Goal: Information Seeking & Learning: Learn about a topic

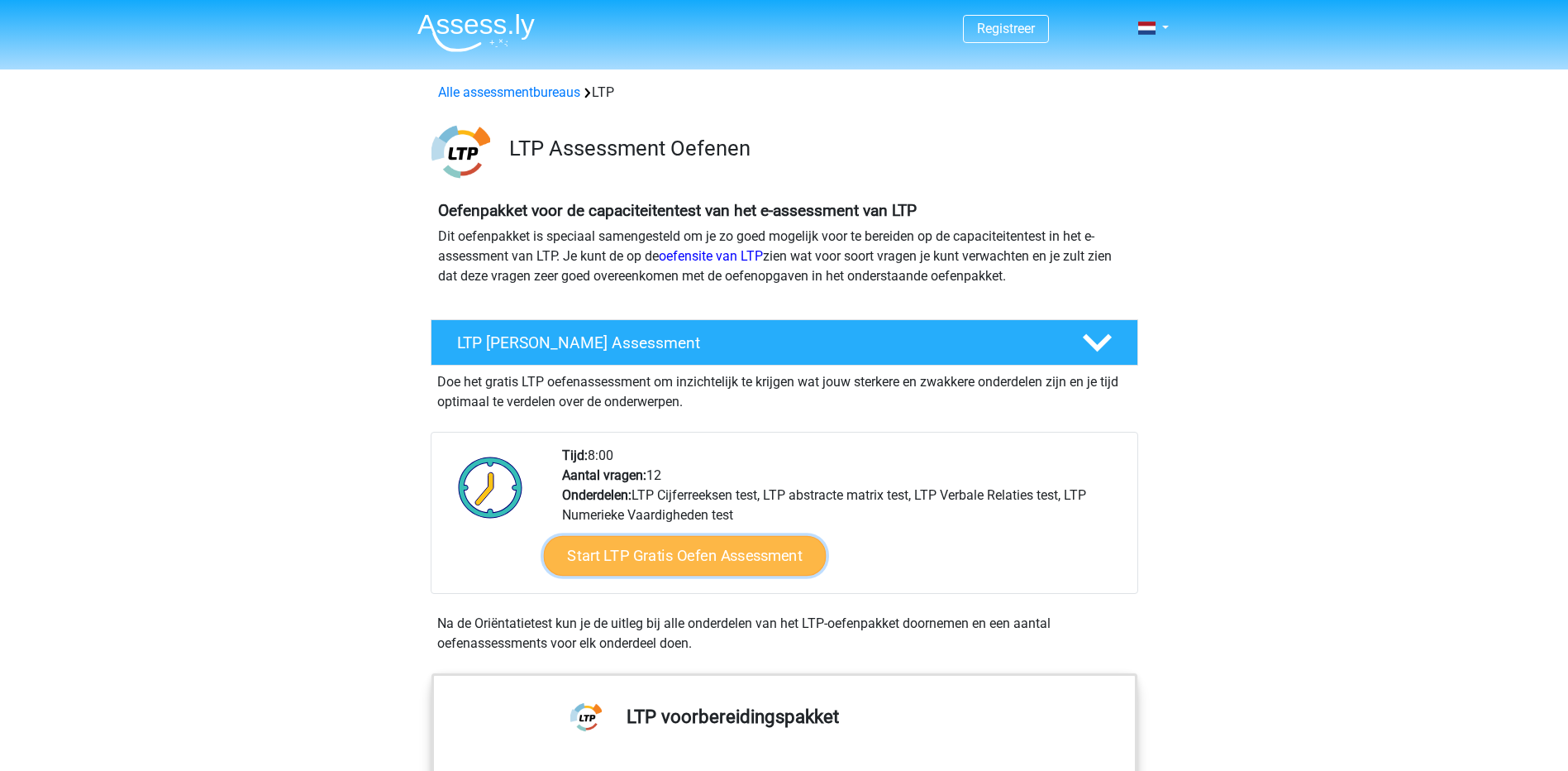
click at [752, 558] on link "Start LTP Gratis Oefen Assessment" at bounding box center [684, 555] width 283 height 40
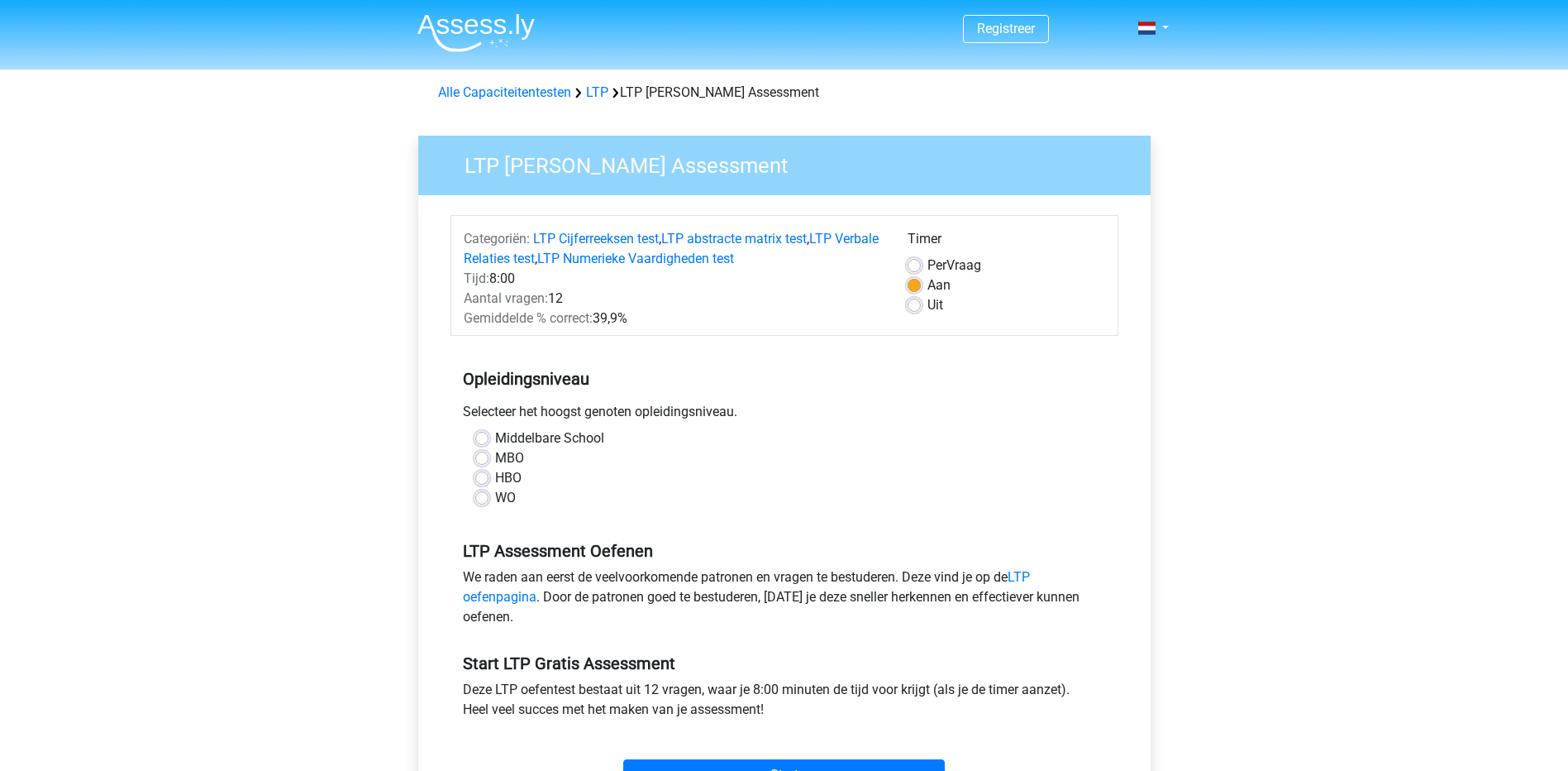
click at [510, 463] on label "MBO" at bounding box center [510, 458] width 29 height 20
click at [489, 463] on input "MBO" at bounding box center [482, 456] width 13 height 16
radio input "true"
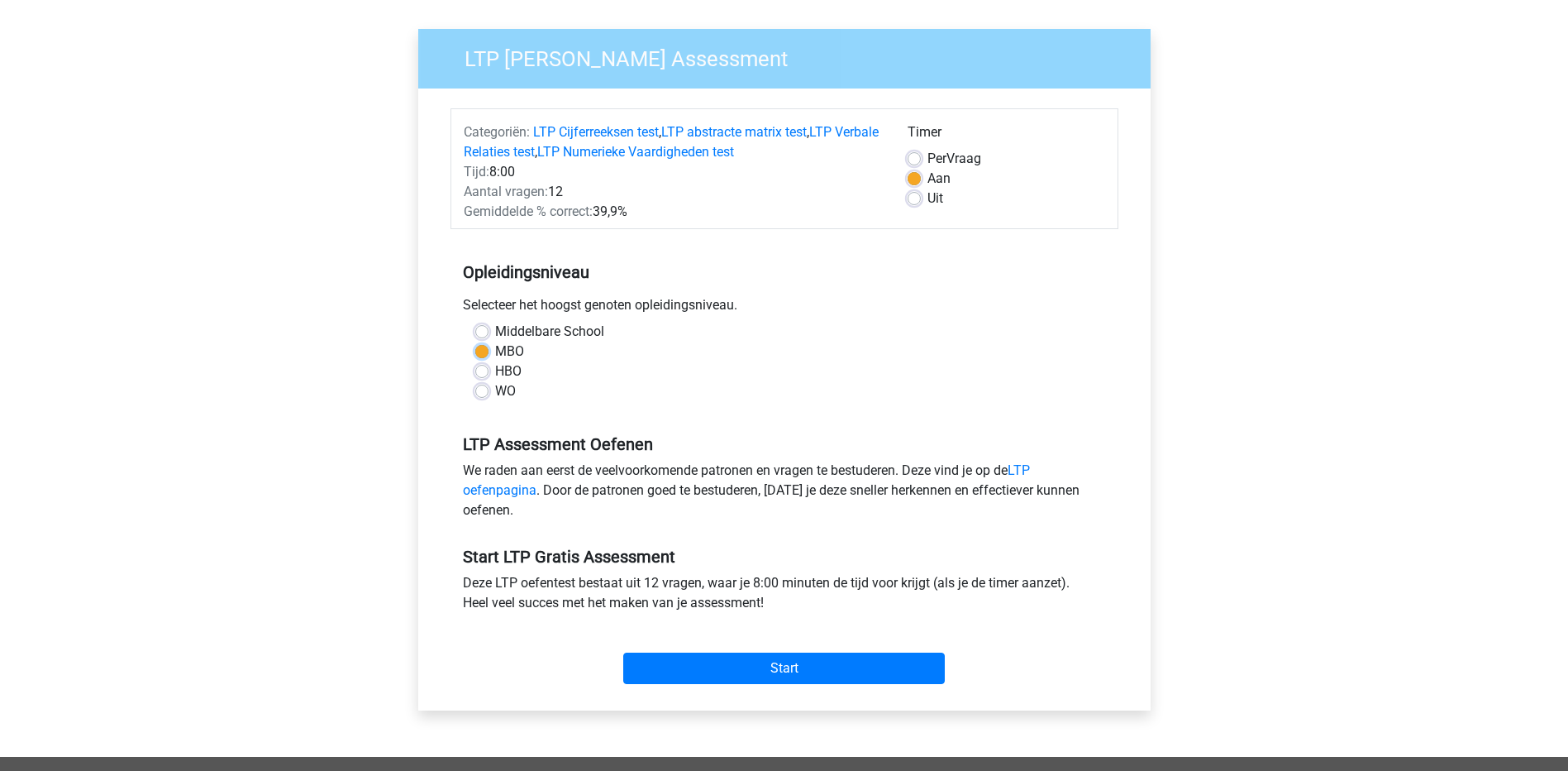
scroll to position [151, 0]
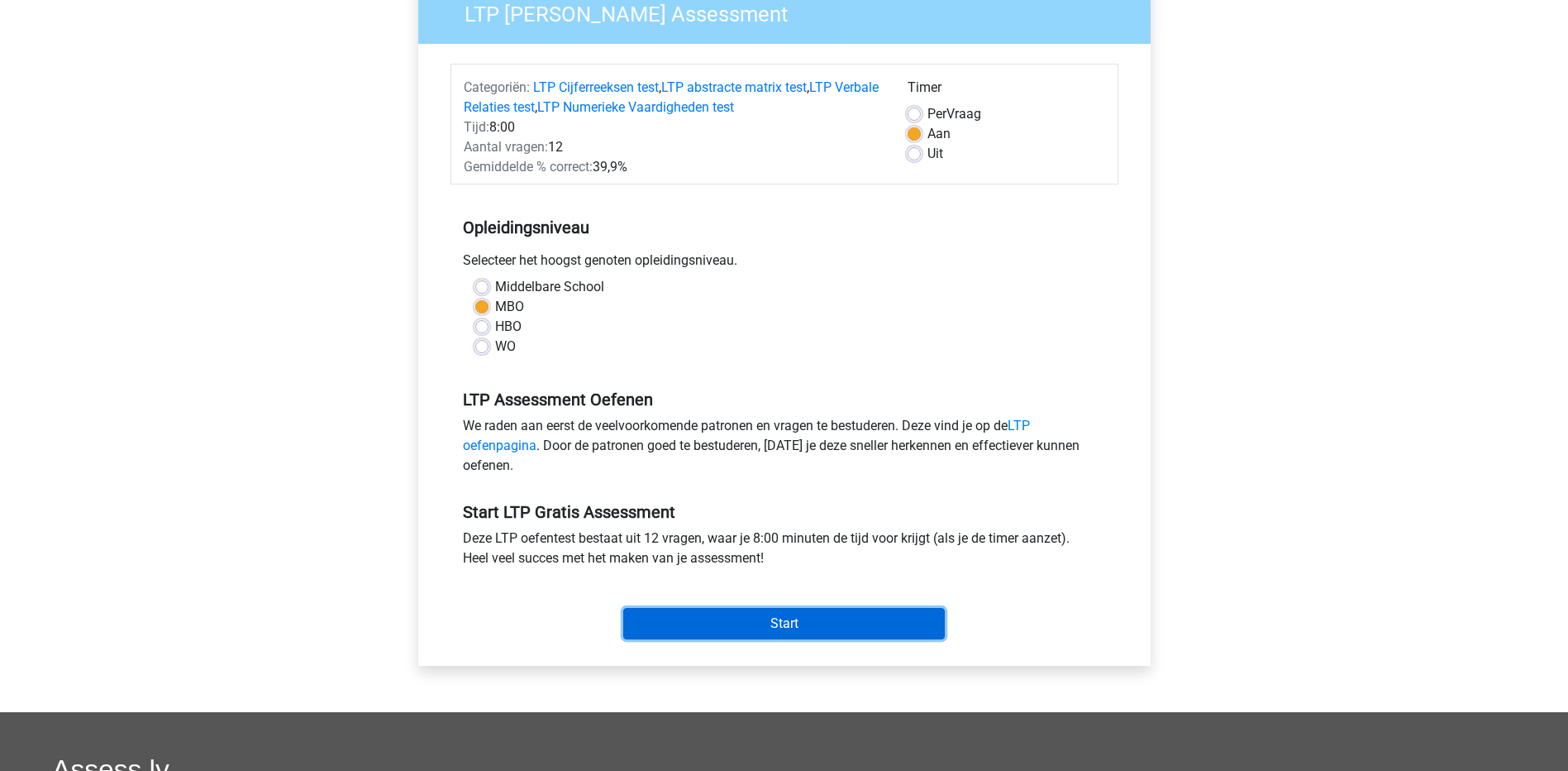
click at [823, 624] on input "Start" at bounding box center [784, 623] width 322 height 31
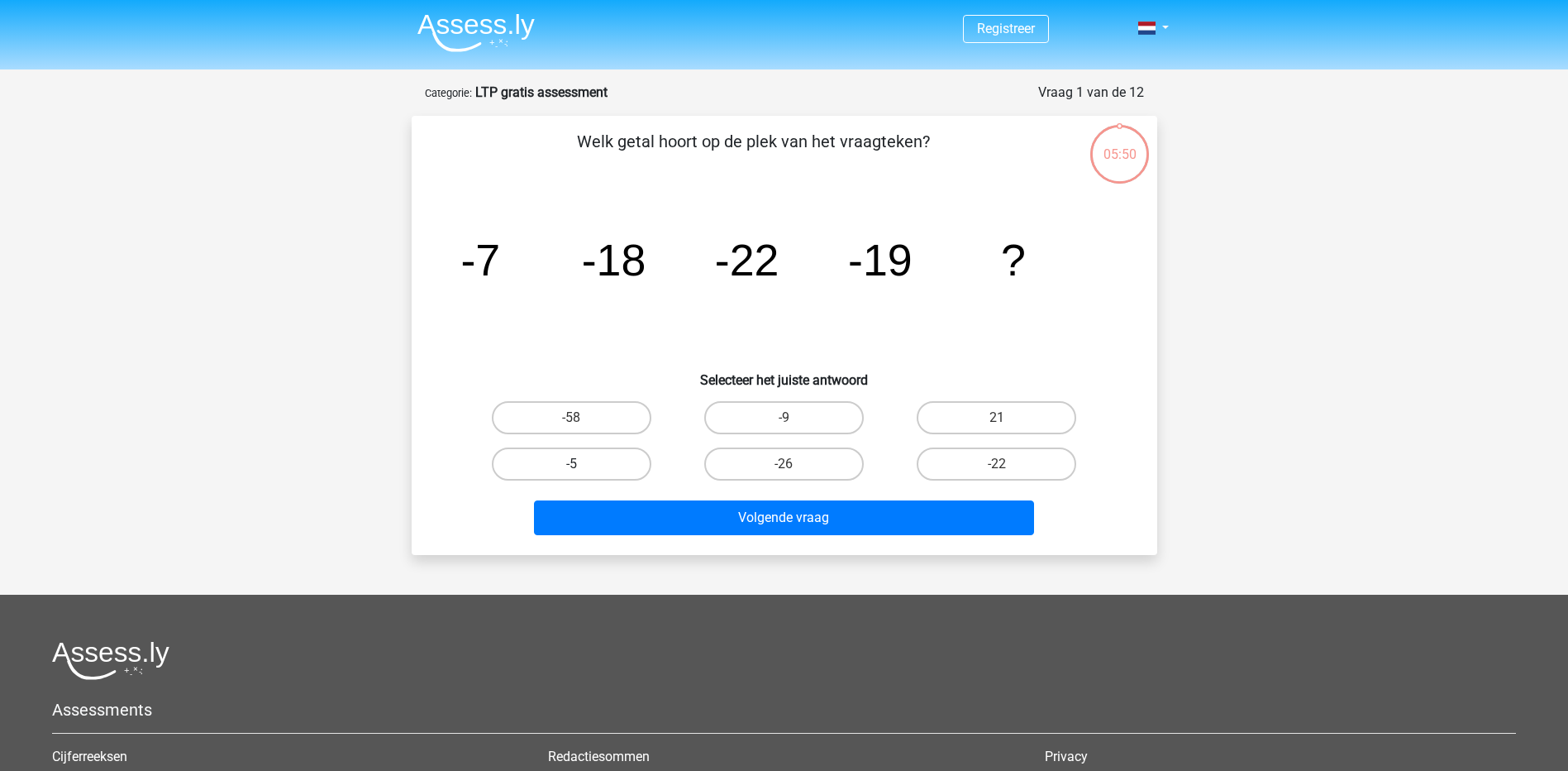
click at [590, 469] on label "-5" at bounding box center [571, 464] width 160 height 33
click at [582, 469] on input "-5" at bounding box center [576, 468] width 10 height 10
radio input "true"
click at [761, 458] on label "-26" at bounding box center [784, 464] width 160 height 33
click at [784, 464] on input "-26" at bounding box center [789, 468] width 10 height 10
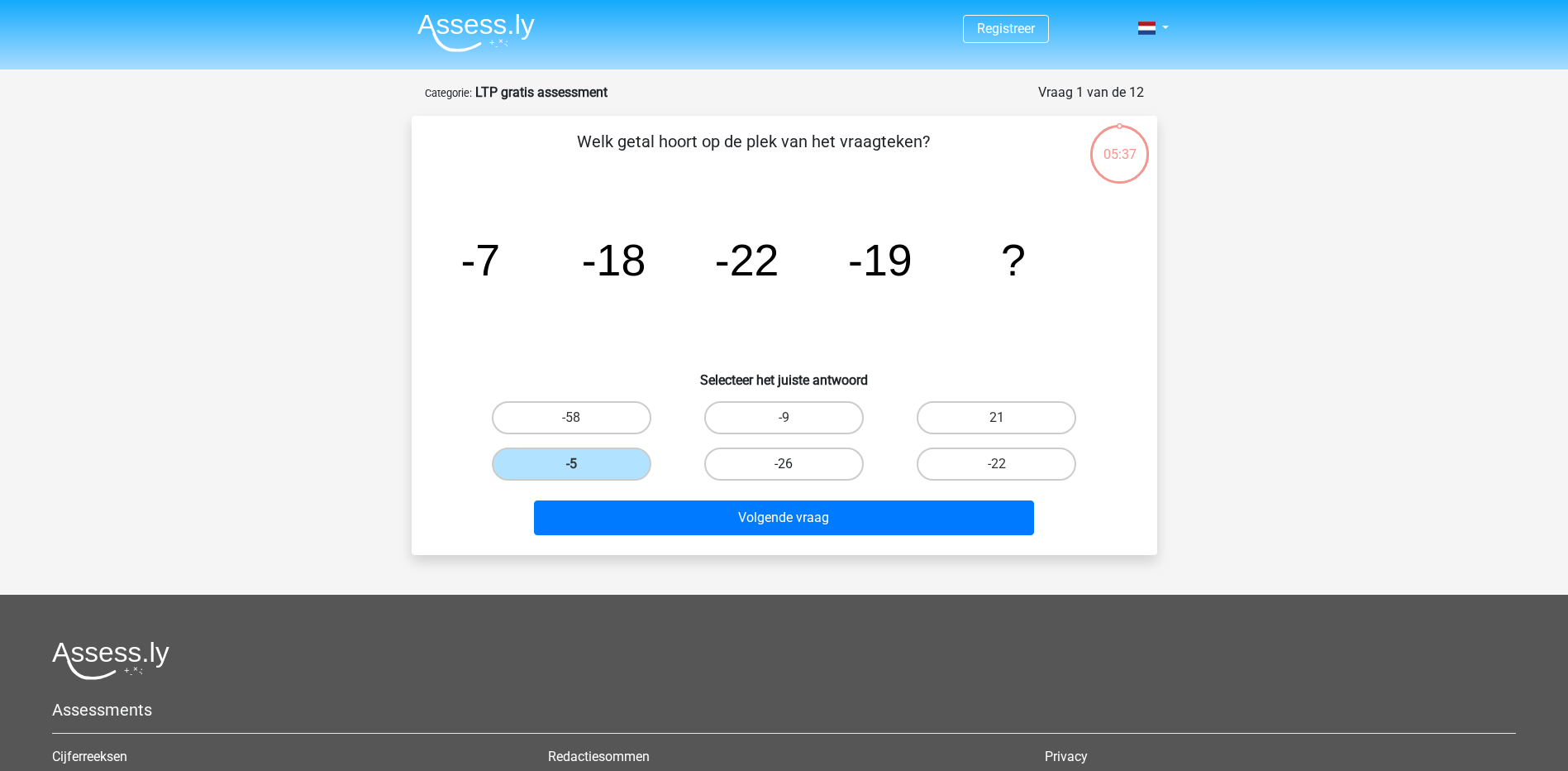
radio input "true"
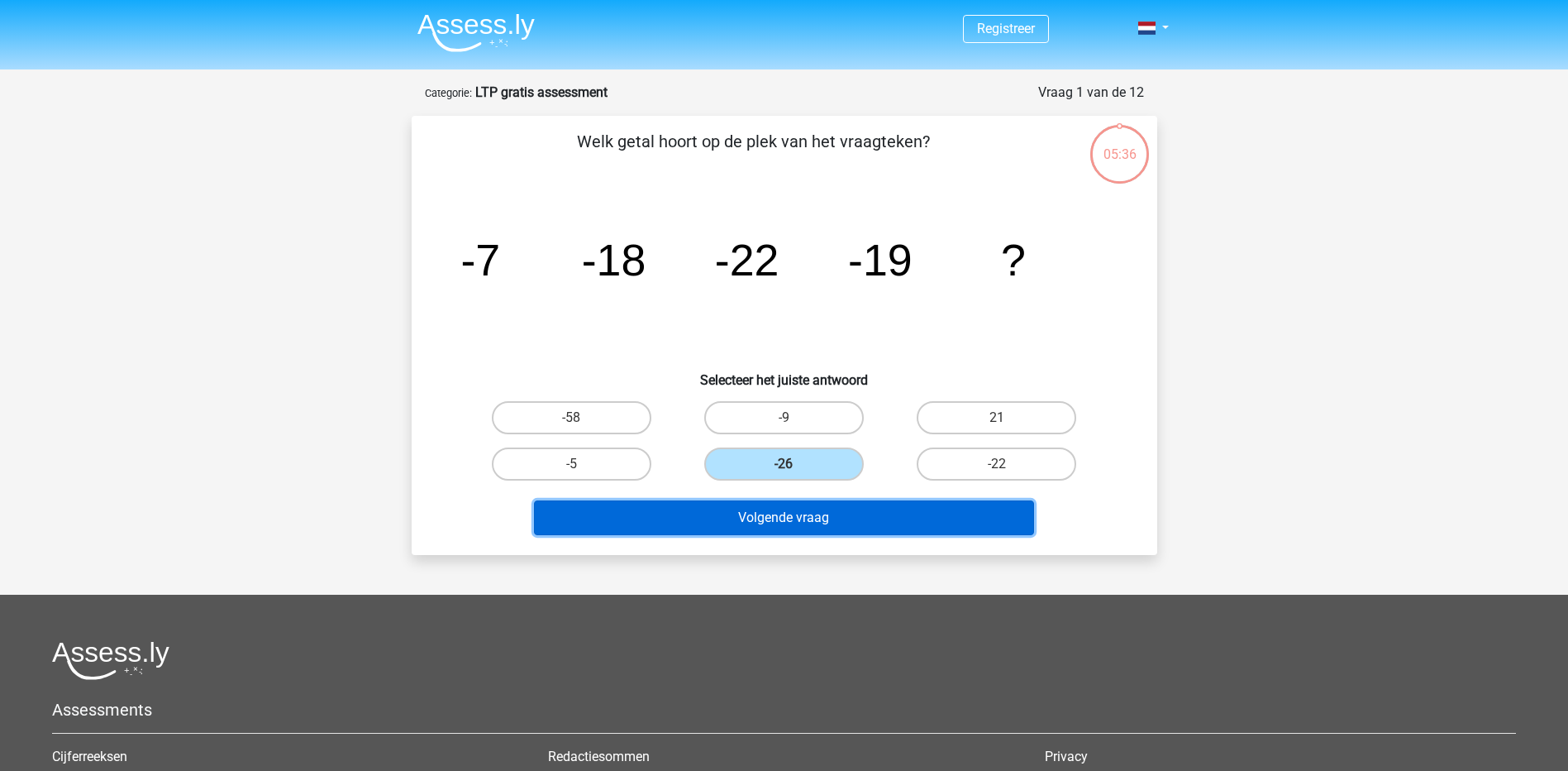
click at [774, 513] on button "Volgende vraag" at bounding box center [784, 517] width 500 height 35
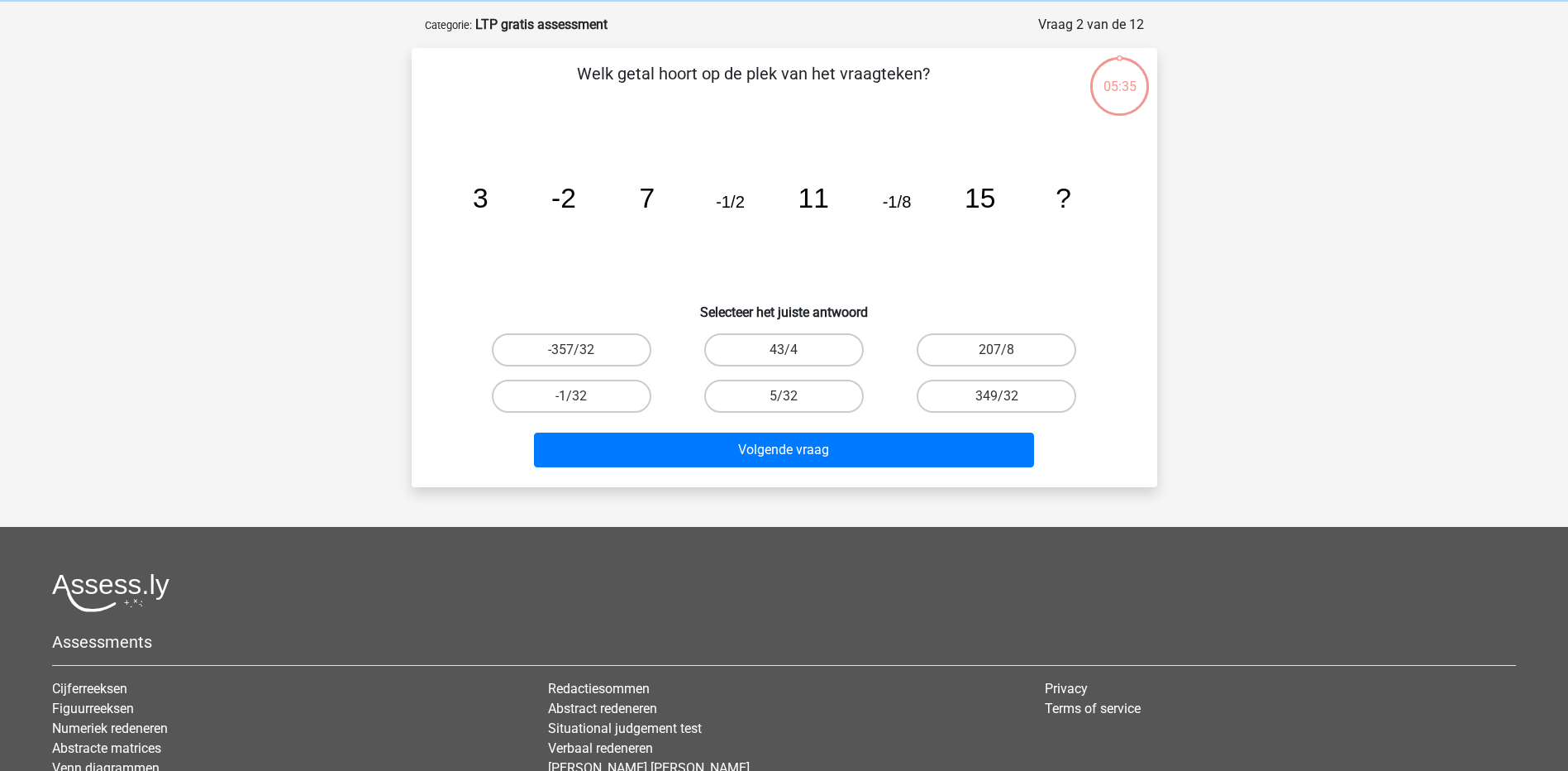
scroll to position [82, 0]
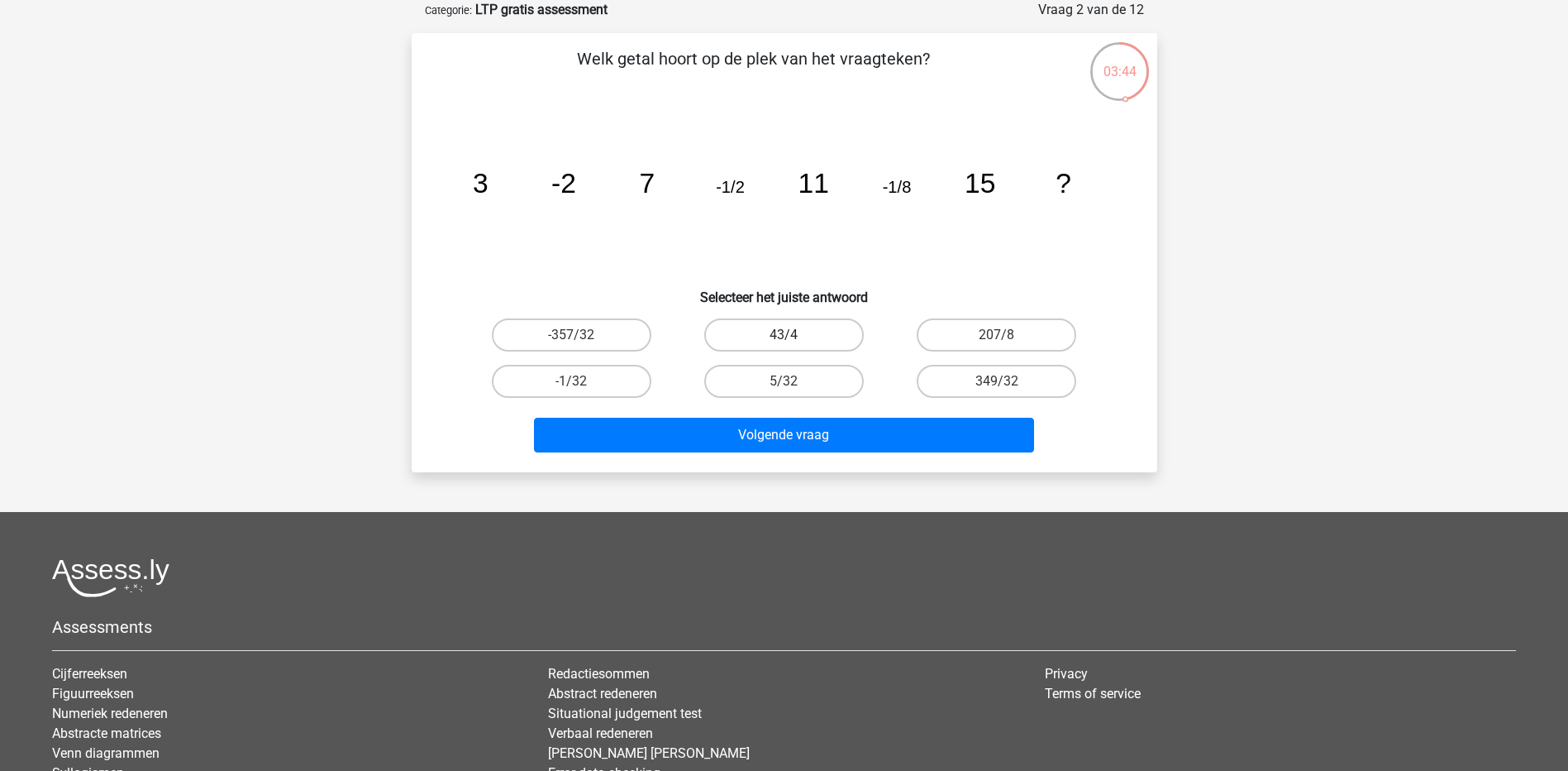
click at [824, 336] on label "43/4" at bounding box center [784, 335] width 160 height 33
click at [794, 336] on input "43/4" at bounding box center [789, 340] width 10 height 10
radio input "true"
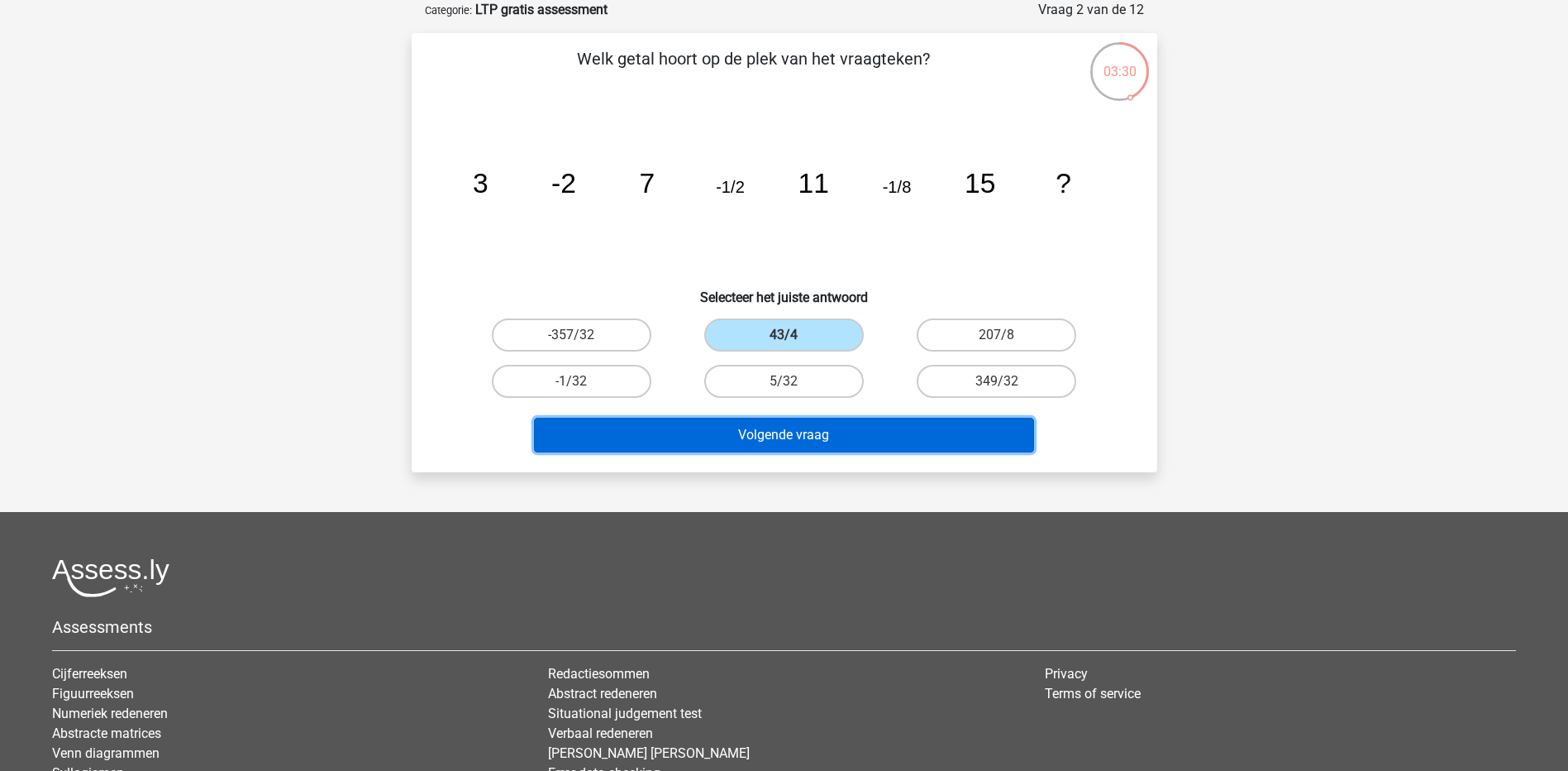
click at [773, 431] on button "Volgende vraag" at bounding box center [784, 434] width 500 height 35
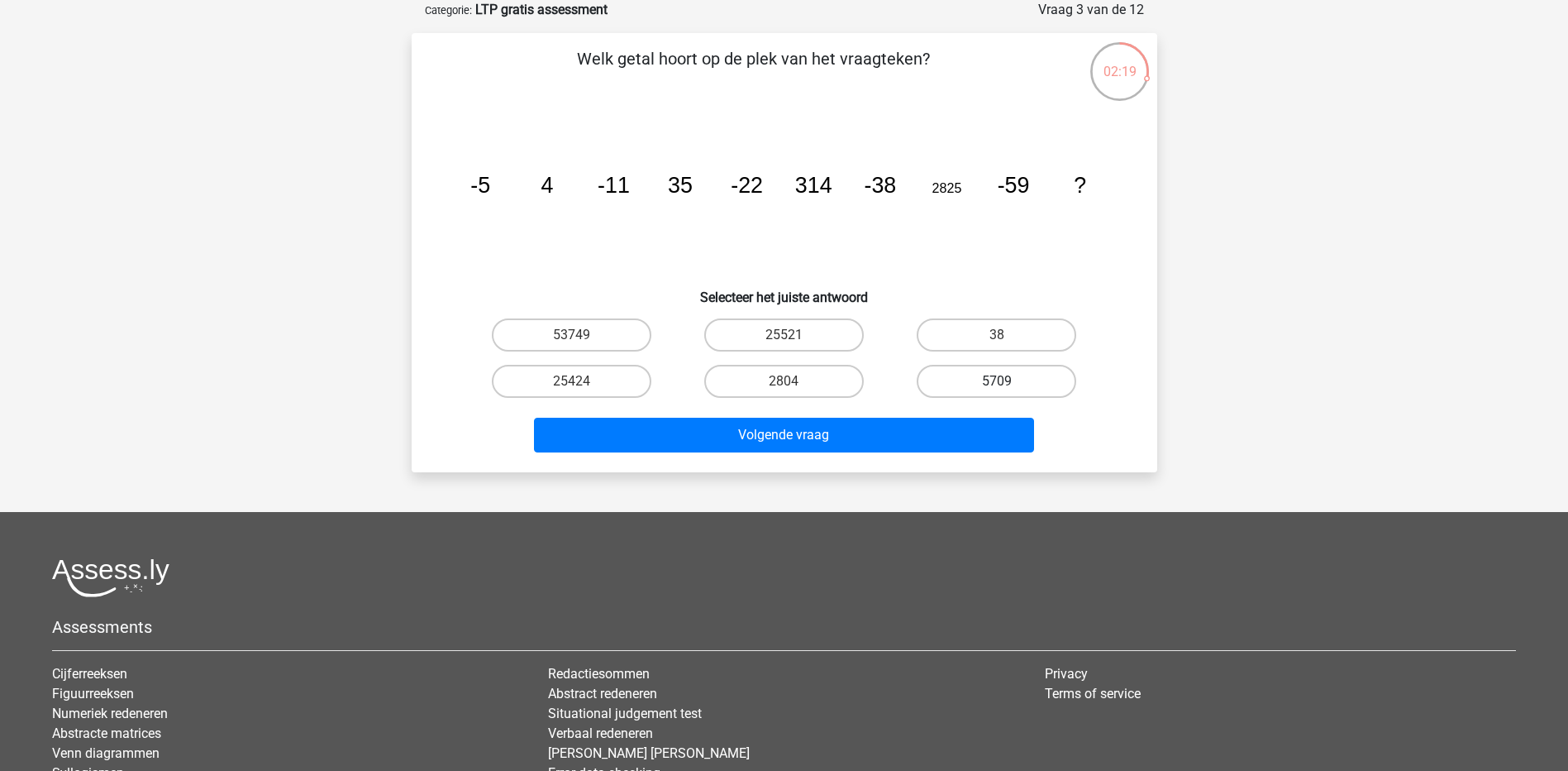
click at [983, 387] on label "5709" at bounding box center [997, 381] width 160 height 33
click at [997, 387] on input "5709" at bounding box center [1002, 386] width 10 height 10
radio input "true"
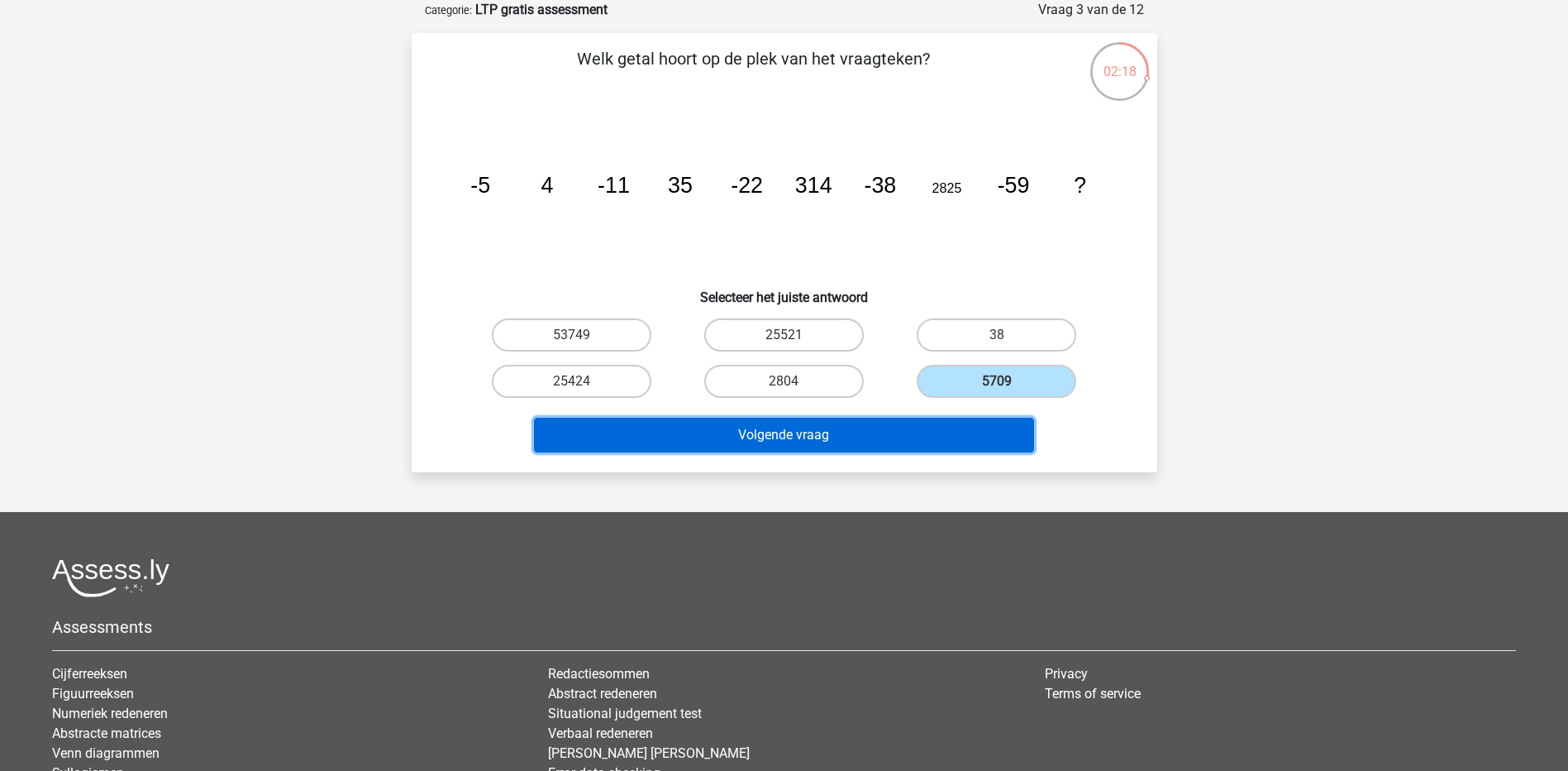
click at [872, 444] on button "Volgende vraag" at bounding box center [784, 434] width 500 height 35
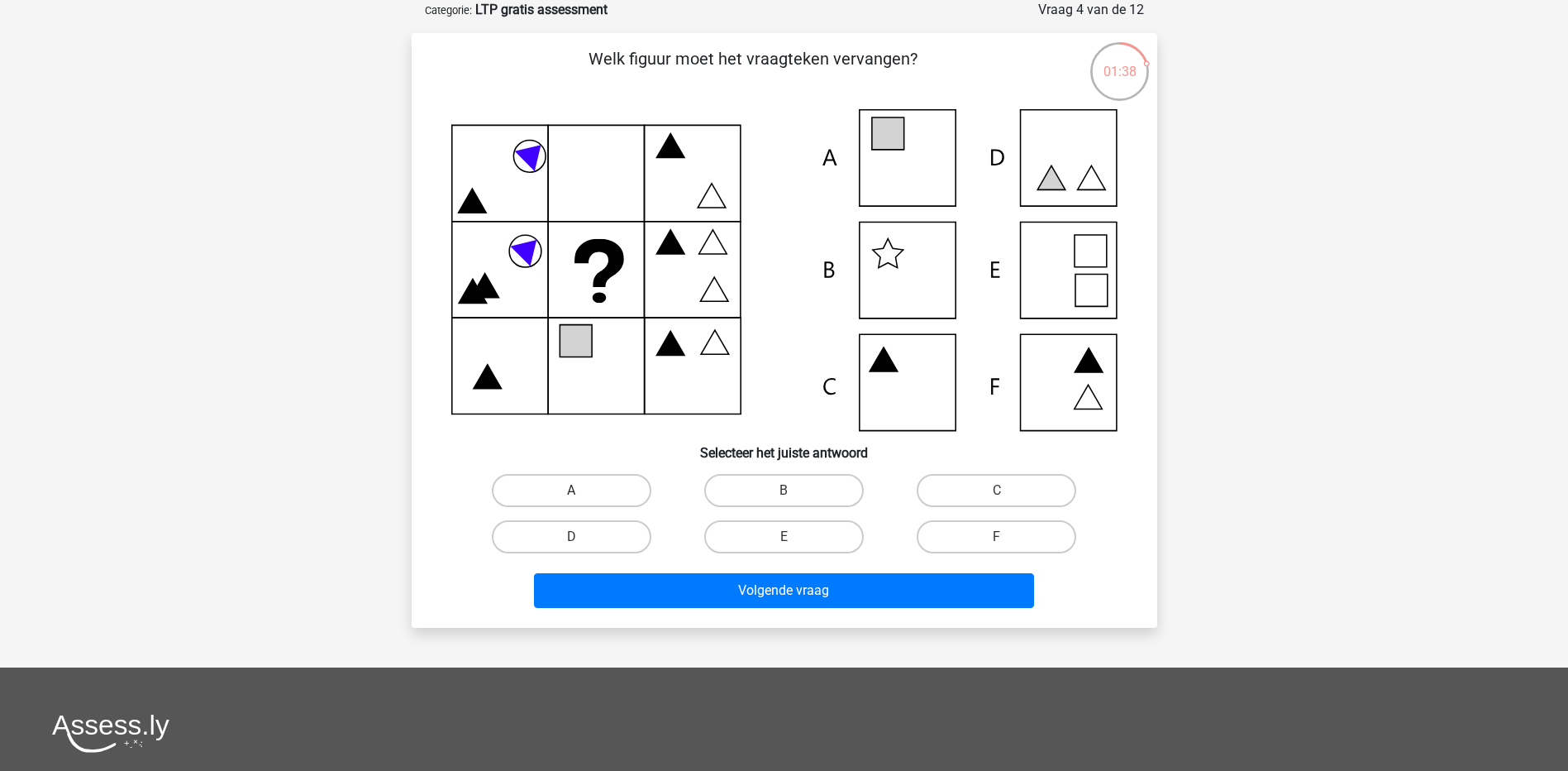
click at [595, 499] on label "A" at bounding box center [571, 490] width 160 height 33
click at [582, 499] on input "A" at bounding box center [576, 495] width 10 height 10
radio input "true"
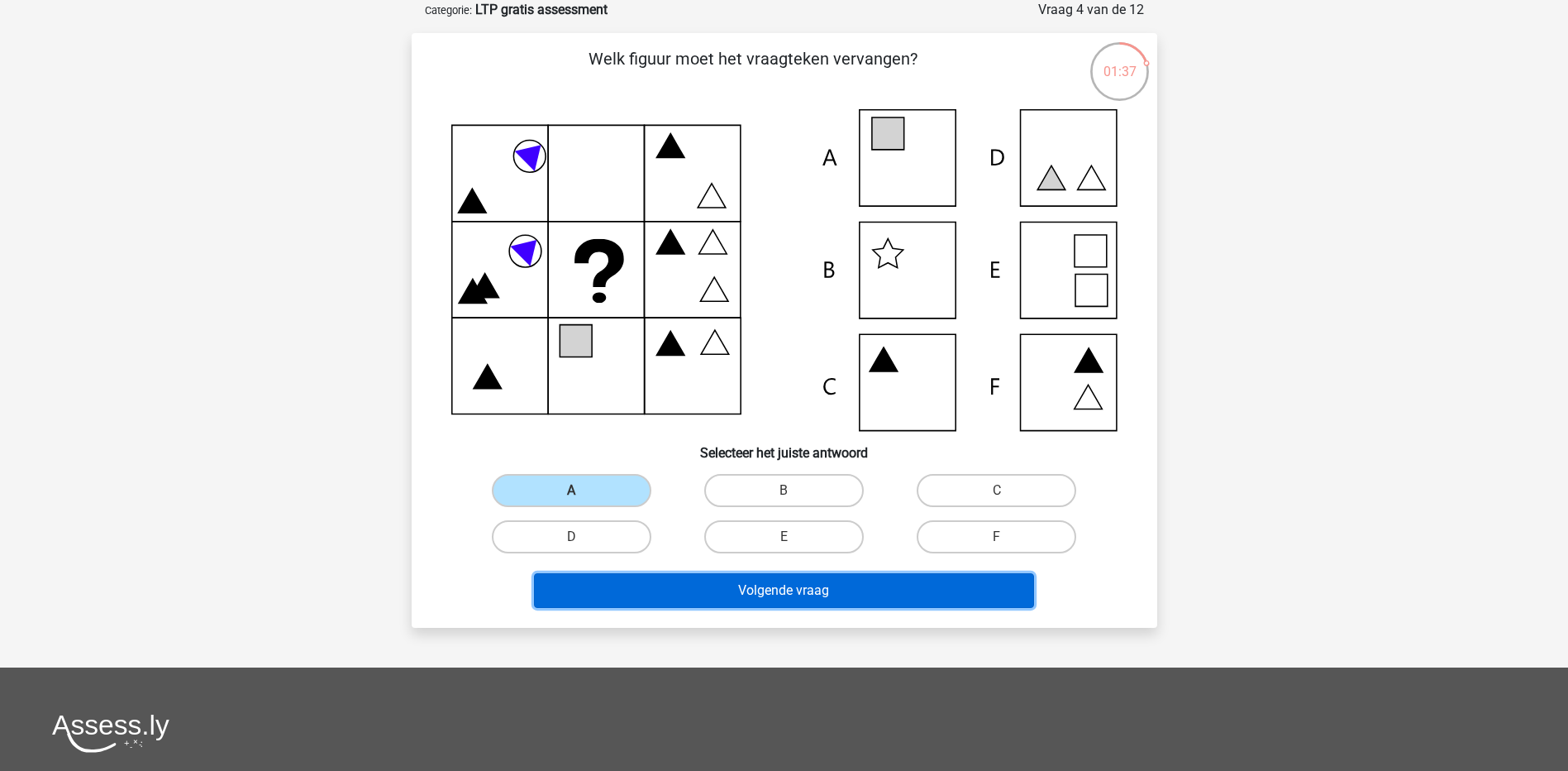
click at [733, 590] on button "Volgende vraag" at bounding box center [784, 590] width 500 height 35
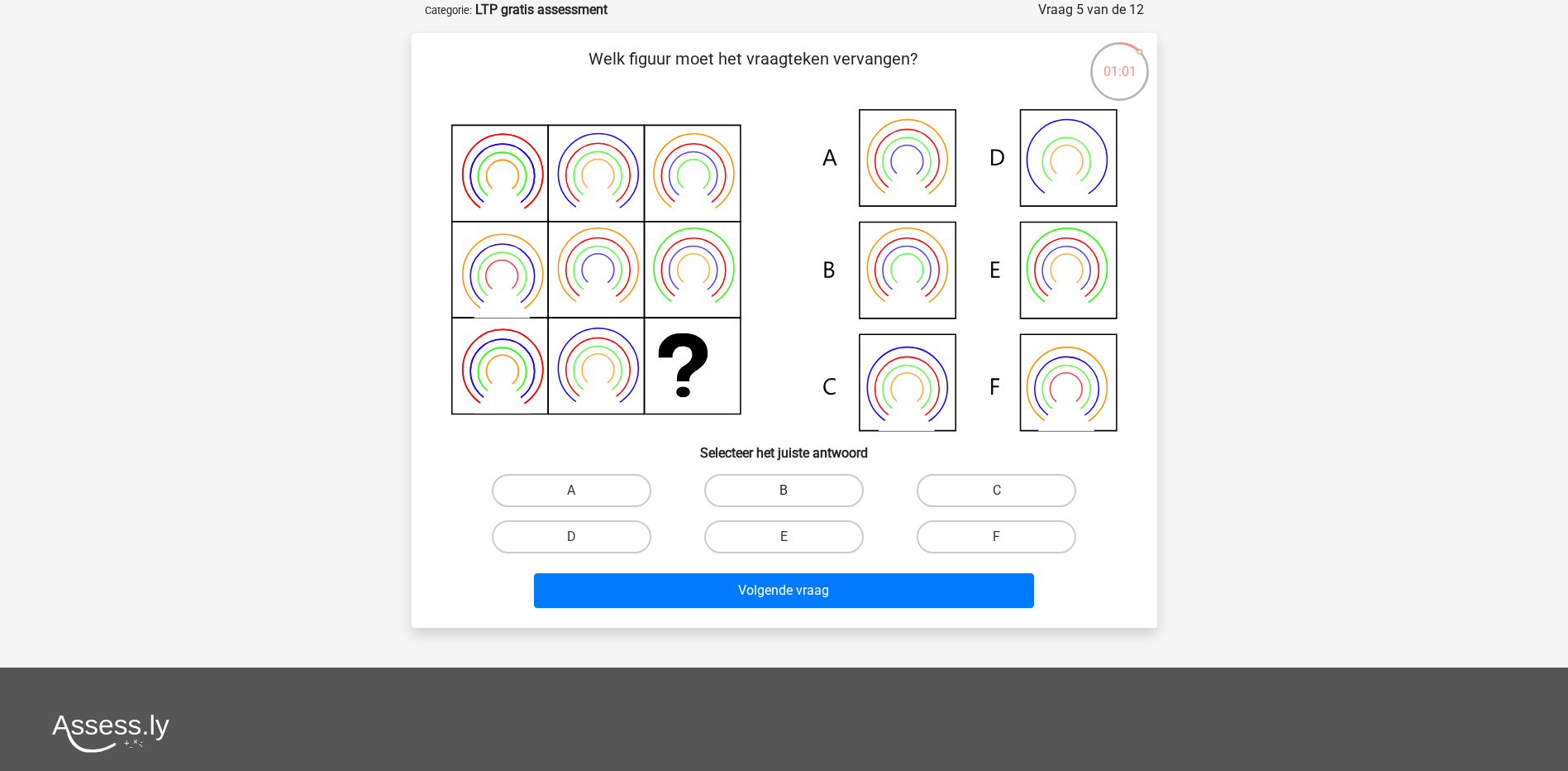
click at [783, 482] on label "B" at bounding box center [784, 490] width 160 height 33
click at [784, 490] on input "B" at bounding box center [789, 495] width 10 height 10
radio input "true"
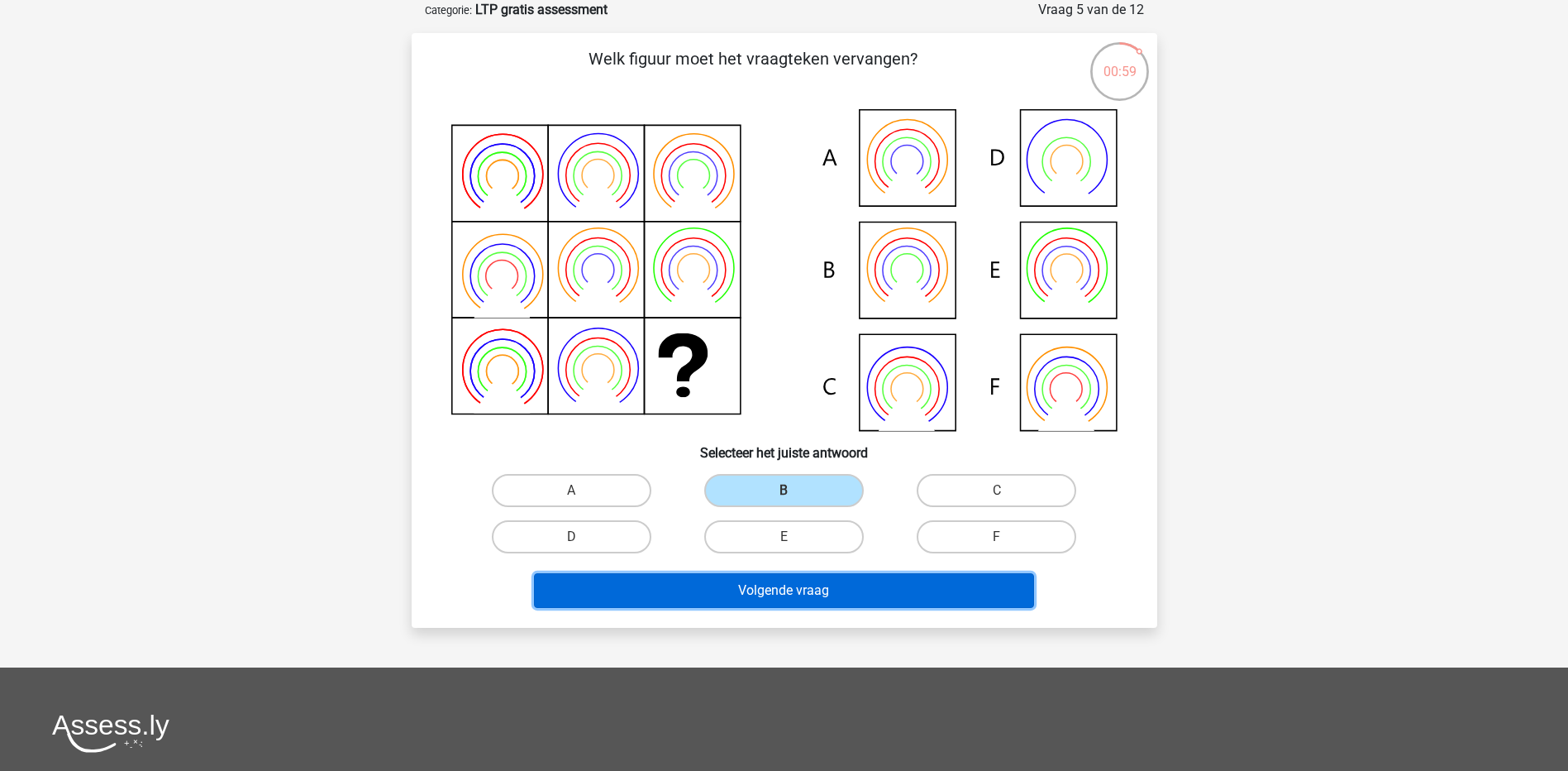
click at [748, 580] on button "Volgende vraag" at bounding box center [784, 590] width 500 height 35
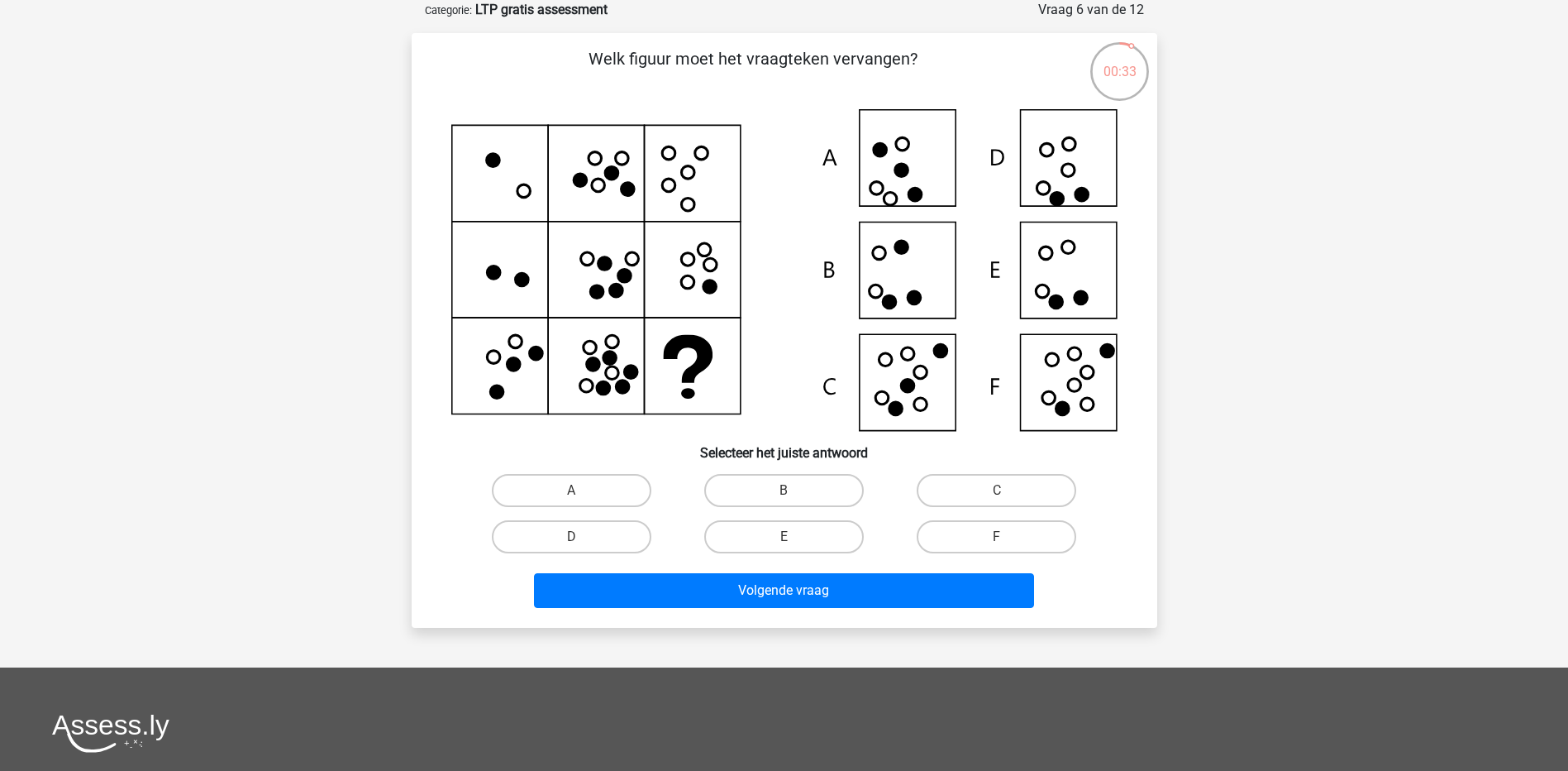
click at [1064, 254] on icon at bounding box center [784, 270] width 667 height 322
click at [825, 542] on label "E" at bounding box center [784, 536] width 160 height 33
click at [794, 542] on input "E" at bounding box center [789, 541] width 10 height 10
radio input "true"
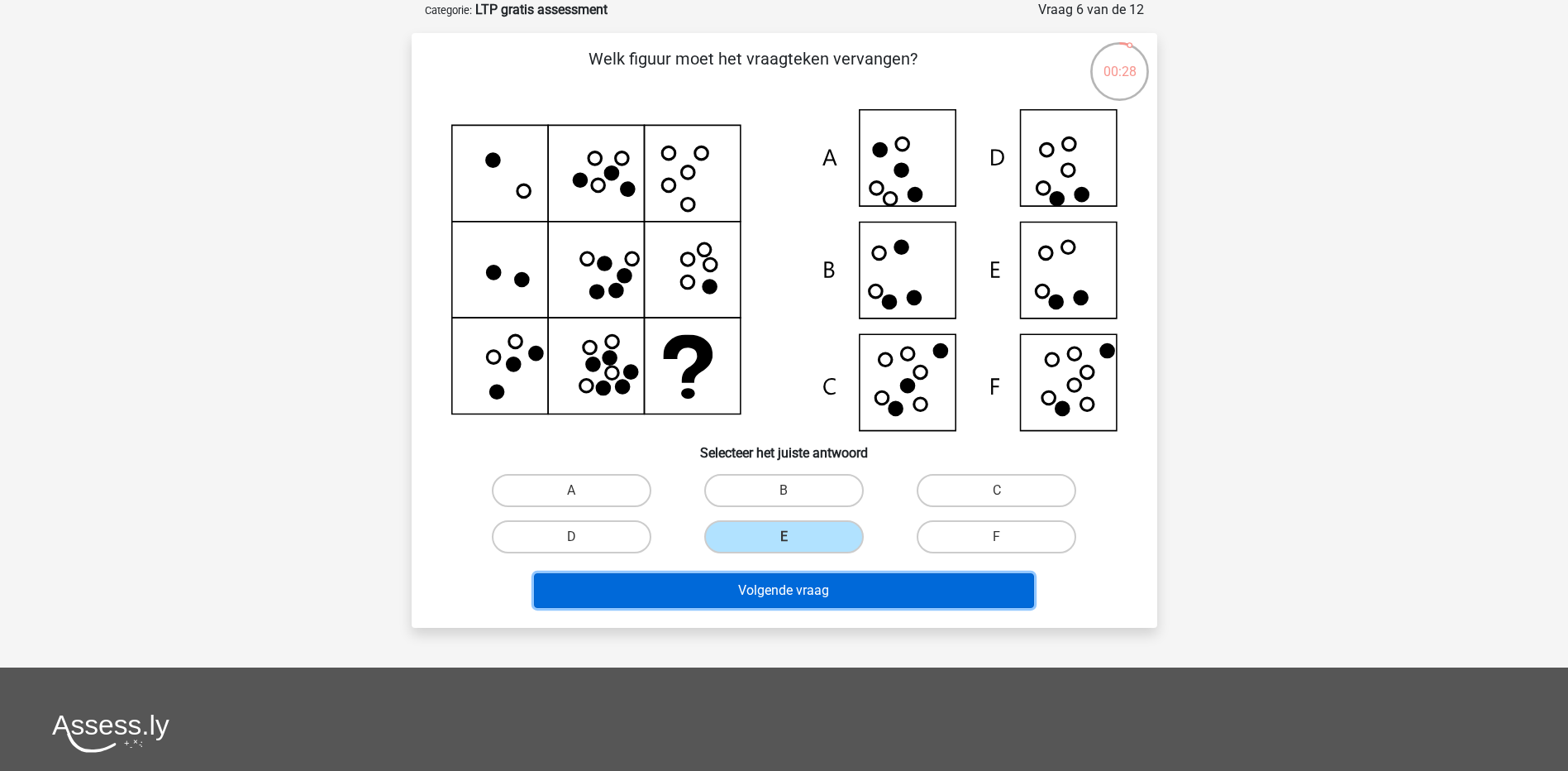
click at [828, 580] on button "Volgende vraag" at bounding box center [784, 590] width 500 height 35
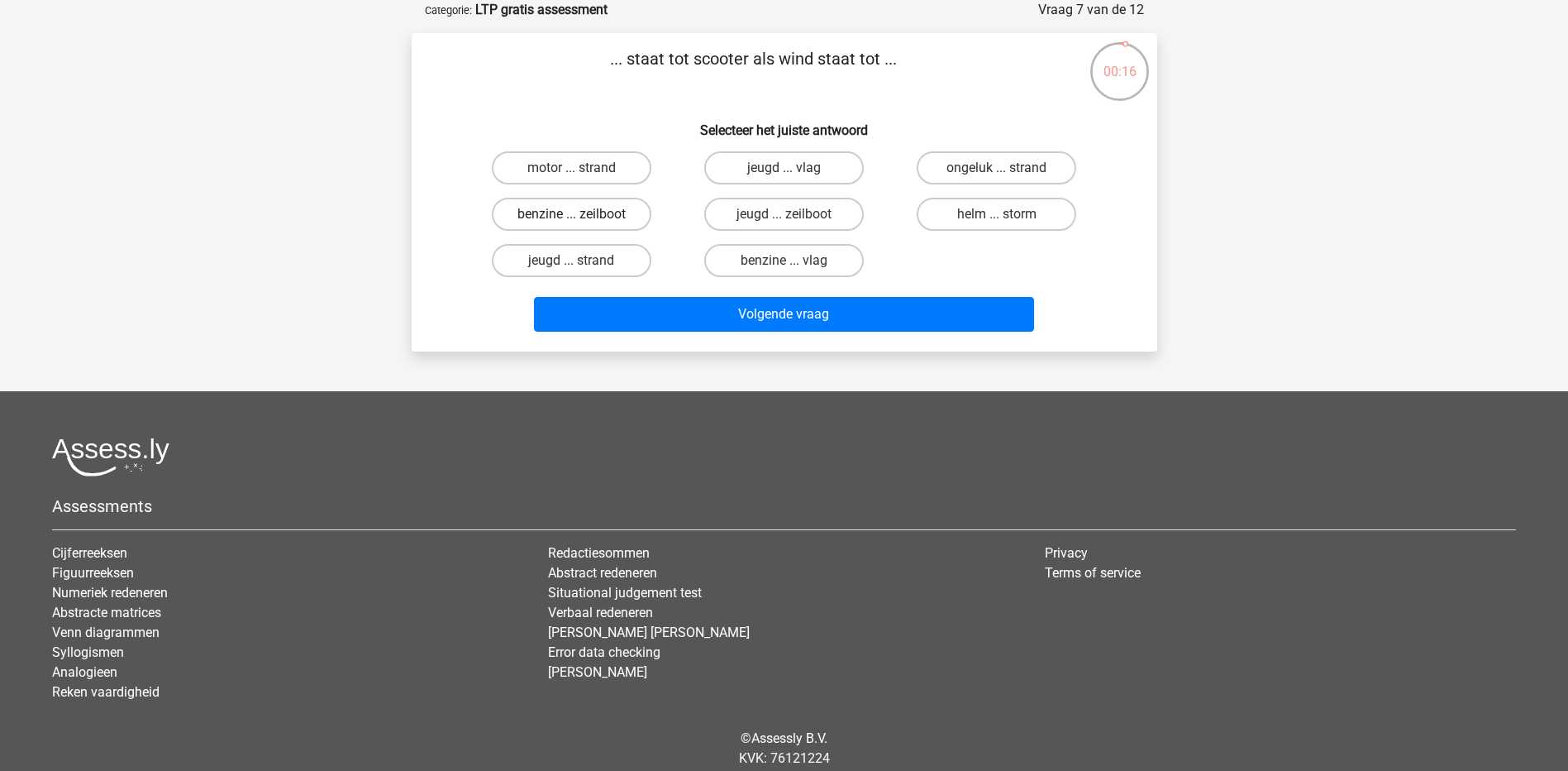
click at [631, 208] on label "benzine ... zeilboot" at bounding box center [571, 214] width 160 height 33
click at [582, 214] on input "benzine ... zeilboot" at bounding box center [576, 219] width 10 height 10
radio input "true"
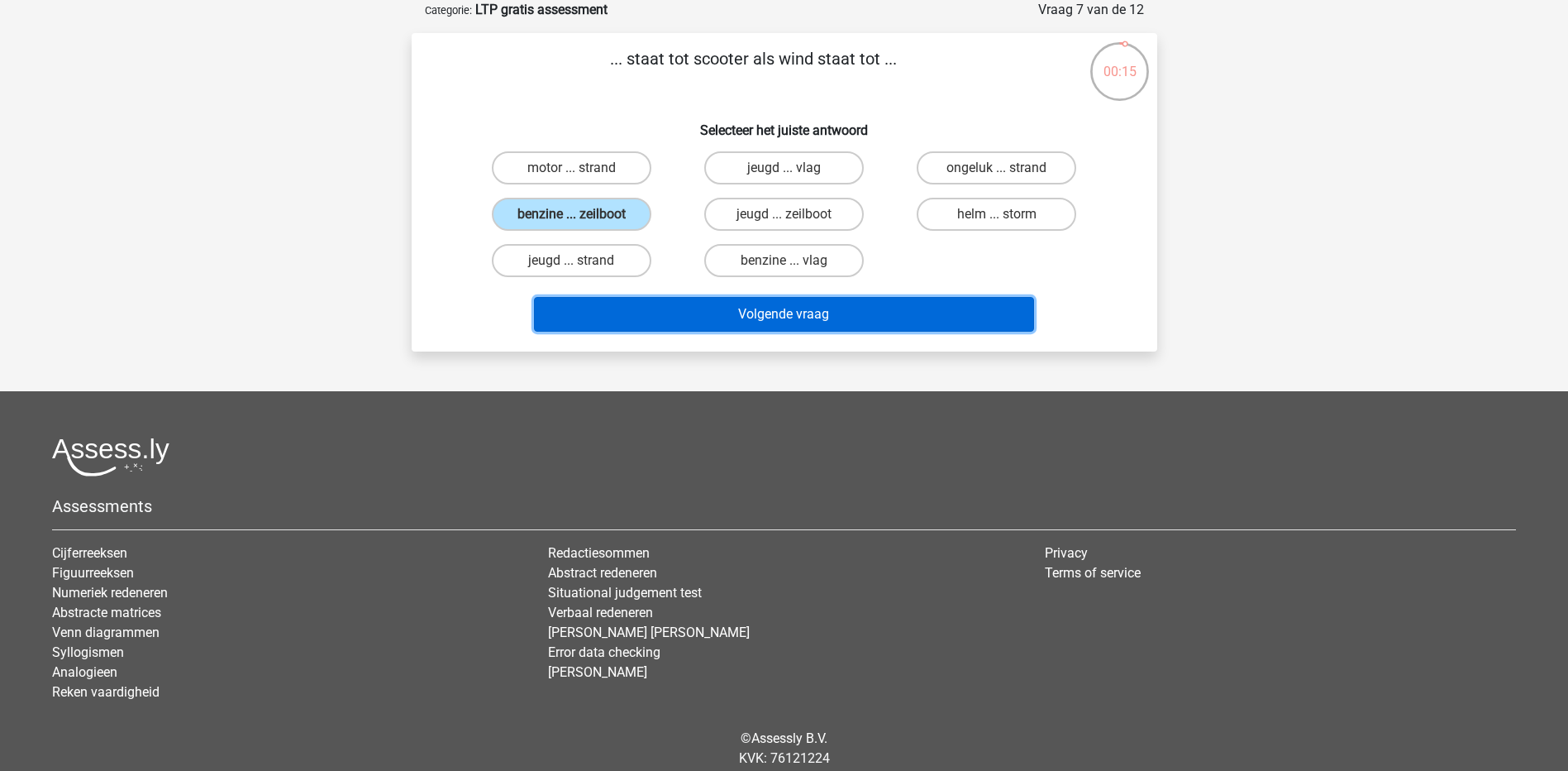
click at [766, 326] on button "Volgende vraag" at bounding box center [784, 314] width 500 height 35
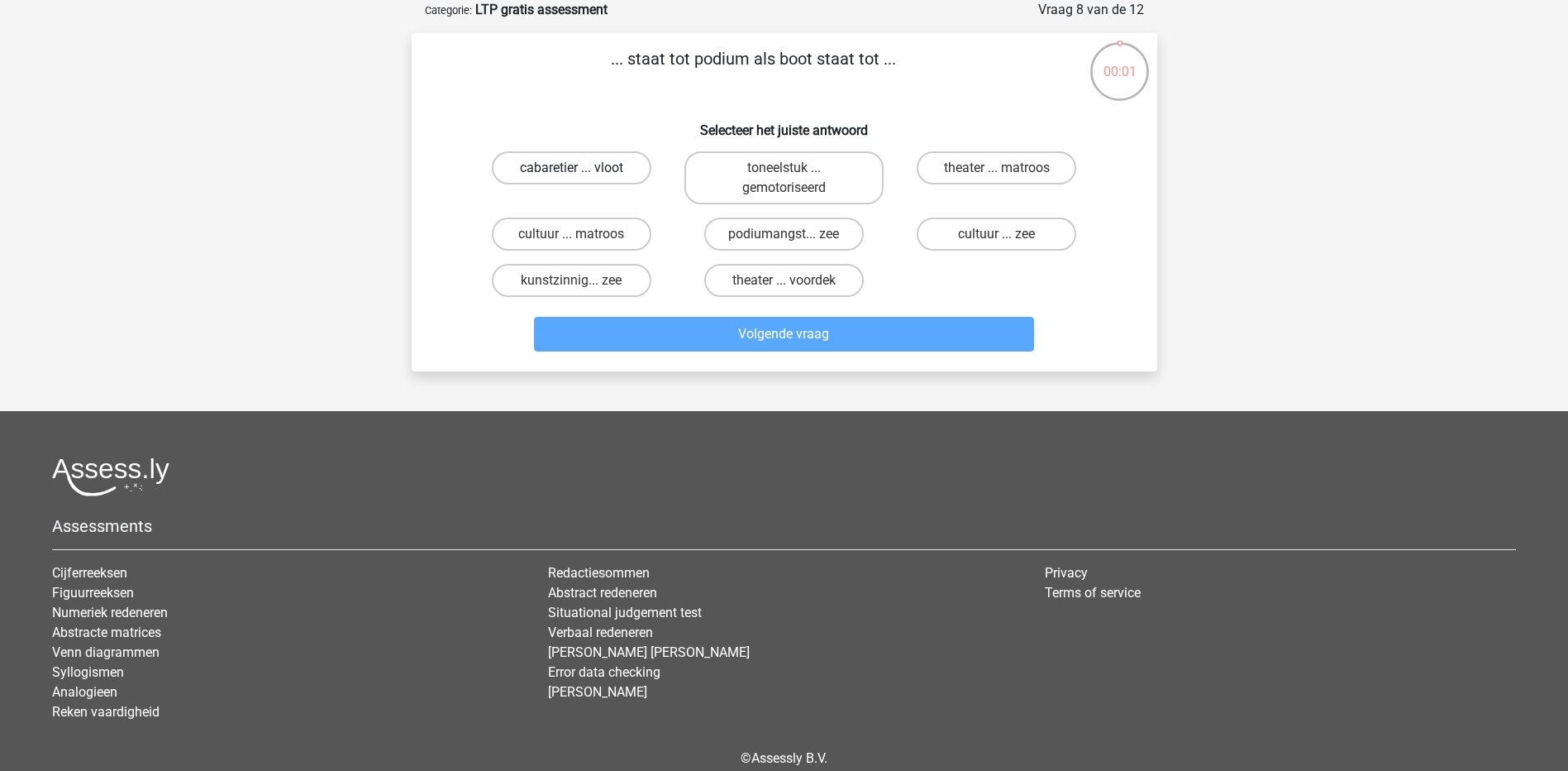
click at [615, 166] on label "cabaretier ... vloot" at bounding box center [571, 167] width 160 height 33
click at [582, 167] on input "cabaretier ... vloot" at bounding box center [576, 172] width 10 height 10
radio input "true"
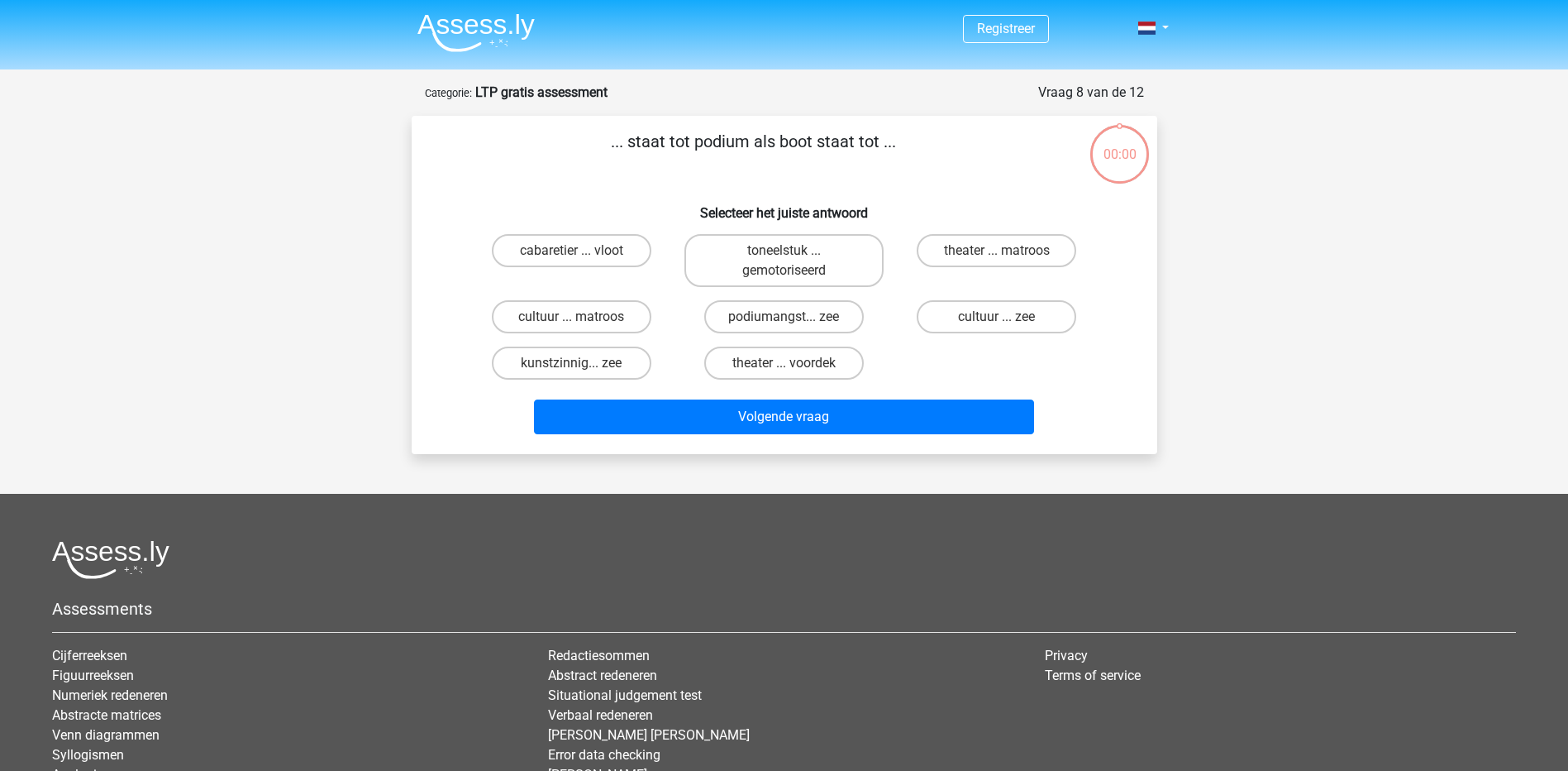
scroll to position [82, 0]
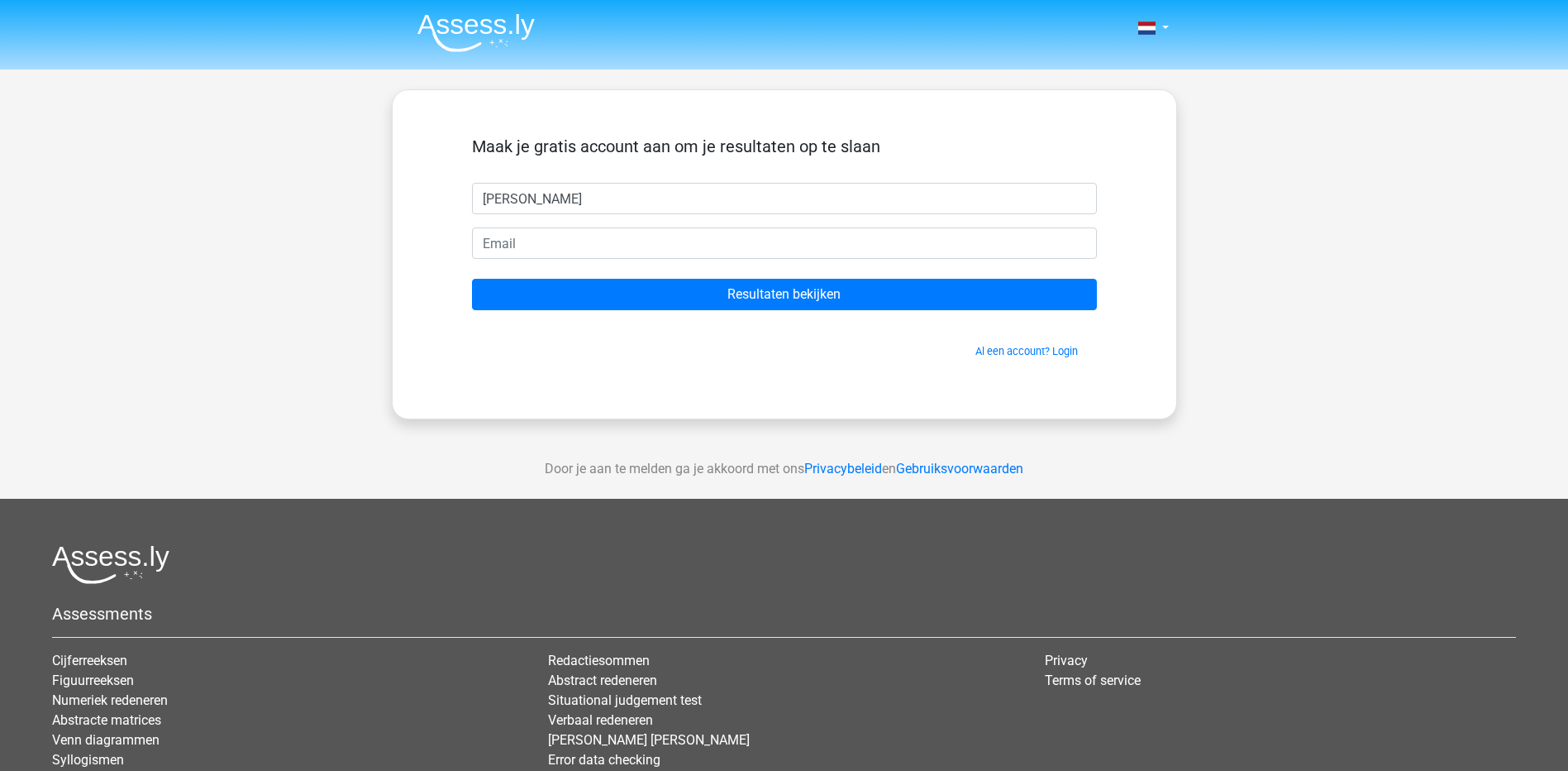
type input "[PERSON_NAME]"
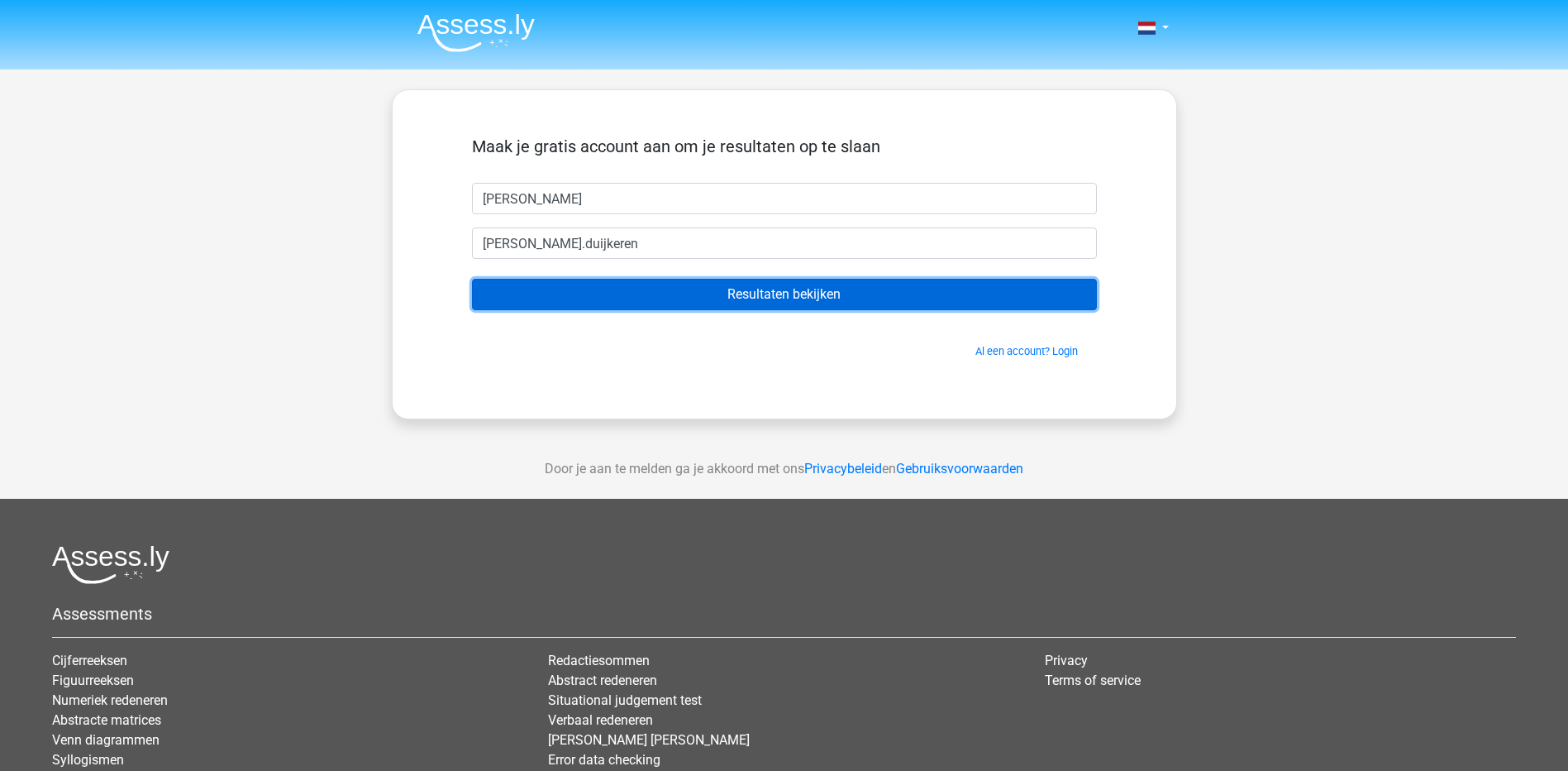
click at [706, 288] on input "Resultaten bekijken" at bounding box center [784, 294] width 625 height 31
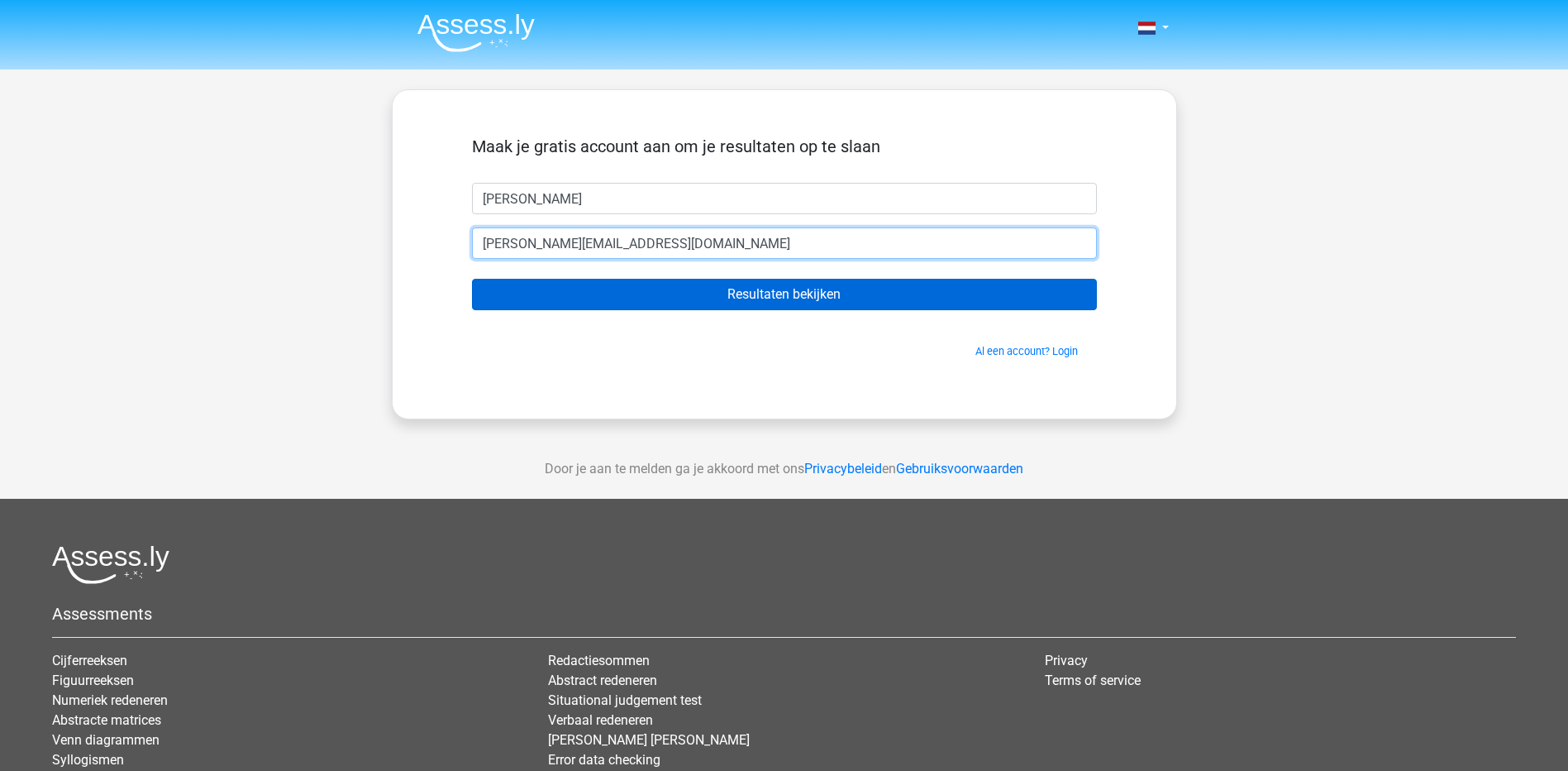
type input "sandy.duijkeren@d.nl"
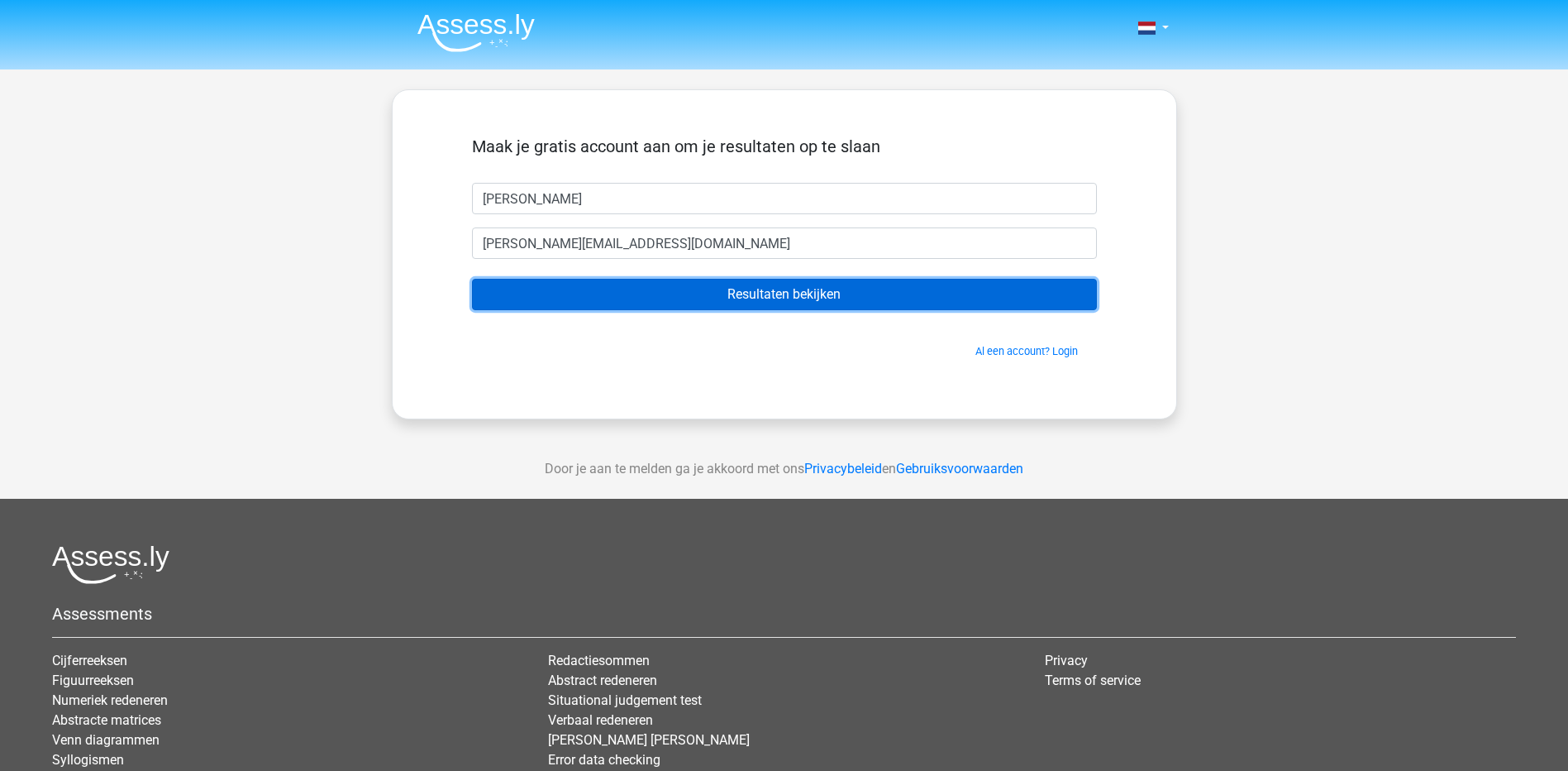
click at [723, 301] on input "Resultaten bekijken" at bounding box center [784, 294] width 625 height 31
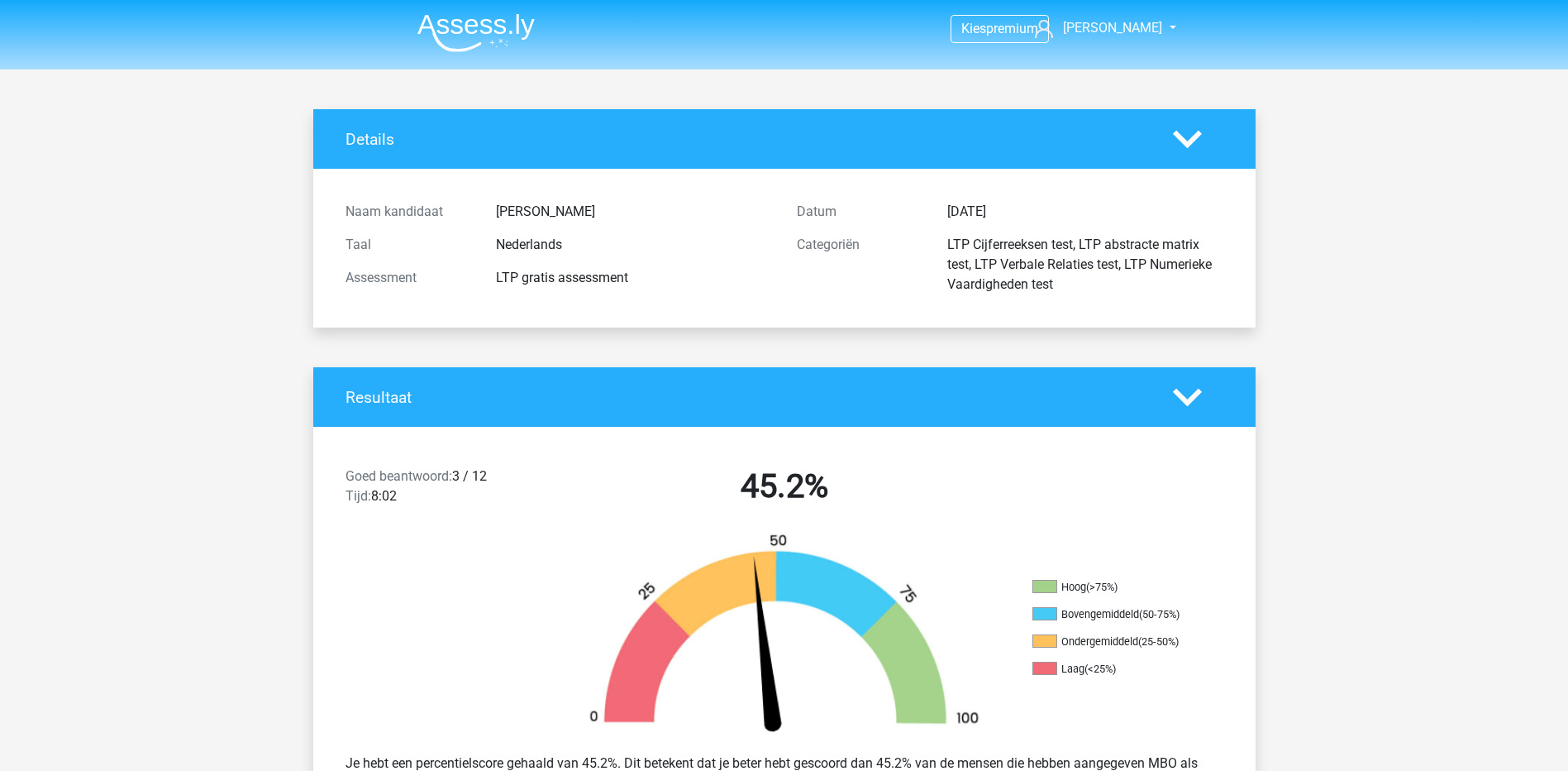
click at [470, 34] on img at bounding box center [476, 32] width 117 height 39
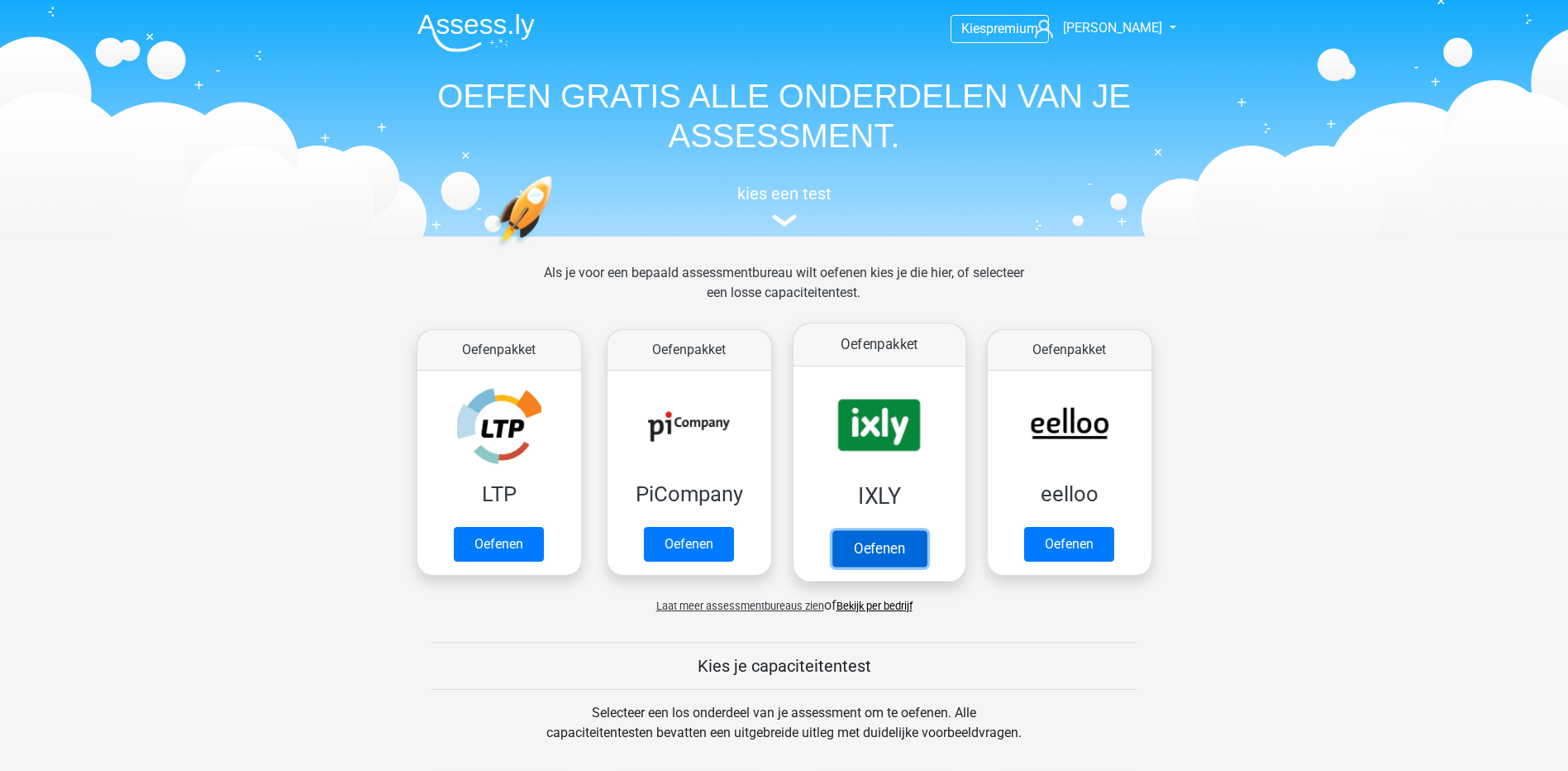
click at [873, 550] on link "Oefenen" at bounding box center [879, 548] width 95 height 36
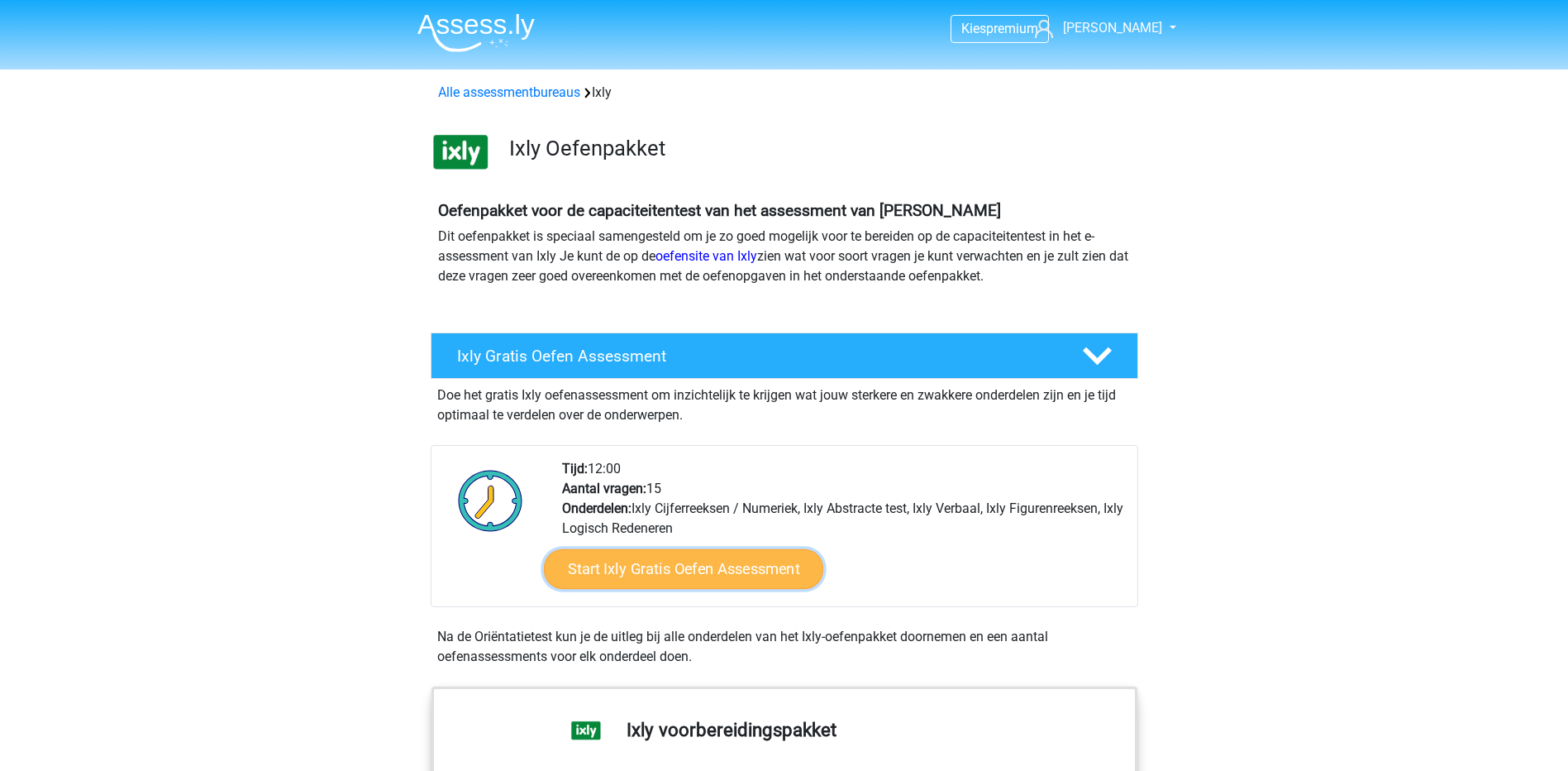
click at [726, 569] on link "Start Ixly Gratis Oefen Assessment" at bounding box center [682, 569] width 279 height 40
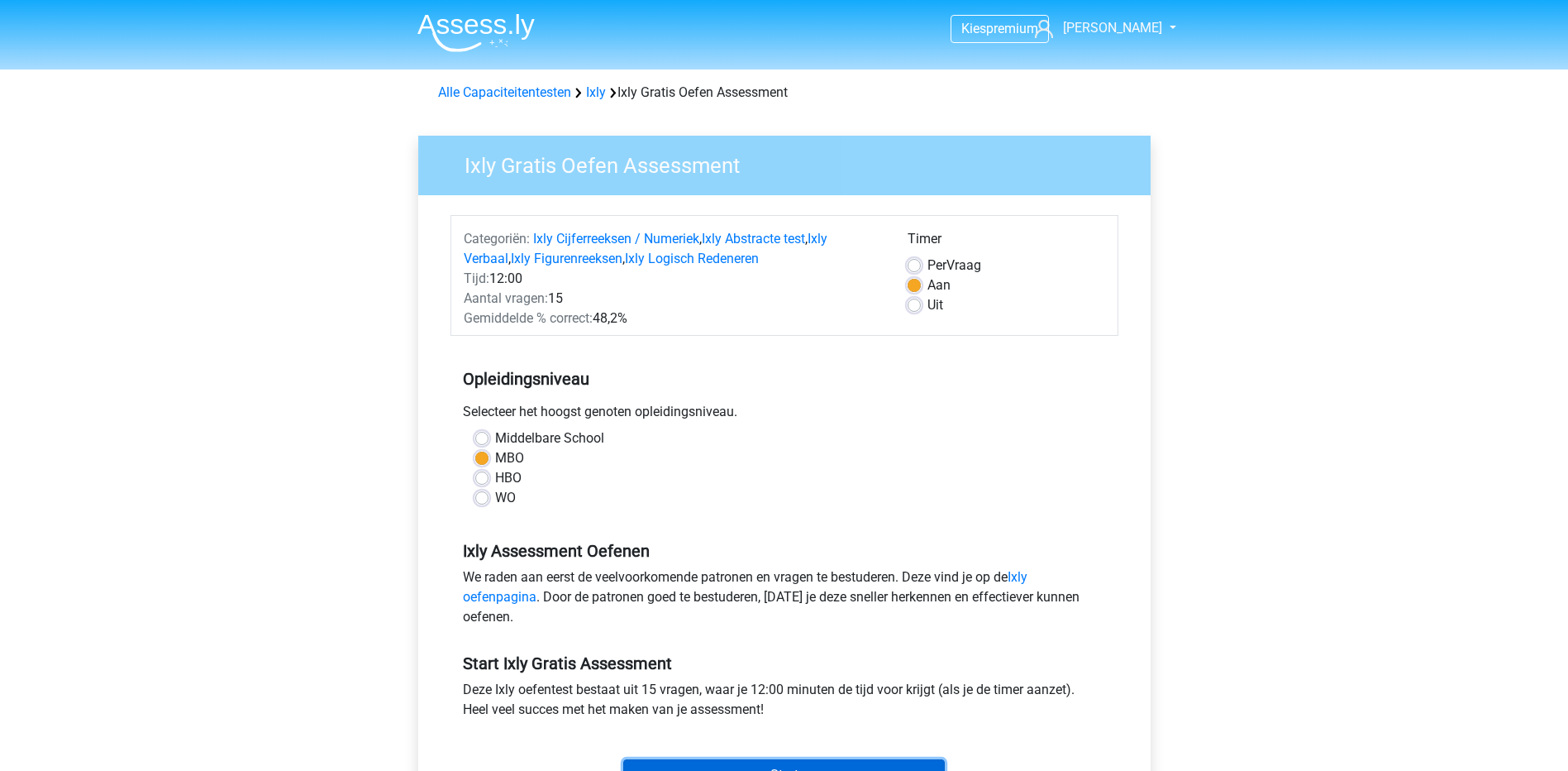
click at [883, 765] on input "Start" at bounding box center [784, 775] width 322 height 31
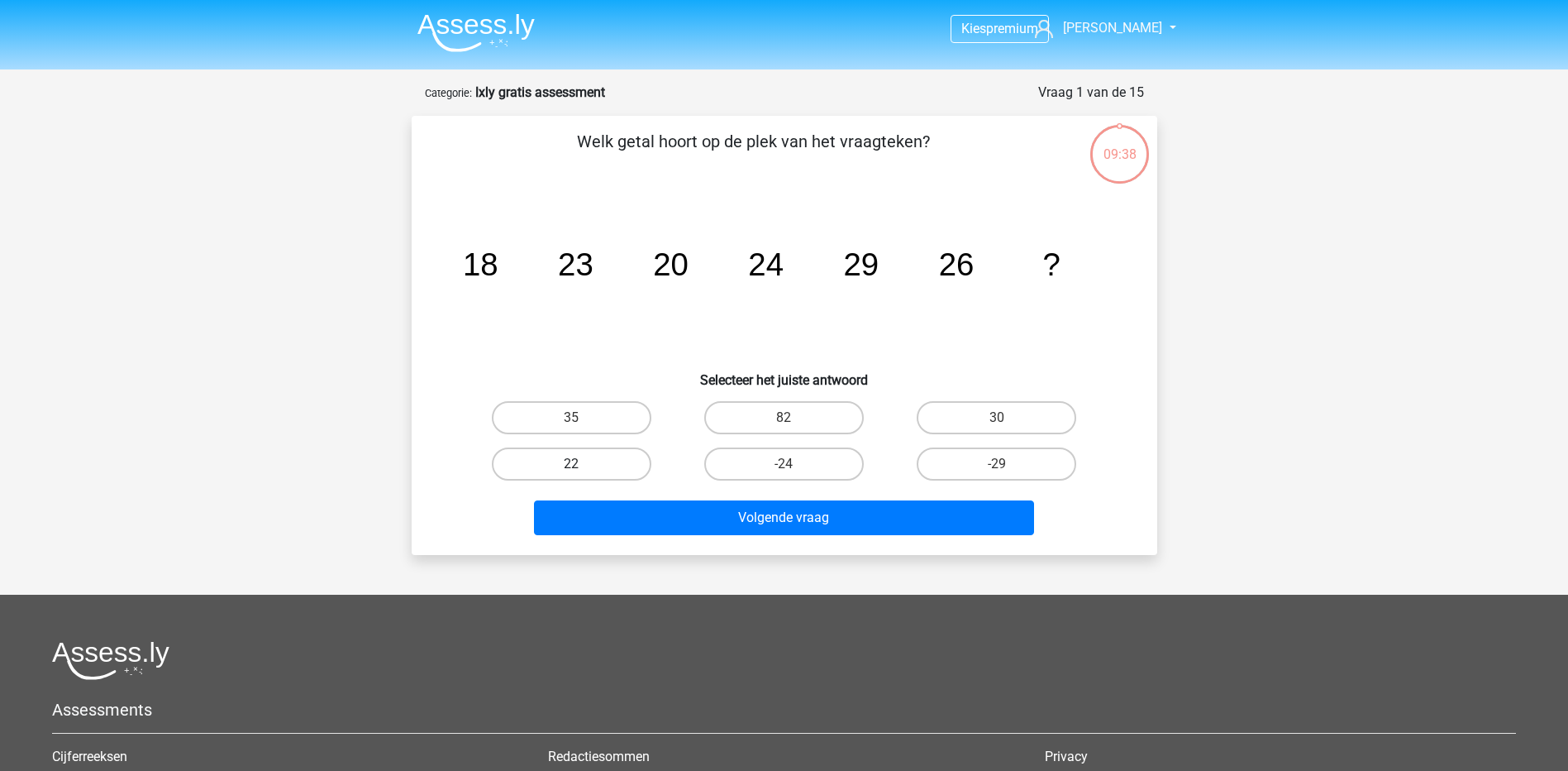
click at [611, 459] on label "22" at bounding box center [571, 464] width 160 height 33
click at [582, 464] on input "22" at bounding box center [576, 468] width 10 height 10
radio input "true"
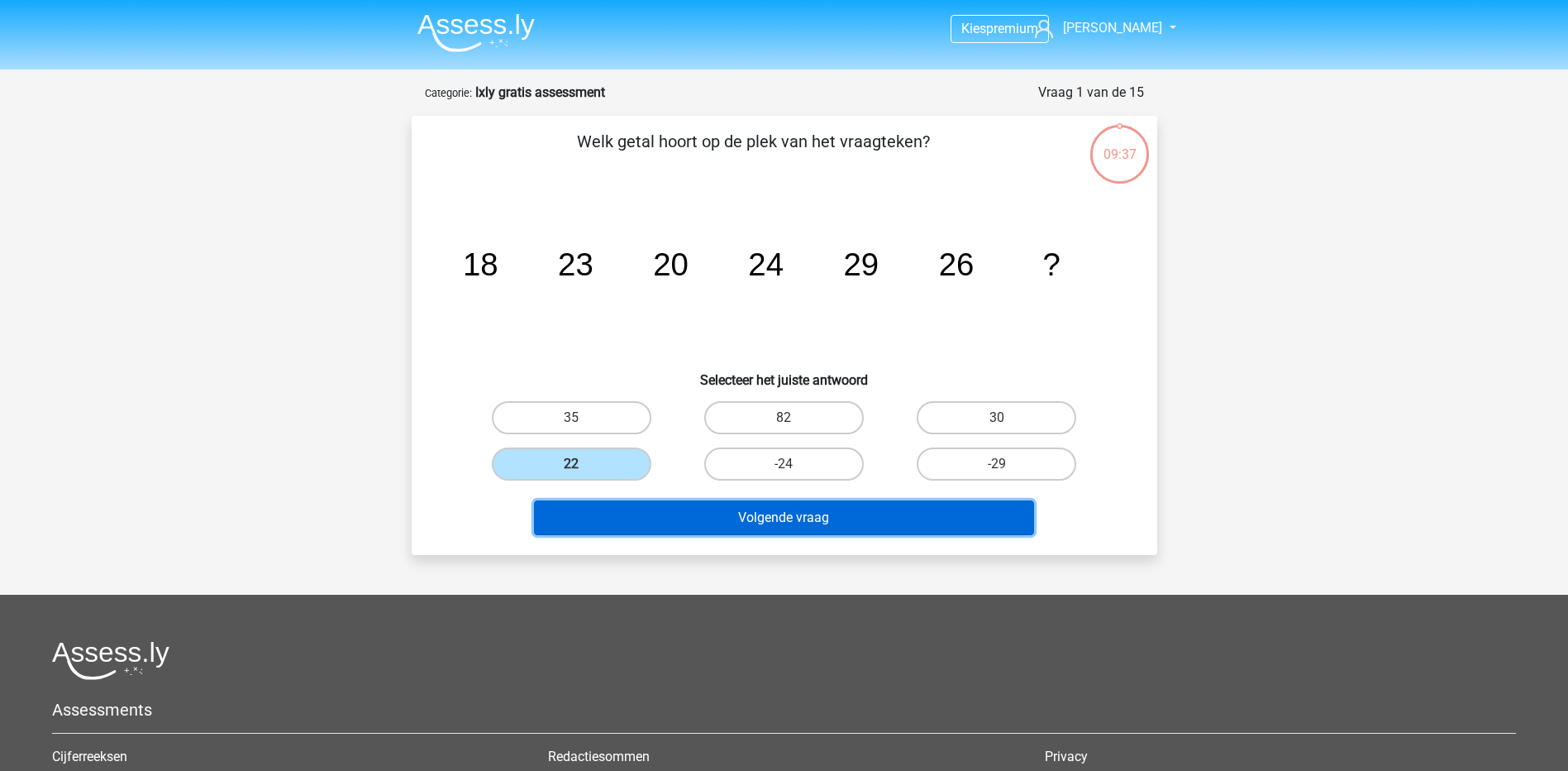
click at [749, 510] on button "Volgende vraag" at bounding box center [784, 517] width 500 height 35
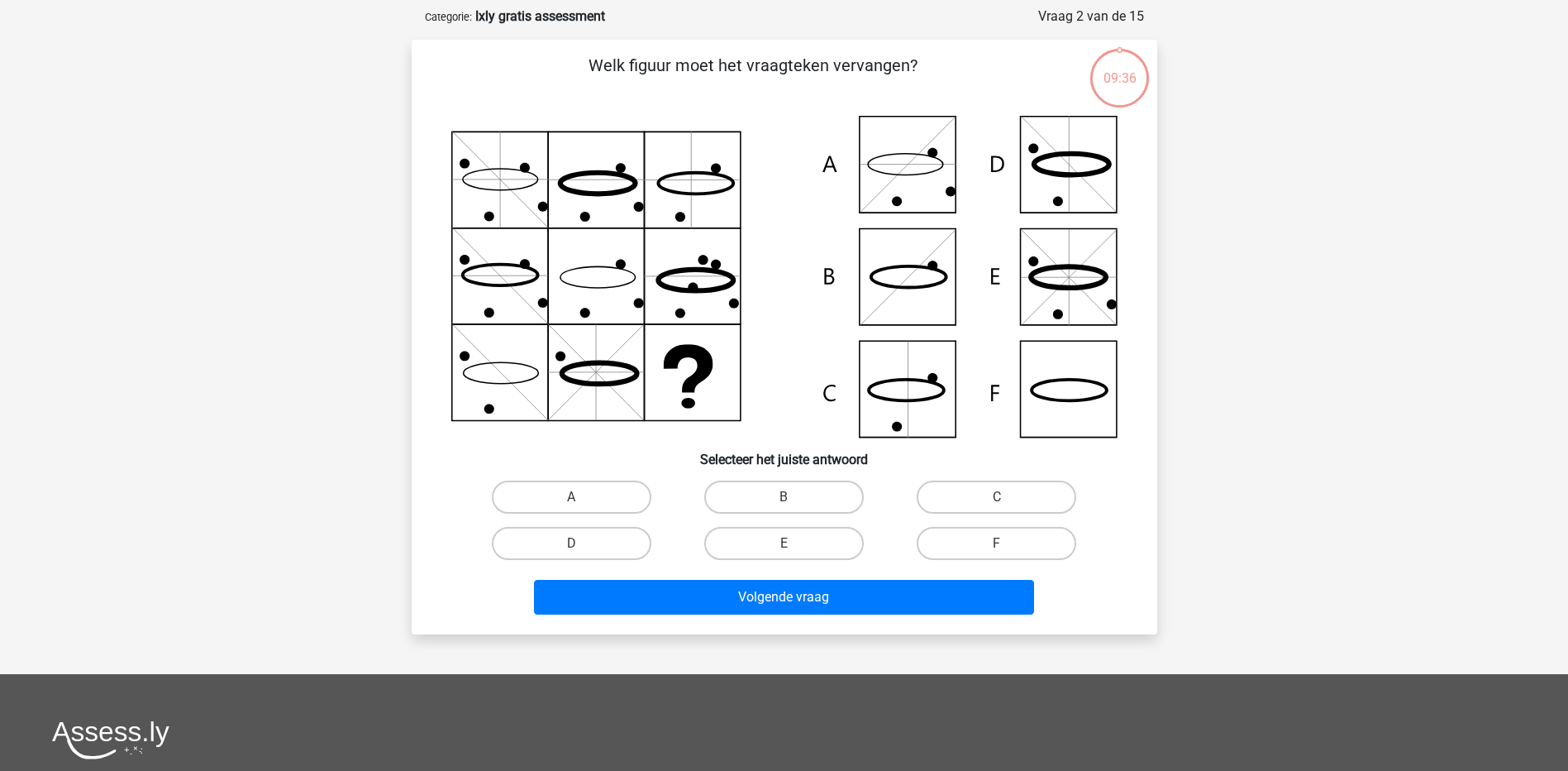
scroll to position [82, 0]
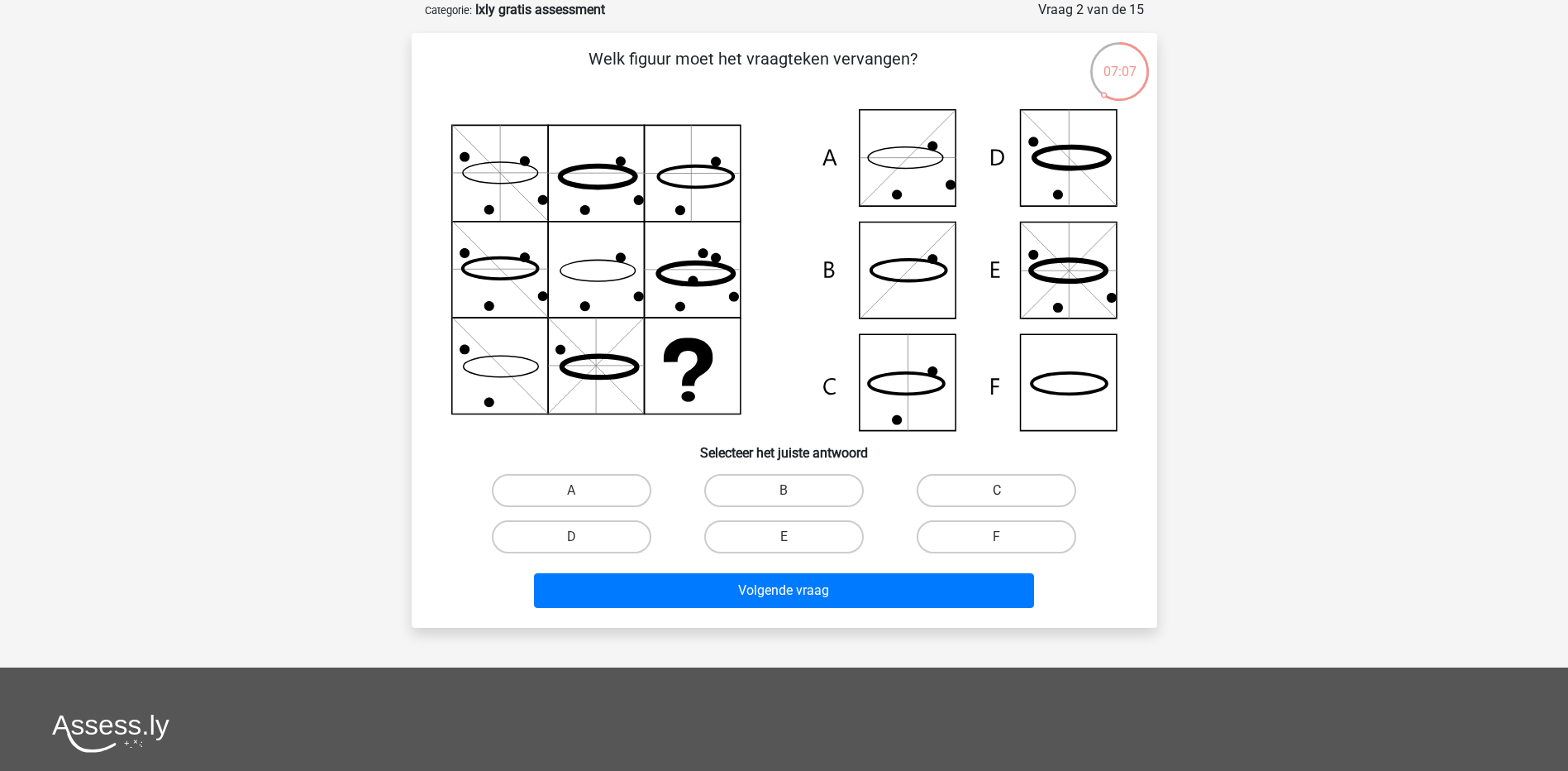
click at [986, 485] on label "C" at bounding box center [997, 490] width 160 height 33
click at [997, 490] on input "C" at bounding box center [1002, 495] width 10 height 10
radio input "true"
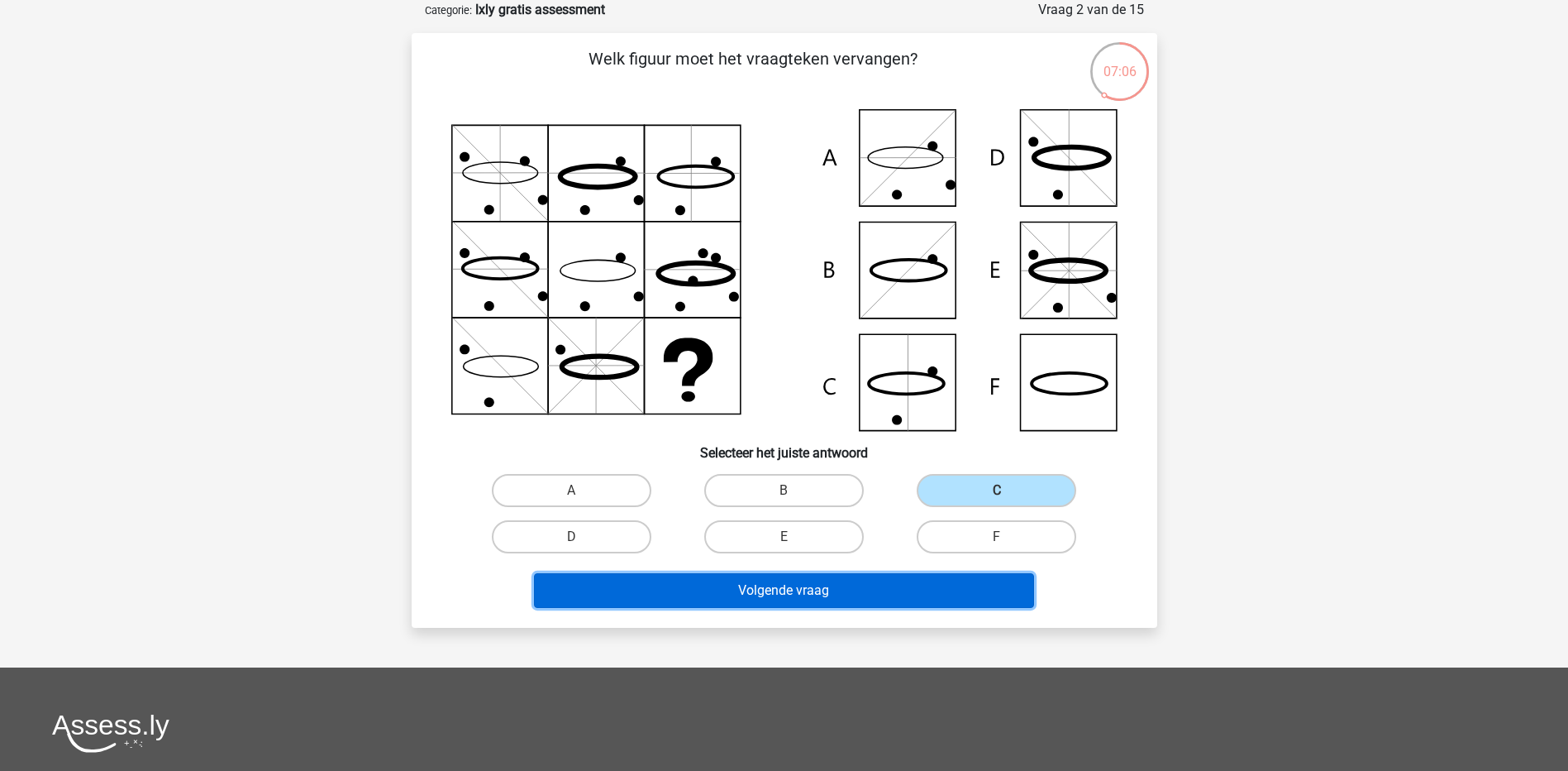
click at [854, 595] on button "Volgende vraag" at bounding box center [784, 590] width 500 height 35
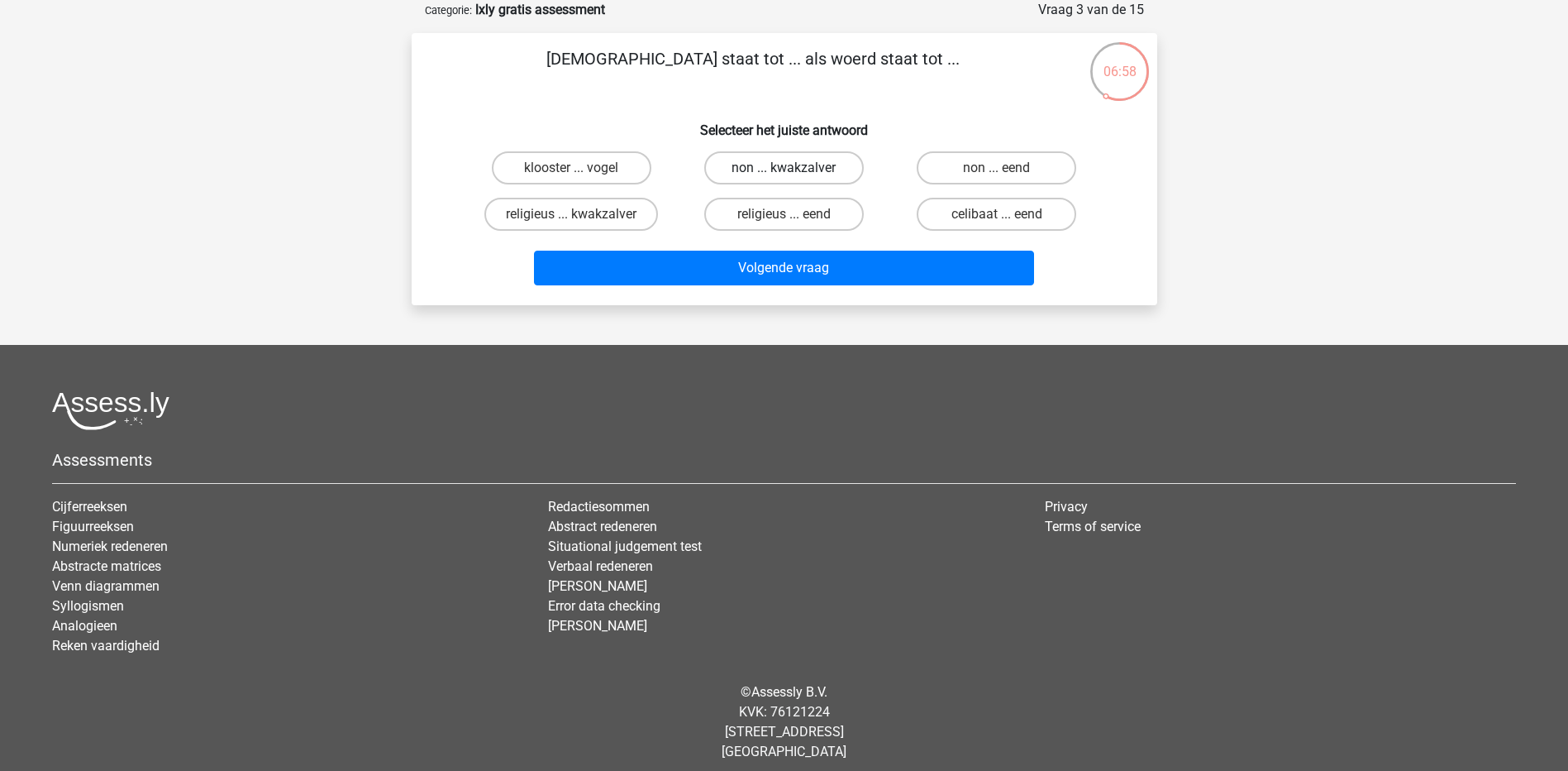
click at [801, 162] on label "non ... kwakzalver" at bounding box center [784, 167] width 160 height 33
click at [794, 167] on input "non ... kwakzalver" at bounding box center [789, 172] width 10 height 10
radio input "true"
click at [834, 204] on label "religieus ... eend" at bounding box center [784, 214] width 160 height 33
click at [794, 214] on input "religieus ... eend" at bounding box center [789, 219] width 10 height 10
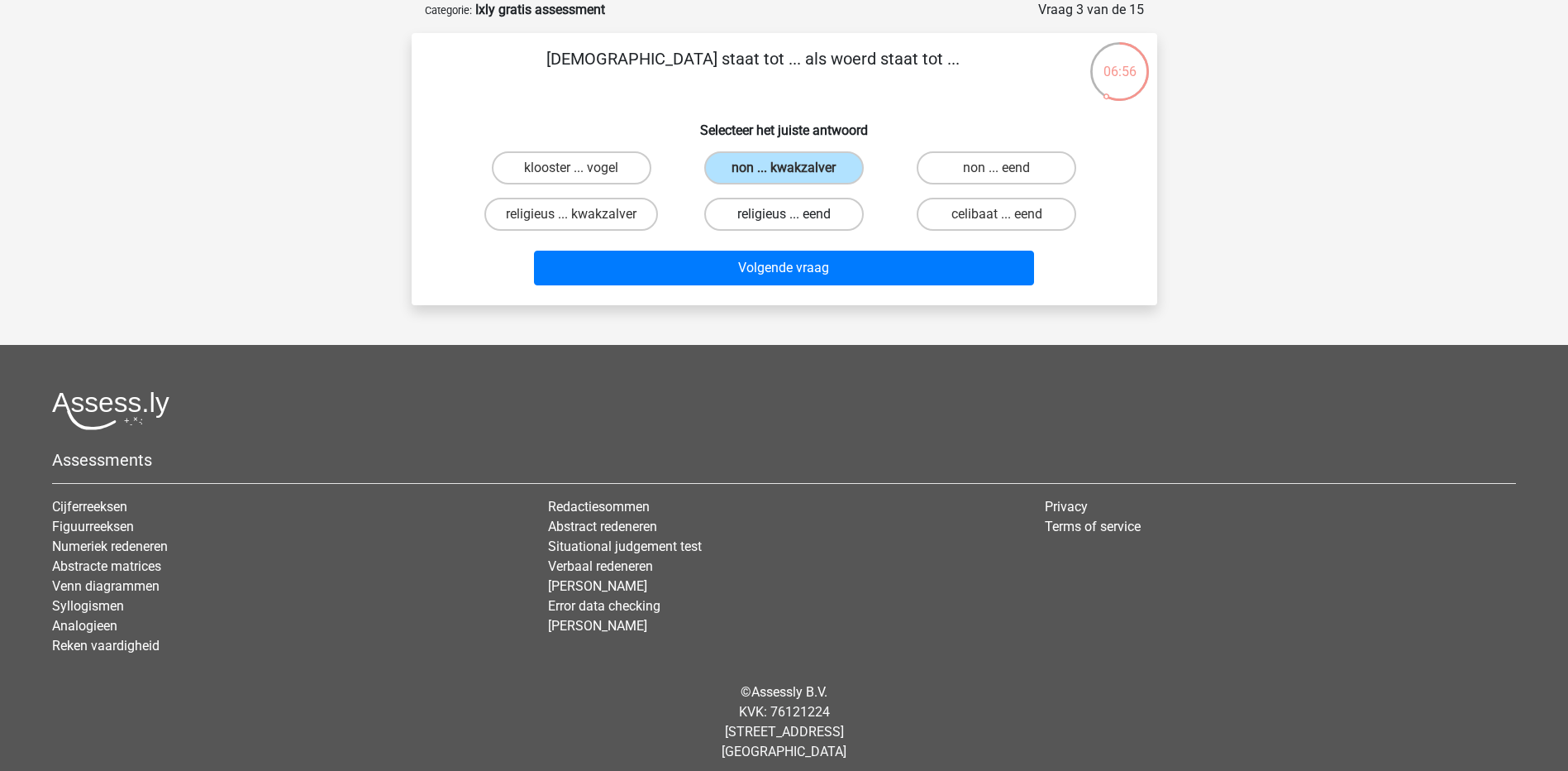
radio input "true"
click at [986, 165] on label "non ... eend" at bounding box center [997, 167] width 160 height 33
click at [997, 167] on input "non ... eend" at bounding box center [1002, 172] width 10 height 10
radio input "true"
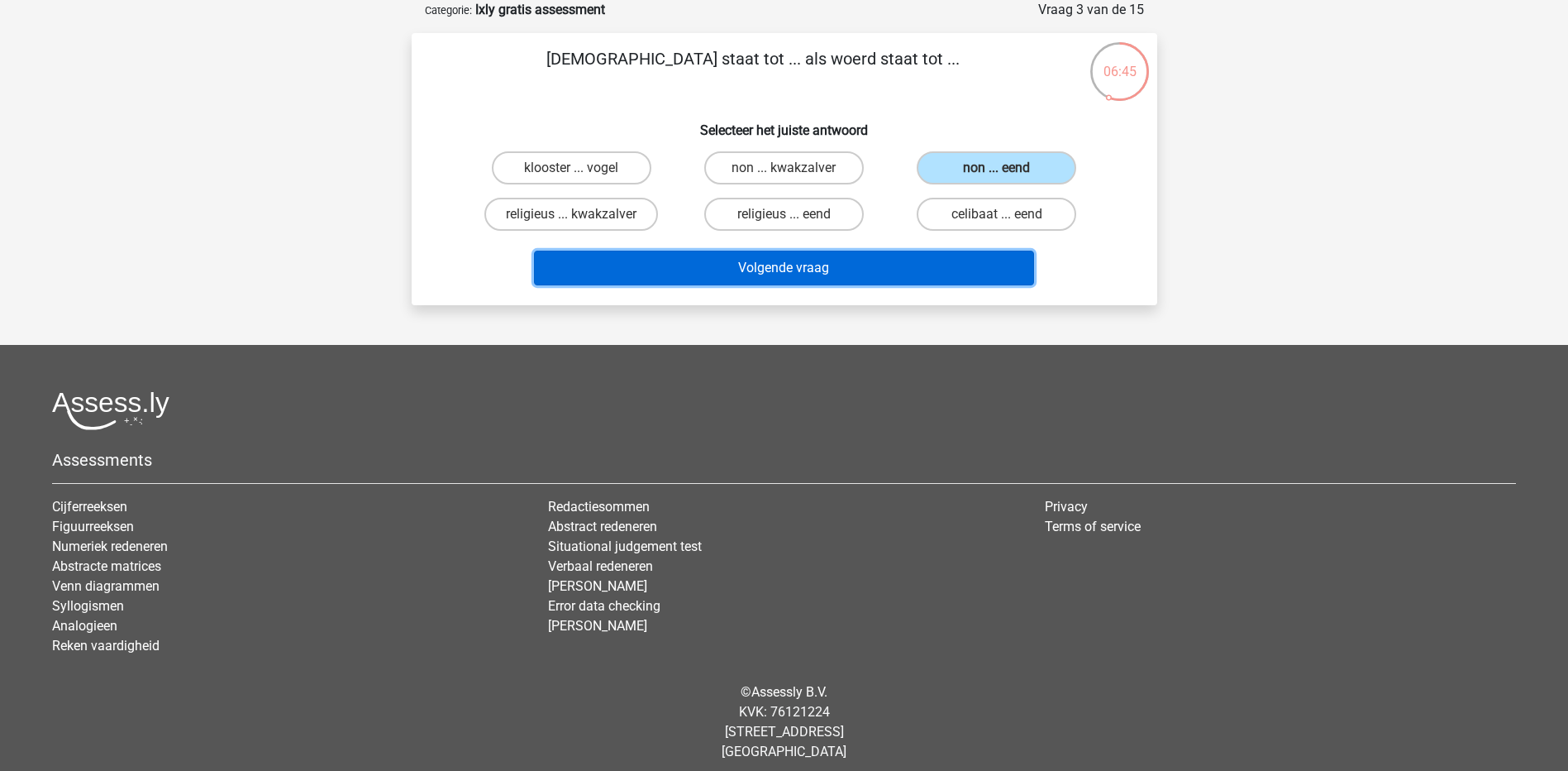
click at [903, 266] on button "Volgende vraag" at bounding box center [784, 268] width 500 height 35
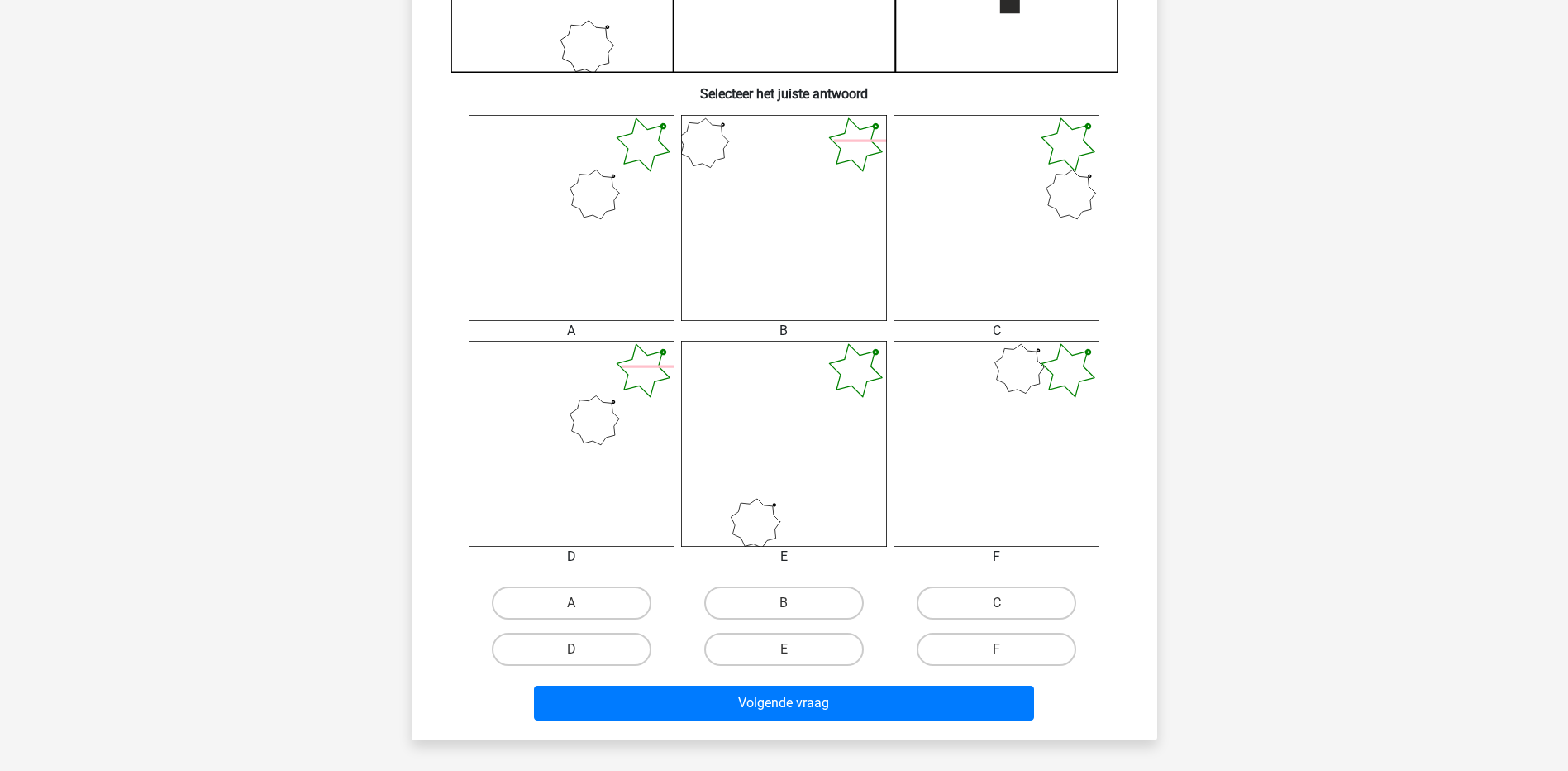
scroll to position [626, 0]
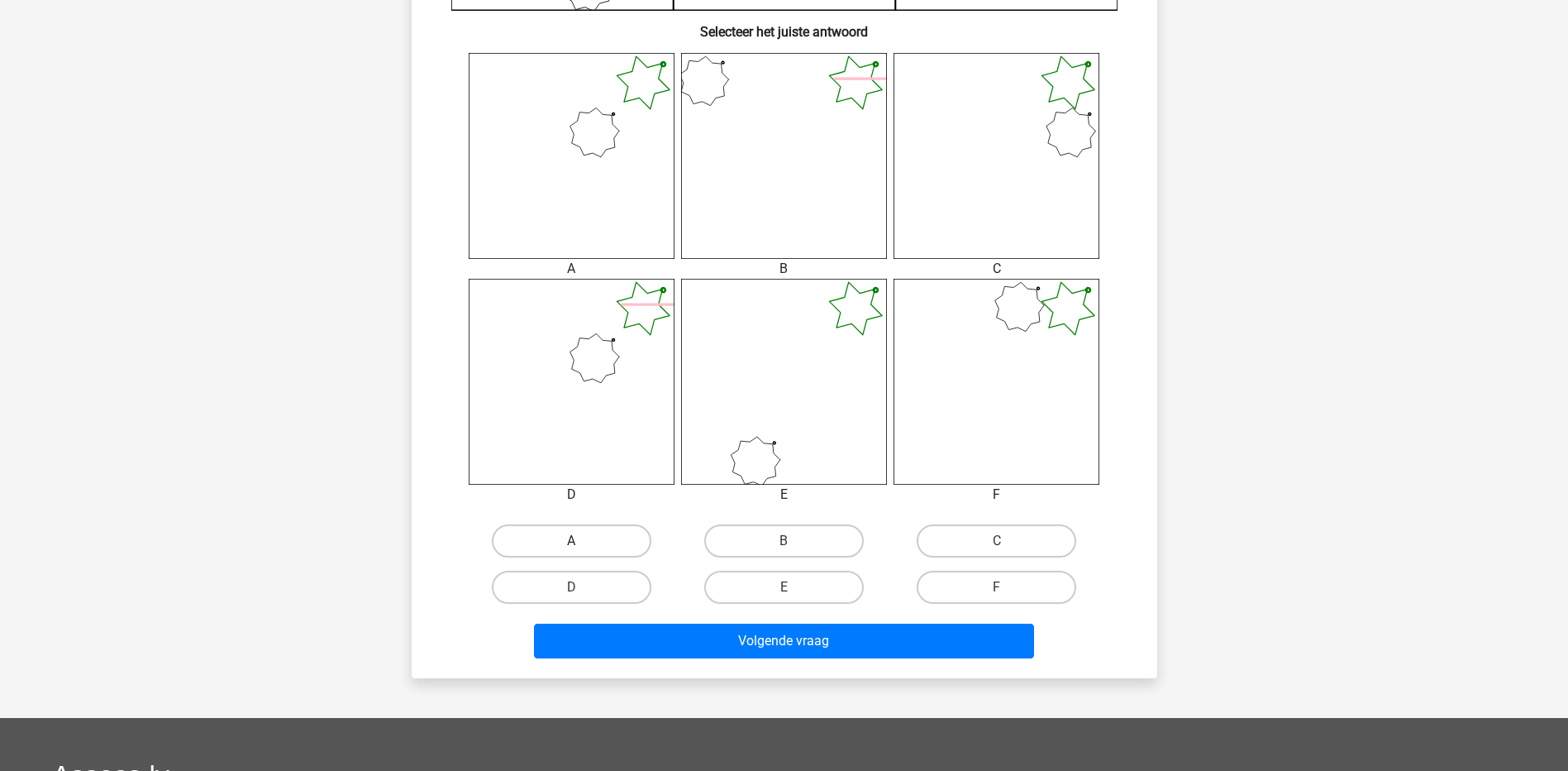
click at [582, 539] on label "A" at bounding box center [571, 540] width 160 height 33
click at [582, 541] on input "A" at bounding box center [576, 546] width 10 height 10
radio input "true"
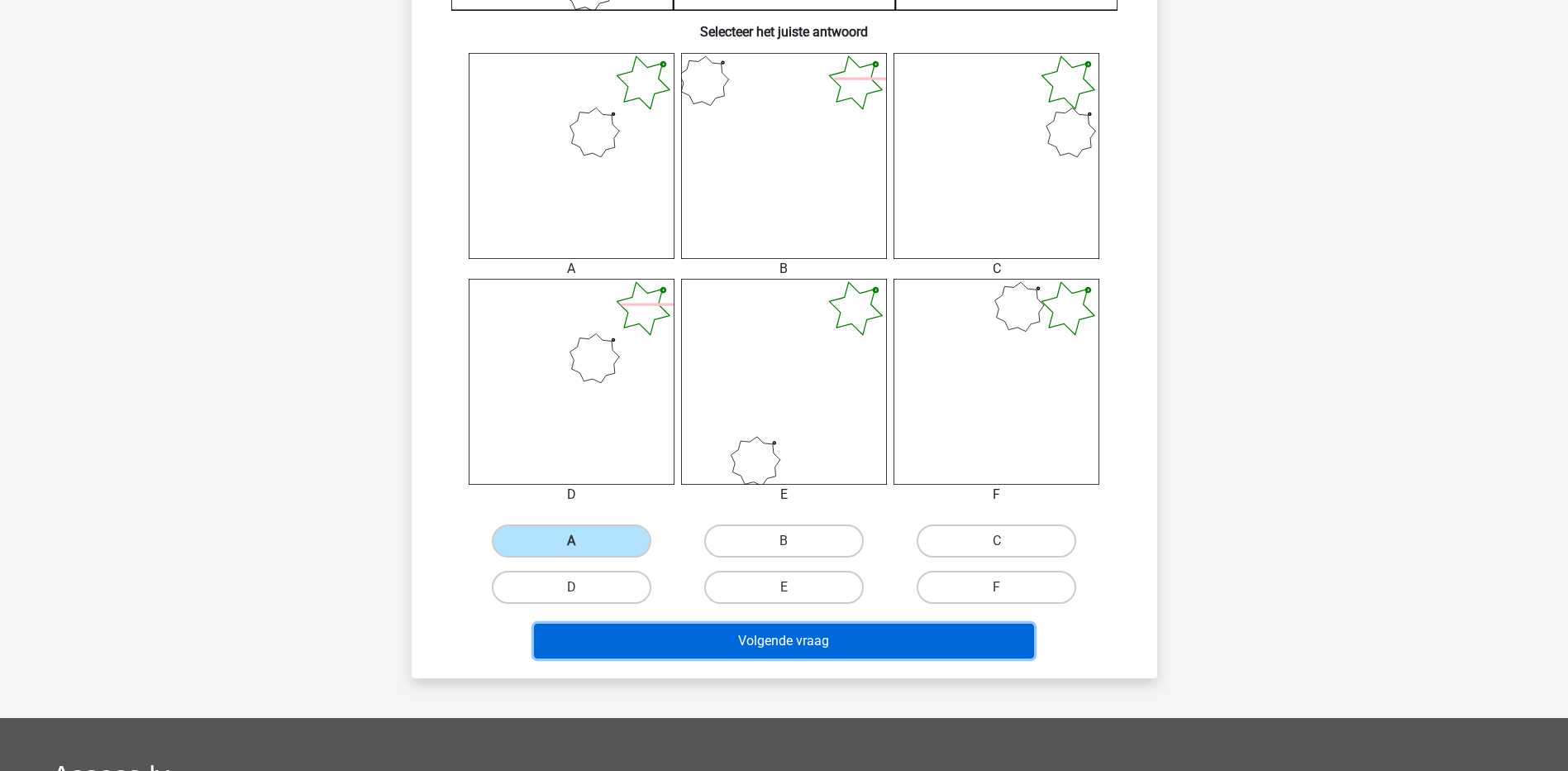
click at [831, 632] on button "Volgende vraag" at bounding box center [784, 640] width 500 height 35
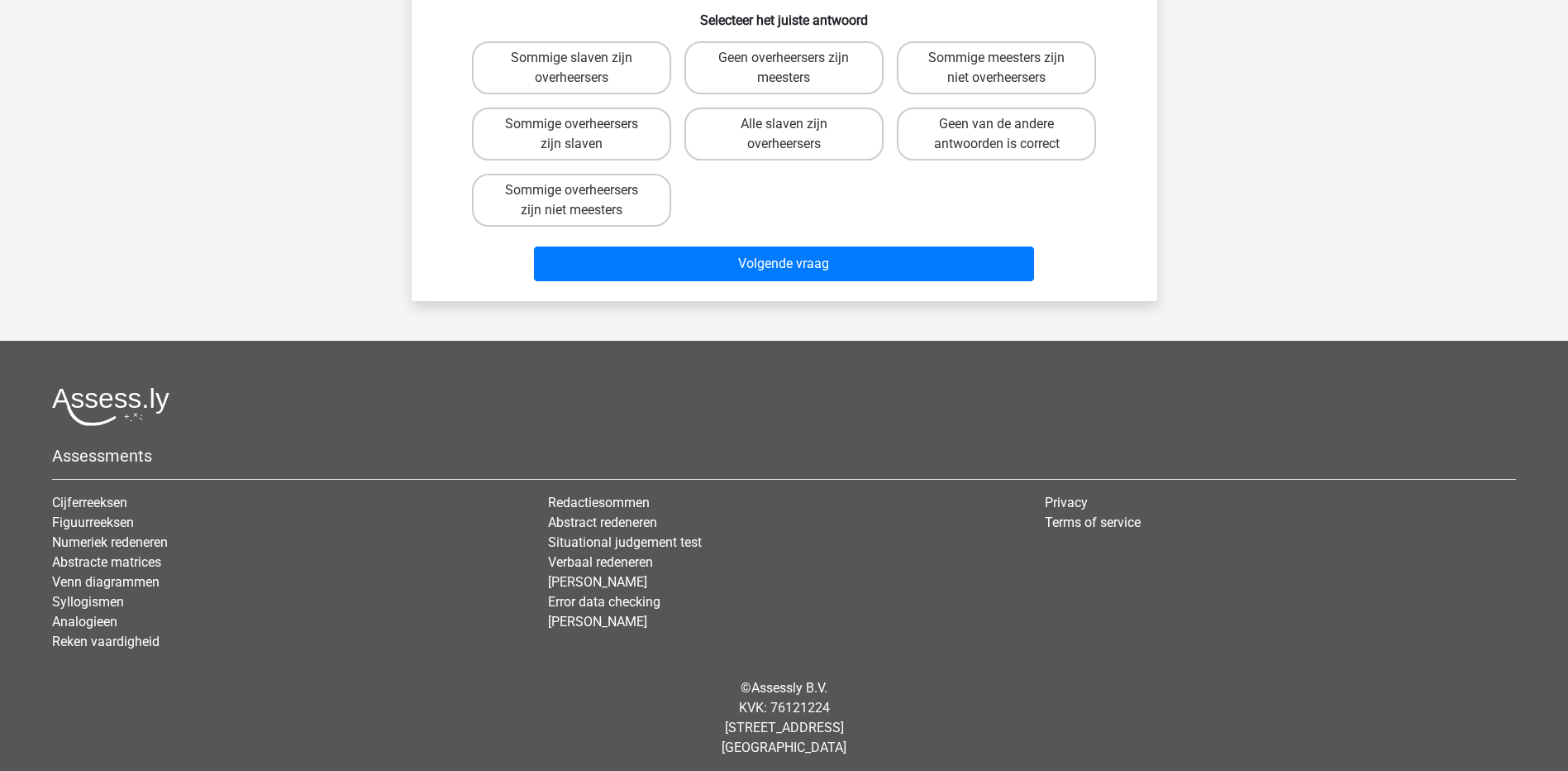
scroll to position [82, 0]
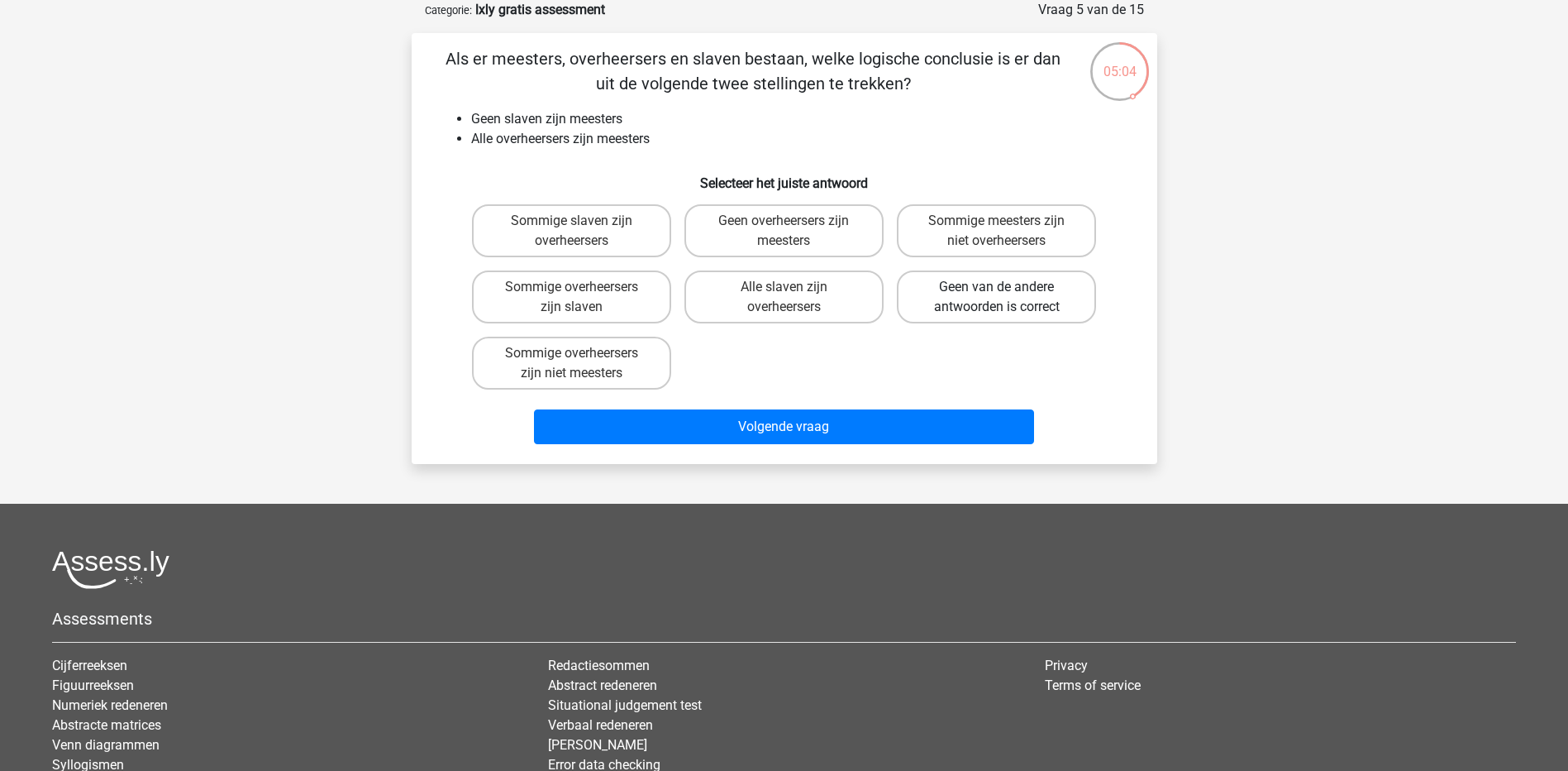
click at [1049, 301] on label "Geen van de andere antwoorden is correct" at bounding box center [997, 297] width 200 height 53
click at [1008, 298] on input "Geen van de andere antwoorden is correct" at bounding box center [1002, 291] width 10 height 10
radio input "true"
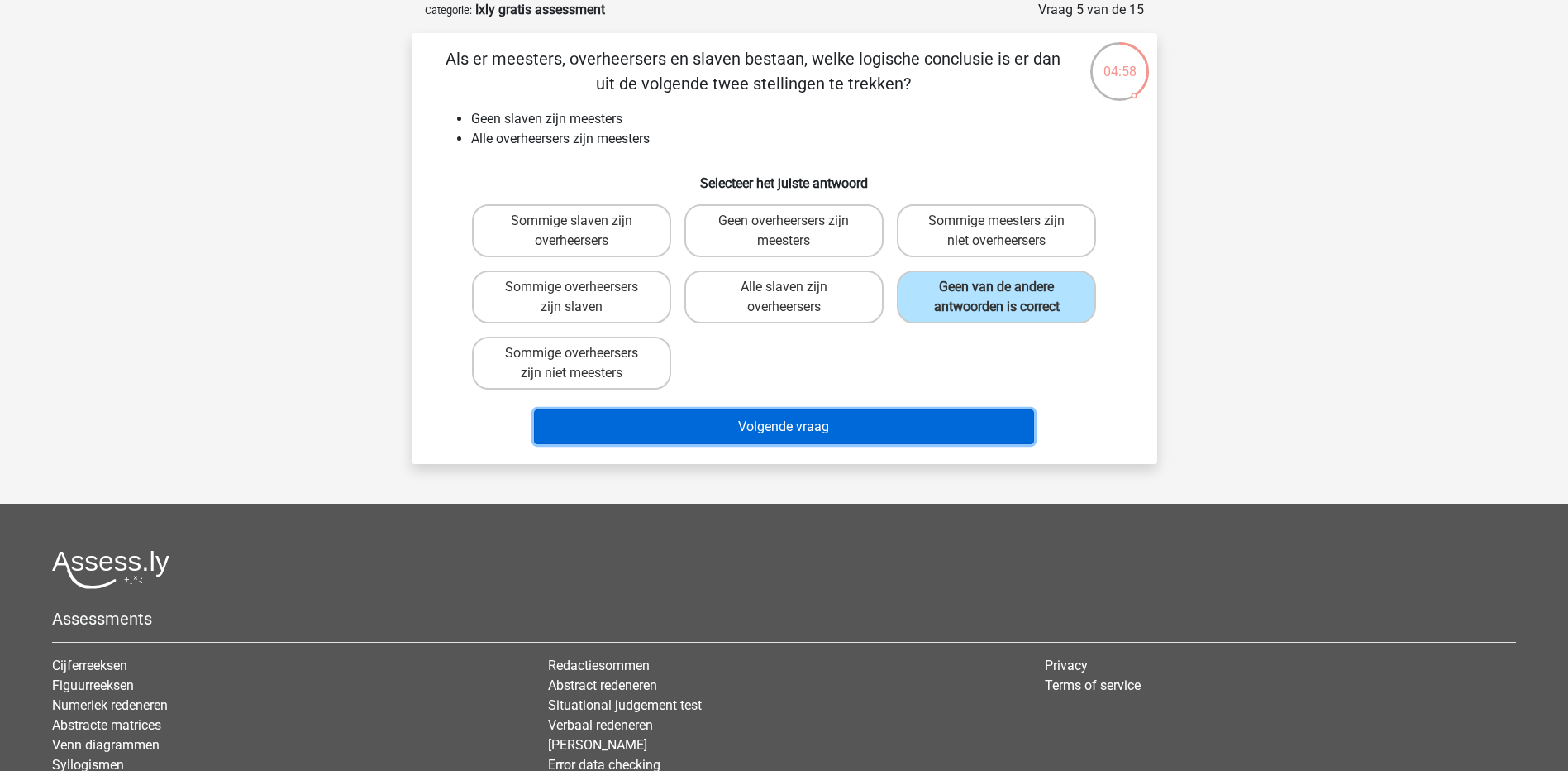
click at [916, 427] on button "Volgende vraag" at bounding box center [784, 427] width 500 height 35
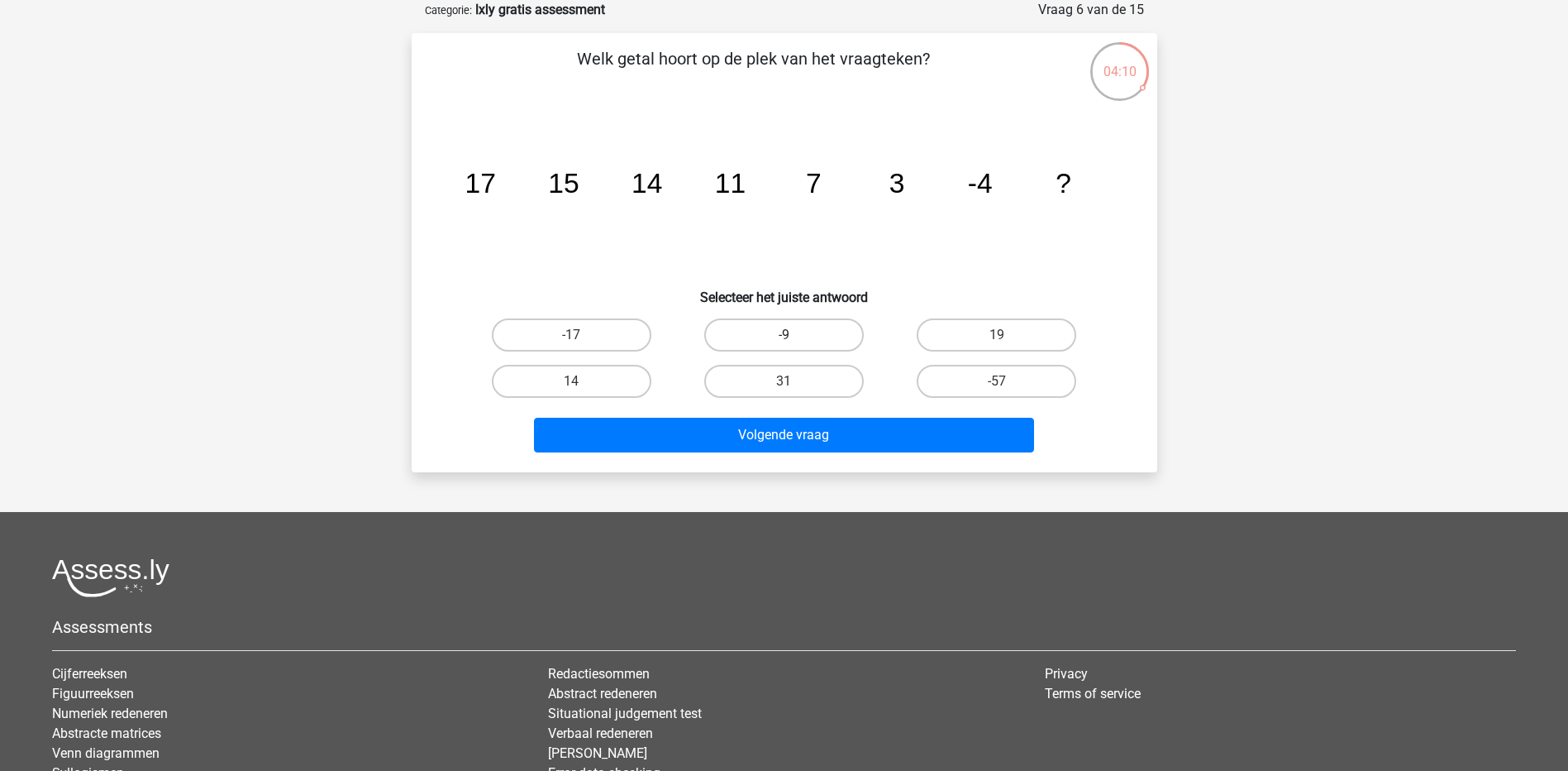
click at [780, 330] on label "-9" at bounding box center [784, 335] width 160 height 33
click at [784, 335] on input "-9" at bounding box center [789, 340] width 10 height 10
radio input "true"
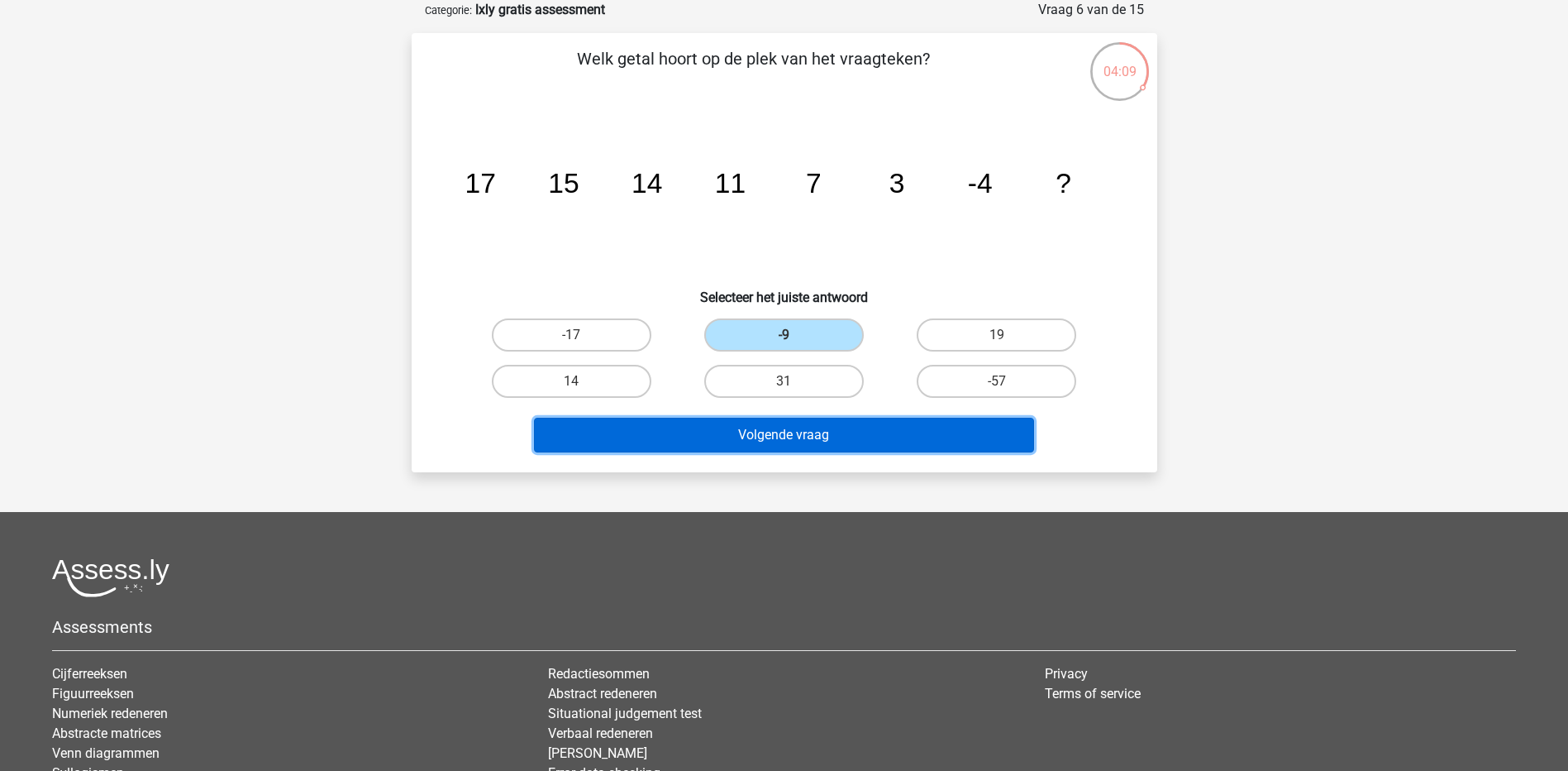
click at [740, 437] on button "Volgende vraag" at bounding box center [784, 434] width 500 height 35
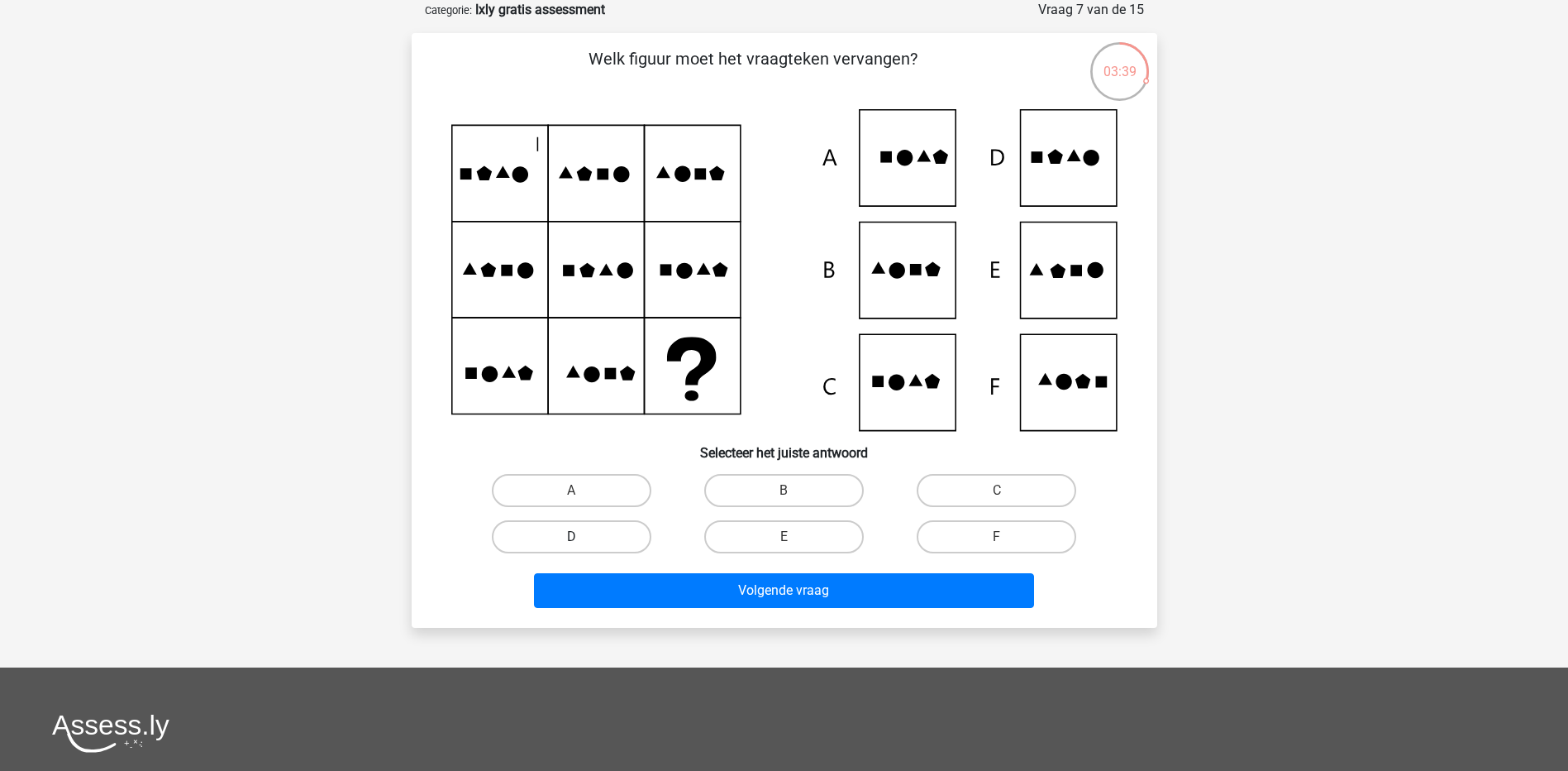
click at [601, 540] on label "D" at bounding box center [571, 536] width 160 height 33
click at [582, 540] on input "D" at bounding box center [576, 541] width 10 height 10
radio input "true"
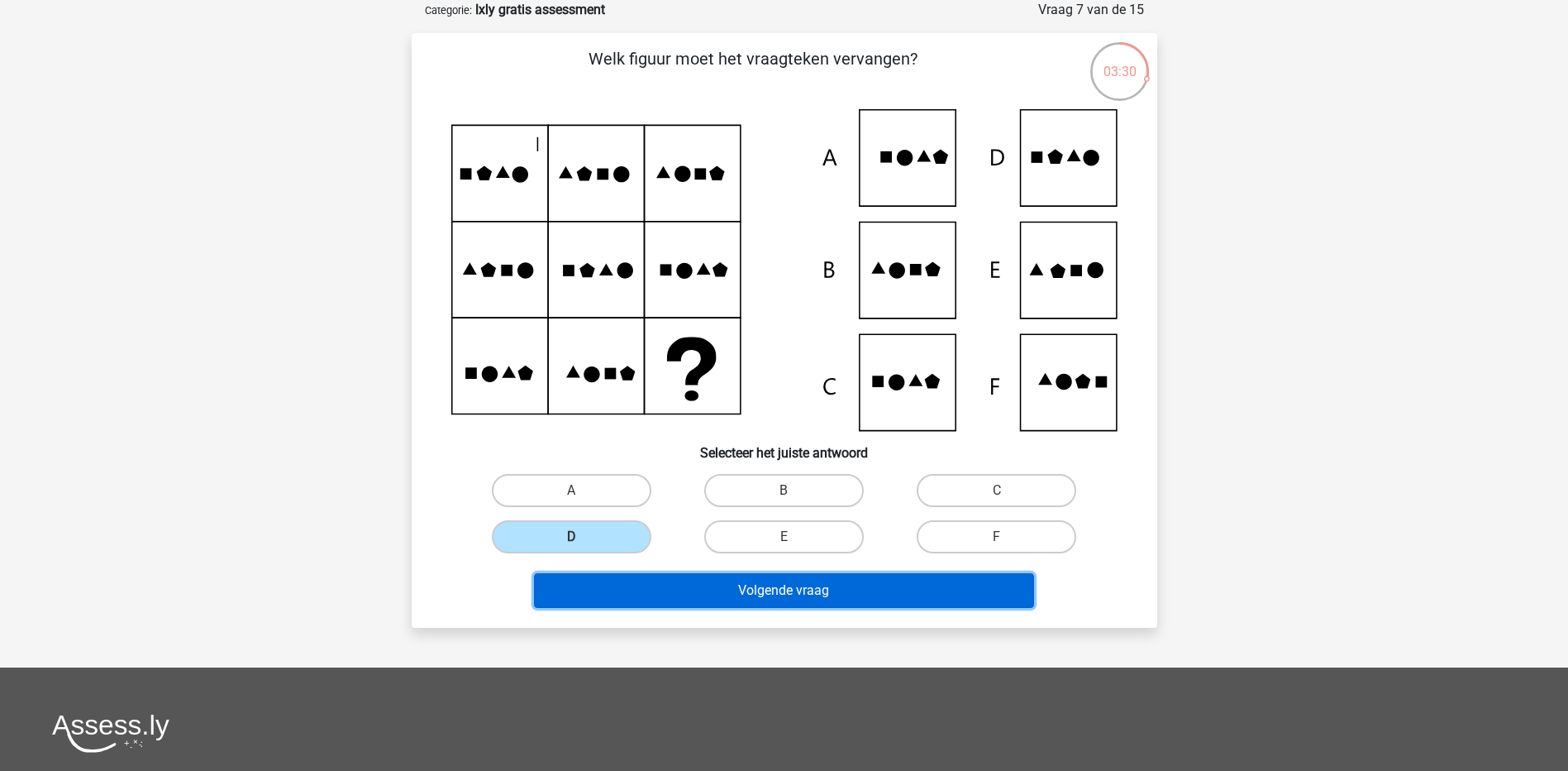
click at [793, 600] on button "Volgende vraag" at bounding box center [784, 590] width 500 height 35
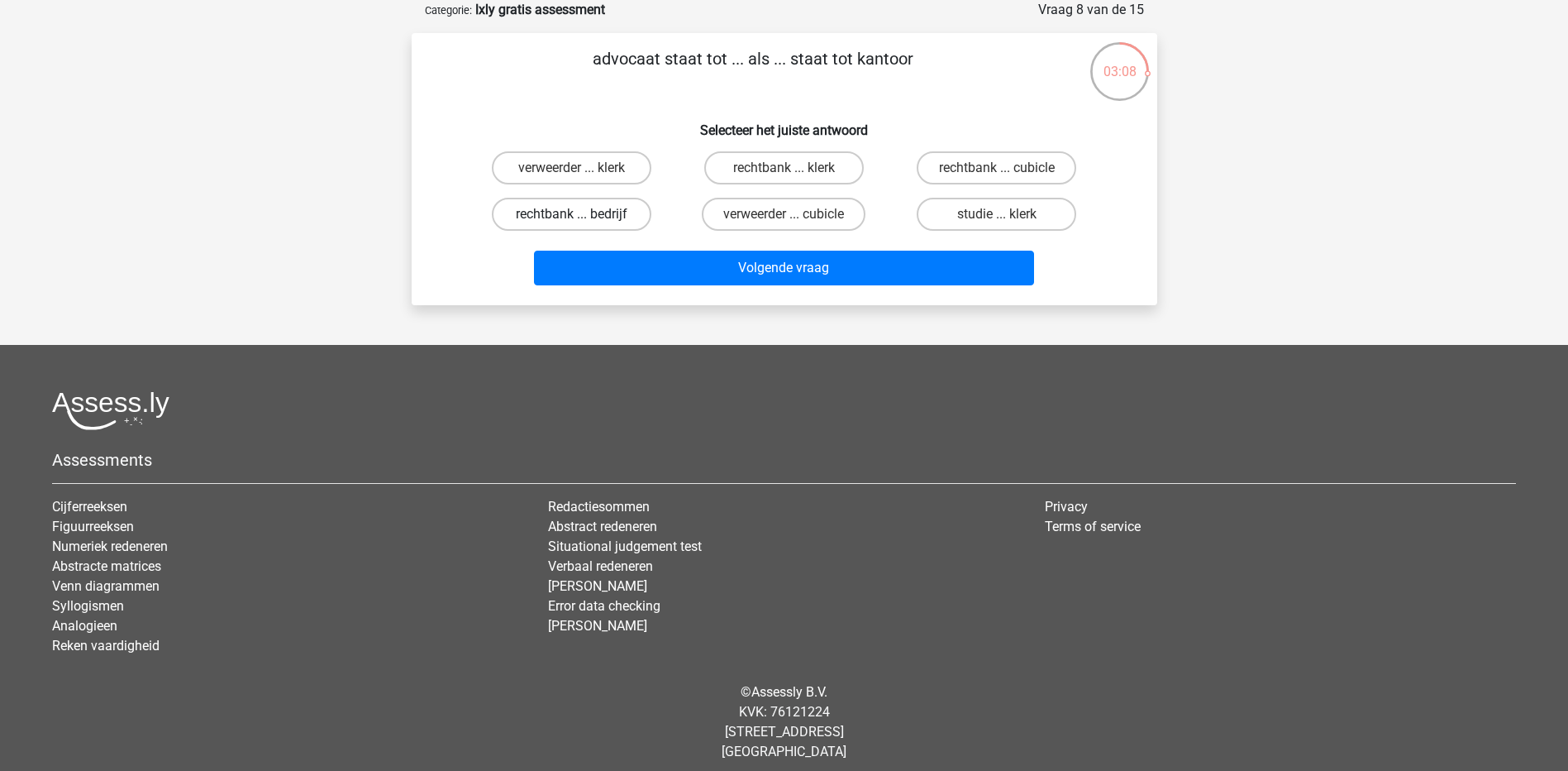
click at [587, 212] on label "rechtbank ... bedrijf" at bounding box center [571, 214] width 160 height 33
click at [582, 214] on input "rechtbank ... bedrijf" at bounding box center [576, 219] width 10 height 10
radio input "true"
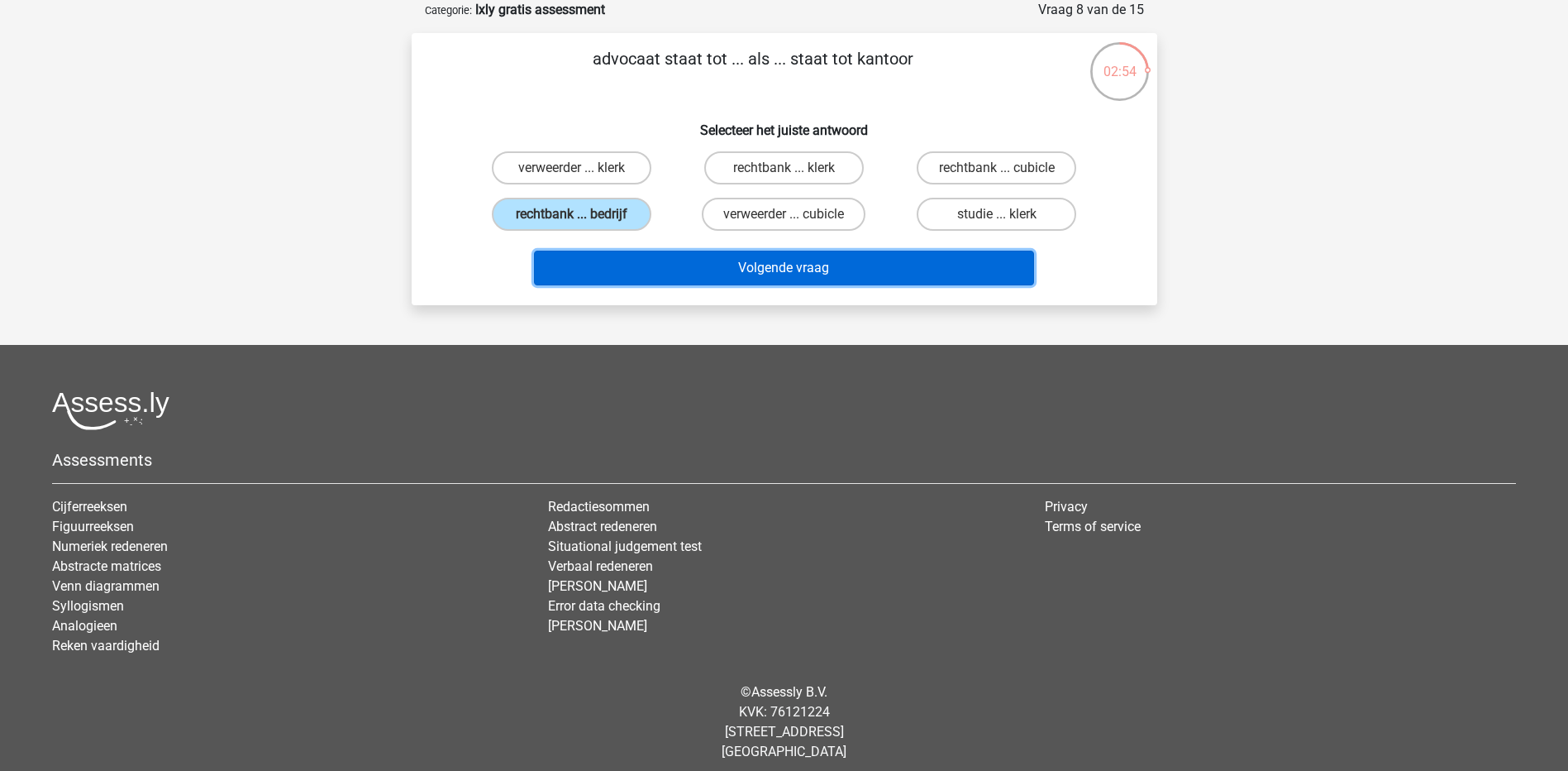
click at [755, 282] on button "Volgende vraag" at bounding box center [784, 268] width 500 height 35
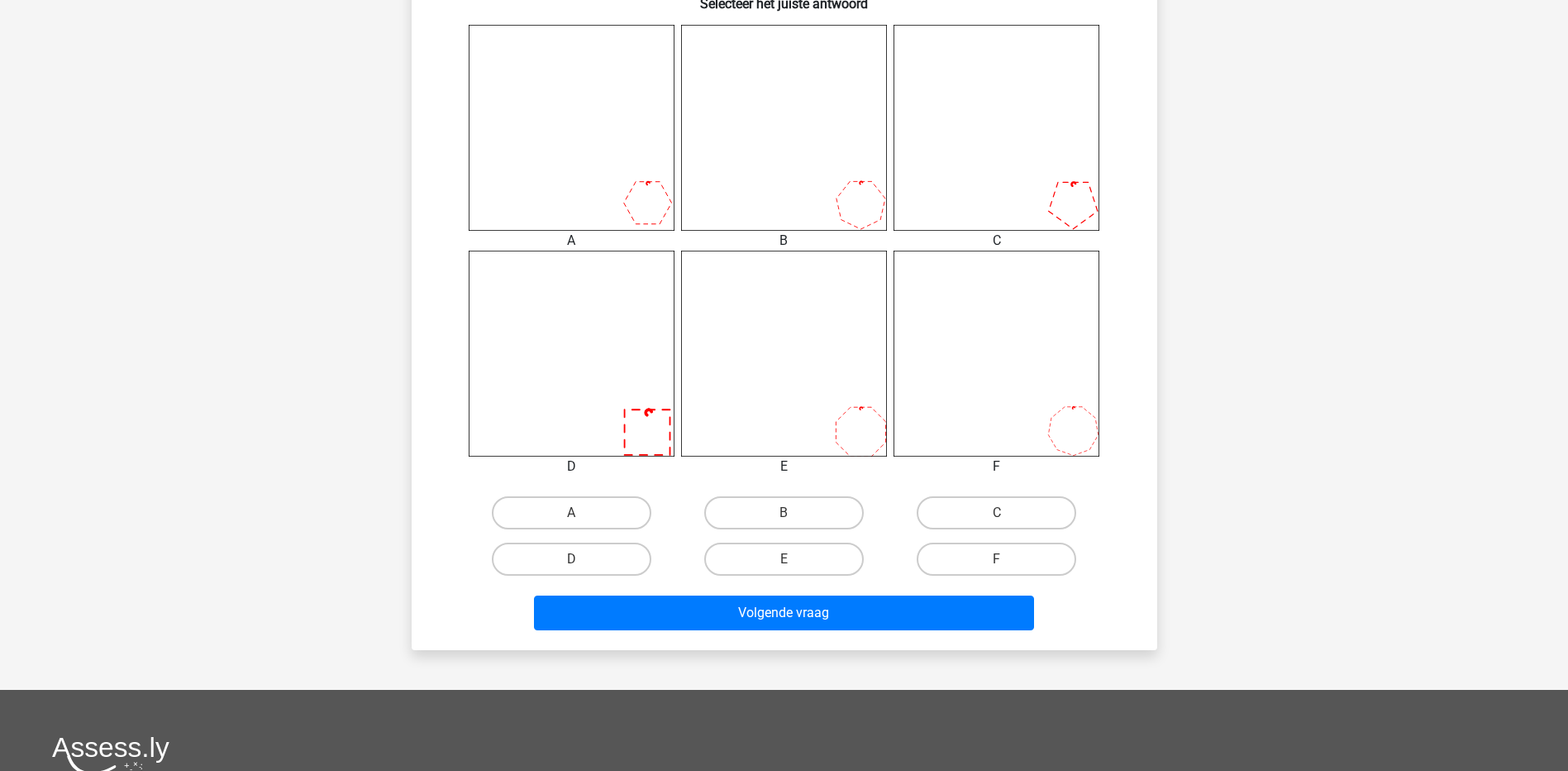
scroll to position [656, 0]
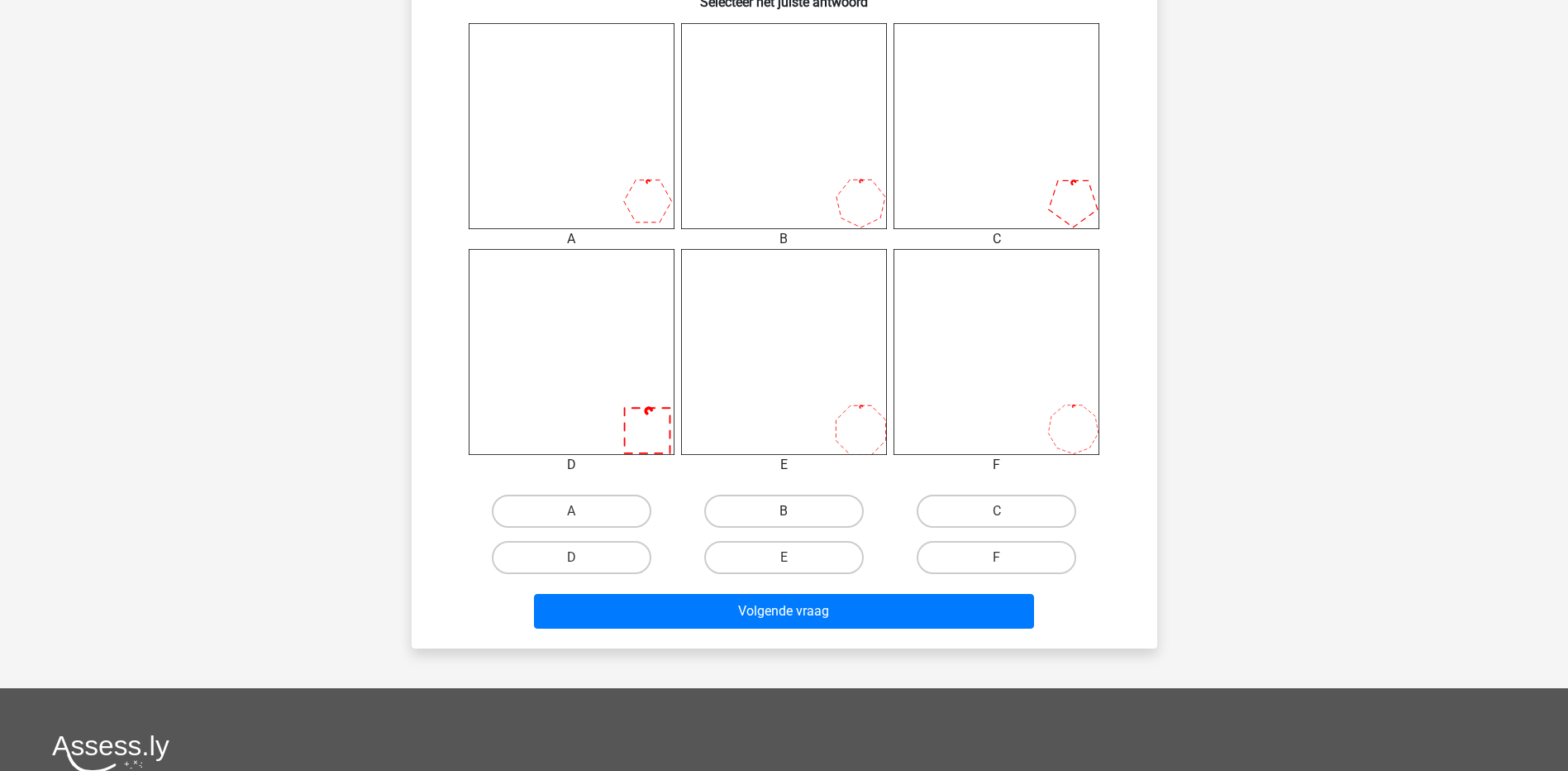
click at [812, 513] on label "B" at bounding box center [784, 511] width 160 height 33
click at [794, 513] on input "B" at bounding box center [789, 516] width 10 height 10
radio input "true"
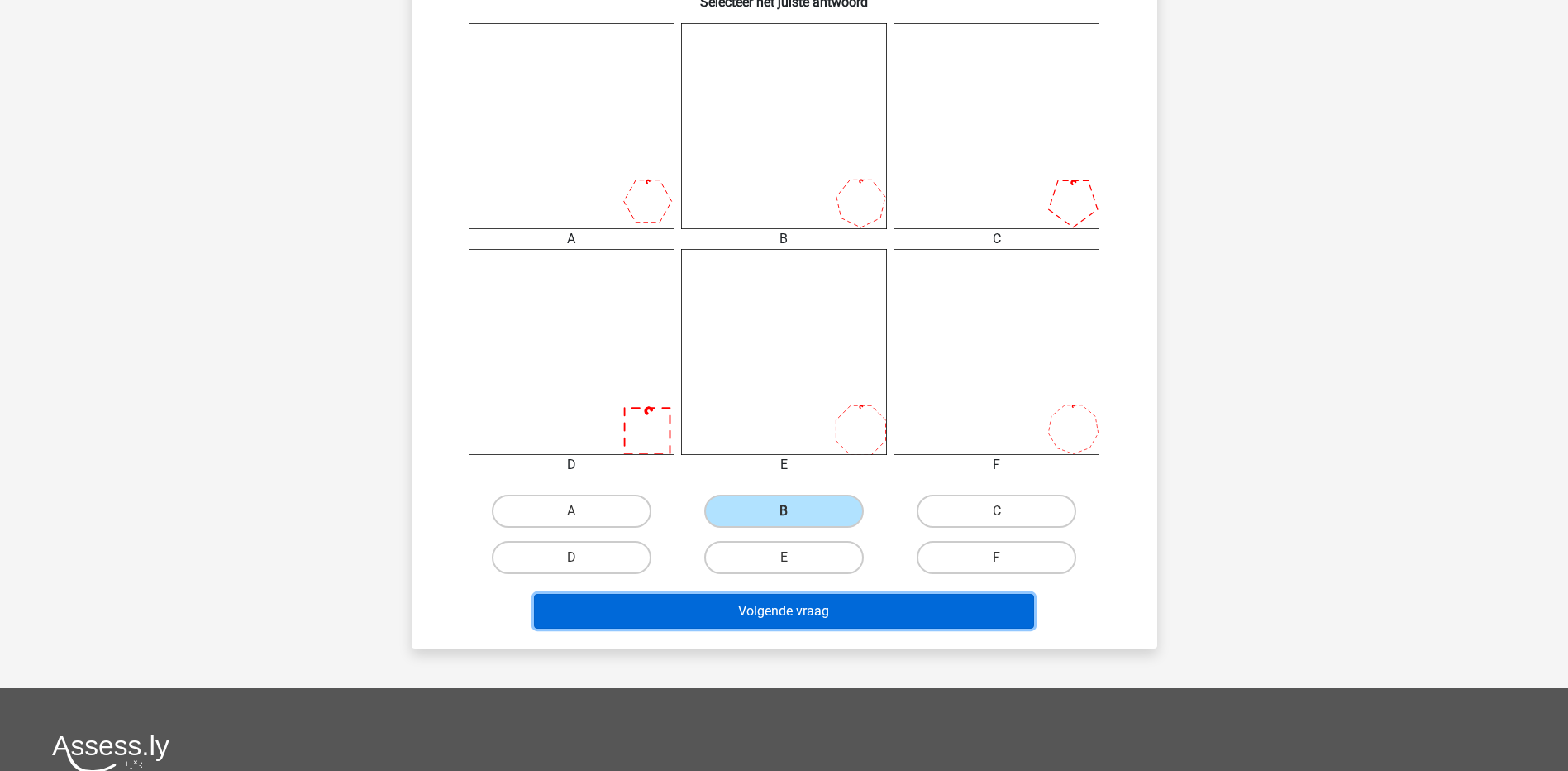
click at [844, 617] on button "Volgende vraag" at bounding box center [784, 611] width 500 height 35
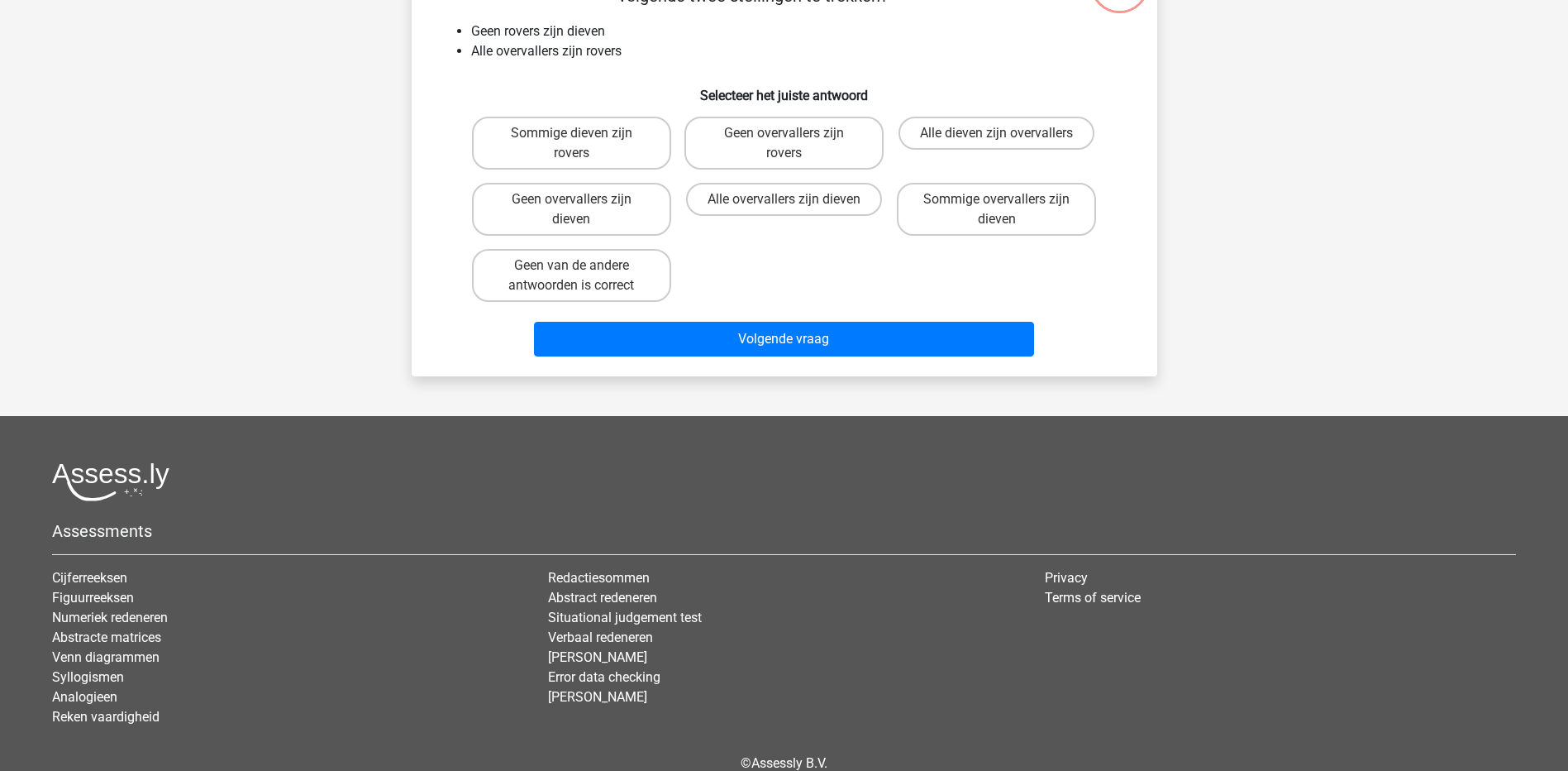
scroll to position [82, 0]
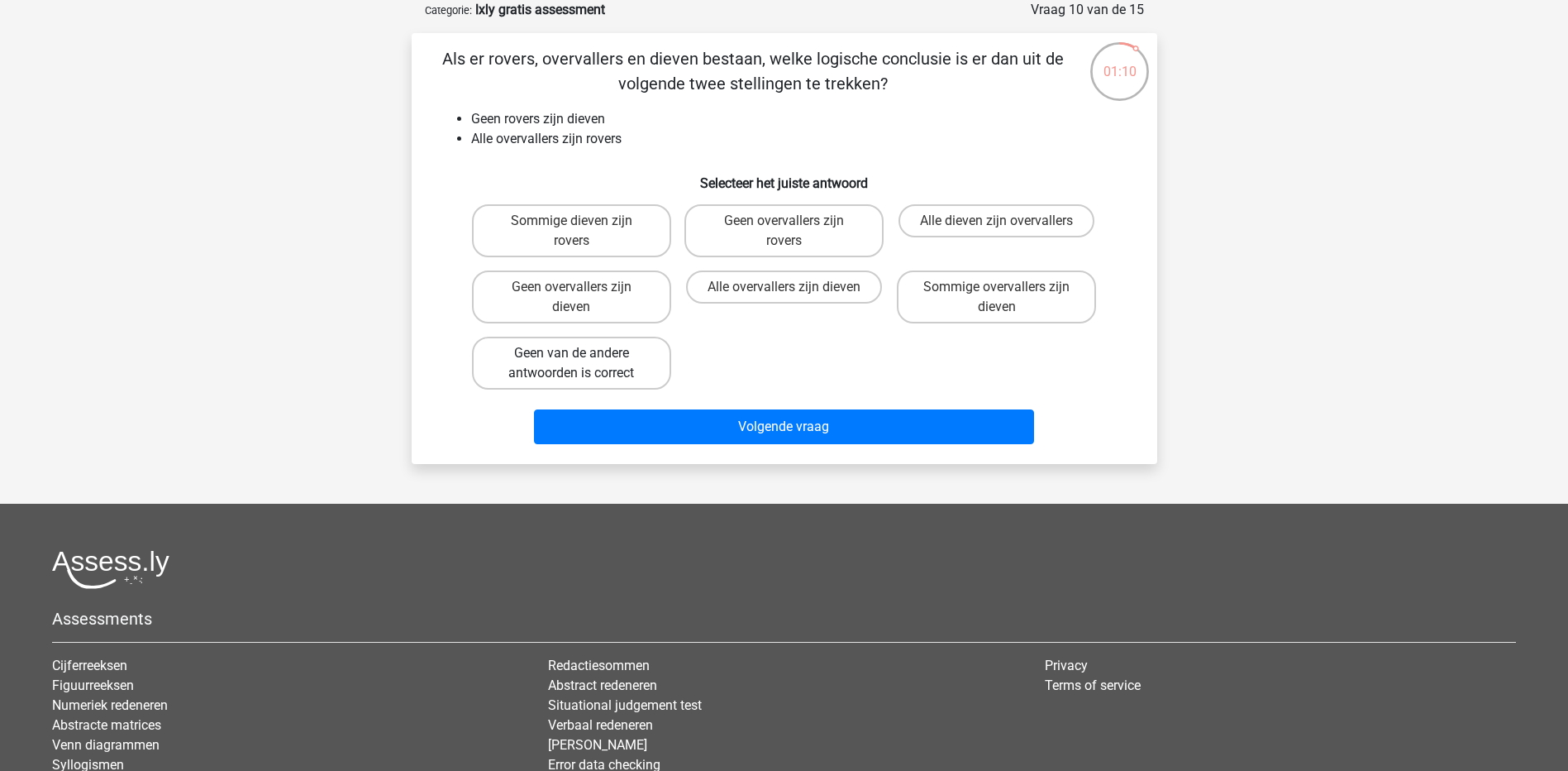
click at [611, 362] on label "Geen van de andere antwoorden is correct" at bounding box center [571, 363] width 200 height 53
click at [582, 362] on input "Geen van de andere antwoorden is correct" at bounding box center [576, 358] width 10 height 10
radio input "true"
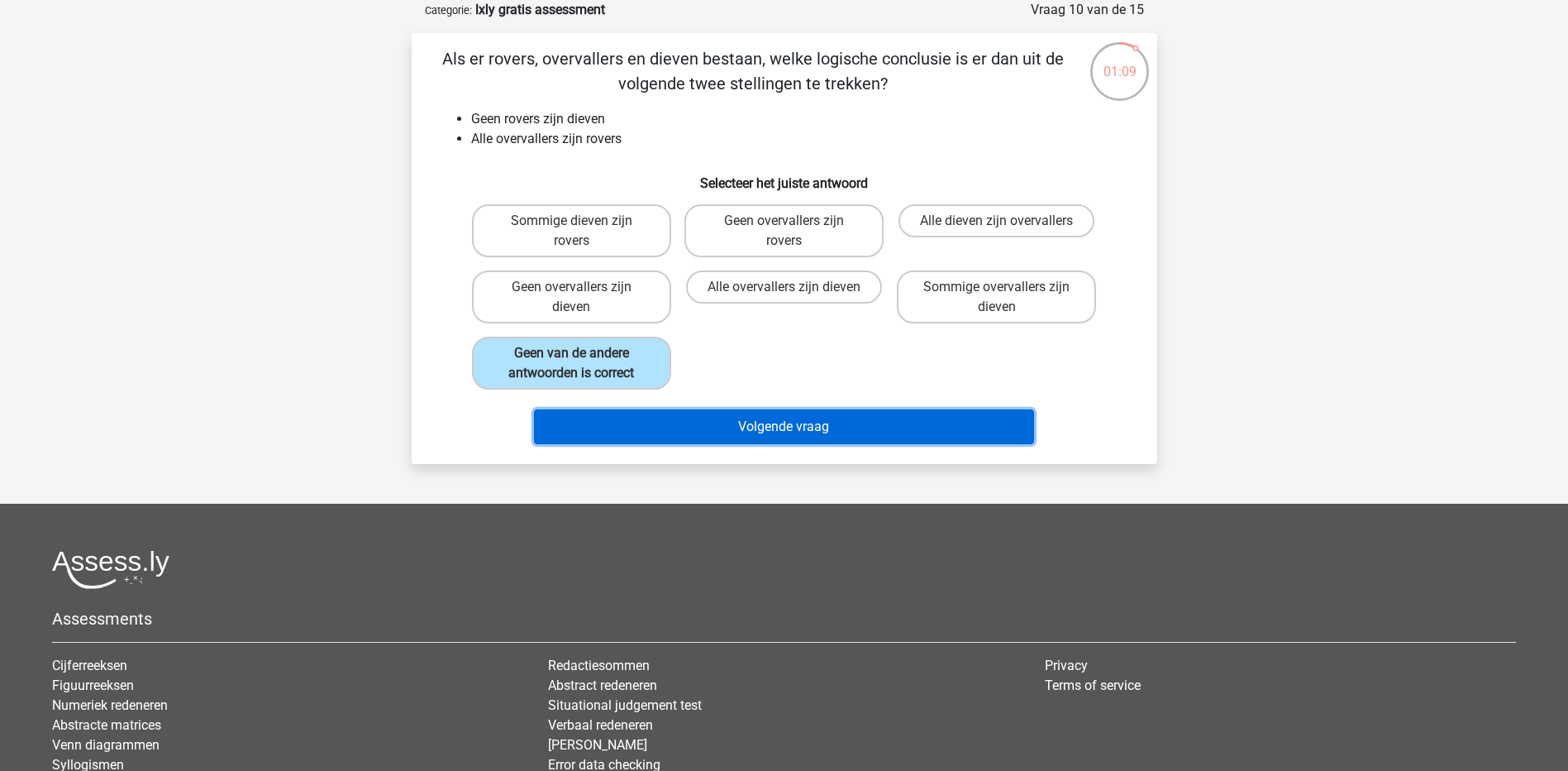
click at [778, 427] on button "Volgende vraag" at bounding box center [784, 427] width 500 height 35
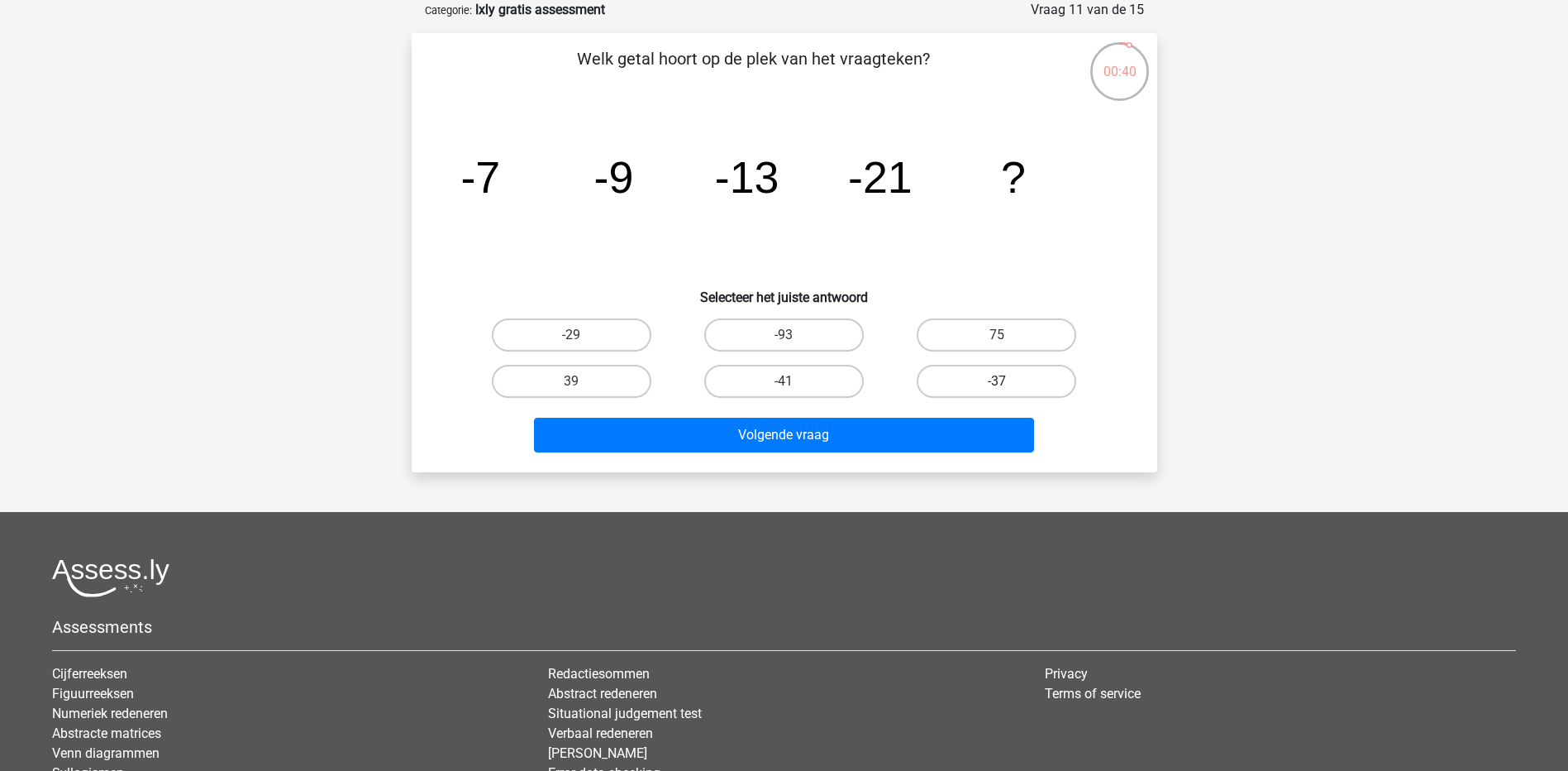
click at [972, 378] on label "-37" at bounding box center [997, 381] width 160 height 33
click at [997, 381] on input "-37" at bounding box center [1002, 386] width 10 height 10
radio input "true"
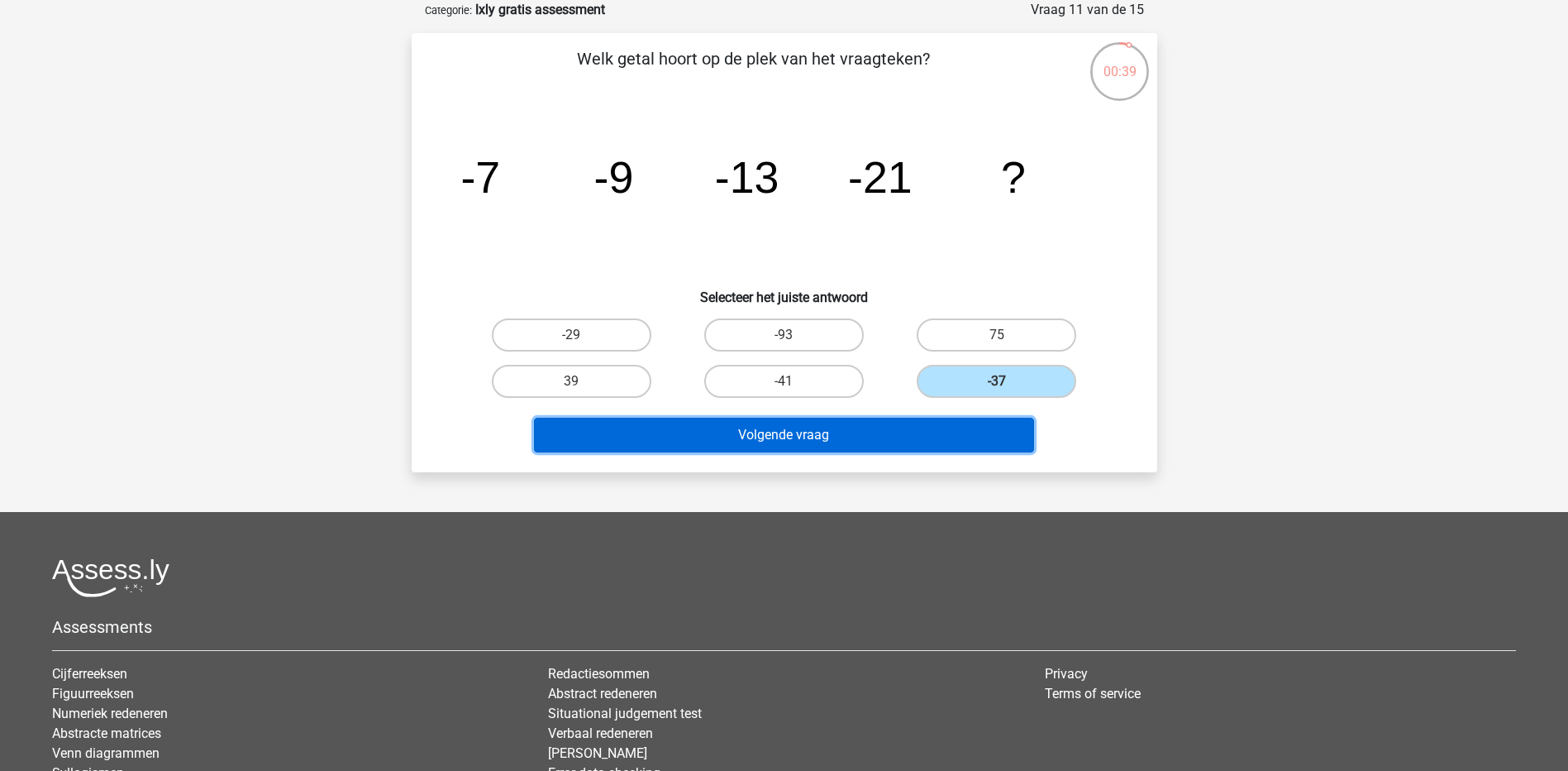
click at [929, 437] on button "Volgende vraag" at bounding box center [784, 434] width 500 height 35
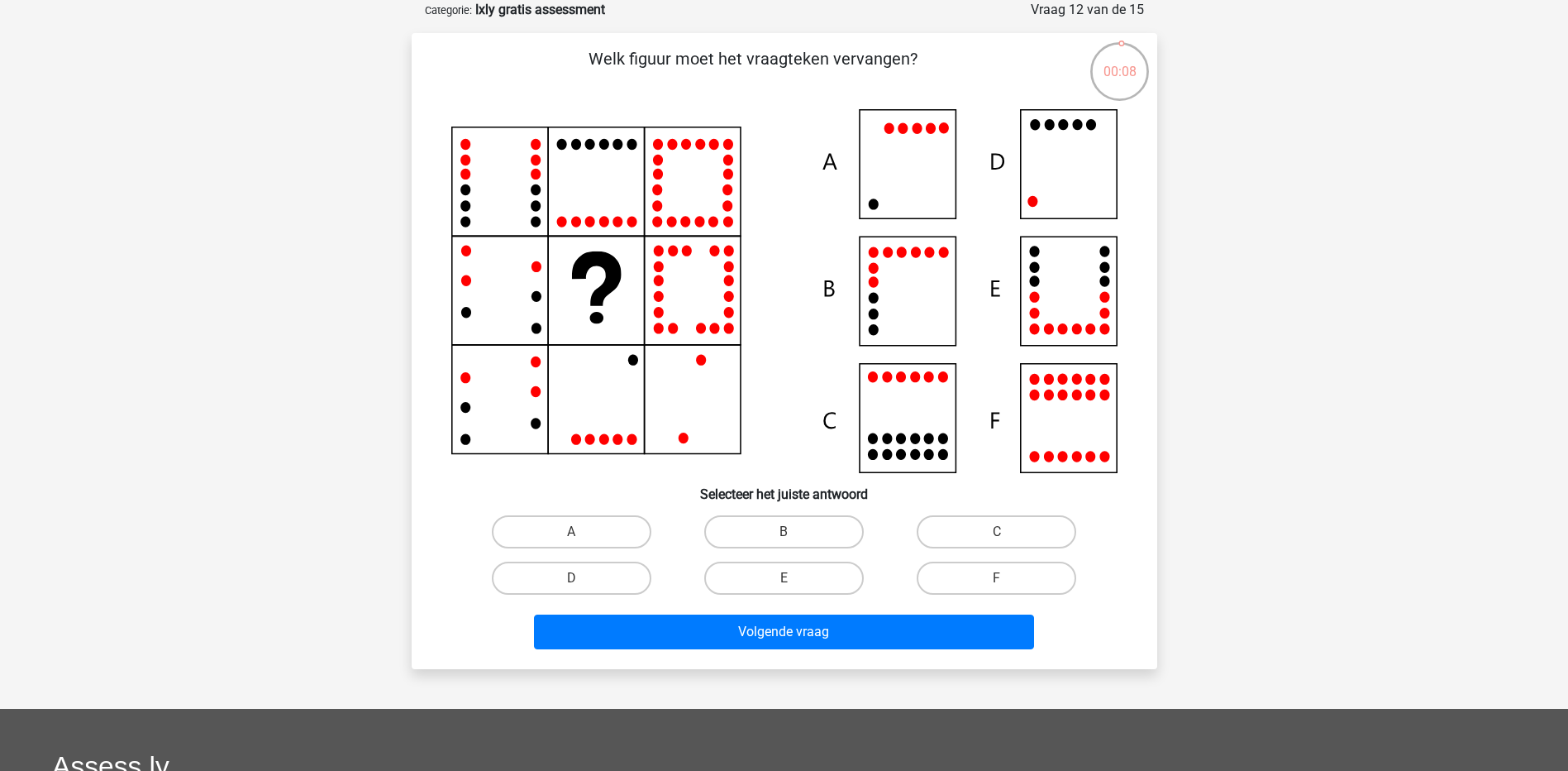
click at [1068, 172] on icon at bounding box center [784, 290] width 667 height 364
click at [615, 569] on label "D" at bounding box center [571, 578] width 160 height 33
click at [582, 578] on input "D" at bounding box center [576, 583] width 10 height 10
radio input "true"
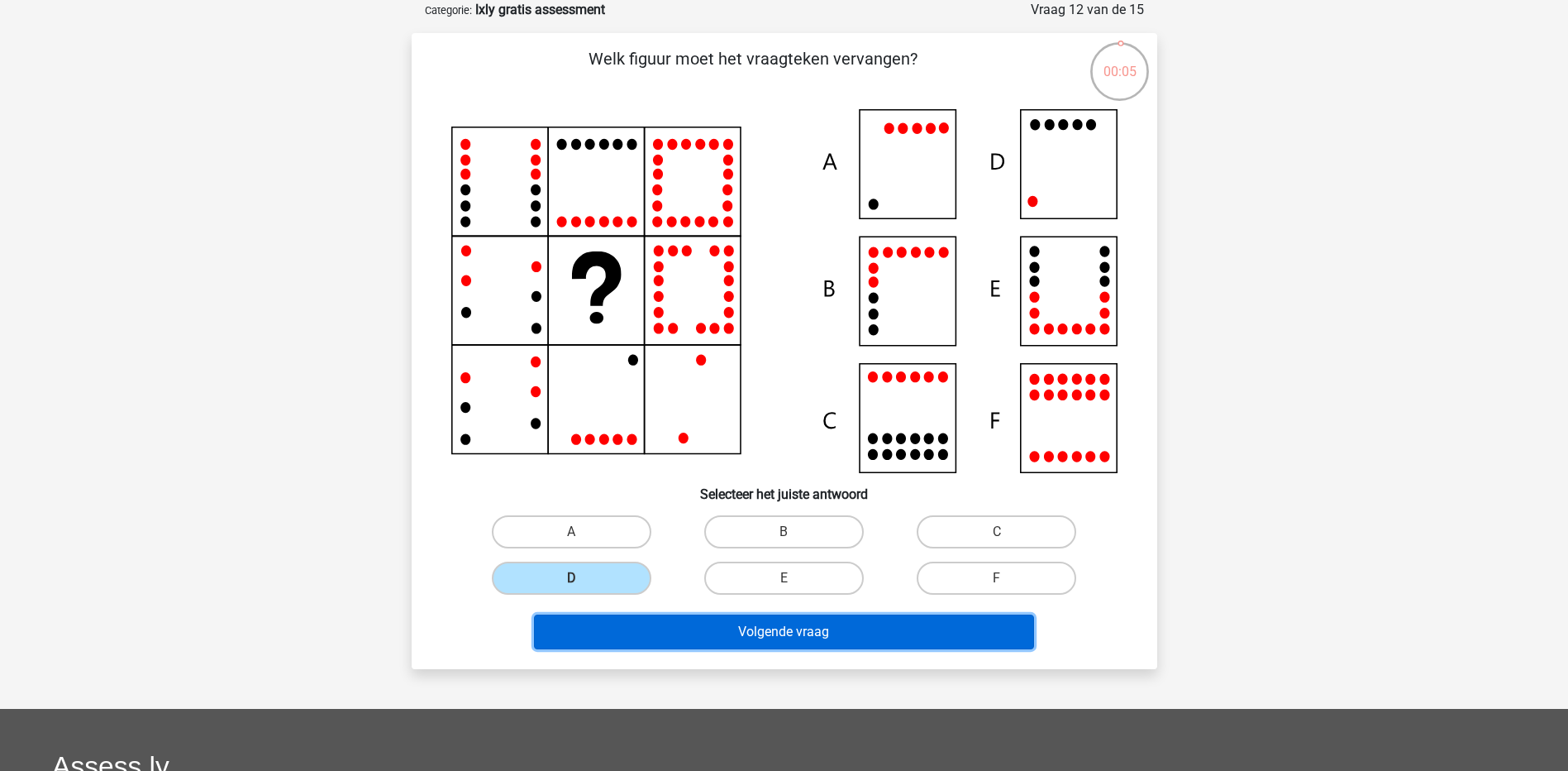
click at [687, 636] on button "Volgende vraag" at bounding box center [784, 632] width 500 height 35
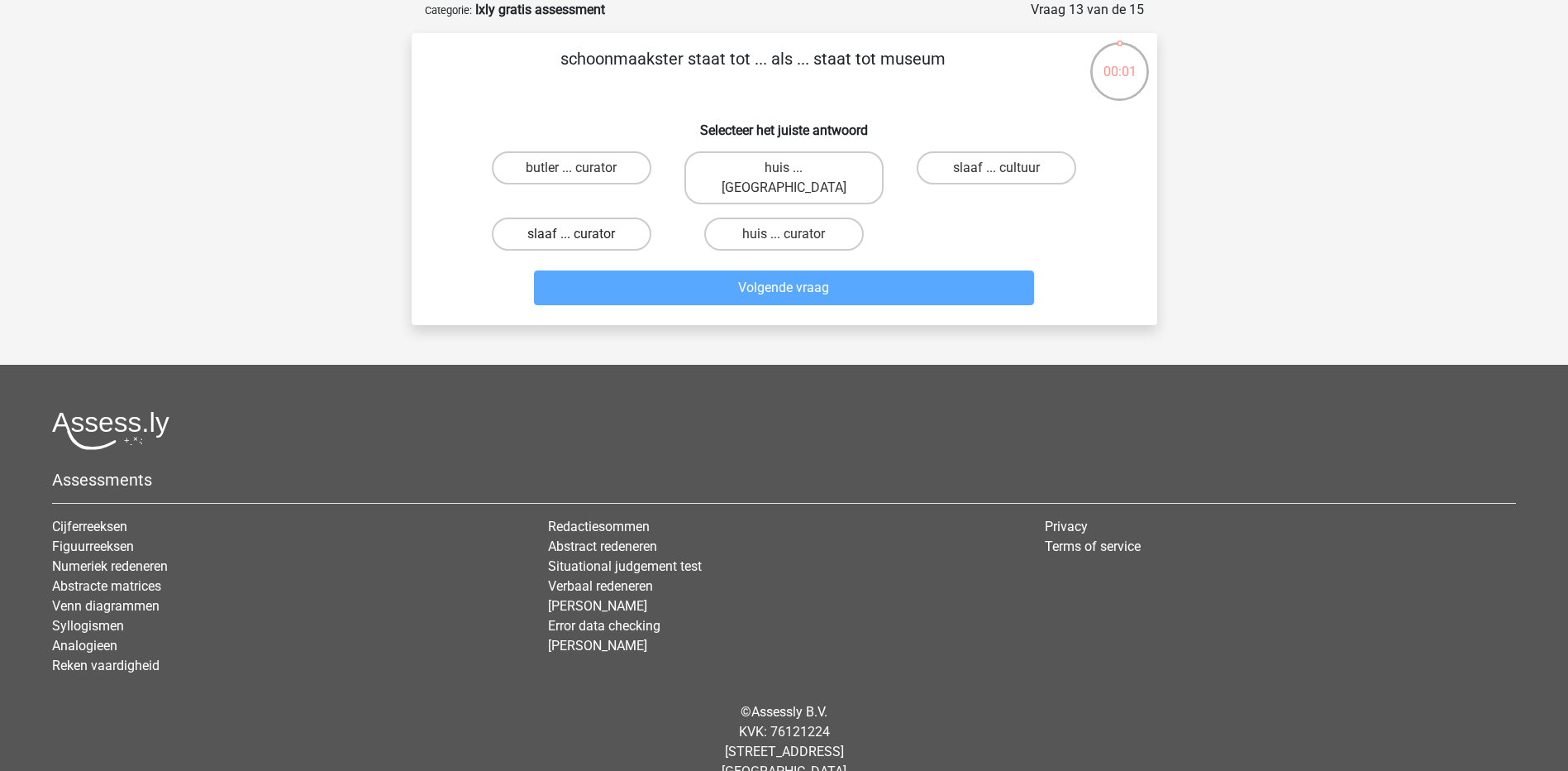
click at [614, 218] on label "slaaf ... curator" at bounding box center [571, 234] width 160 height 33
click at [582, 234] on input "slaaf ... curator" at bounding box center [576, 238] width 10 height 10
radio input "true"
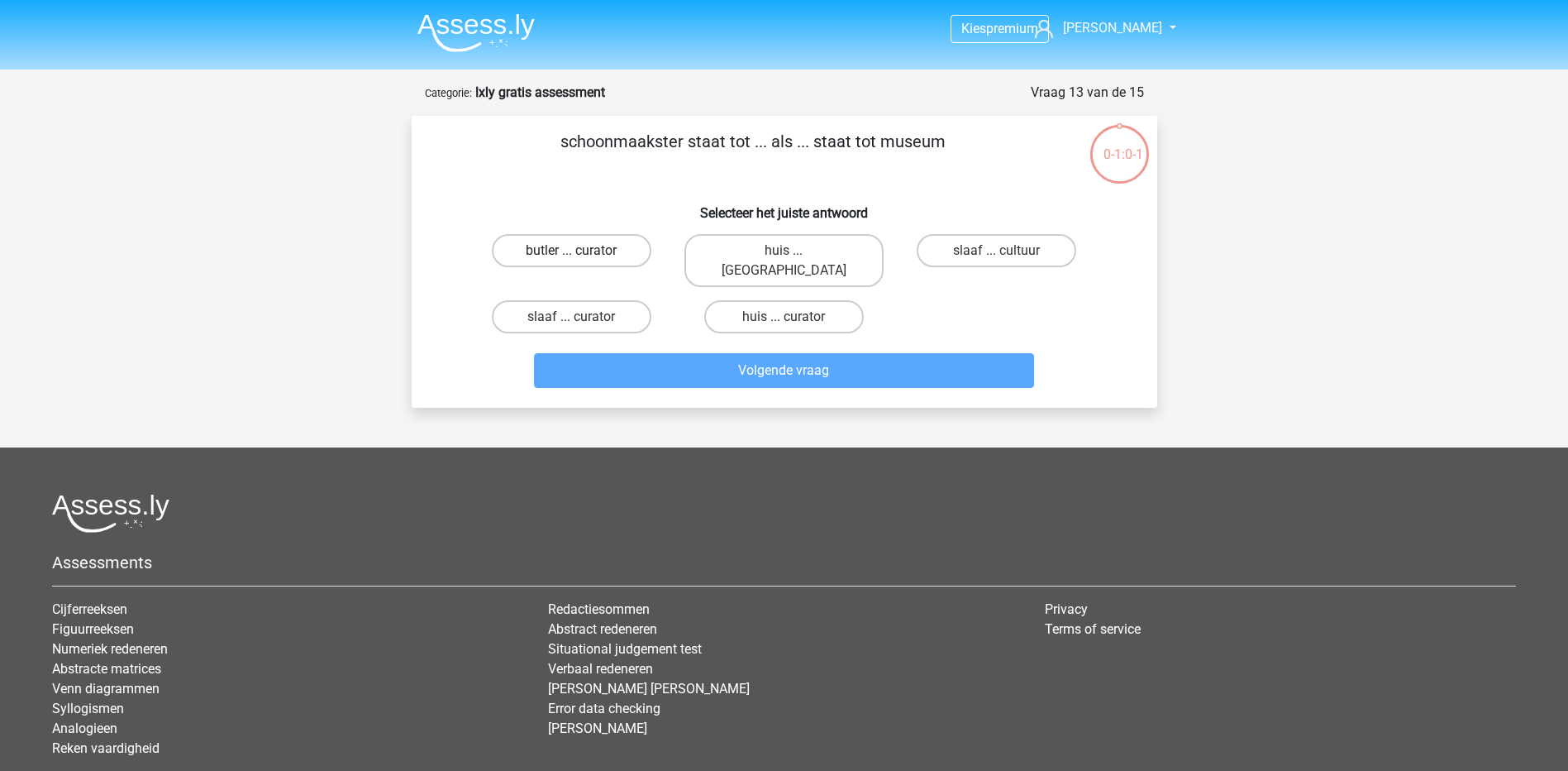
scroll to position [82, 0]
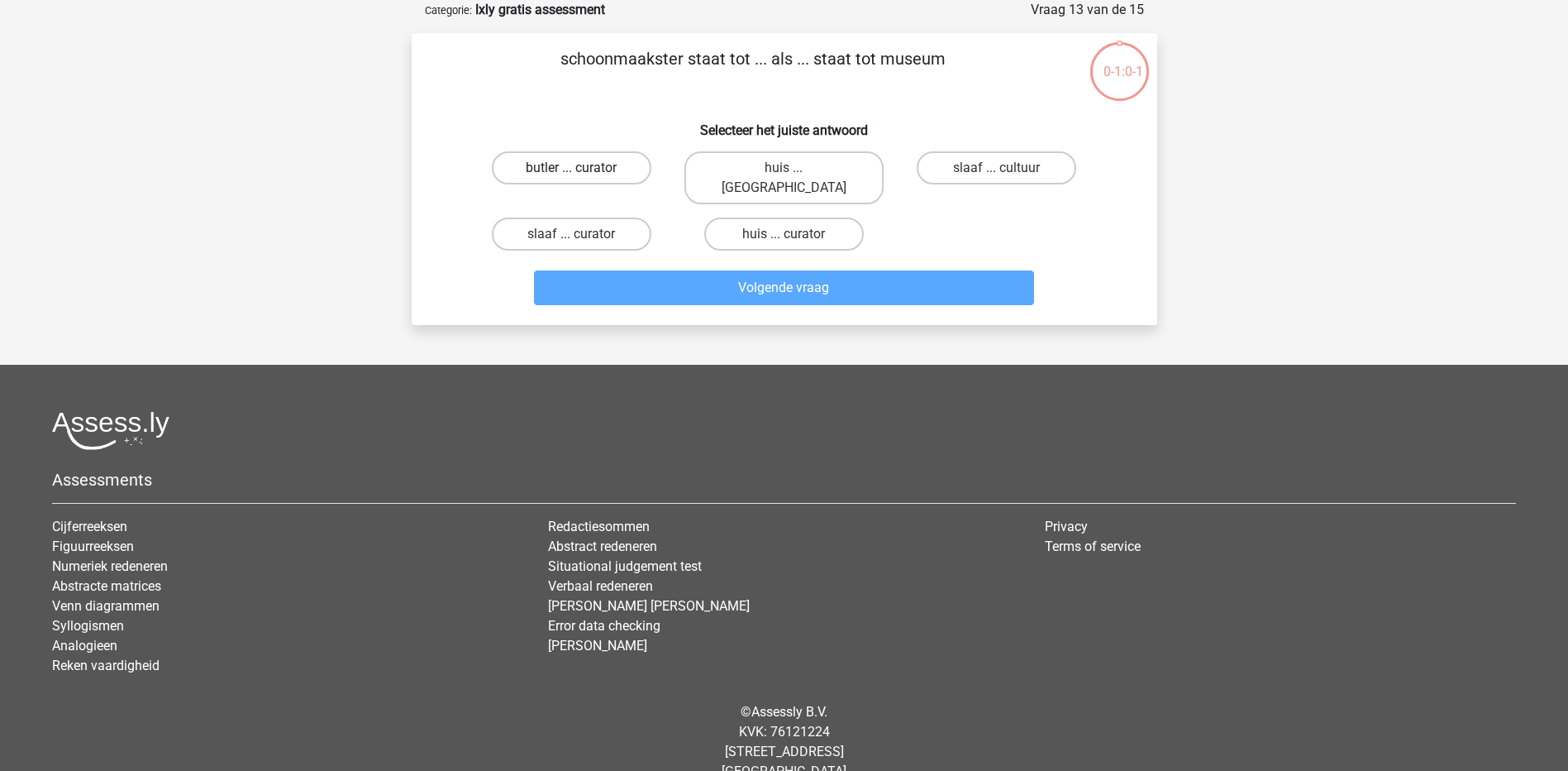
click at [626, 154] on label "butler ... curator" at bounding box center [571, 167] width 160 height 33
click at [582, 167] on input "butler ... curator" at bounding box center [576, 172] width 10 height 10
radio input "true"
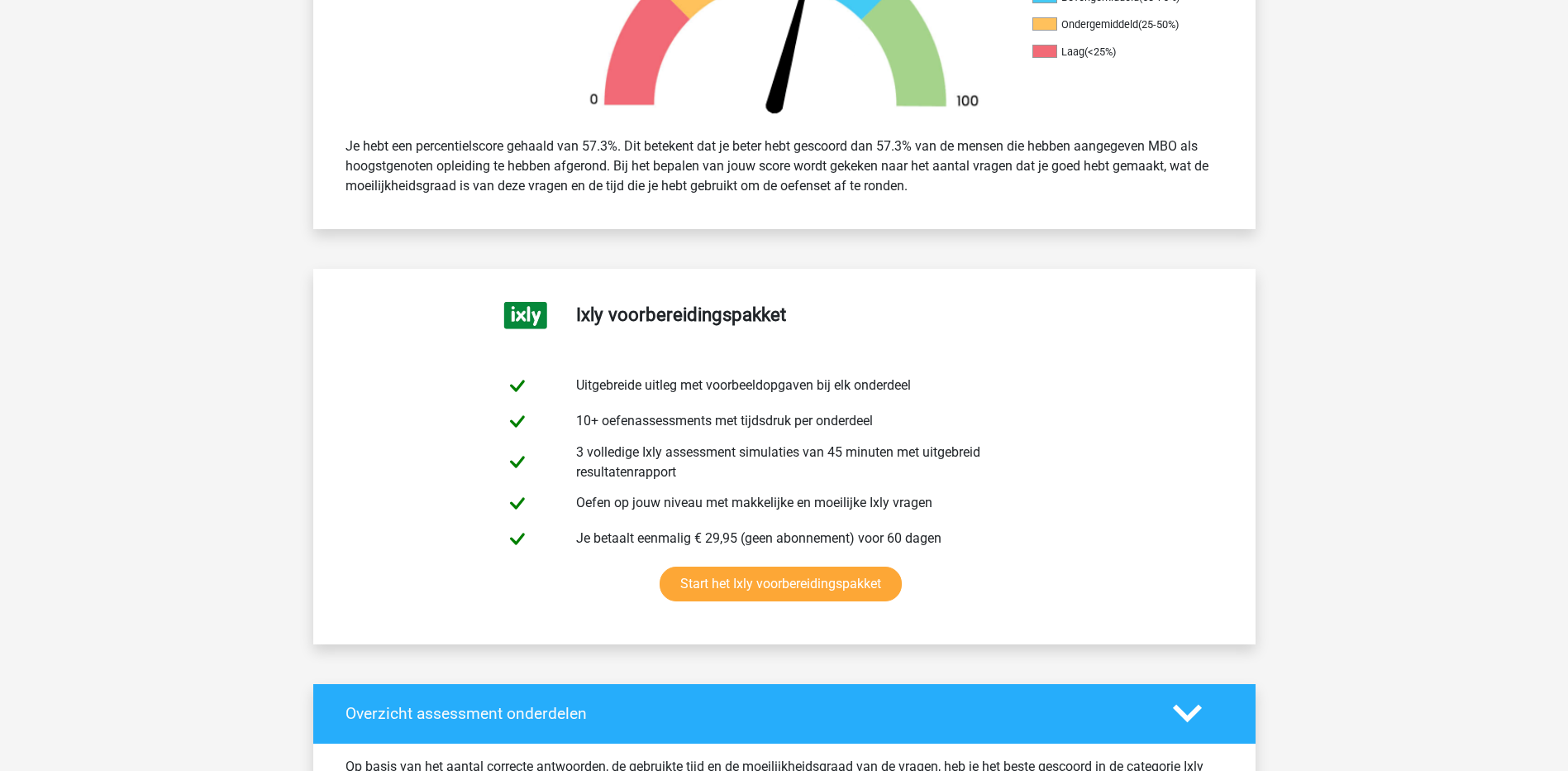
scroll to position [627, 0]
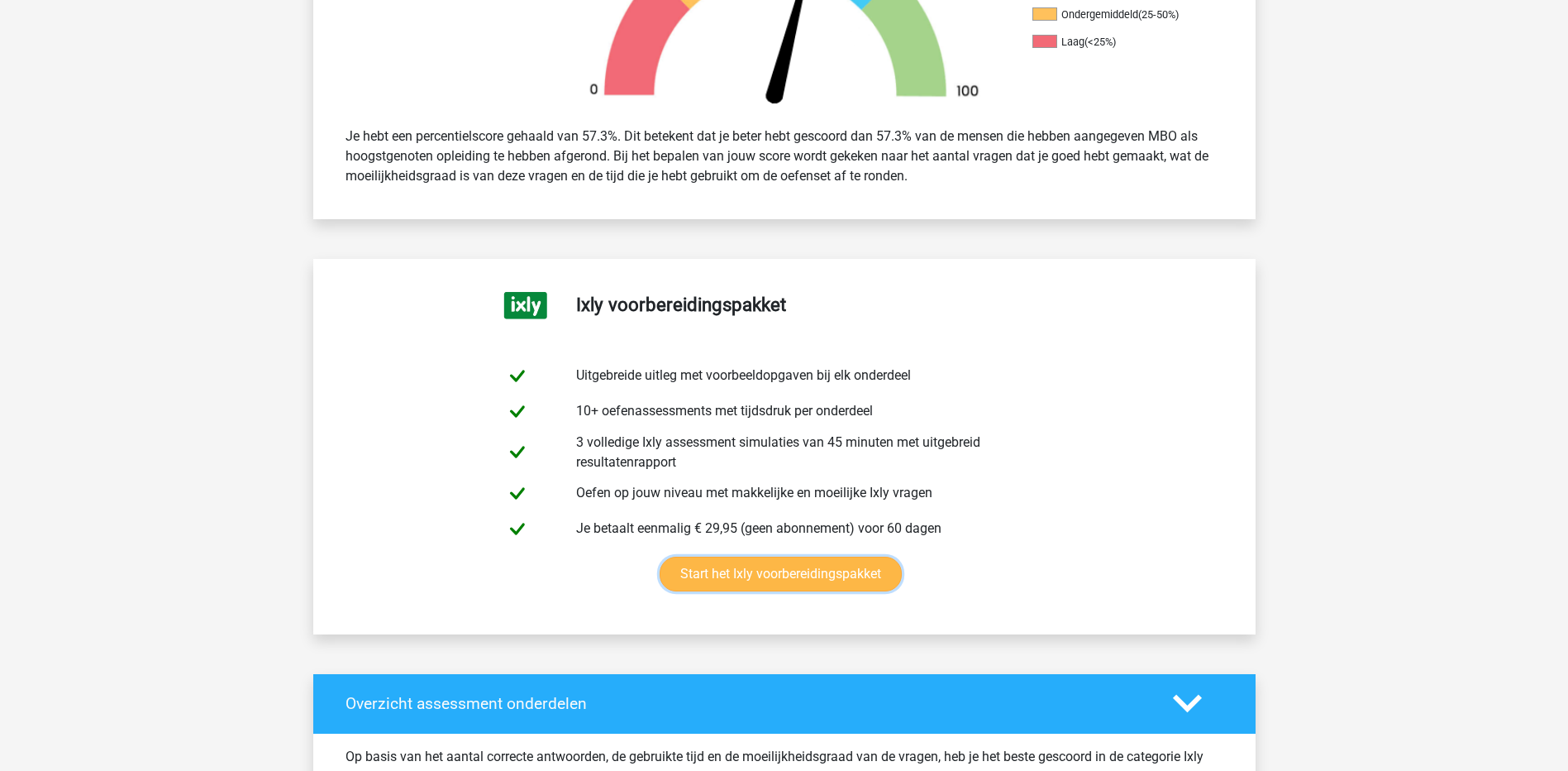
click at [818, 572] on link "Start het Ixly voorbereidingspakket" at bounding box center [781, 573] width 242 height 35
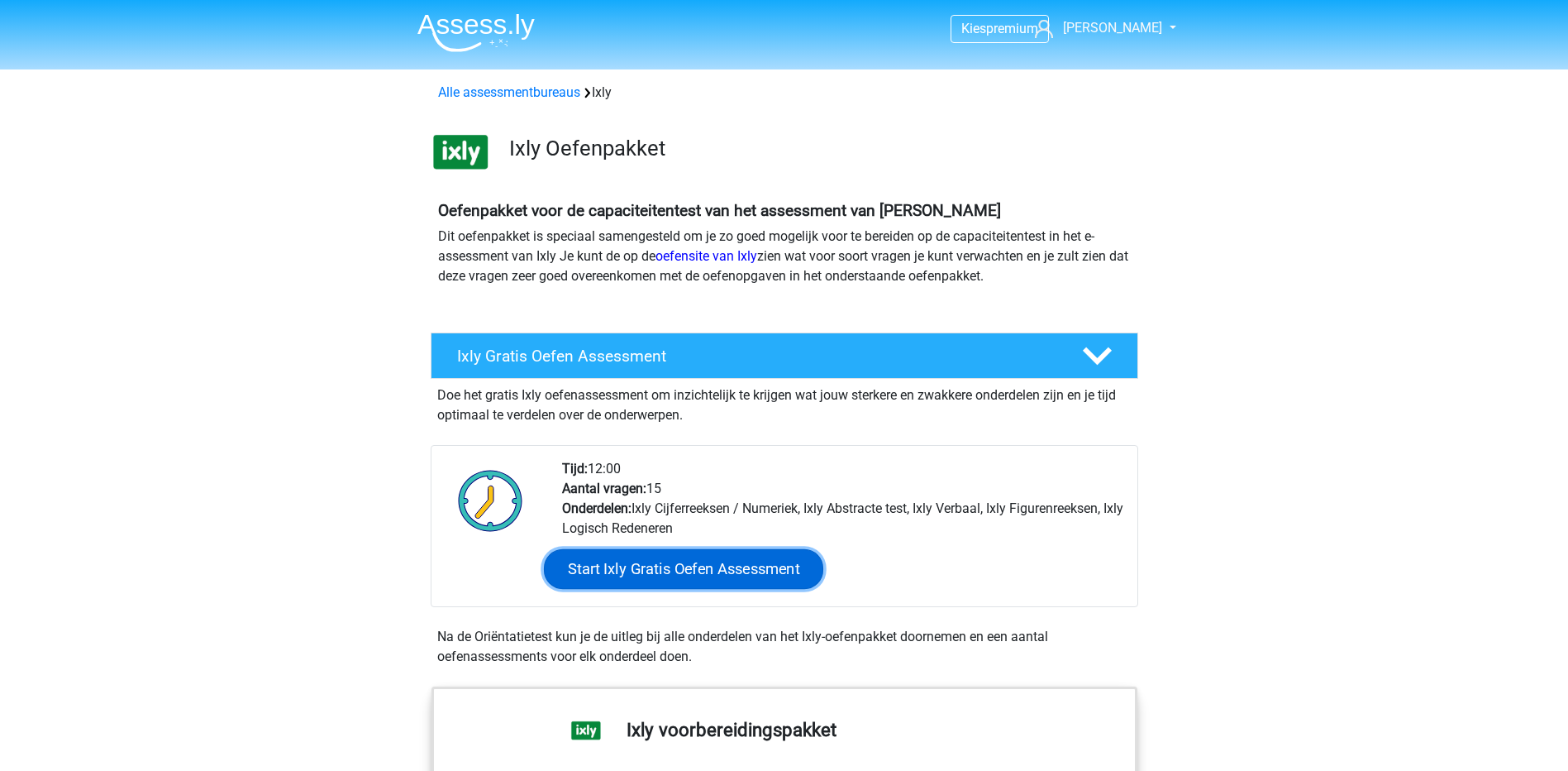
click at [751, 579] on link "Start Ixly Gratis Oefen Assessment" at bounding box center [682, 569] width 279 height 40
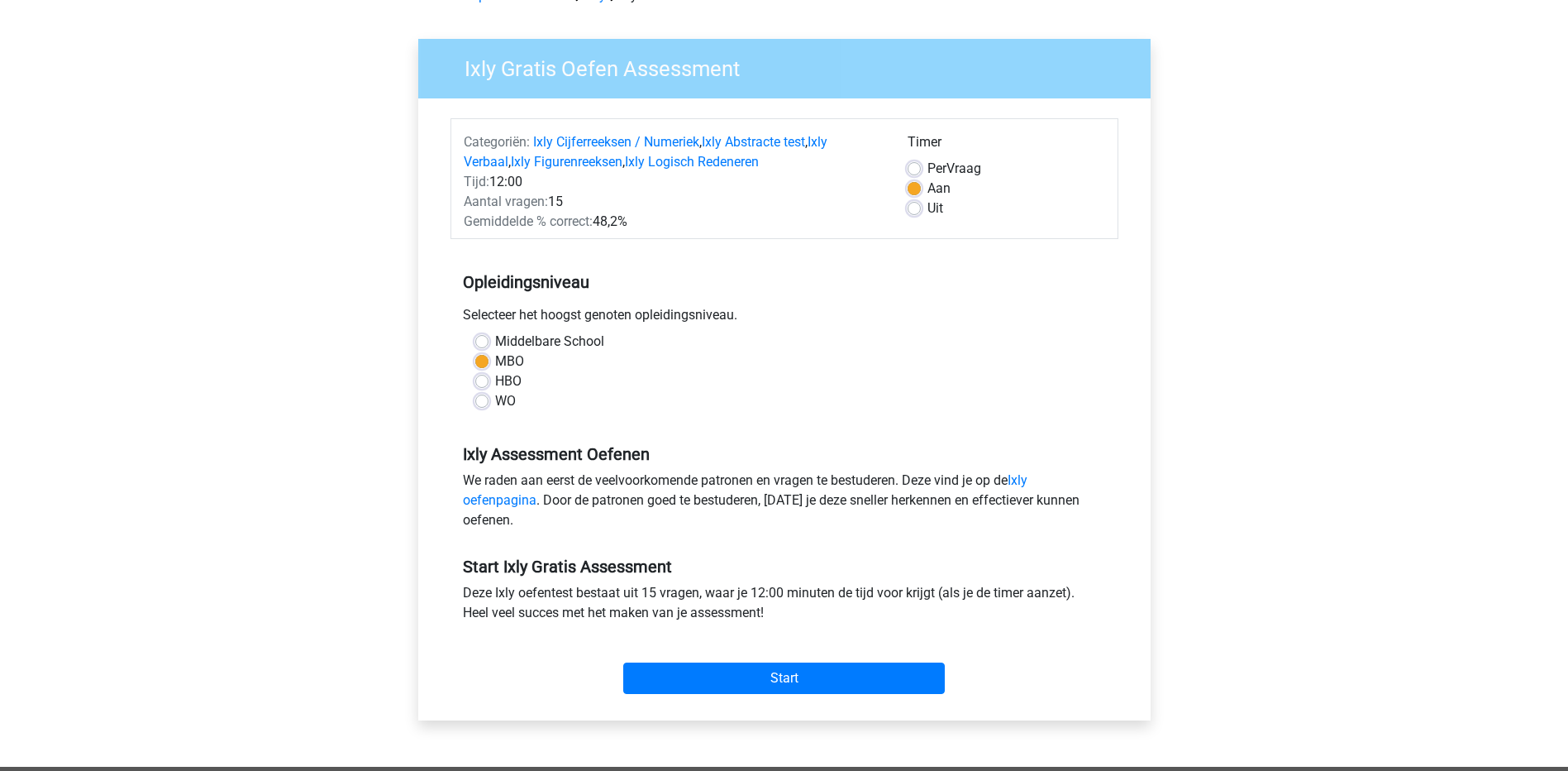
scroll to position [126, 0]
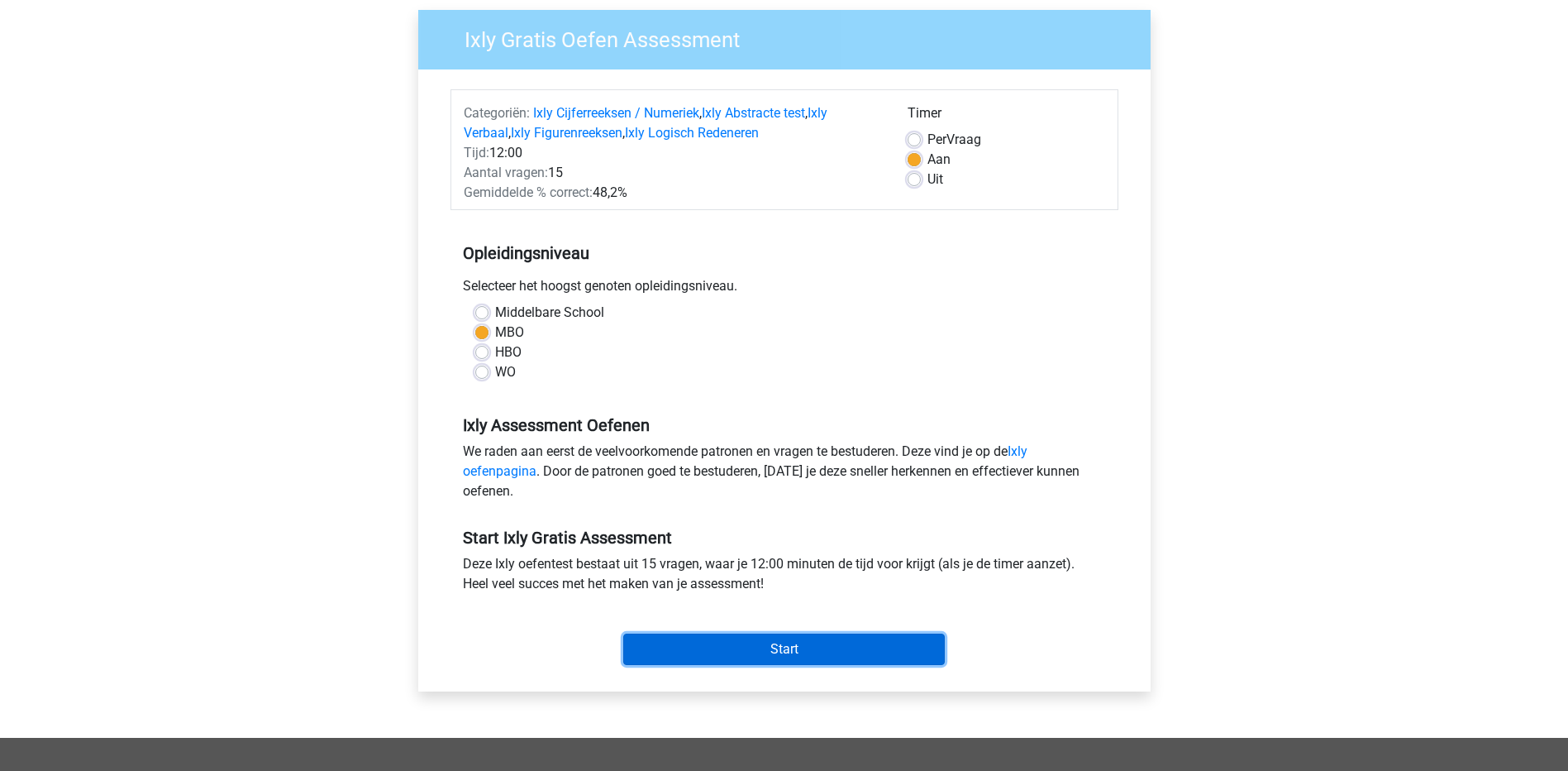
click at [786, 651] on input "Start" at bounding box center [784, 649] width 322 height 31
click at [923, 142] on div "Per Vraag" at bounding box center [1006, 139] width 198 height 20
click at [928, 139] on label "Per Vraag" at bounding box center [954, 139] width 54 height 20
click at [912, 139] on input "Per Vraag" at bounding box center [915, 137] width 13 height 16
radio input "true"
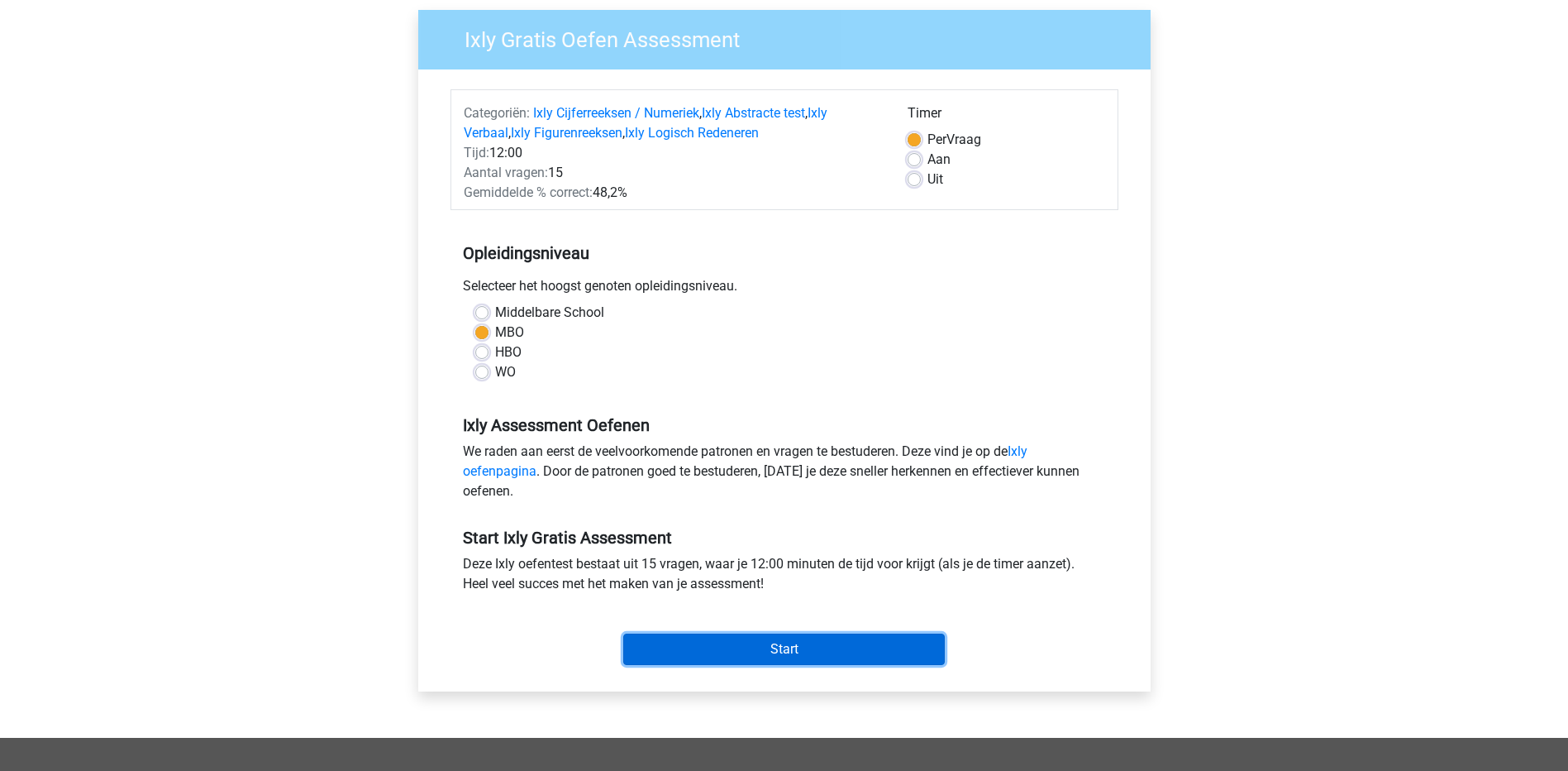
click at [837, 652] on input "Start" at bounding box center [784, 649] width 322 height 31
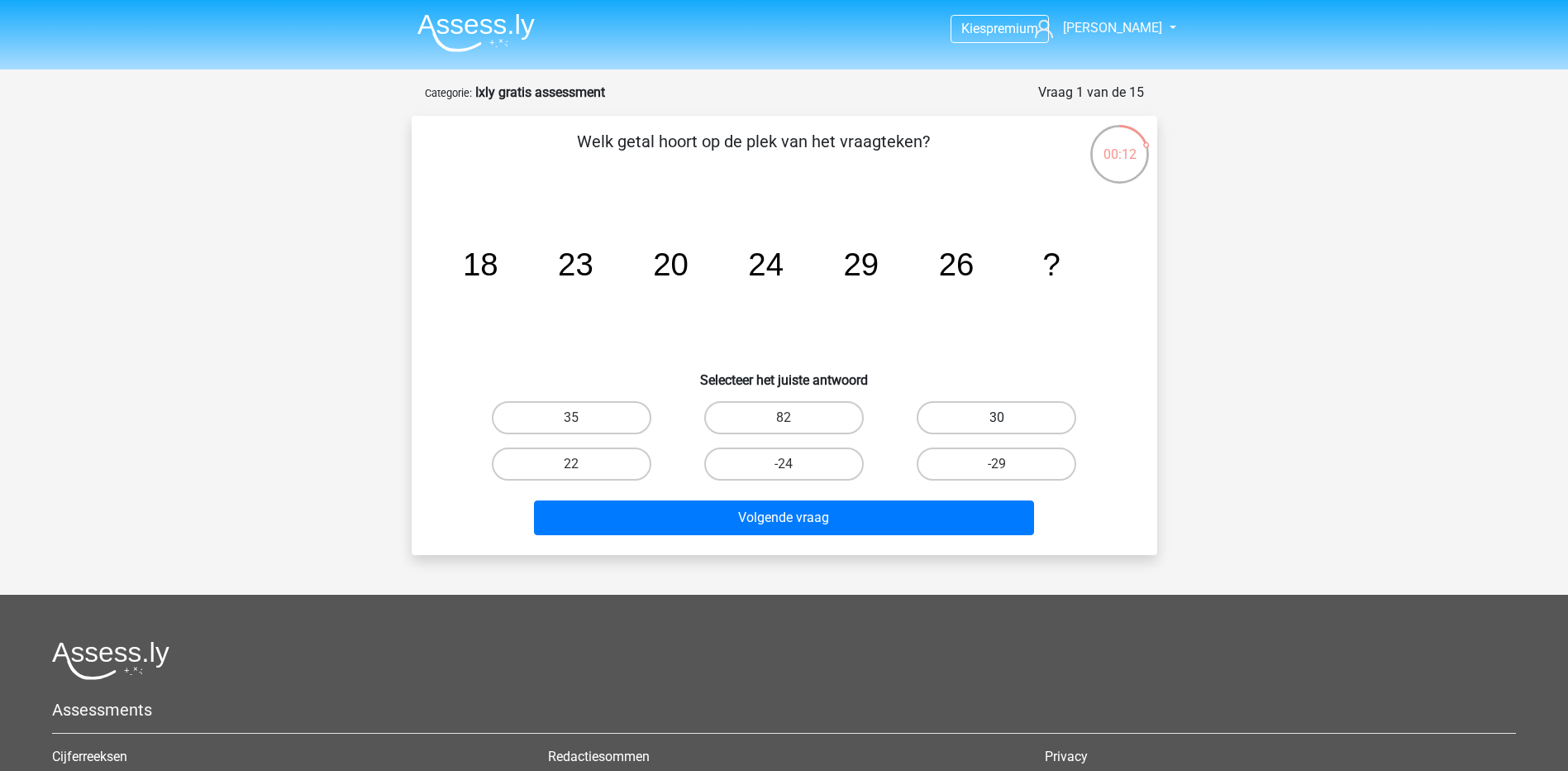
click at [1004, 412] on label "30" at bounding box center [997, 417] width 160 height 33
click at [1004, 417] on input "30" at bounding box center [1002, 422] width 10 height 10
radio input "true"
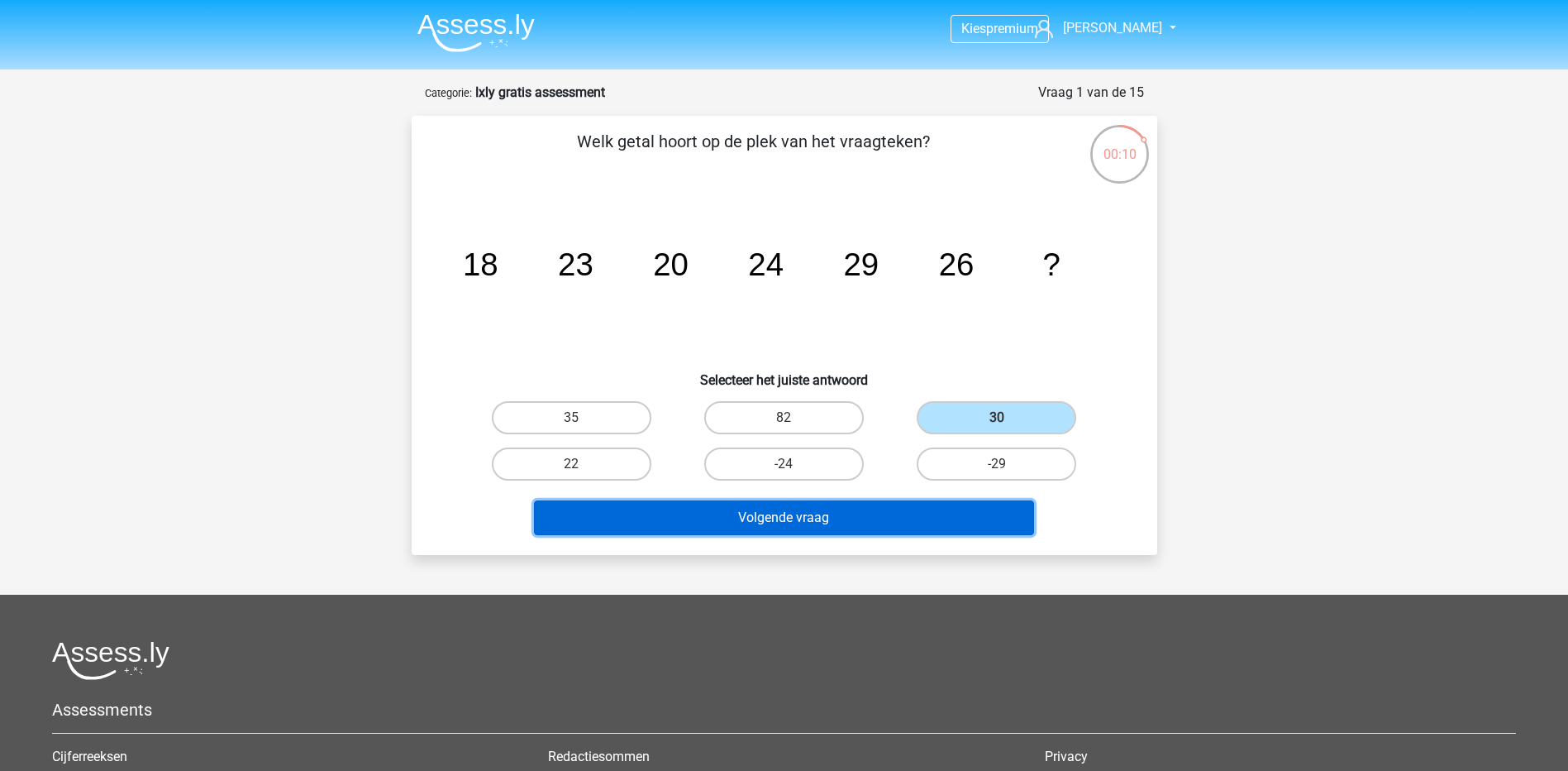
click at [886, 517] on button "Volgende vraag" at bounding box center [784, 517] width 500 height 35
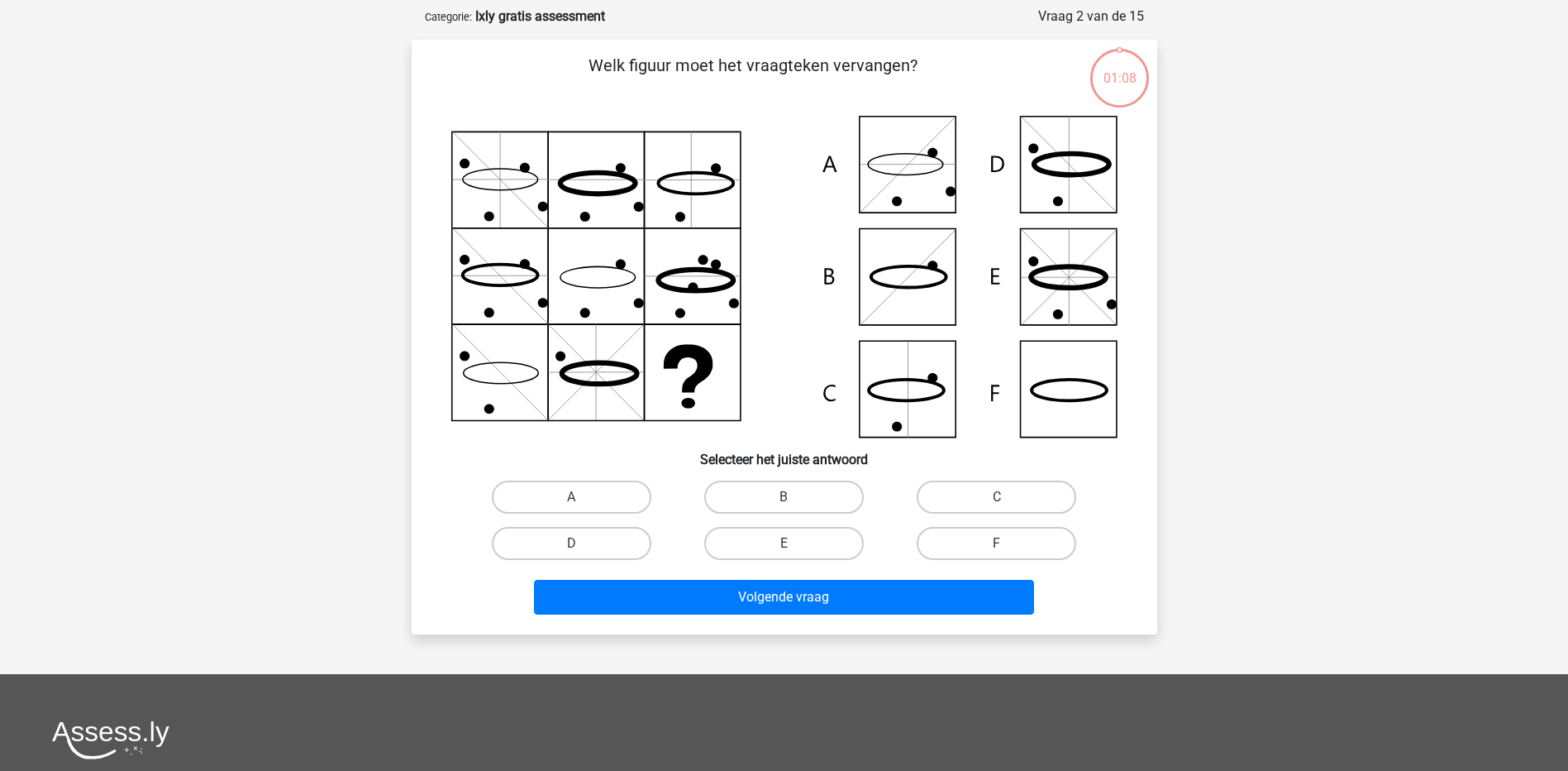
scroll to position [82, 0]
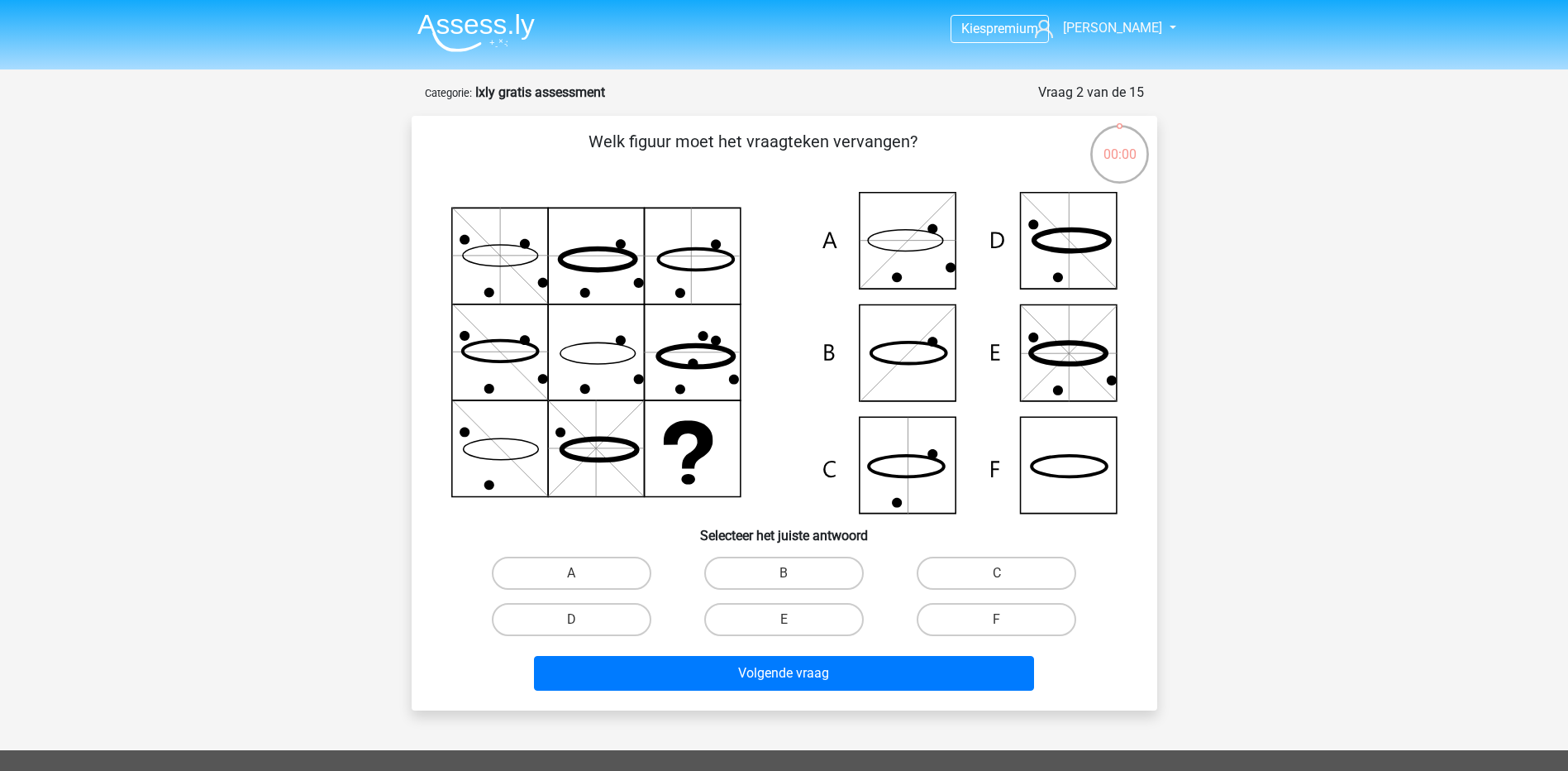
scroll to position [82, 0]
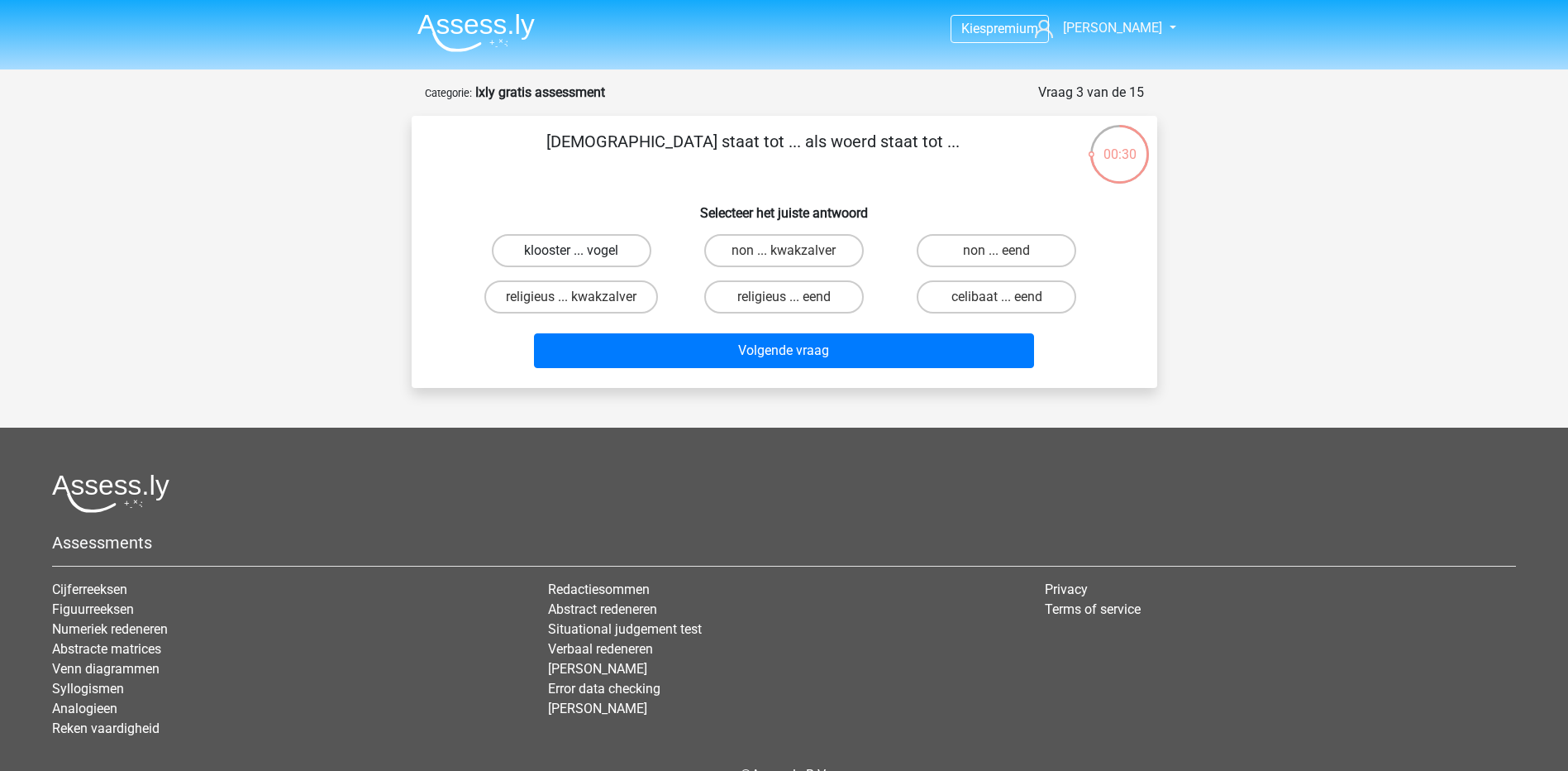
click at [620, 245] on label "klooster ... vogel" at bounding box center [571, 250] width 160 height 33
click at [582, 251] on input "klooster ... vogel" at bounding box center [576, 255] width 10 height 10
radio input "true"
click at [825, 251] on label "non ... kwakzalver" at bounding box center [784, 250] width 160 height 33
click at [794, 251] on input "non ... kwakzalver" at bounding box center [789, 255] width 10 height 10
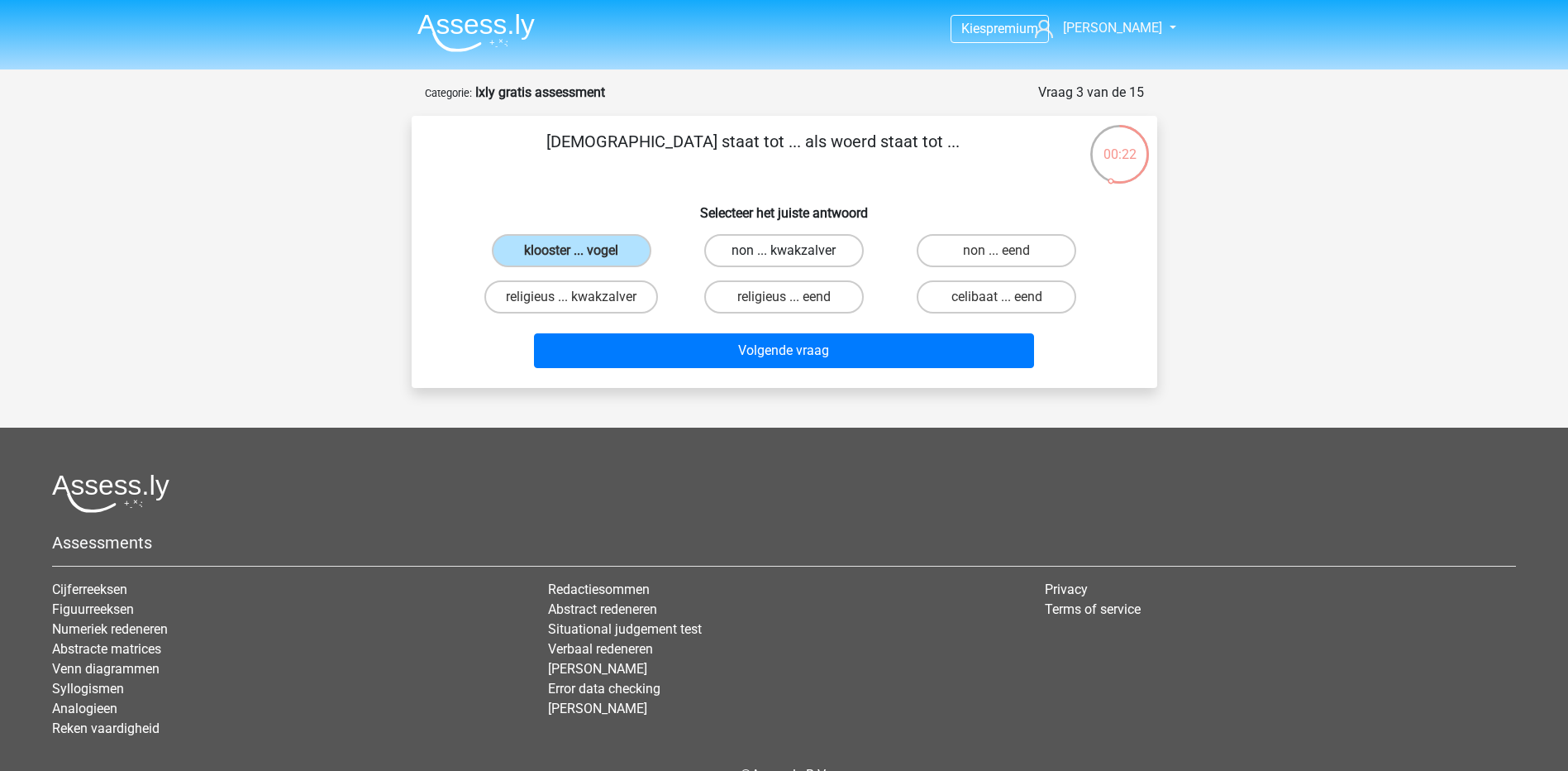
radio input "true"
click at [960, 249] on label "non ... eend" at bounding box center [997, 250] width 160 height 33
click at [997, 251] on input "non ... eend" at bounding box center [1002, 255] width 10 height 10
radio input "true"
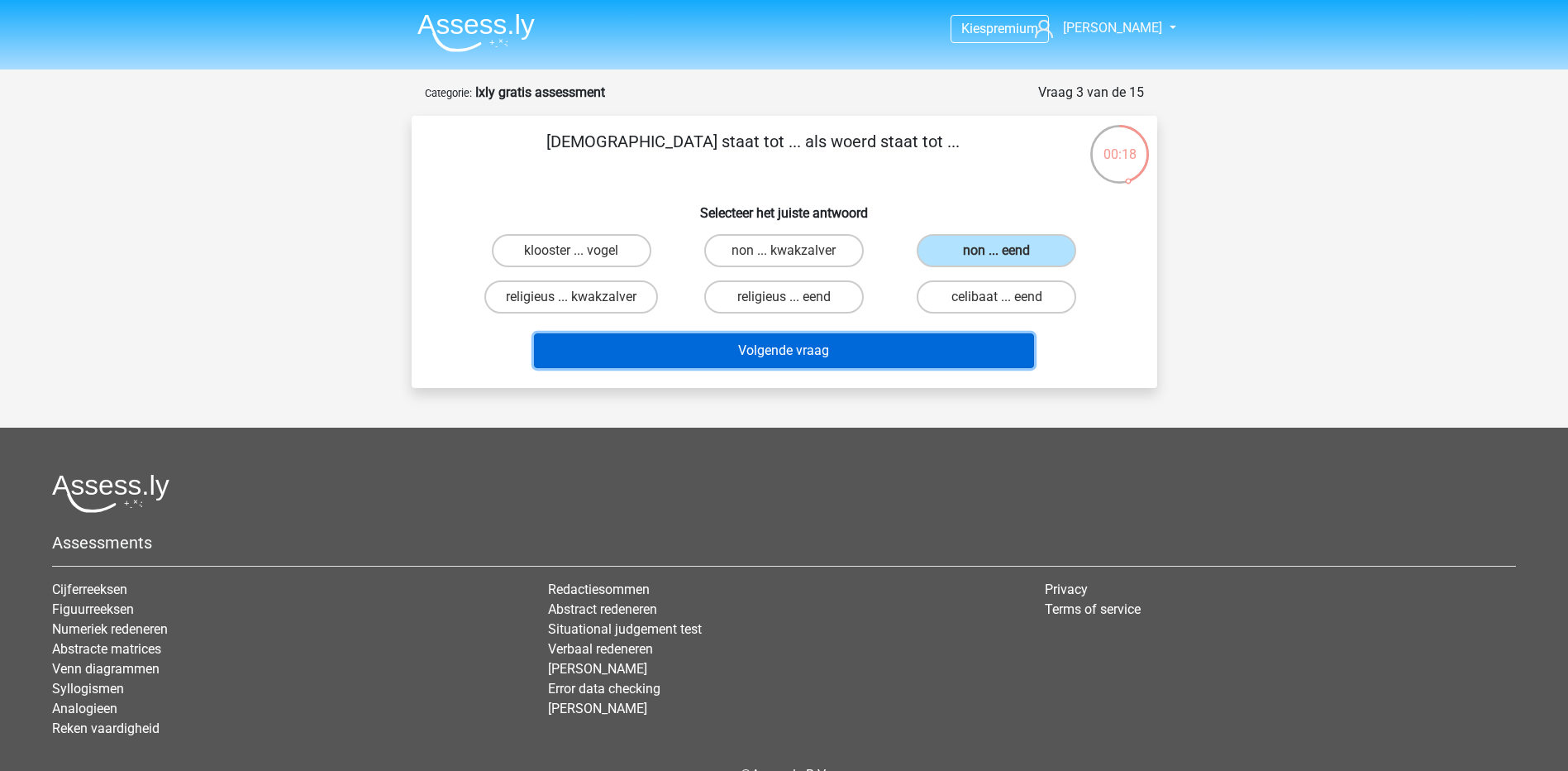
click at [874, 363] on button "Volgende vraag" at bounding box center [784, 350] width 500 height 35
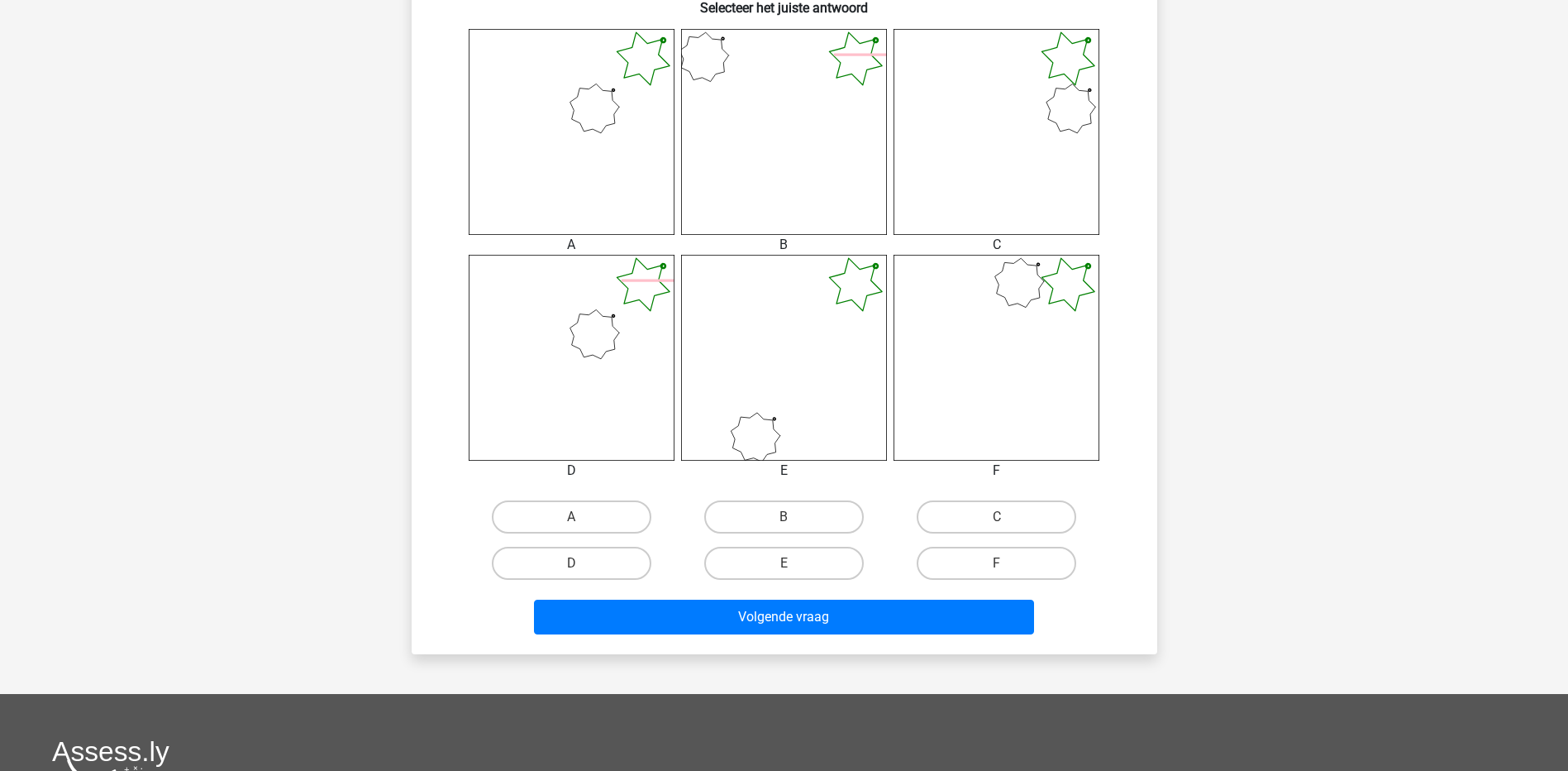
scroll to position [655, 0]
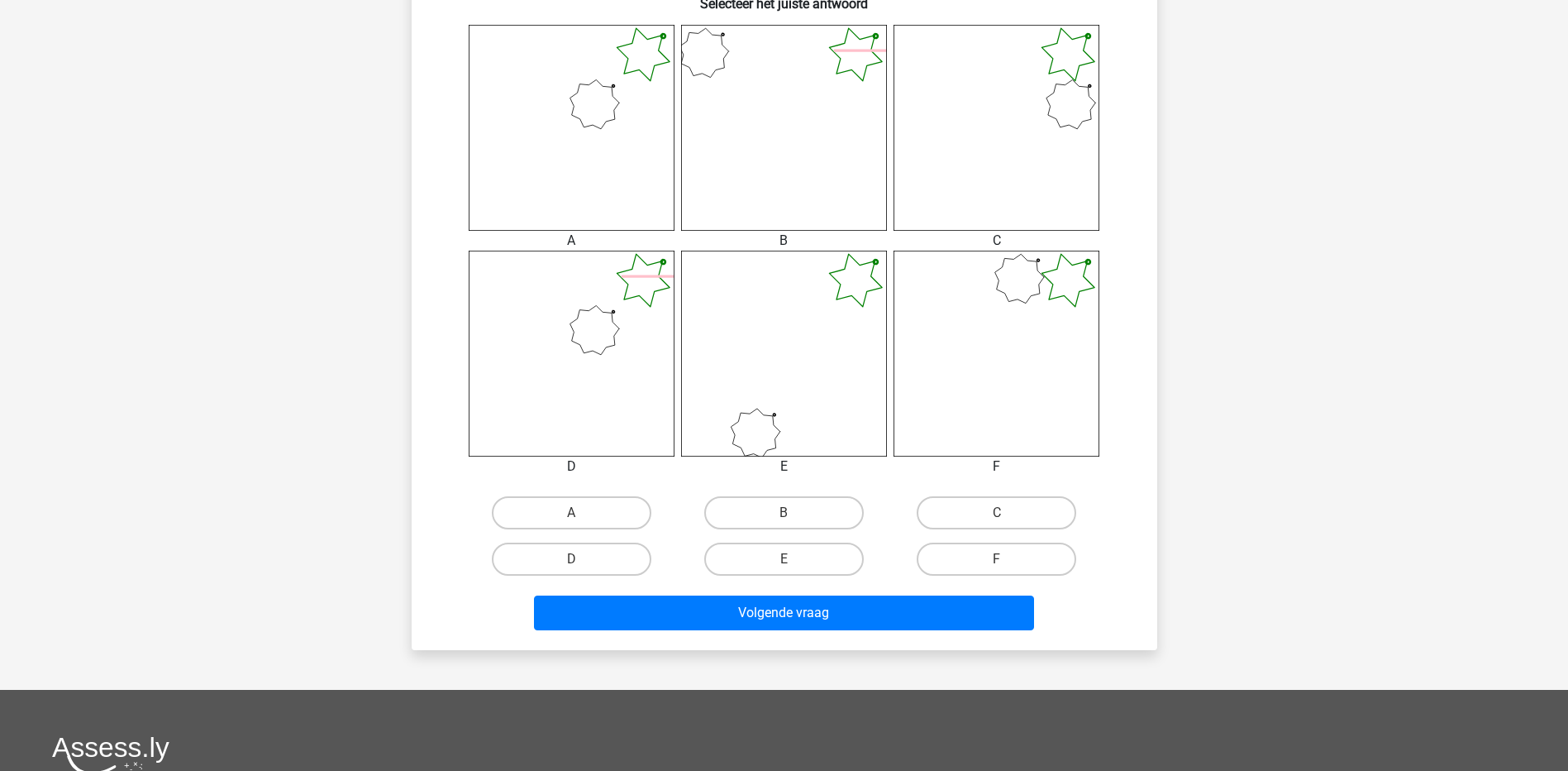
click at [1038, 98] on icon at bounding box center [997, 128] width 206 height 206
click at [967, 517] on label "C" at bounding box center [997, 513] width 160 height 33
click at [997, 517] on input "C" at bounding box center [1002, 517] width 10 height 10
radio input "true"
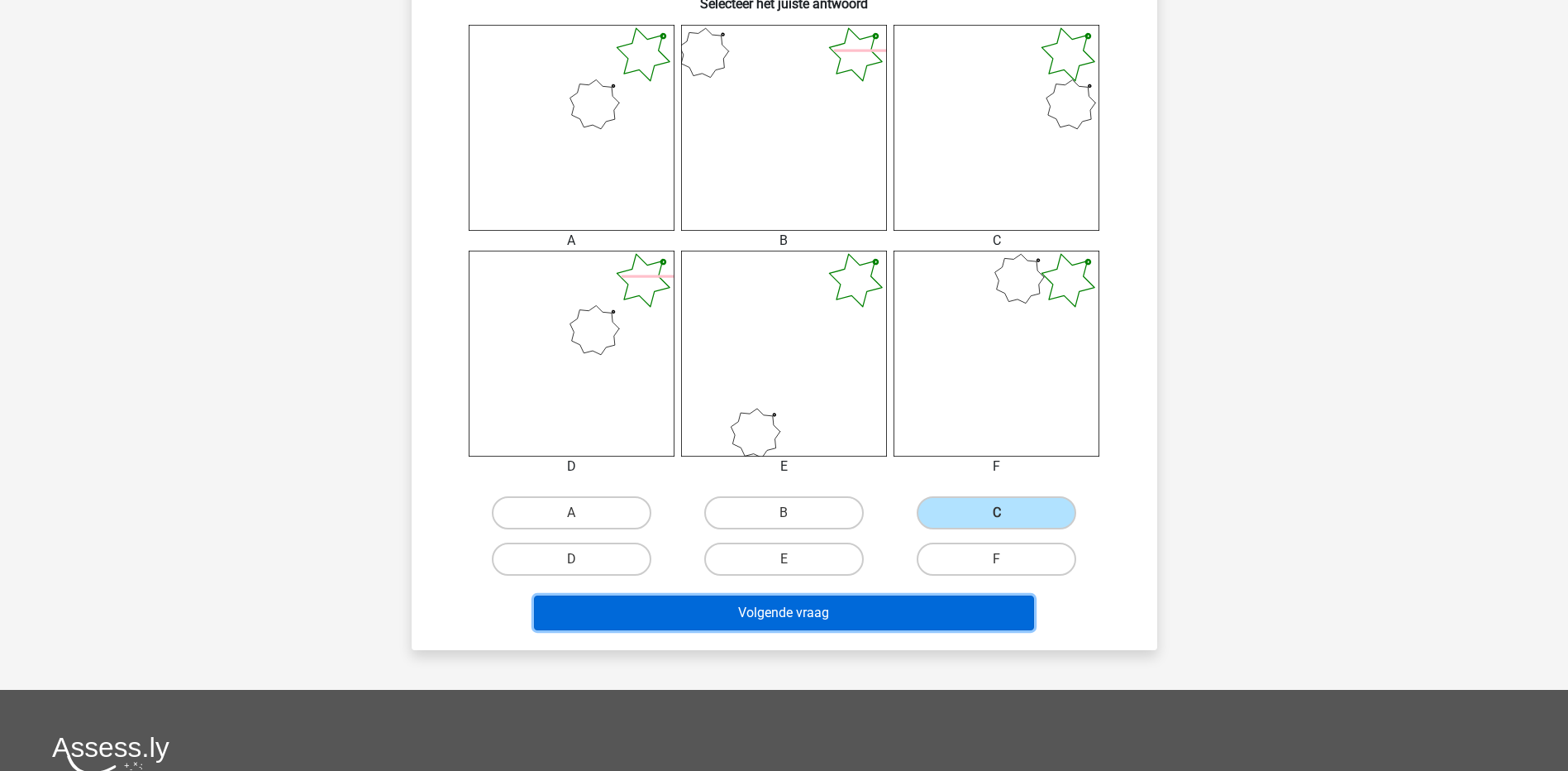
click at [909, 622] on button "Volgende vraag" at bounding box center [784, 612] width 500 height 35
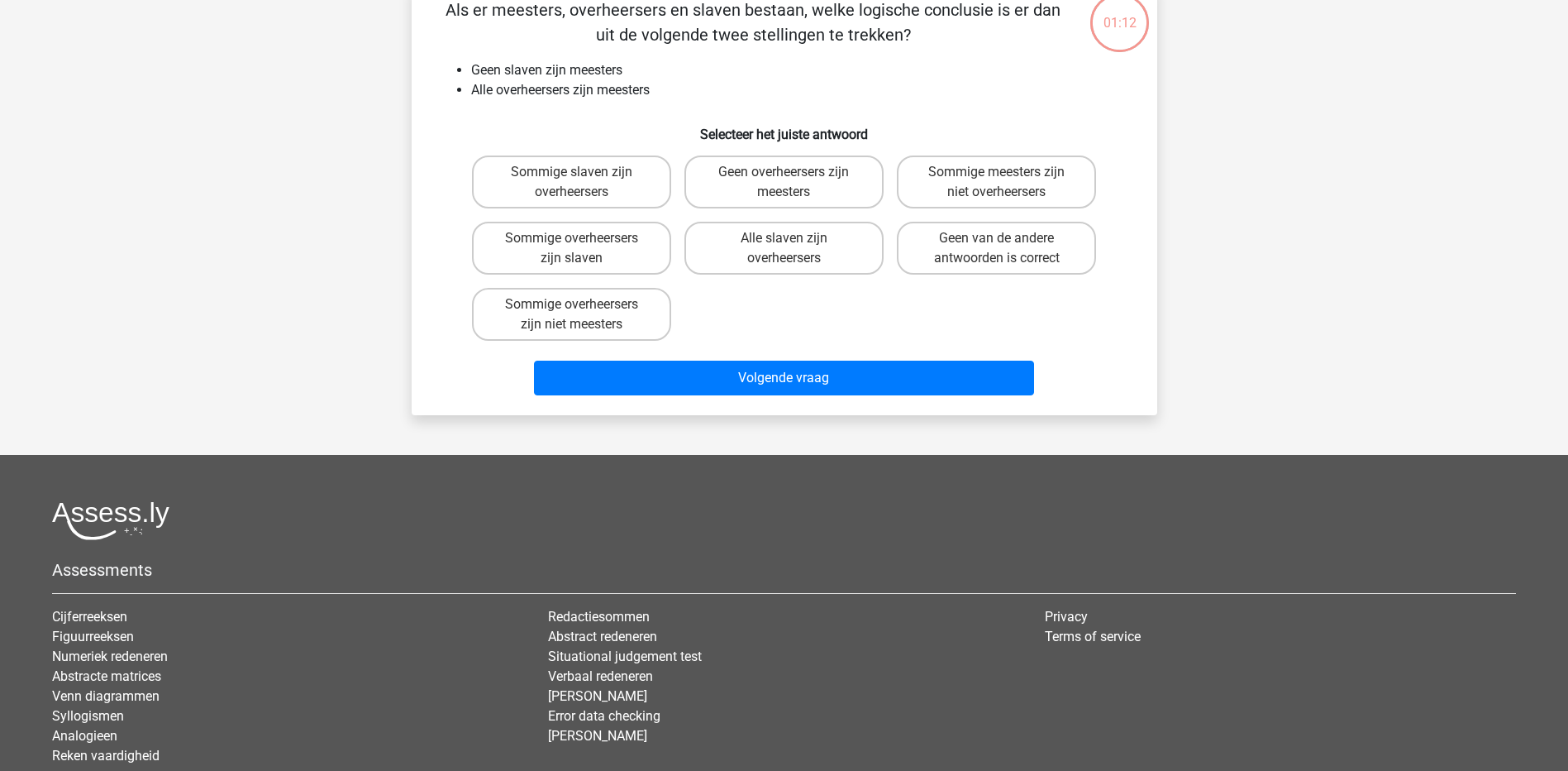
scroll to position [82, 0]
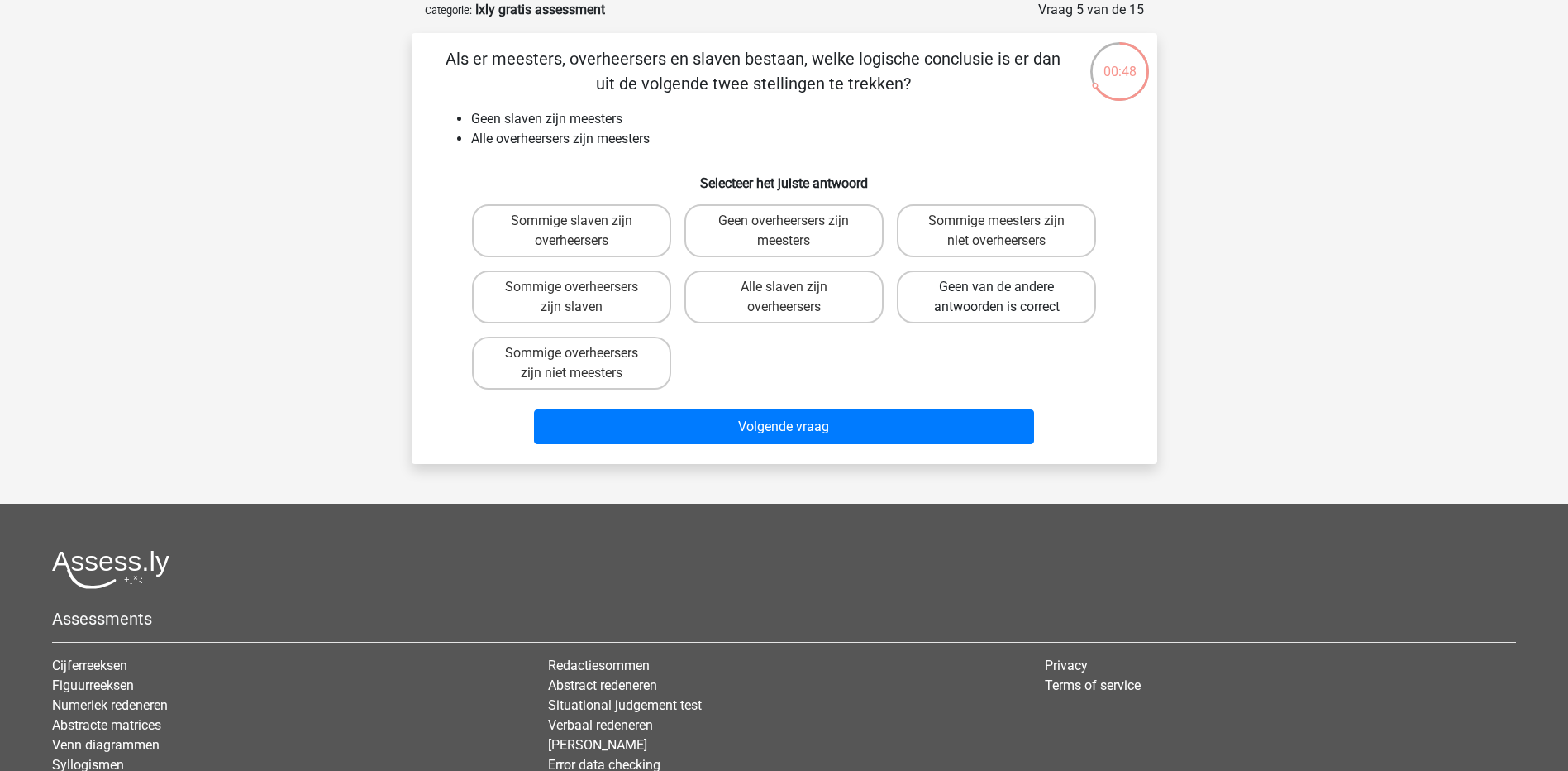
click at [1039, 298] on label "Geen van de andere antwoorden is correct" at bounding box center [997, 297] width 200 height 53
click at [1008, 298] on input "Geen van de andere antwoorden is correct" at bounding box center [1002, 291] width 10 height 10
radio input "true"
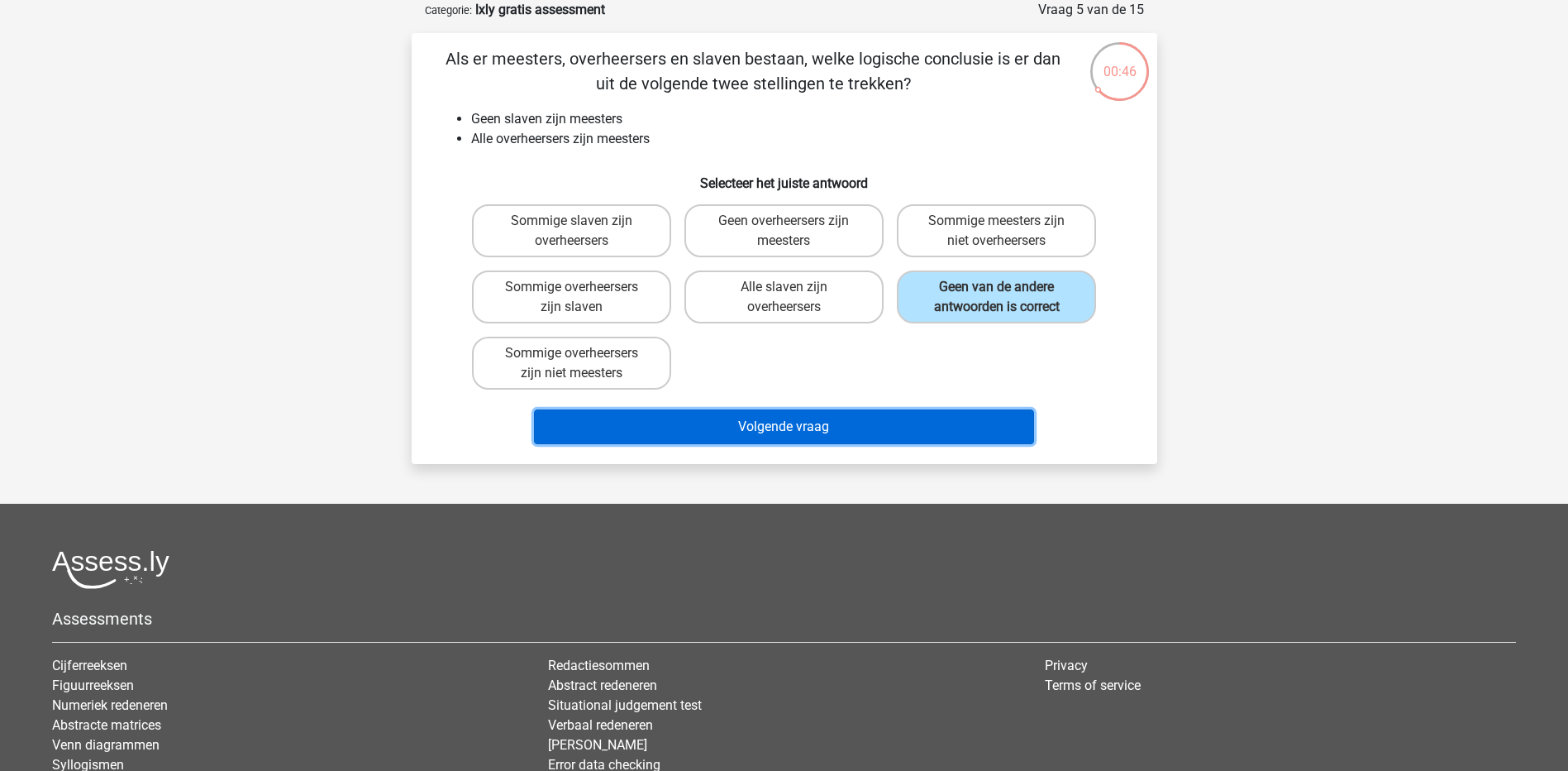
click at [881, 416] on button "Volgende vraag" at bounding box center [784, 427] width 500 height 35
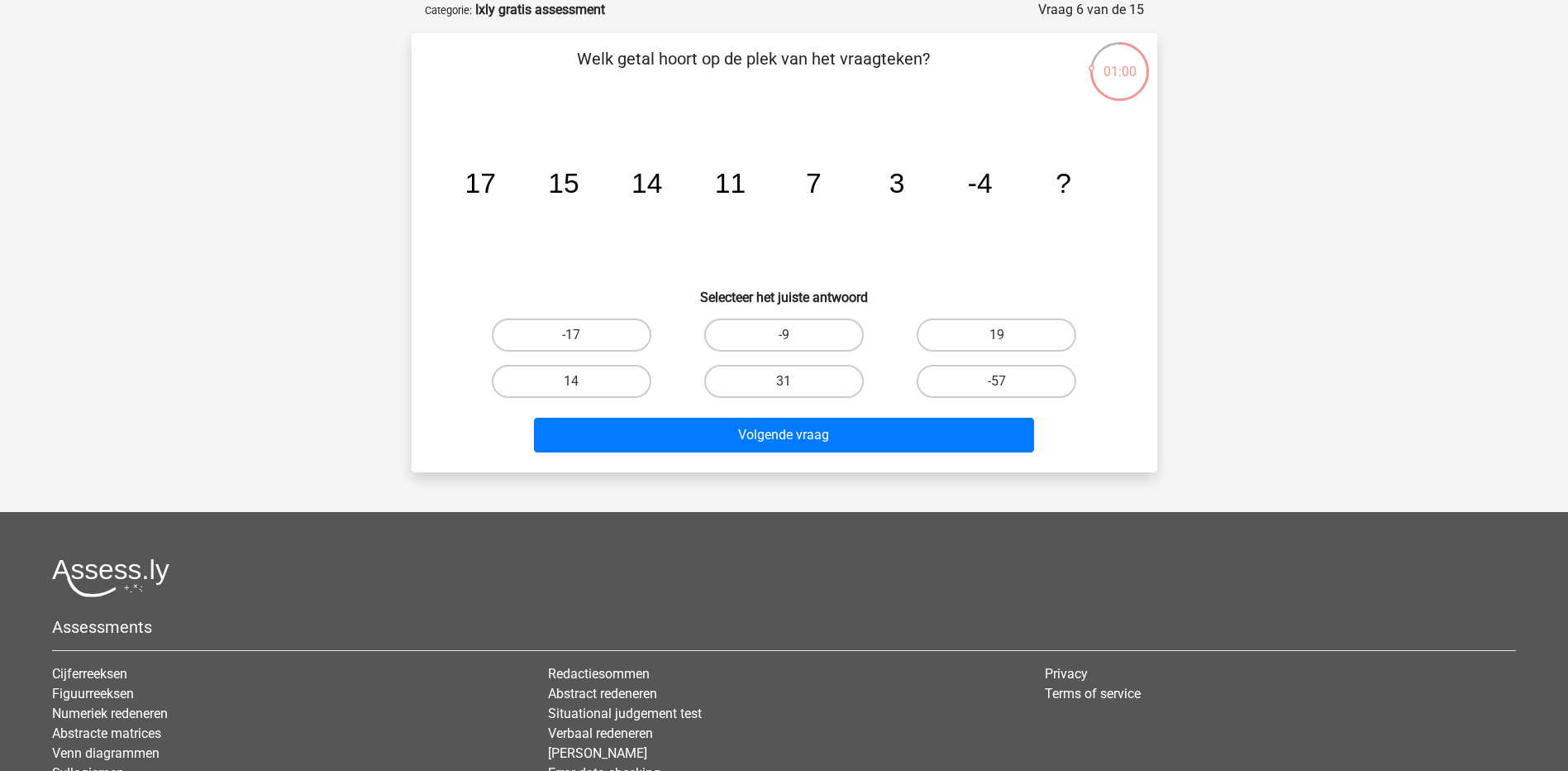
click at [496, 181] on tspan "3" at bounding box center [479, 183] width 30 height 30
click at [817, 335] on label "-9" at bounding box center [784, 335] width 160 height 33
click at [794, 335] on input "-9" at bounding box center [789, 340] width 10 height 10
radio input "true"
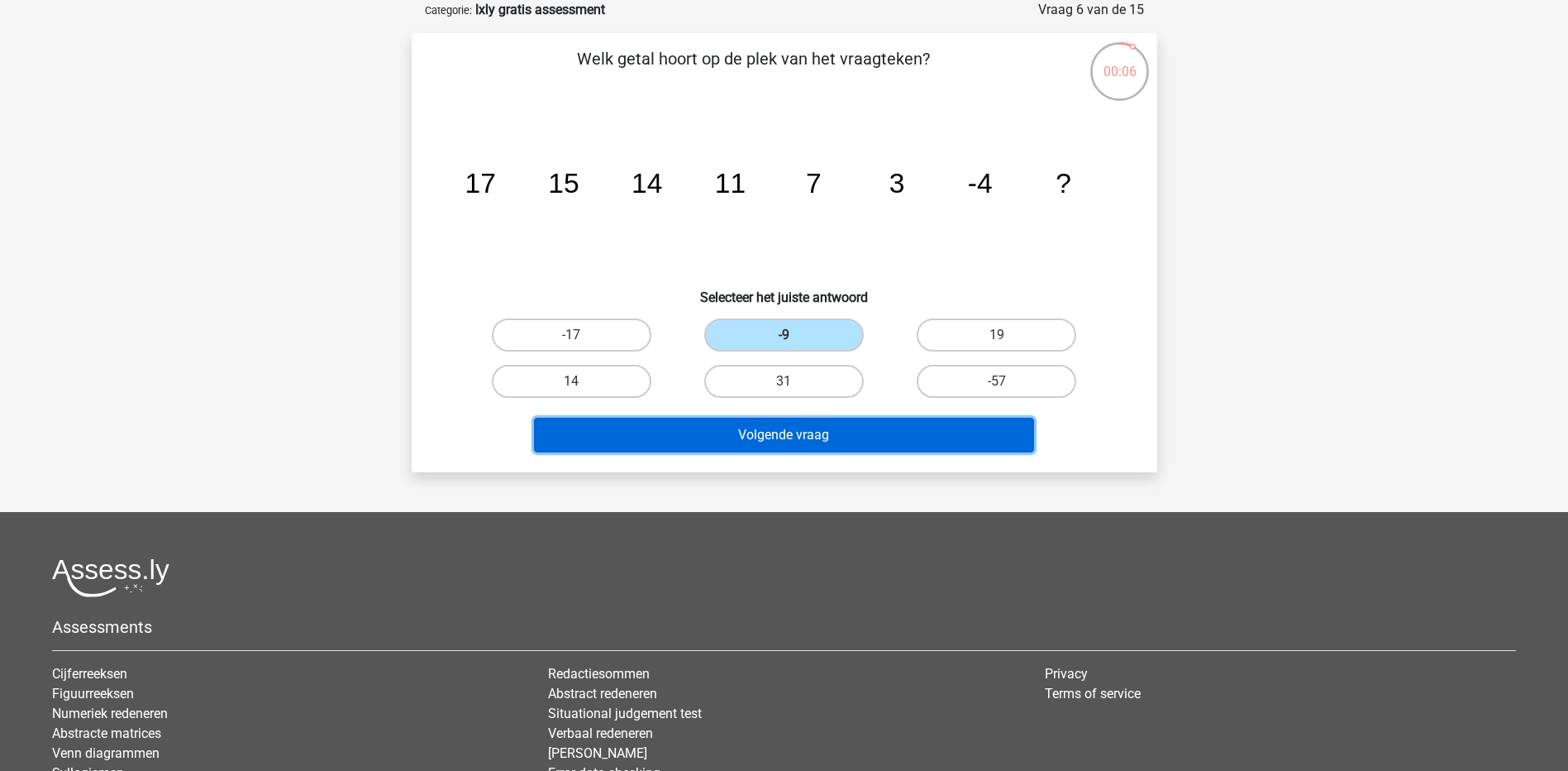
click at [832, 442] on button "Volgende vraag" at bounding box center [784, 434] width 500 height 35
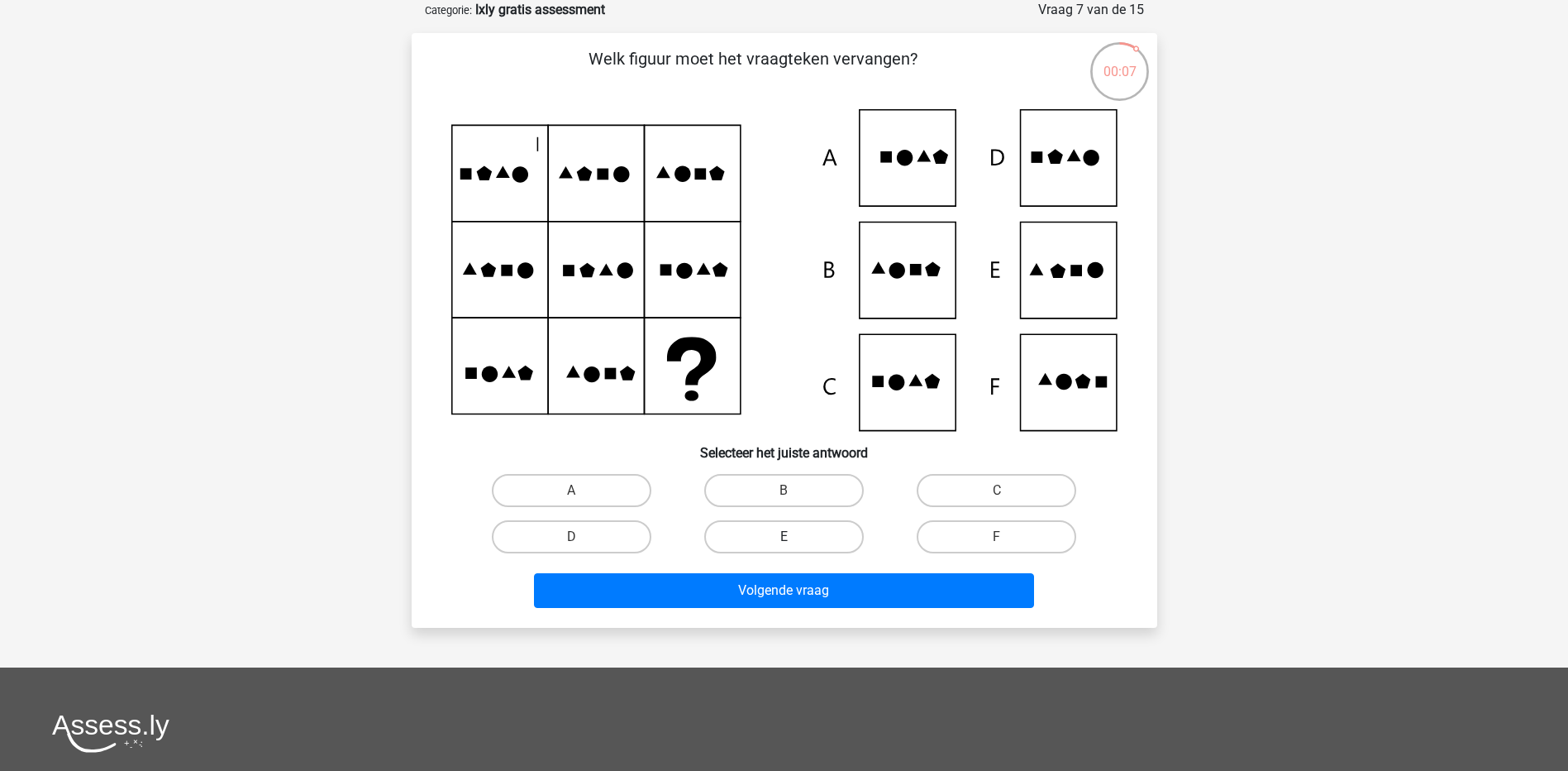
click at [819, 547] on label "E" at bounding box center [784, 536] width 160 height 33
click at [794, 547] on input "E" at bounding box center [789, 541] width 10 height 10
radio input "true"
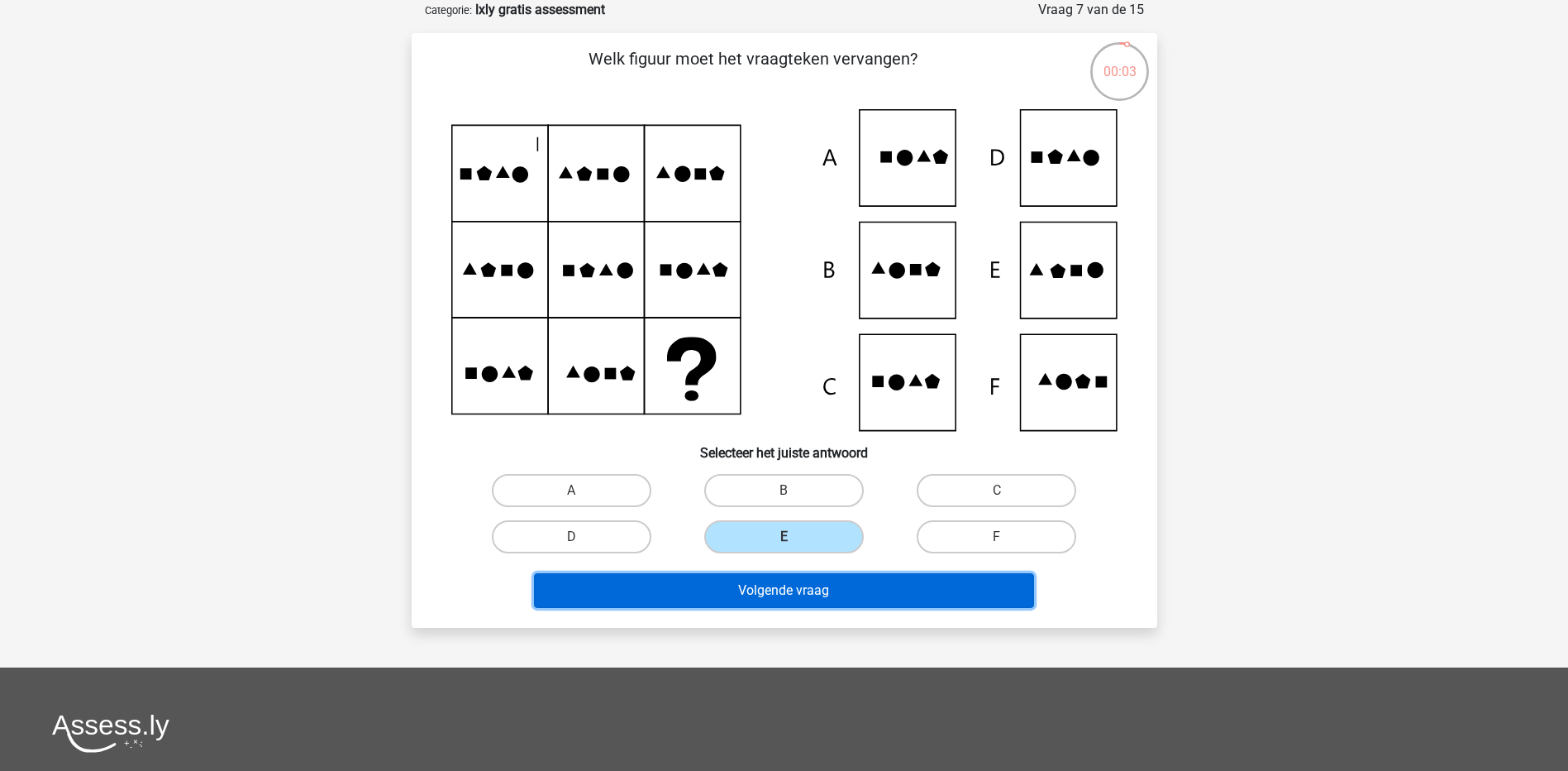
click at [846, 607] on button "Volgende vraag" at bounding box center [784, 590] width 500 height 35
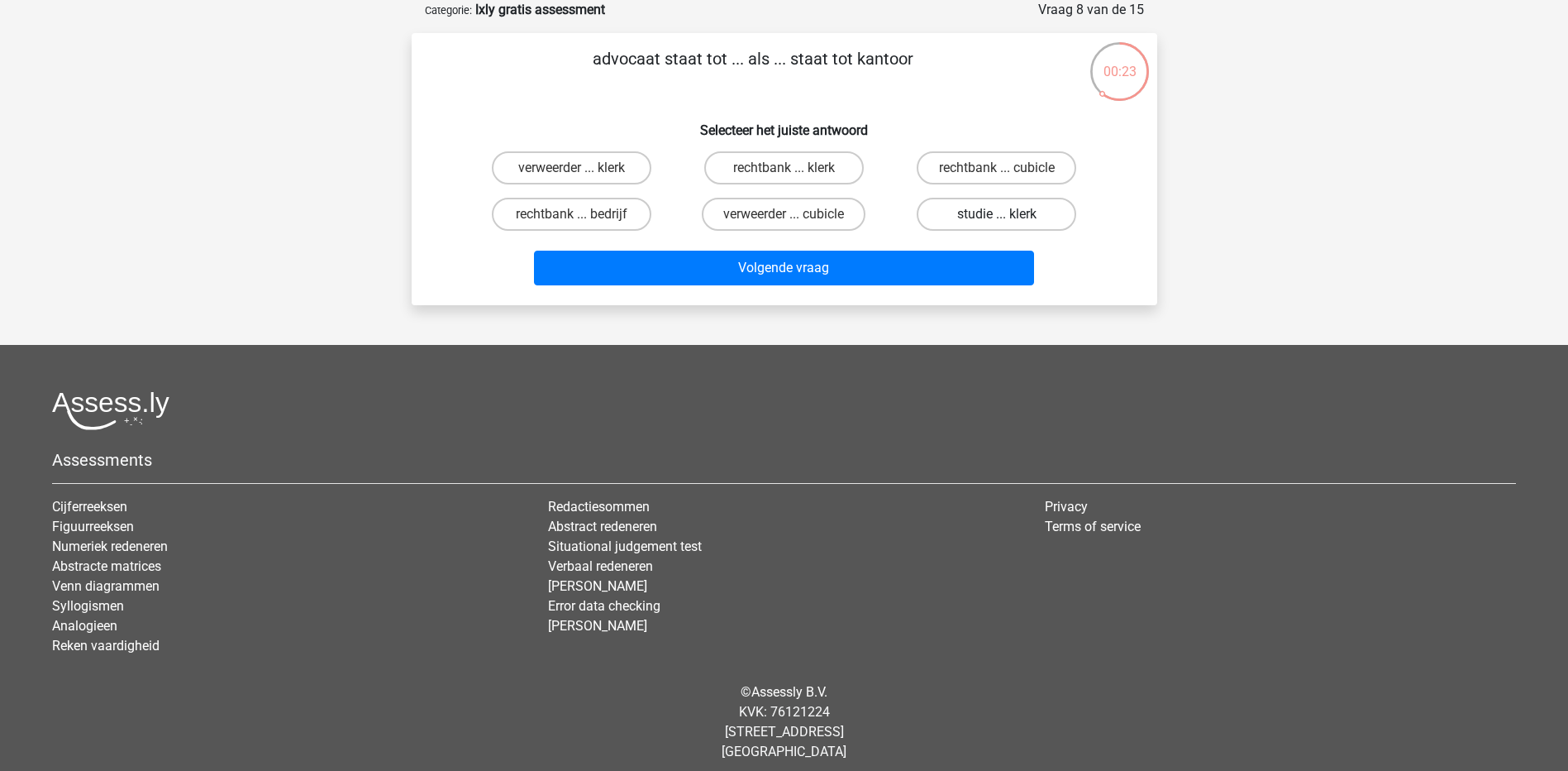
click at [1018, 218] on label "studie ... klerk" at bounding box center [997, 214] width 160 height 33
click at [1008, 218] on input "studie ... klerk" at bounding box center [1002, 219] width 10 height 10
radio input "true"
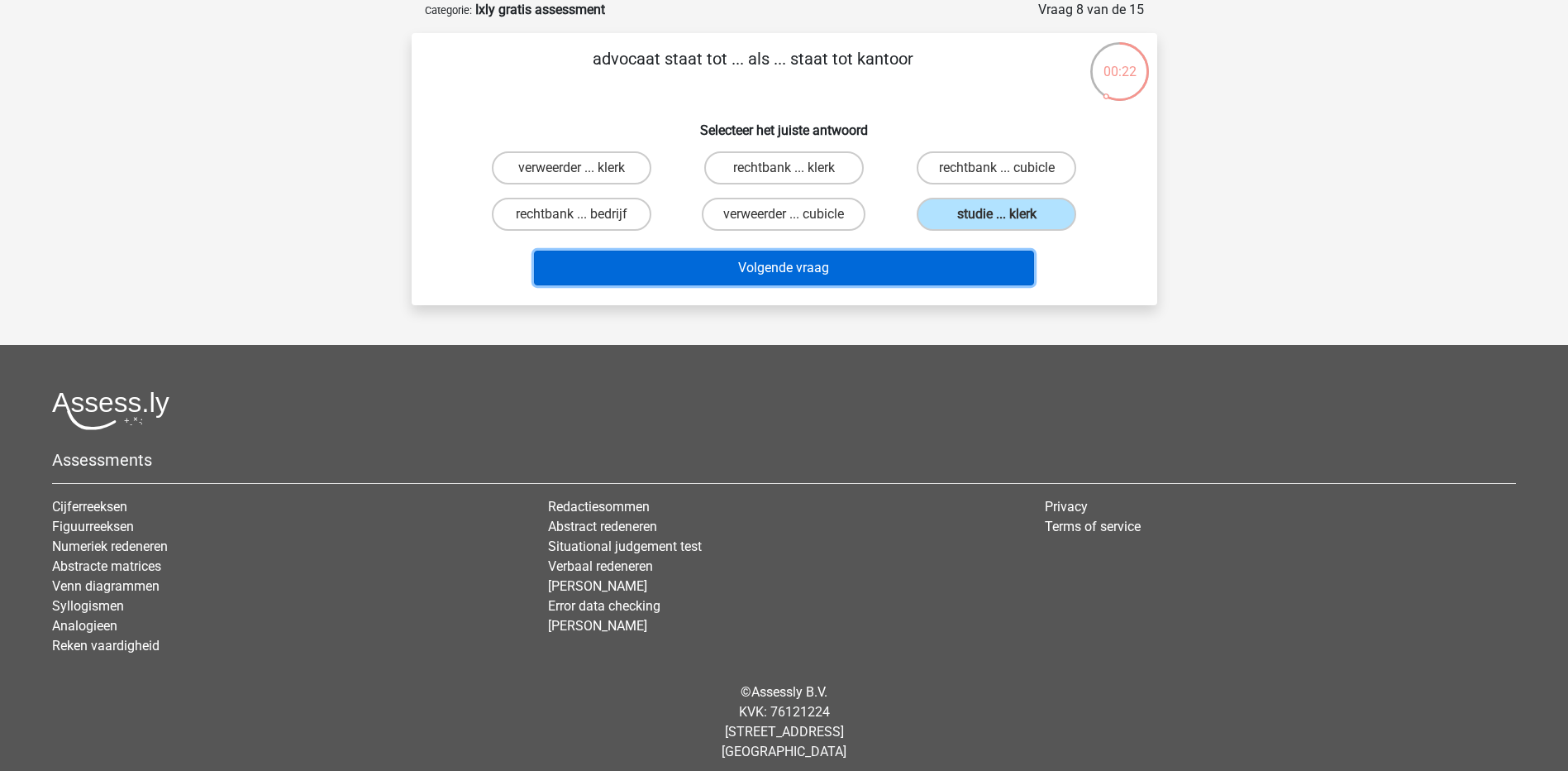
click at [942, 275] on button "Volgende vraag" at bounding box center [784, 268] width 500 height 35
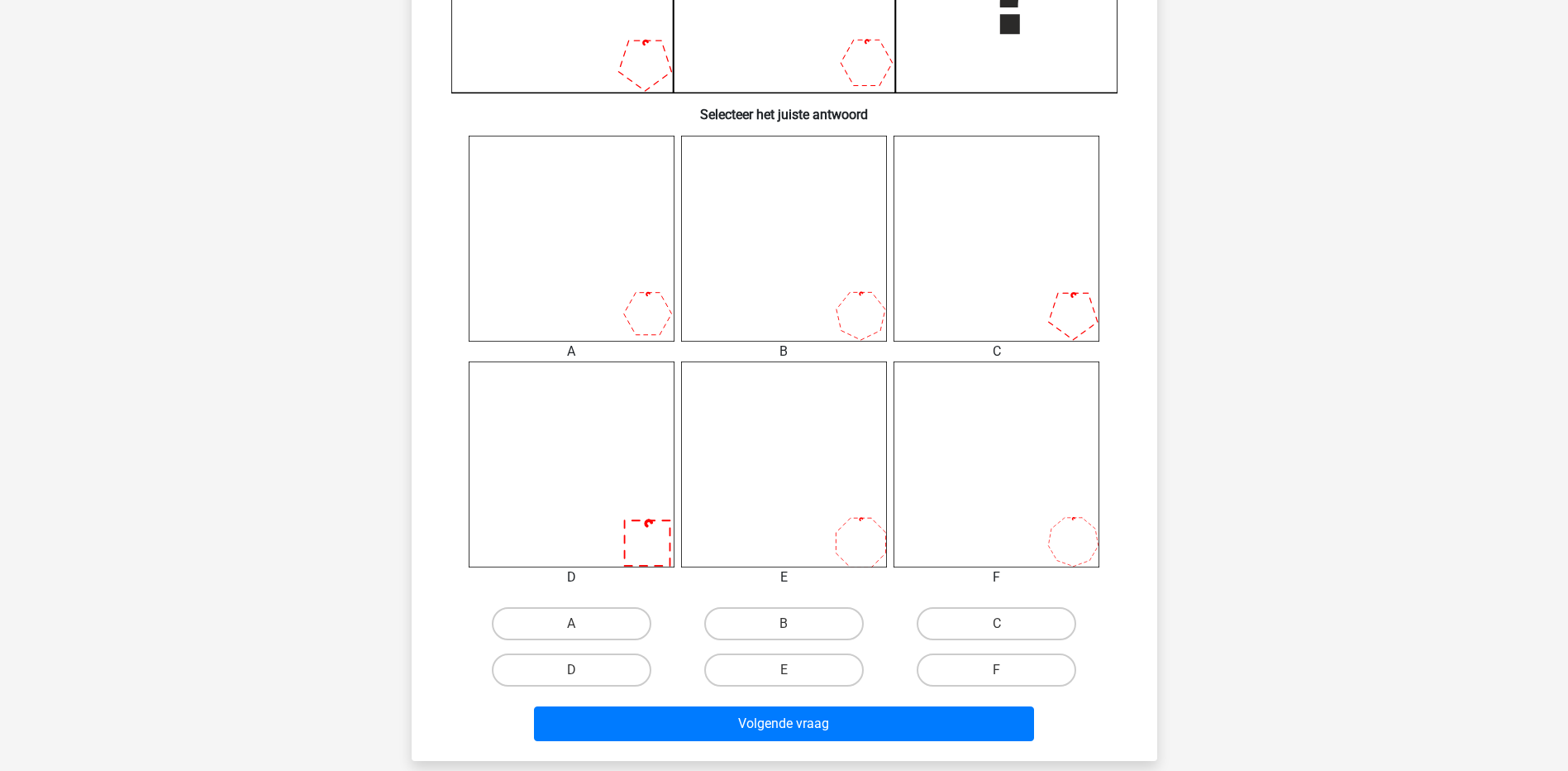
scroll to position [569, 0]
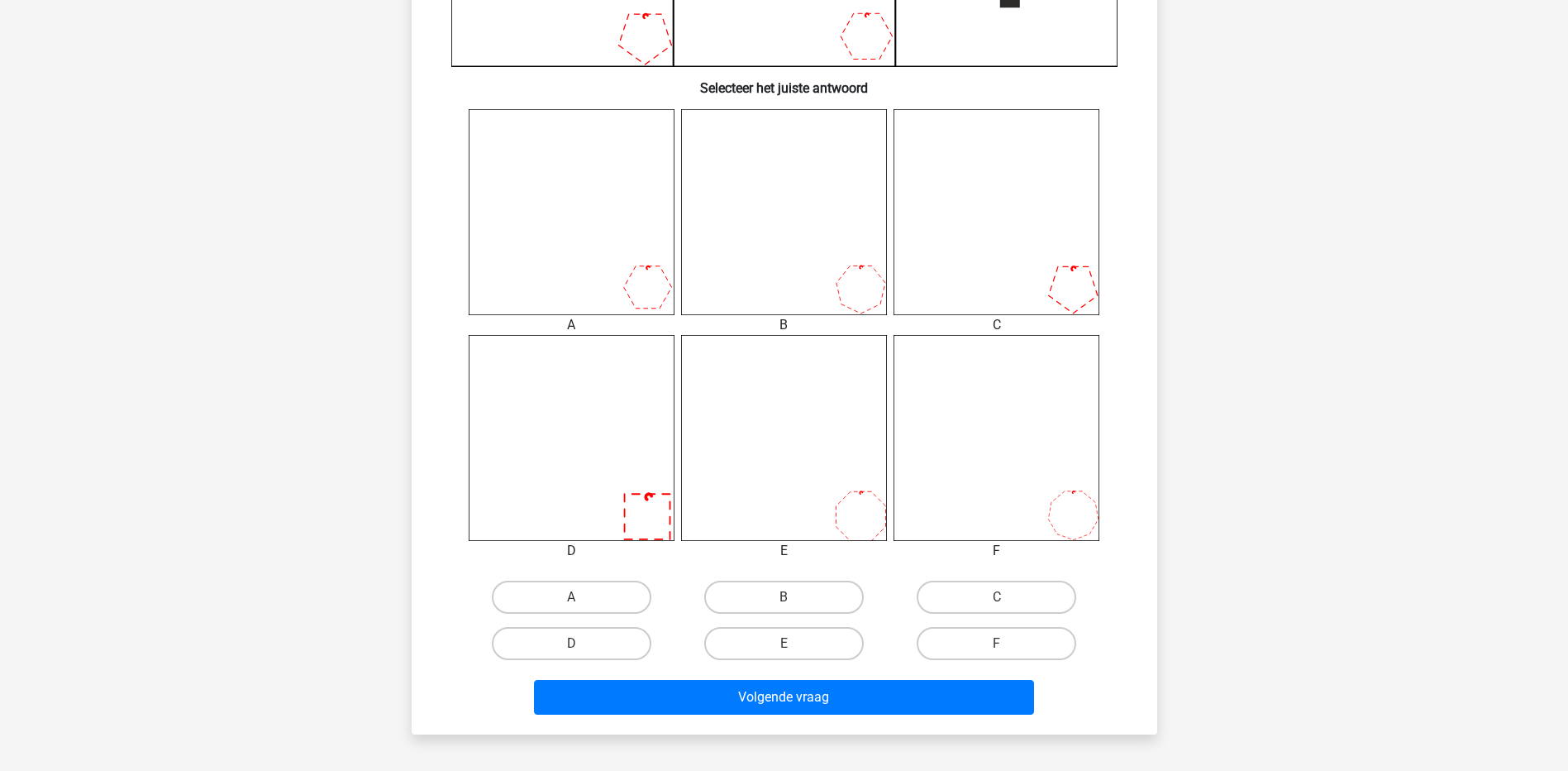
click at [787, 600] on input "B" at bounding box center [789, 602] width 10 height 10
radio input "true"
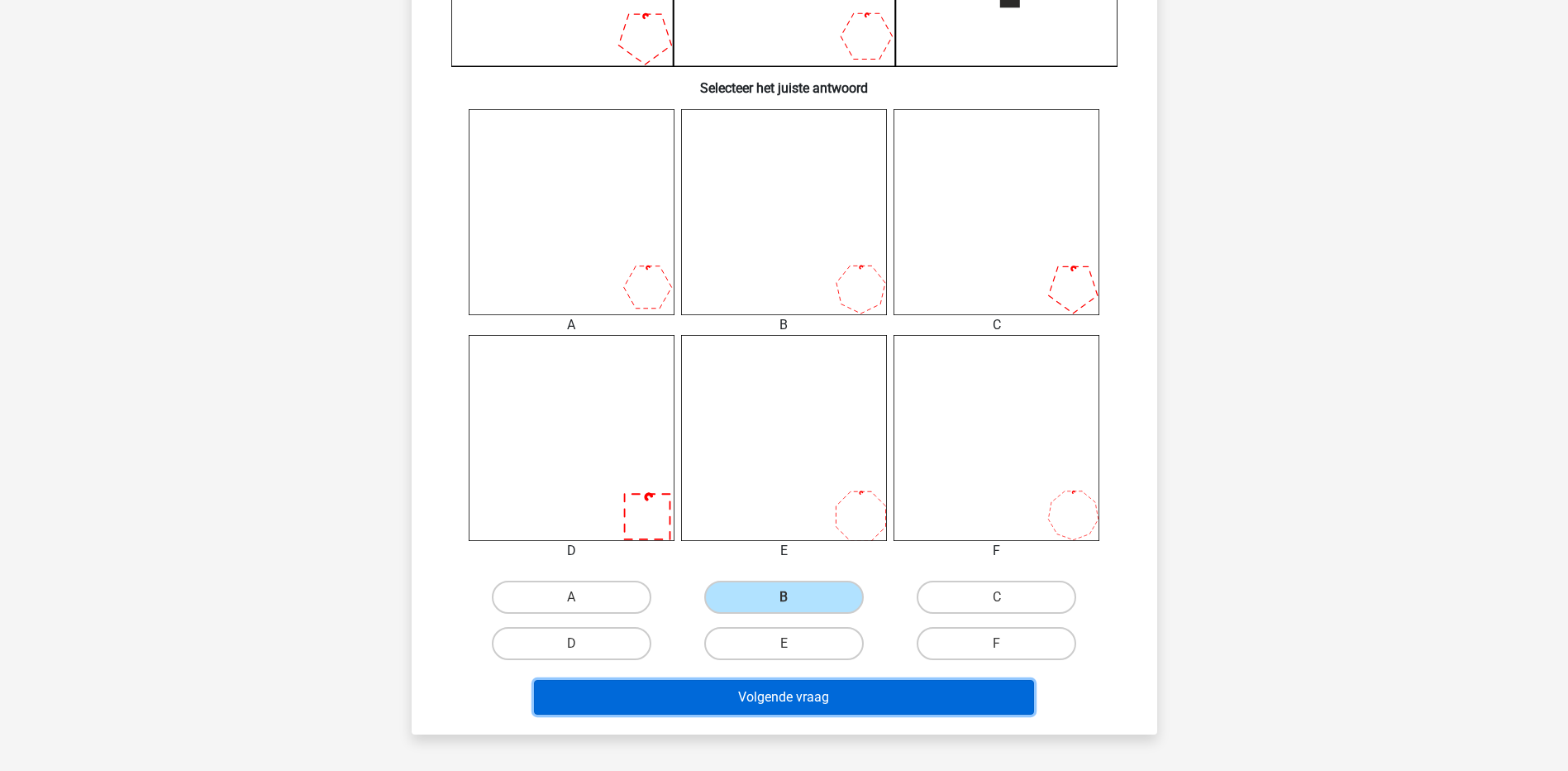
click at [775, 699] on button "Volgende vraag" at bounding box center [784, 697] width 500 height 35
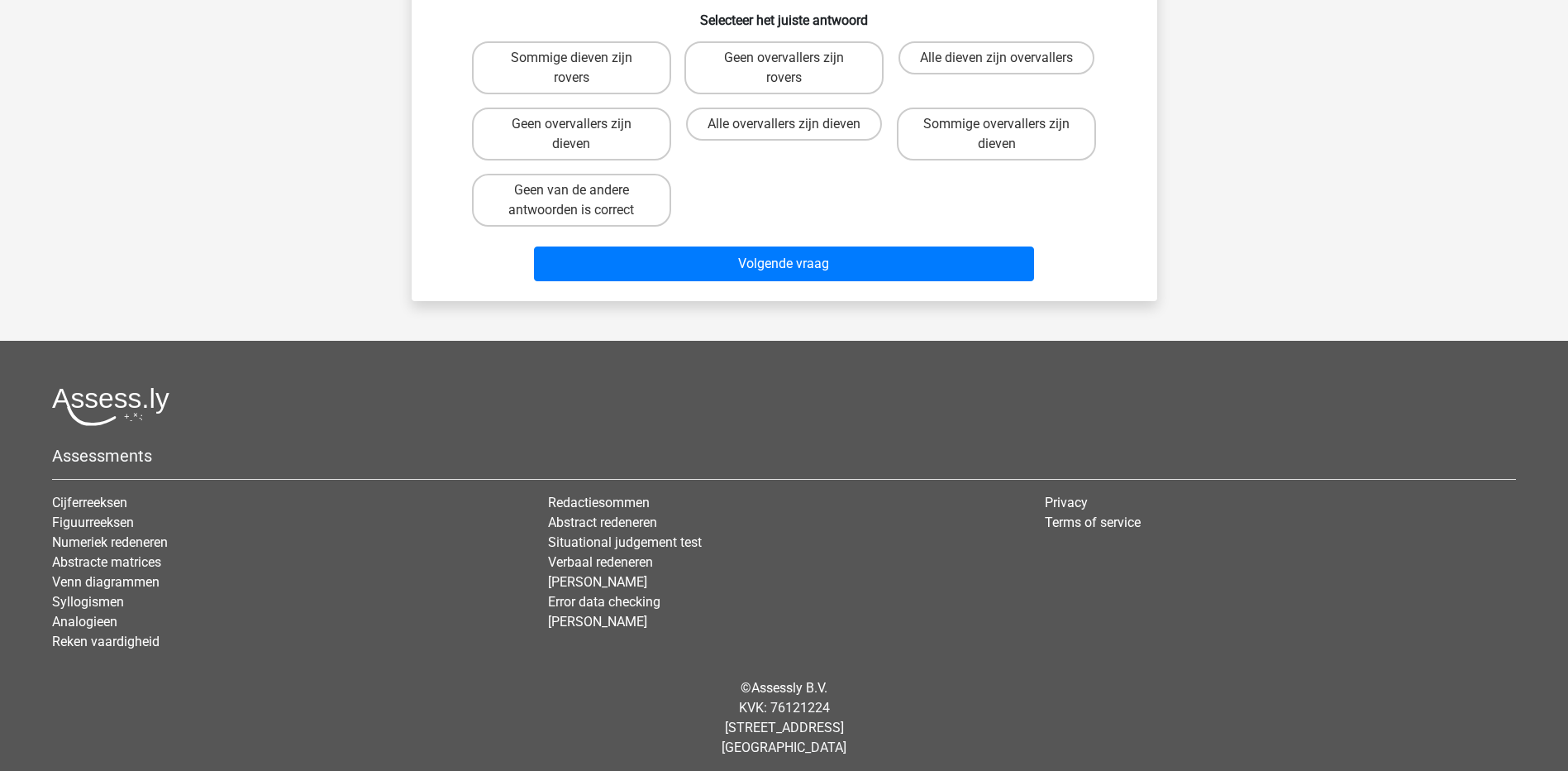
scroll to position [82, 0]
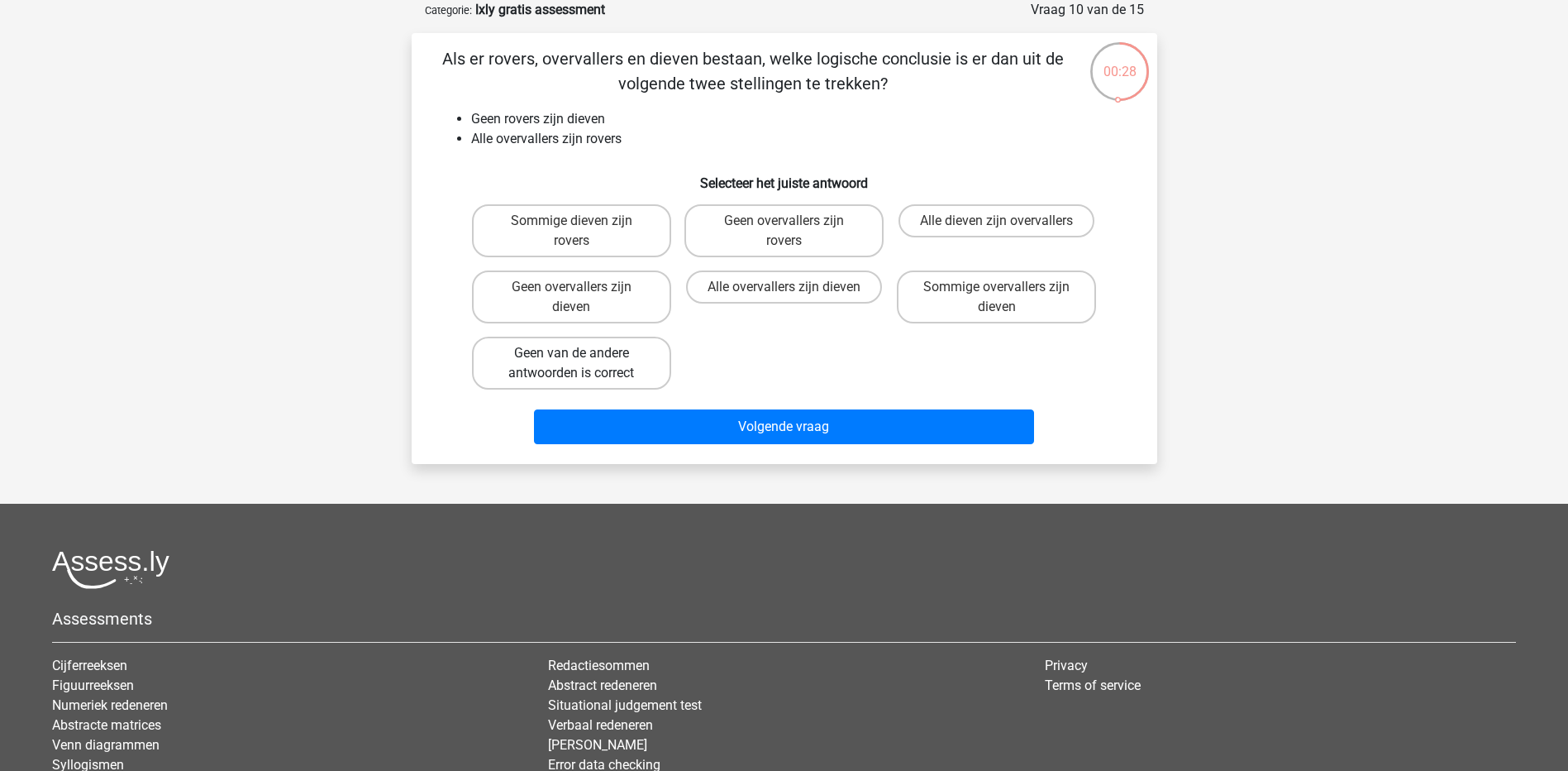
click at [635, 353] on label "Geen van de andere antwoorden is correct" at bounding box center [571, 363] width 200 height 53
click at [582, 353] on input "Geen van de andere antwoorden is correct" at bounding box center [576, 358] width 10 height 10
radio input "true"
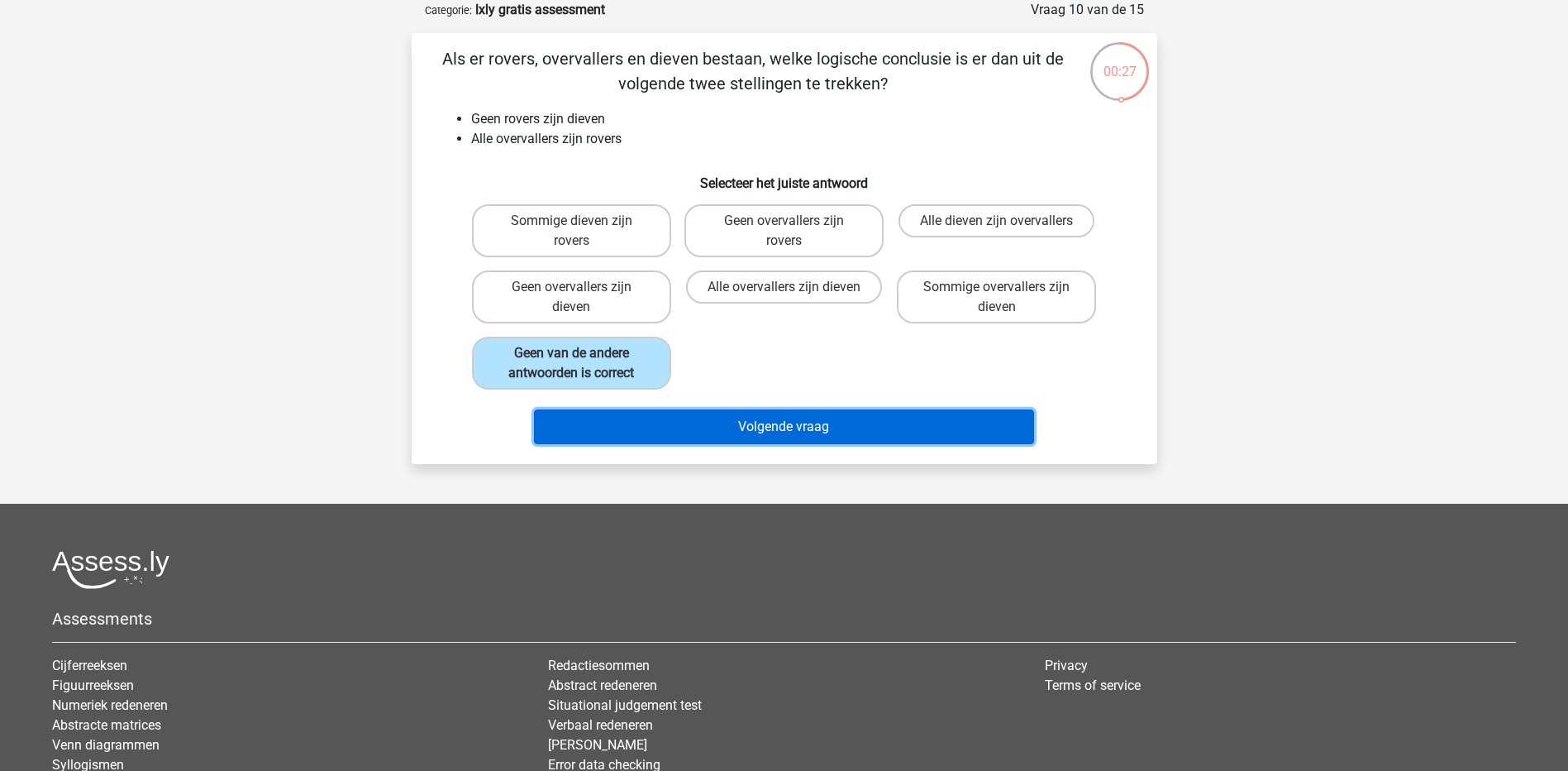
click at [775, 422] on button "Volgende vraag" at bounding box center [784, 427] width 500 height 35
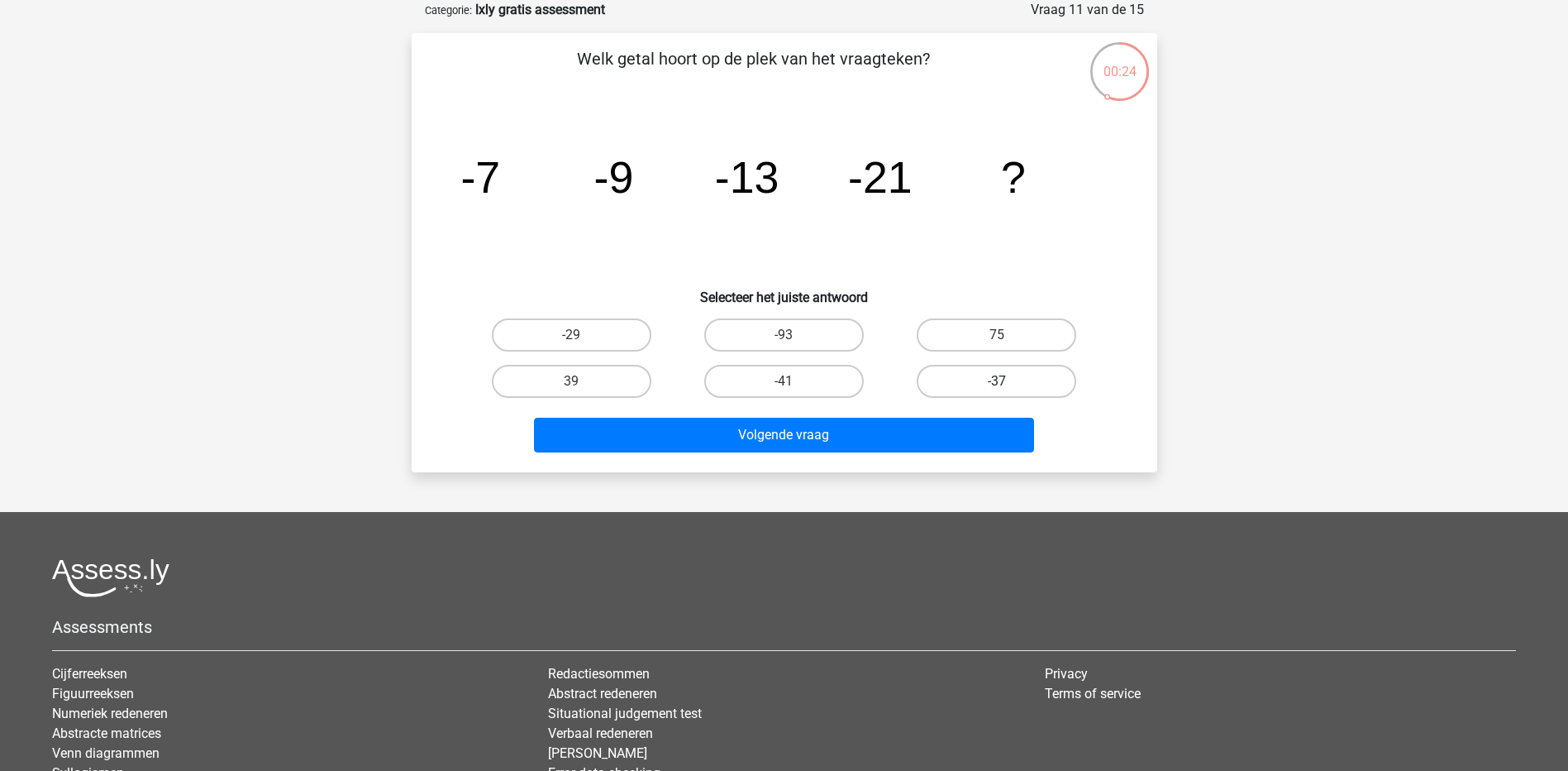
click at [952, 377] on label "-37" at bounding box center [997, 381] width 160 height 33
click at [997, 381] on input "-37" at bounding box center [1002, 386] width 10 height 10
radio input "true"
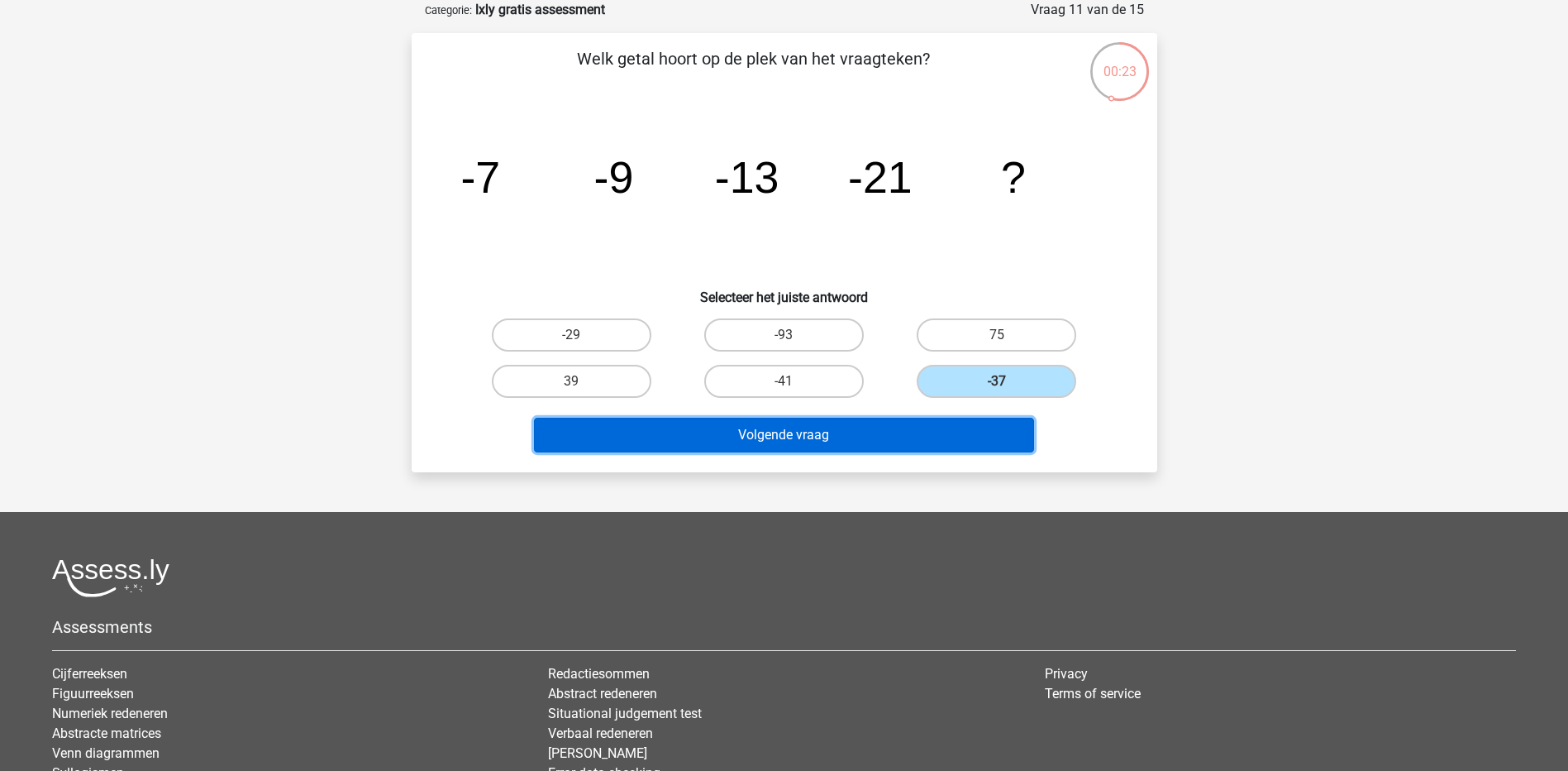
click at [913, 447] on button "Volgende vraag" at bounding box center [784, 434] width 500 height 35
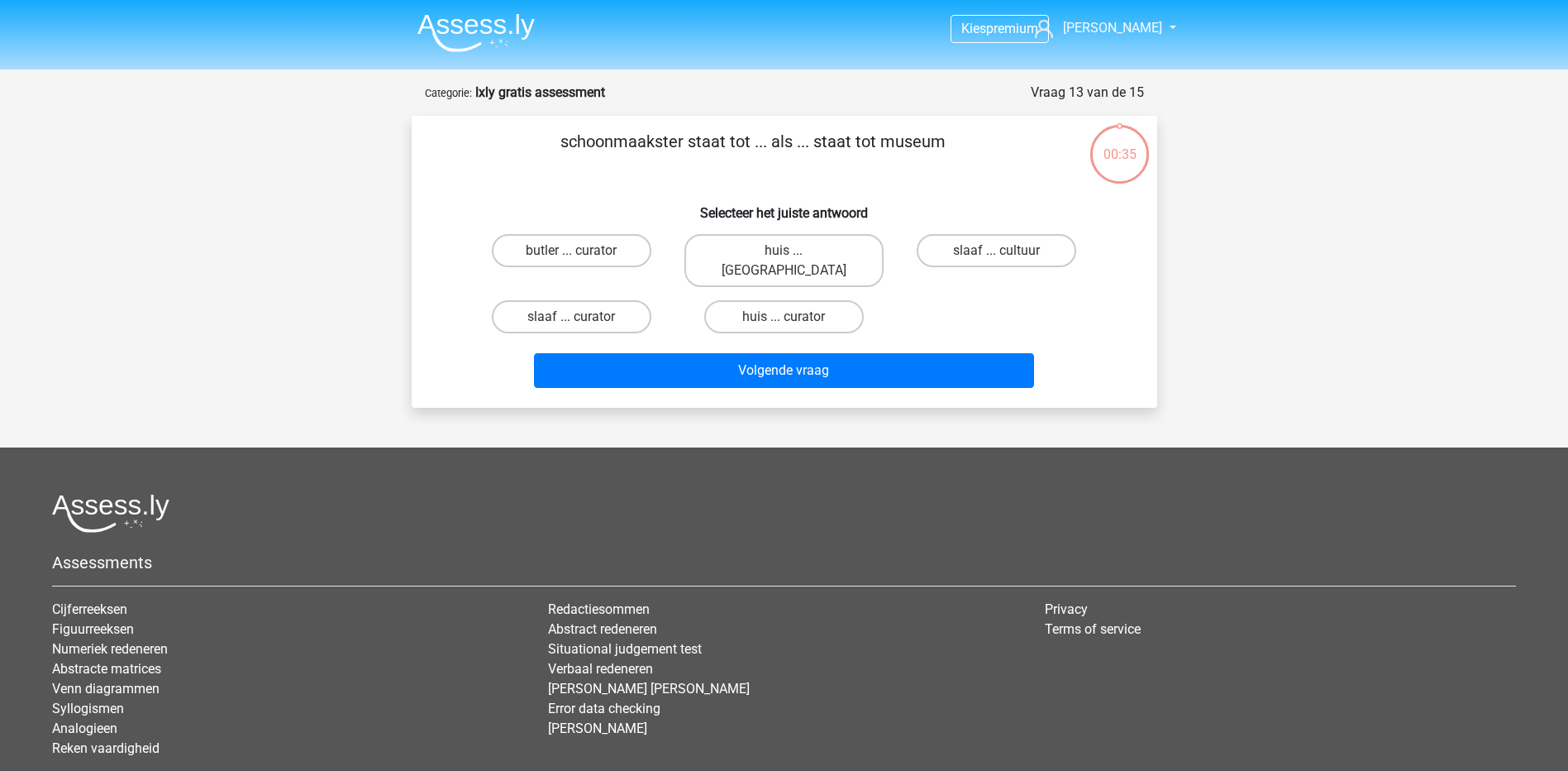
scroll to position [82, 0]
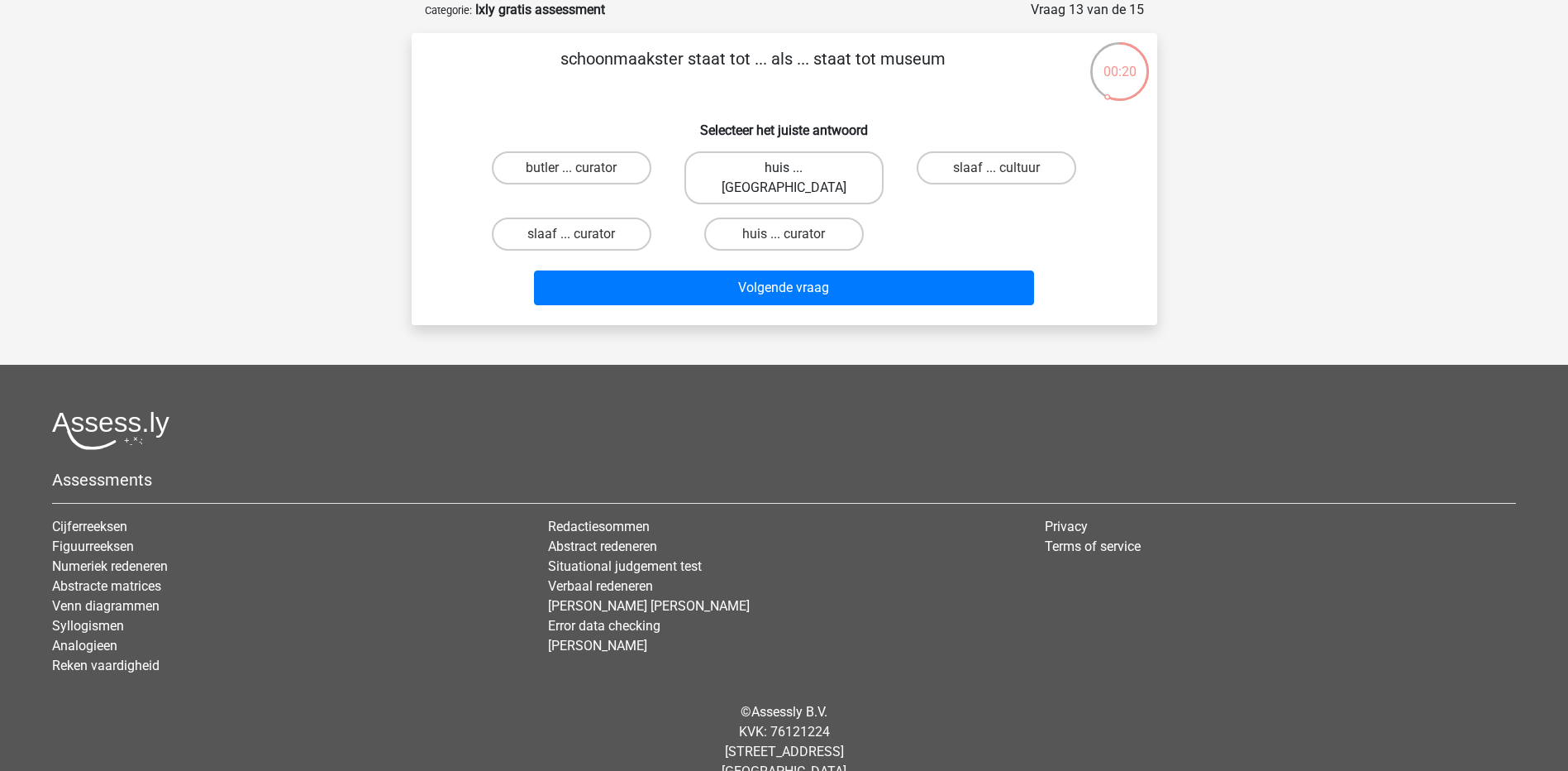
click at [832, 166] on label "huis ... louvre" at bounding box center [784, 178] width 200 height 53
click at [794, 167] on input "huis ... louvre" at bounding box center [789, 172] width 10 height 10
radio input "true"
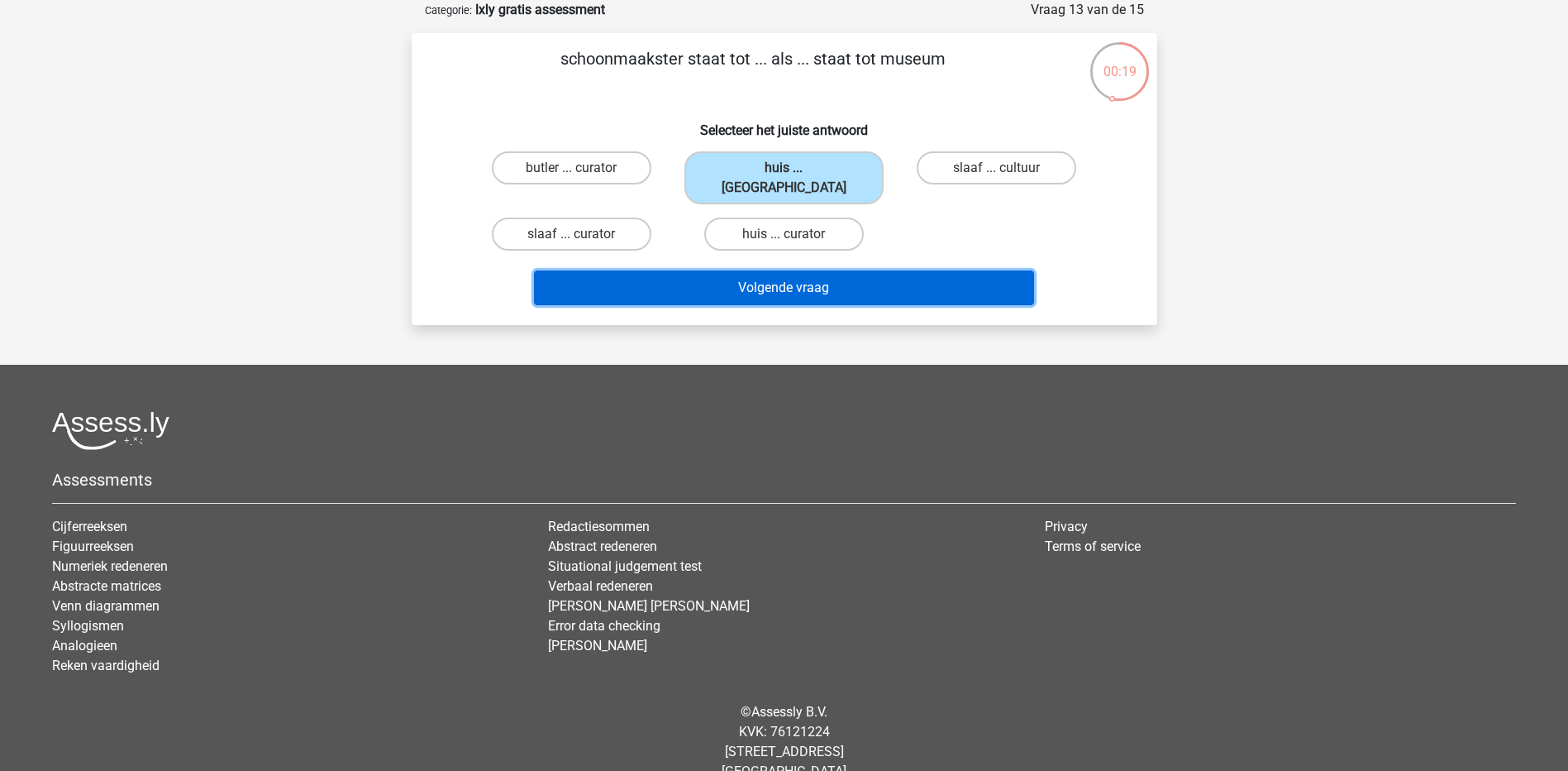
click at [818, 271] on button "Volgende vraag" at bounding box center [784, 288] width 500 height 35
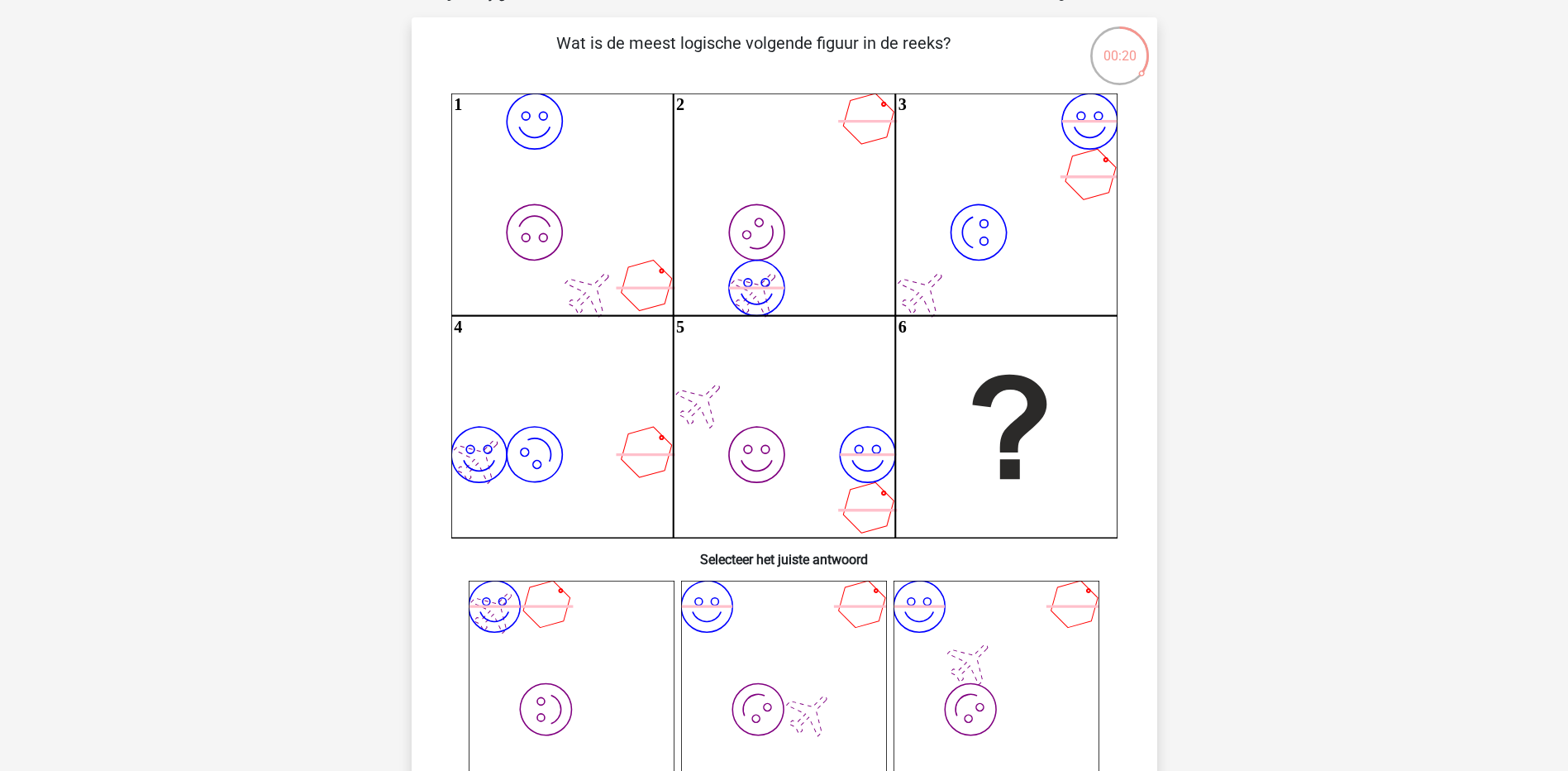
scroll to position [96, 0]
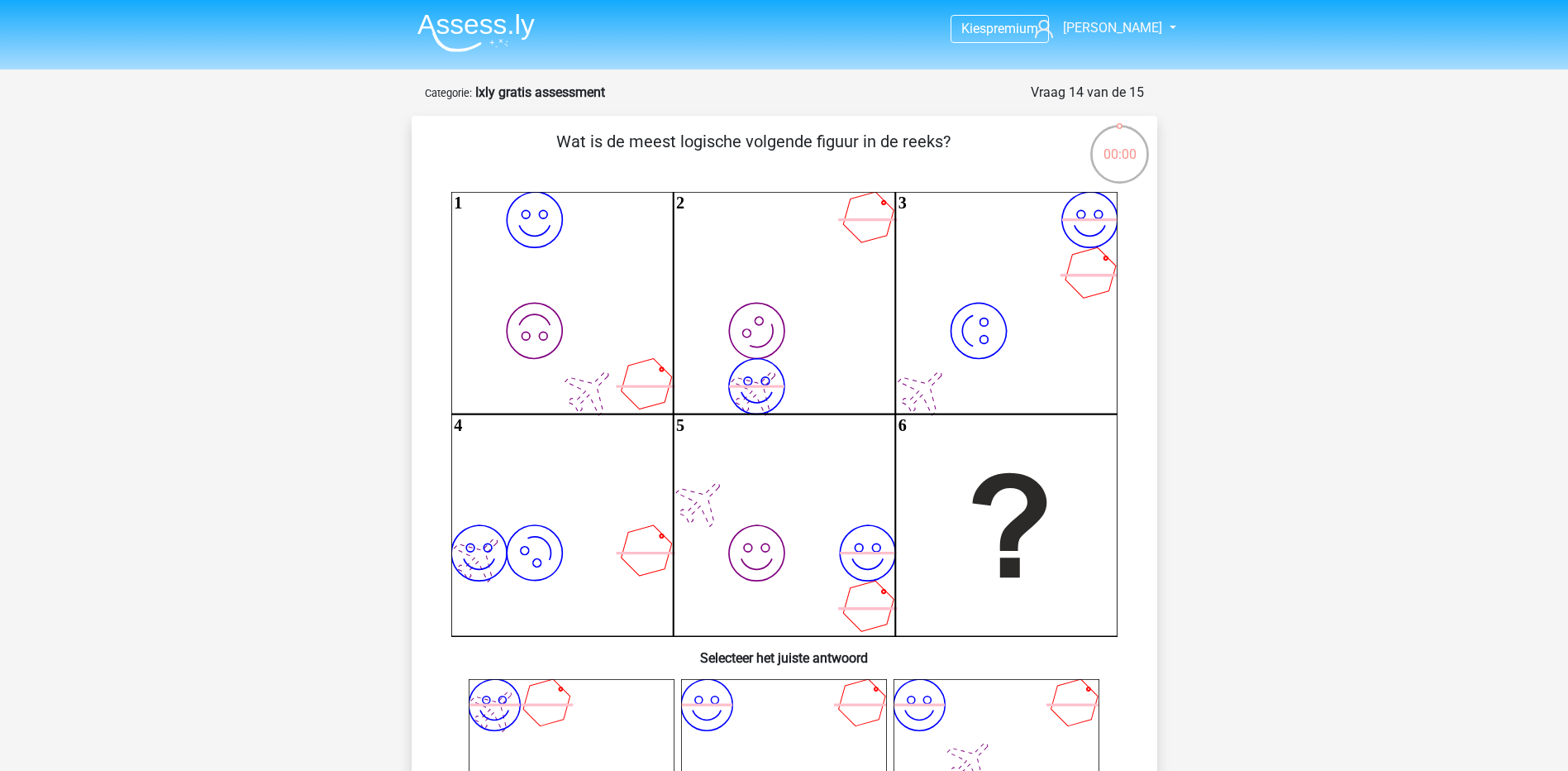
scroll to position [96, 0]
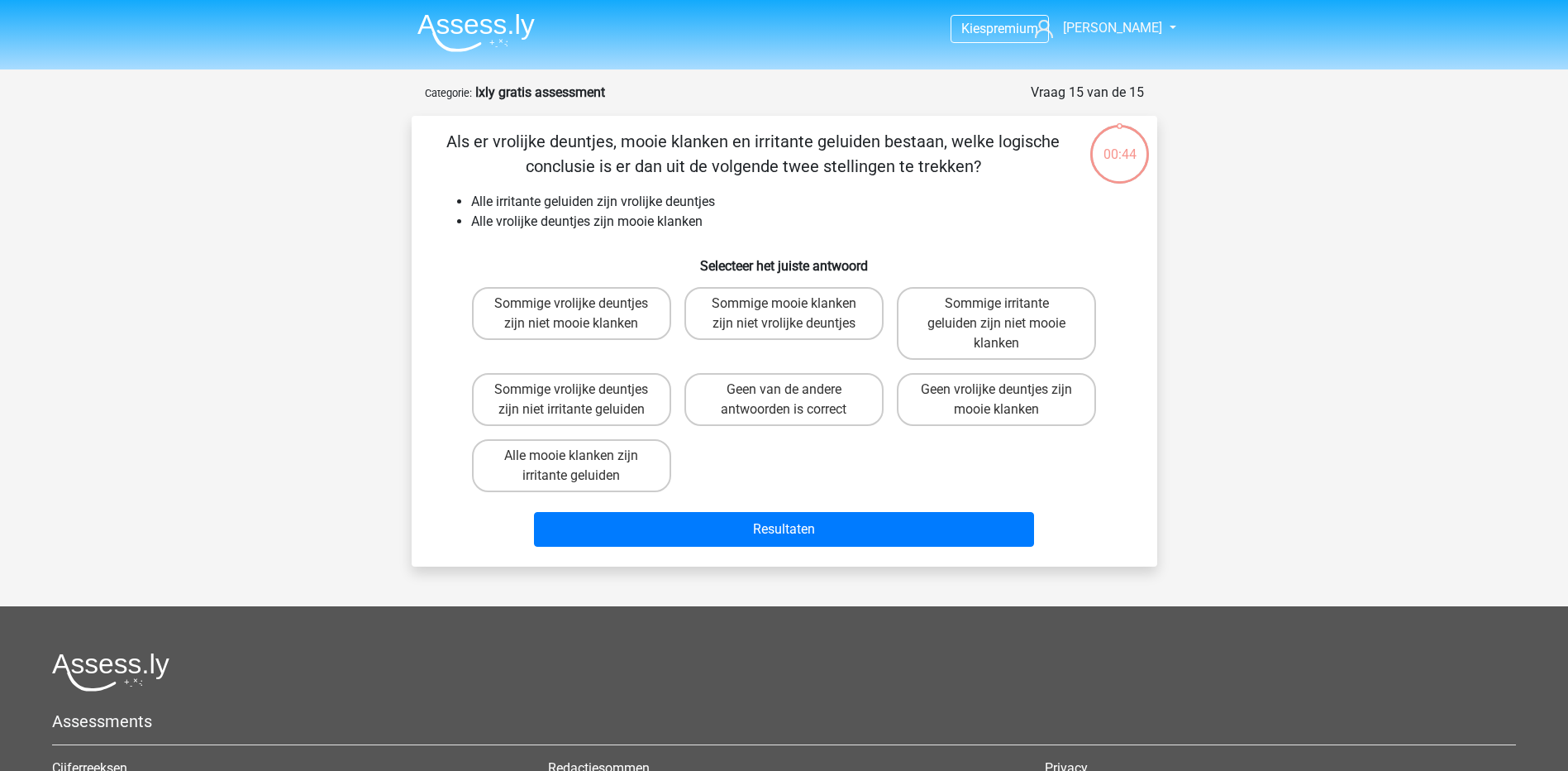
scroll to position [96, 0]
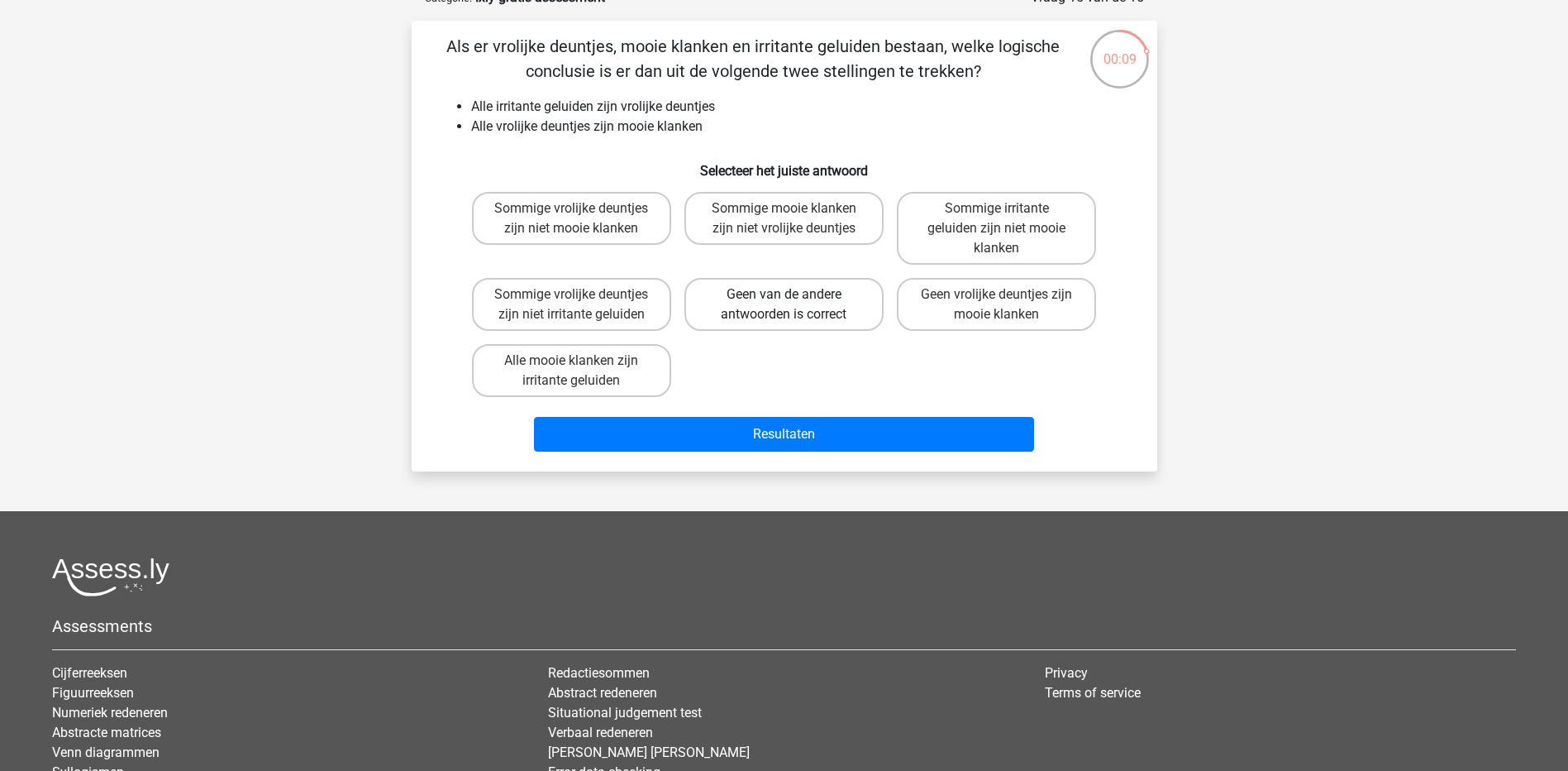
click at [818, 309] on label "Geen van de andere antwoorden is correct" at bounding box center [784, 305] width 200 height 53
click at [794, 306] on input "Geen van de andere antwoorden is correct" at bounding box center [789, 299] width 10 height 10
radio input "true"
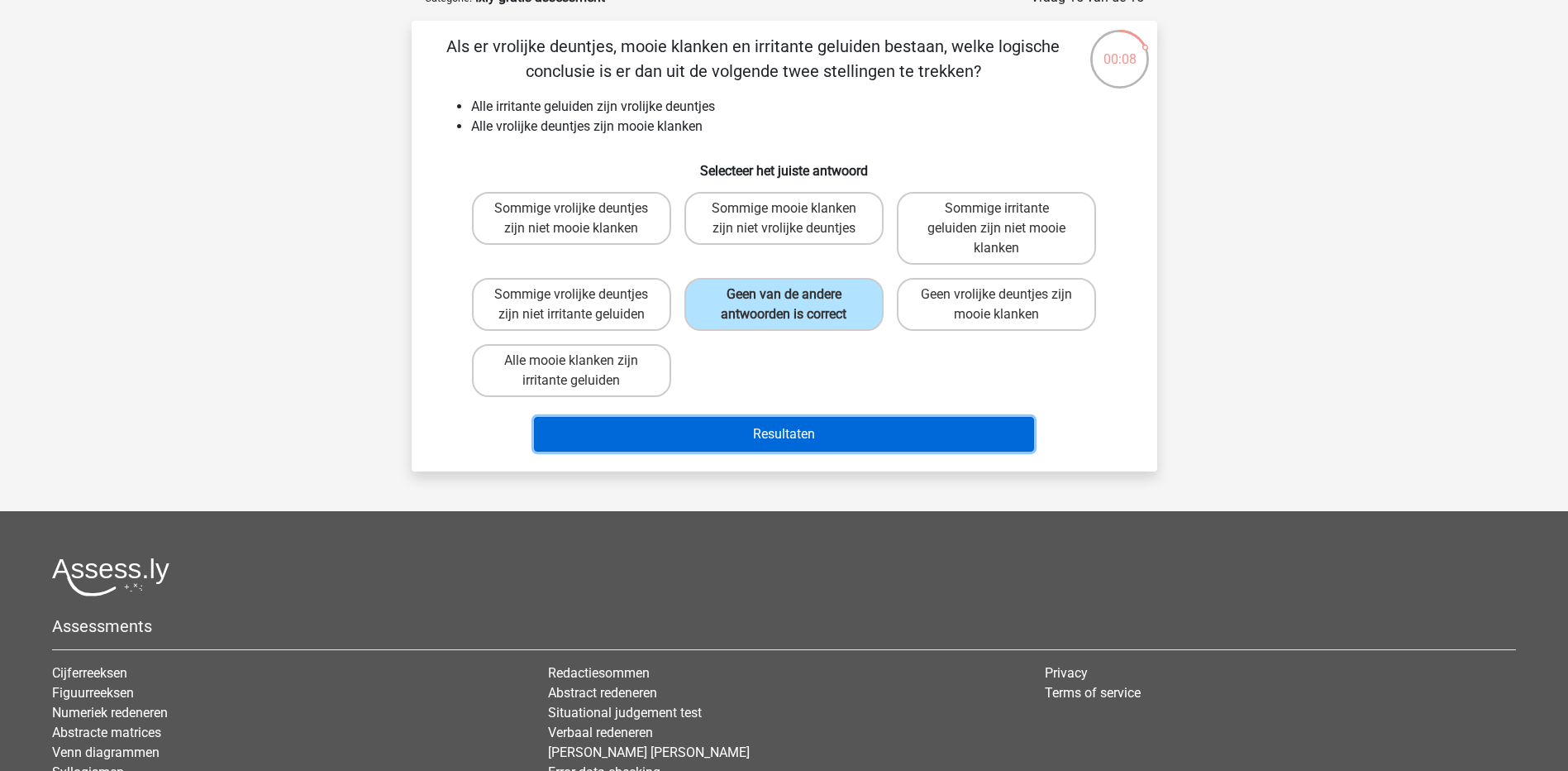
click at [805, 429] on button "Resultaten" at bounding box center [784, 434] width 500 height 35
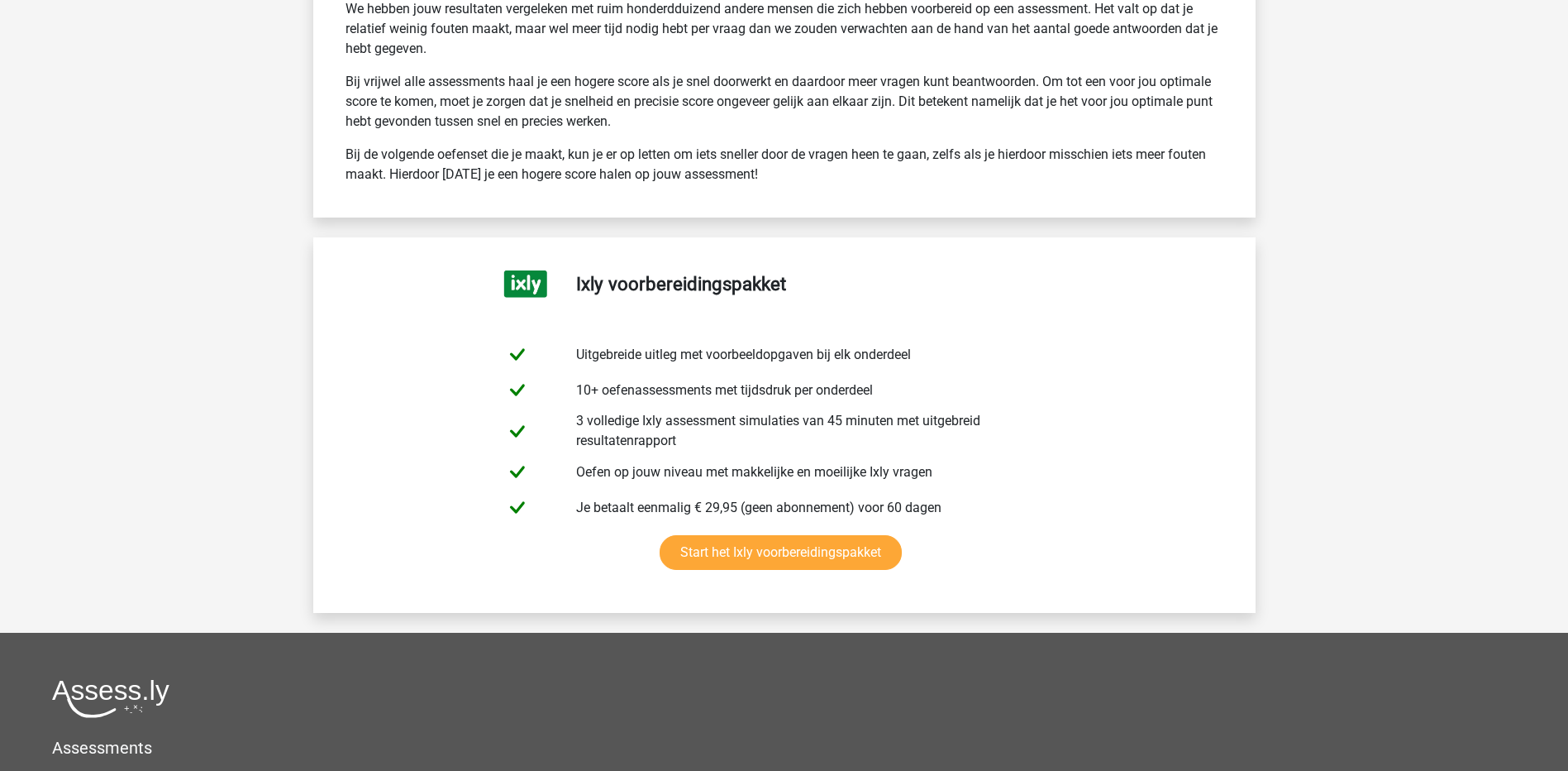
scroll to position [3334, 0]
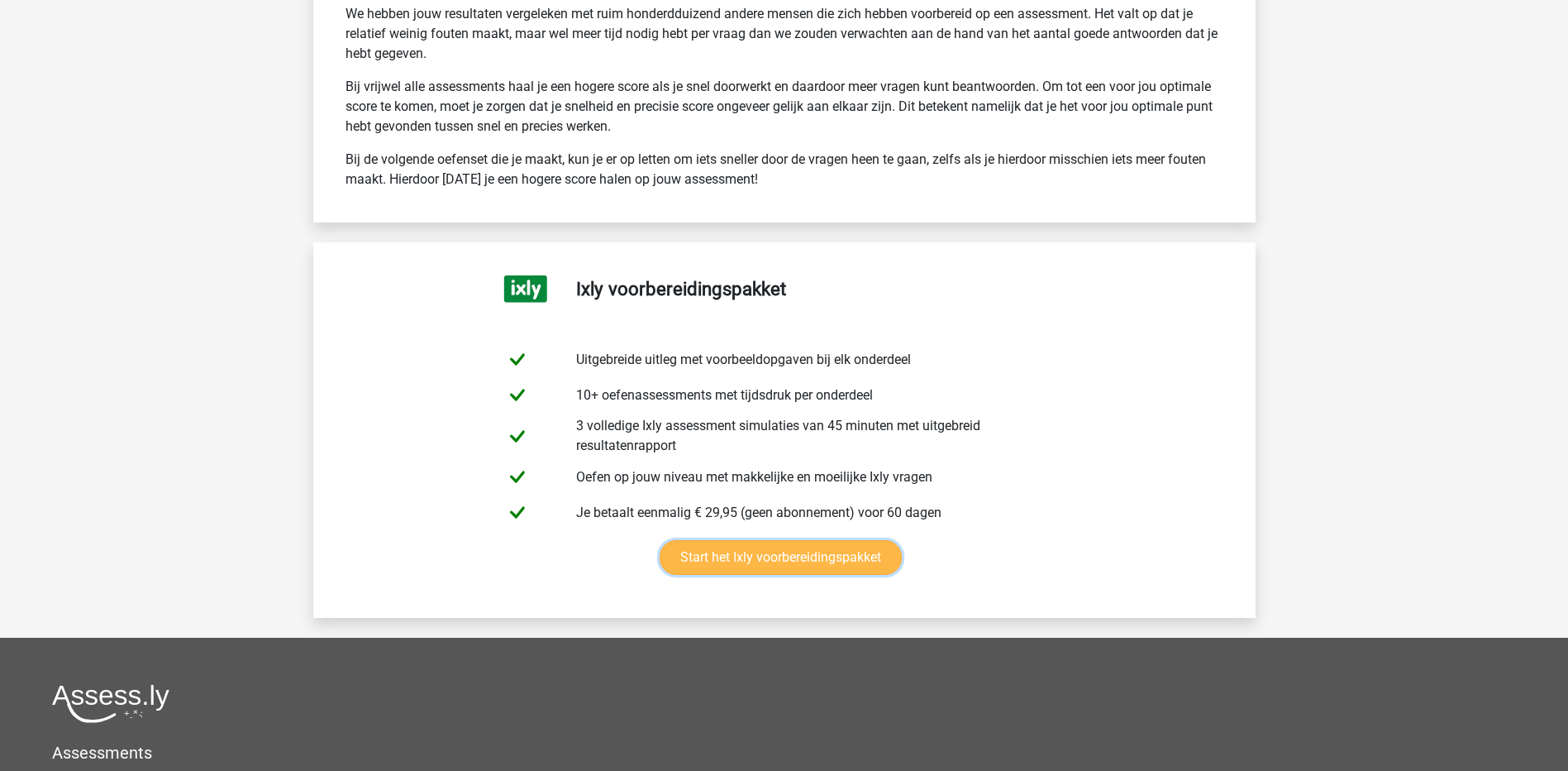
click at [825, 548] on link "Start het Ixly voorbereidingspakket" at bounding box center [781, 557] width 242 height 35
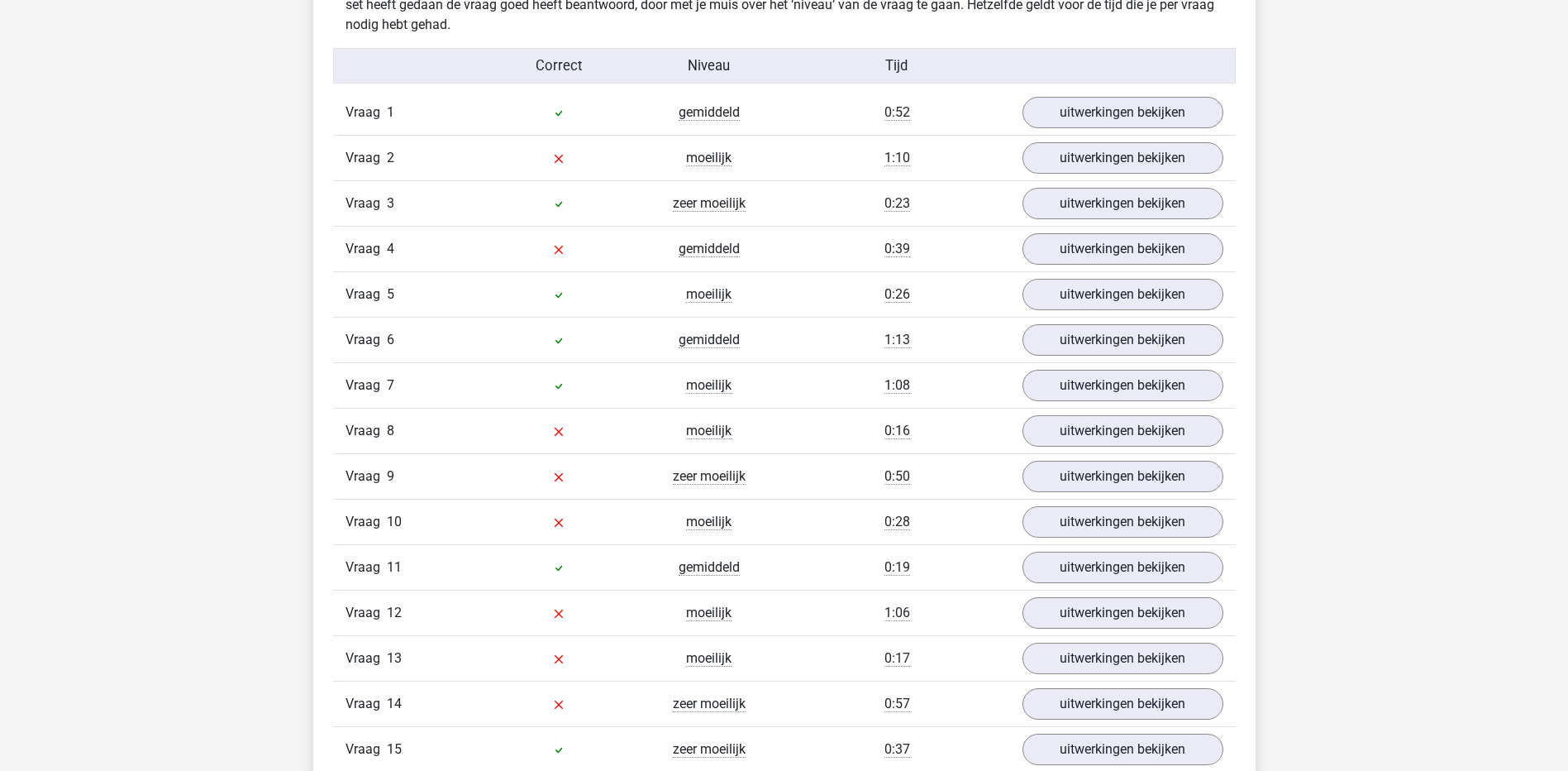
scroll to position [1866, 0]
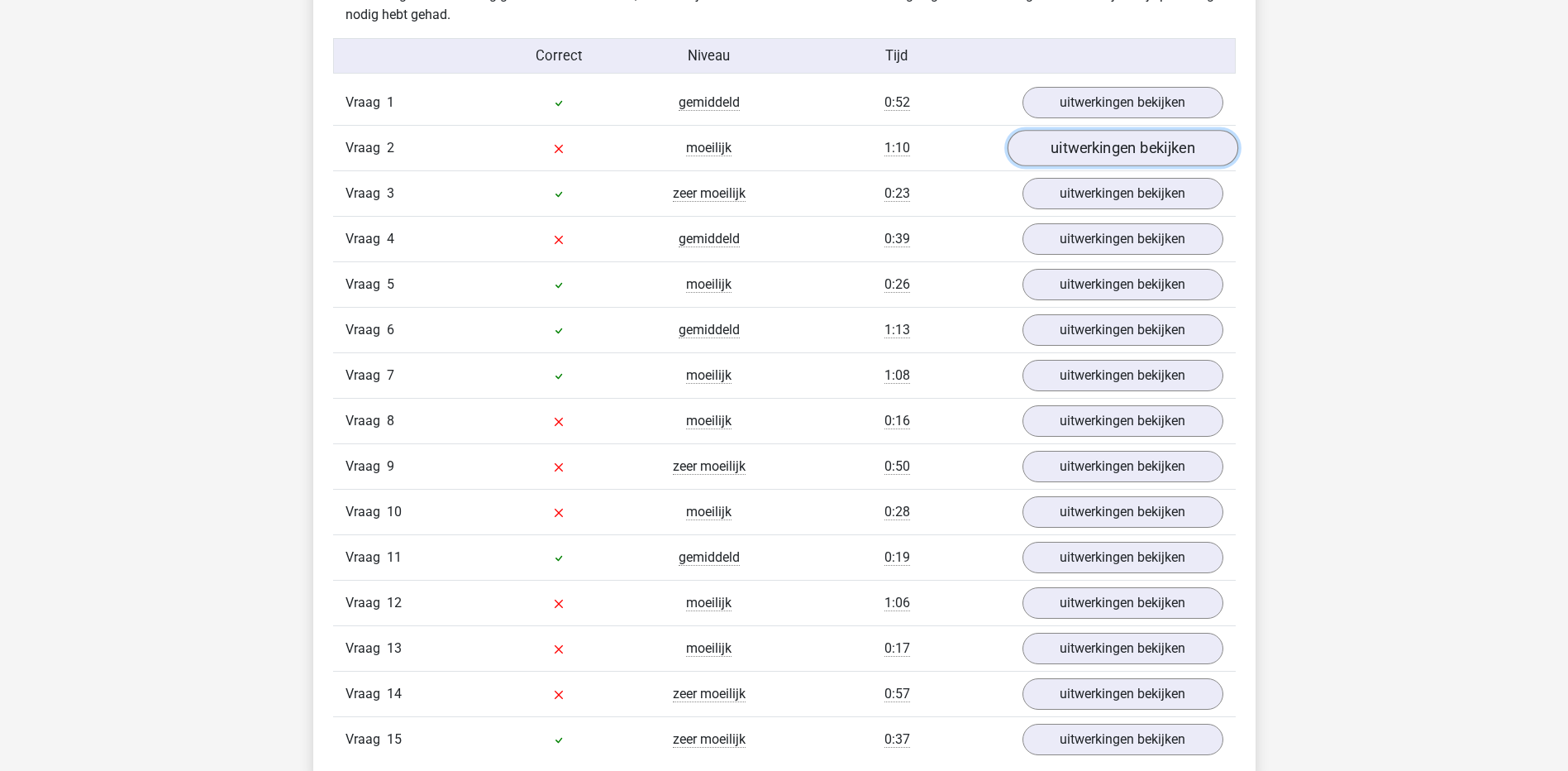
click at [1179, 154] on link "uitwerkingen bekijken" at bounding box center [1123, 148] width 231 height 36
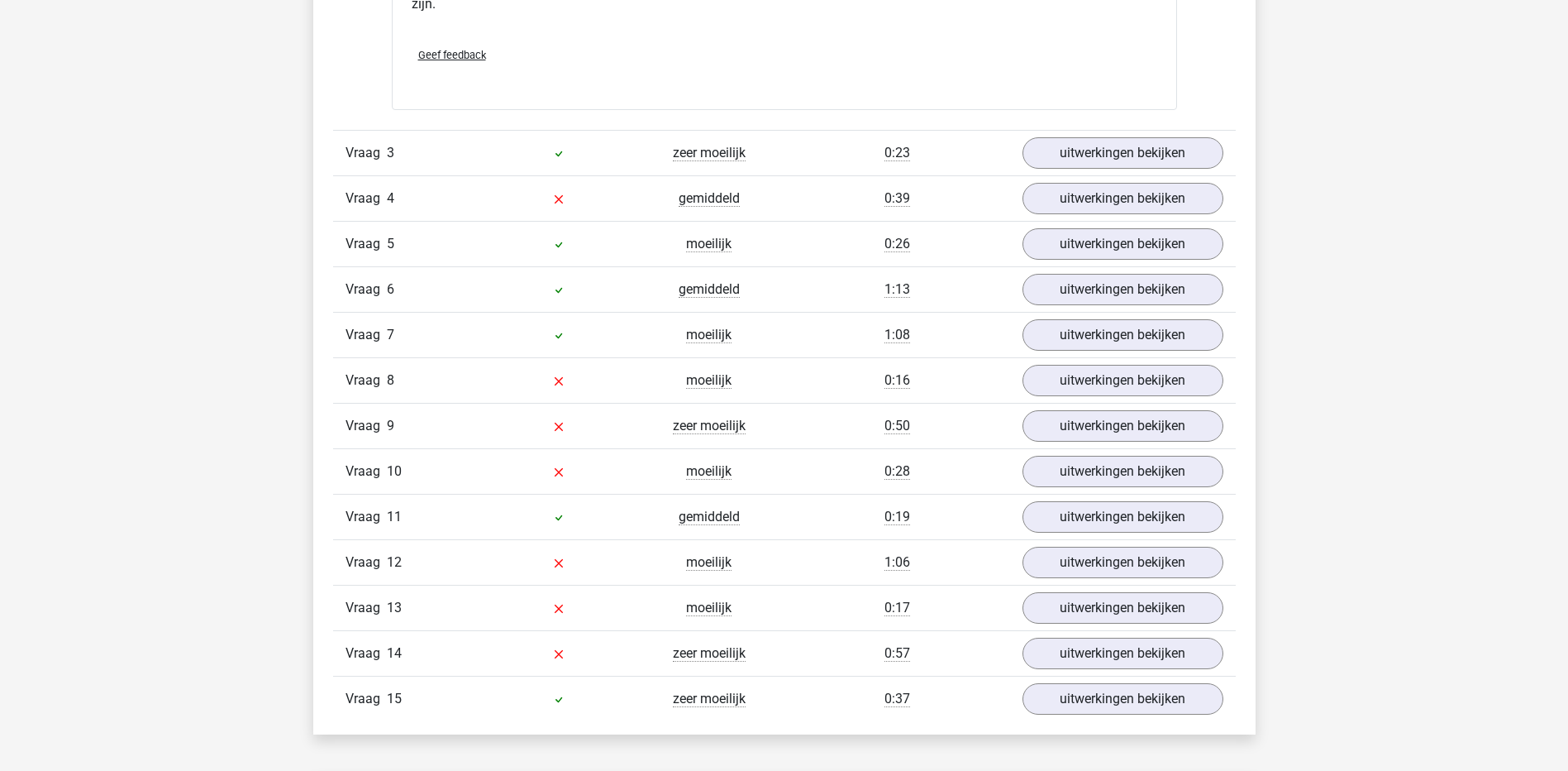
scroll to position [2712, 0]
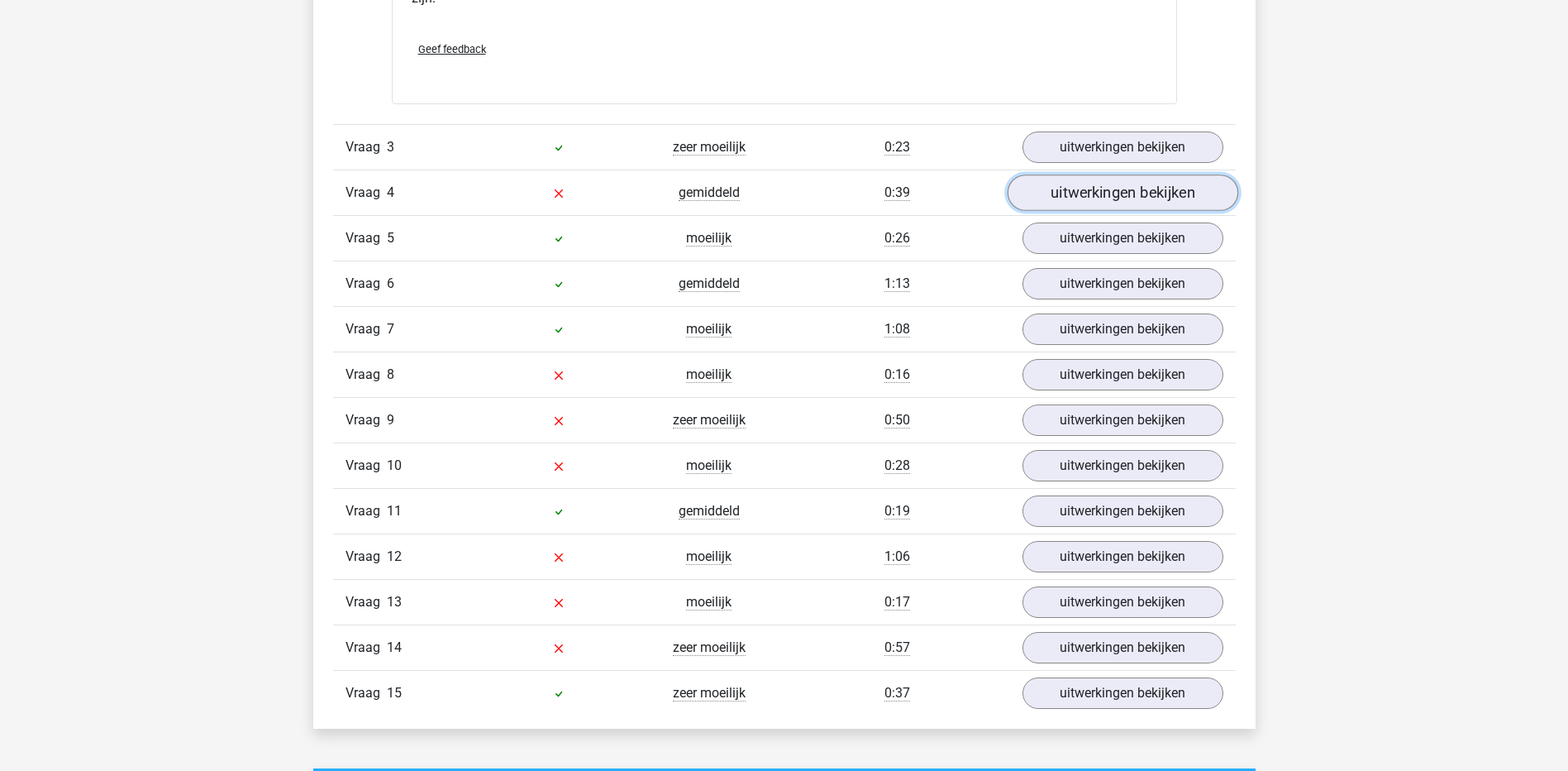
click at [1176, 193] on link "uitwerkingen bekijken" at bounding box center [1123, 192] width 231 height 36
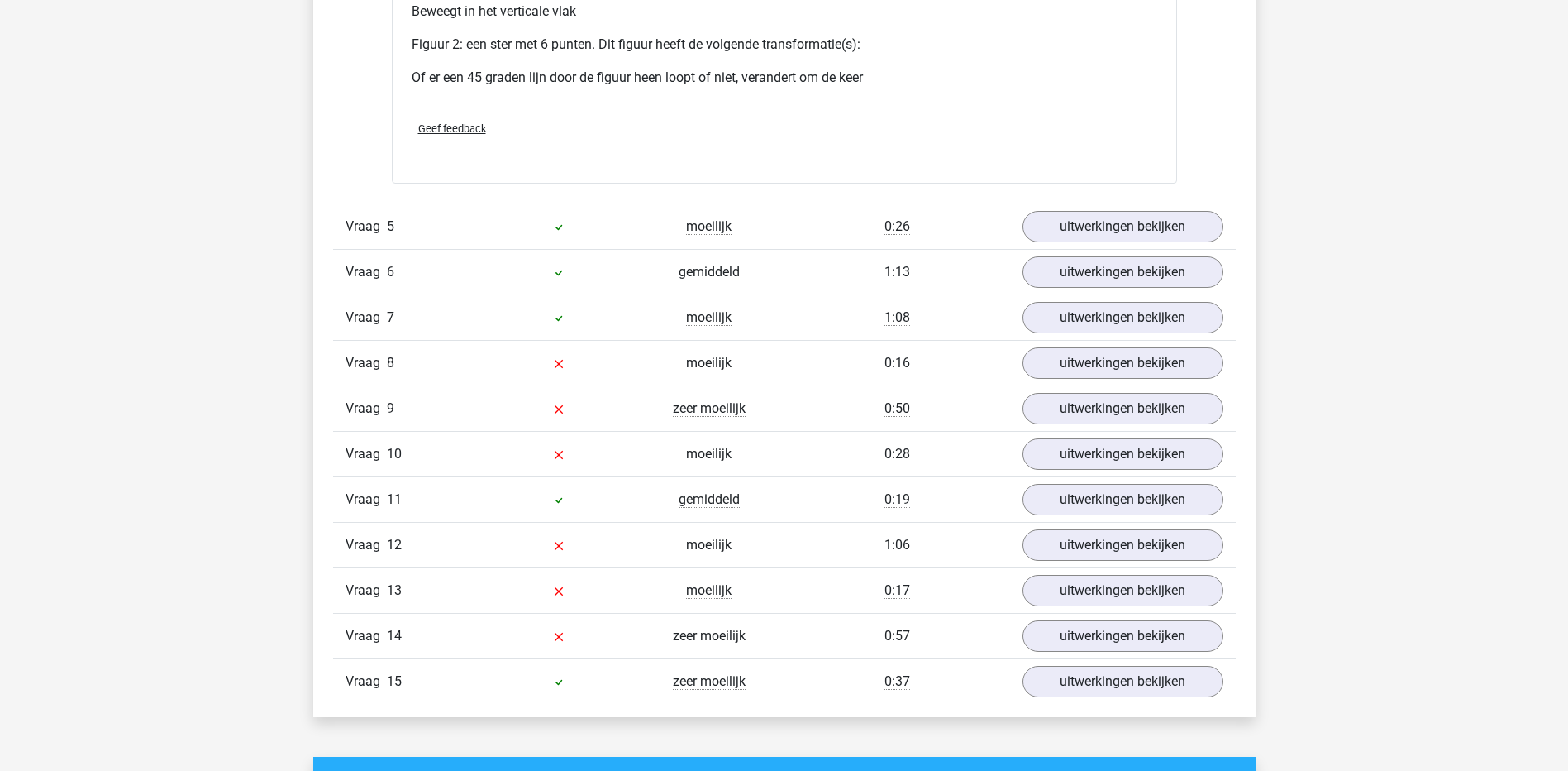
scroll to position [4098, 0]
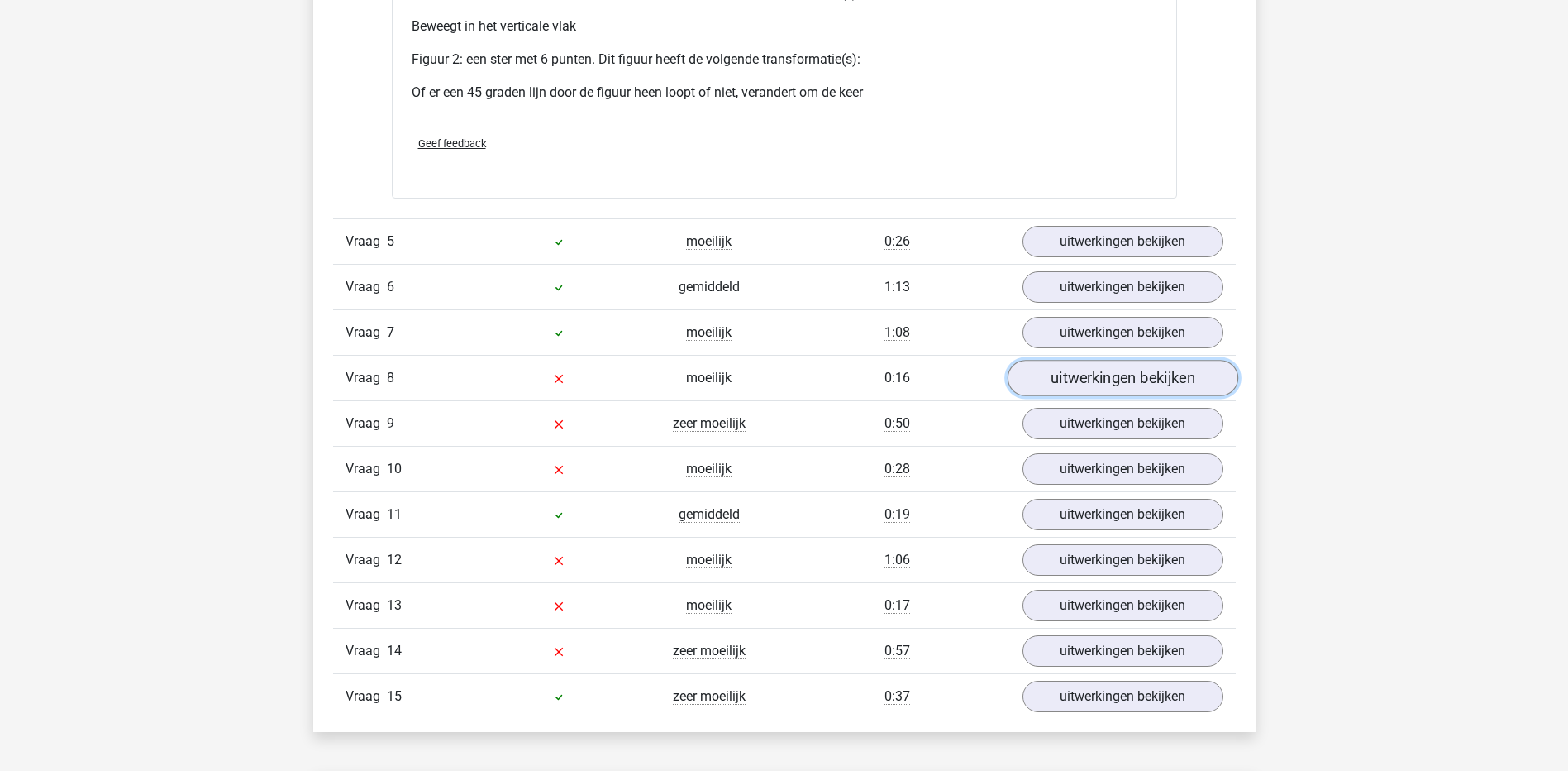
click at [1154, 387] on link "uitwerkingen bekijken" at bounding box center [1123, 377] width 231 height 36
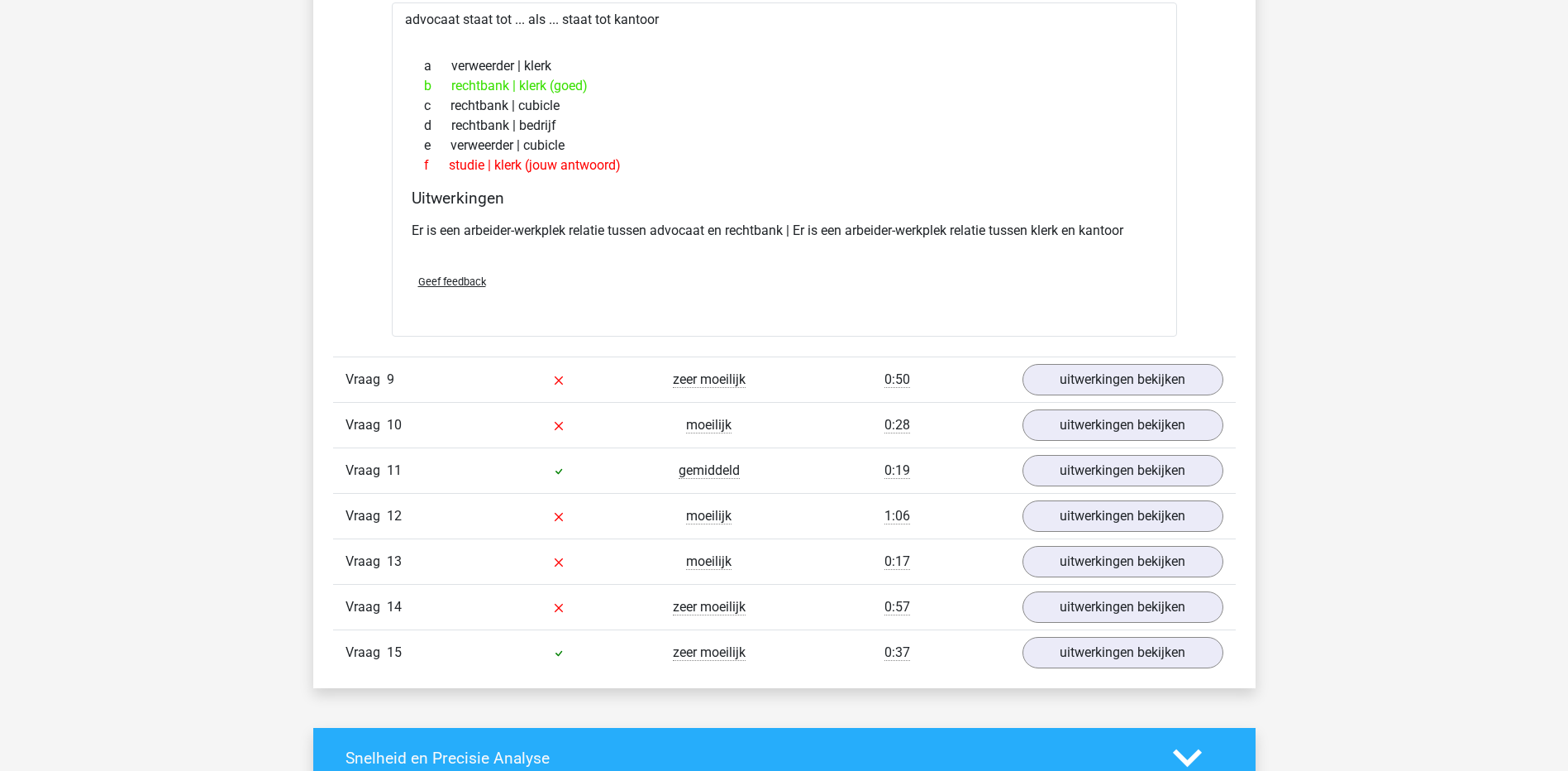
scroll to position [4539, 0]
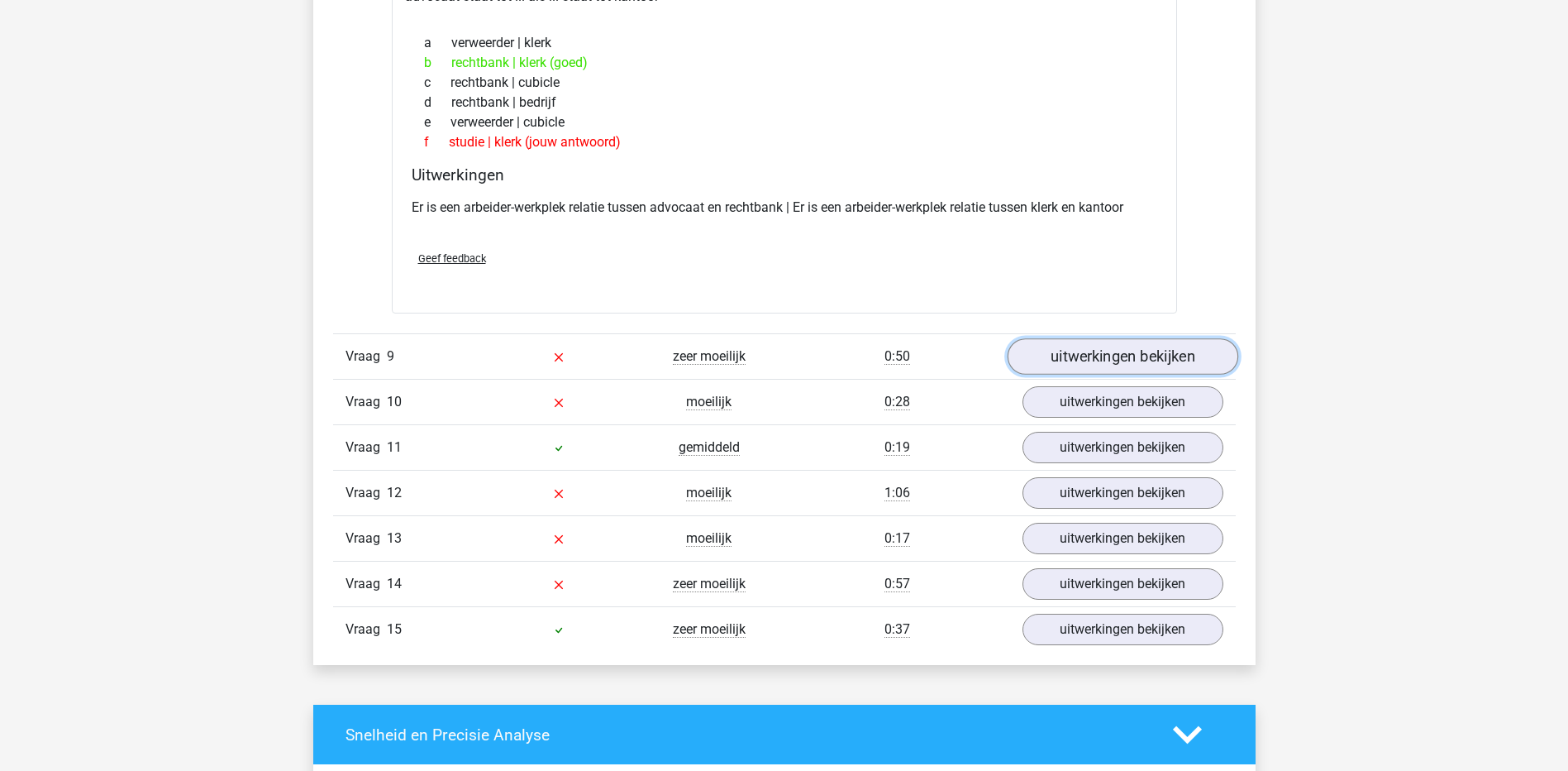
click at [1174, 352] on link "uitwerkingen bekijken" at bounding box center [1123, 357] width 231 height 36
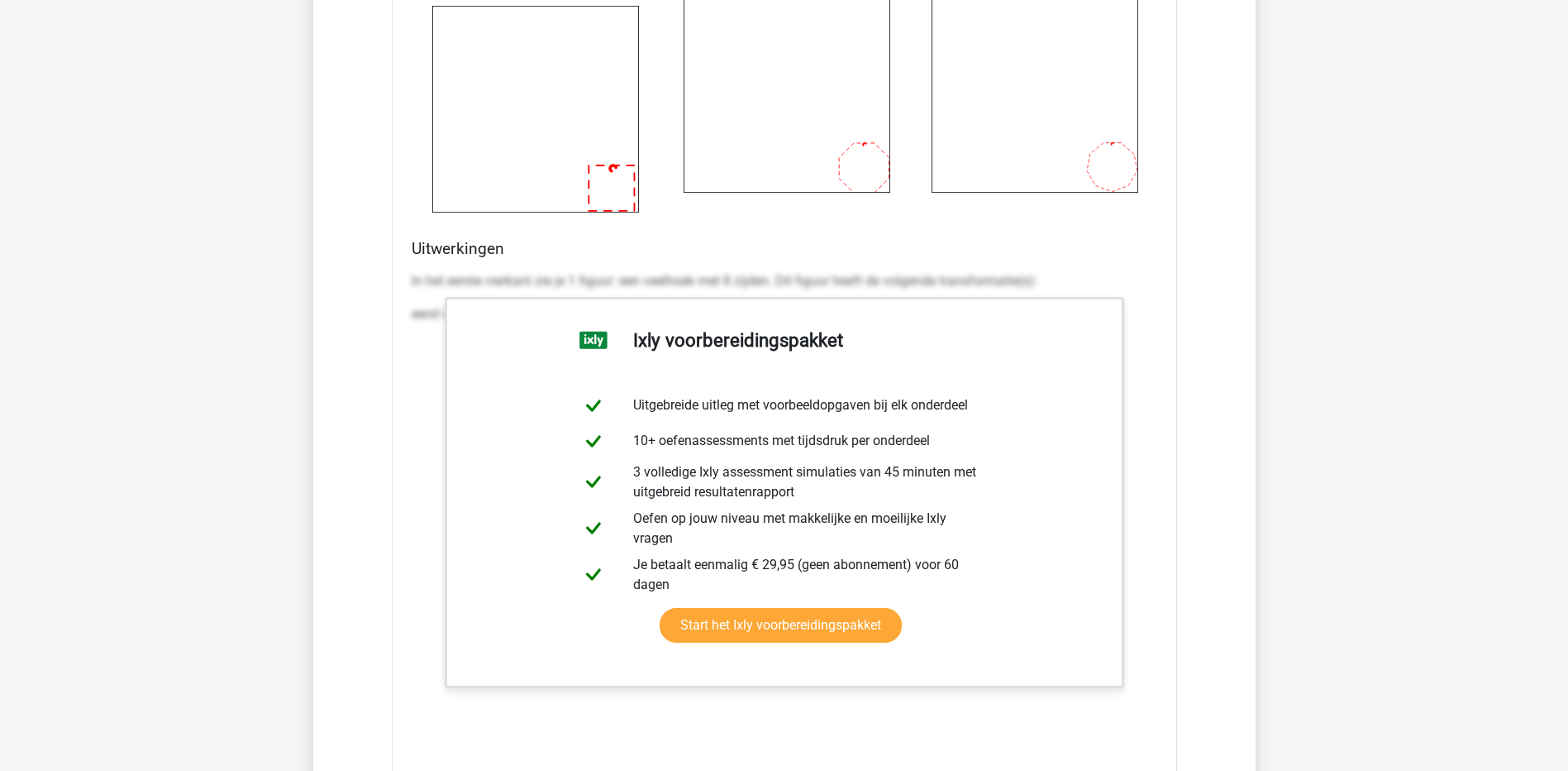
scroll to position [5776, 0]
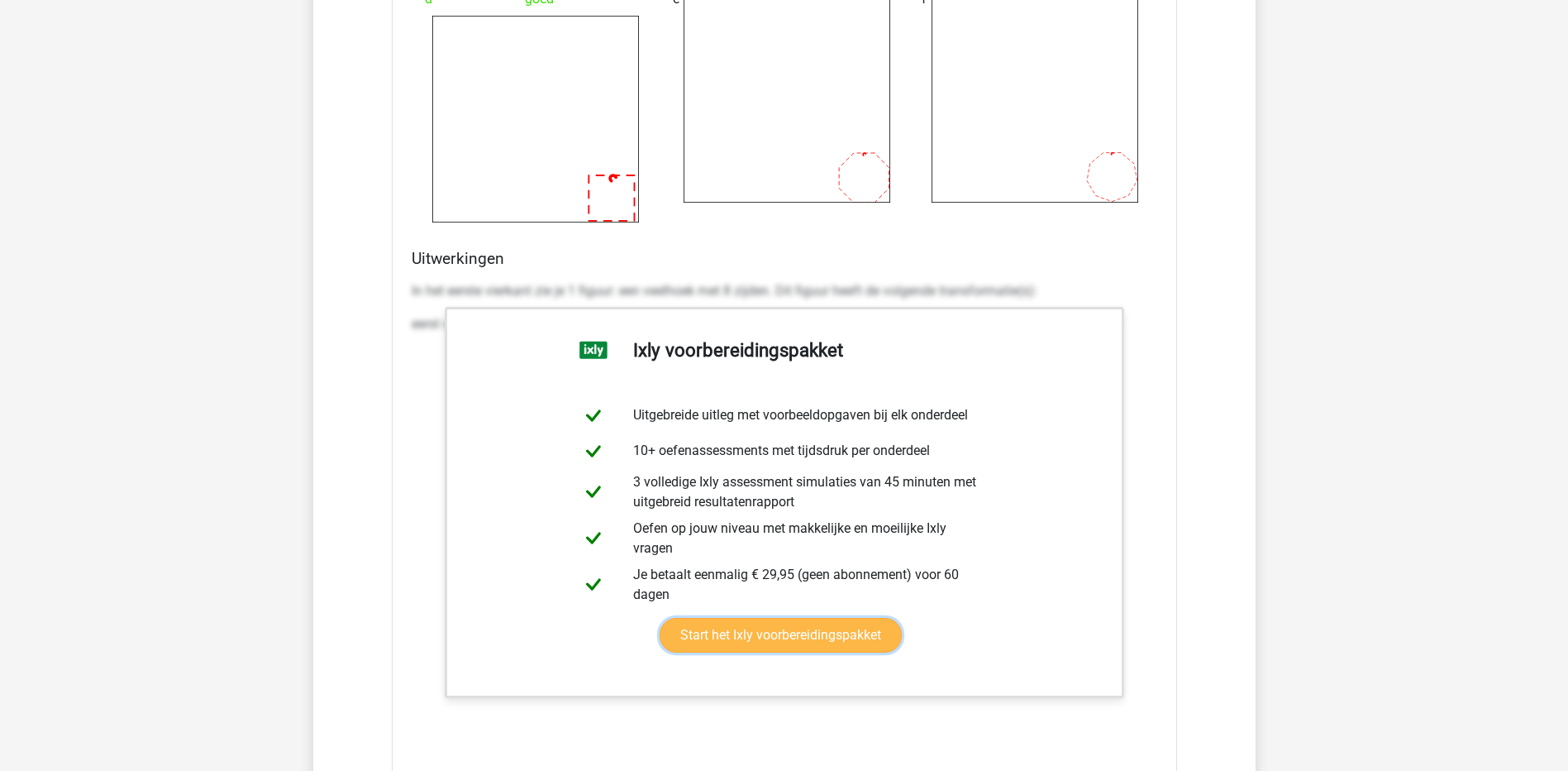
click at [816, 635] on link "Start het Ixly voorbereidingspakket" at bounding box center [781, 635] width 242 height 35
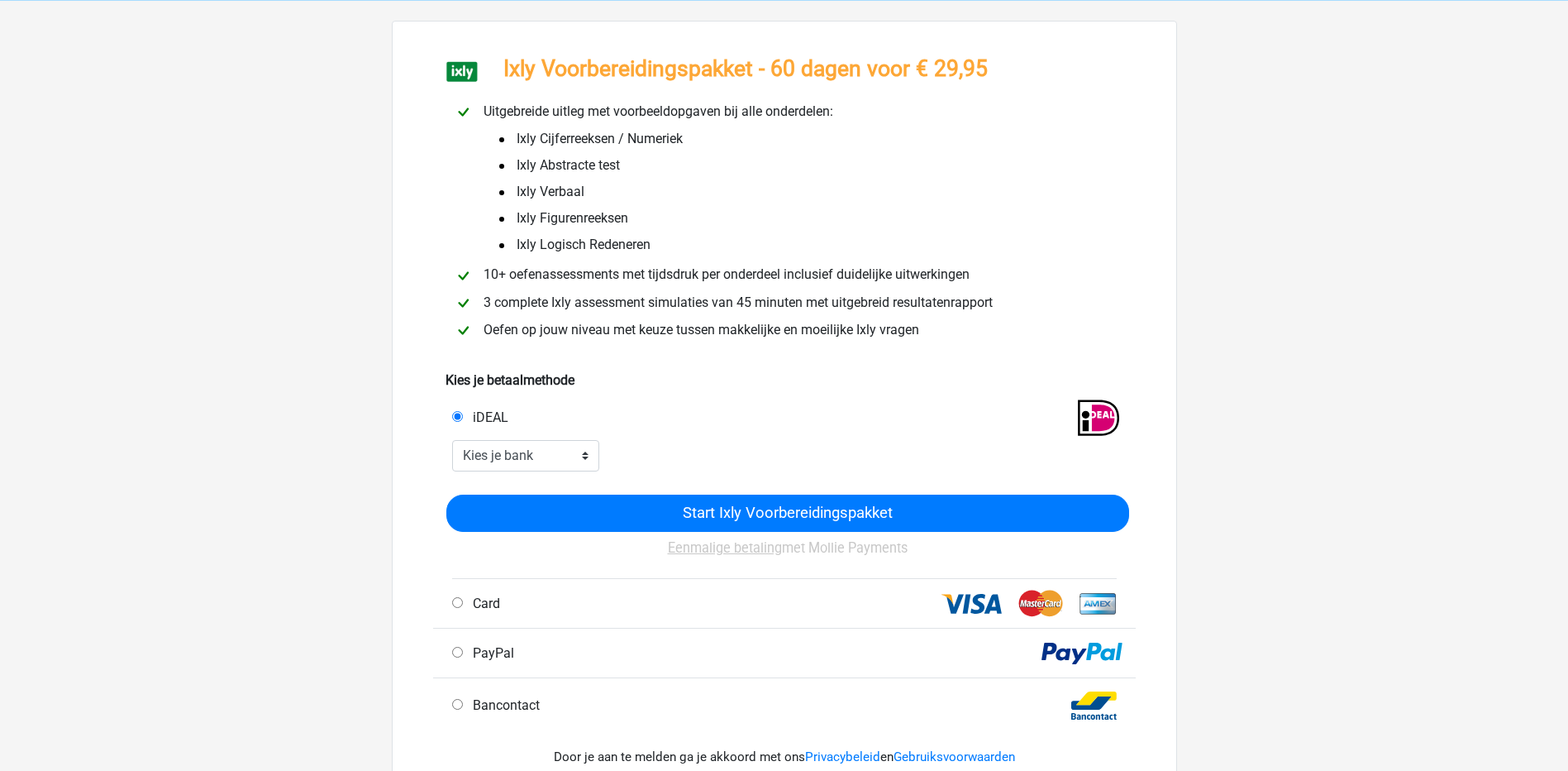
scroll to position [67, 0]
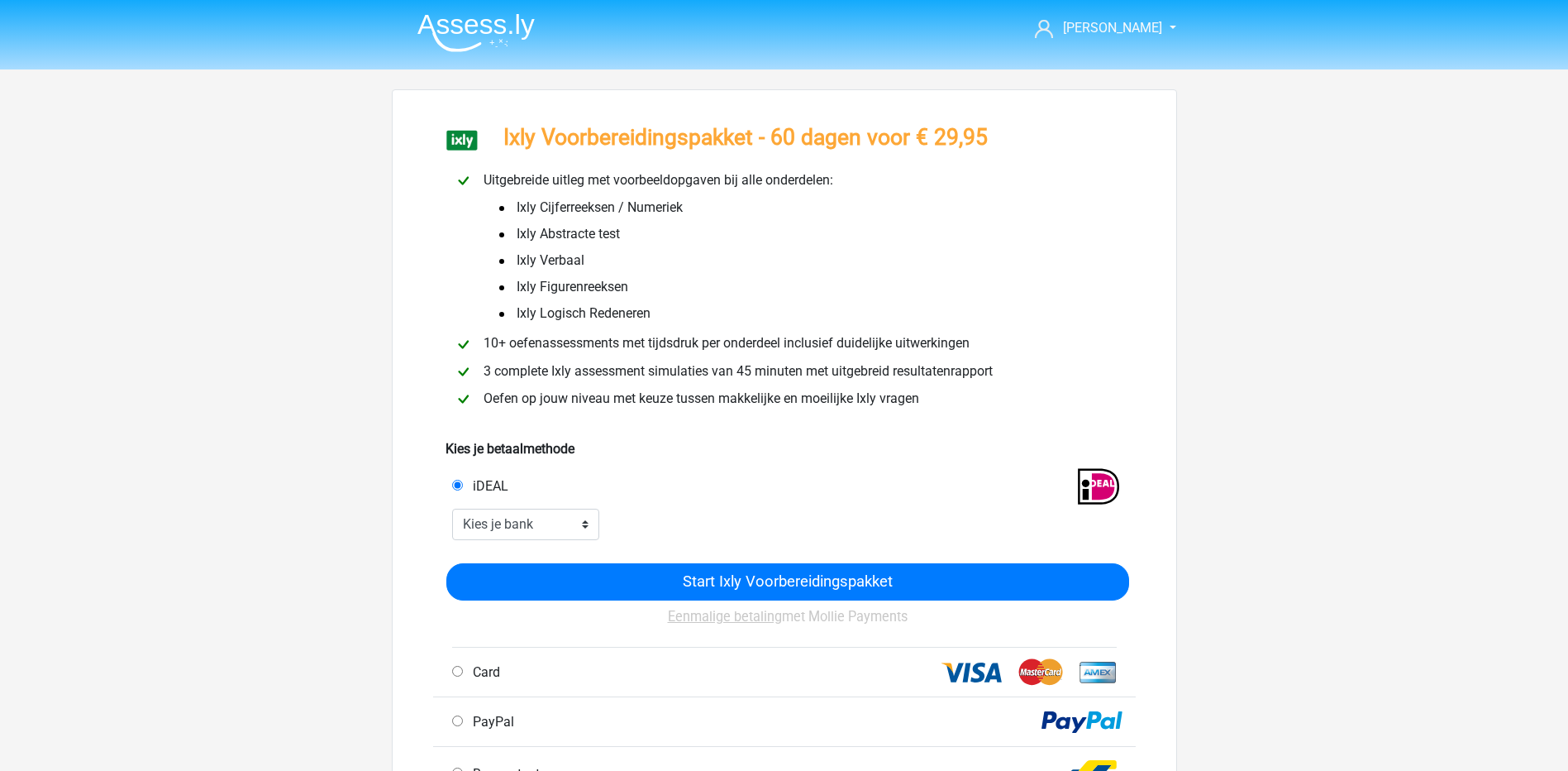
click at [463, 26] on img at bounding box center [476, 32] width 117 height 39
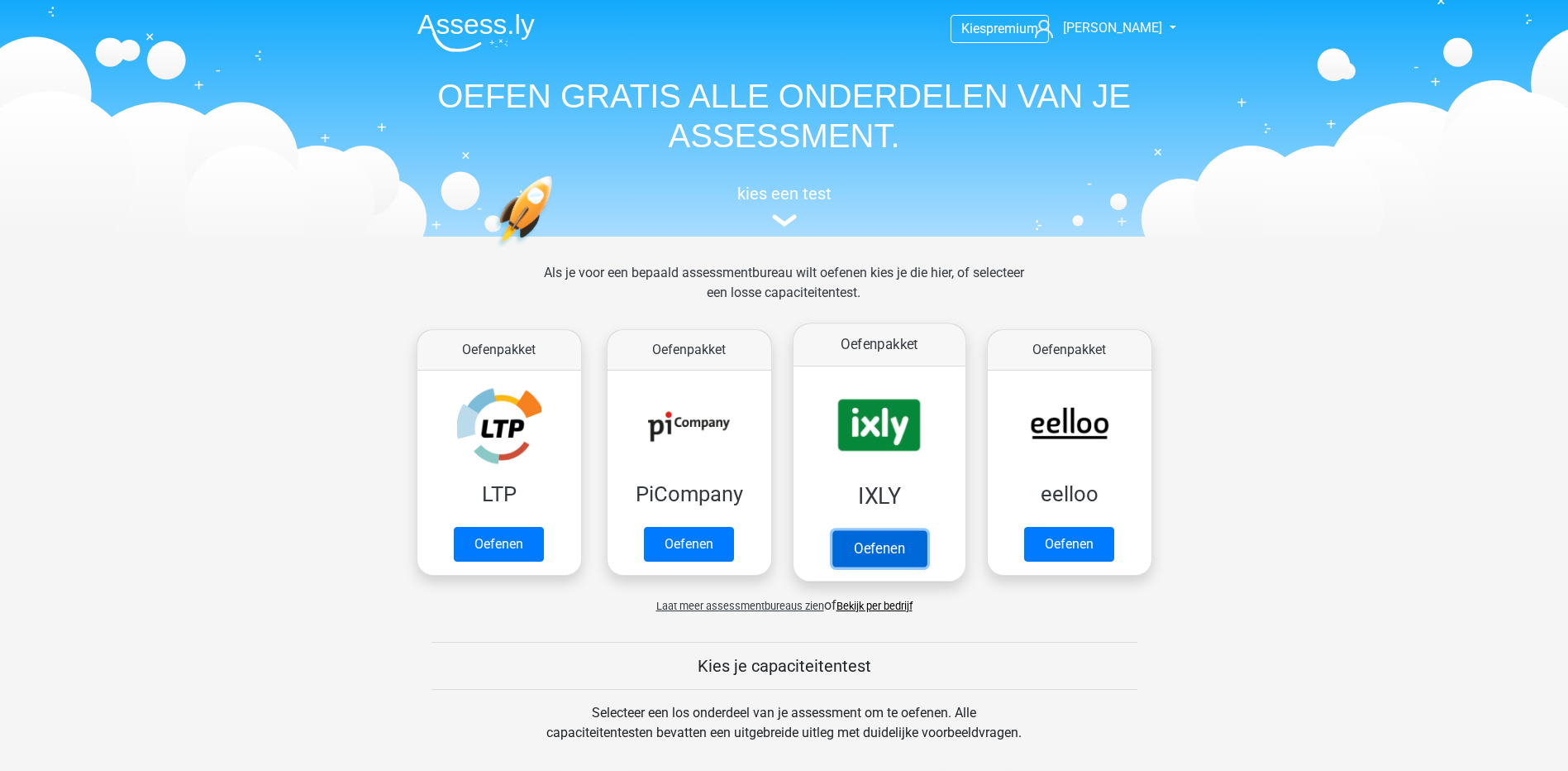
click at [891, 546] on link "Oefenen" at bounding box center [879, 548] width 95 height 36
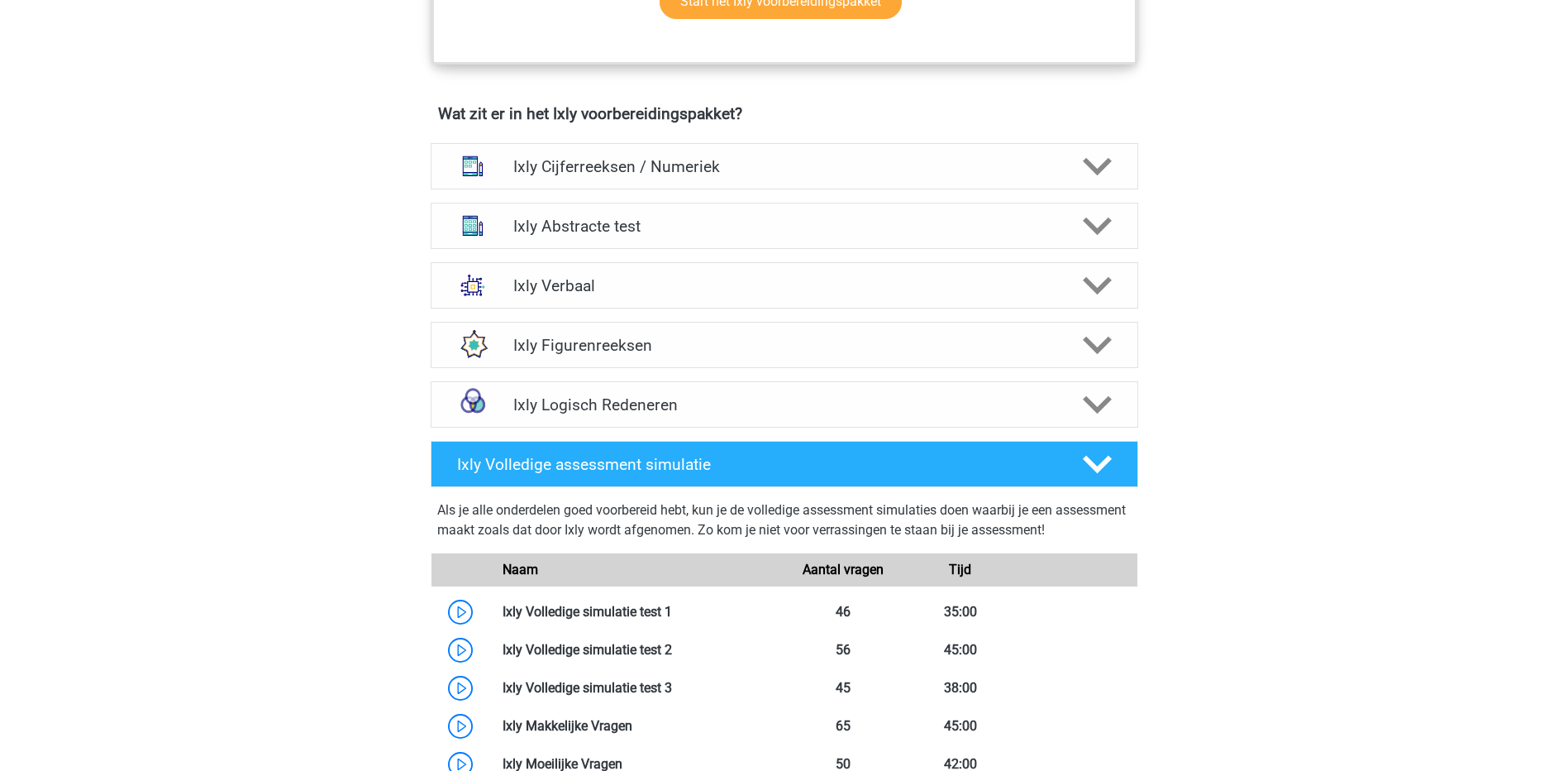
scroll to position [995, 0]
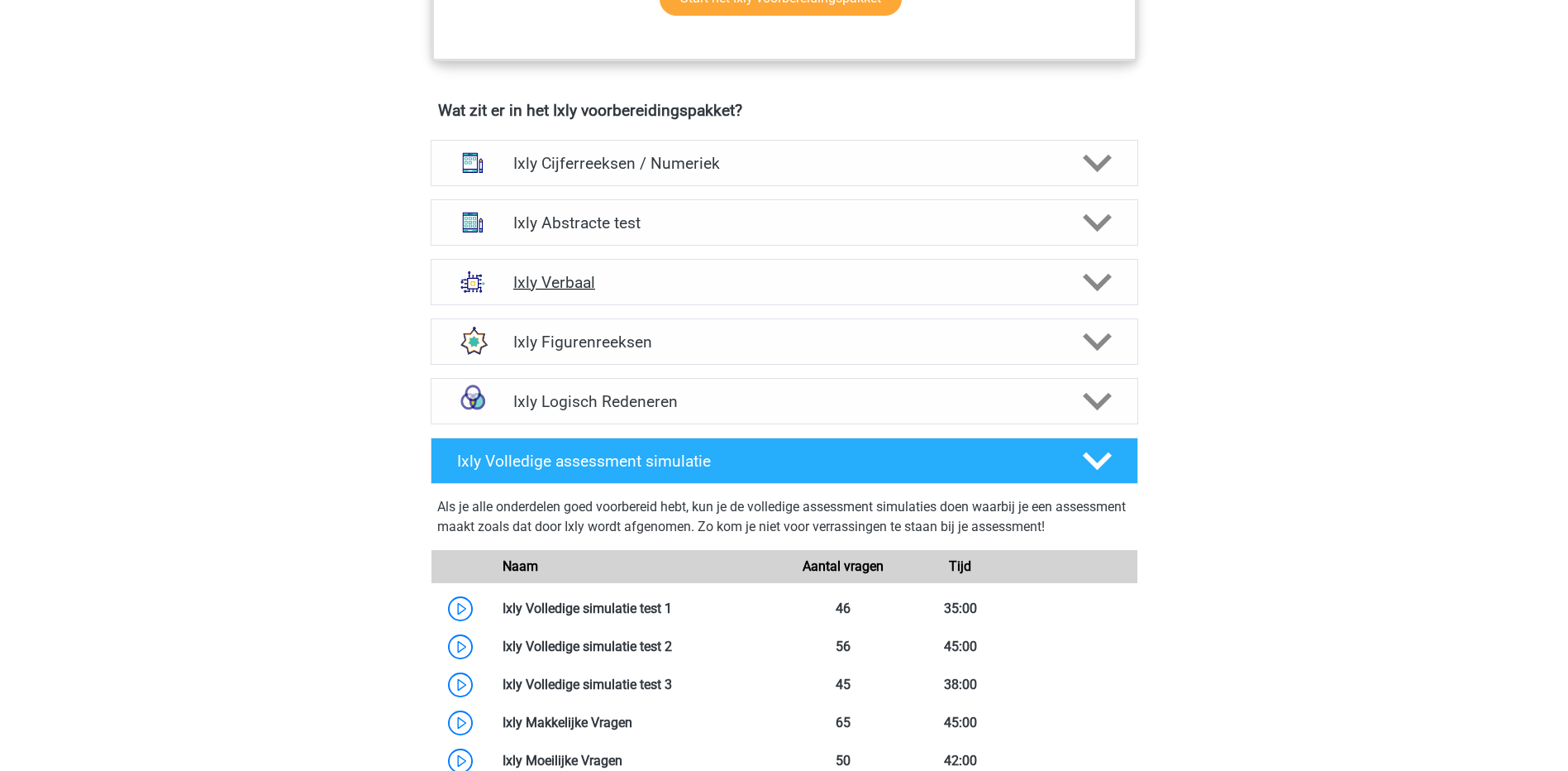
click at [1107, 286] on icon at bounding box center [1097, 282] width 29 height 29
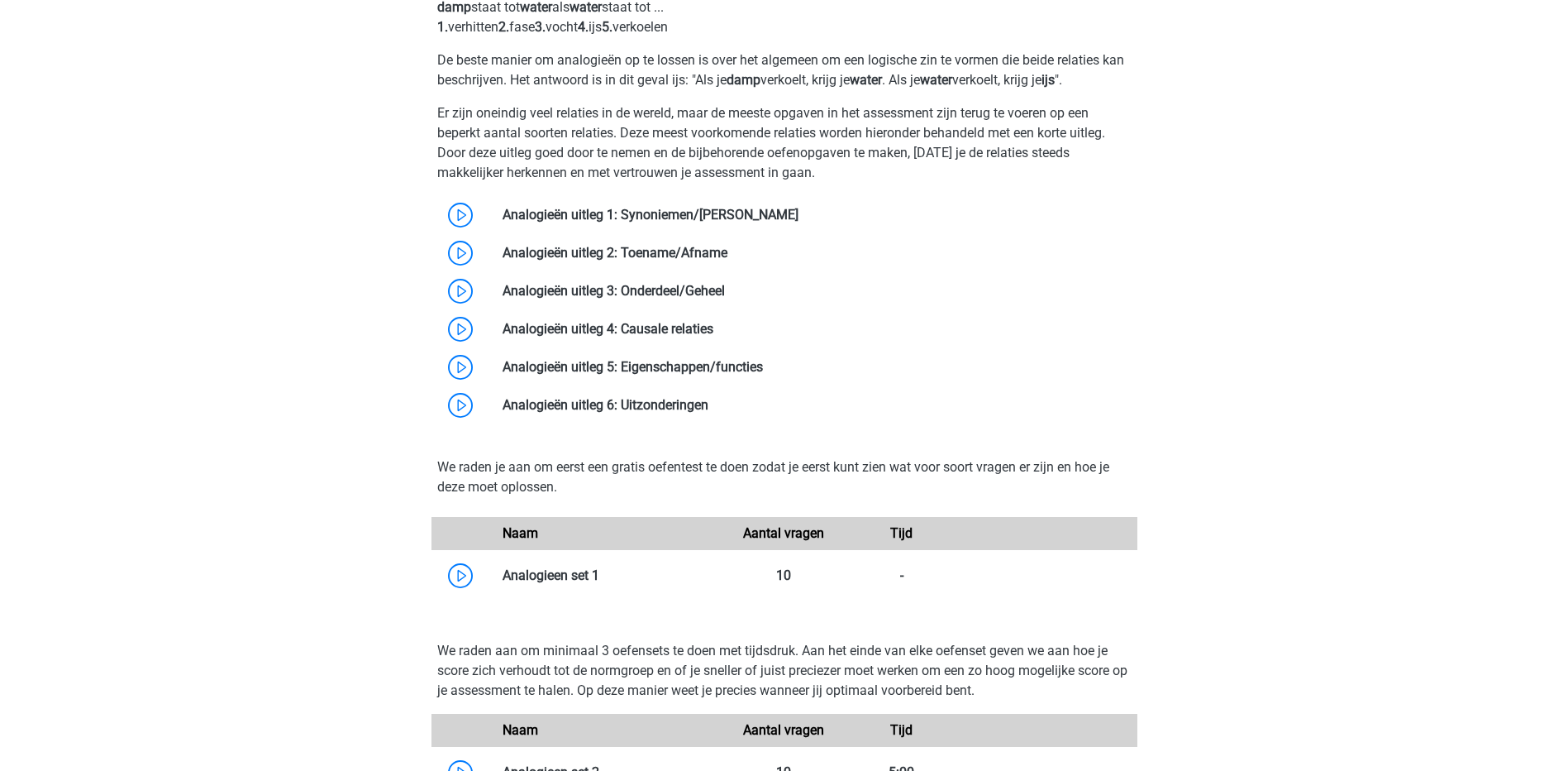
scroll to position [1364, 0]
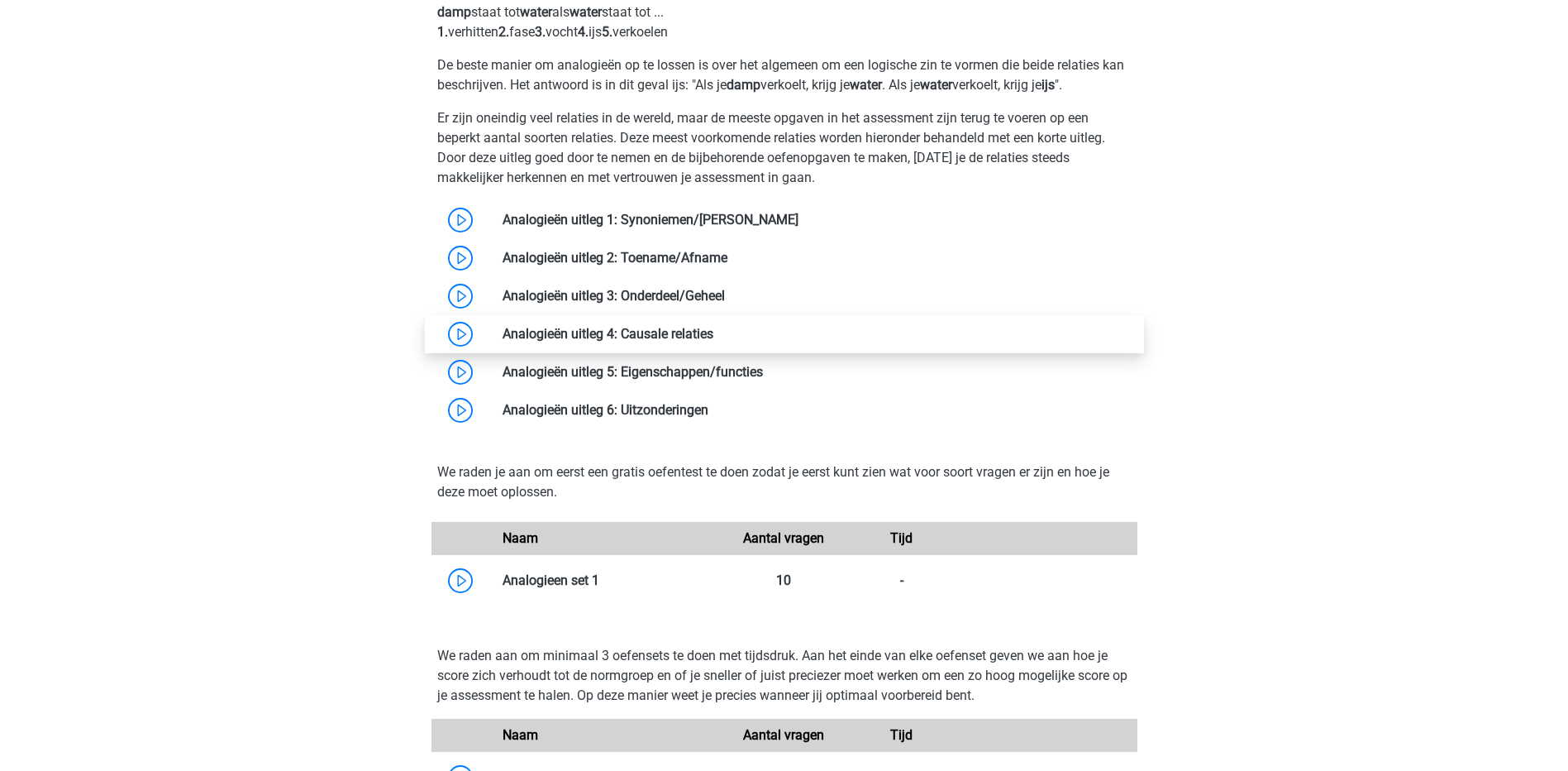
click at [713, 338] on link at bounding box center [713, 333] width 0 height 16
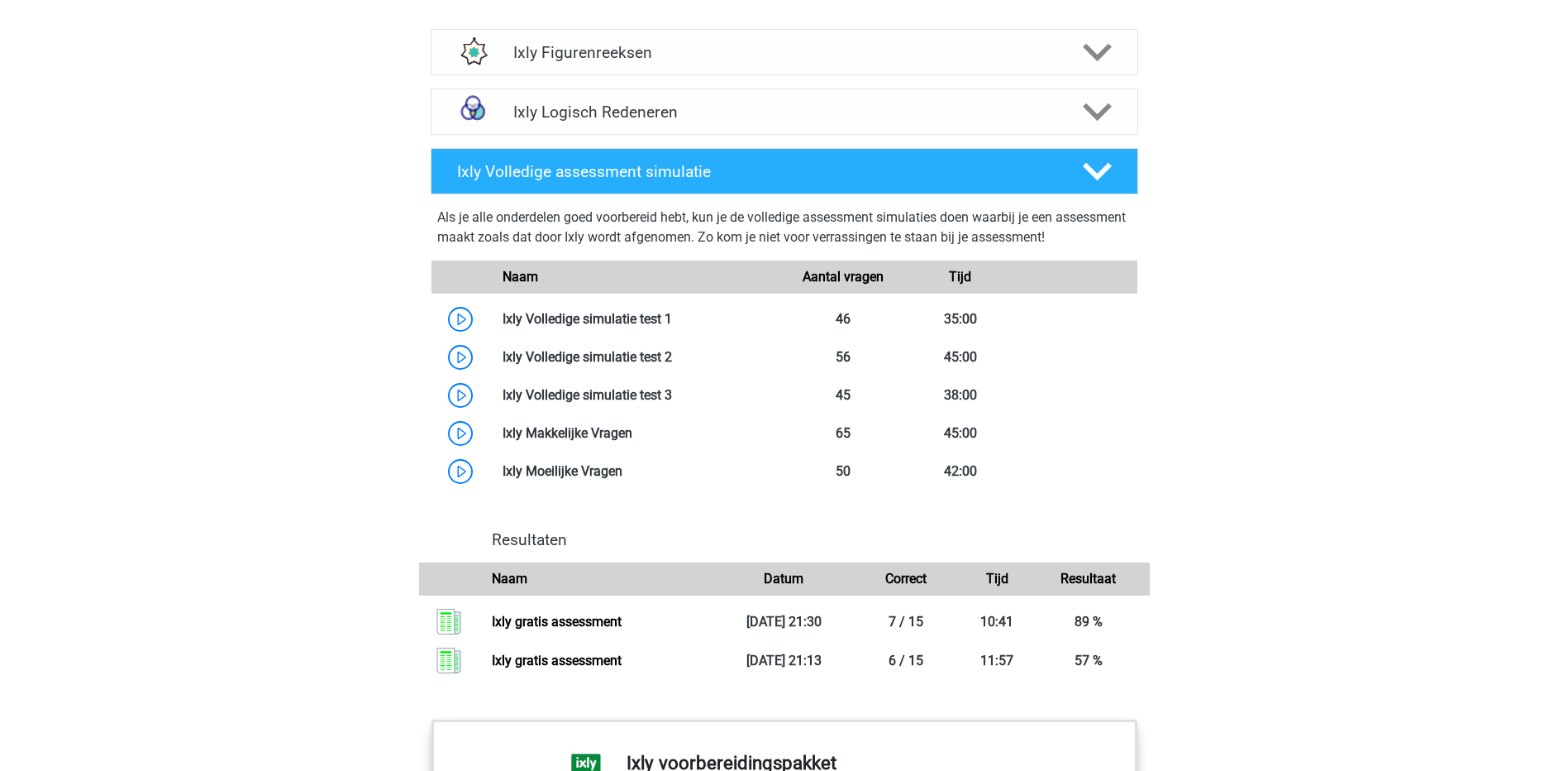
scroll to position [2384, 0]
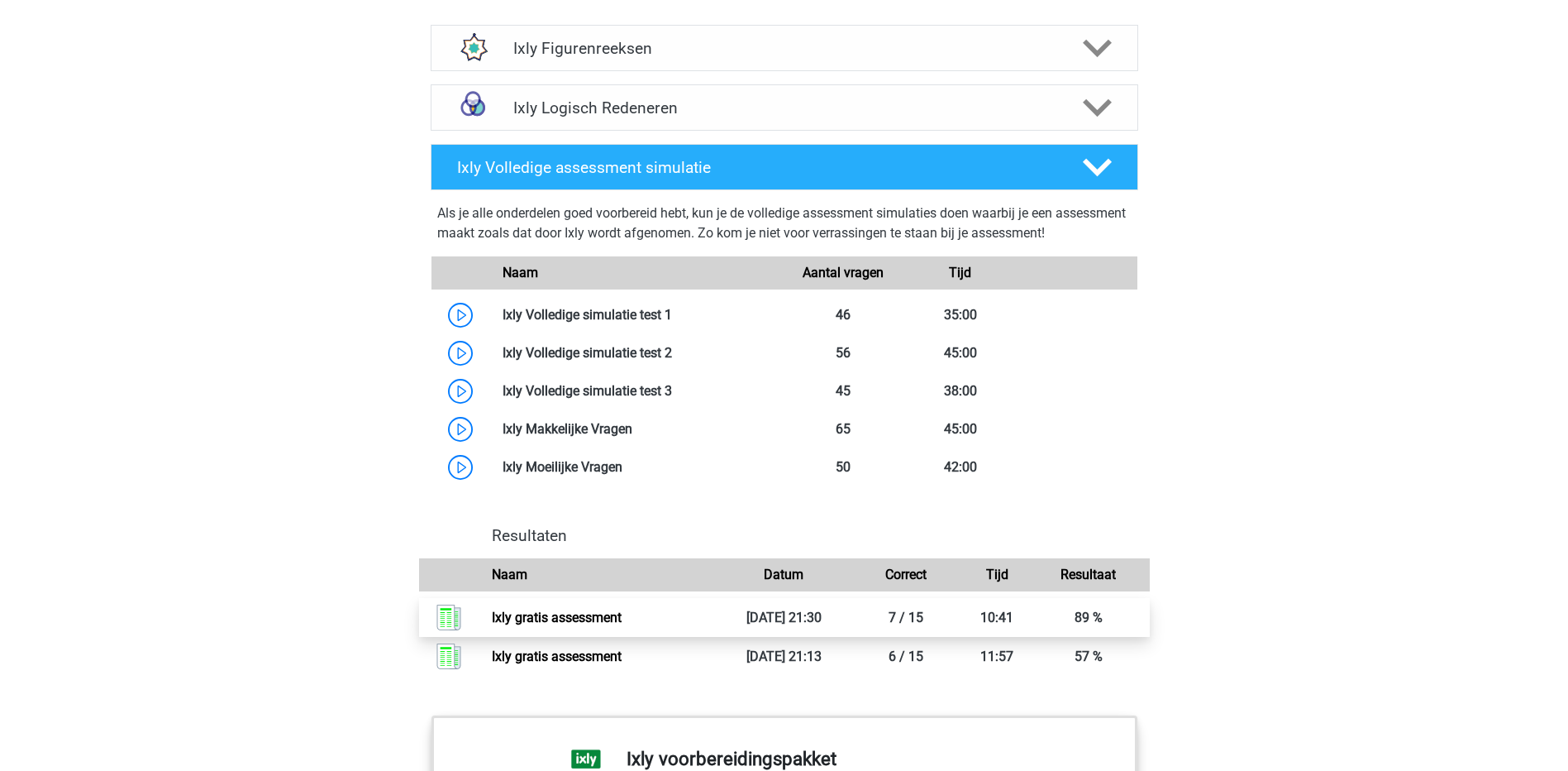
click at [584, 620] on link "Ixly gratis assessment" at bounding box center [556, 617] width 130 height 16
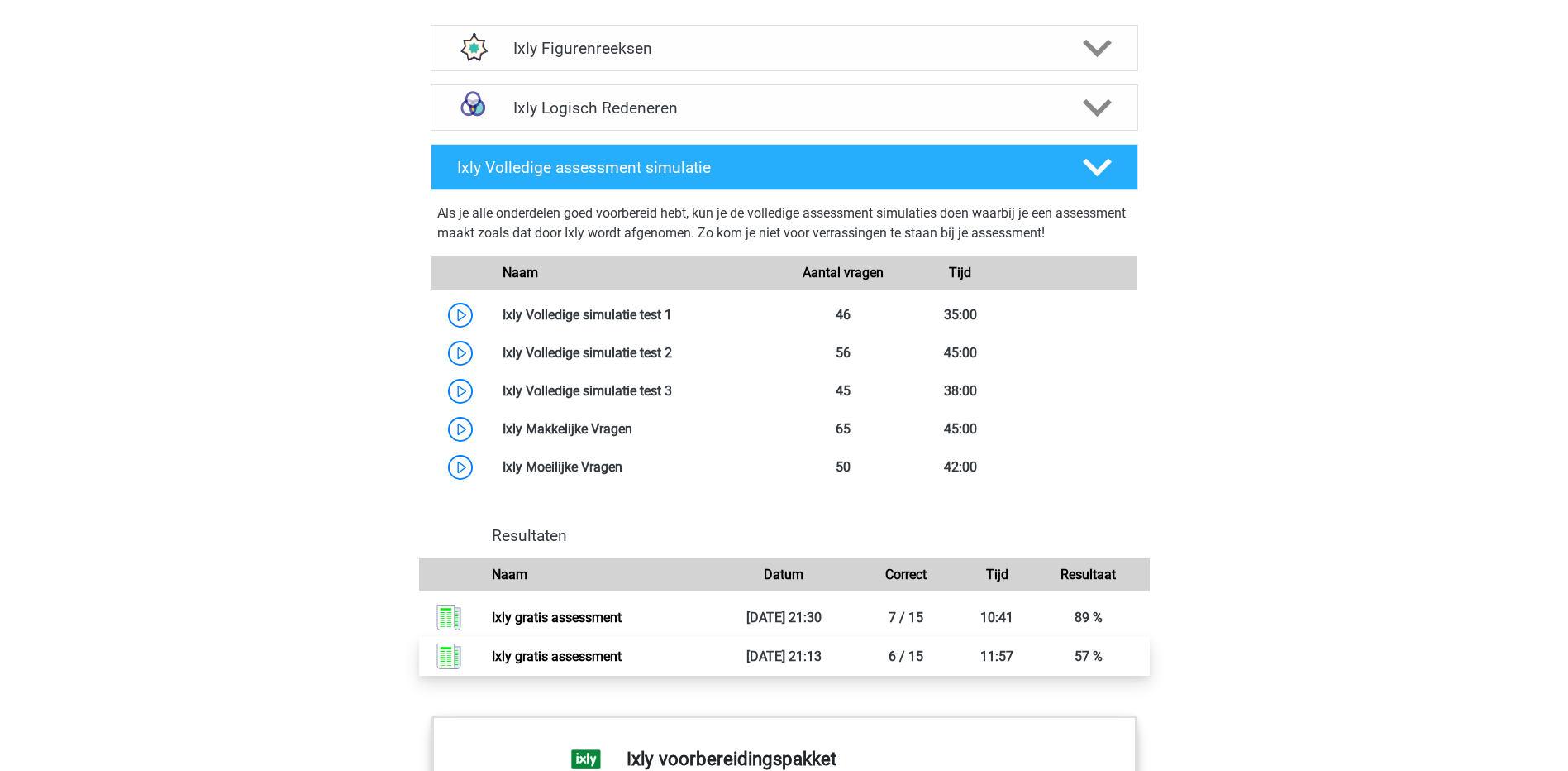
click at [511, 658] on link "Ixly gratis assessment" at bounding box center [556, 656] width 130 height 16
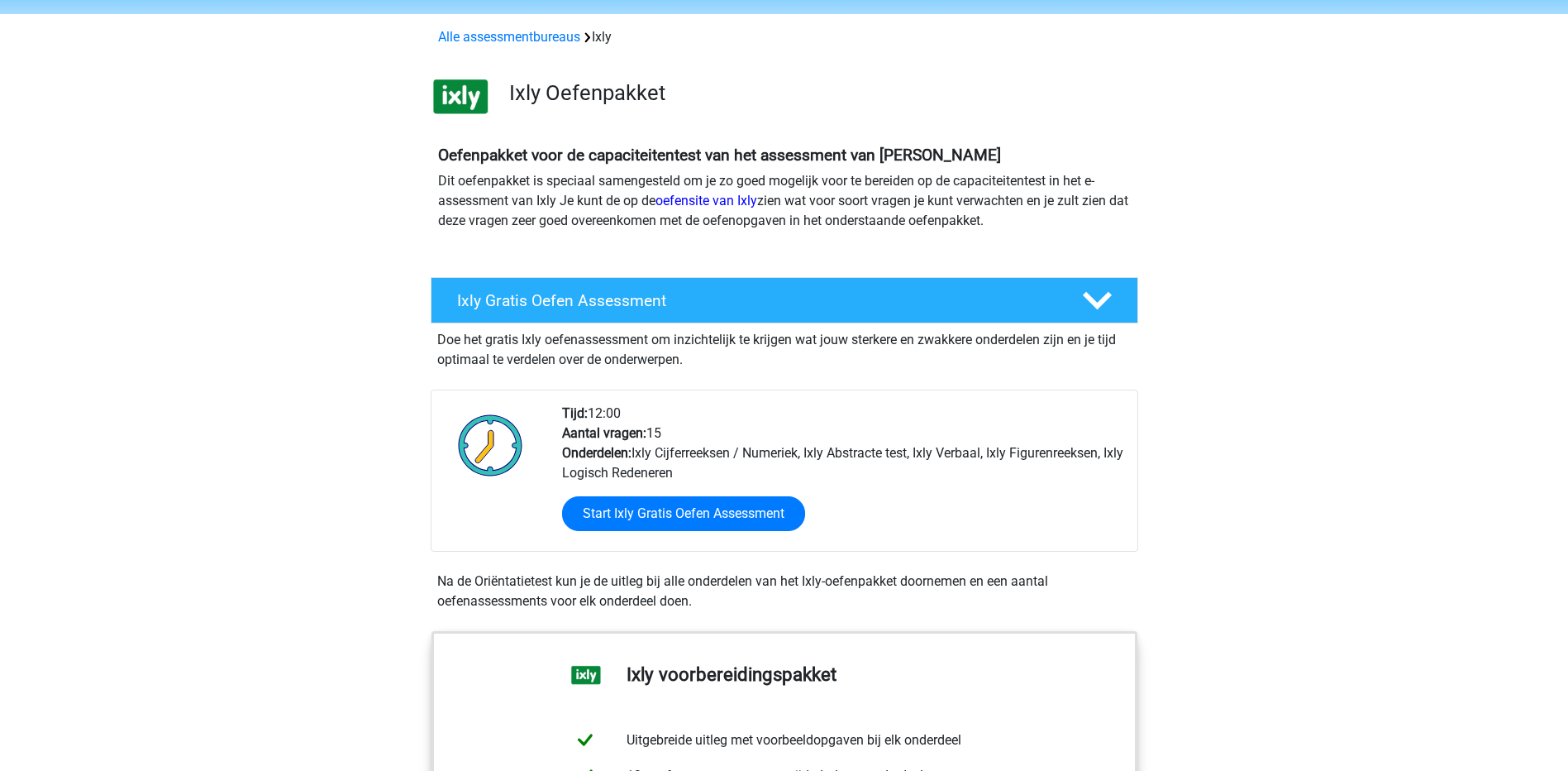
scroll to position [60, 0]
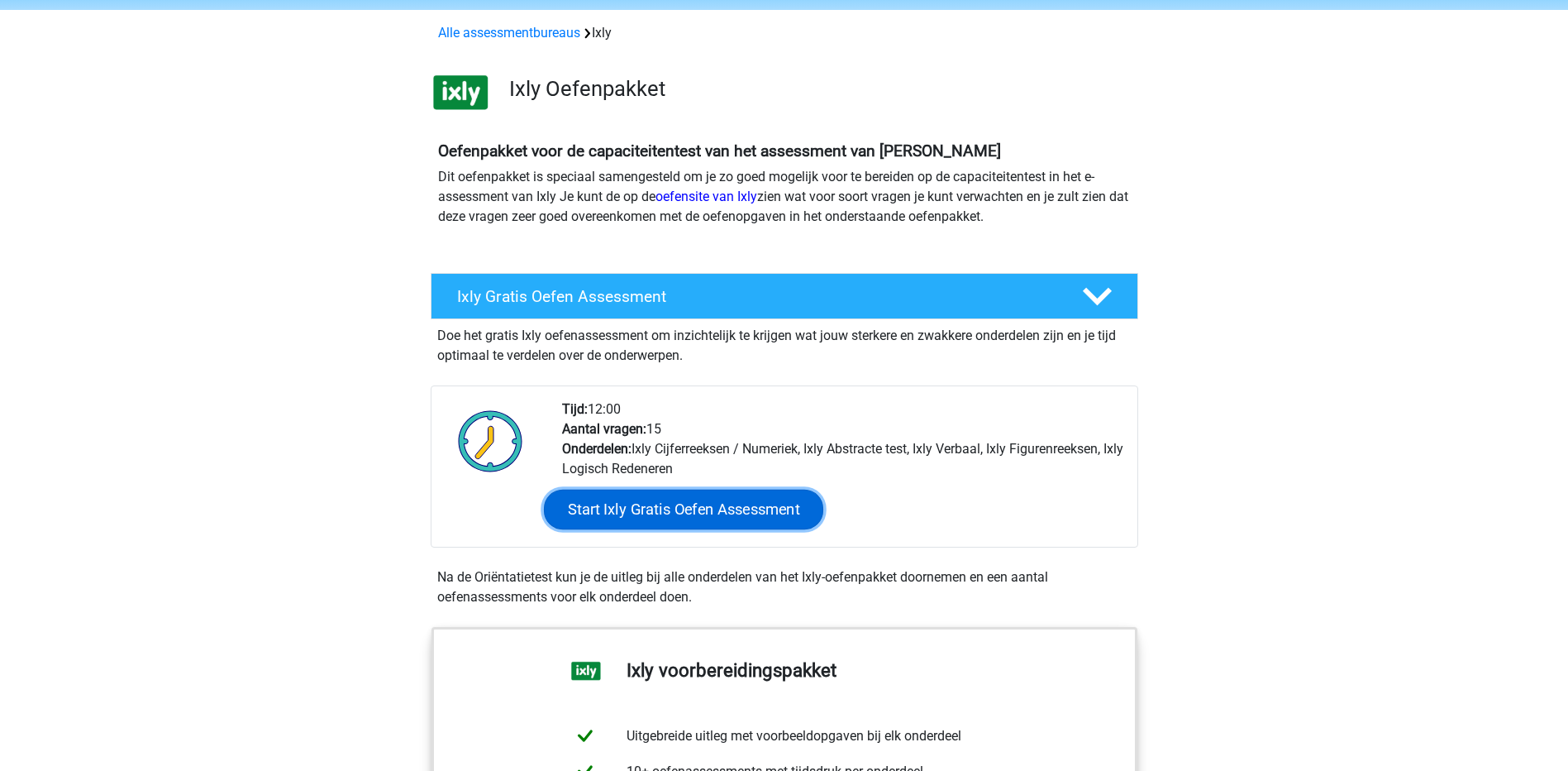
click at [699, 518] on link "Start Ixly Gratis Oefen Assessment" at bounding box center [682, 510] width 279 height 40
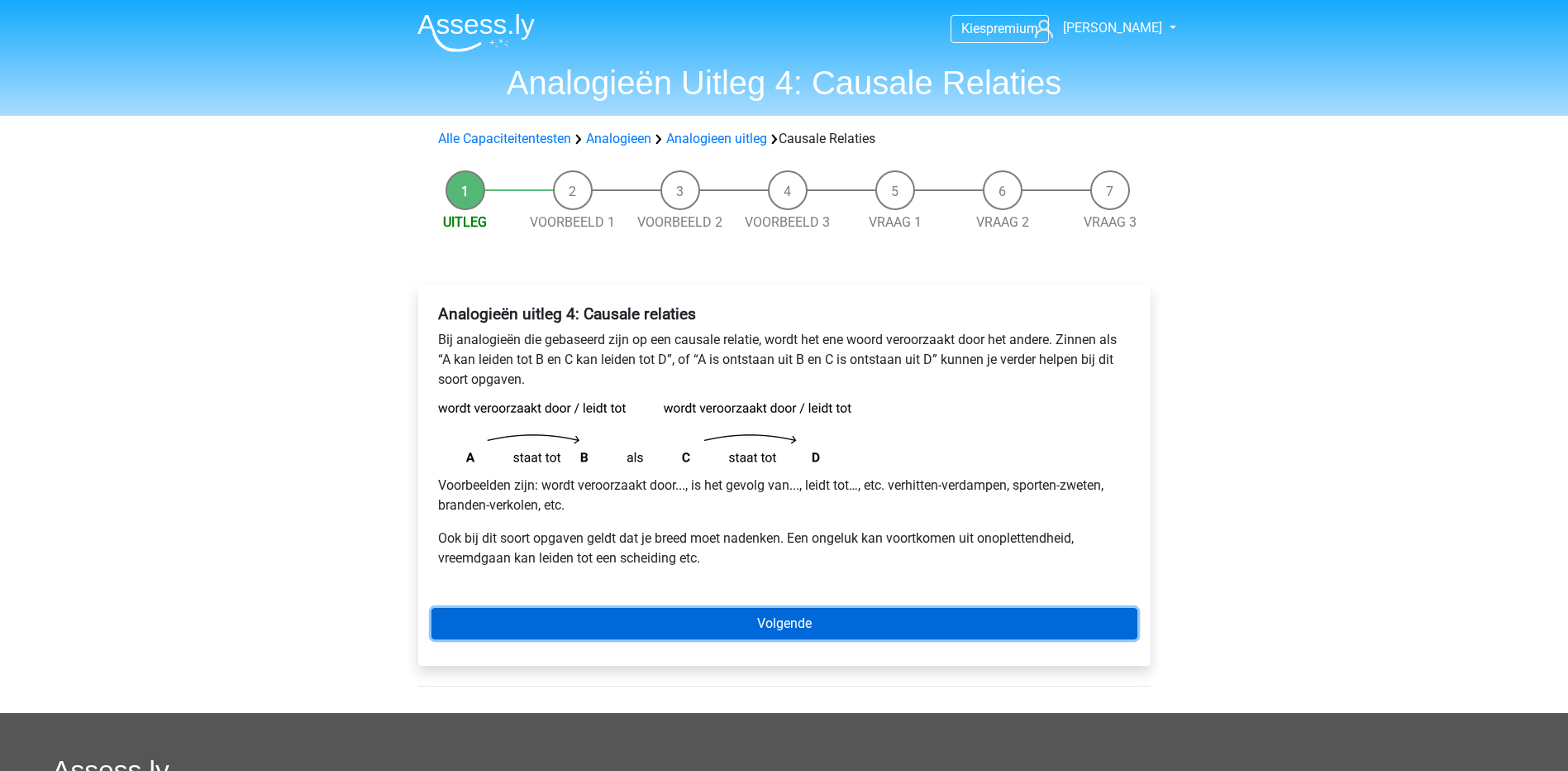
click at [804, 625] on link "Volgende" at bounding box center [784, 623] width 706 height 31
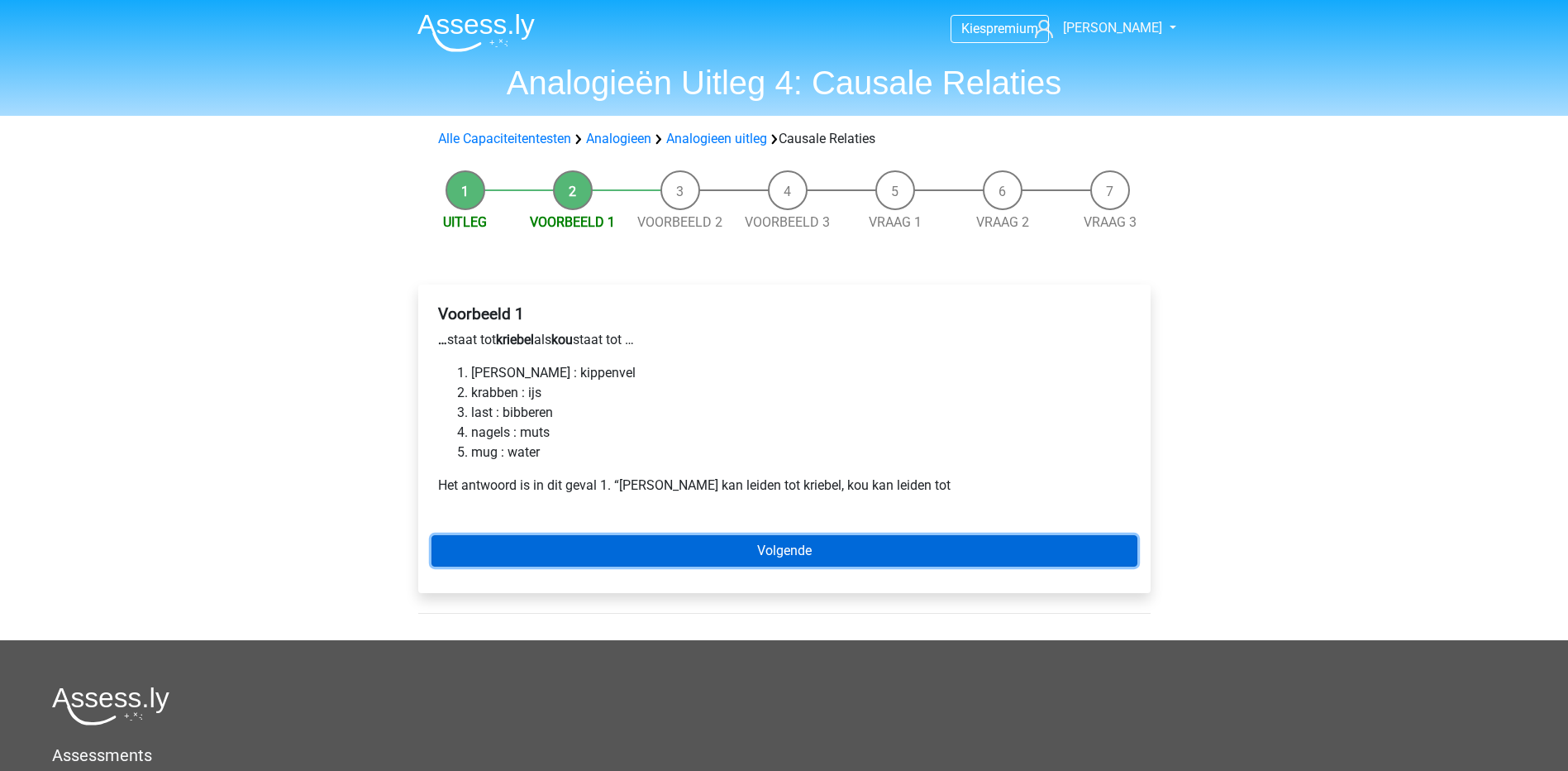
click at [838, 550] on link "Volgende" at bounding box center [784, 551] width 706 height 31
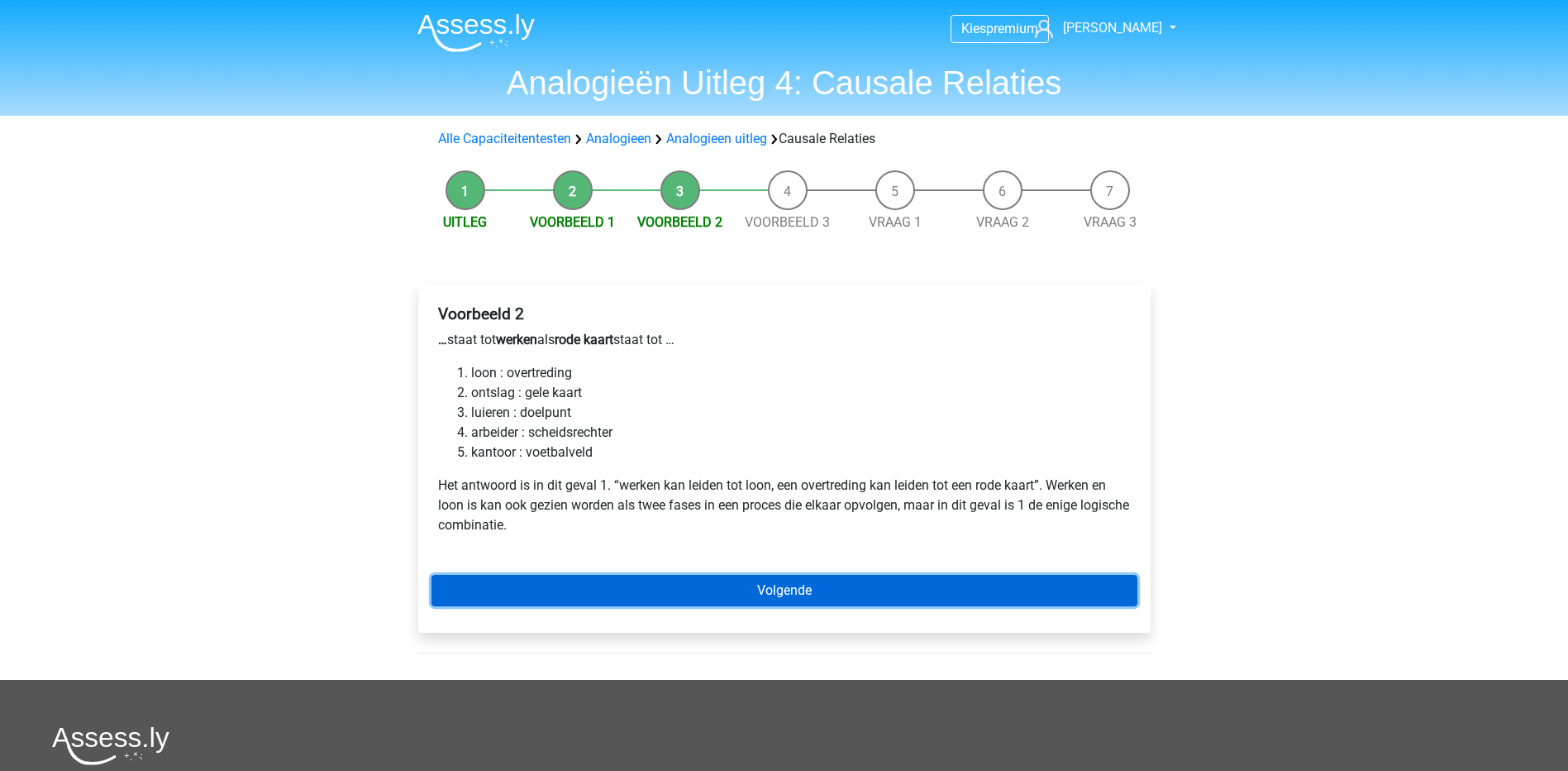
click at [836, 586] on link "Volgende" at bounding box center [784, 590] width 706 height 31
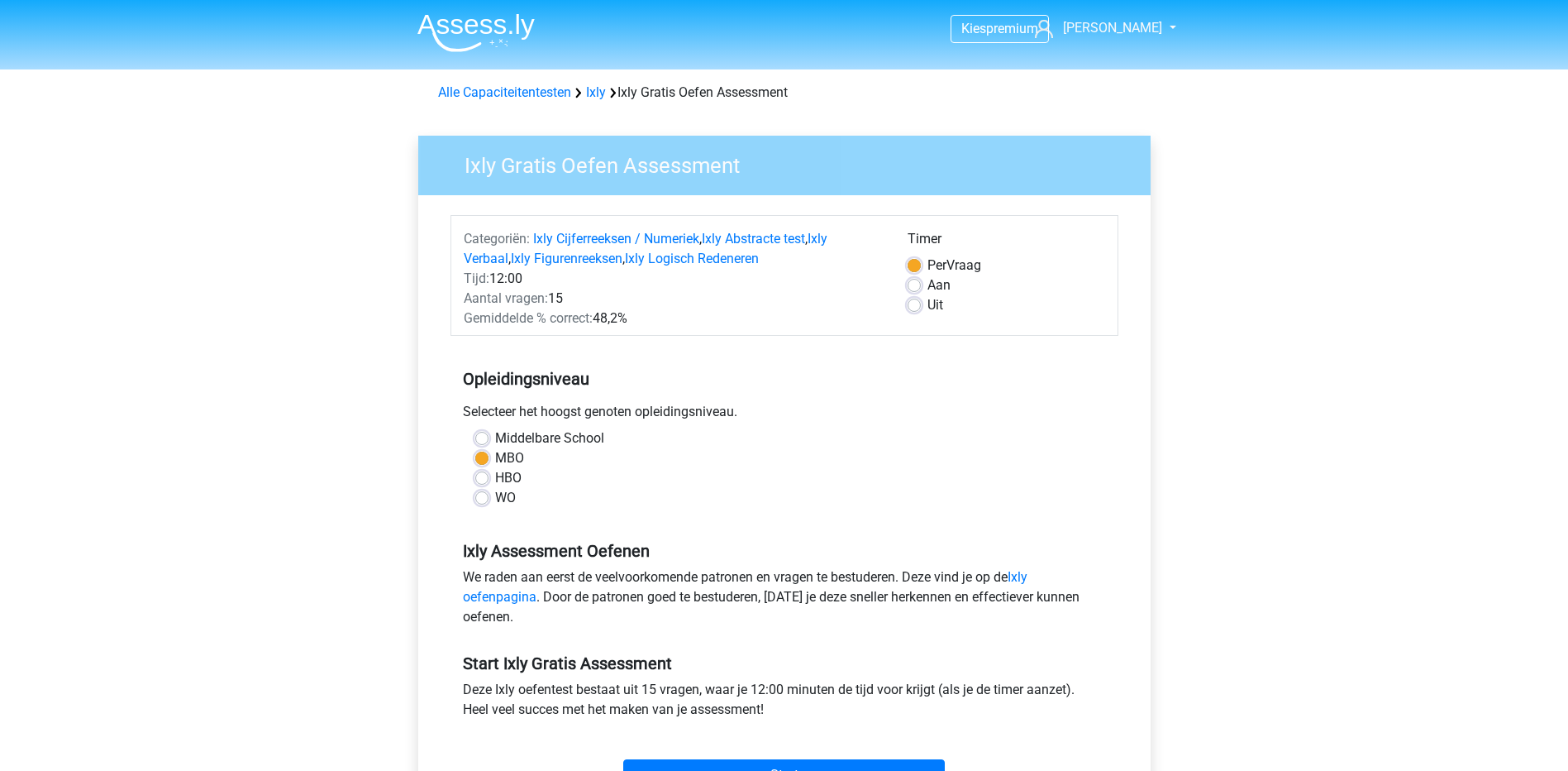
click at [925, 280] on div "Aan" at bounding box center [1006, 285] width 198 height 20
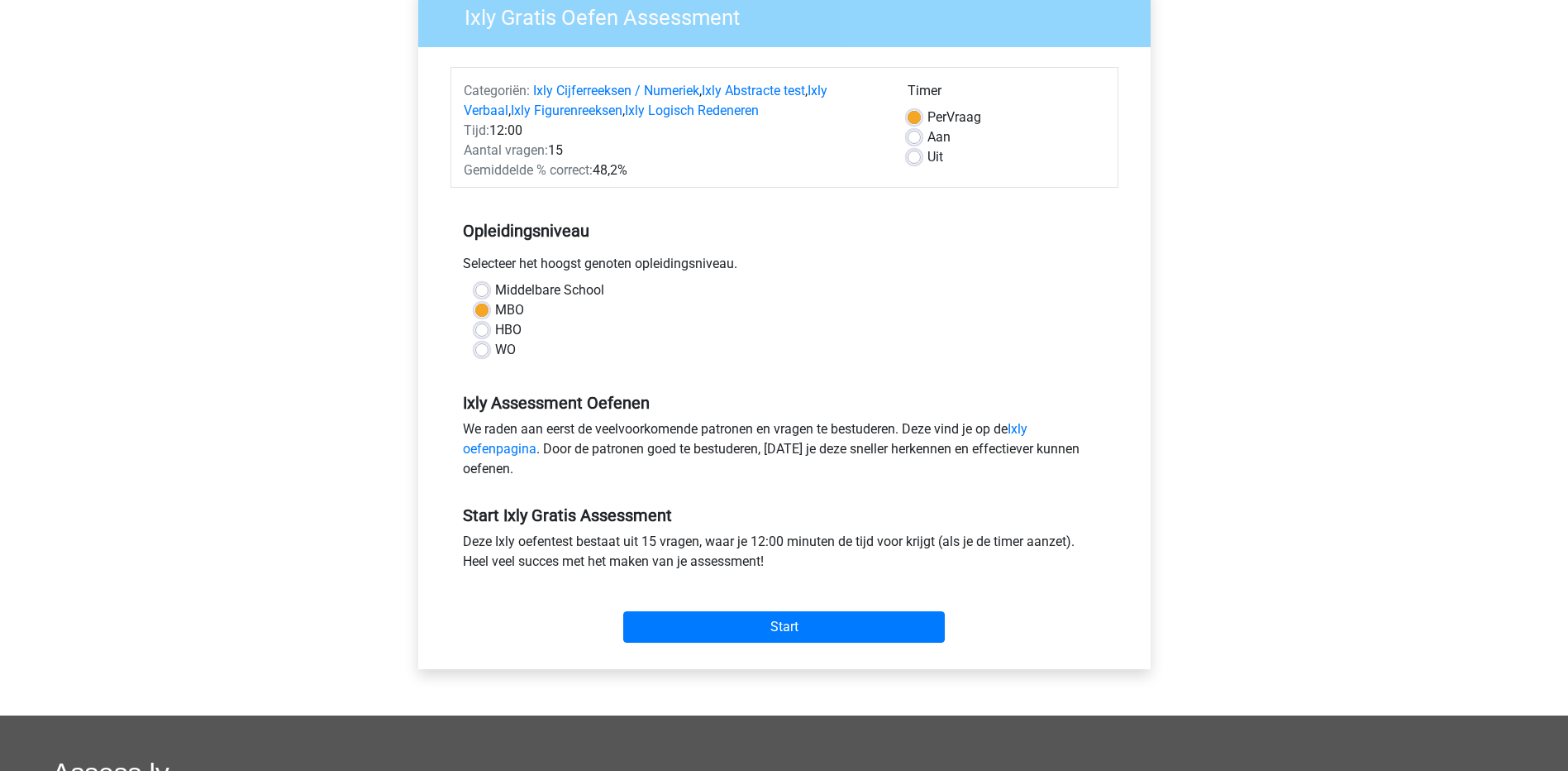
scroll to position [160, 0]
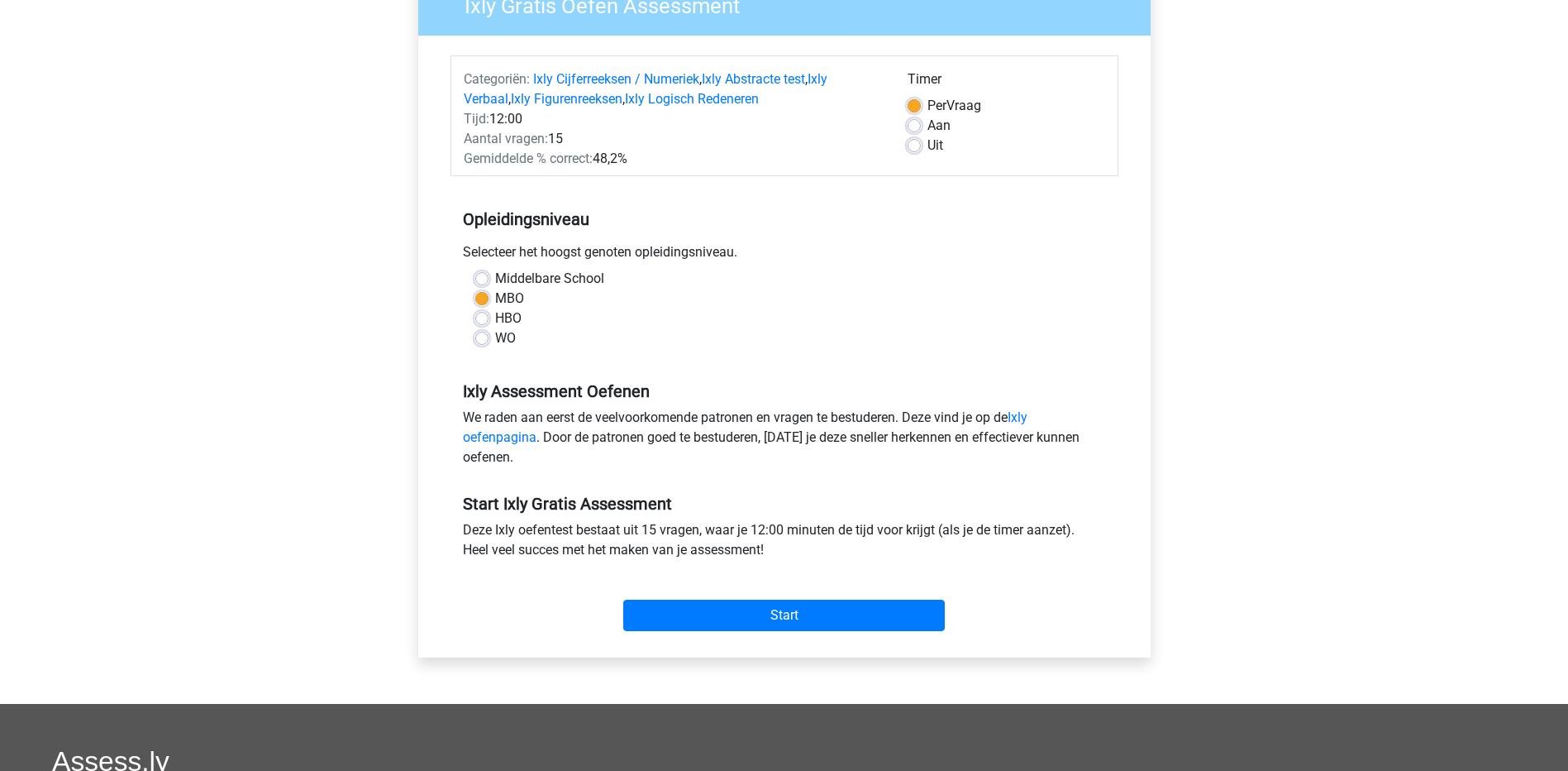
click at [922, 123] on div "Aan" at bounding box center [1006, 125] width 198 height 20
click at [928, 126] on label "Aan" at bounding box center [939, 125] width 23 height 20
click at [909, 126] on input "Aan" at bounding box center [915, 123] width 13 height 16
radio input "true"
click at [496, 318] on label "HBO" at bounding box center [509, 318] width 26 height 20
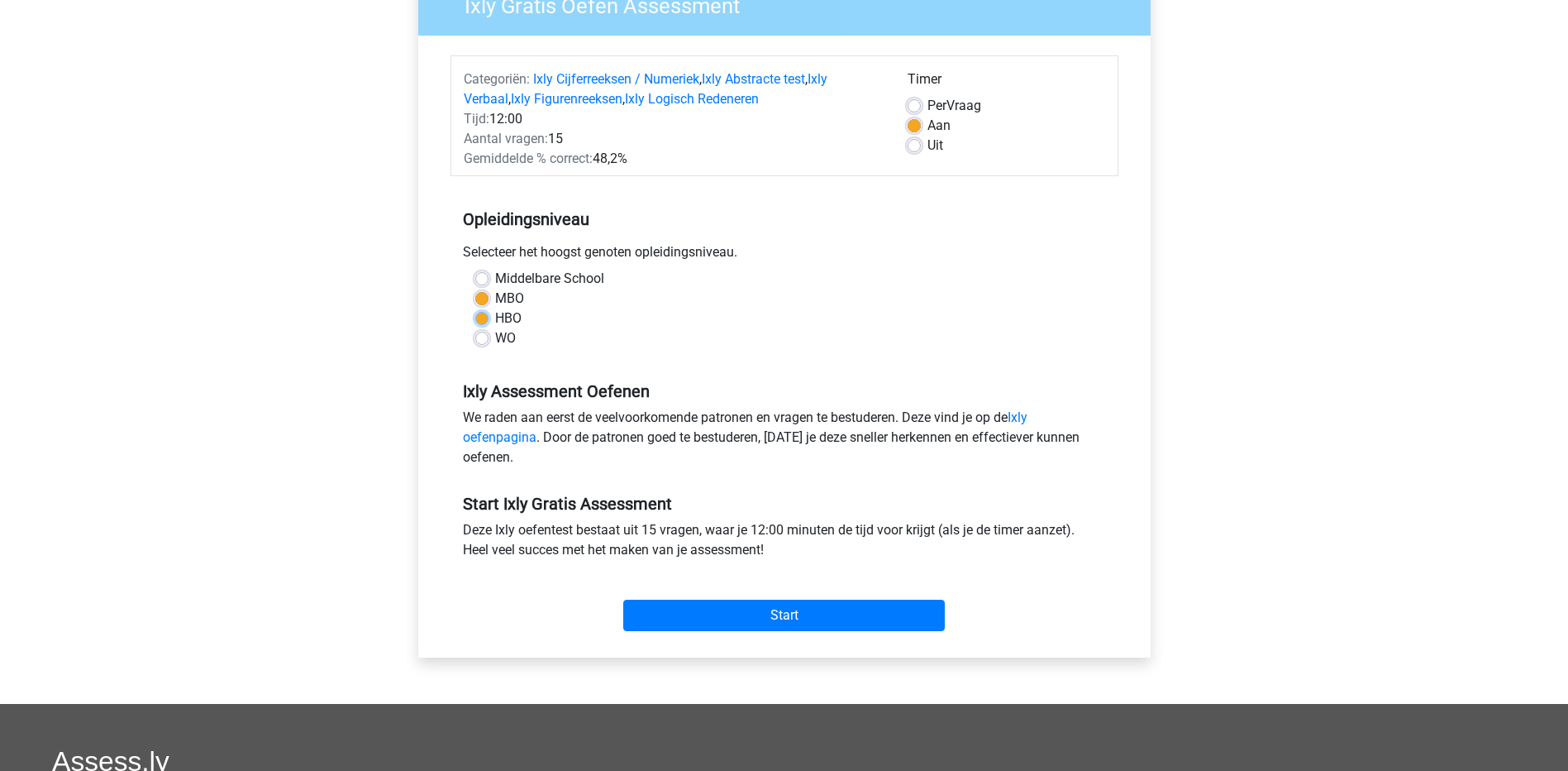
click at [484, 318] on input "HBO" at bounding box center [482, 316] width 13 height 16
radio input "true"
click at [787, 619] on input "Start" at bounding box center [784, 615] width 322 height 31
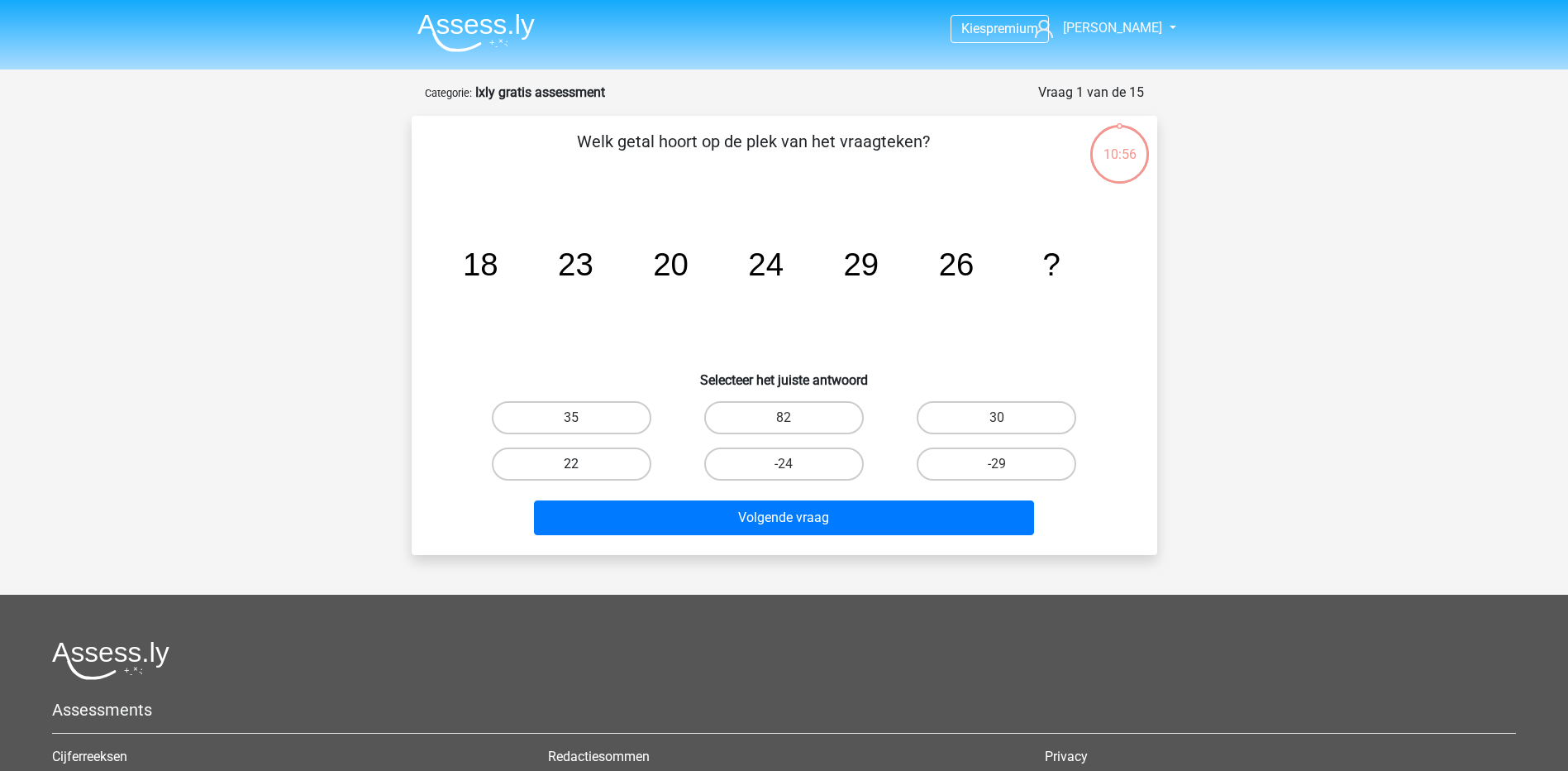
click at [603, 465] on label "22" at bounding box center [571, 464] width 160 height 33
click at [582, 465] on input "22" at bounding box center [576, 468] width 10 height 10
radio input "true"
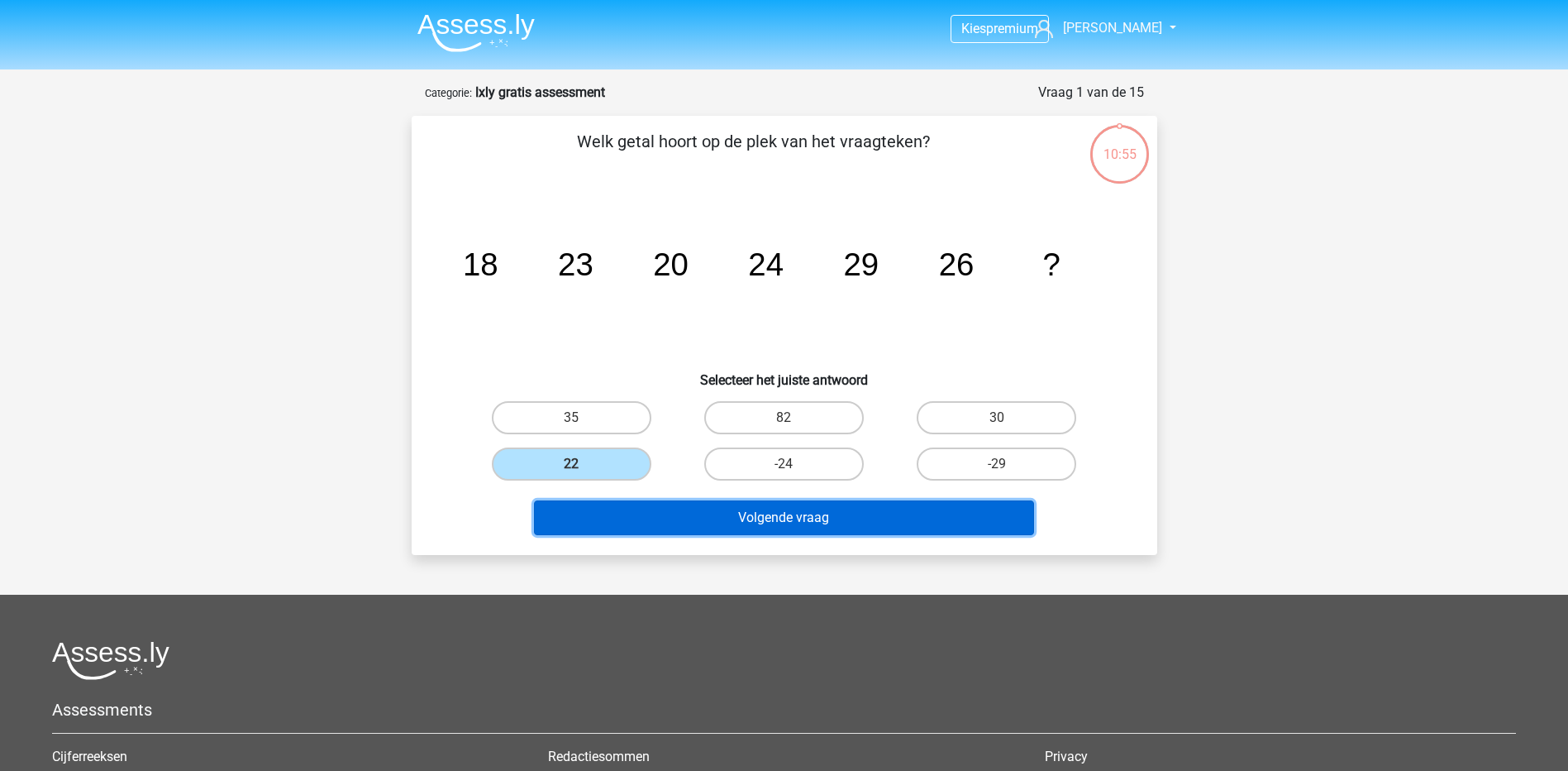
click at [791, 527] on button "Volgende vraag" at bounding box center [784, 517] width 500 height 35
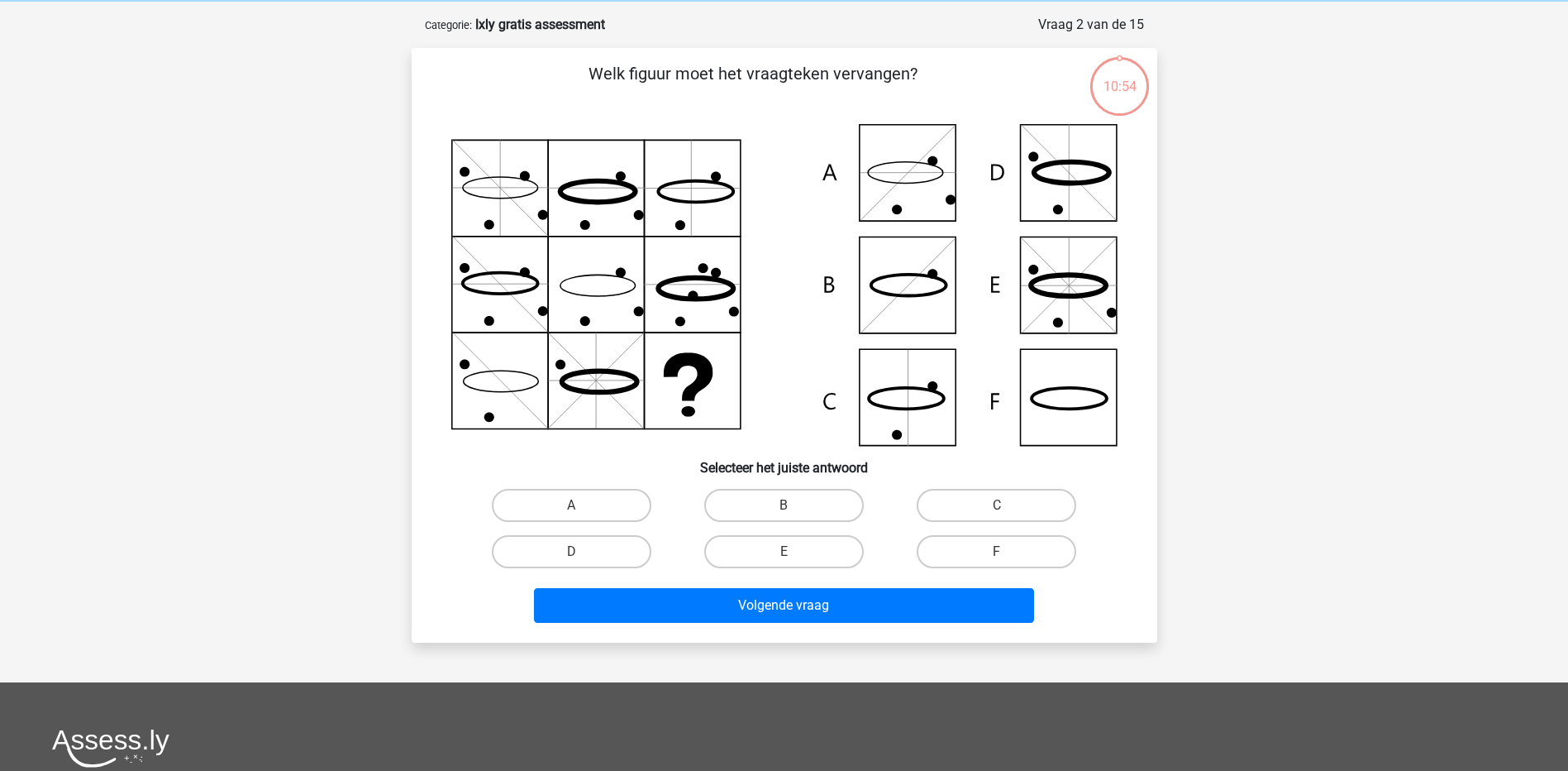
scroll to position [82, 0]
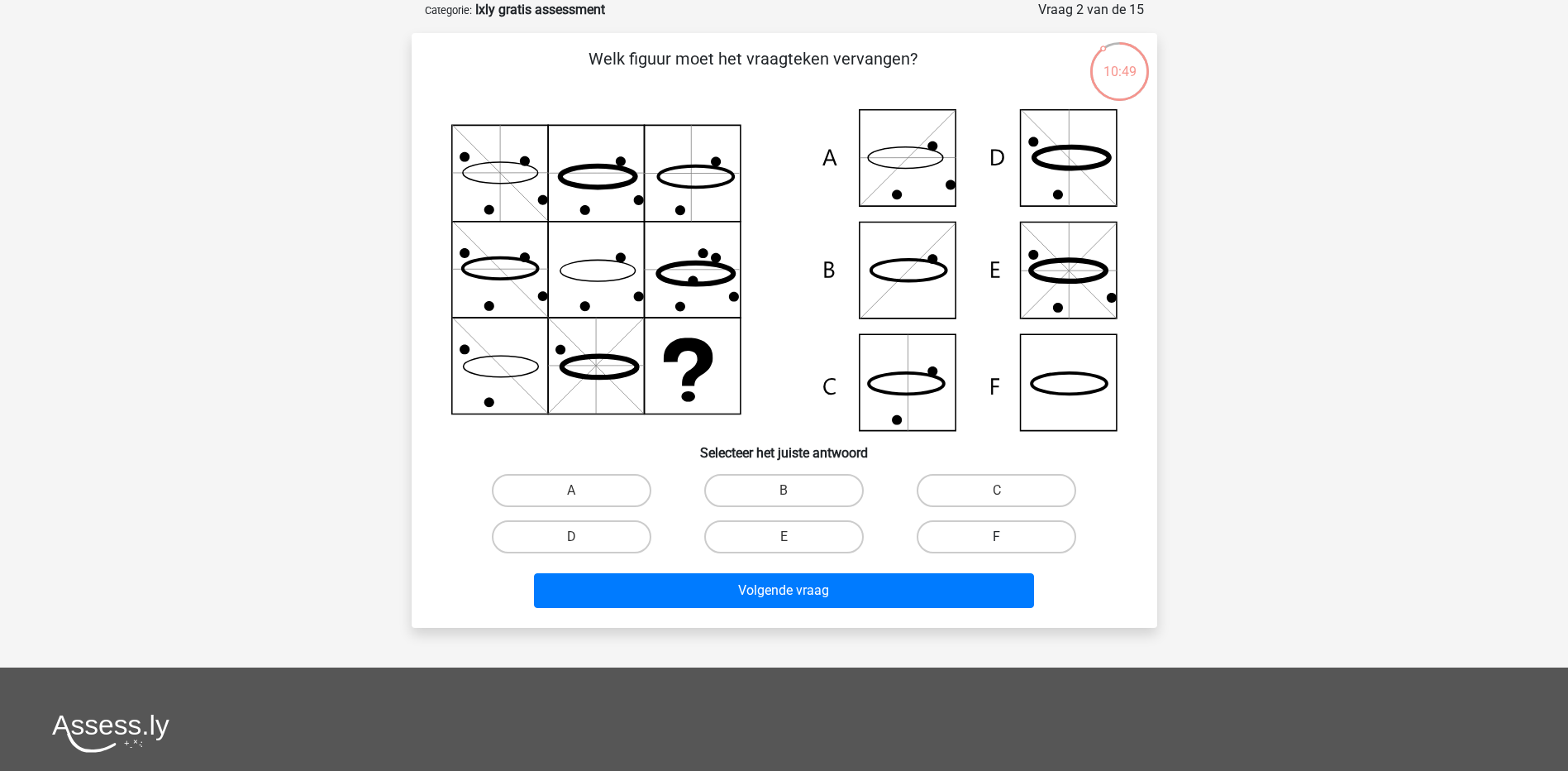
click at [969, 531] on label "F" at bounding box center [997, 536] width 160 height 33
click at [997, 536] on input "F" at bounding box center [1002, 541] width 10 height 10
radio input "true"
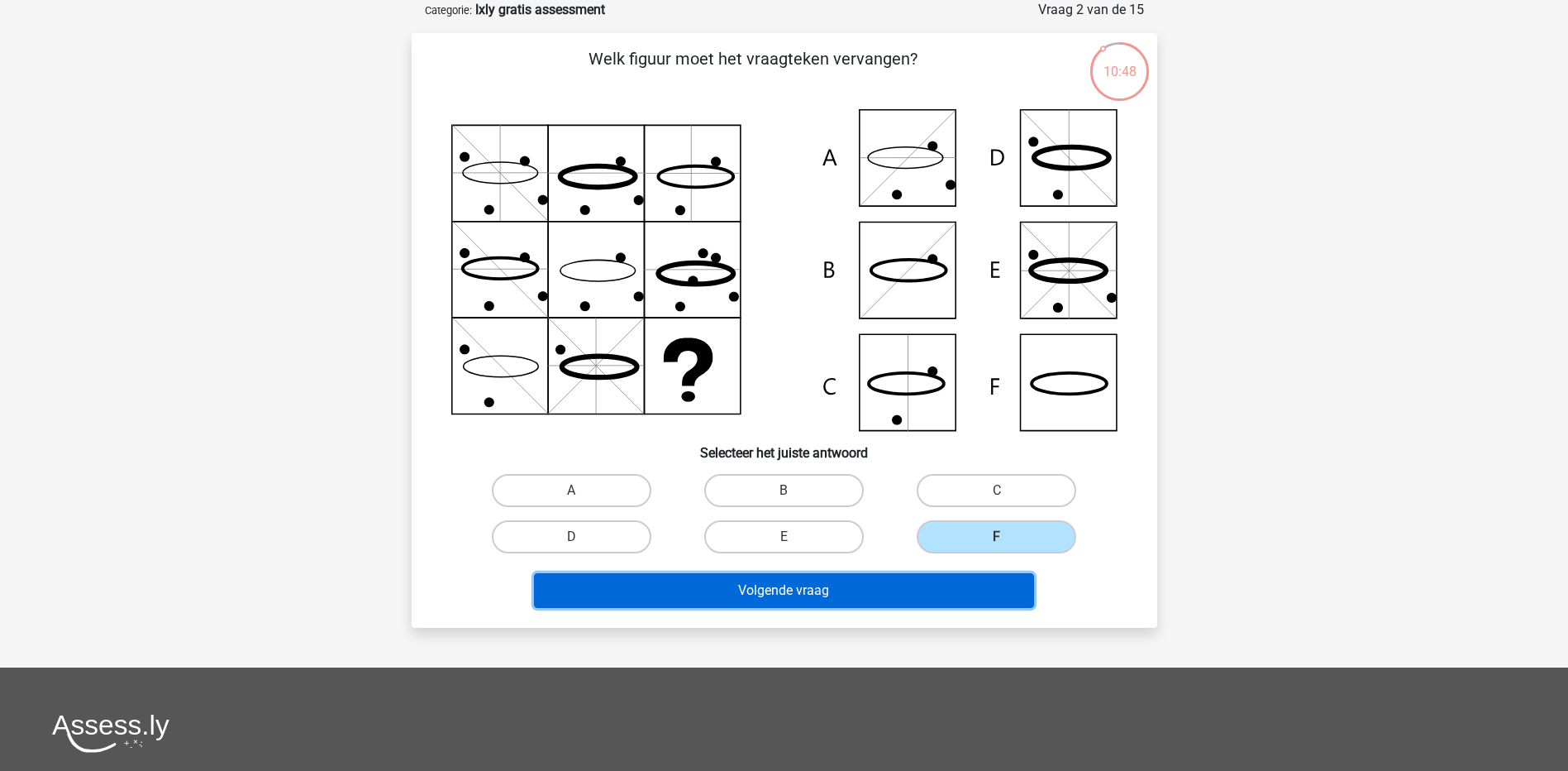
click at [900, 596] on button "Volgende vraag" at bounding box center [784, 590] width 500 height 35
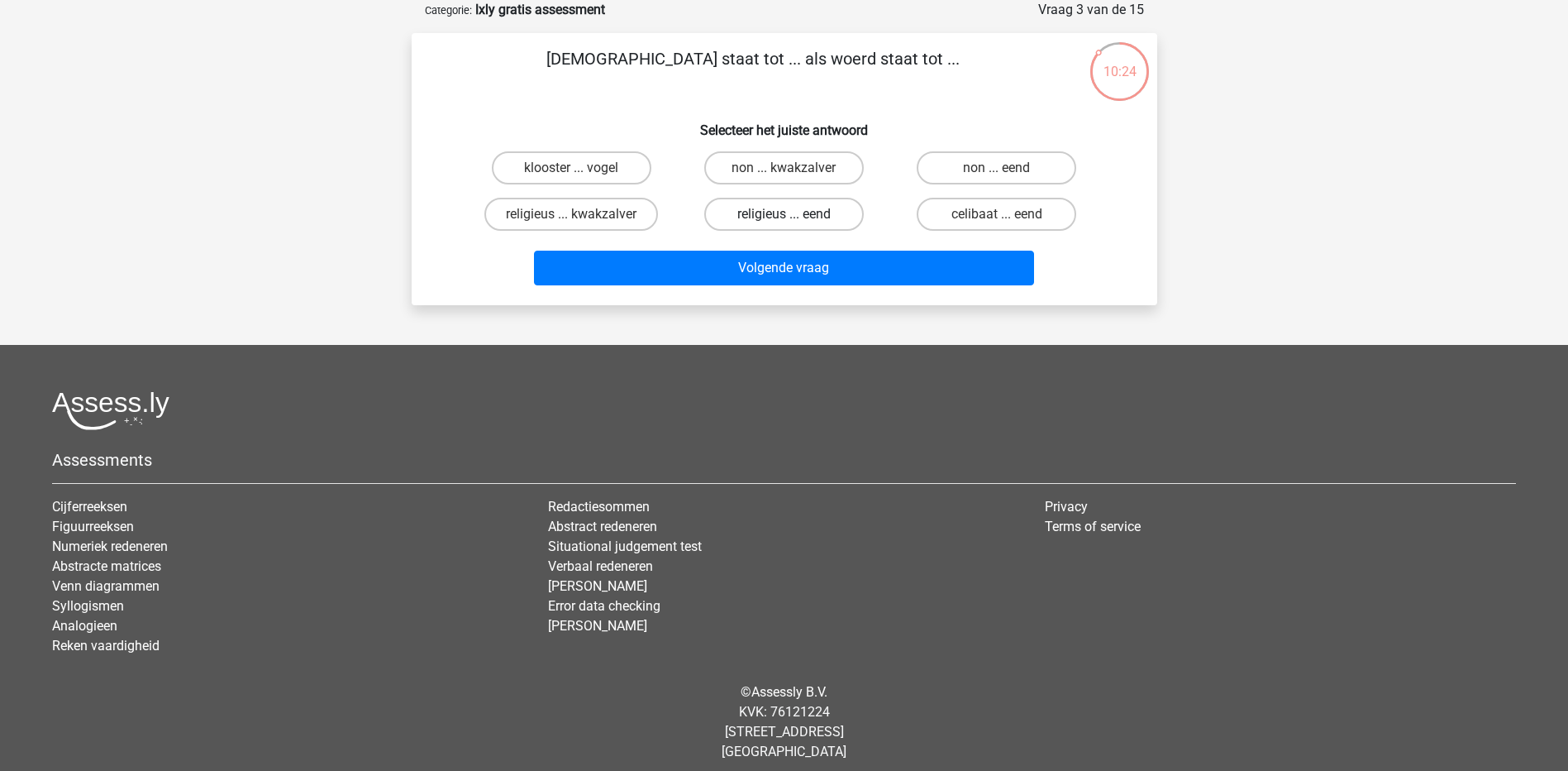
click at [823, 216] on label "religieus ... eend" at bounding box center [784, 214] width 160 height 33
click at [794, 216] on input "religieus ... eend" at bounding box center [789, 219] width 10 height 10
radio input "true"
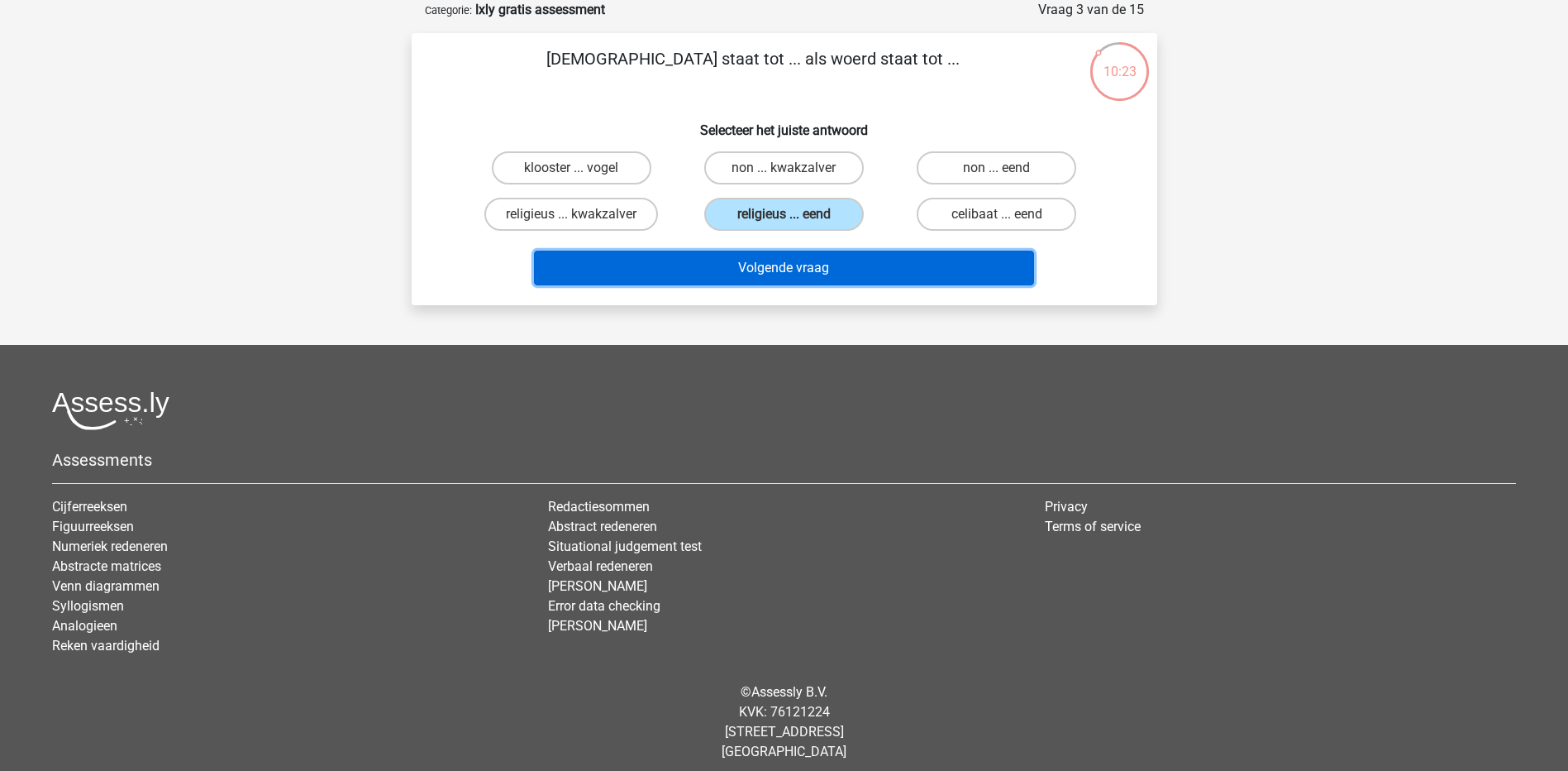
click at [833, 277] on button "Volgende vraag" at bounding box center [784, 268] width 500 height 35
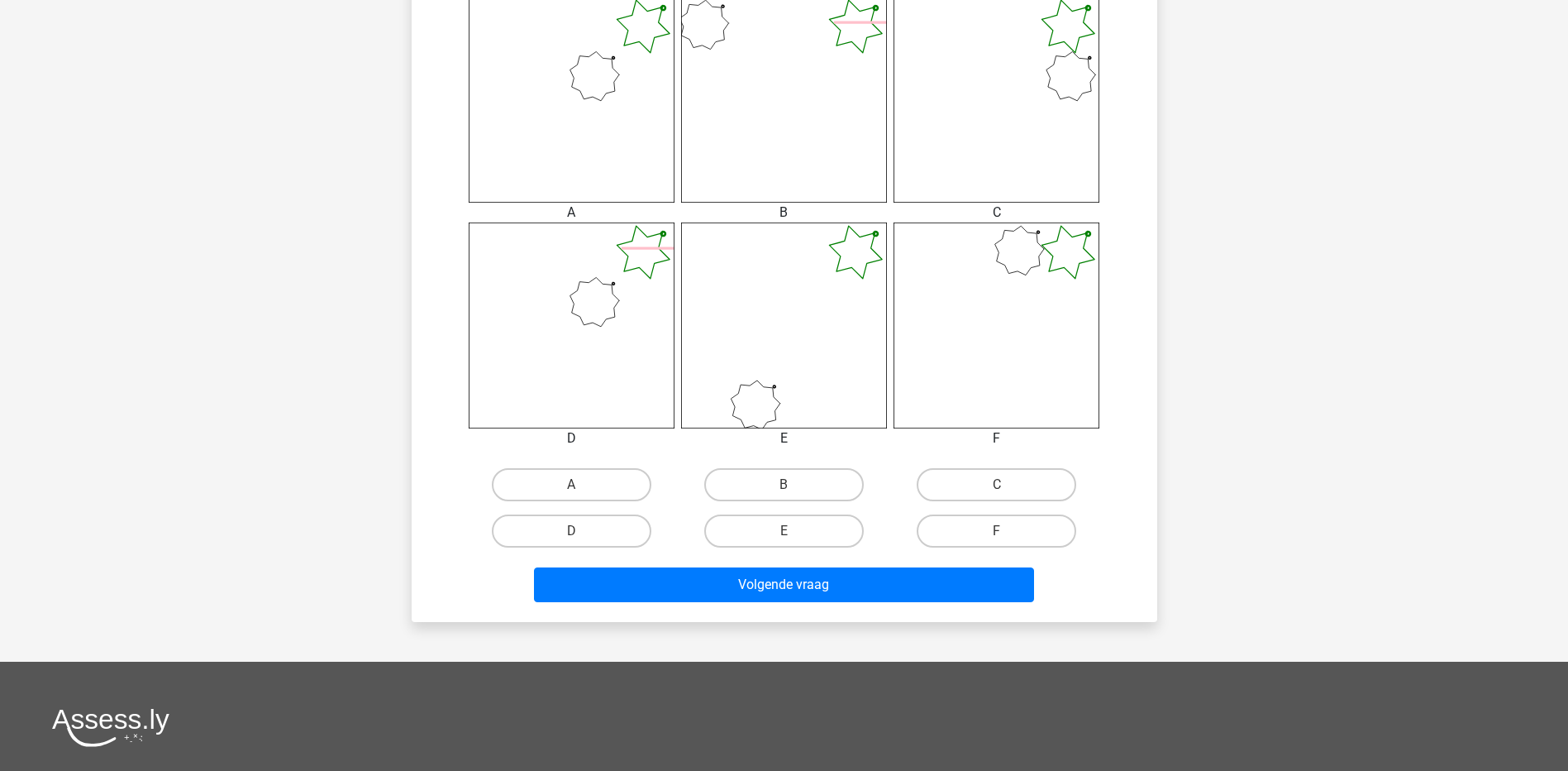
scroll to position [698, 0]
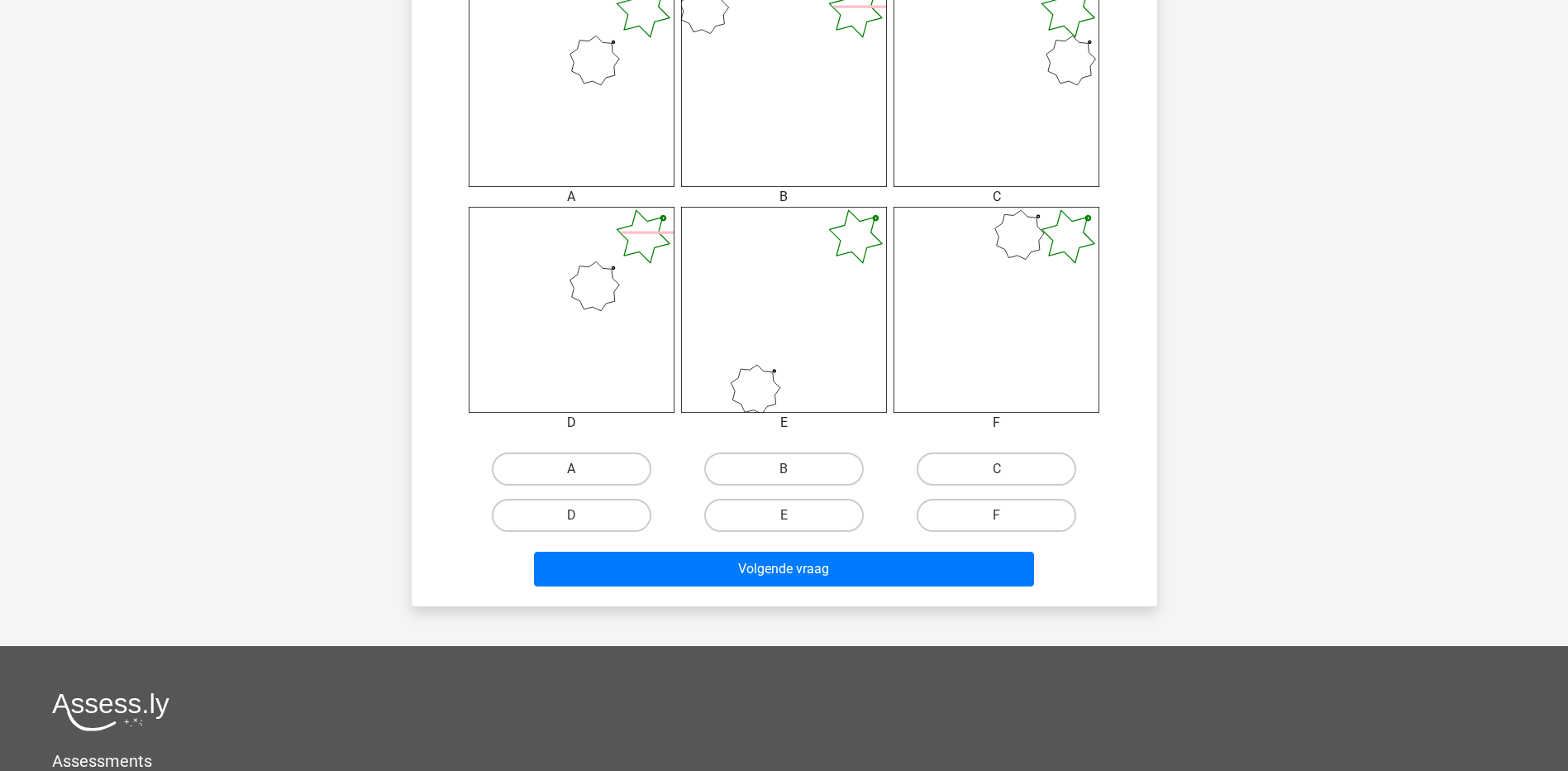
click at [596, 463] on label "A" at bounding box center [571, 468] width 160 height 33
click at [582, 469] on input "A" at bounding box center [576, 474] width 10 height 10
radio input "true"
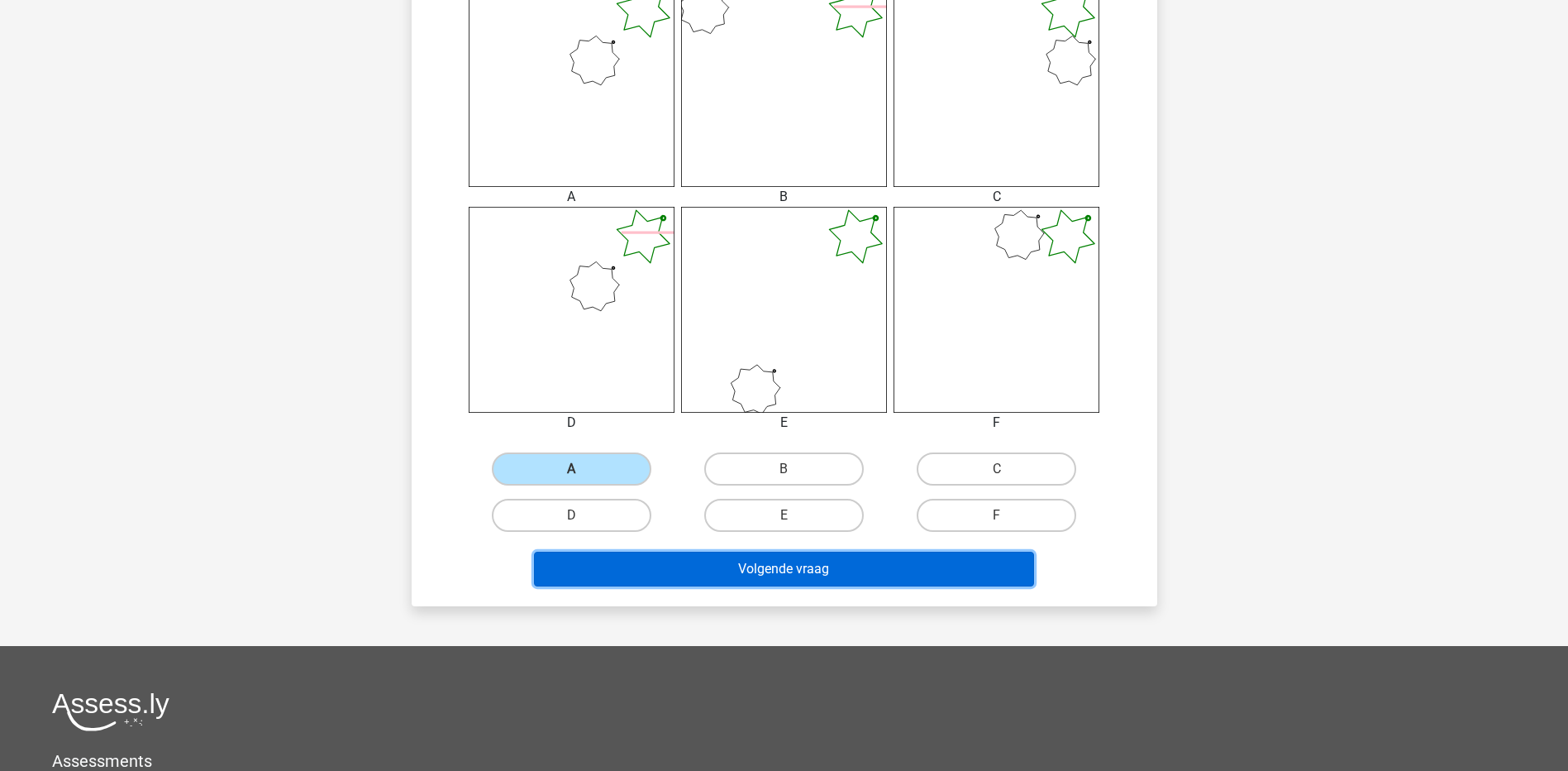
click at [774, 575] on button "Volgende vraag" at bounding box center [784, 569] width 500 height 35
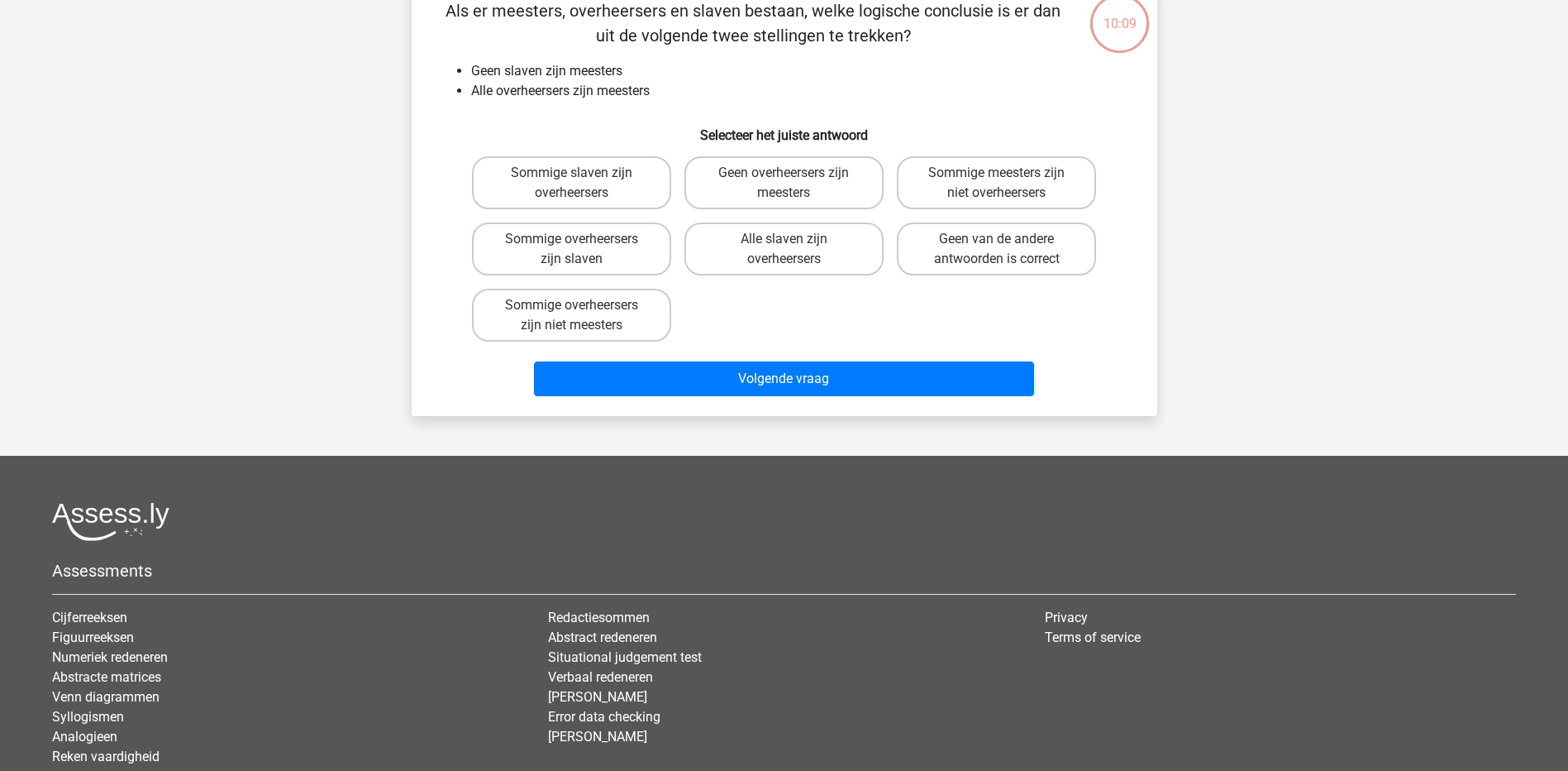
scroll to position [82, 0]
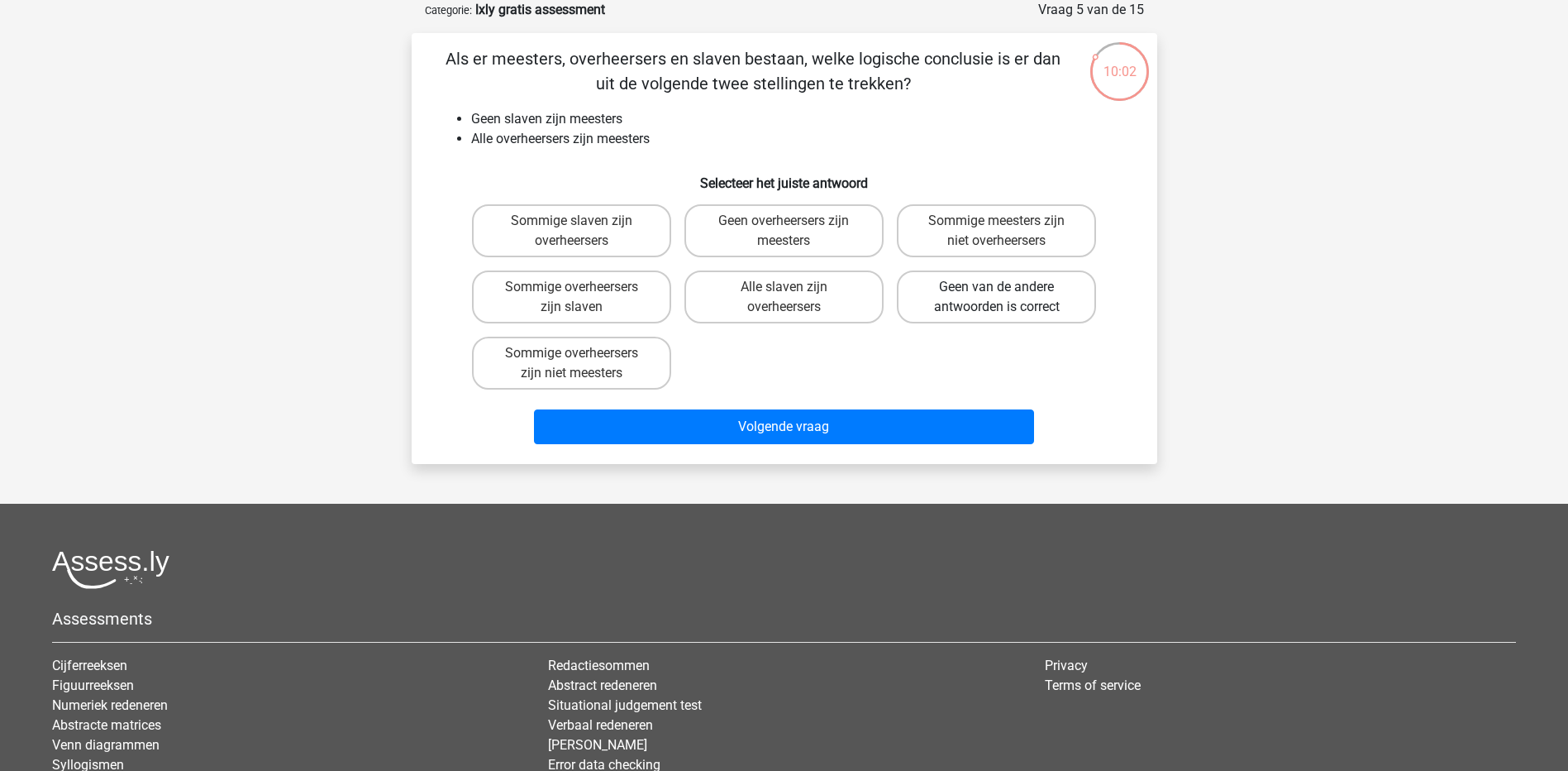
click at [1027, 300] on label "Geen van de andere antwoorden is correct" at bounding box center [997, 297] width 200 height 53
click at [1008, 298] on input "Geen van de andere antwoorden is correct" at bounding box center [1002, 291] width 10 height 10
radio input "true"
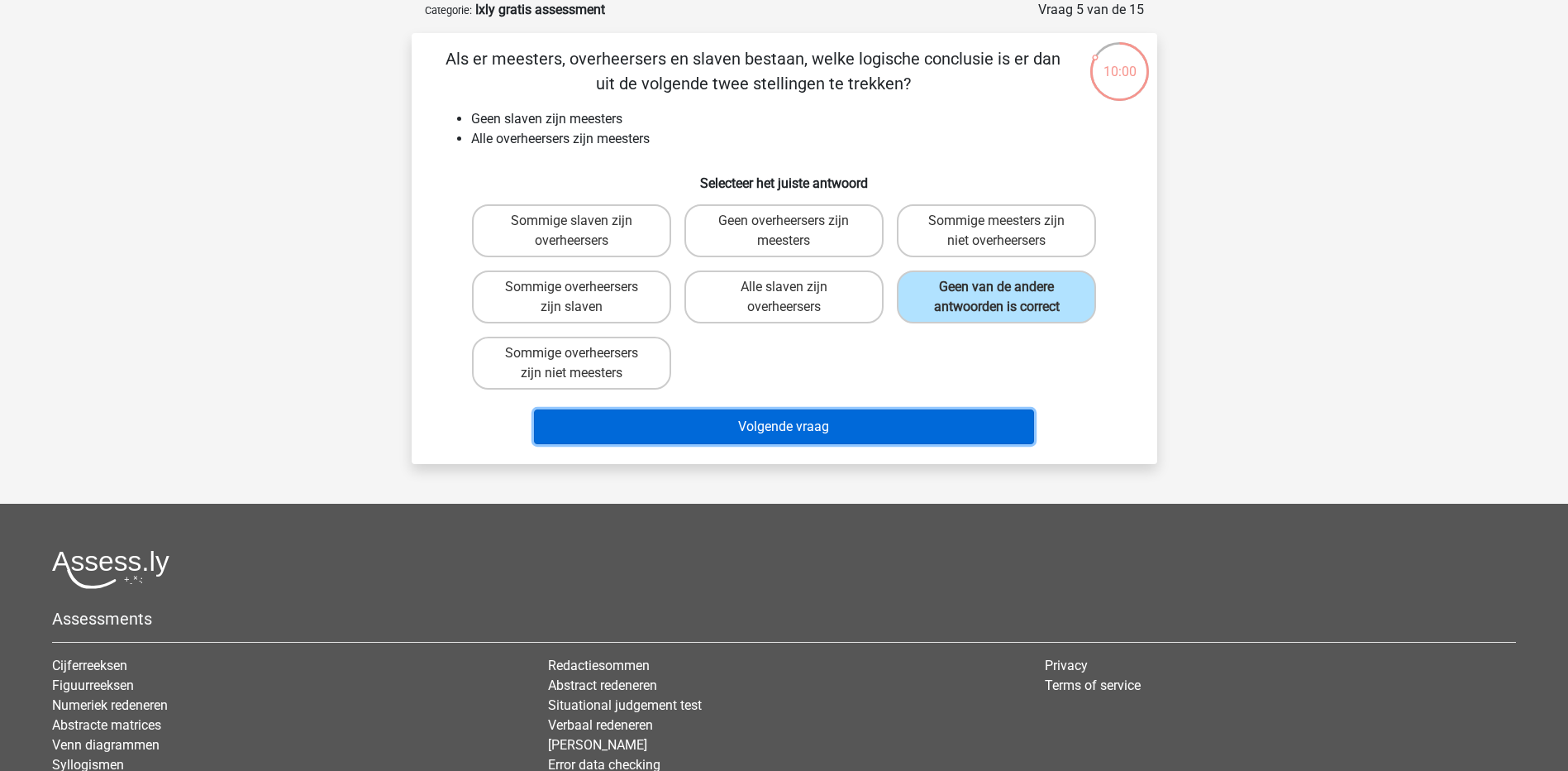
click at [870, 424] on button "Volgende vraag" at bounding box center [784, 427] width 500 height 35
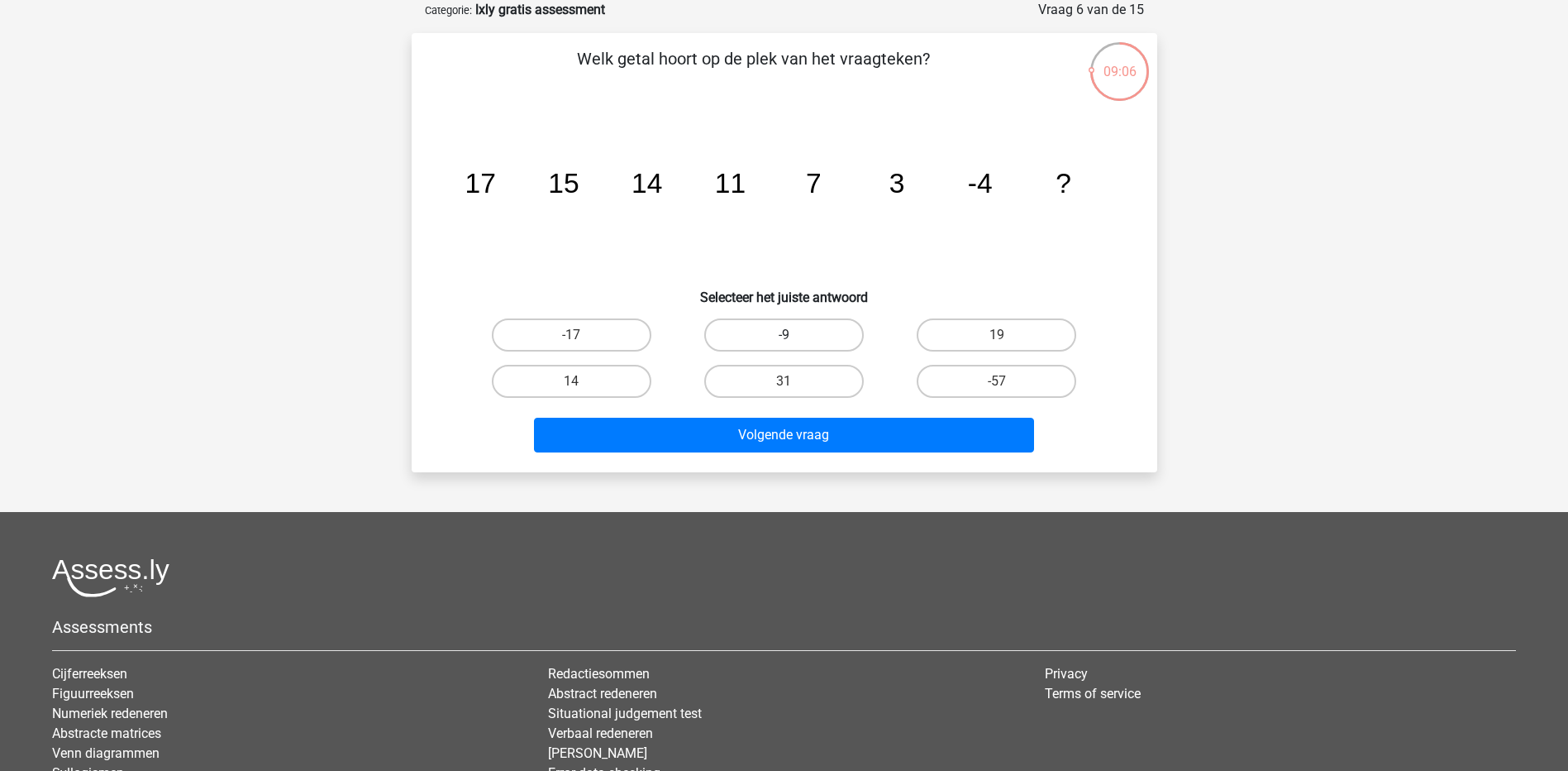
click at [759, 332] on label "-9" at bounding box center [784, 335] width 160 height 33
click at [784, 335] on input "-9" at bounding box center [789, 340] width 10 height 10
radio input "true"
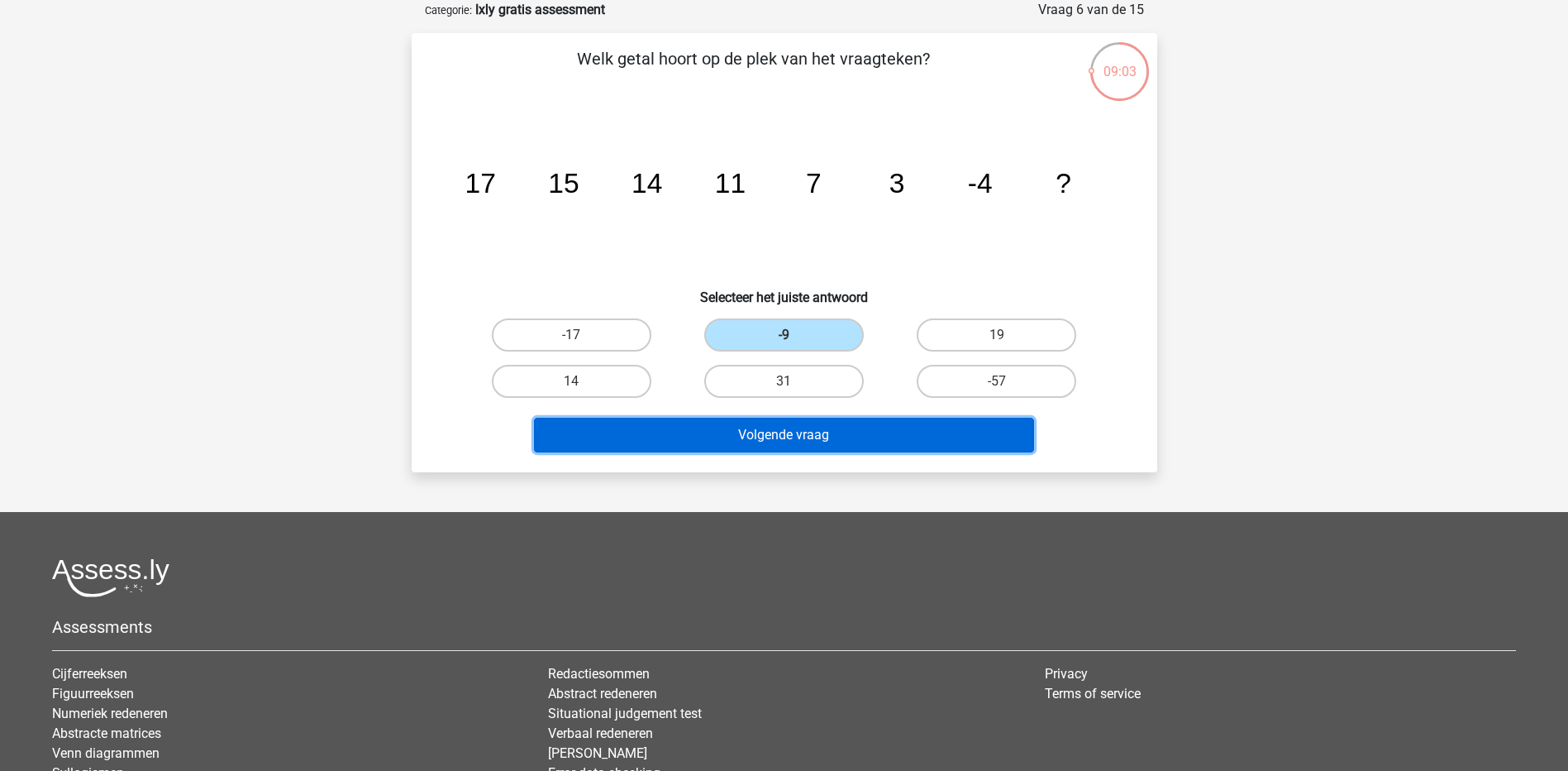
click at [763, 428] on button "Volgende vraag" at bounding box center [784, 434] width 500 height 35
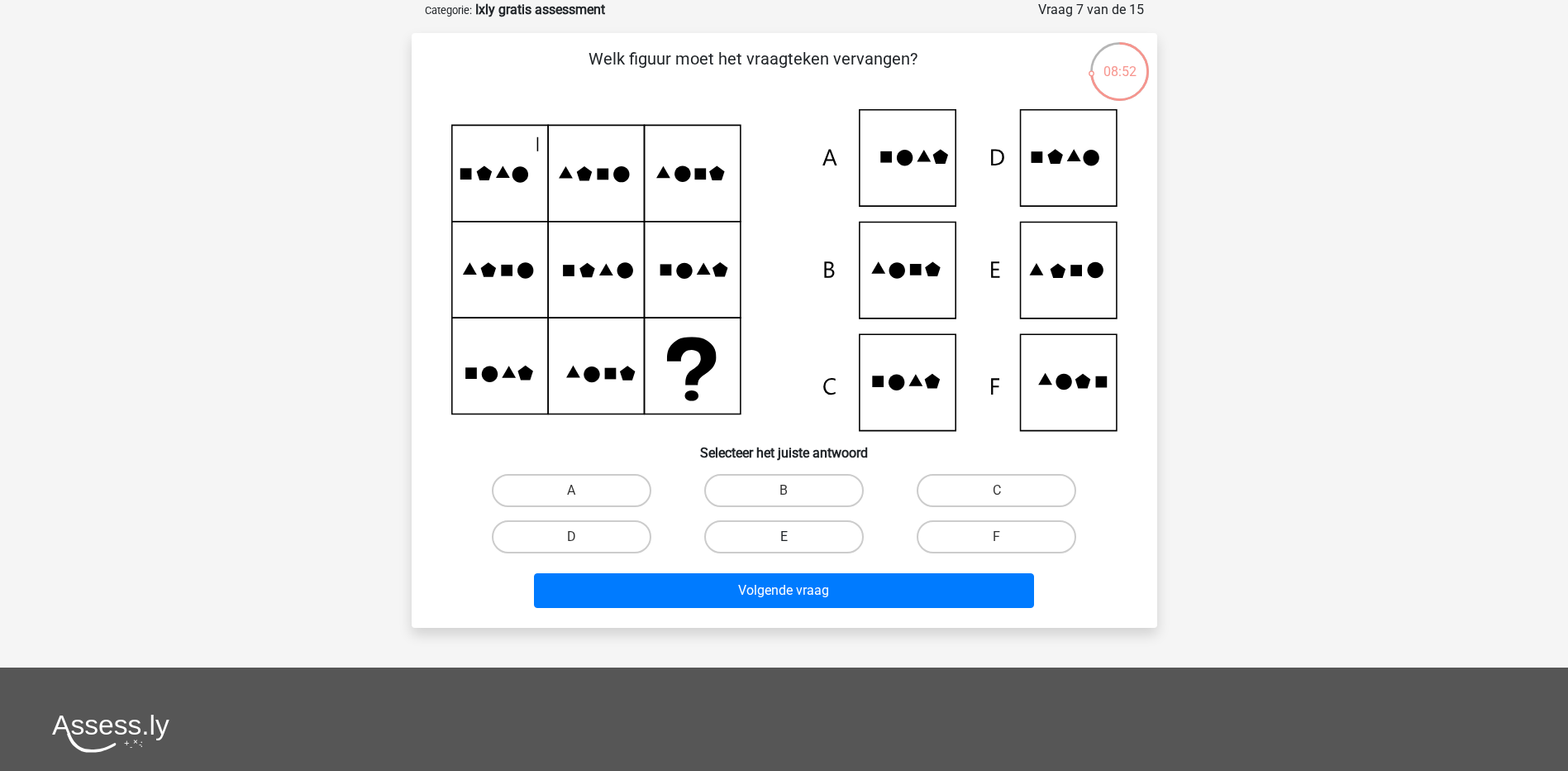
click at [777, 535] on label "E" at bounding box center [784, 536] width 160 height 33
click at [784, 536] on input "E" at bounding box center [789, 541] width 10 height 10
radio input "true"
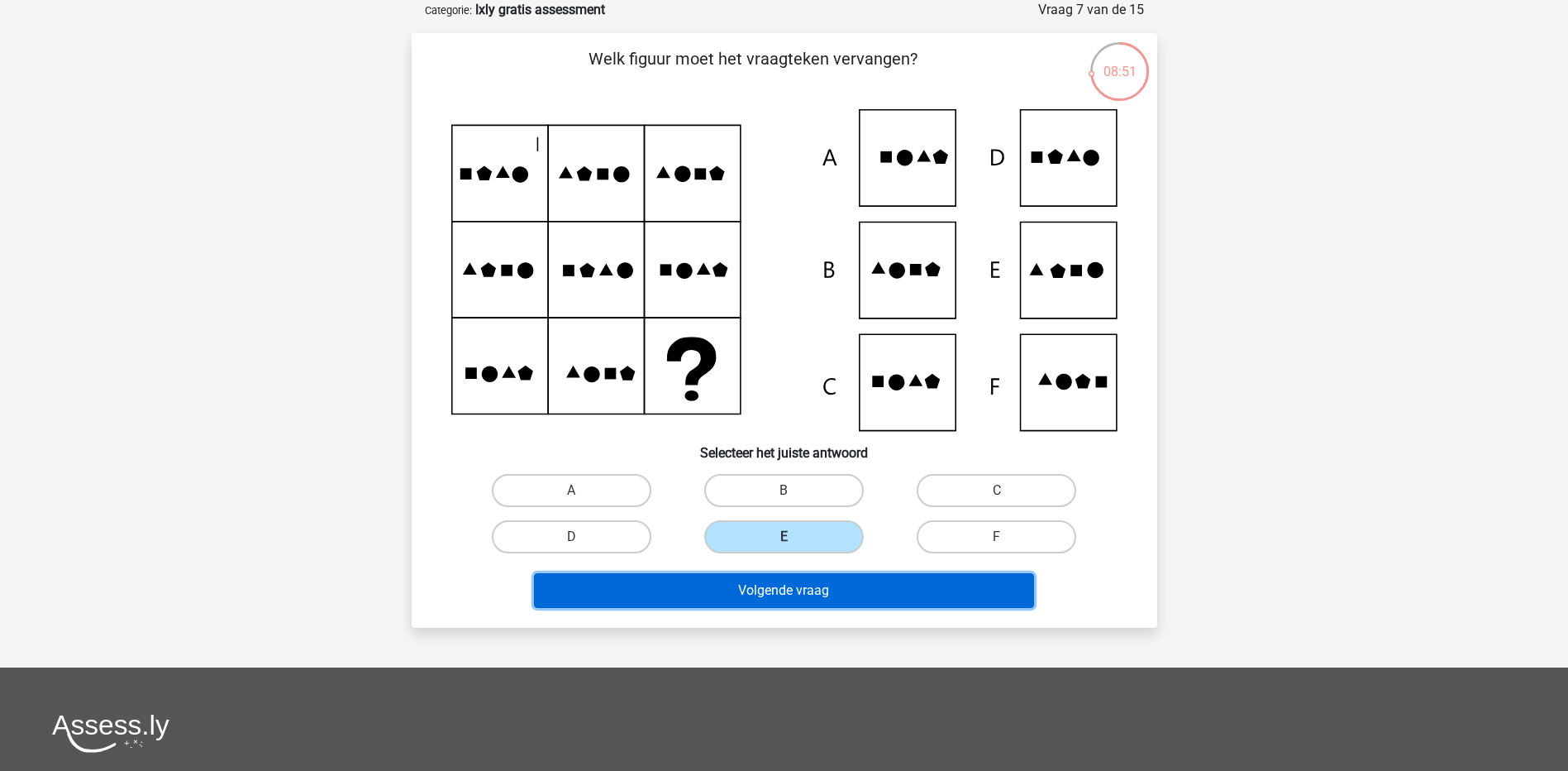
click at [782, 602] on button "Volgende vraag" at bounding box center [784, 590] width 500 height 35
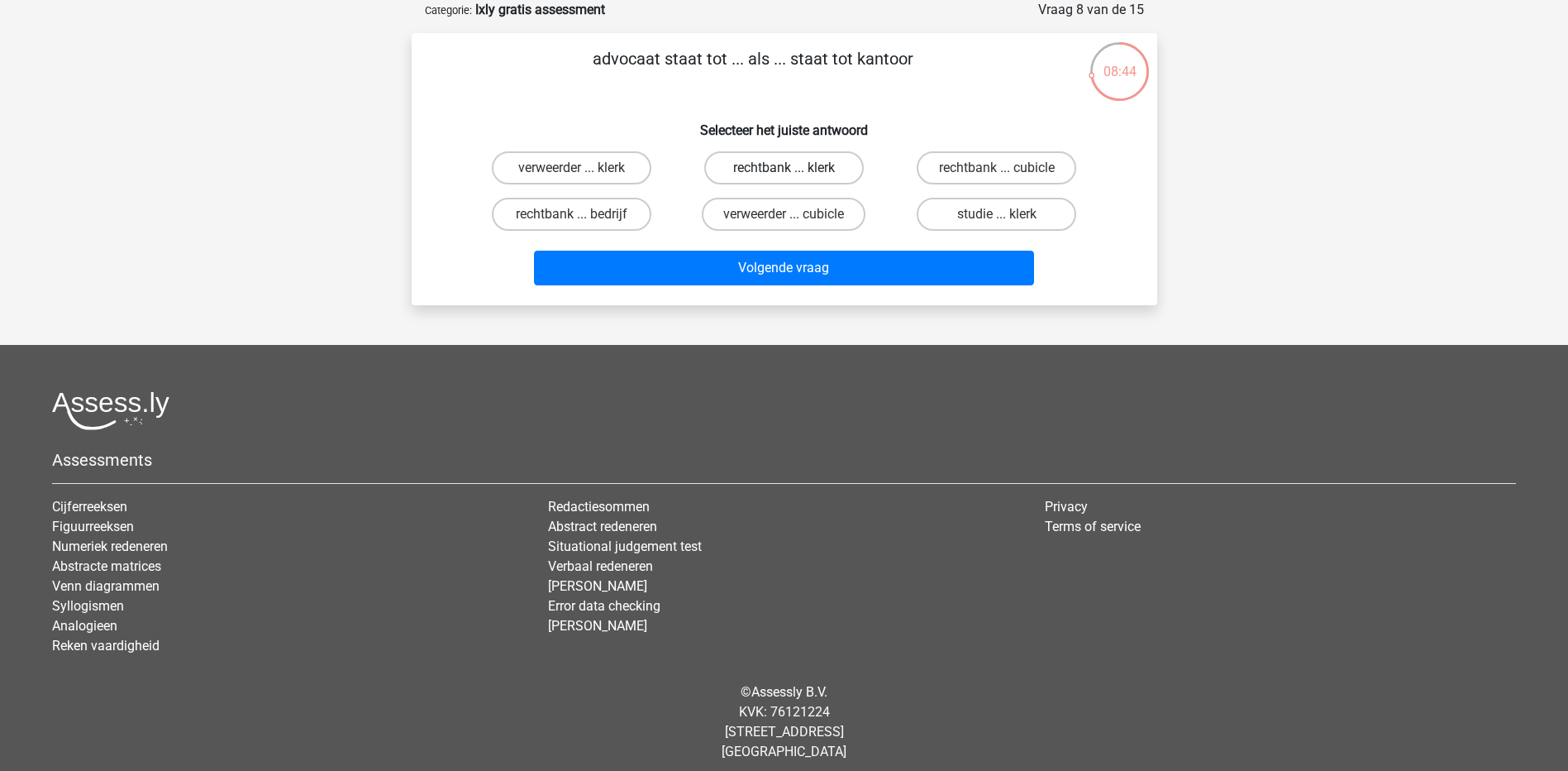
click at [813, 164] on label "rechtbank ... klerk" at bounding box center [784, 167] width 160 height 33
click at [794, 167] on input "rechtbank ... klerk" at bounding box center [789, 172] width 10 height 10
radio input "true"
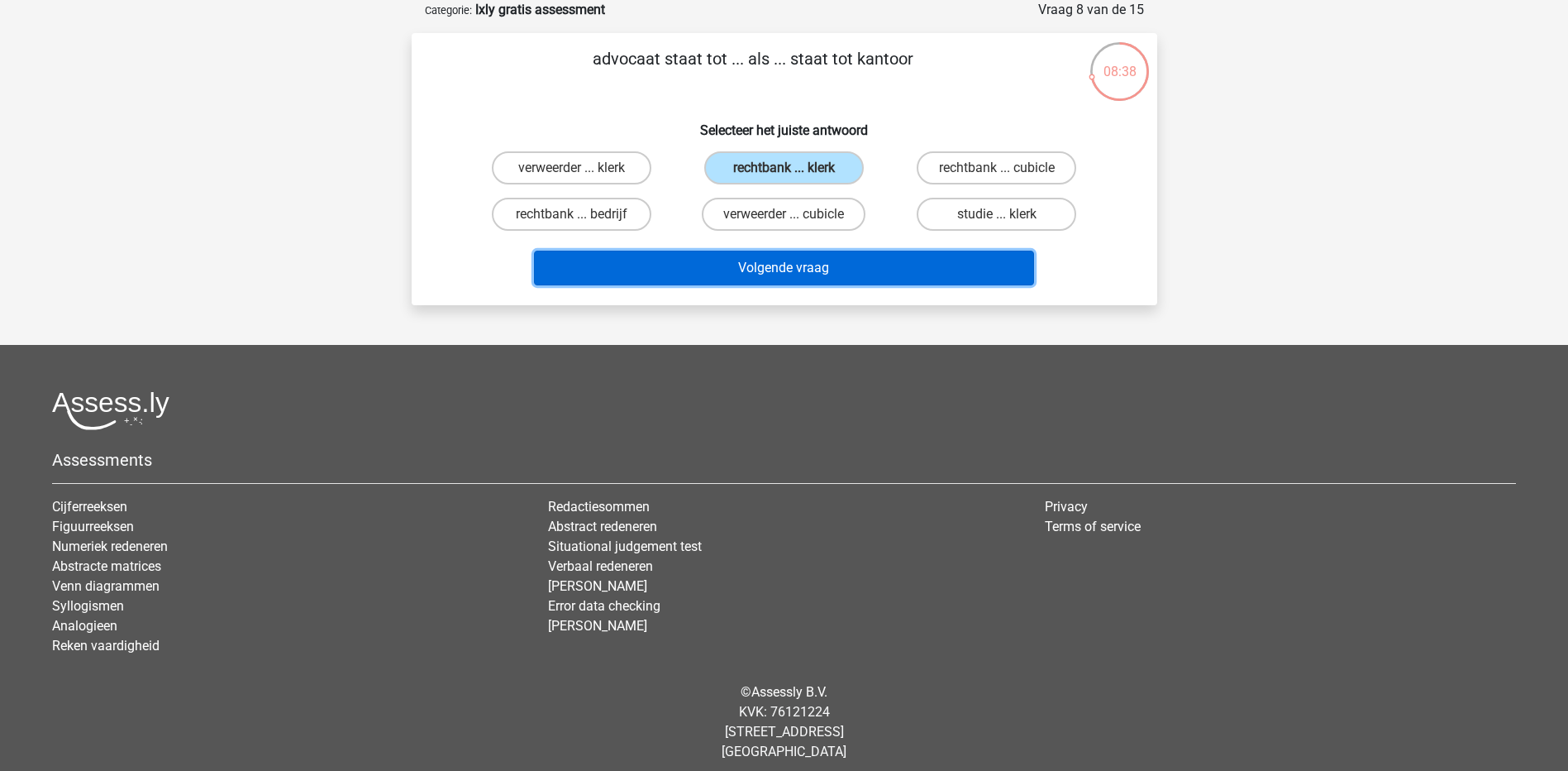
click at [820, 268] on button "Volgende vraag" at bounding box center [784, 268] width 500 height 35
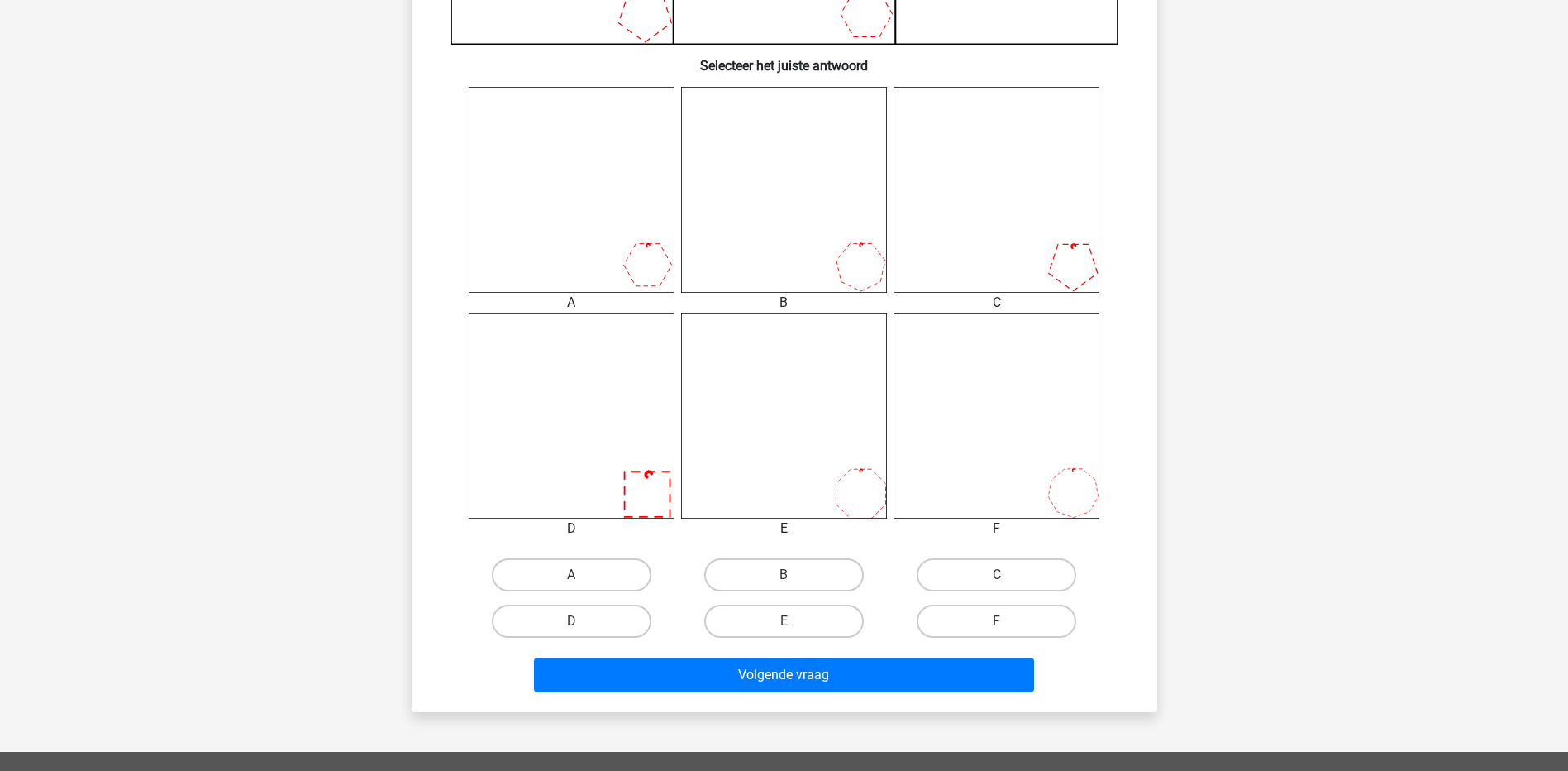
scroll to position [595, 0]
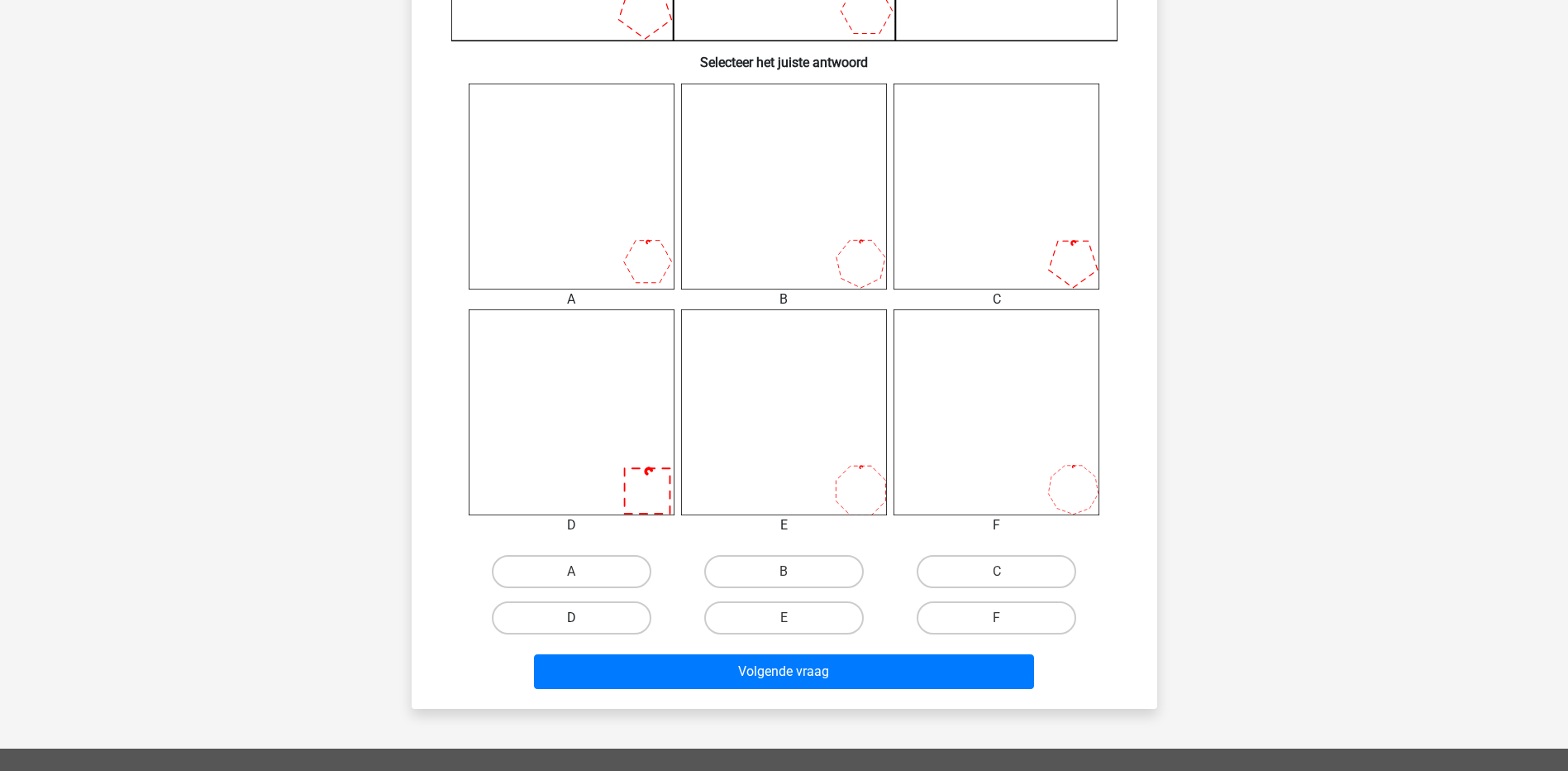
click at [615, 616] on label "D" at bounding box center [571, 618] width 160 height 33
click at [582, 618] on input "D" at bounding box center [576, 622] width 10 height 10
radio input "true"
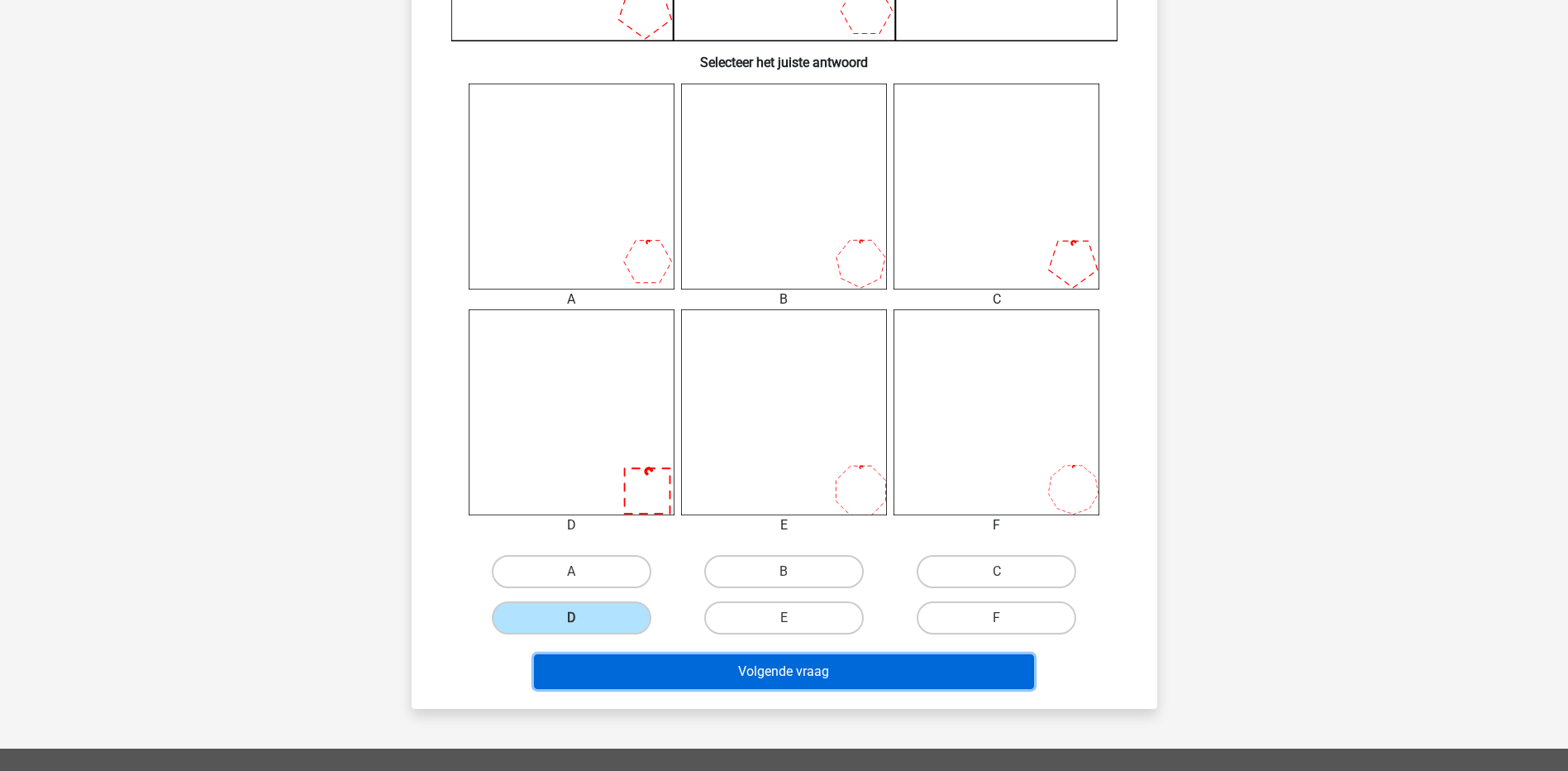
click at [749, 678] on button "Volgende vraag" at bounding box center [784, 672] width 500 height 35
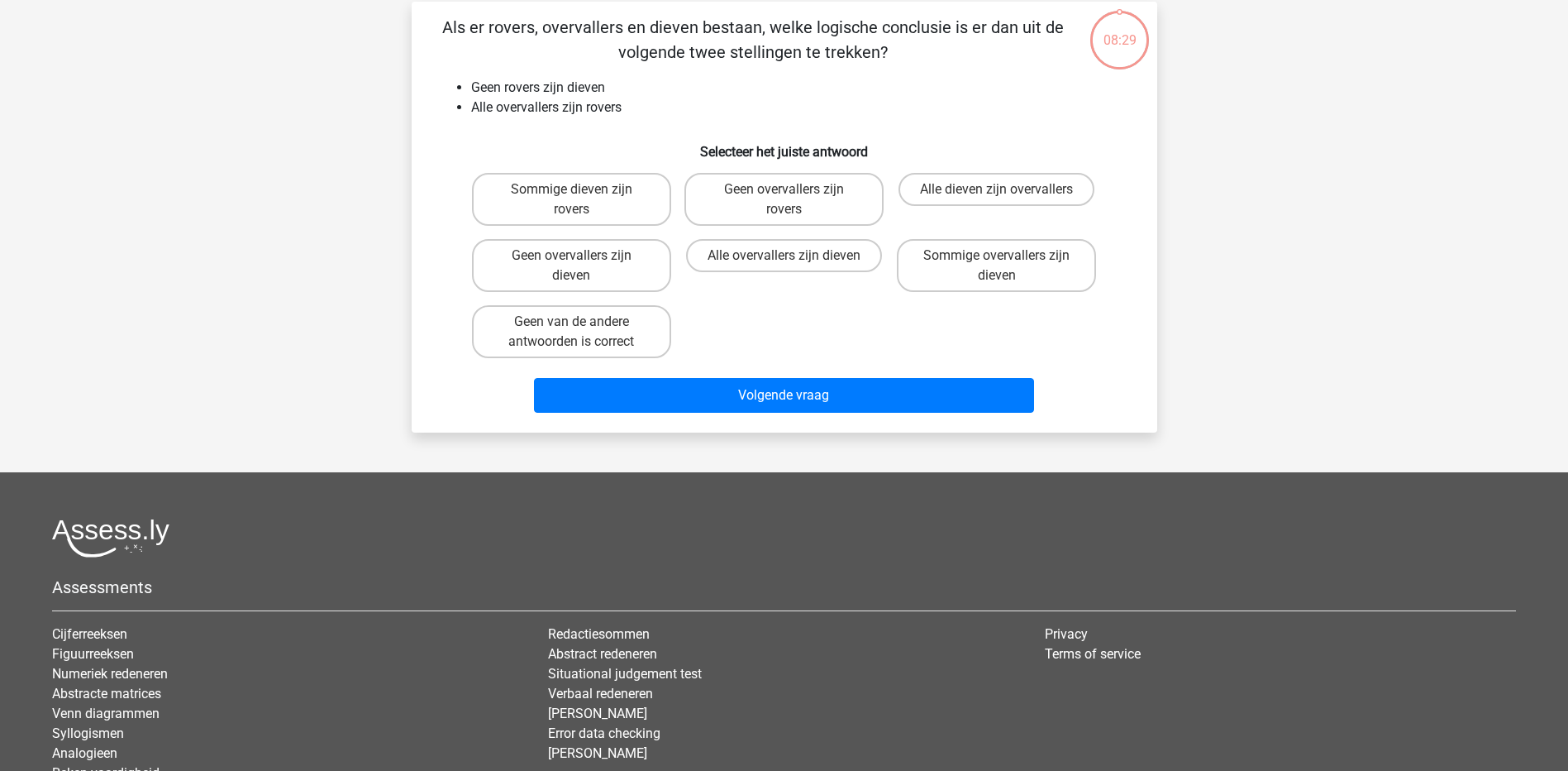
scroll to position [82, 0]
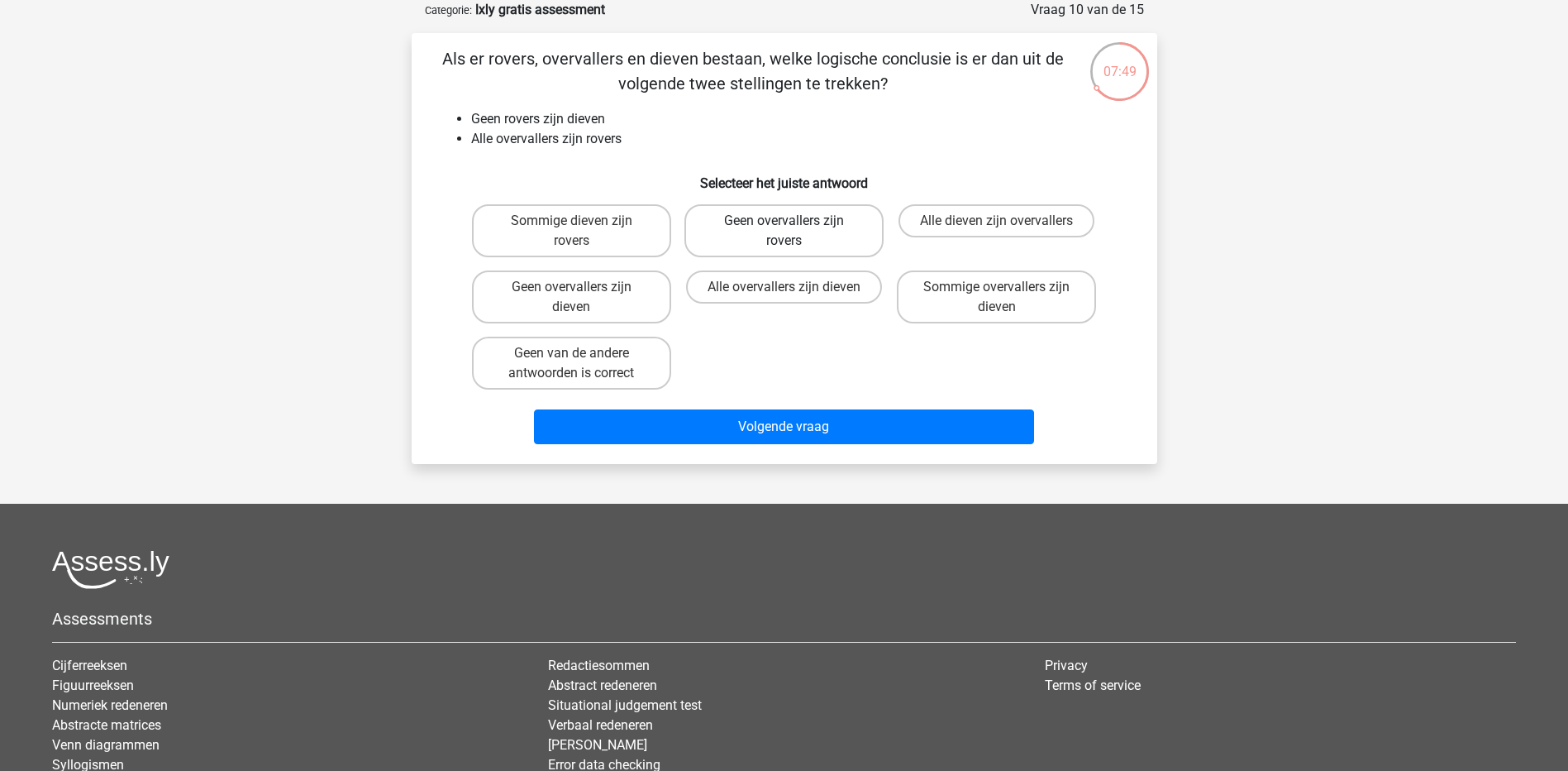
click at [797, 237] on label "Geen overvallers zijn rovers" at bounding box center [784, 231] width 200 height 53
click at [794, 232] on input "Geen overvallers zijn rovers" at bounding box center [789, 225] width 10 height 10
radio input "true"
click at [626, 363] on label "Geen van de andere antwoorden is correct" at bounding box center [571, 363] width 200 height 53
click at [582, 363] on input "Geen van de andere antwoorden is correct" at bounding box center [576, 358] width 10 height 10
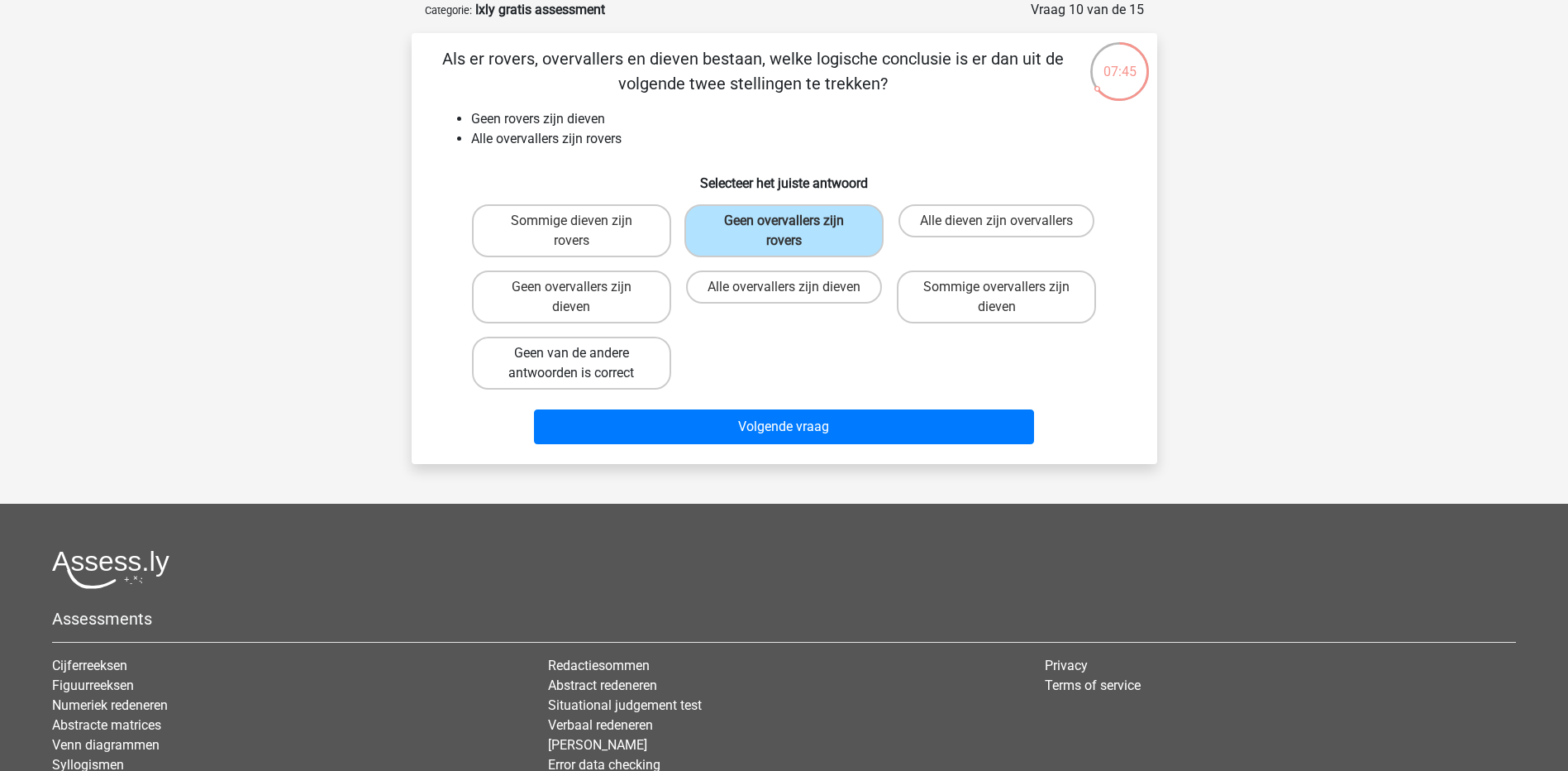
radio input "true"
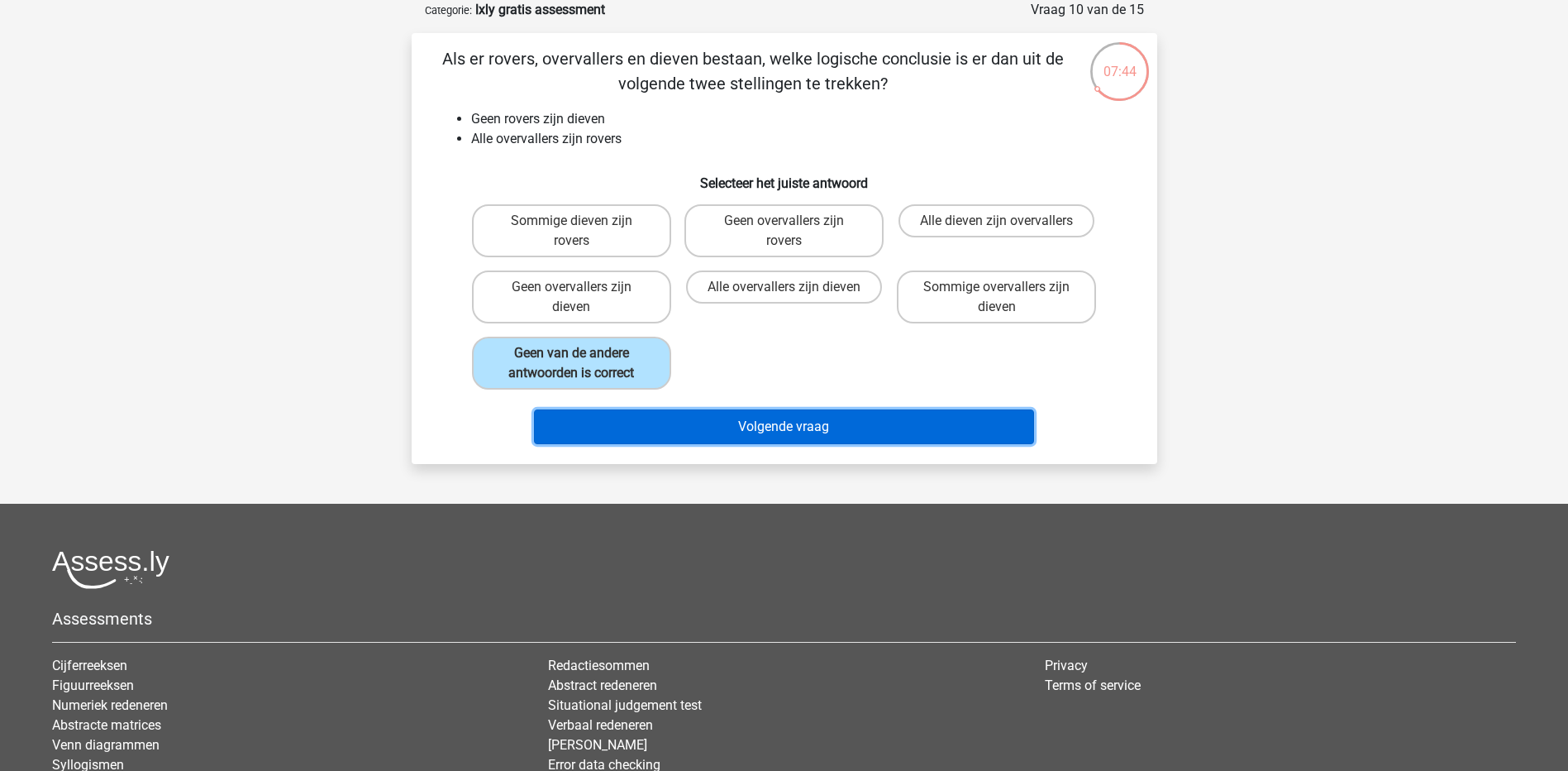
click at [763, 419] on button "Volgende vraag" at bounding box center [784, 427] width 500 height 35
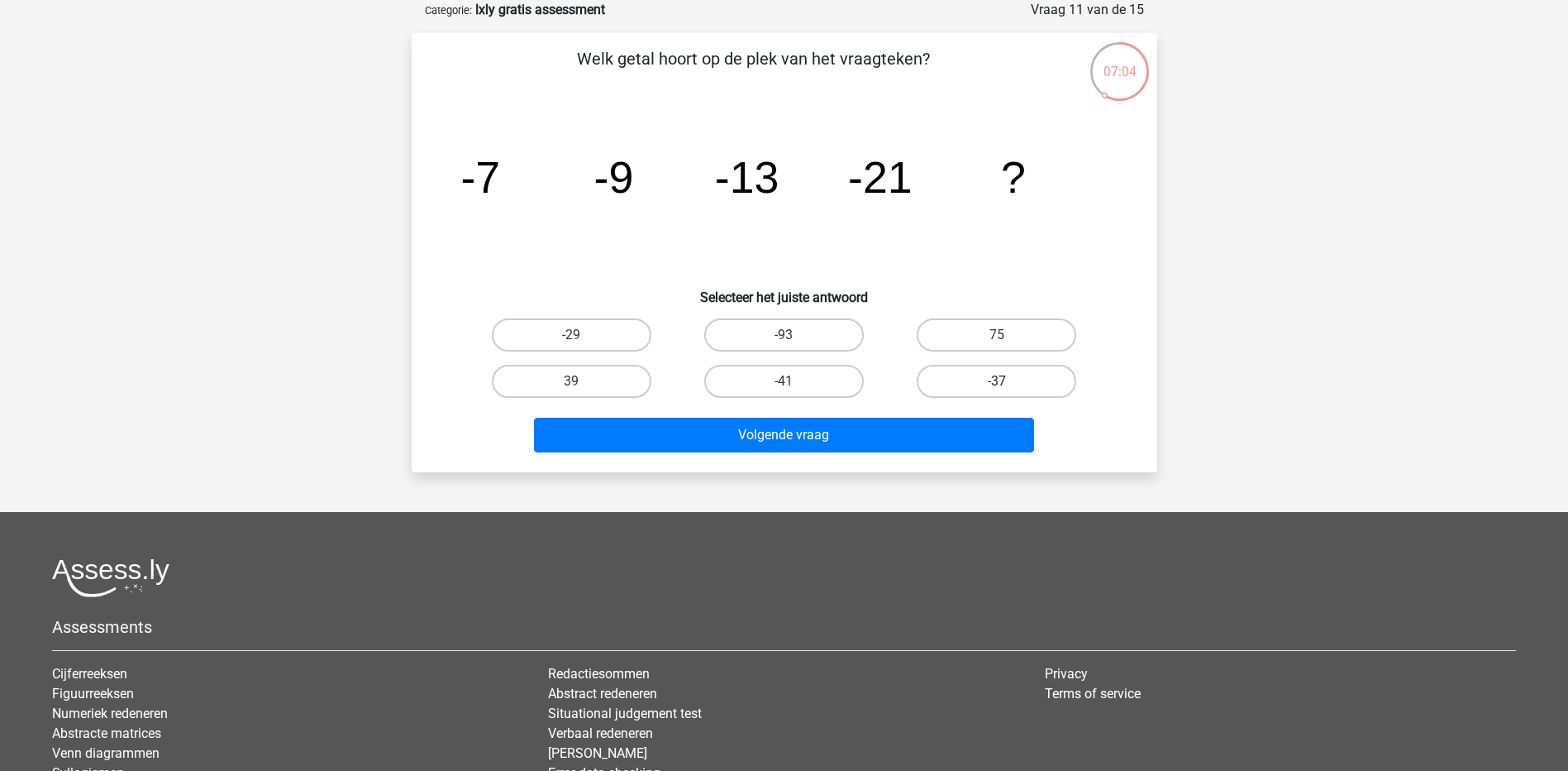
click at [1017, 385] on label "-37" at bounding box center [997, 381] width 160 height 33
click at [1008, 385] on input "-37" at bounding box center [1002, 386] width 10 height 10
radio input "true"
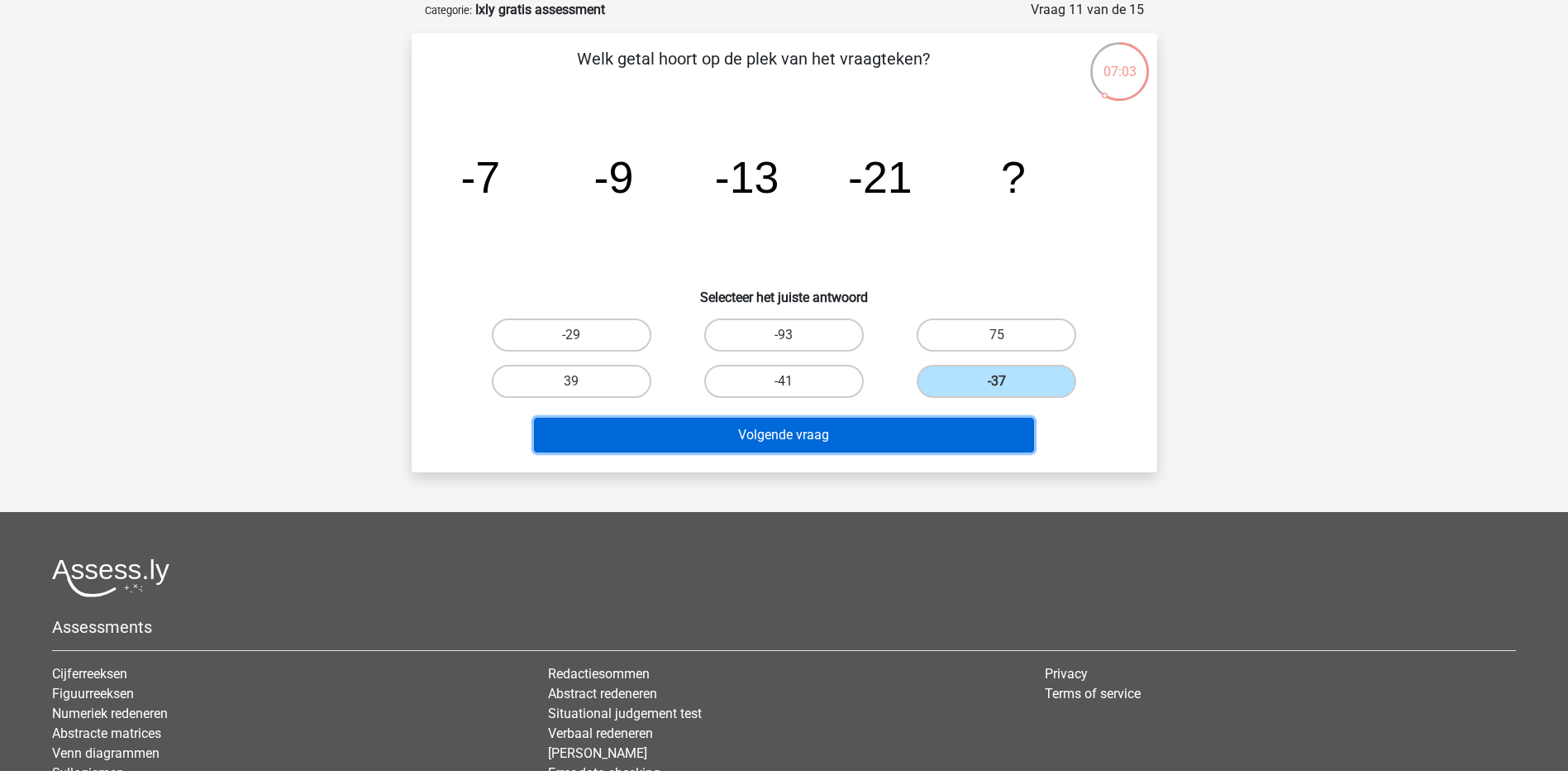
click at [908, 444] on button "Volgende vraag" at bounding box center [784, 434] width 500 height 35
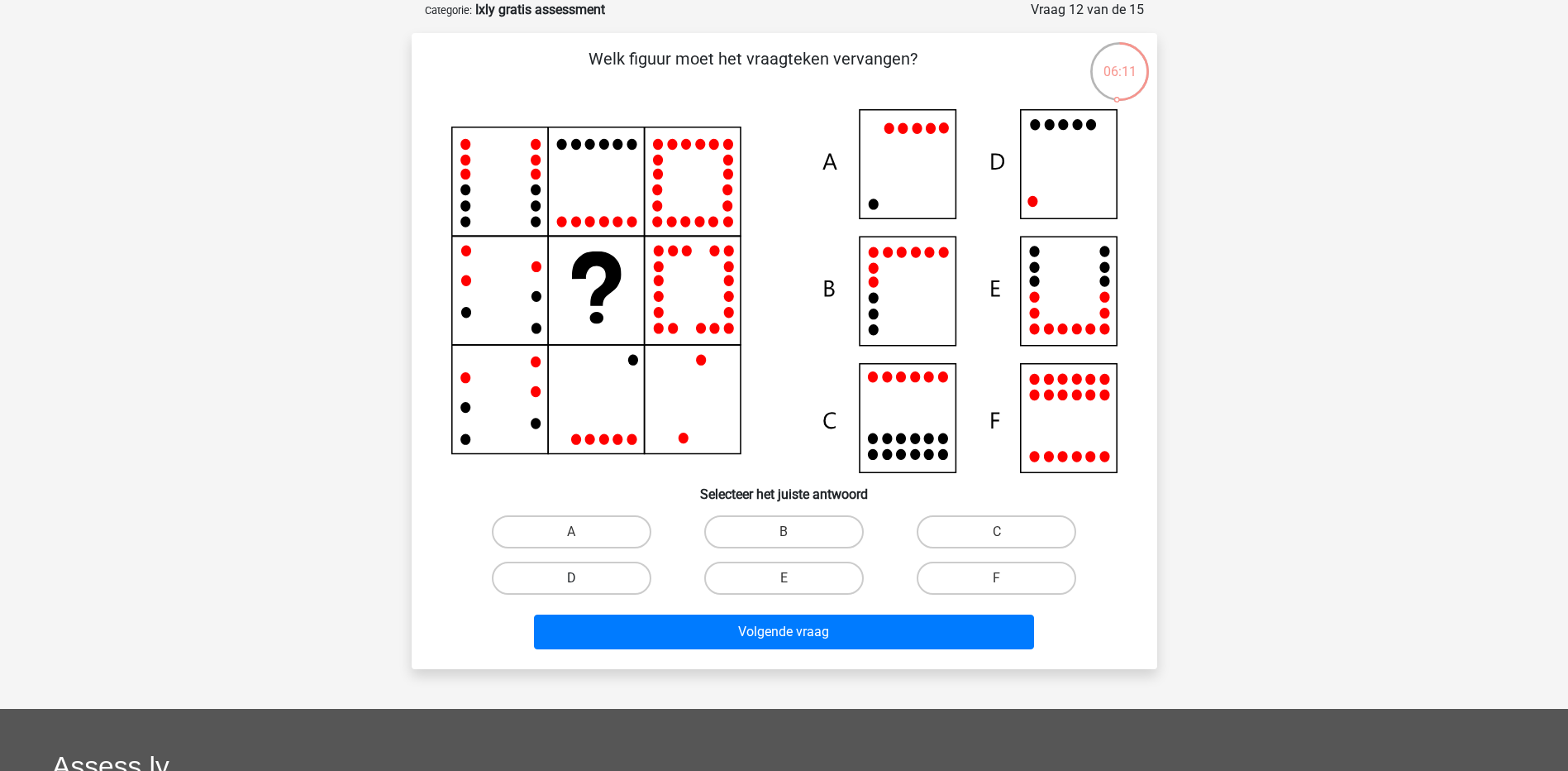
click at [598, 581] on label "D" at bounding box center [571, 578] width 160 height 33
click at [582, 581] on input "D" at bounding box center [576, 583] width 10 height 10
radio input "true"
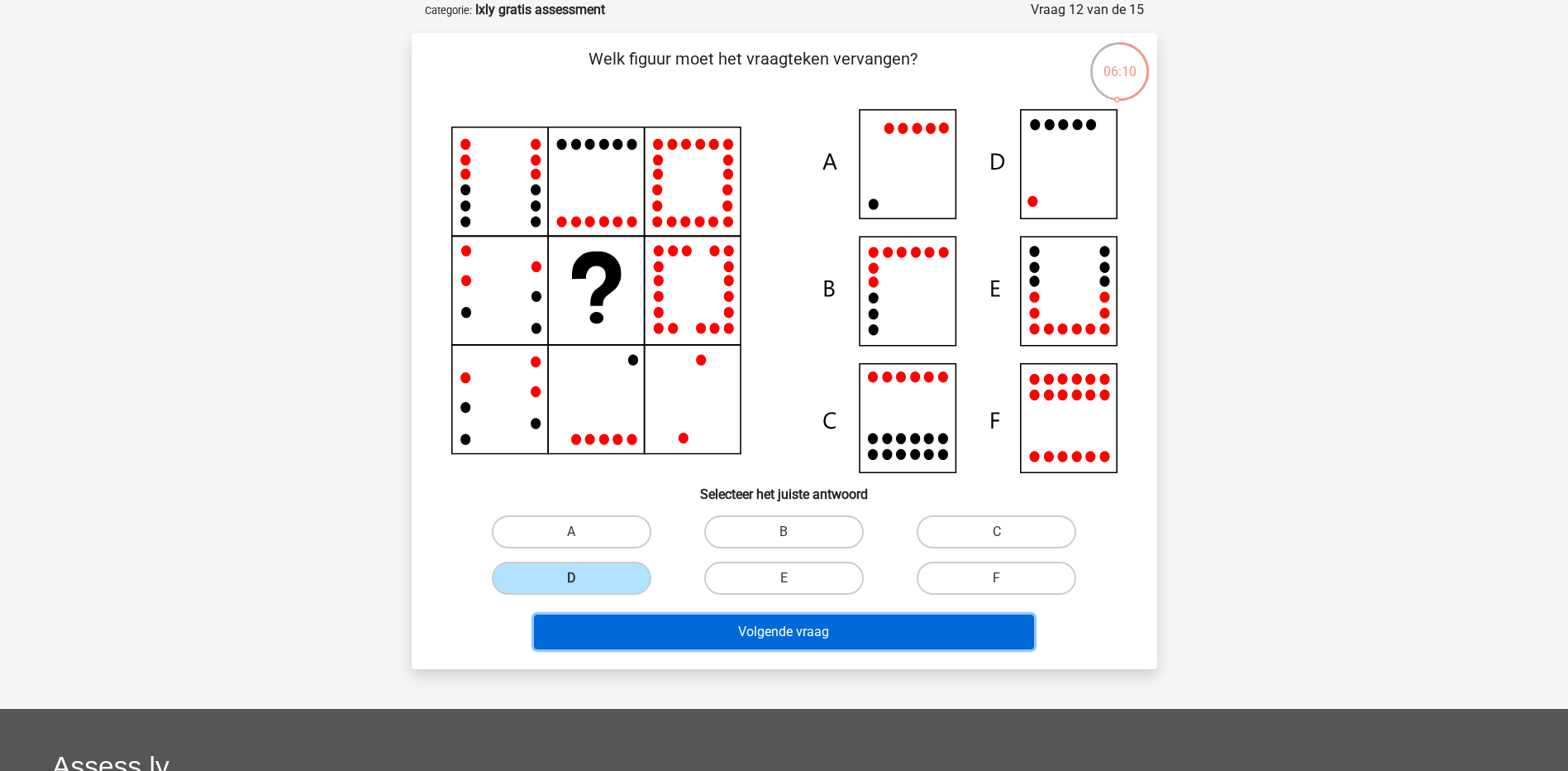
click at [723, 628] on button "Volgende vraag" at bounding box center [784, 632] width 500 height 35
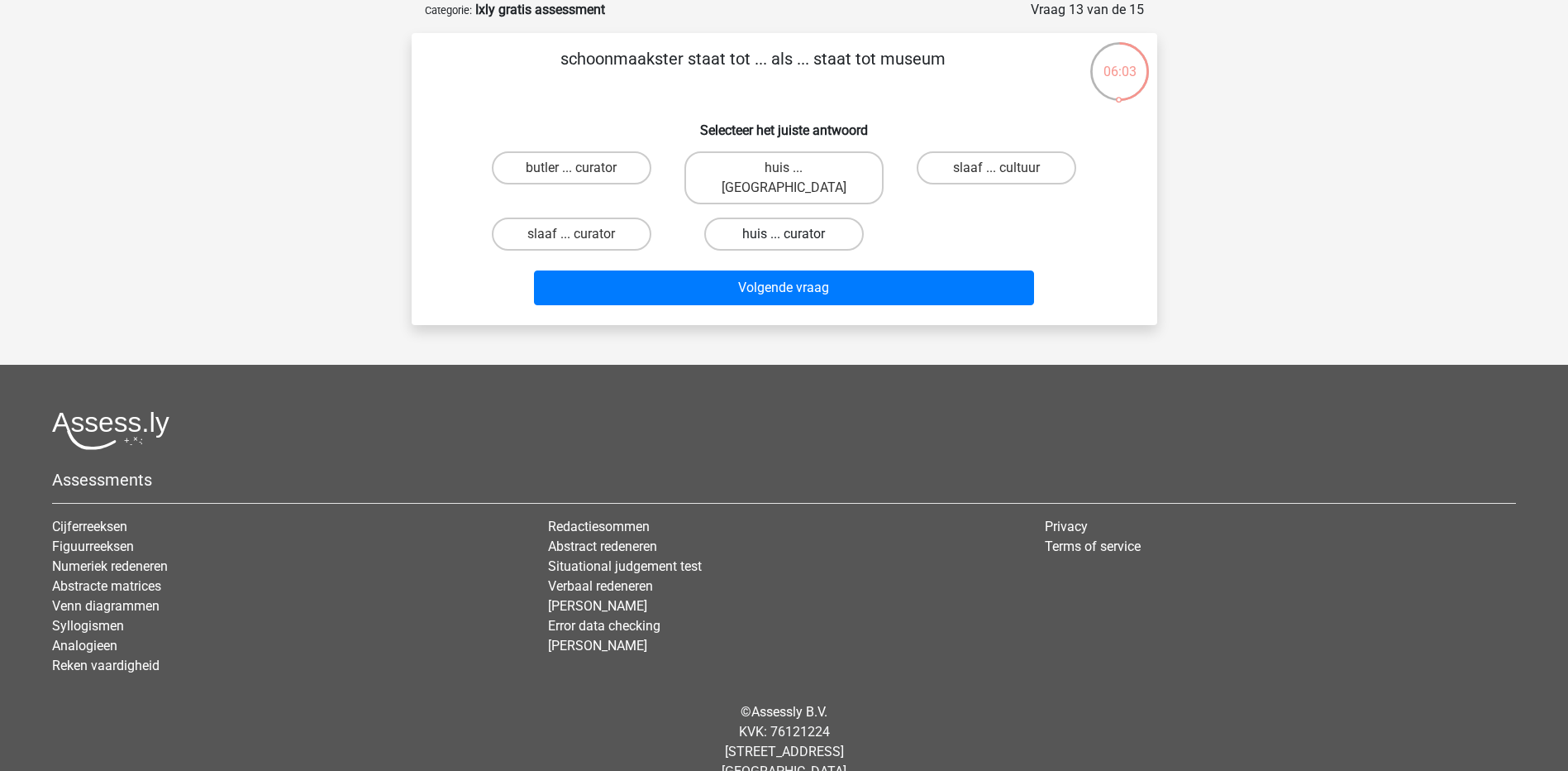
click at [820, 218] on label "huis ... curator" at bounding box center [784, 234] width 160 height 33
click at [794, 234] on input "huis ... curator" at bounding box center [789, 238] width 10 height 10
radio input "true"
click at [818, 164] on label "huis ... louvre" at bounding box center [784, 178] width 200 height 53
click at [794, 167] on input "huis ... louvre" at bounding box center [789, 172] width 10 height 10
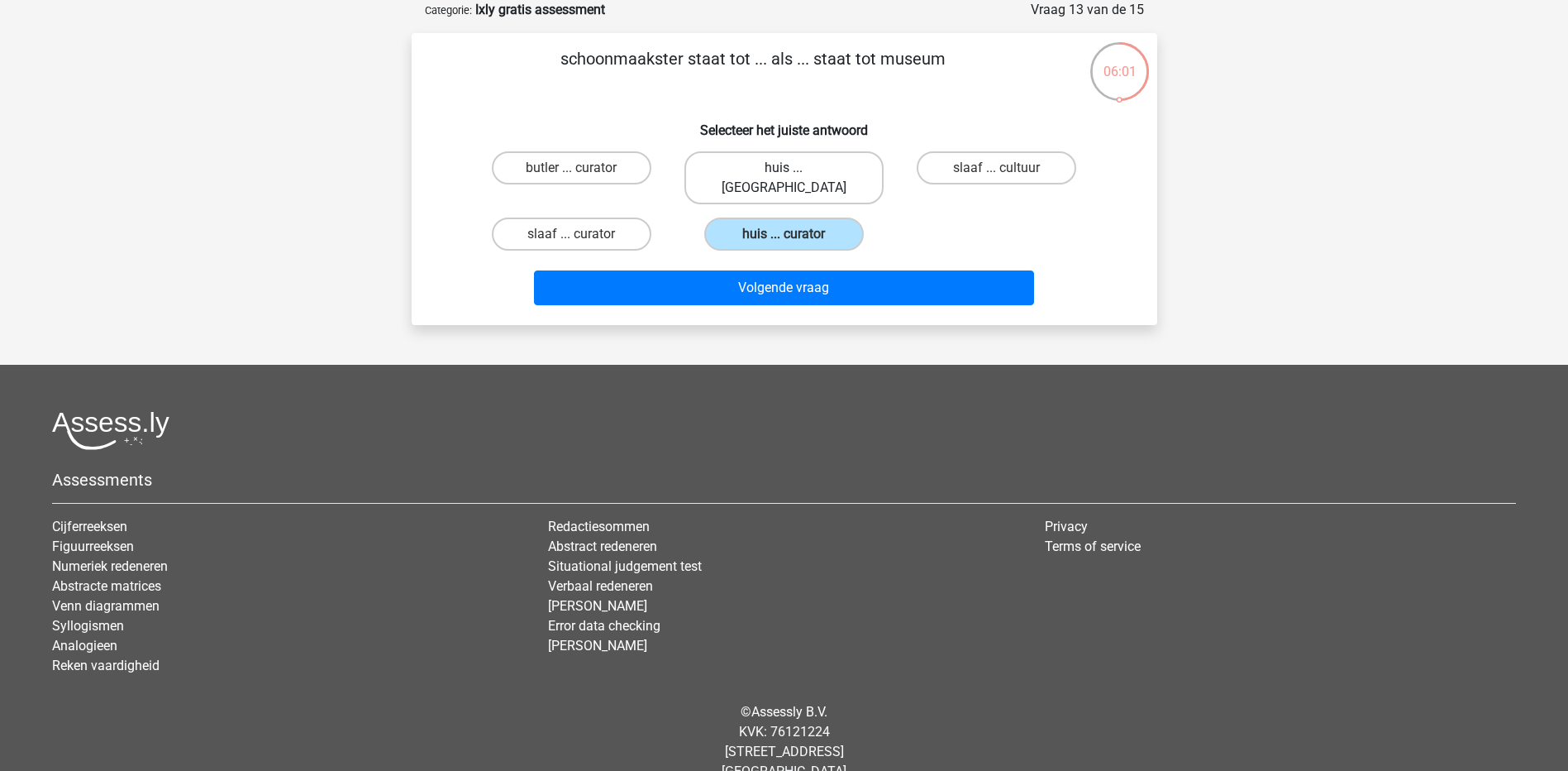
radio input "true"
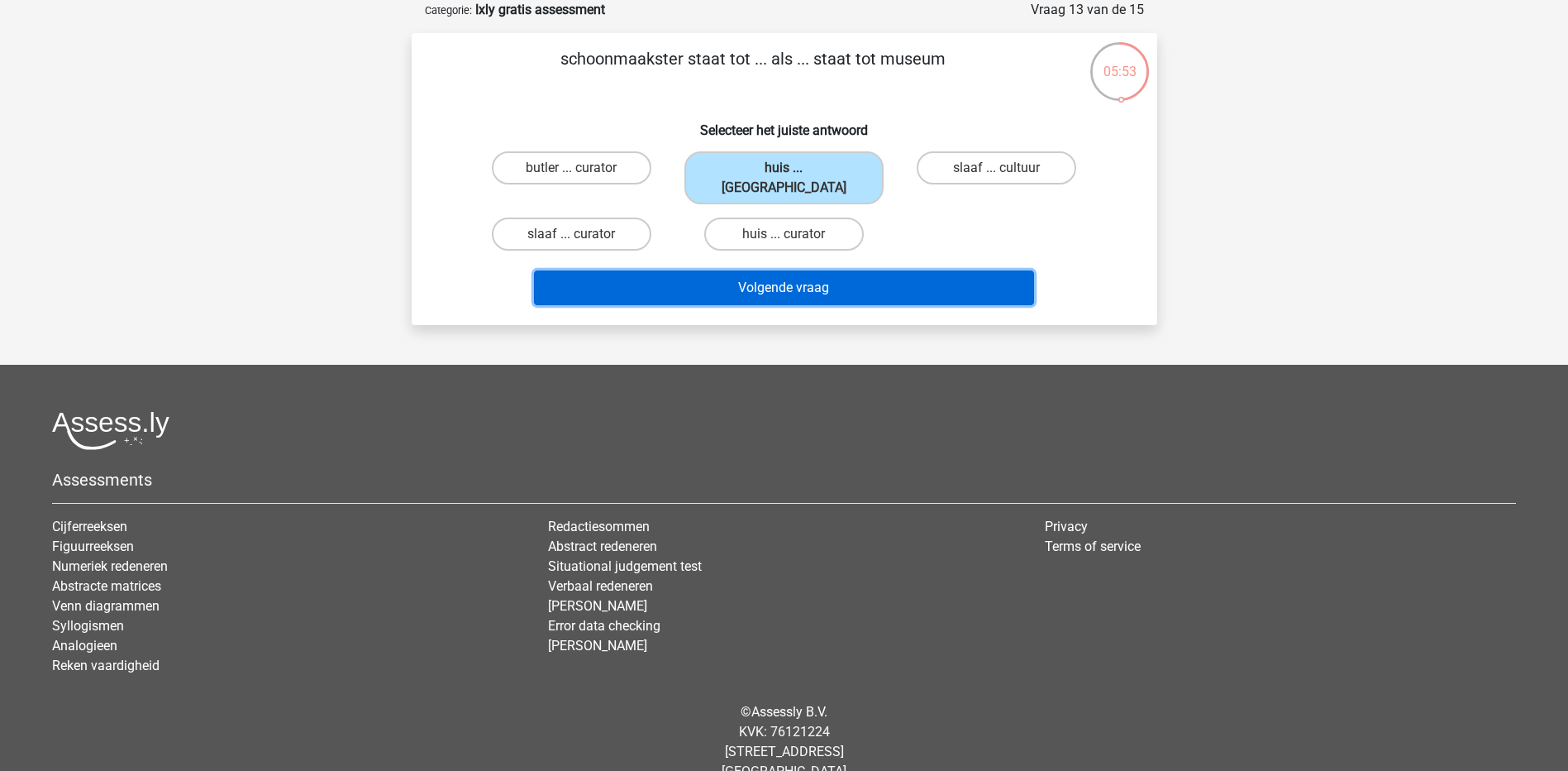
click at [875, 272] on button "Volgende vraag" at bounding box center [784, 288] width 500 height 35
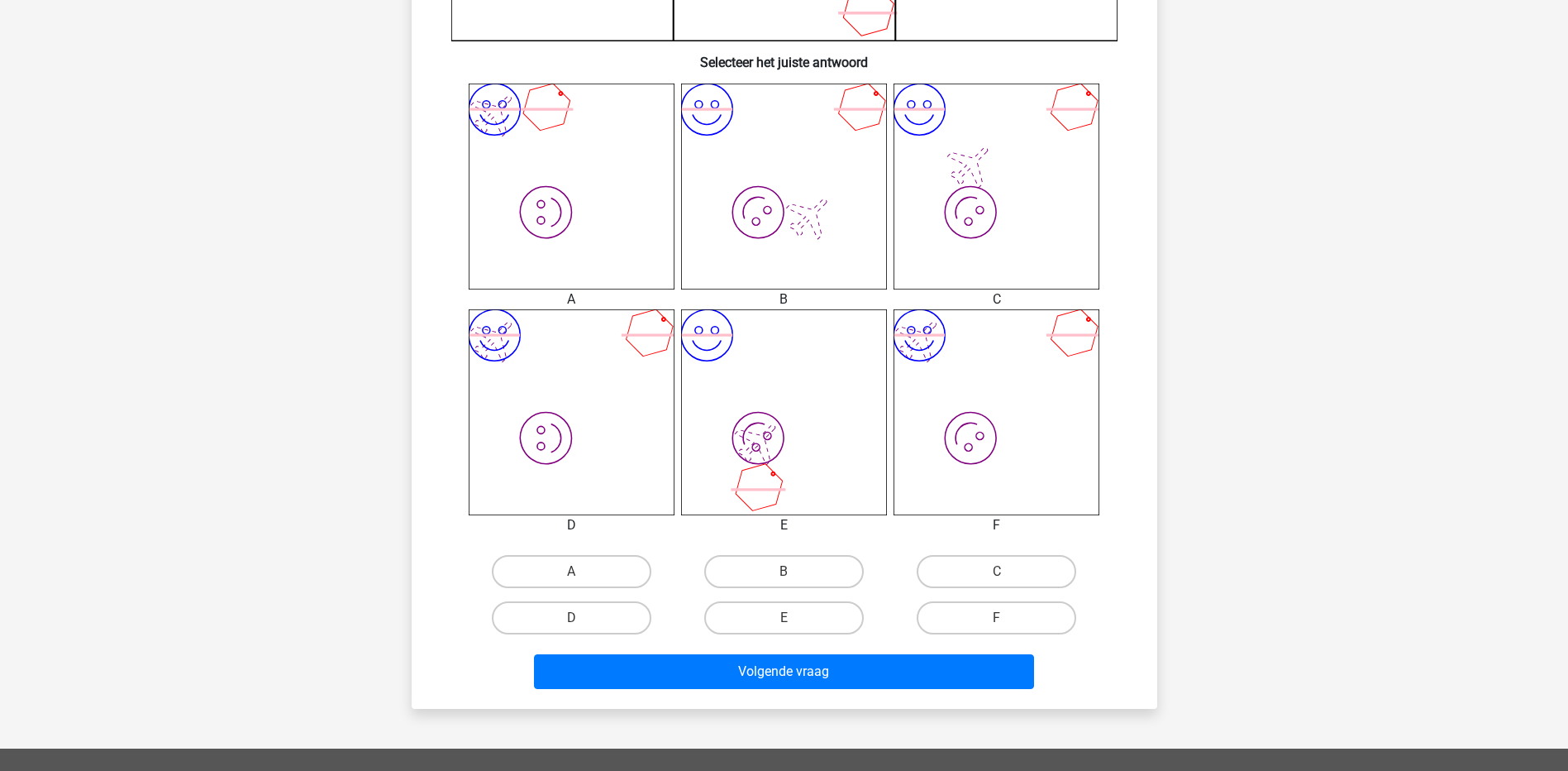
scroll to position [598, 0]
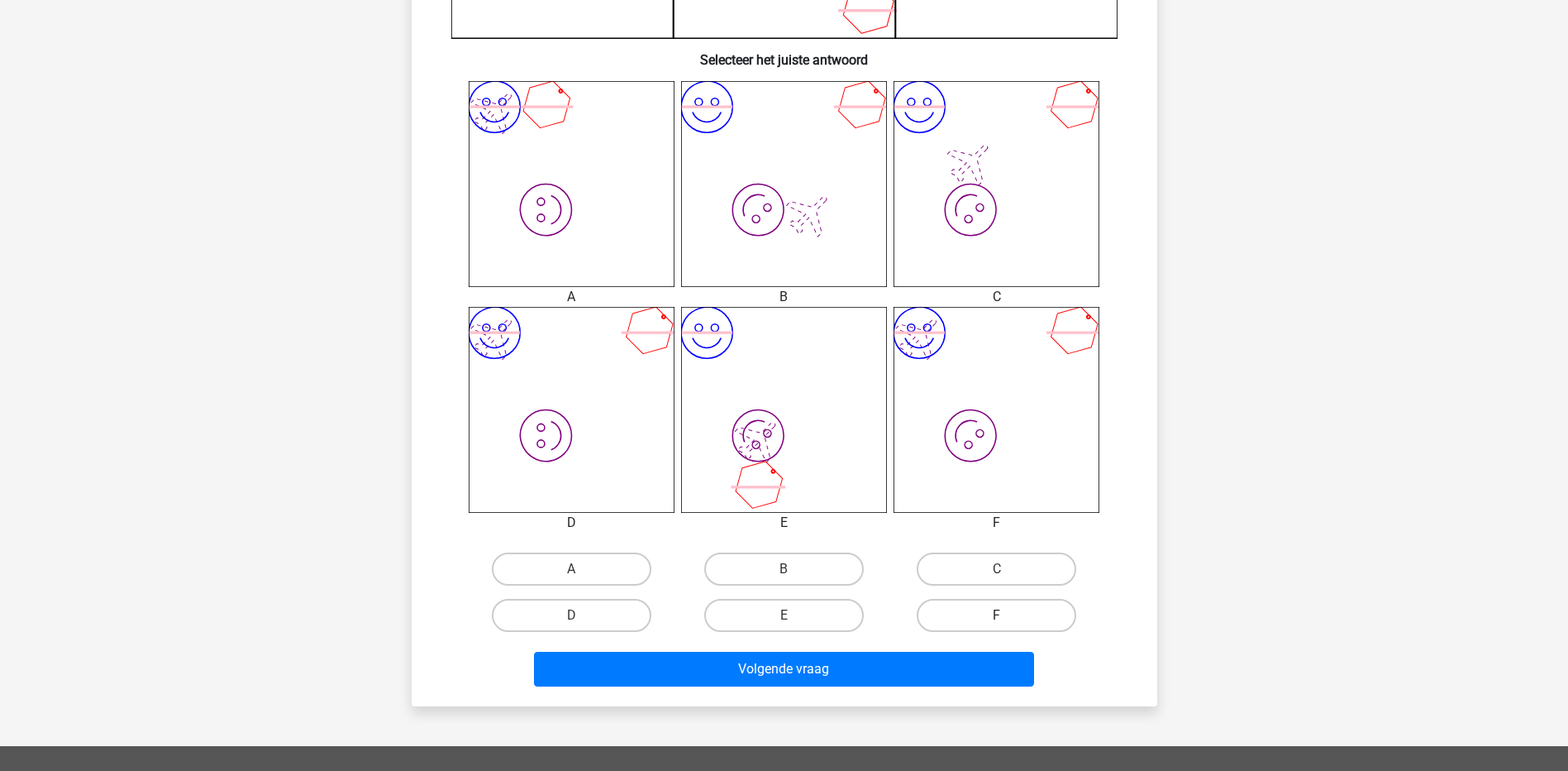
click at [975, 609] on label "F" at bounding box center [997, 615] width 160 height 33
click at [997, 615] on input "F" at bounding box center [1002, 620] width 10 height 10
radio input "true"
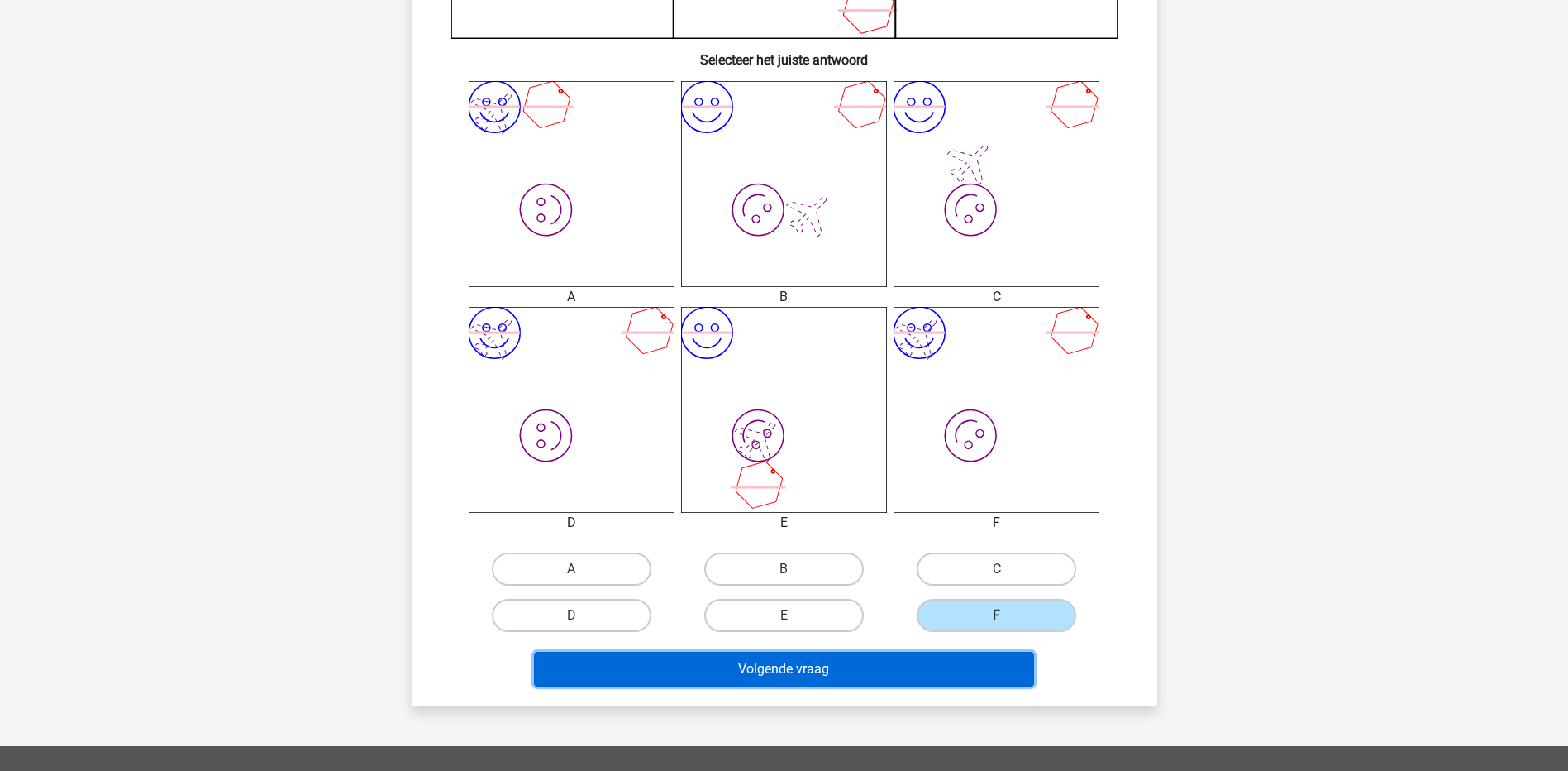
click at [939, 672] on button "Volgende vraag" at bounding box center [784, 669] width 500 height 35
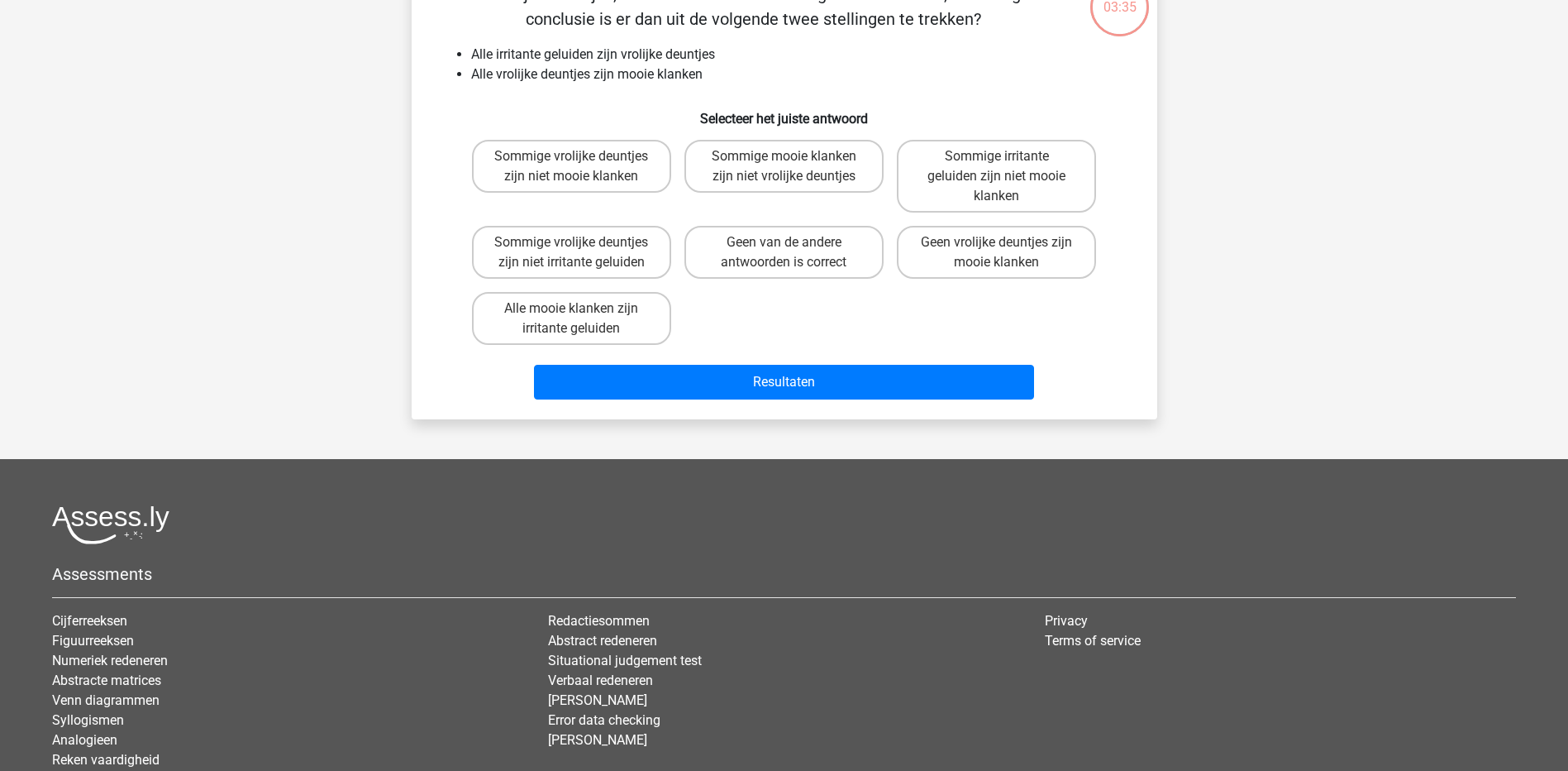
scroll to position [82, 0]
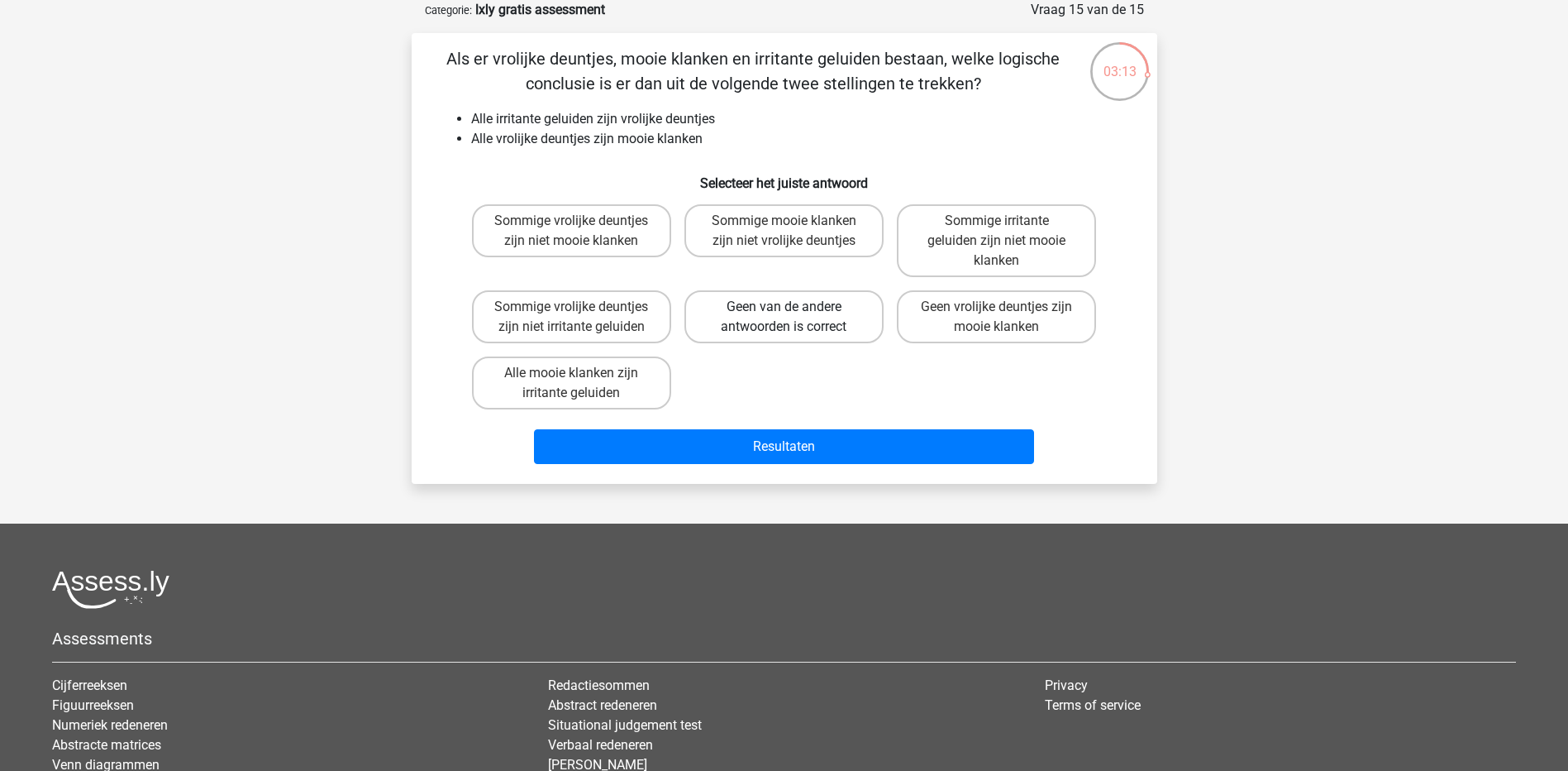
click at [789, 320] on label "Geen van de andere antwoorden is correct" at bounding box center [784, 317] width 200 height 53
click at [789, 318] on input "Geen van de andere antwoorden is correct" at bounding box center [789, 311] width 10 height 10
radio input "true"
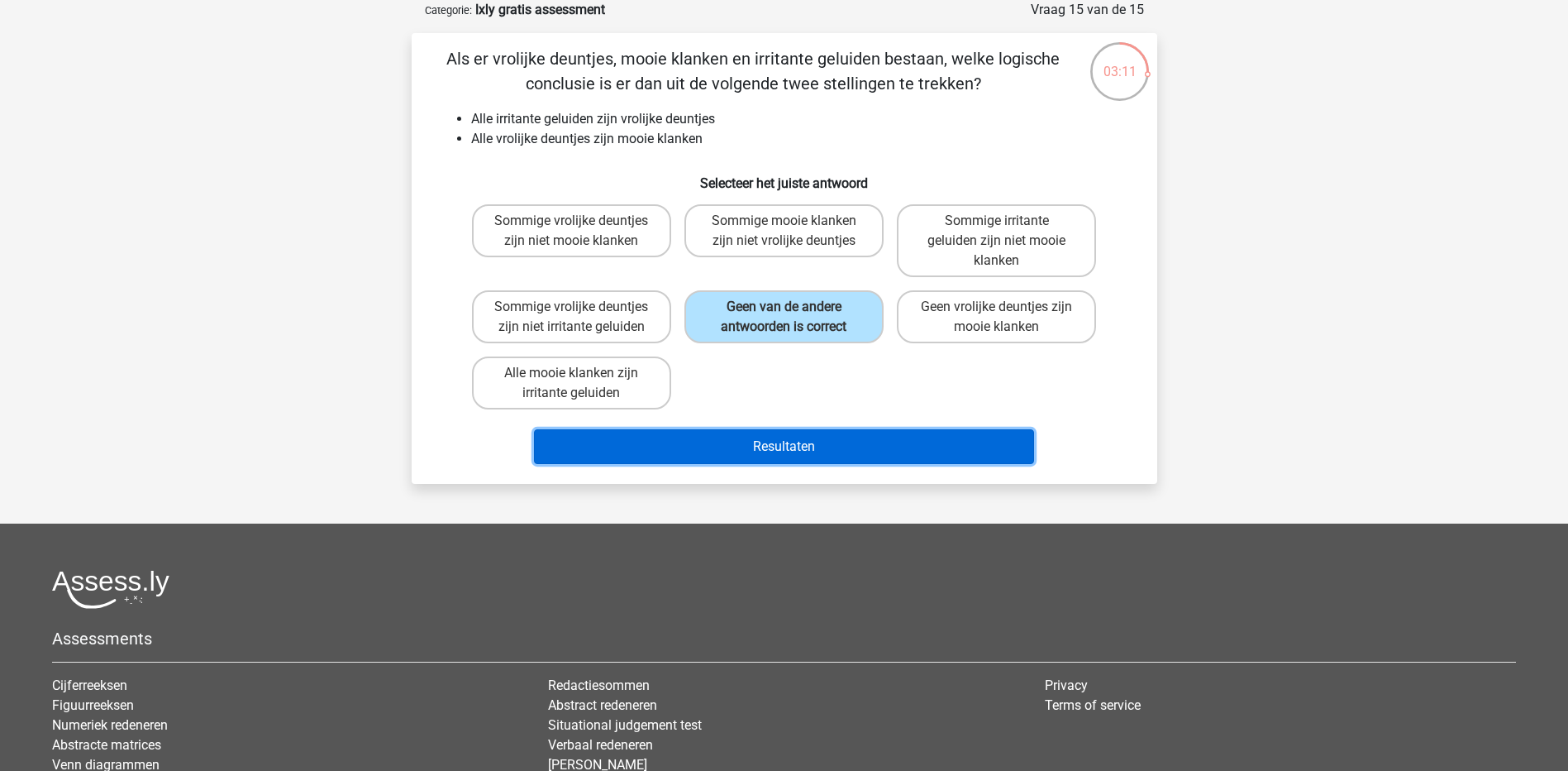
click at [834, 437] on button "Resultaten" at bounding box center [784, 447] width 500 height 35
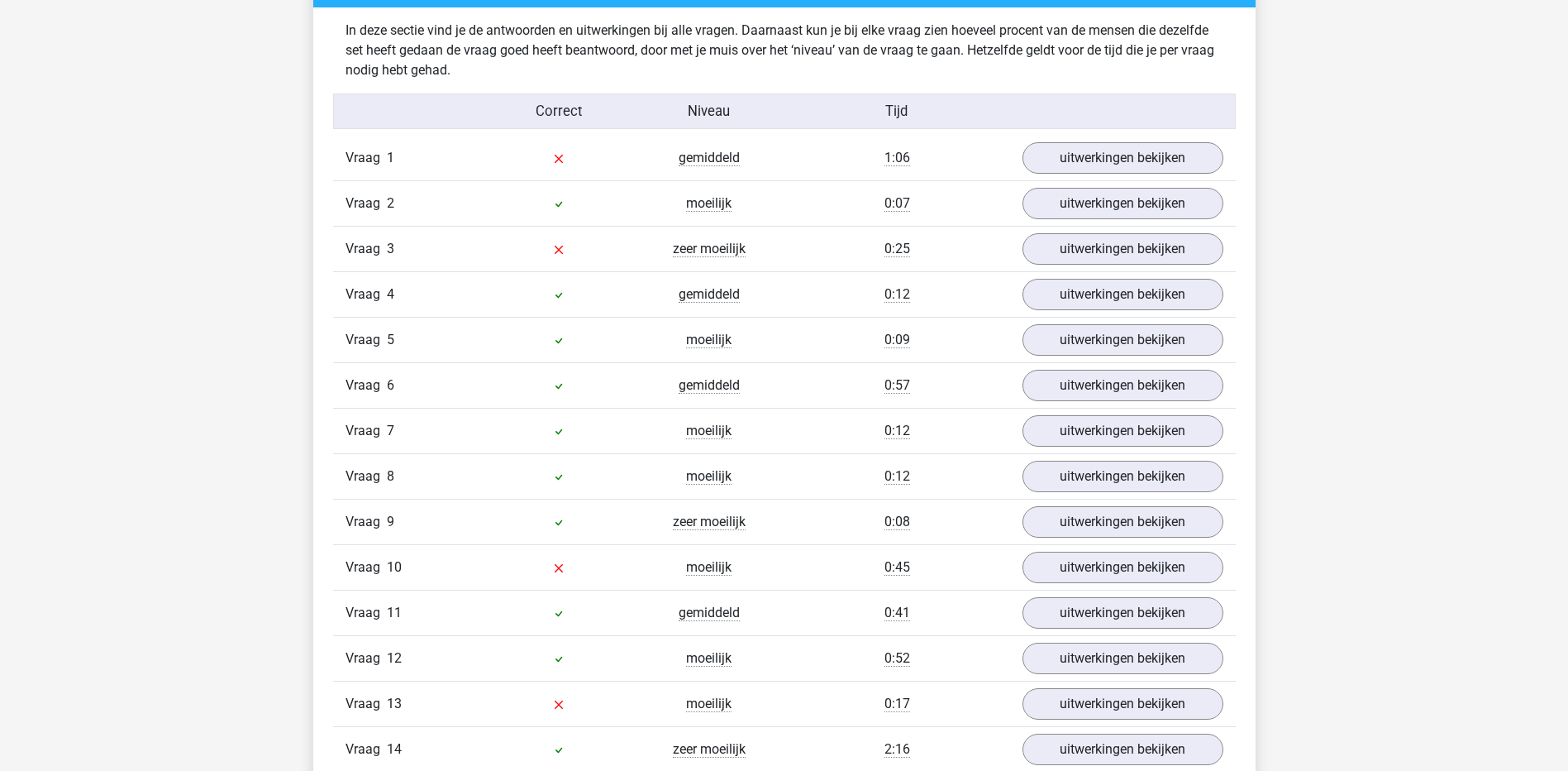
scroll to position [1805, 0]
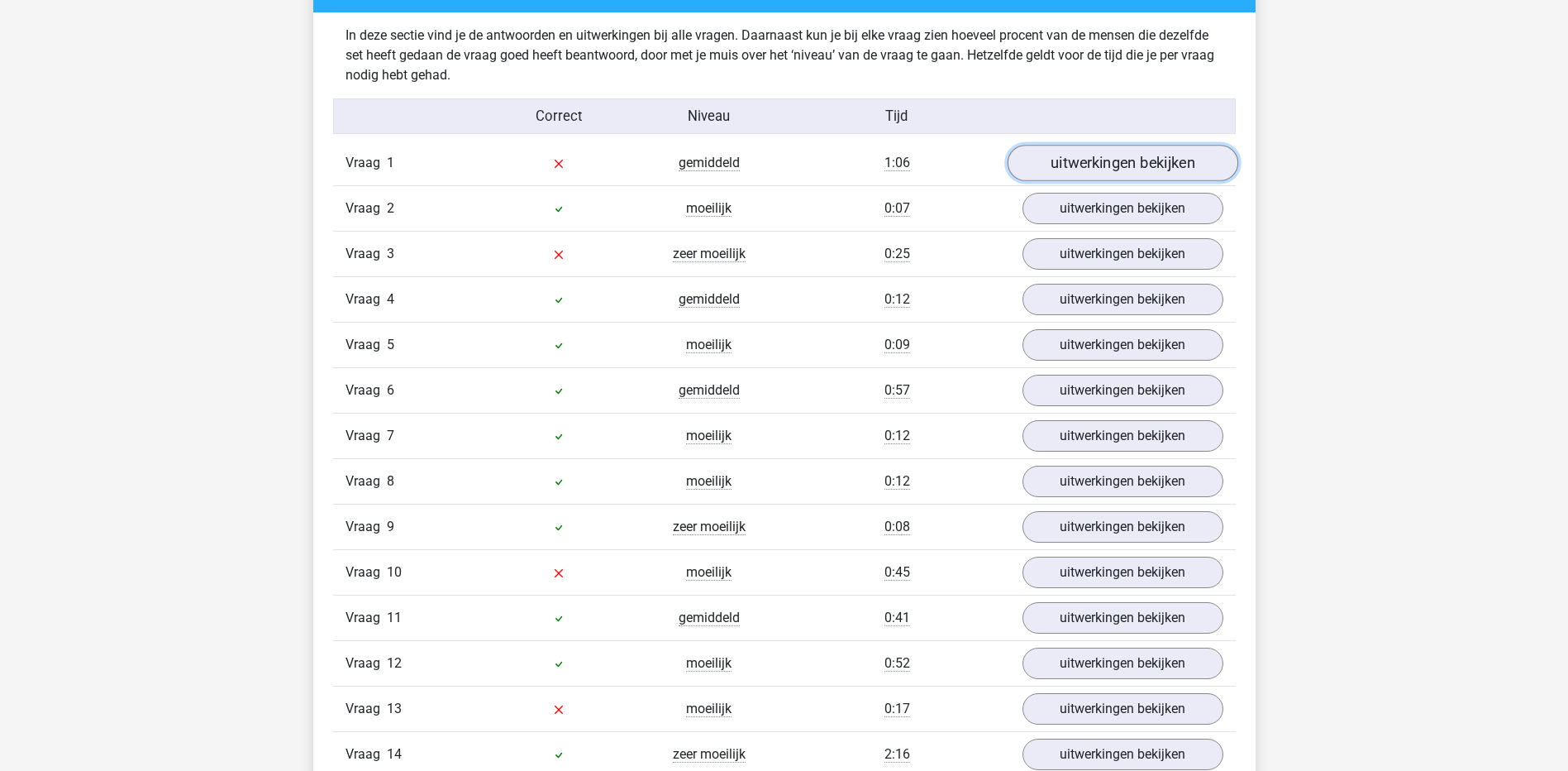
click at [1185, 161] on link "uitwerkingen bekijken" at bounding box center [1123, 163] width 231 height 36
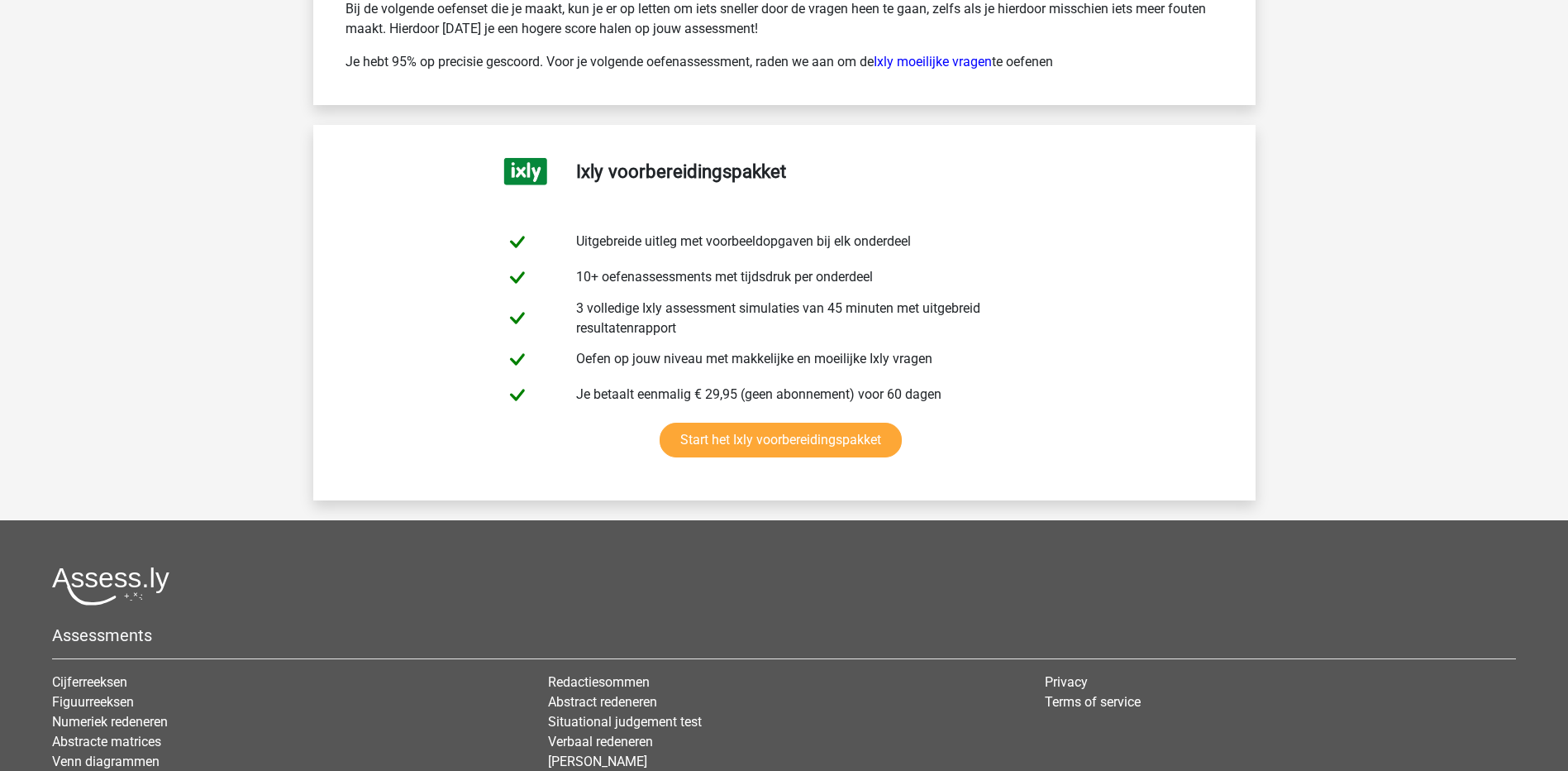
scroll to position [4189, 0]
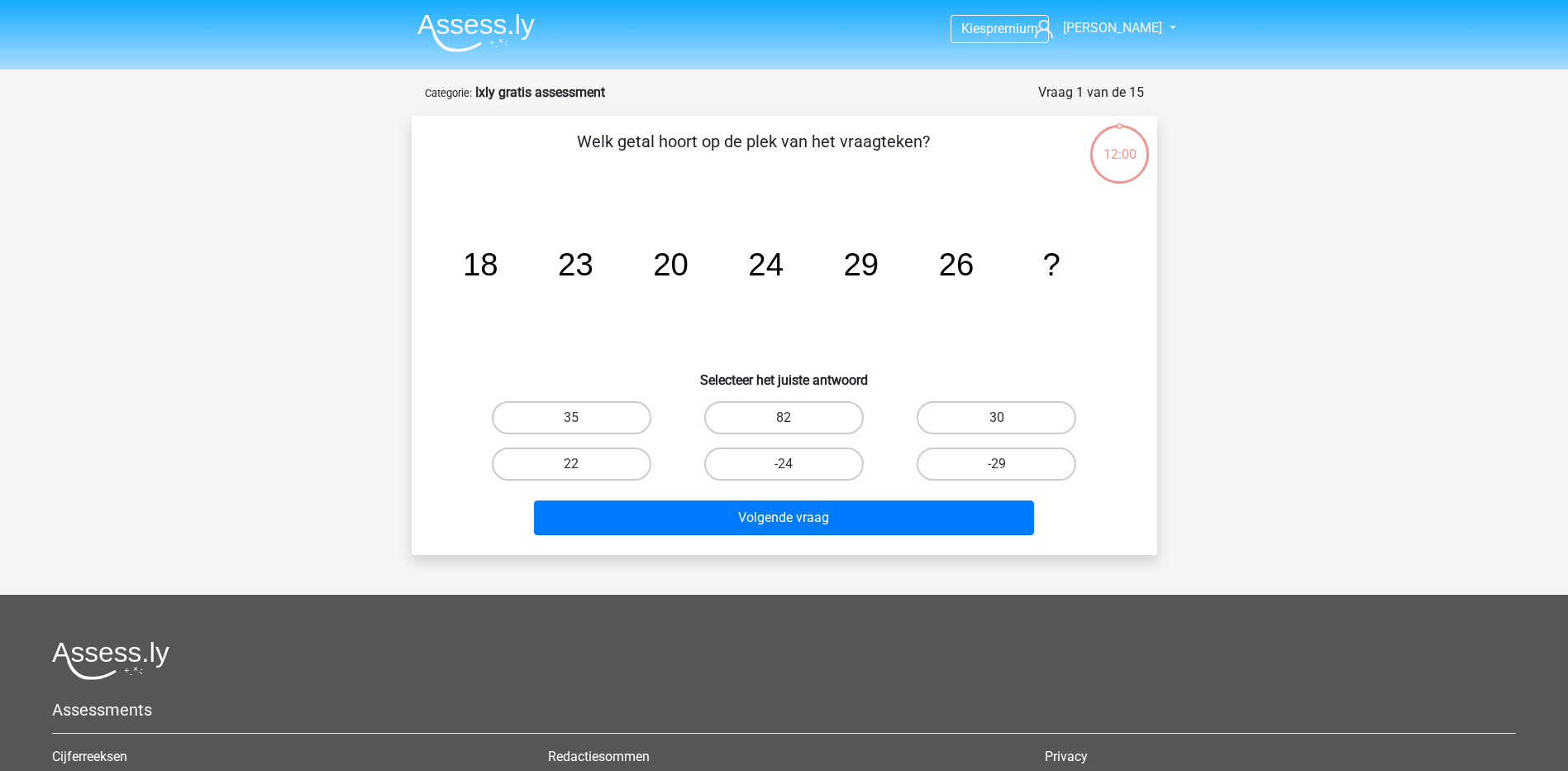
scroll to position [82, 0]
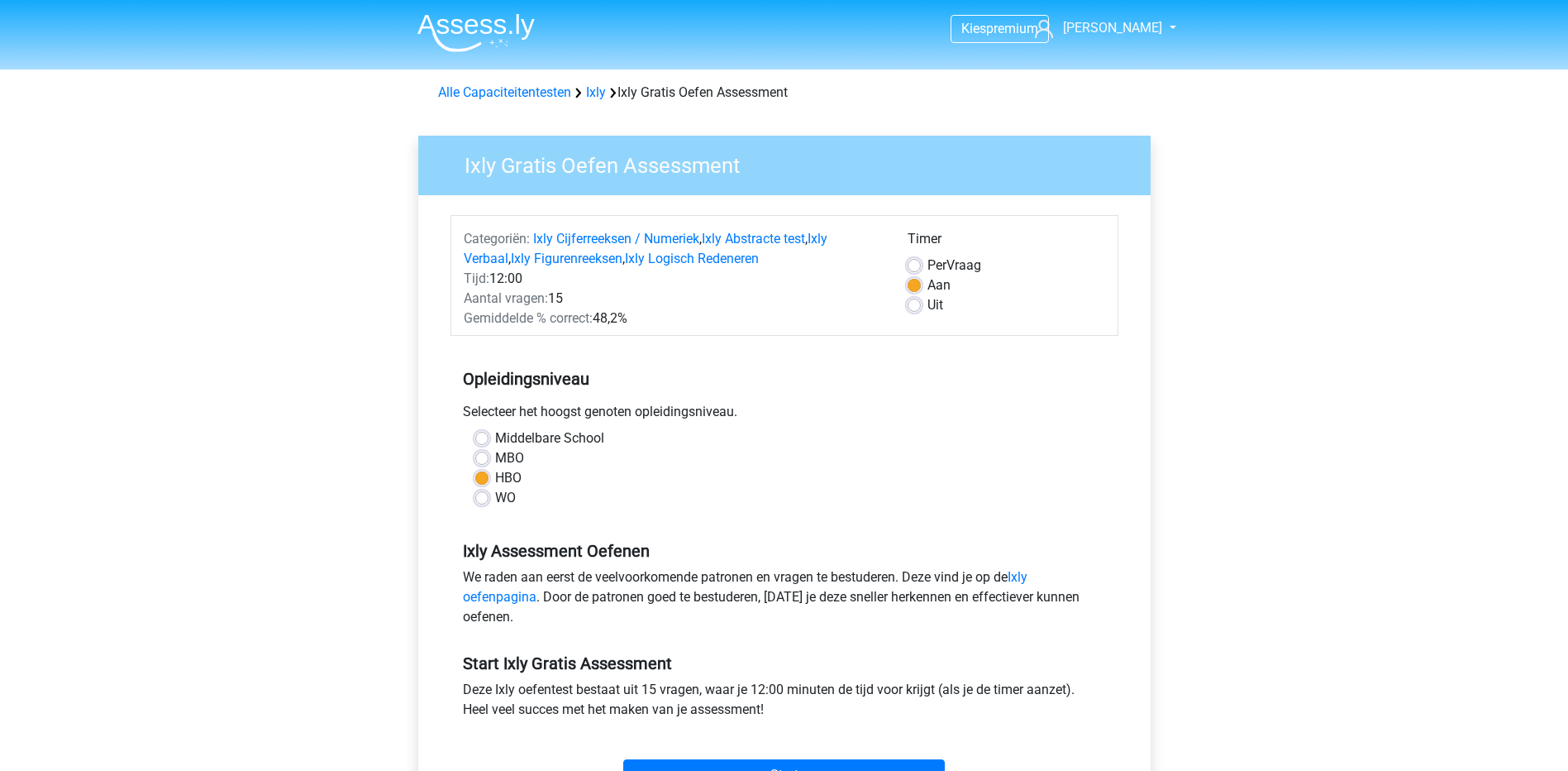
scroll to position [160, 0]
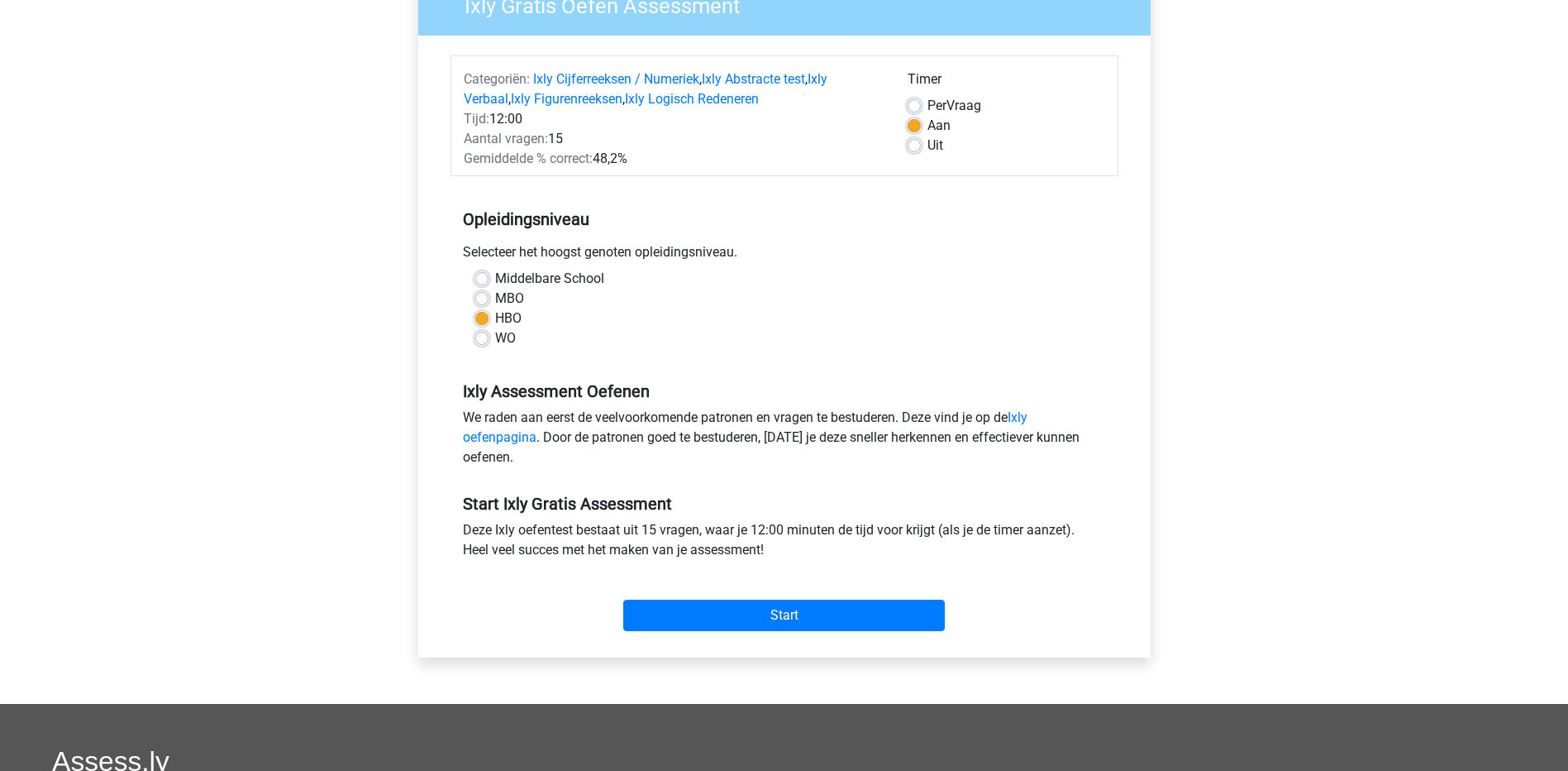
click at [1568, 255] on div "Kies premium Sandy [PERSON_NAME][EMAIL_ADDRESS][DOMAIN_NAME]" at bounding box center [784, 490] width 1568 height 1300
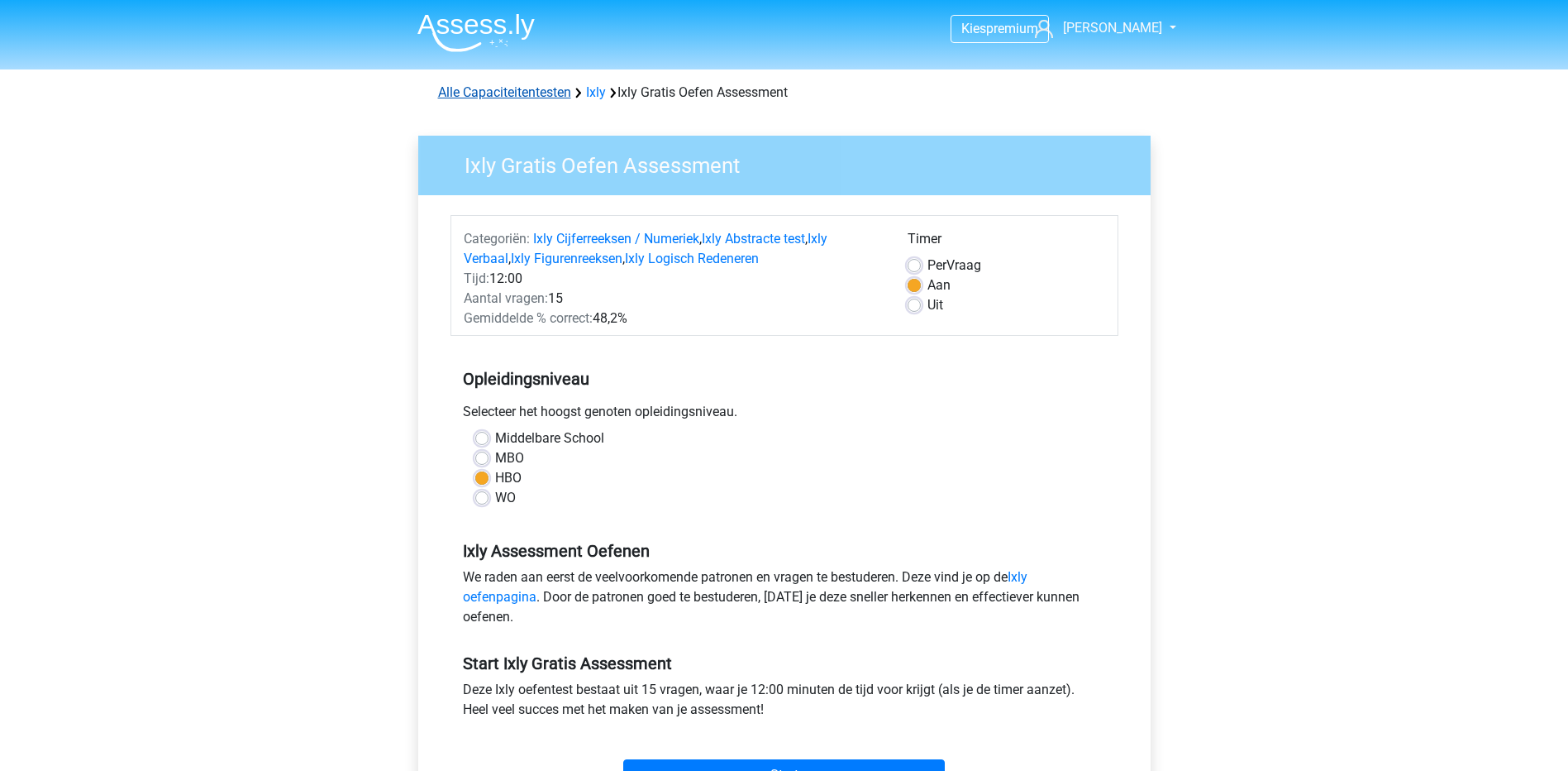
click at [492, 92] on link "Alle Capaciteitentesten" at bounding box center [504, 92] width 133 height 16
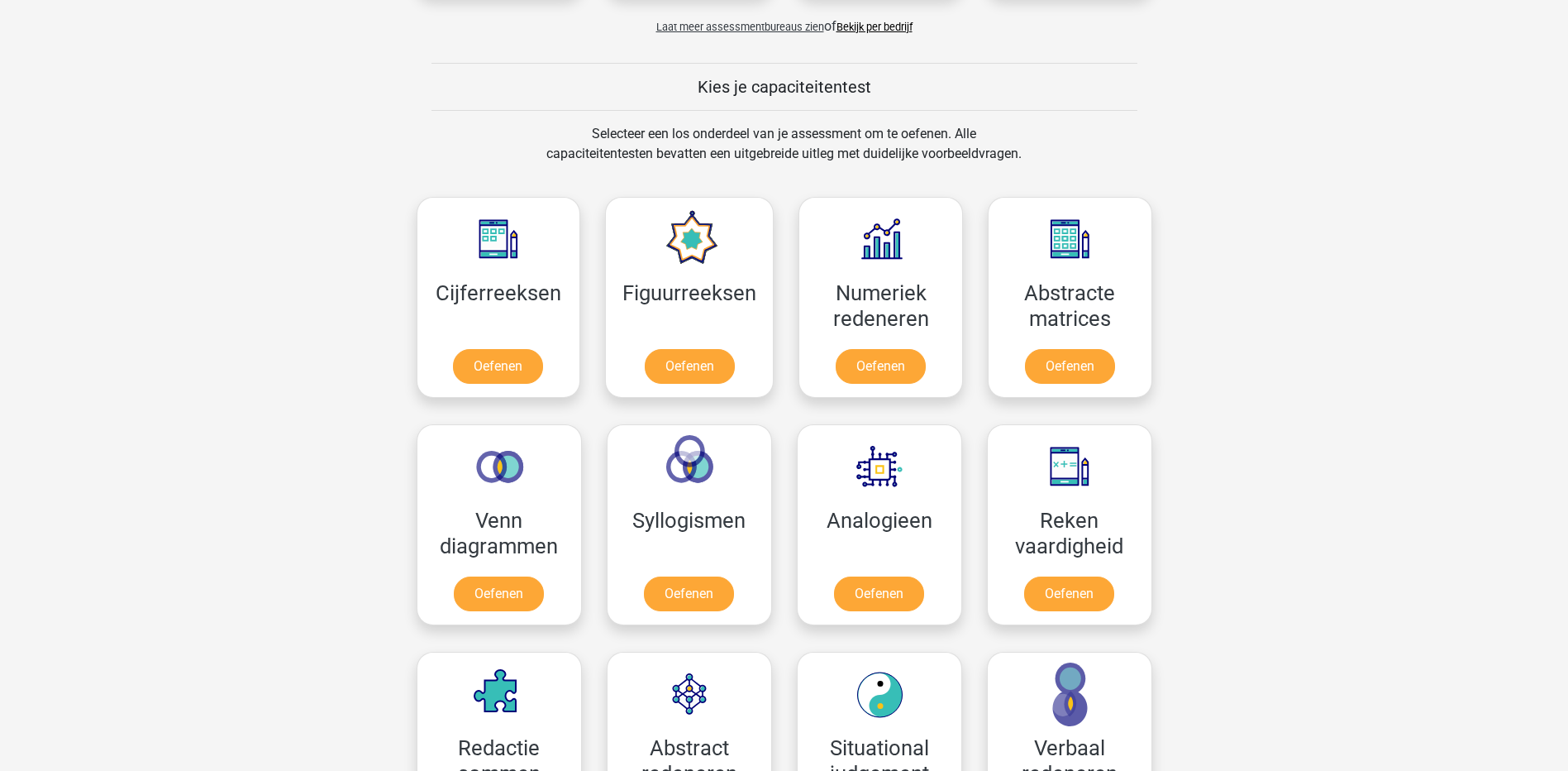
scroll to position [569, 0]
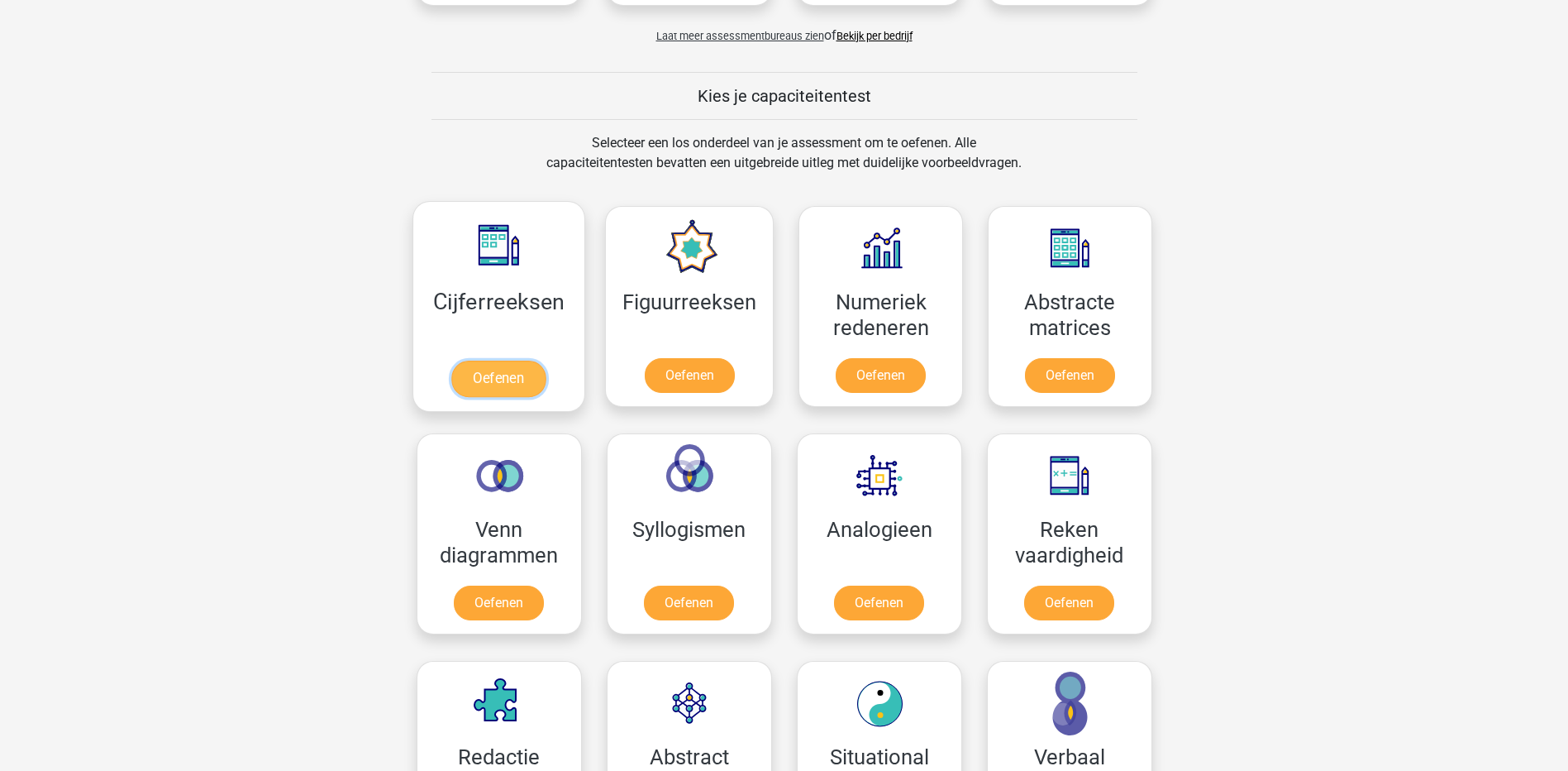
click at [528, 376] on link "Oefenen" at bounding box center [498, 378] width 95 height 36
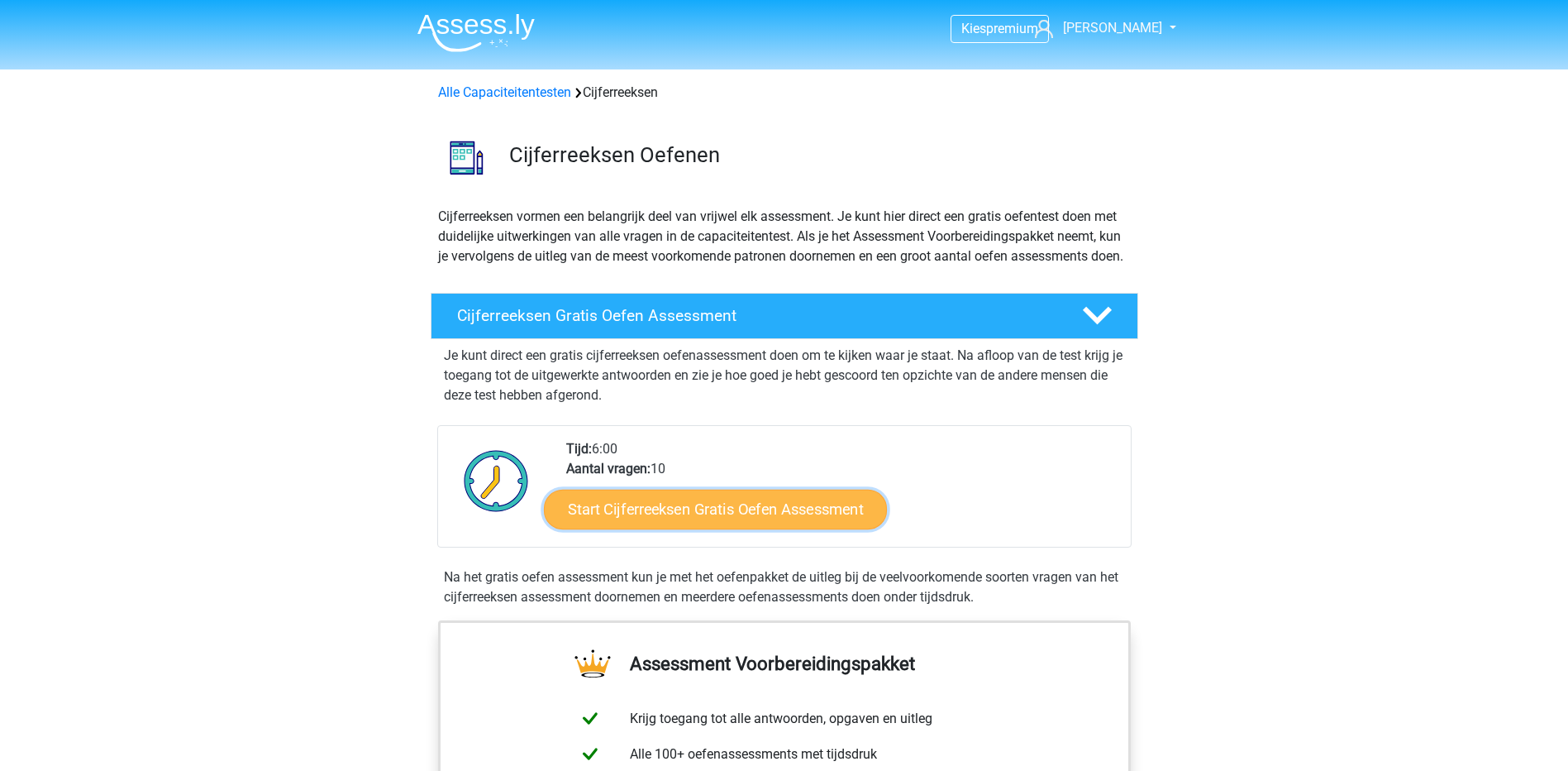
click at [746, 523] on link "Start Cijferreeksen Gratis Oefen Assessment" at bounding box center [715, 509] width 343 height 40
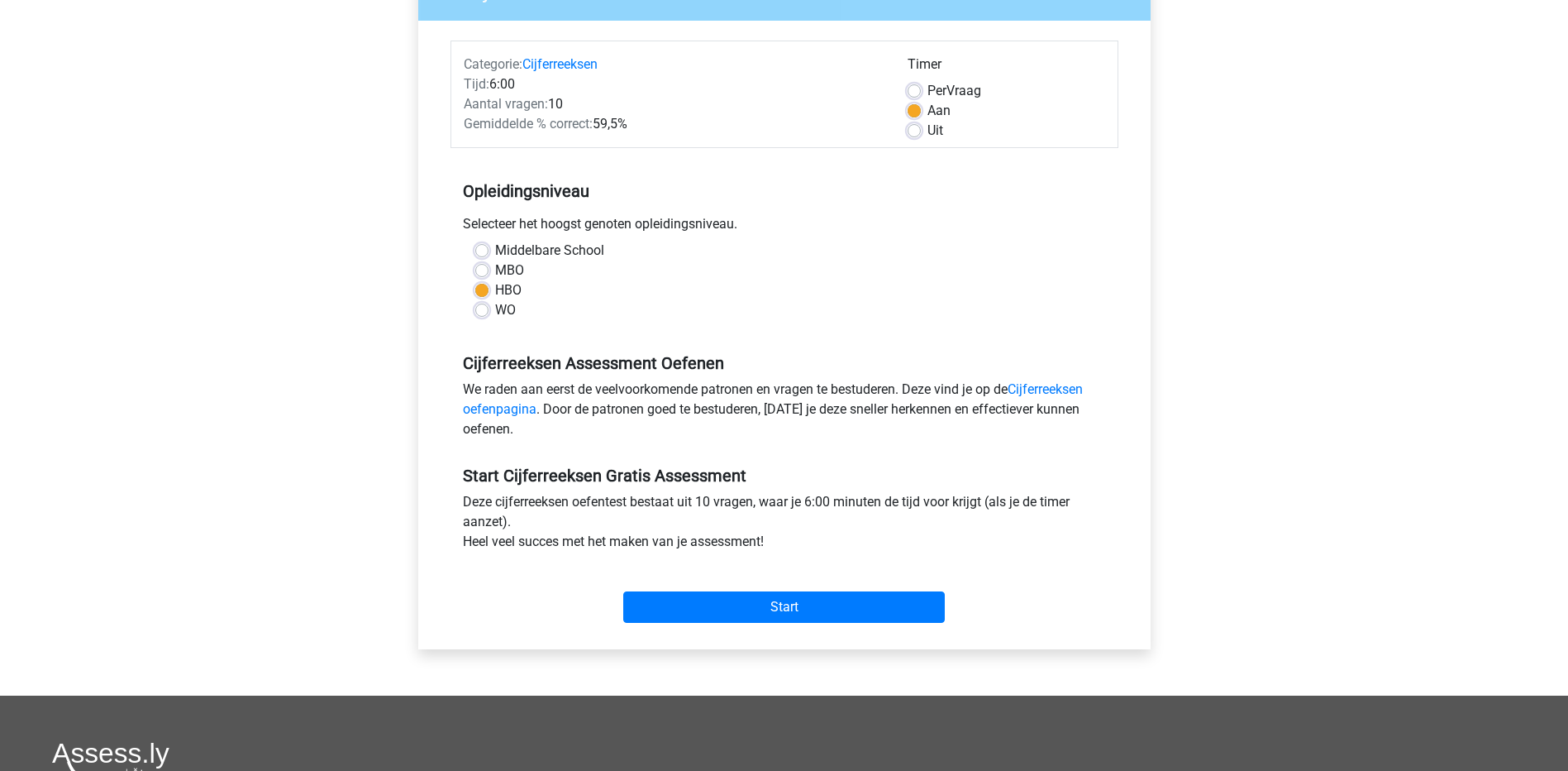
scroll to position [195, 0]
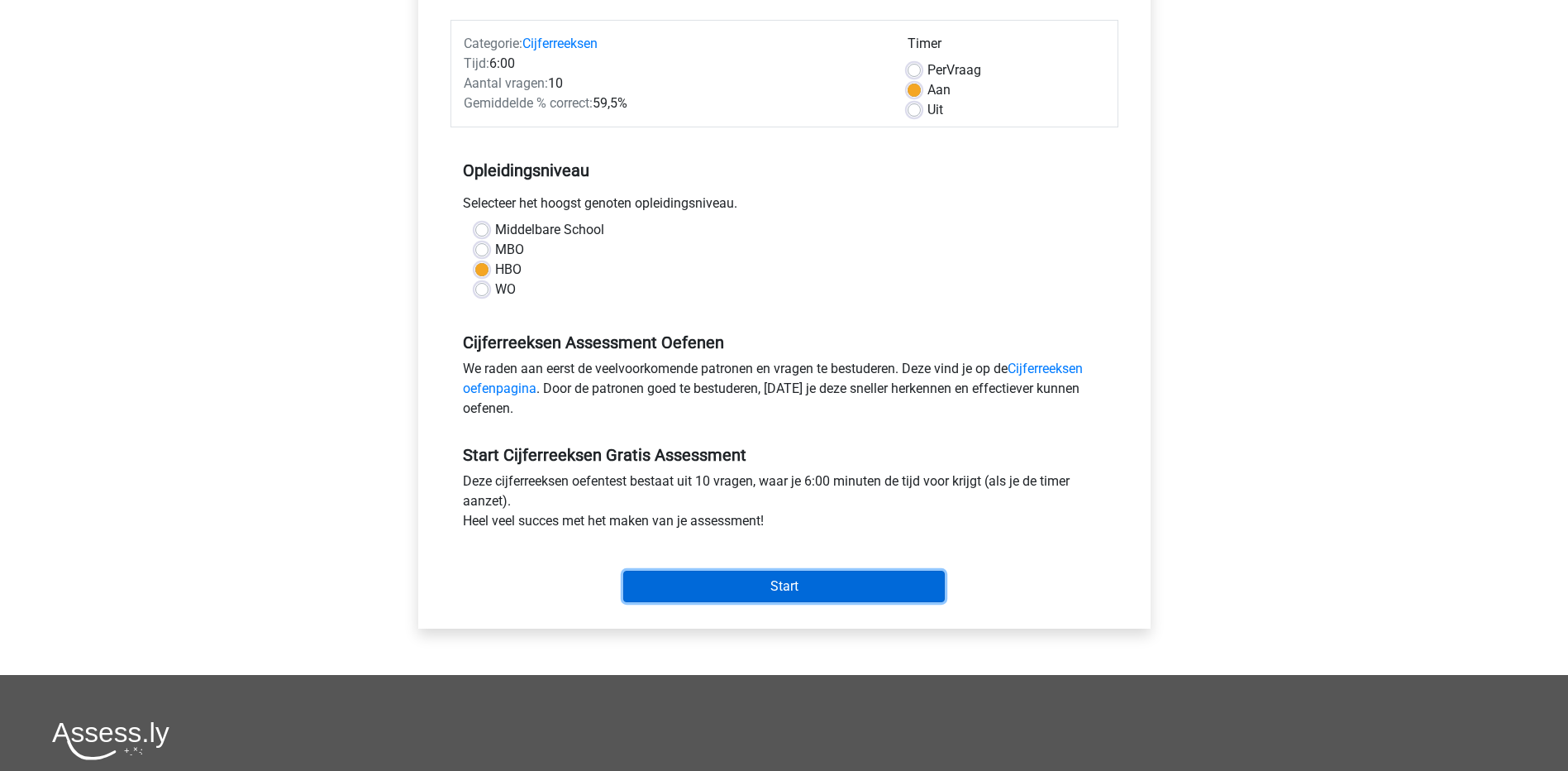
click at [845, 579] on input "Start" at bounding box center [784, 586] width 322 height 31
click at [737, 588] on input "Start" at bounding box center [784, 586] width 322 height 31
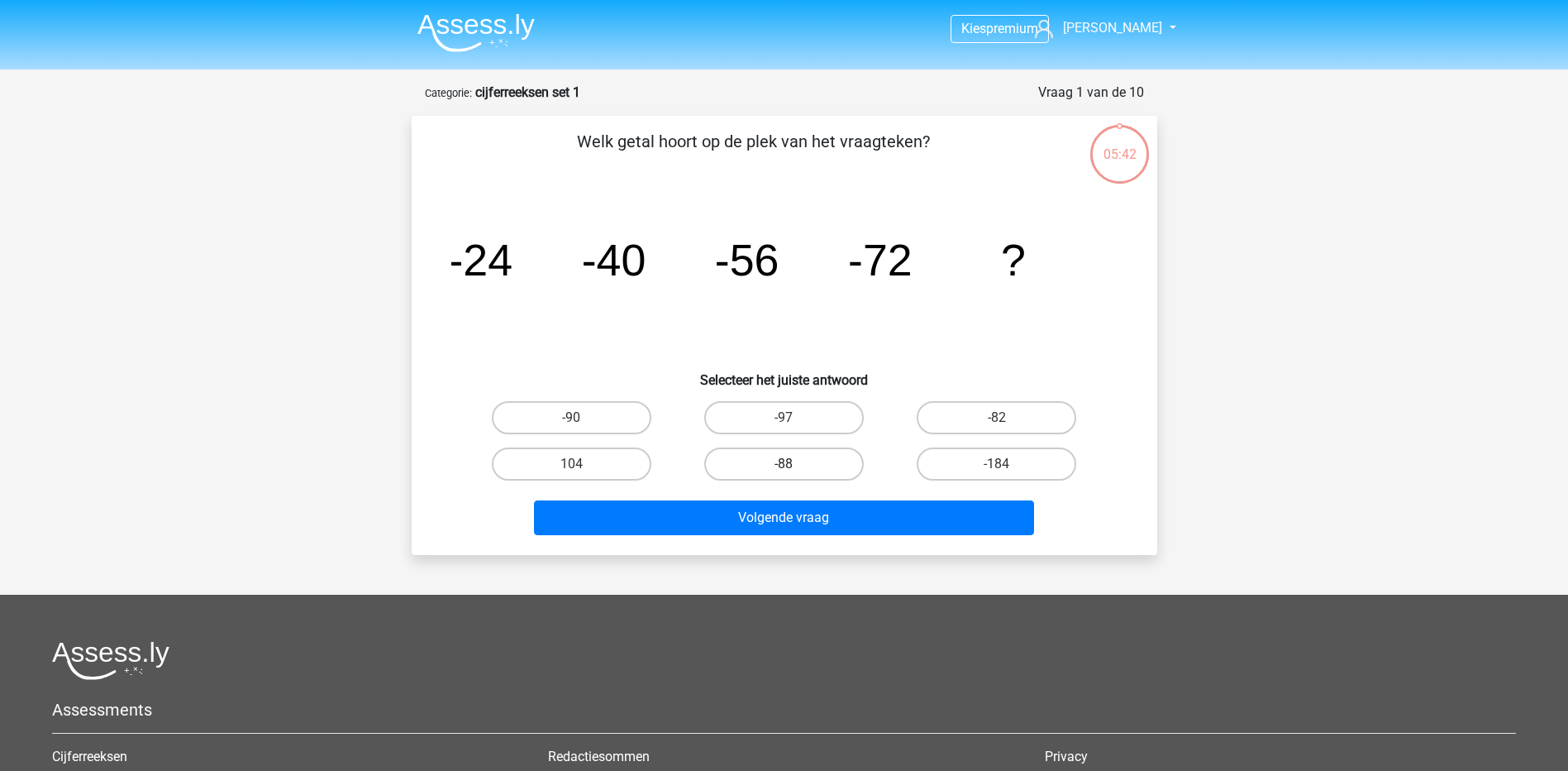
click at [777, 473] on label "-88" at bounding box center [784, 464] width 160 height 33
click at [784, 473] on input "-88" at bounding box center [789, 468] width 10 height 10
radio input "true"
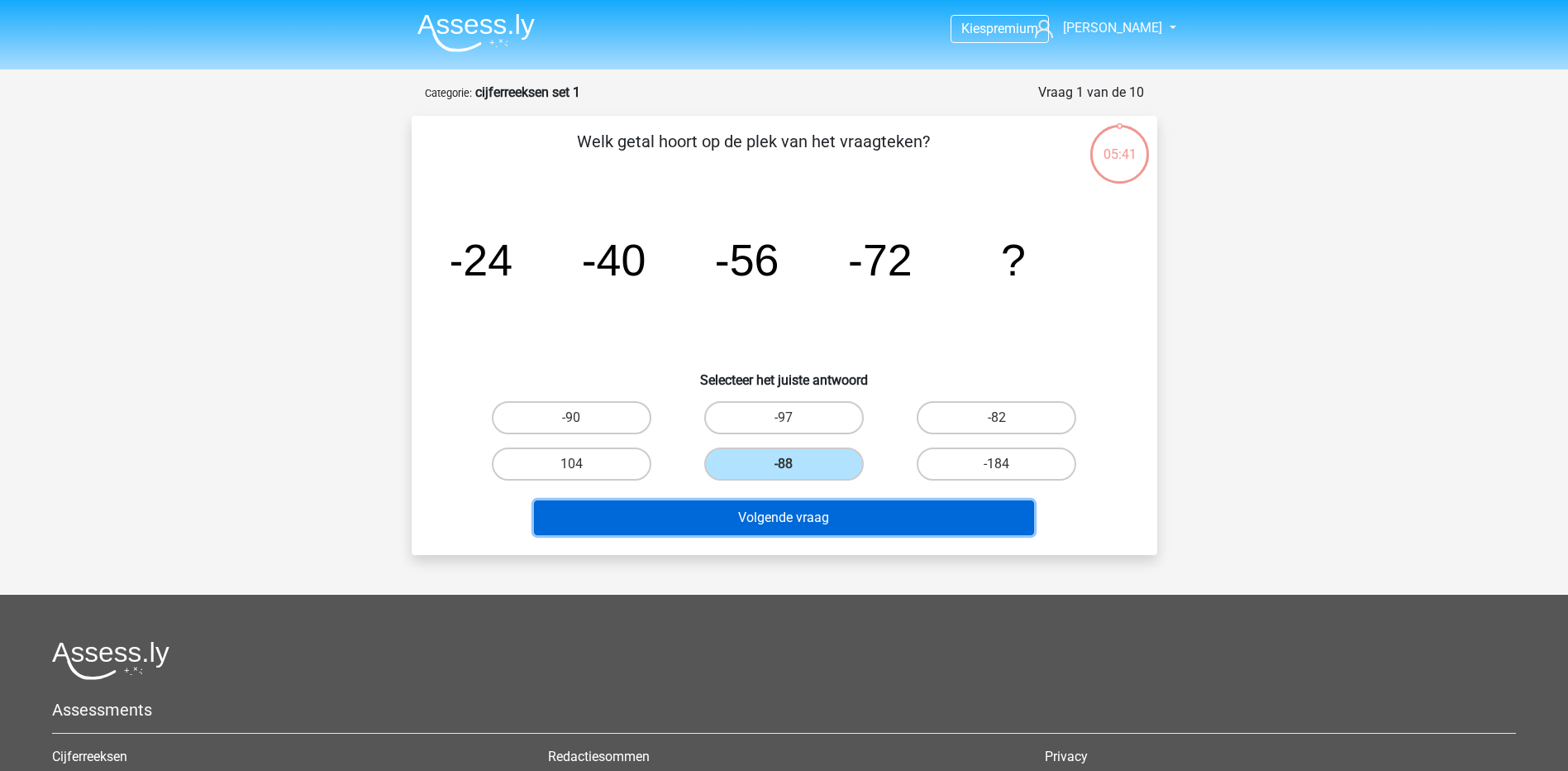
click at [779, 518] on button "Volgende vraag" at bounding box center [784, 517] width 500 height 35
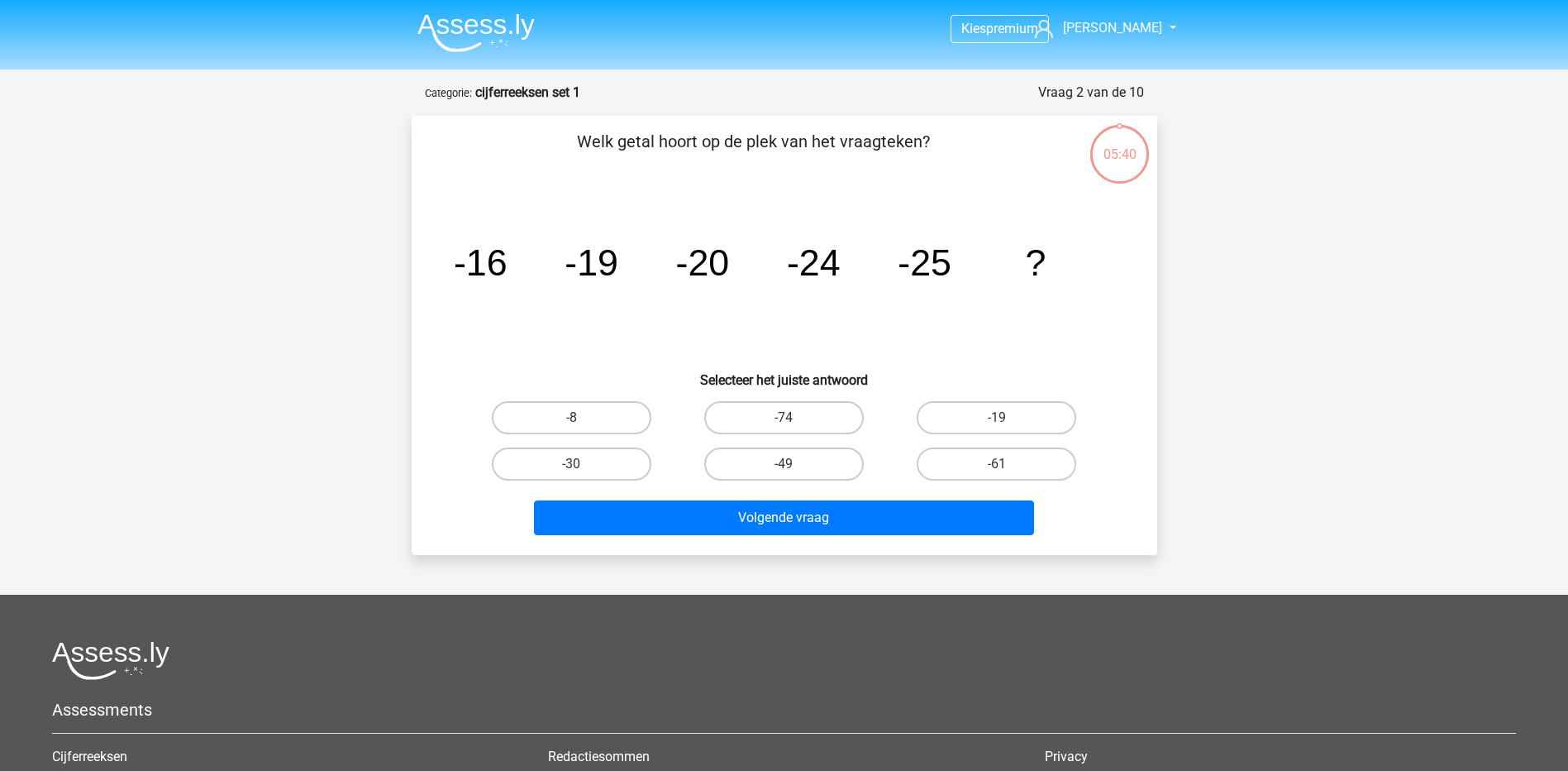
scroll to position [82, 0]
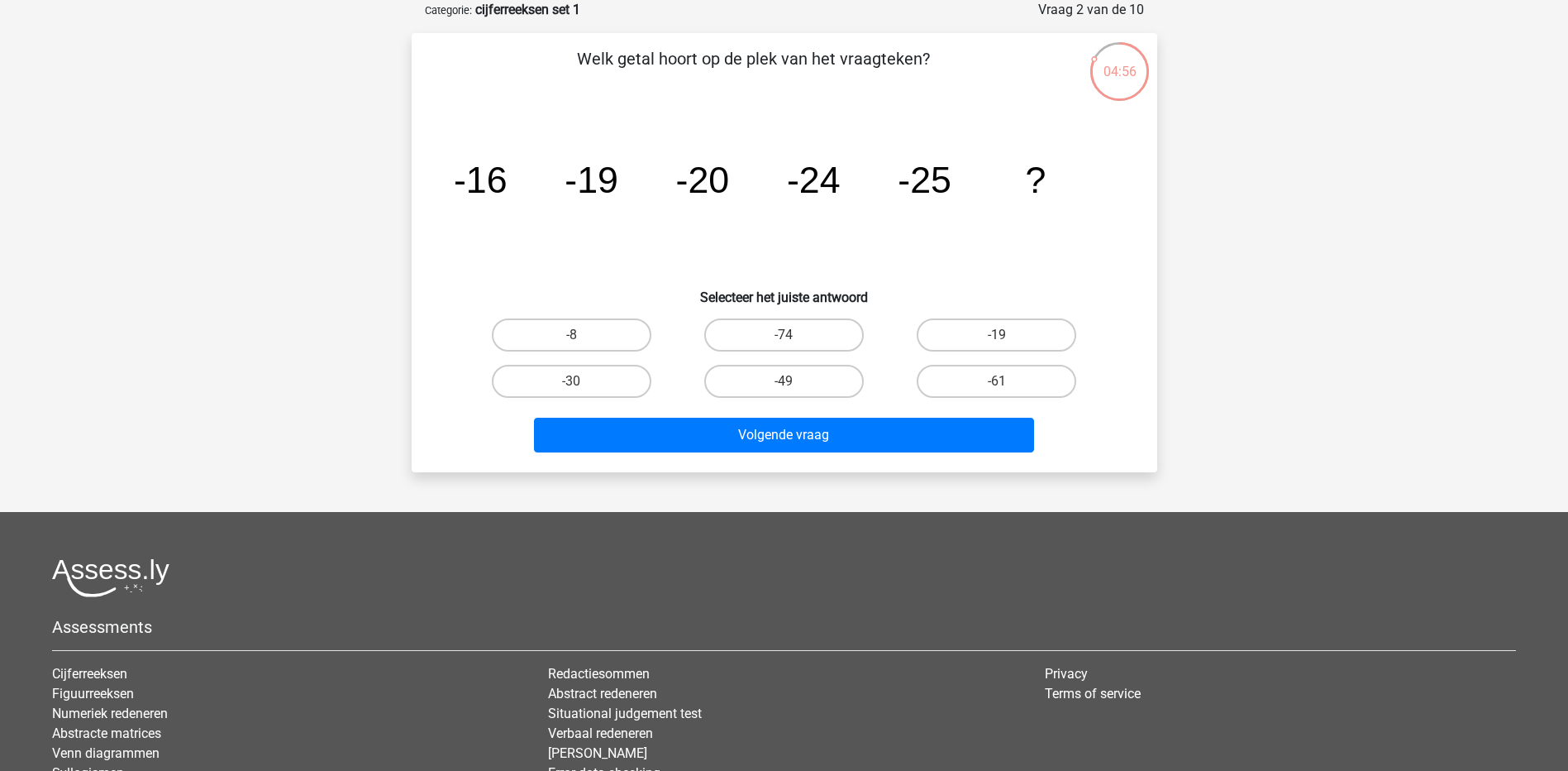
click at [576, 381] on input "-30" at bounding box center [576, 386] width 10 height 10
radio input "true"
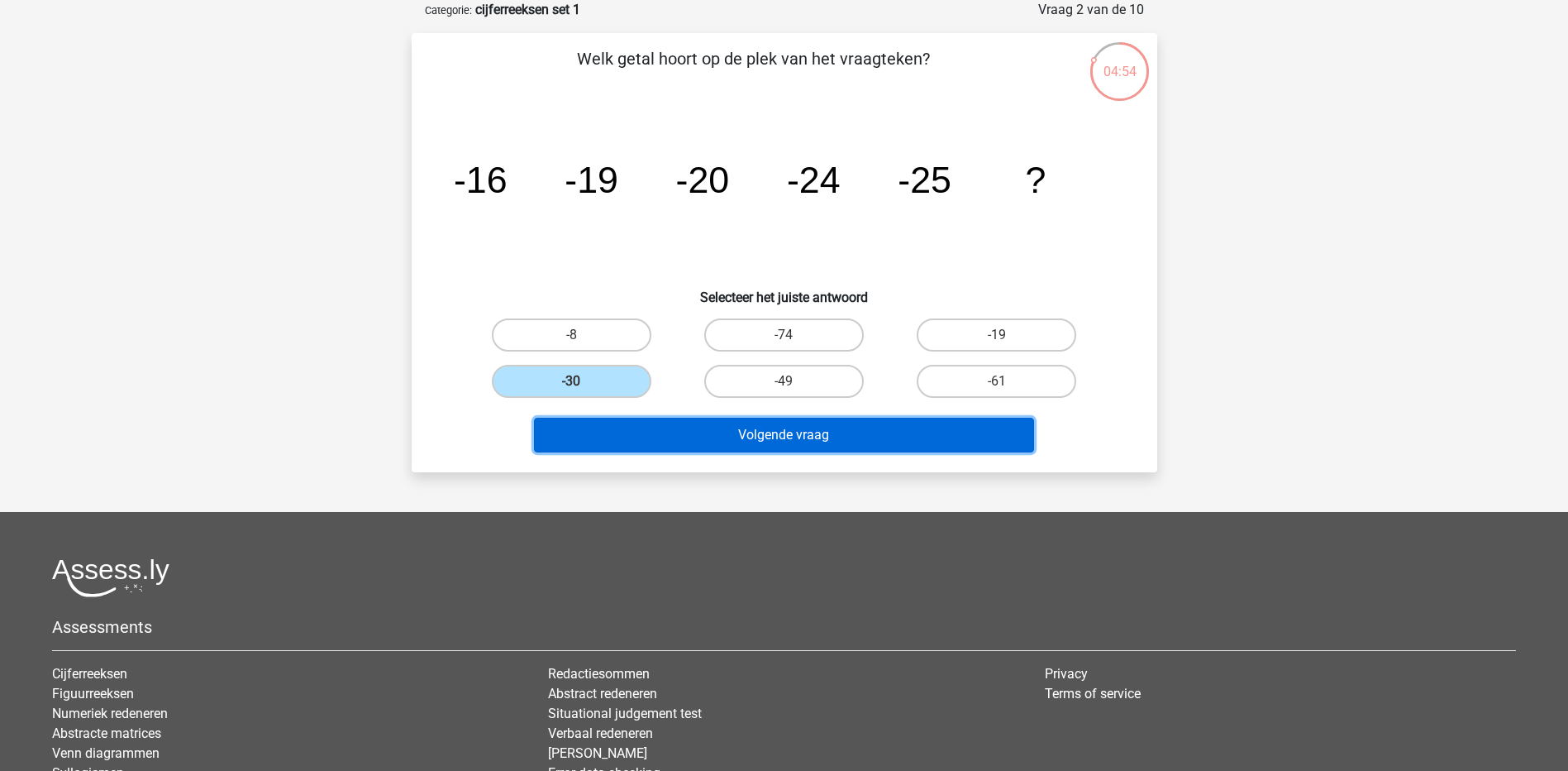
click at [704, 436] on button "Volgende vraag" at bounding box center [784, 434] width 500 height 35
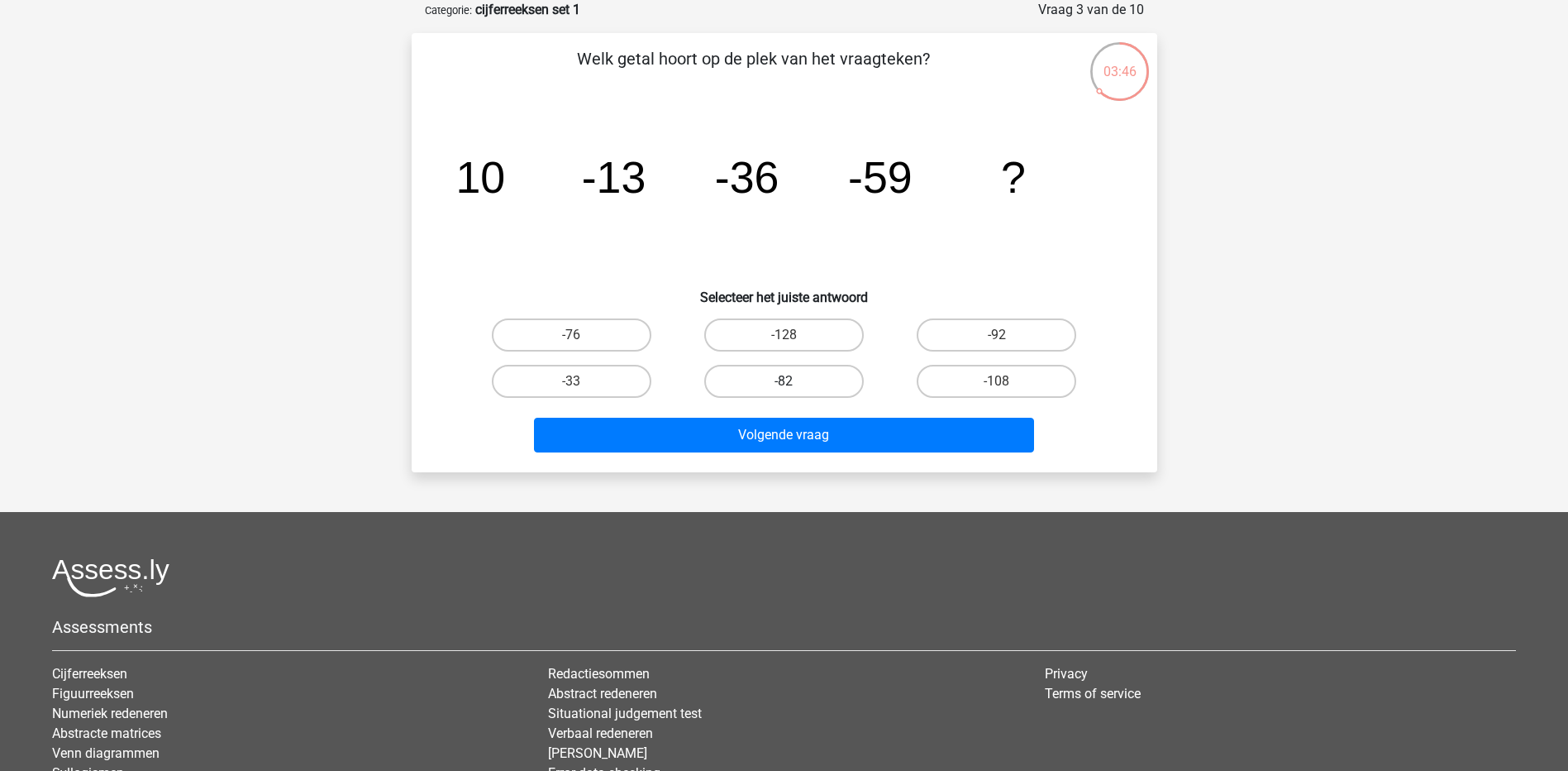
click at [817, 376] on label "-82" at bounding box center [784, 381] width 160 height 33
click at [794, 381] on input "-82" at bounding box center [789, 386] width 10 height 10
radio input "true"
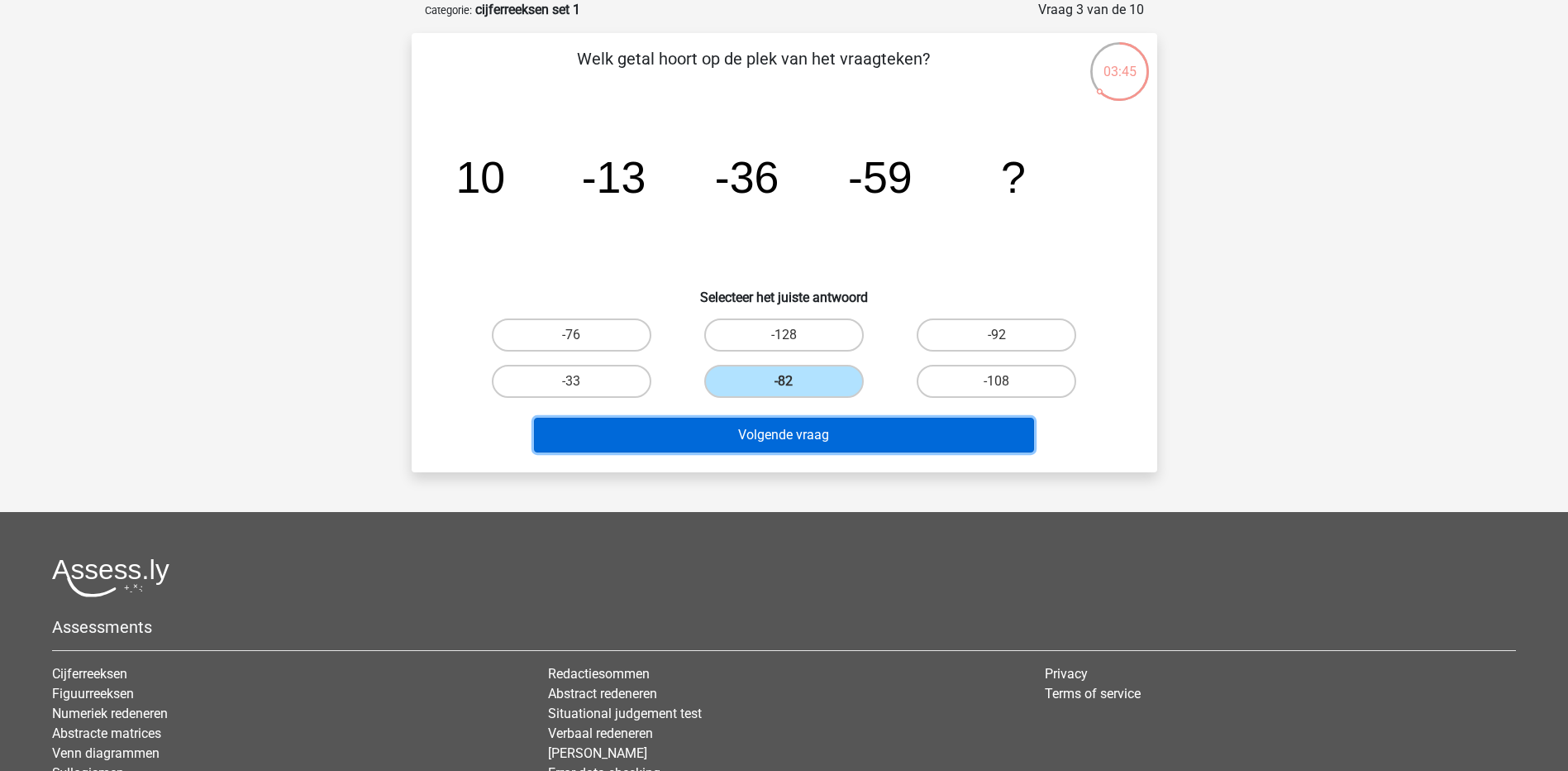
click at [805, 438] on button "Volgende vraag" at bounding box center [784, 434] width 500 height 35
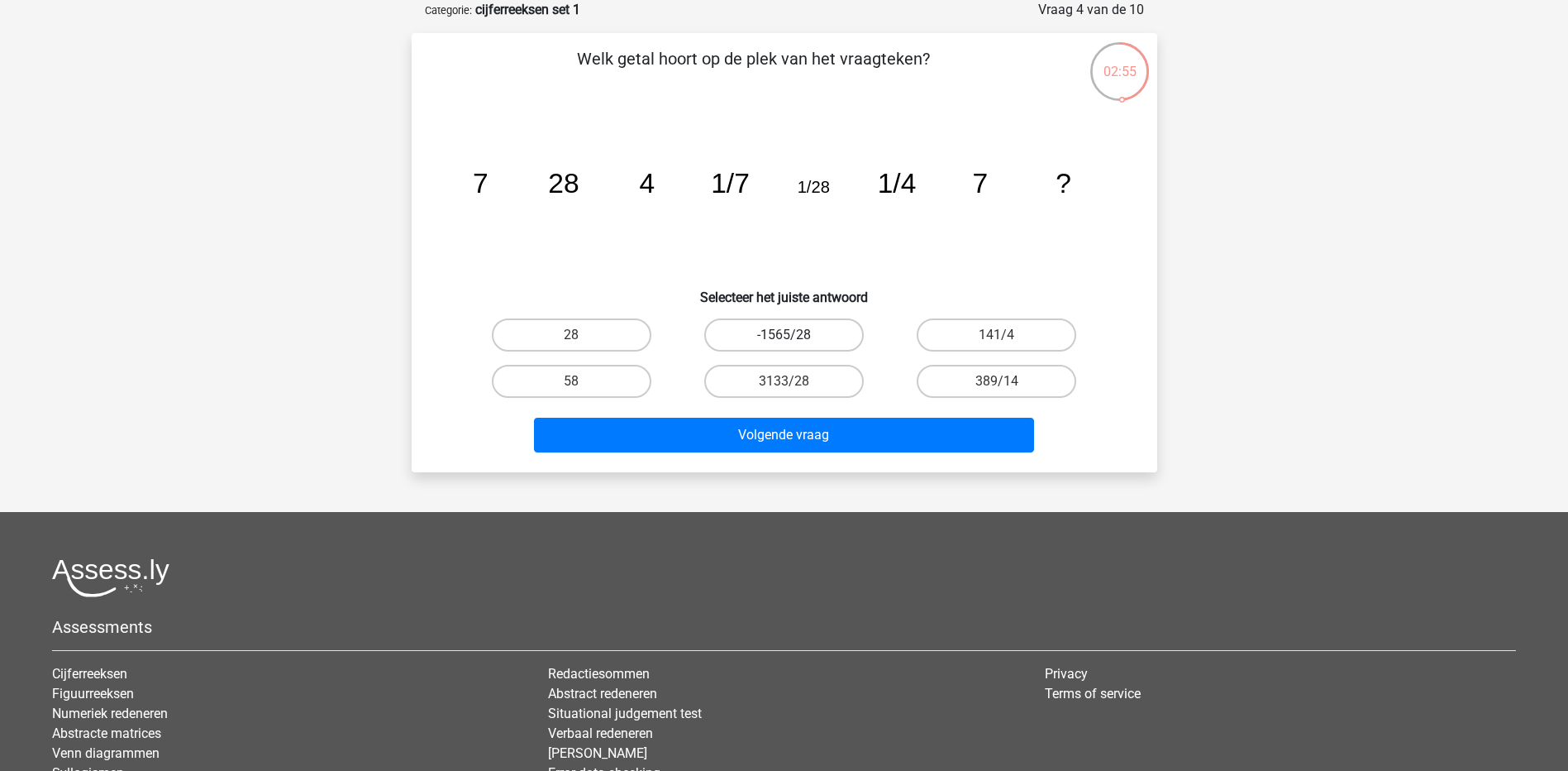
click at [846, 326] on label "-1565/28" at bounding box center [784, 335] width 160 height 33
click at [794, 335] on input "-1565/28" at bounding box center [789, 340] width 10 height 10
radio input "true"
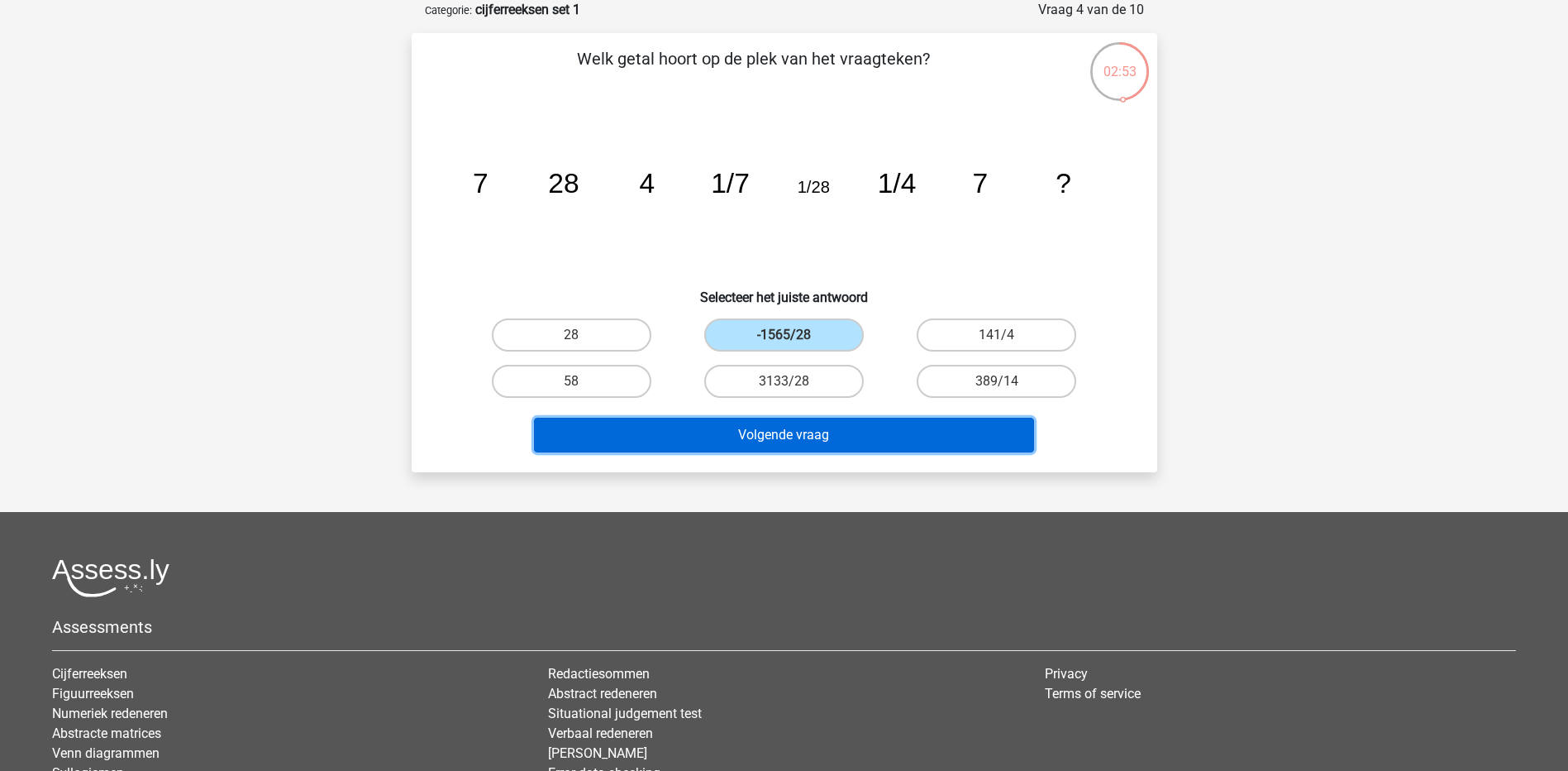
click at [840, 444] on button "Volgende vraag" at bounding box center [784, 434] width 500 height 35
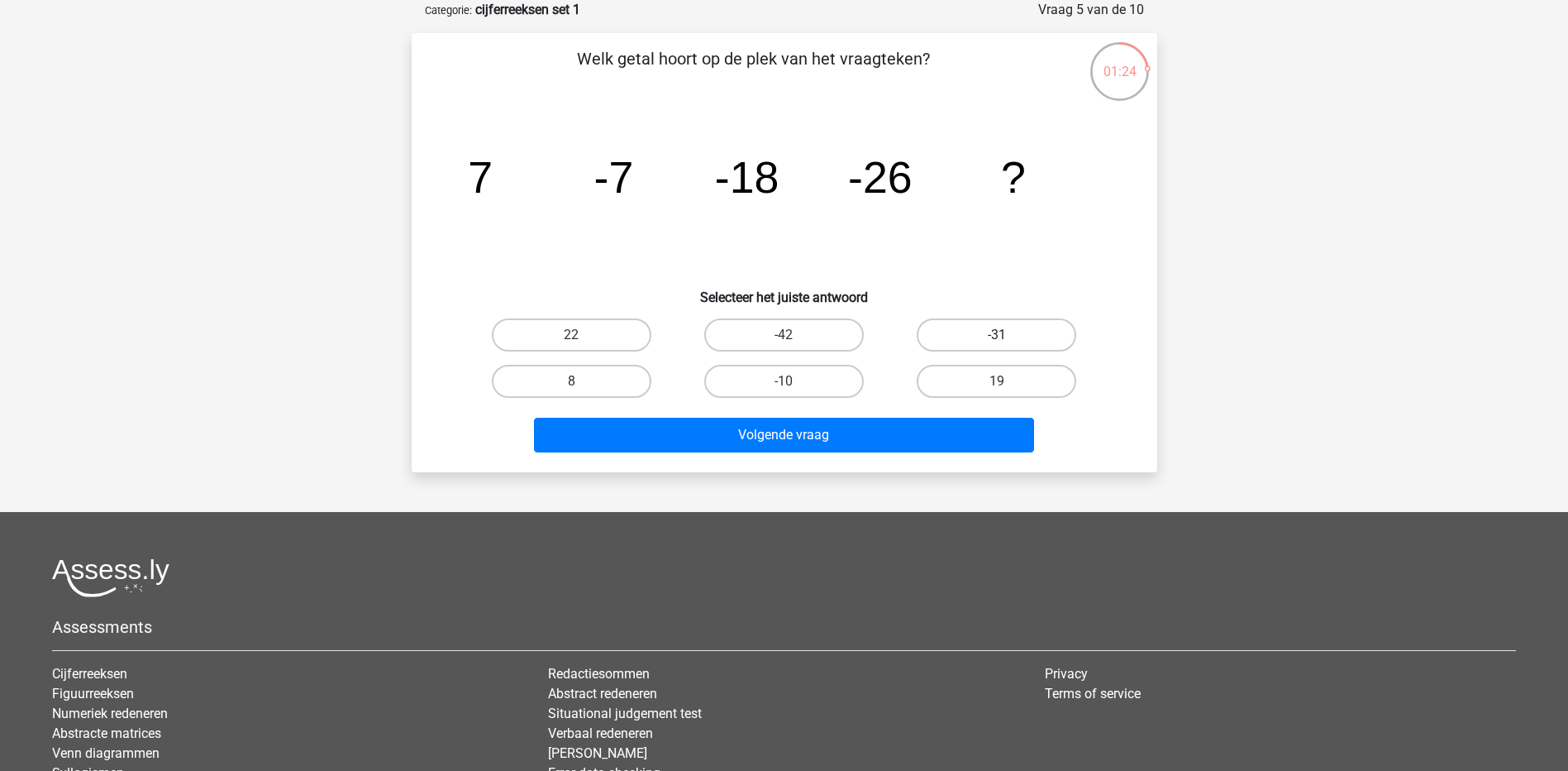
click at [973, 330] on label "-31" at bounding box center [997, 335] width 160 height 33
click at [997, 335] on input "-31" at bounding box center [1002, 340] width 10 height 10
radio input "true"
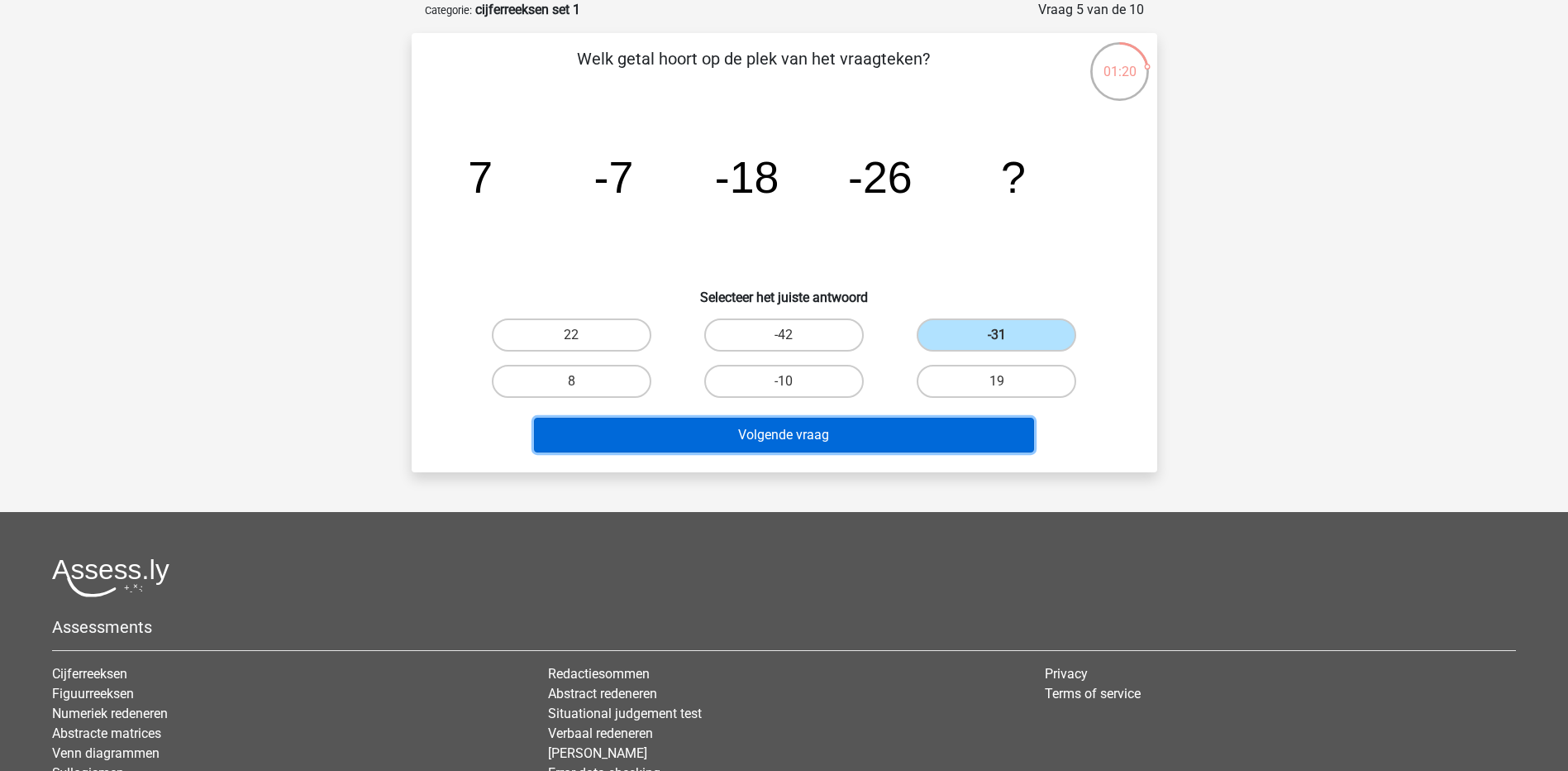
click at [885, 428] on button "Volgende vraag" at bounding box center [784, 434] width 500 height 35
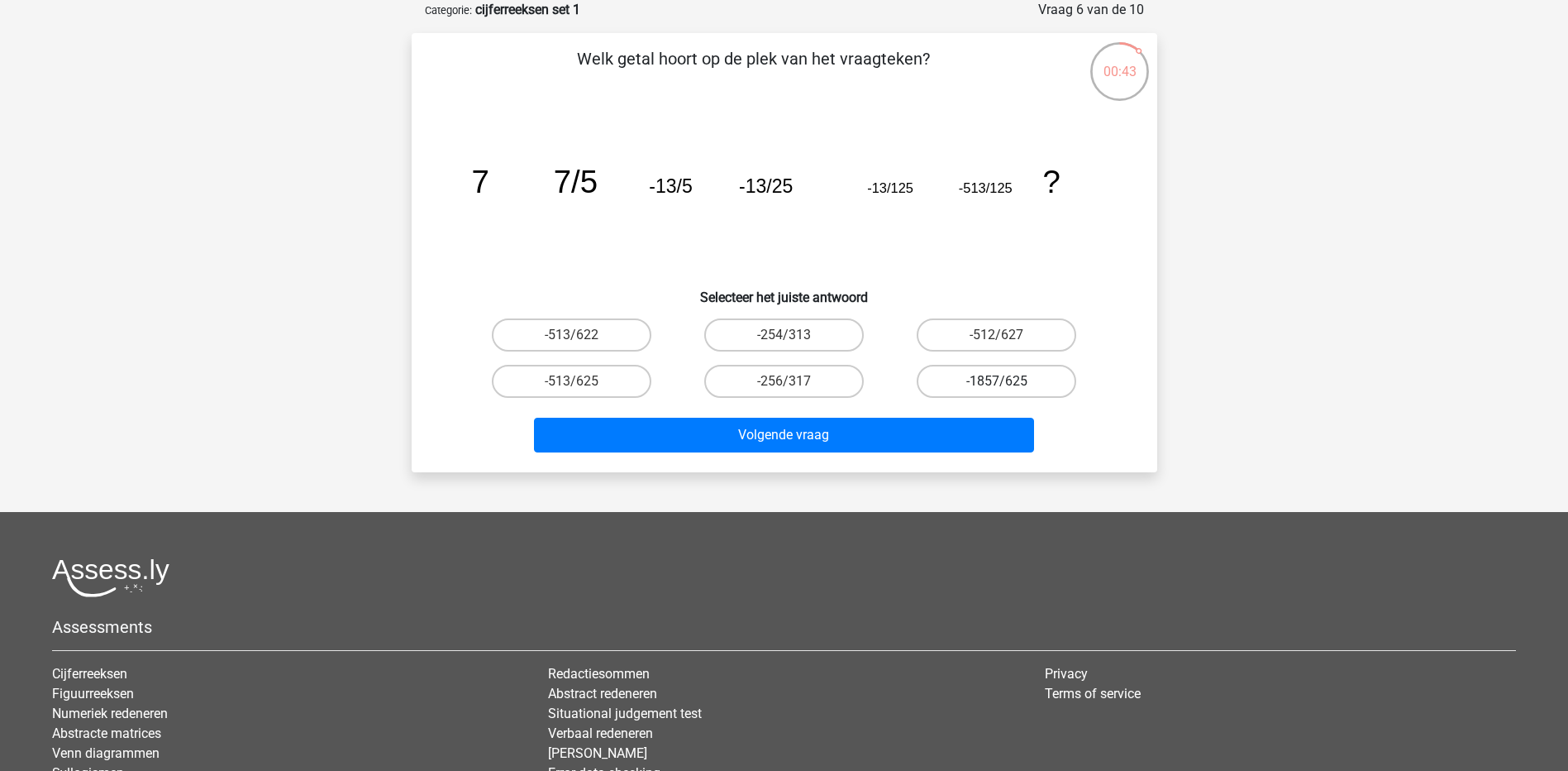
click at [1009, 378] on label "-1857/625" at bounding box center [997, 381] width 160 height 33
click at [1008, 381] on input "-1857/625" at bounding box center [1002, 386] width 10 height 10
radio input "true"
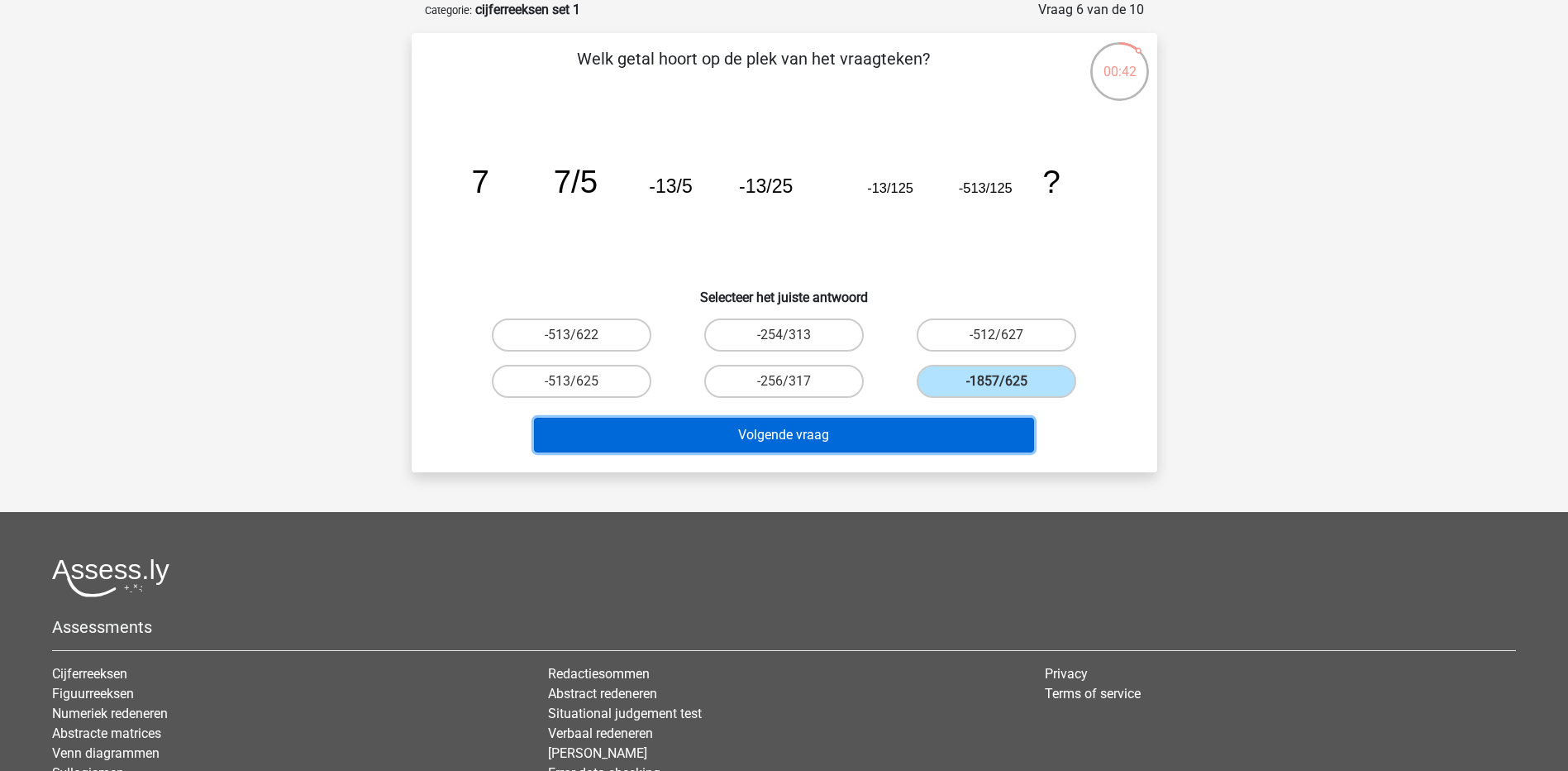
click at [937, 430] on button "Volgende vraag" at bounding box center [784, 434] width 500 height 35
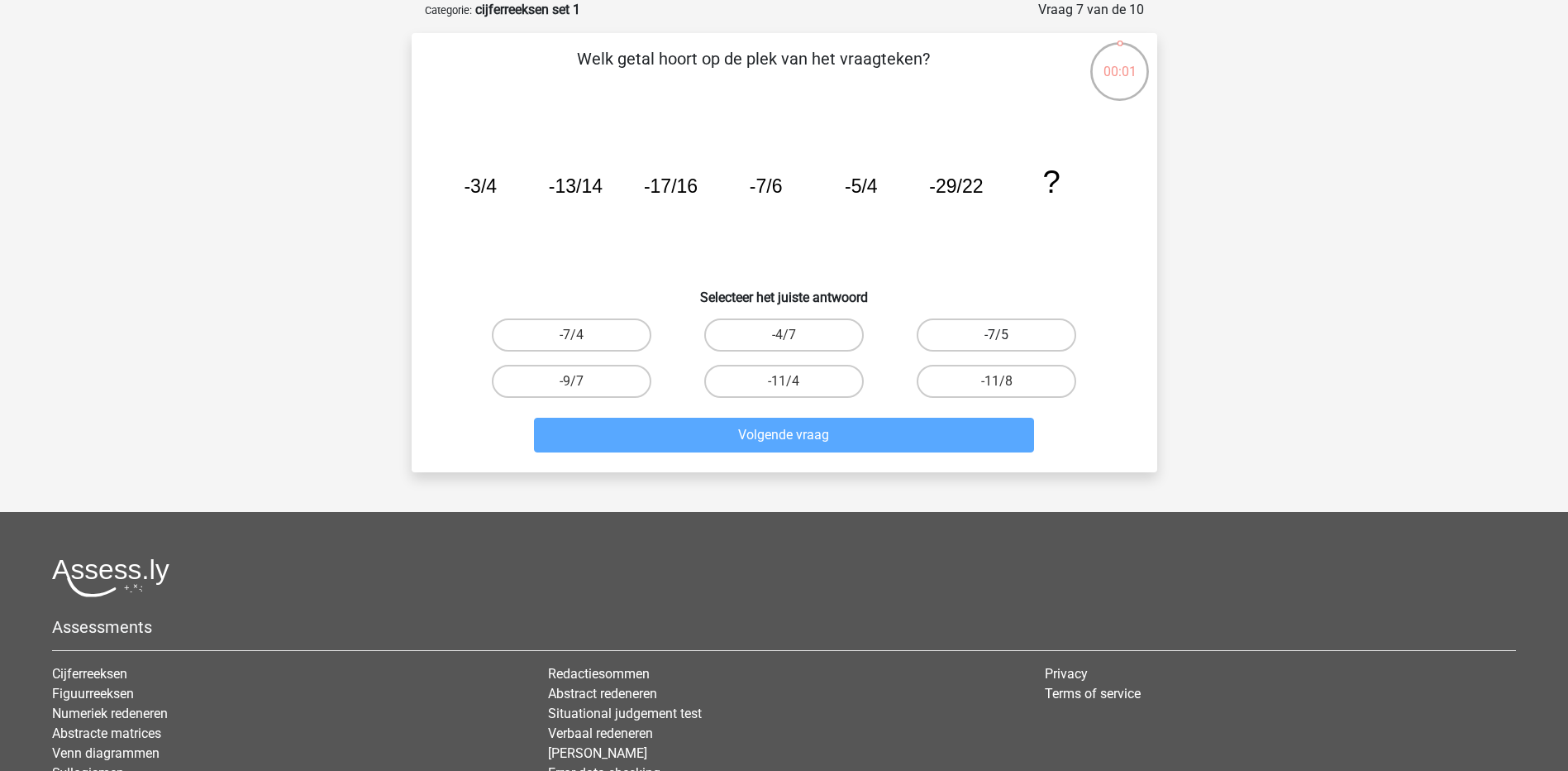
click at [958, 329] on label "-7/5" at bounding box center [997, 335] width 160 height 33
click at [997, 335] on input "-7/5" at bounding box center [1002, 340] width 10 height 10
radio input "true"
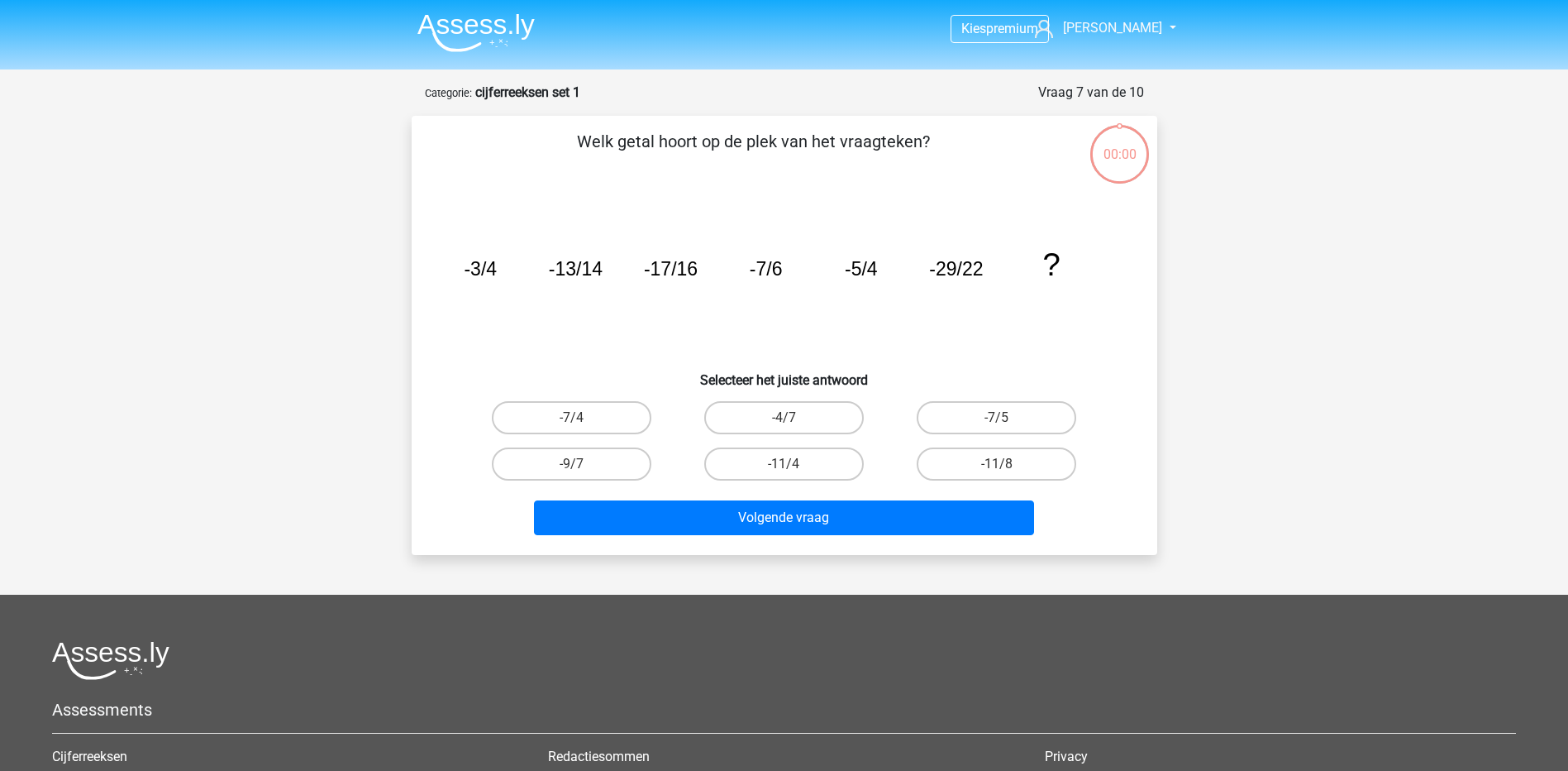
scroll to position [82, 0]
click at [756, 464] on label "-88" at bounding box center [784, 464] width 160 height 33
click at [784, 464] on input "-88" at bounding box center [789, 468] width 10 height 10
radio input "true"
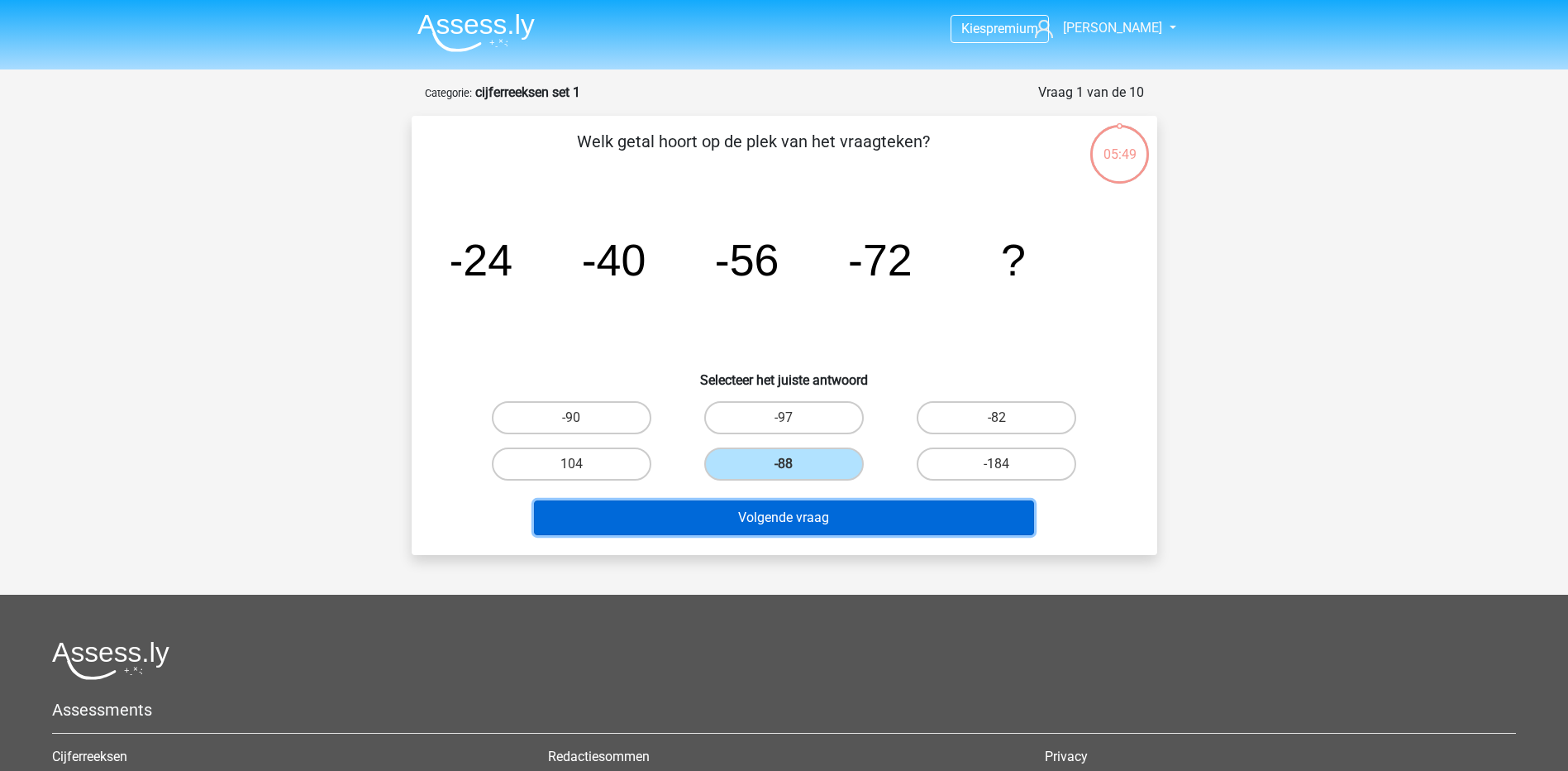
click at [765, 529] on button "Volgende vraag" at bounding box center [784, 517] width 500 height 35
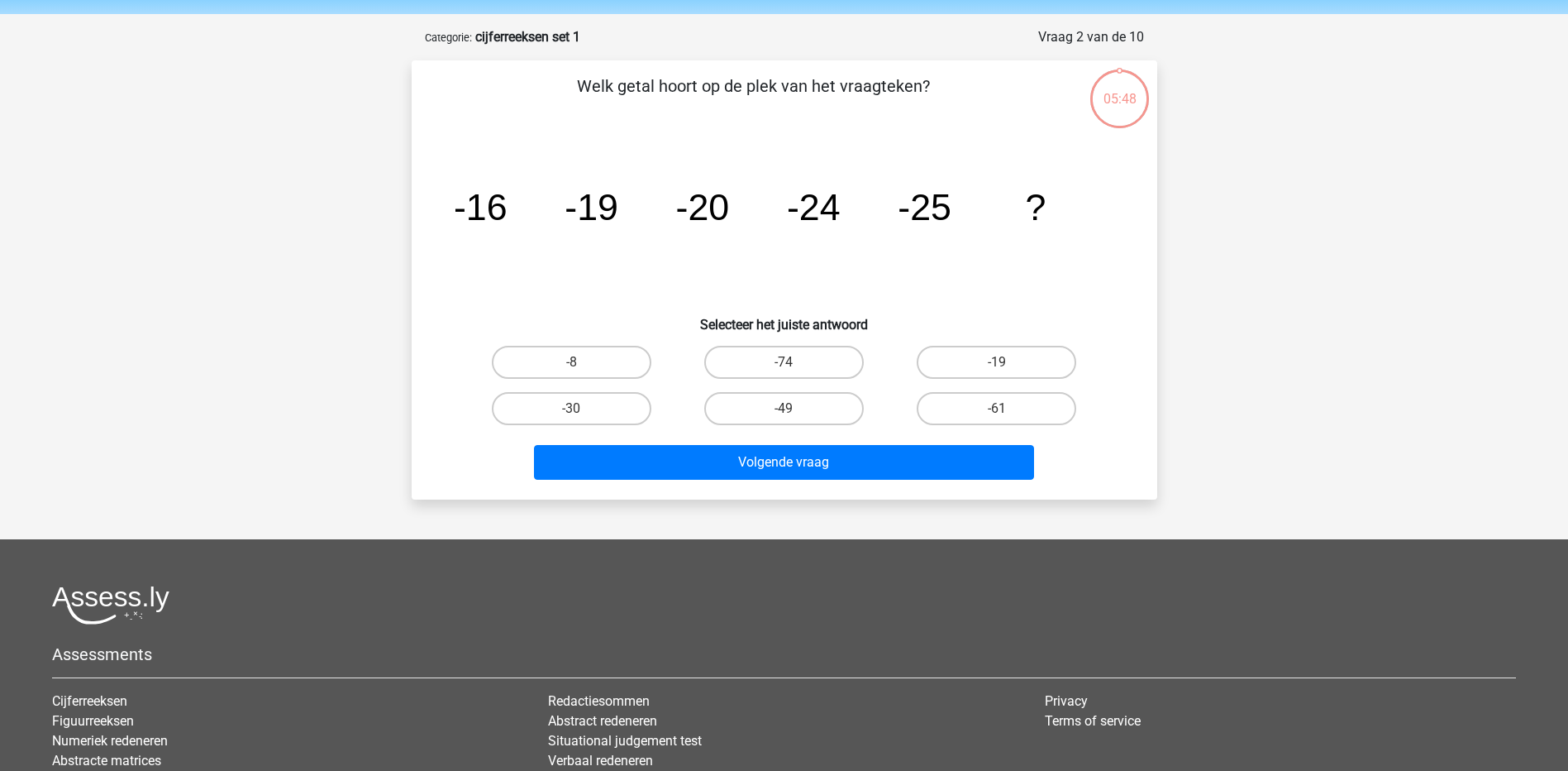
scroll to position [82, 0]
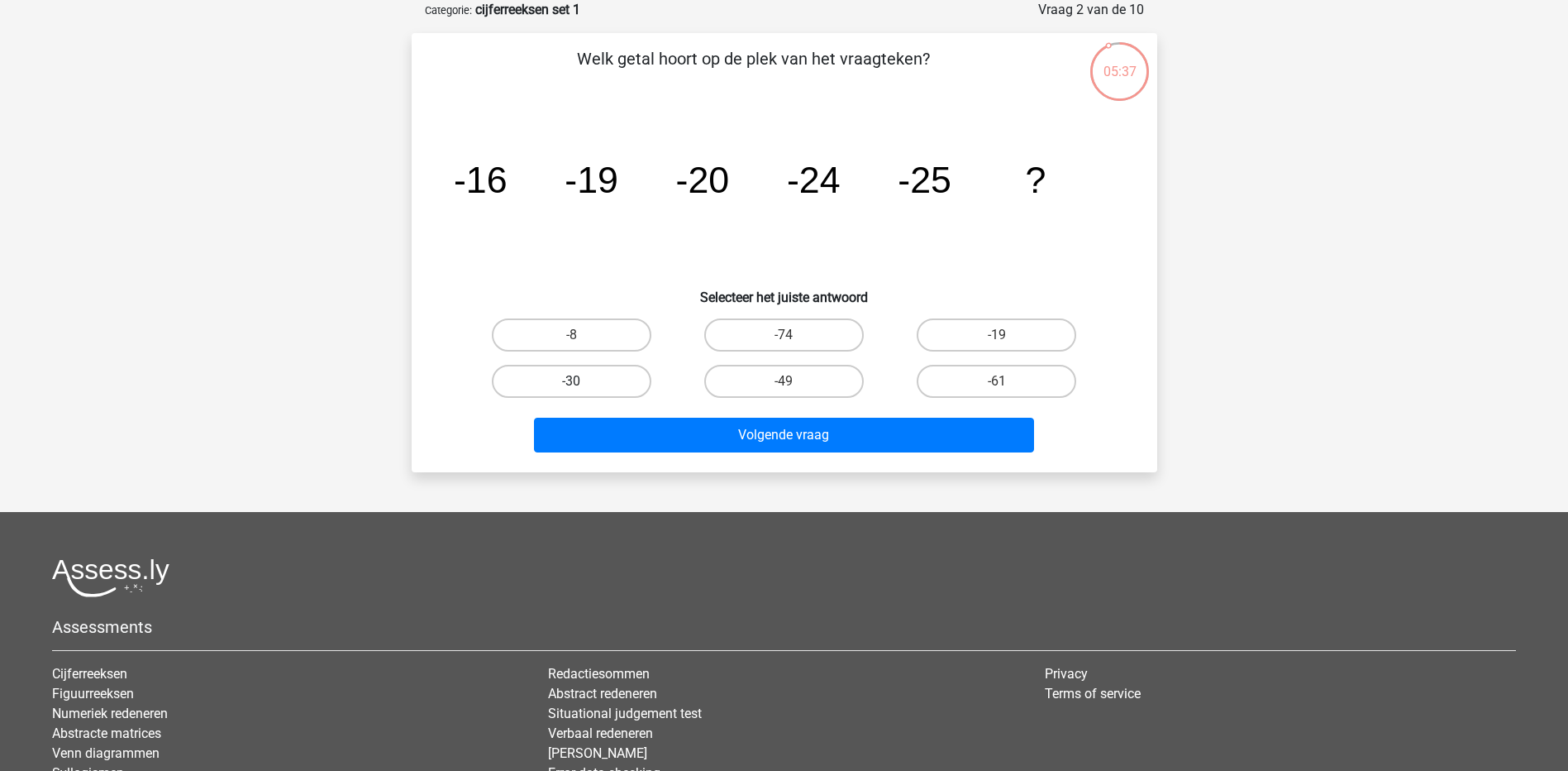
click at [623, 377] on label "-30" at bounding box center [571, 381] width 160 height 33
click at [582, 381] on input "-30" at bounding box center [576, 386] width 10 height 10
radio input "true"
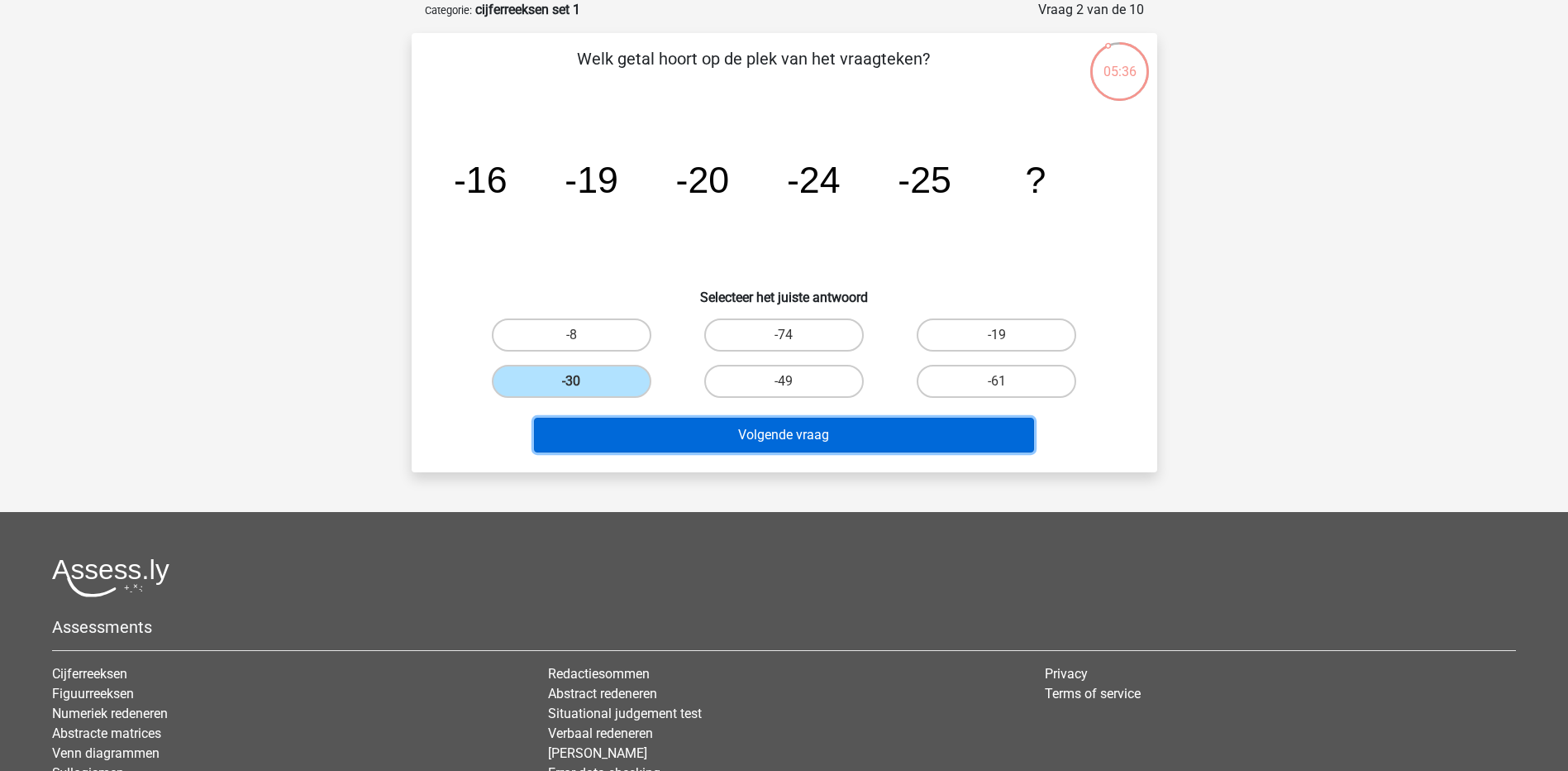
click at [687, 448] on button "Volgende vraag" at bounding box center [784, 434] width 500 height 35
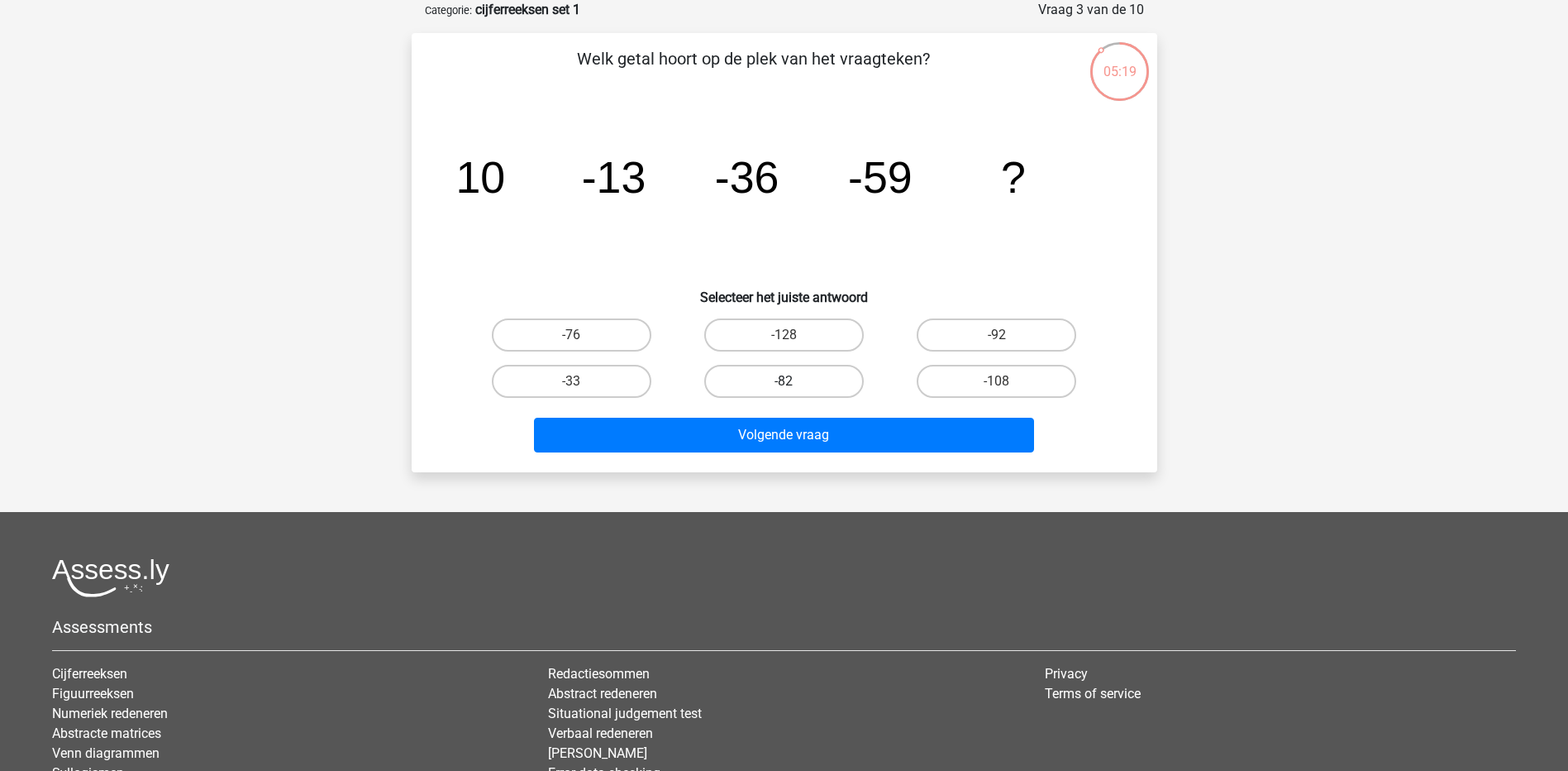
click at [727, 384] on label "-82" at bounding box center [784, 381] width 160 height 33
click at [784, 384] on input "-82" at bounding box center [789, 386] width 10 height 10
radio input "true"
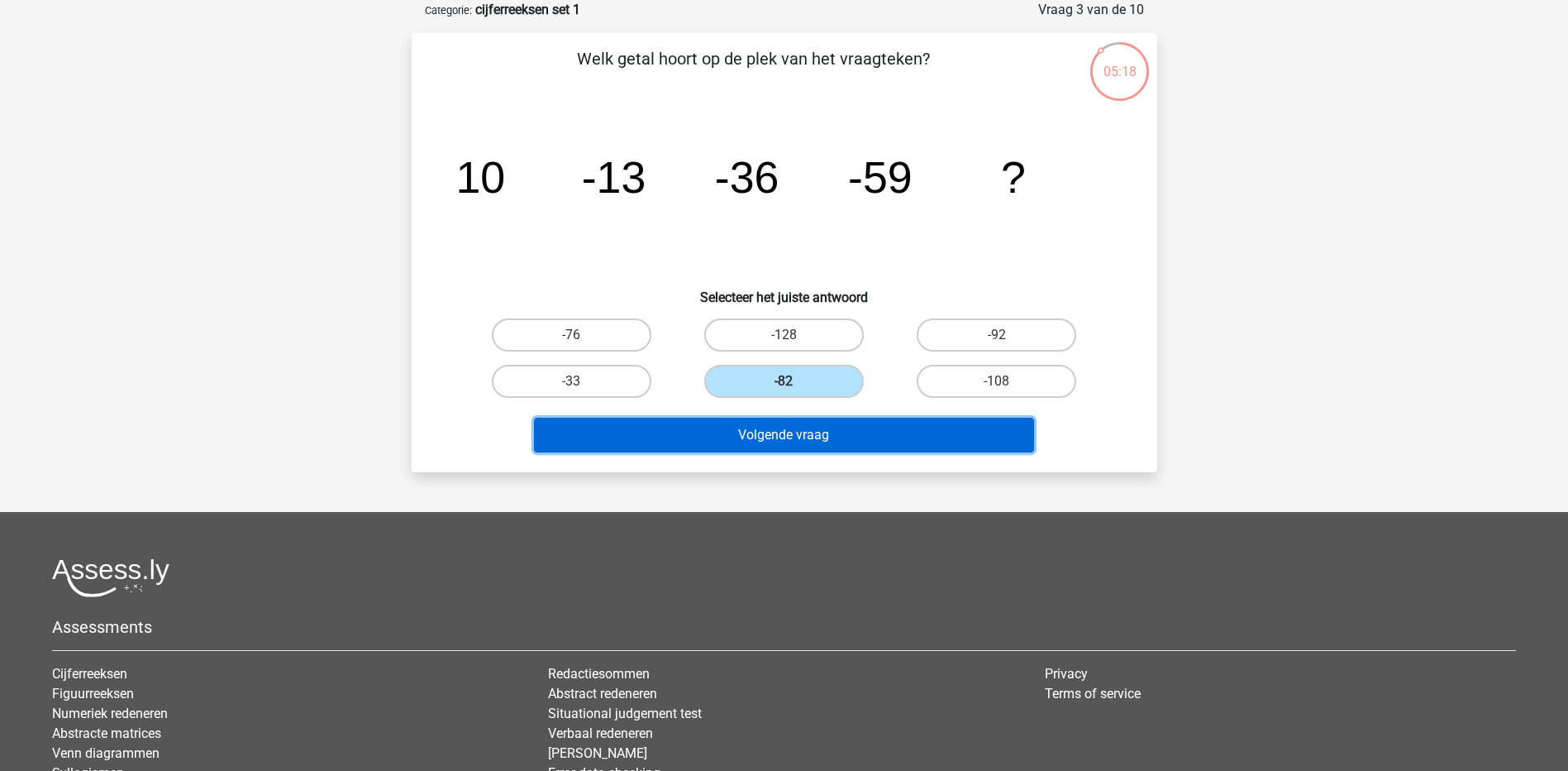
click at [759, 441] on button "Volgende vraag" at bounding box center [784, 434] width 500 height 35
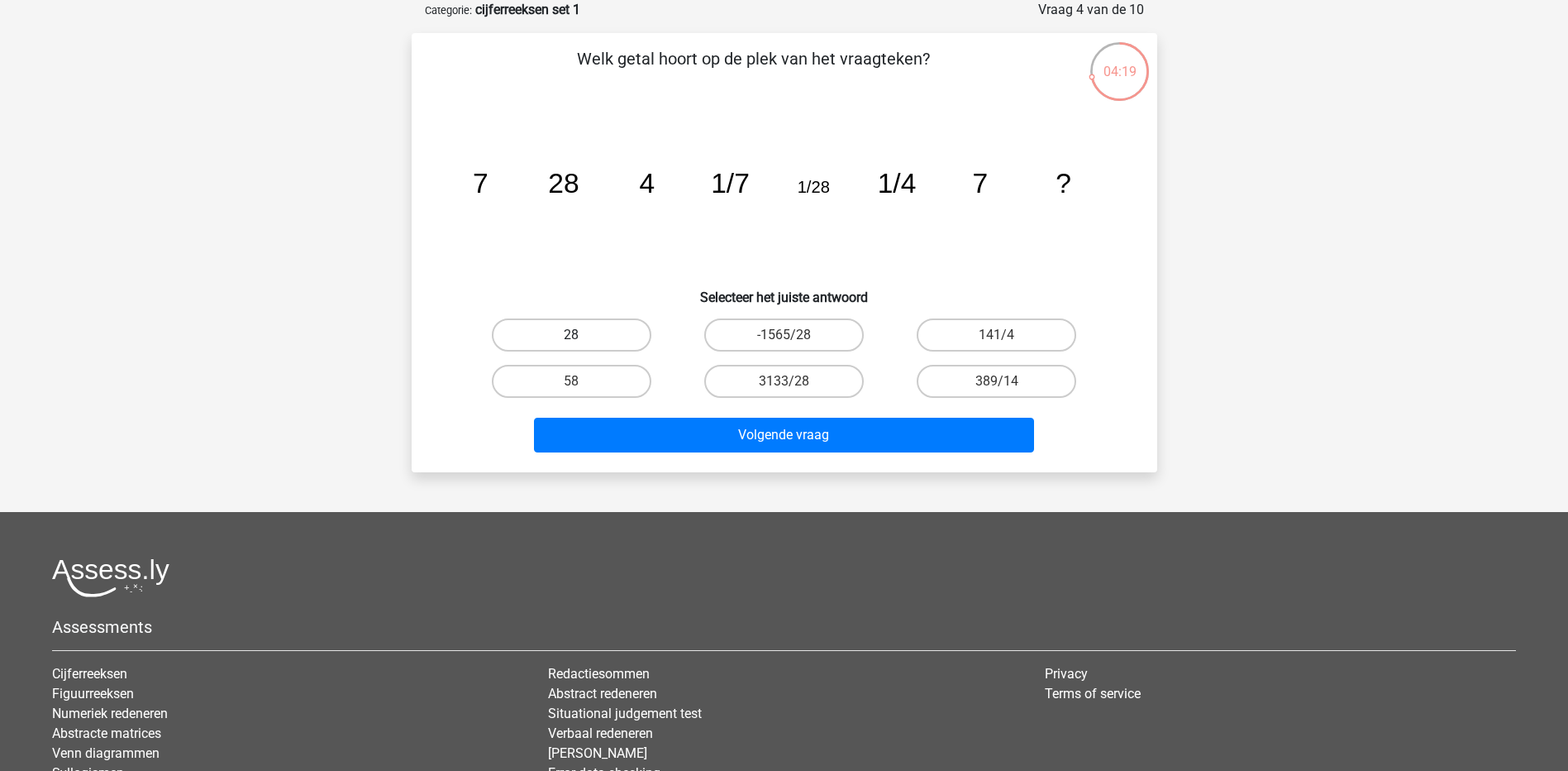
click at [568, 339] on label "28" at bounding box center [571, 335] width 160 height 33
click at [571, 339] on input "28" at bounding box center [576, 340] width 10 height 10
radio input "true"
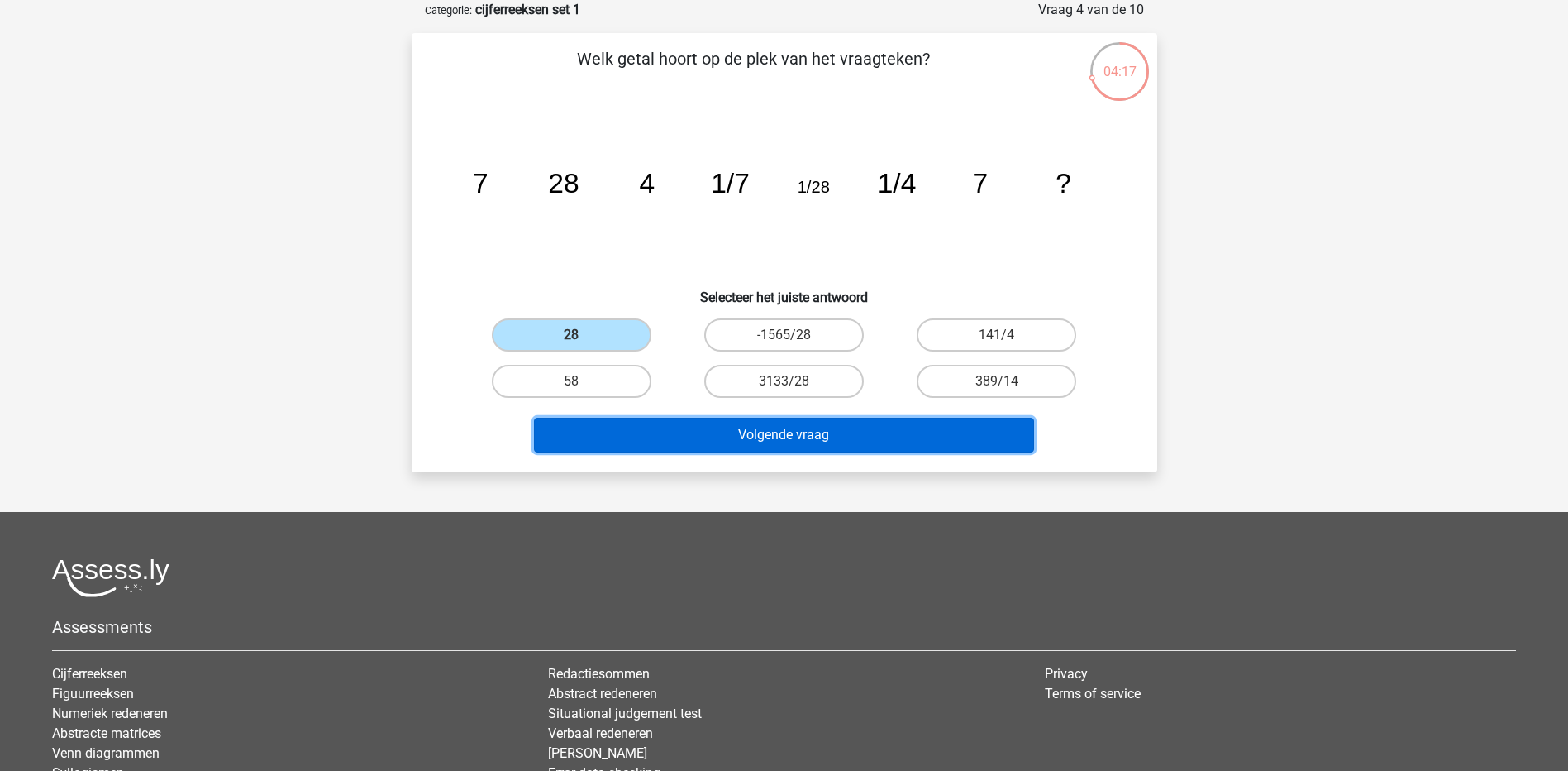
click at [763, 429] on button "Volgende vraag" at bounding box center [784, 434] width 500 height 35
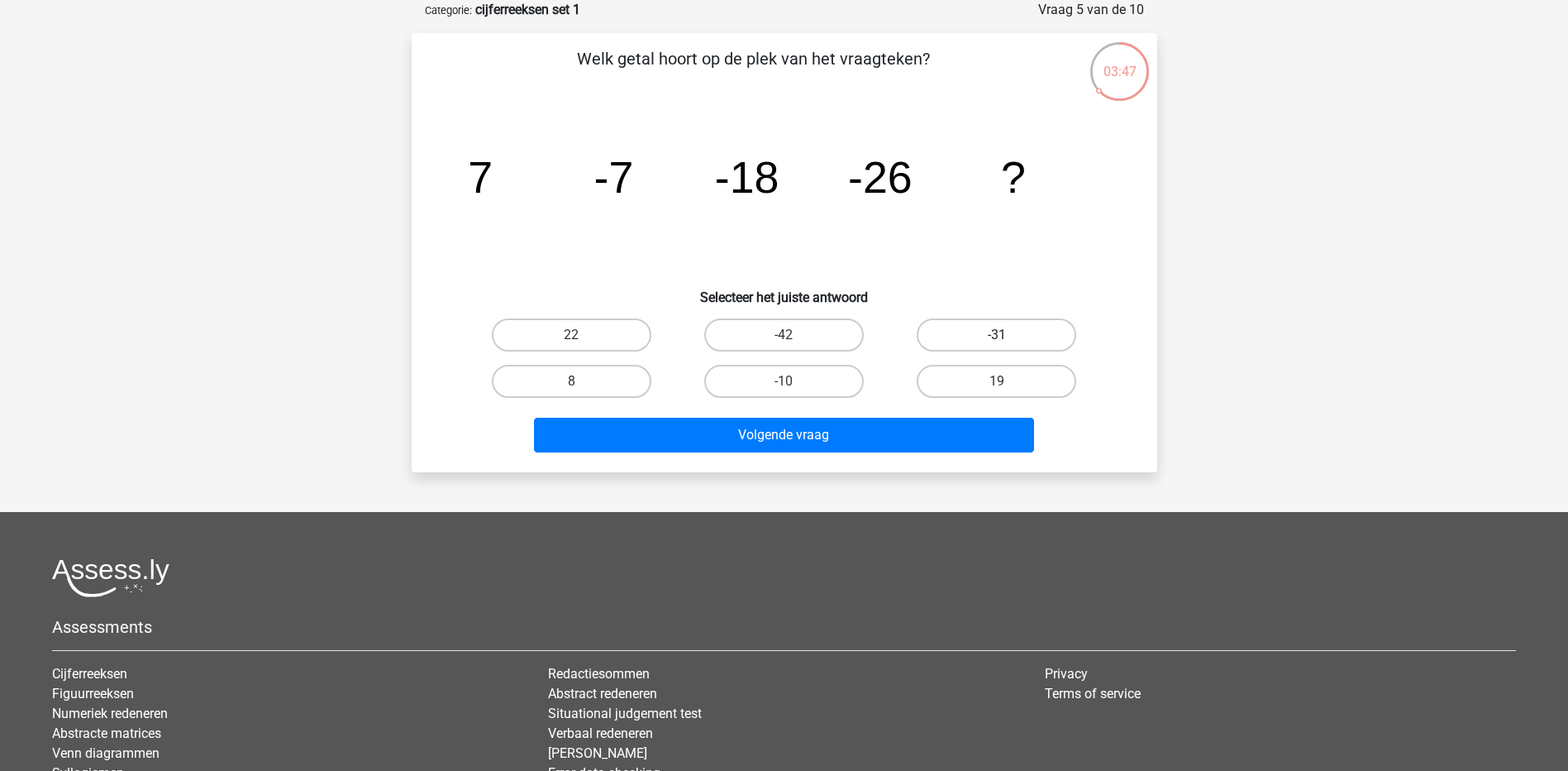
click at [1006, 320] on label "-31" at bounding box center [997, 335] width 160 height 33
click at [1006, 335] on input "-31" at bounding box center [1002, 340] width 10 height 10
radio input "true"
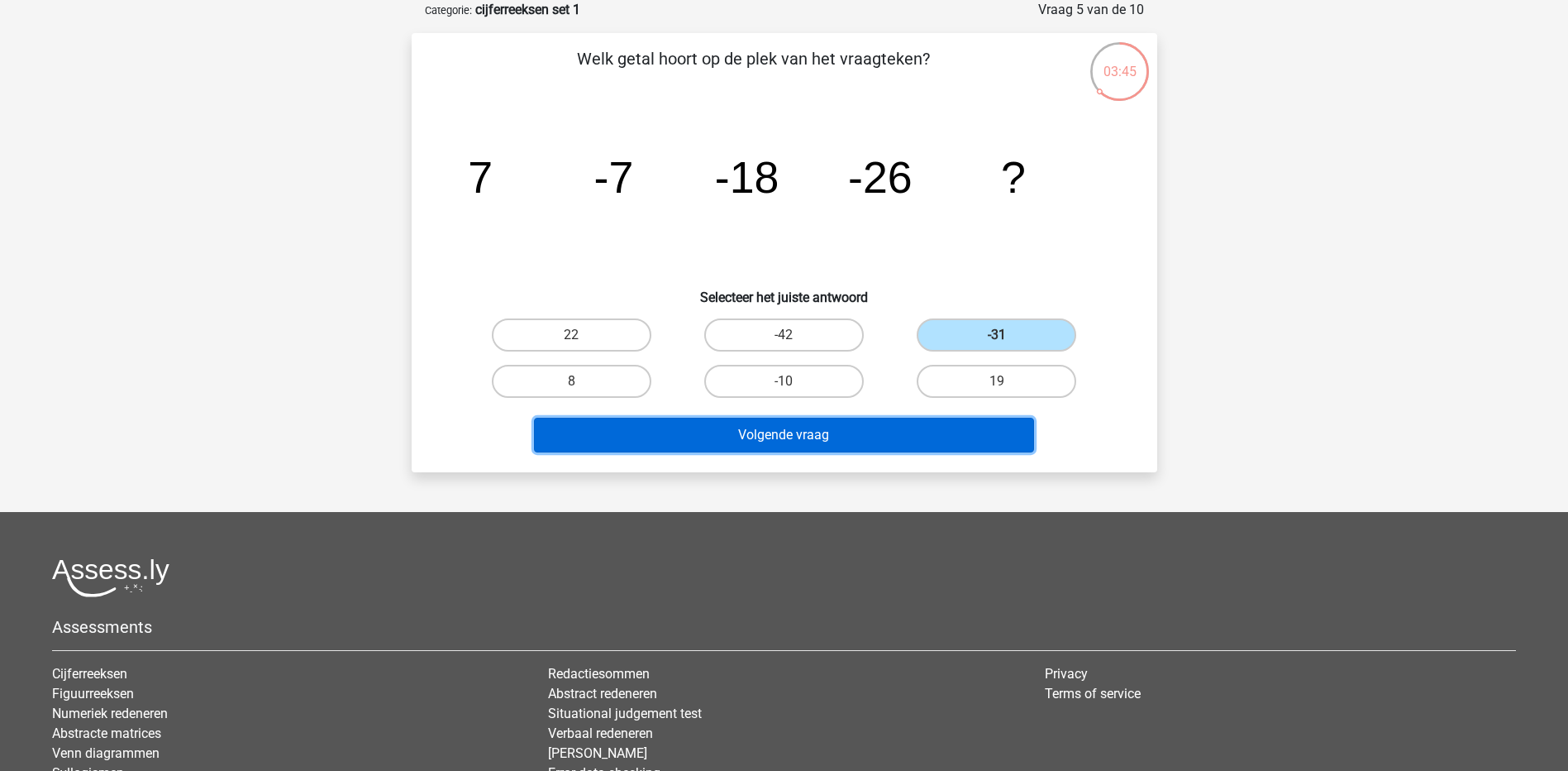
click at [871, 431] on button "Volgende vraag" at bounding box center [784, 434] width 500 height 35
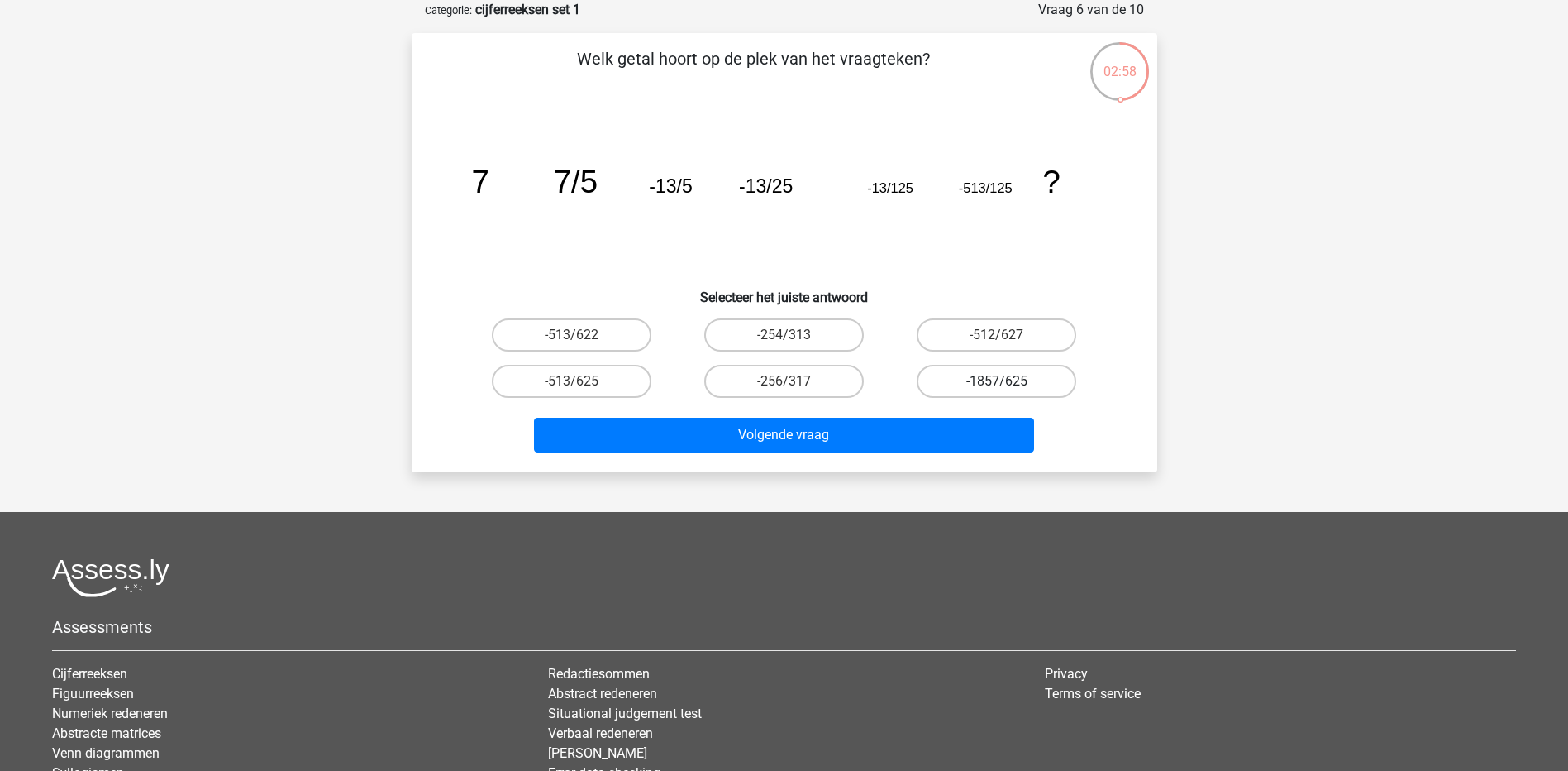
click at [963, 376] on label "-1857/625" at bounding box center [997, 381] width 160 height 33
click at [997, 381] on input "-1857/625" at bounding box center [1002, 386] width 10 height 10
radio input "true"
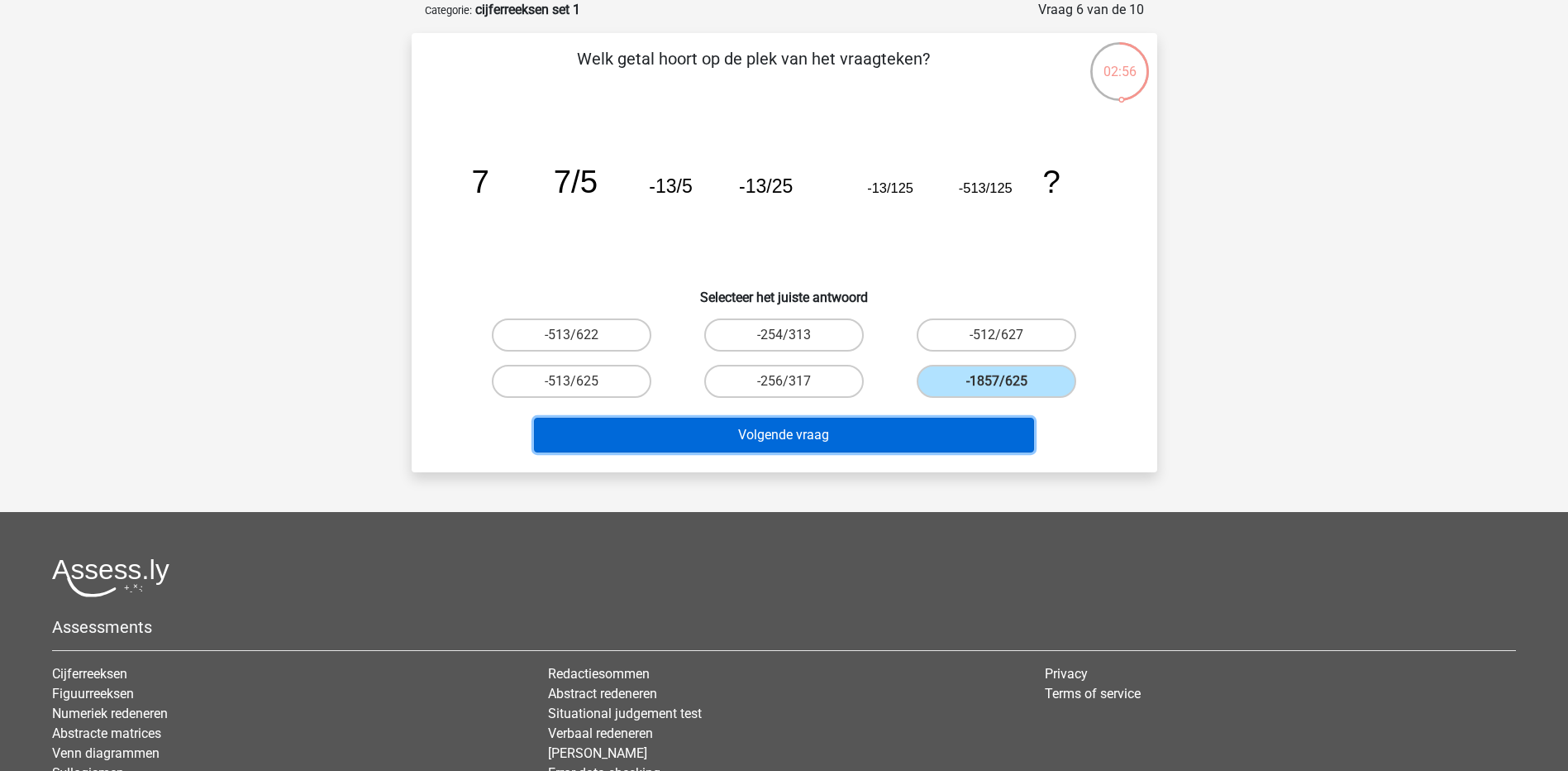
click at [903, 424] on button "Volgende vraag" at bounding box center [784, 434] width 500 height 35
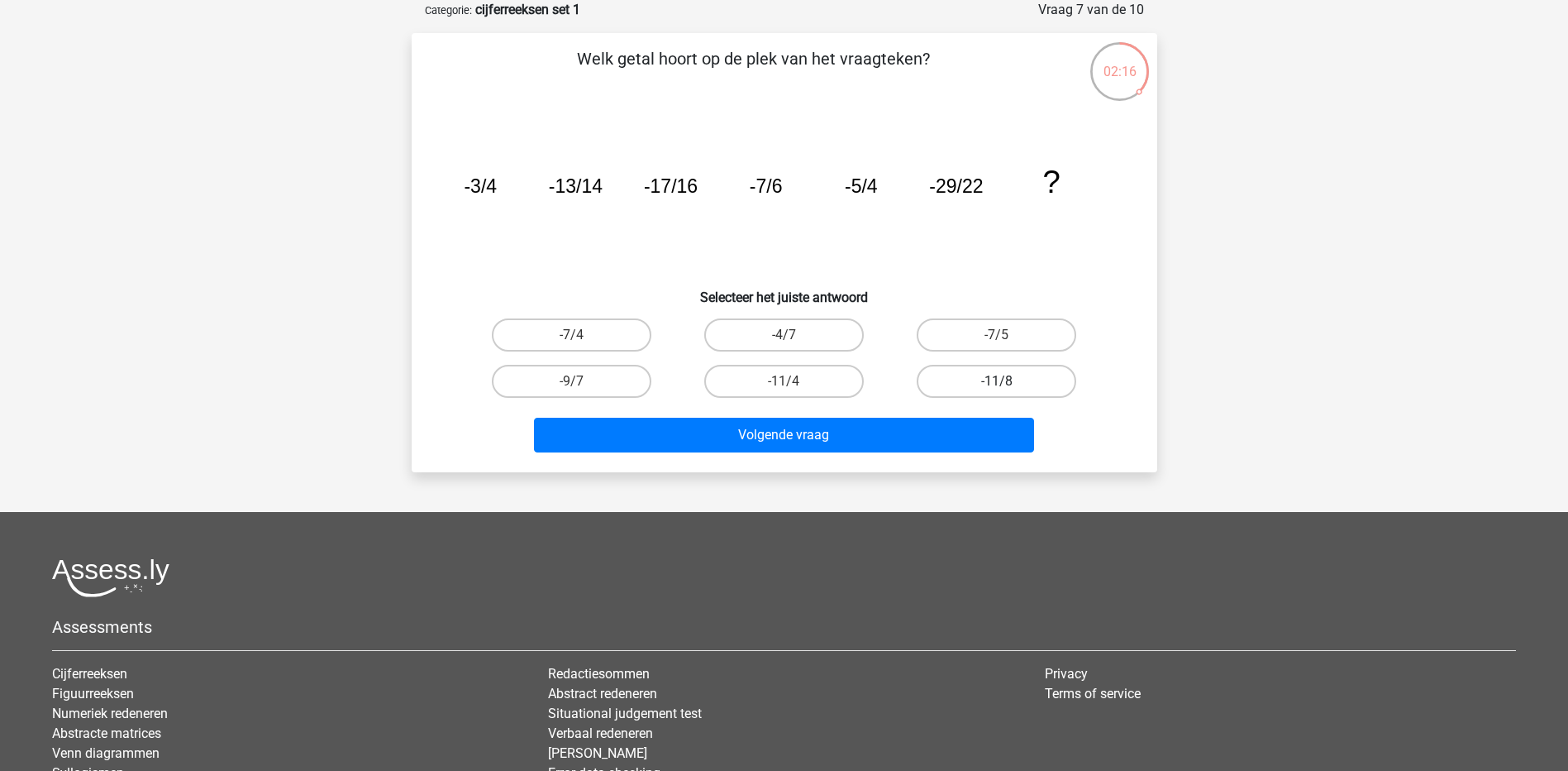
click at [967, 384] on label "-11/8" at bounding box center [997, 381] width 160 height 33
click at [997, 384] on input "-11/8" at bounding box center [1002, 386] width 10 height 10
radio input "true"
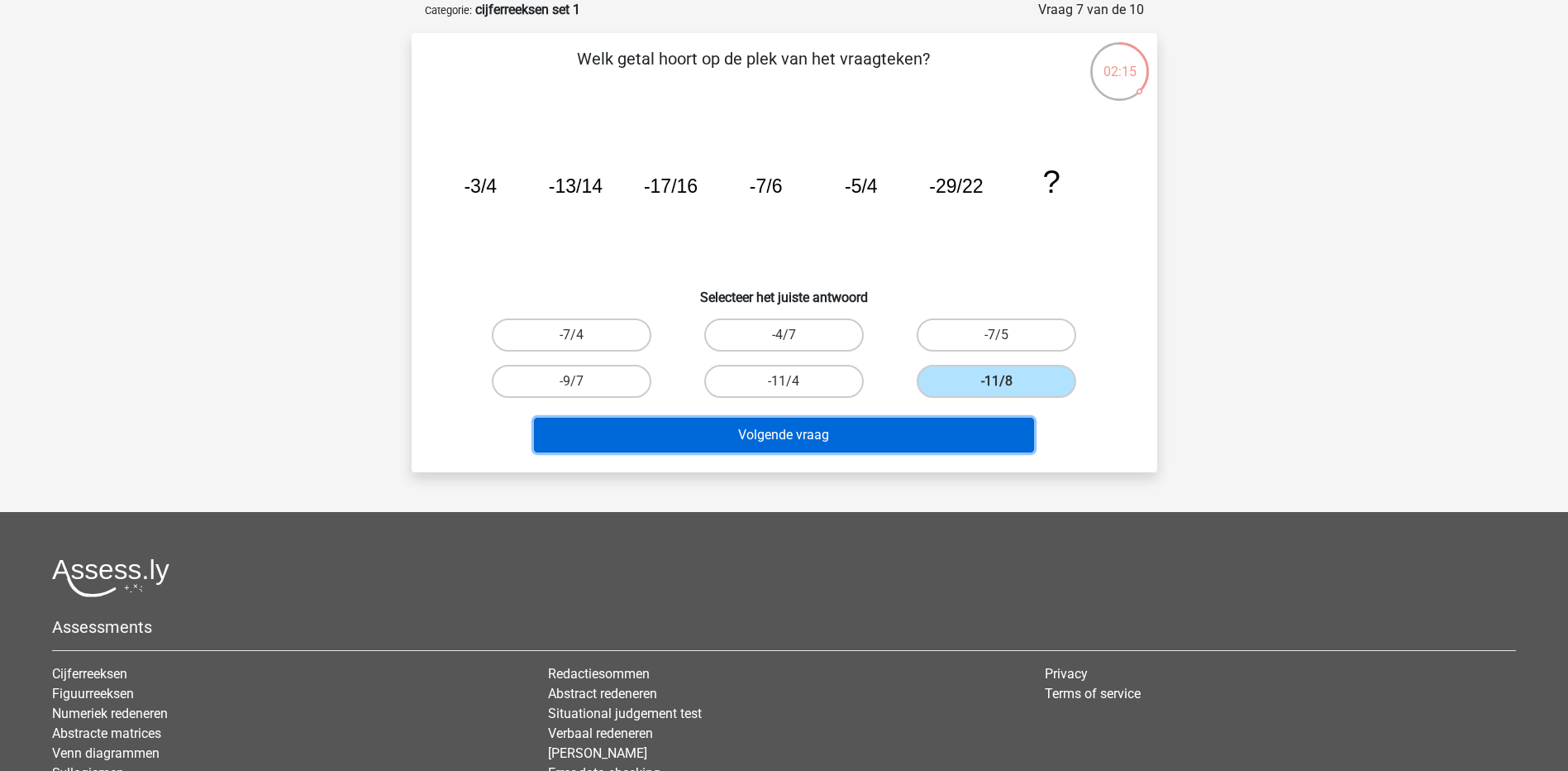
click at [925, 450] on button "Volgende vraag" at bounding box center [784, 434] width 500 height 35
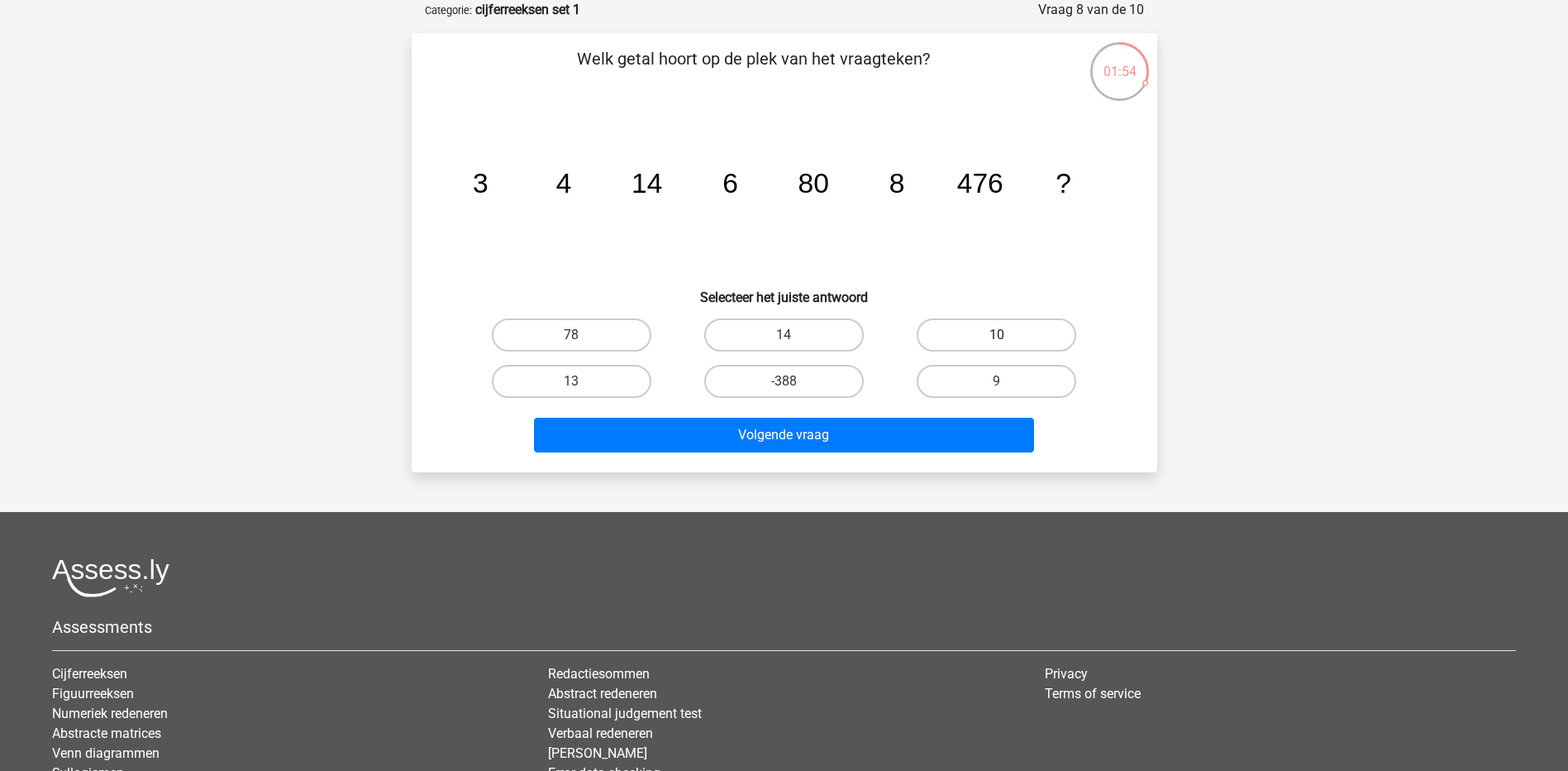
click at [963, 340] on label "10" at bounding box center [997, 335] width 160 height 33
click at [997, 340] on input "10" at bounding box center [1002, 340] width 10 height 10
radio input "true"
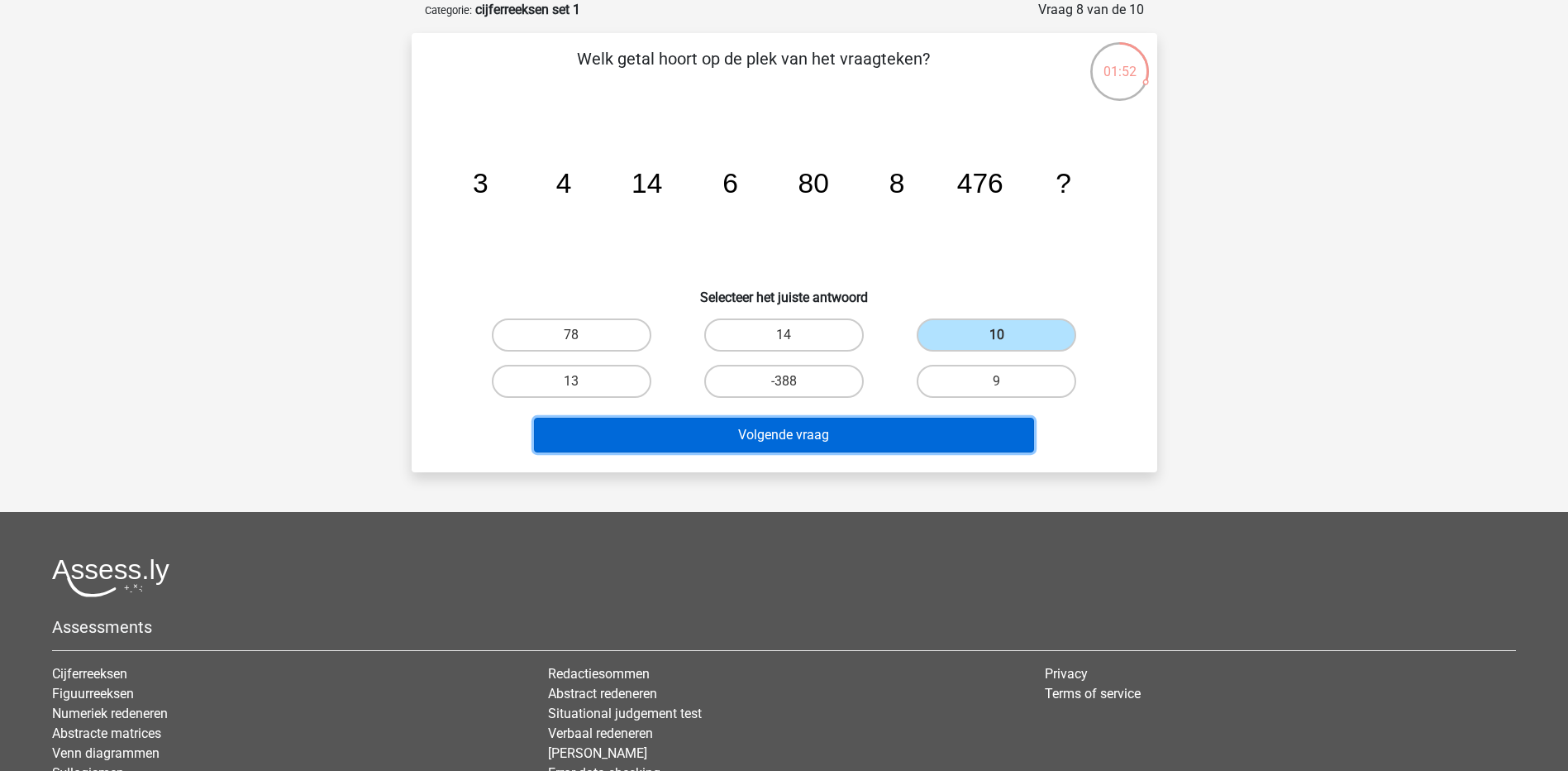
click at [858, 427] on button "Volgende vraag" at bounding box center [784, 434] width 500 height 35
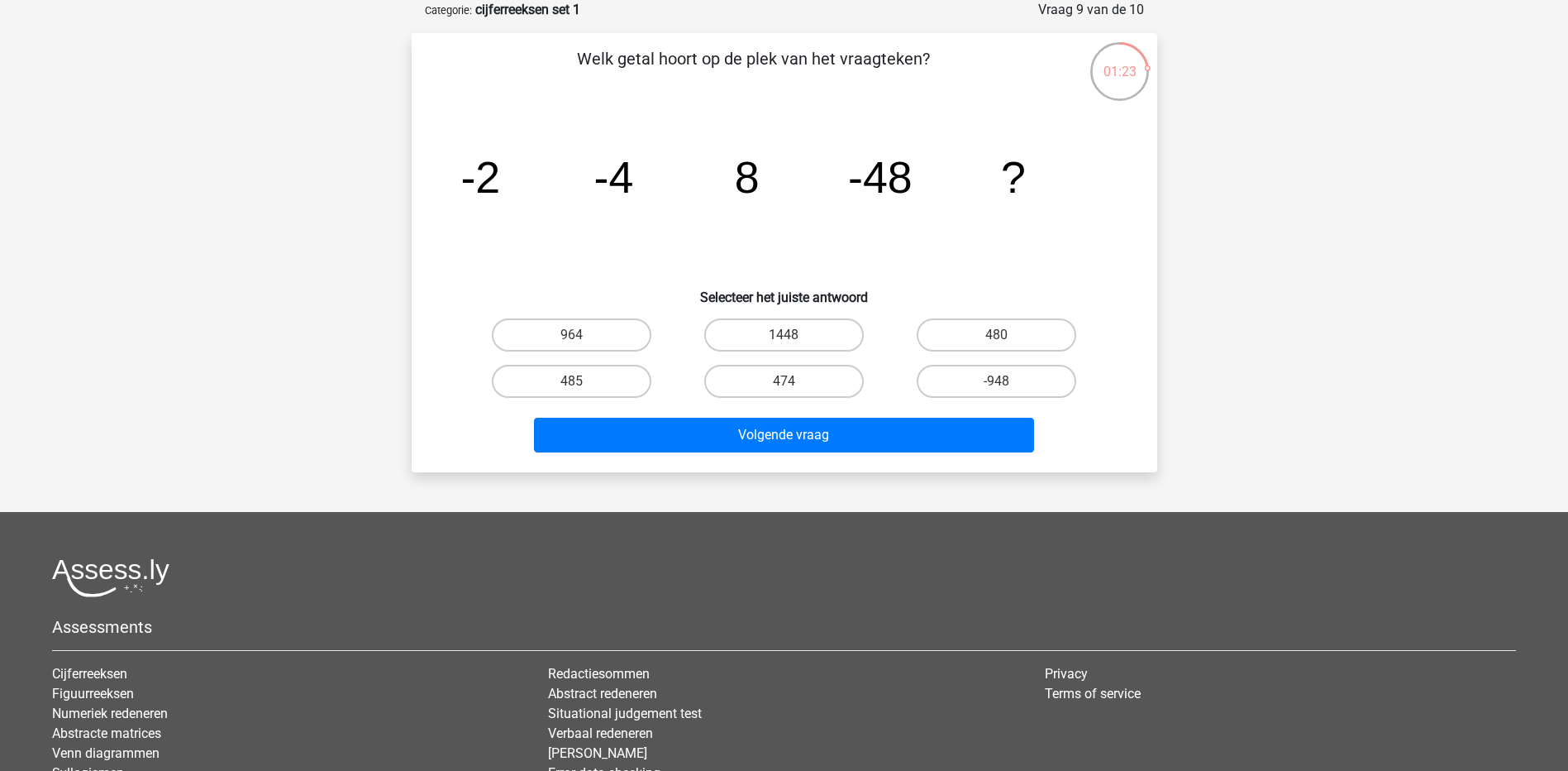
click at [1004, 337] on input "480" at bounding box center [1002, 340] width 10 height 10
radio input "true"
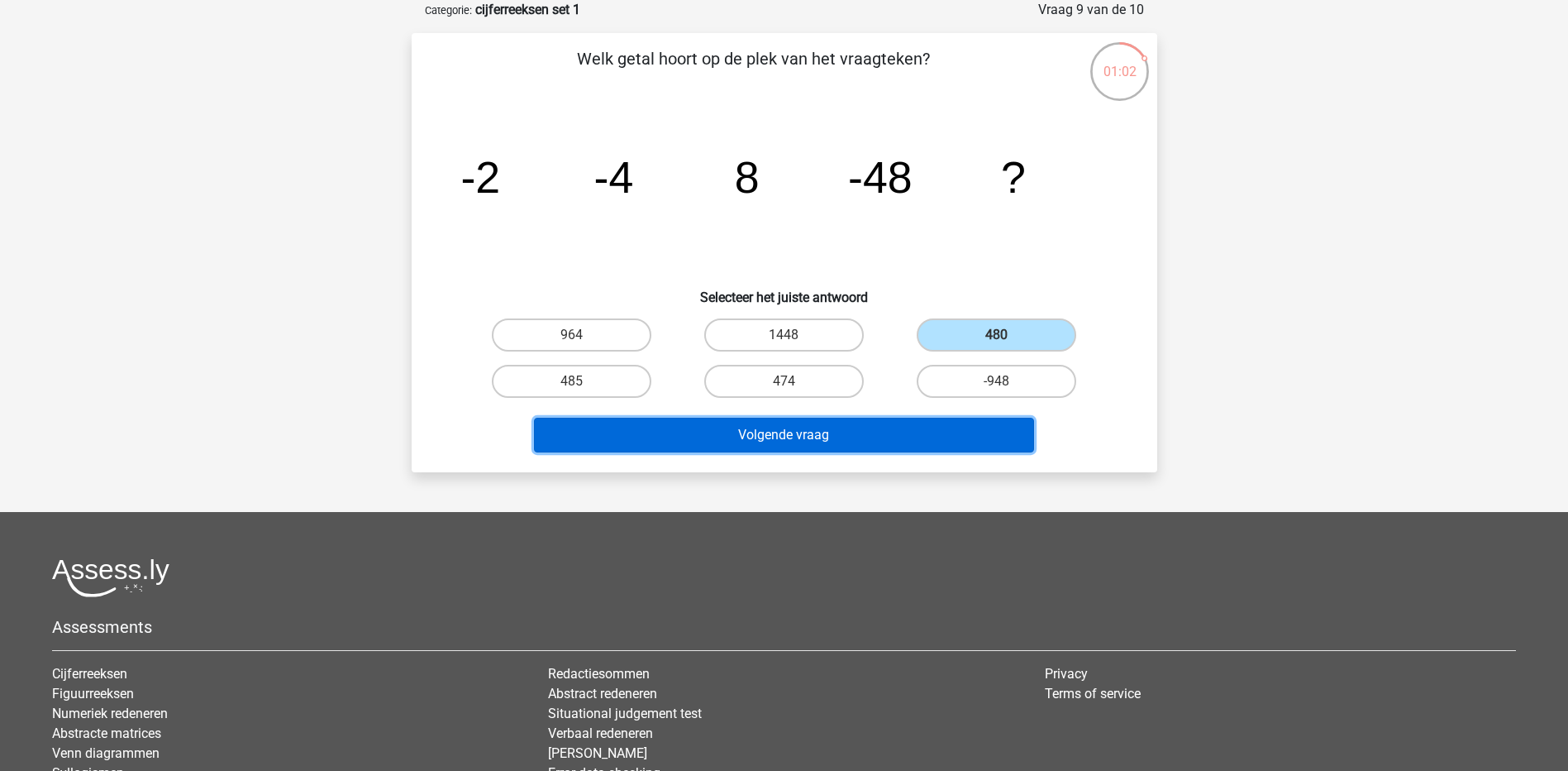
click at [842, 442] on button "Volgende vraag" at bounding box center [784, 434] width 500 height 35
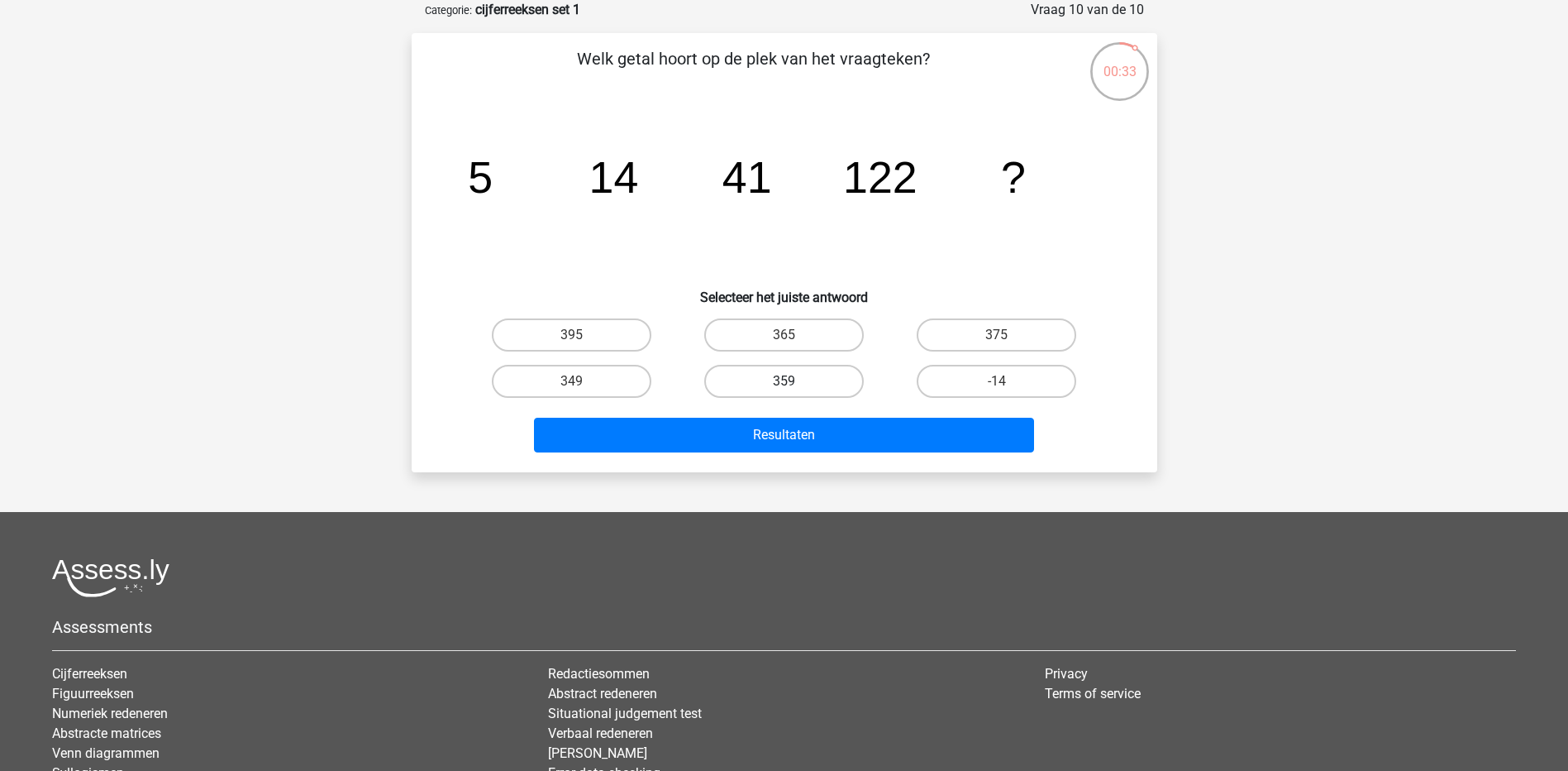
click at [807, 377] on label "359" at bounding box center [784, 381] width 160 height 33
click at [794, 381] on input "359" at bounding box center [789, 386] width 10 height 10
radio input "true"
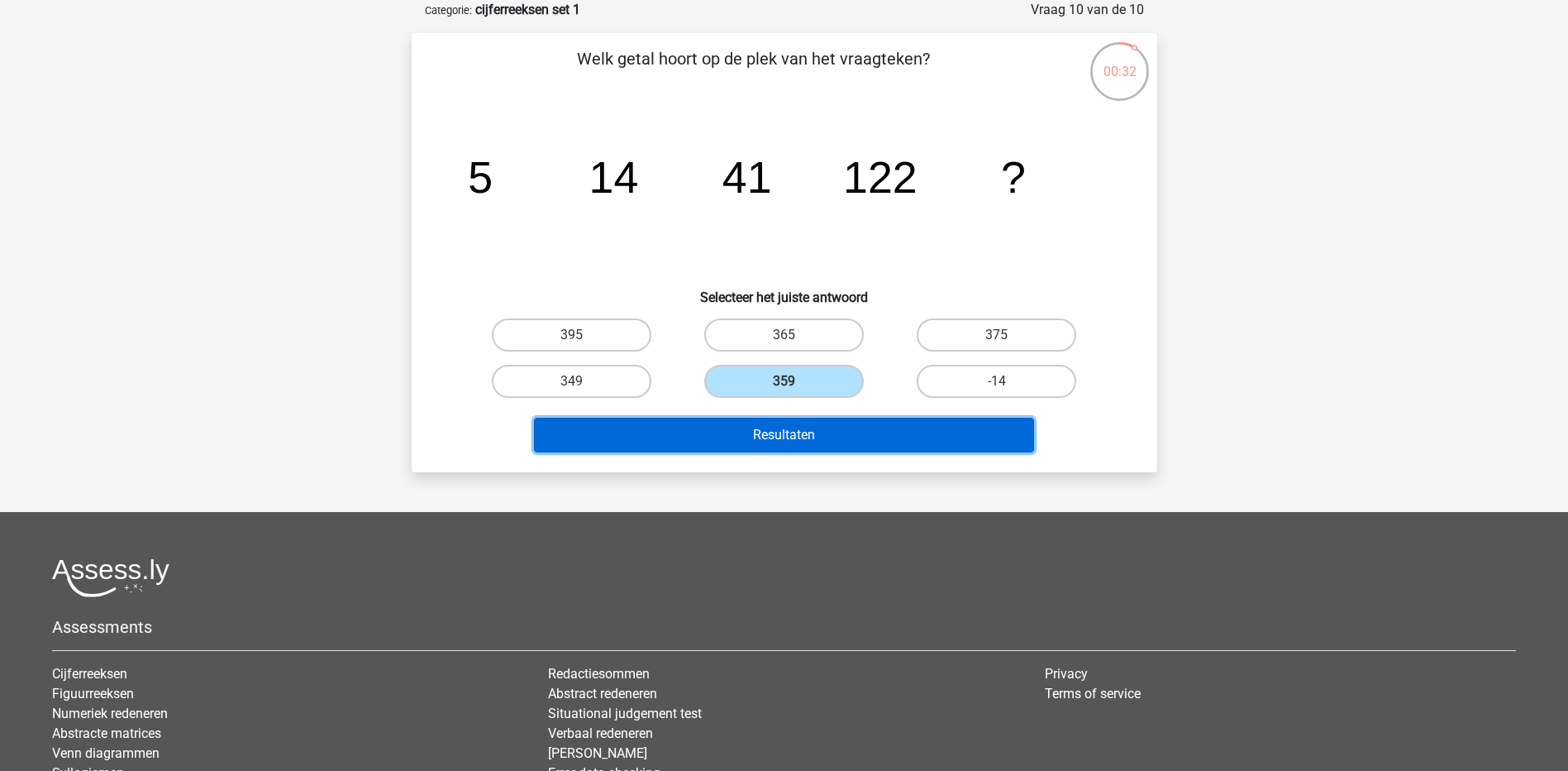
click at [802, 444] on button "Resultaten" at bounding box center [784, 434] width 500 height 35
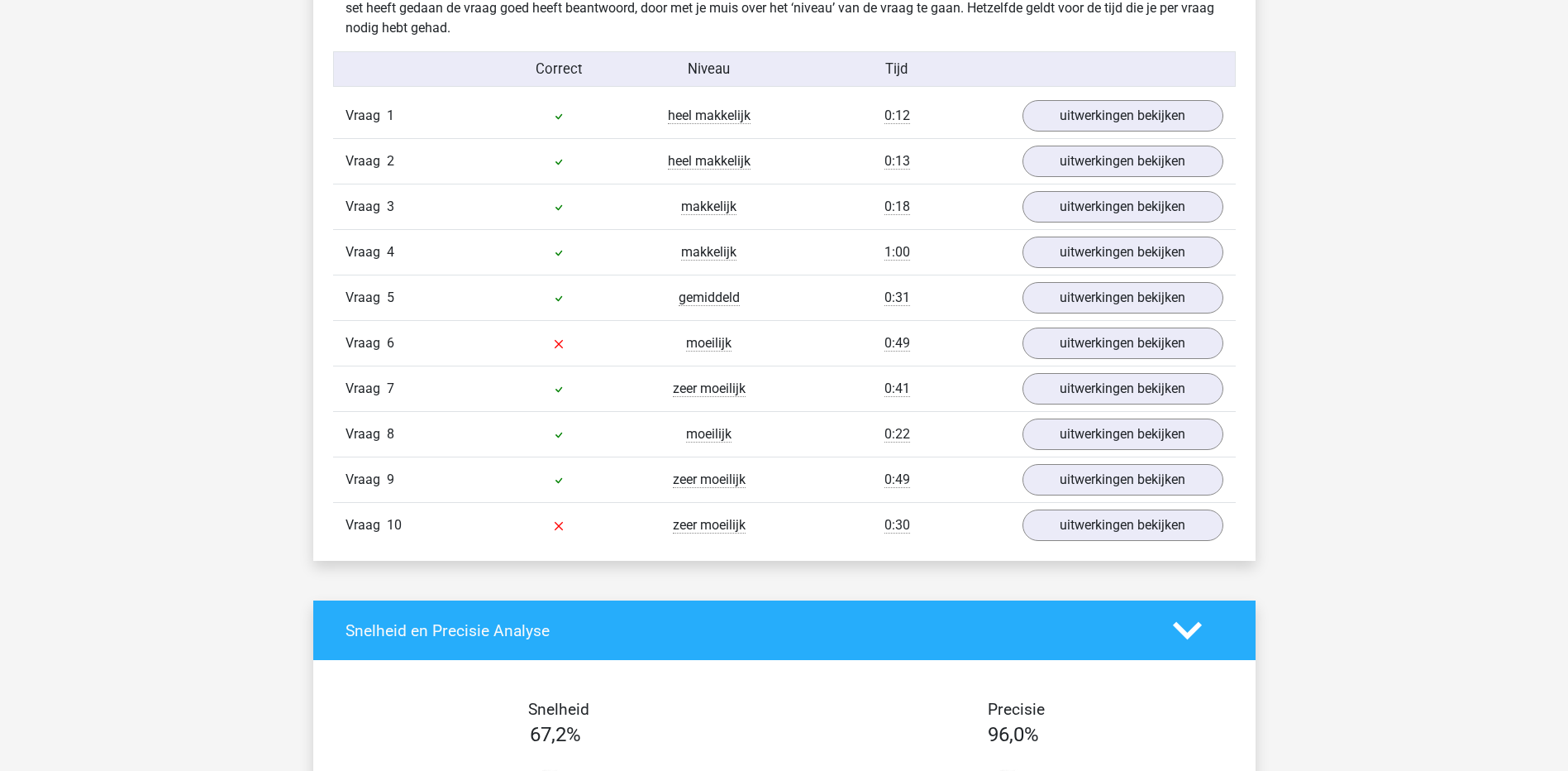
scroll to position [1332, 0]
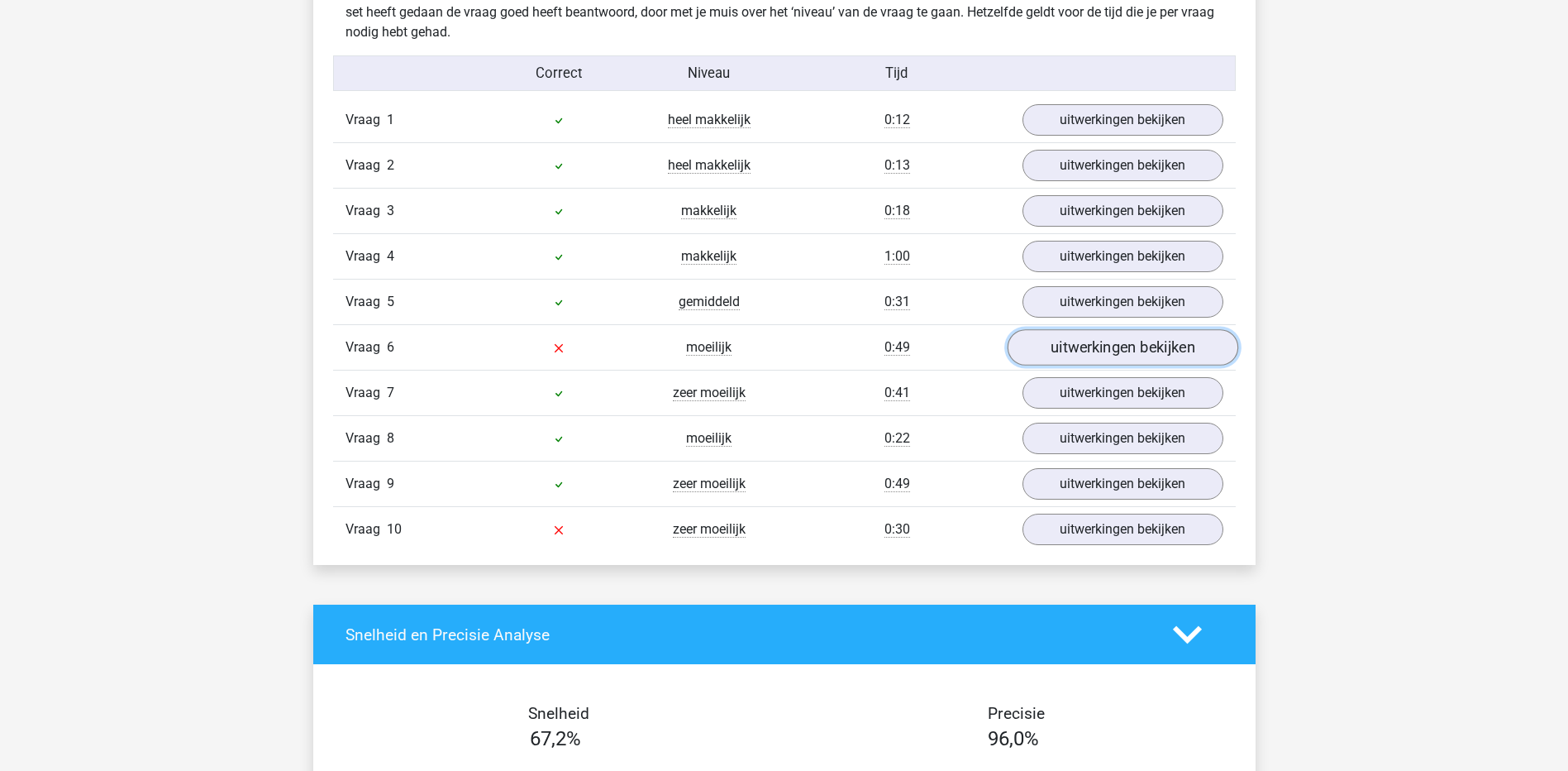
click at [1029, 345] on link "uitwerkingen bekijken" at bounding box center [1123, 348] width 231 height 36
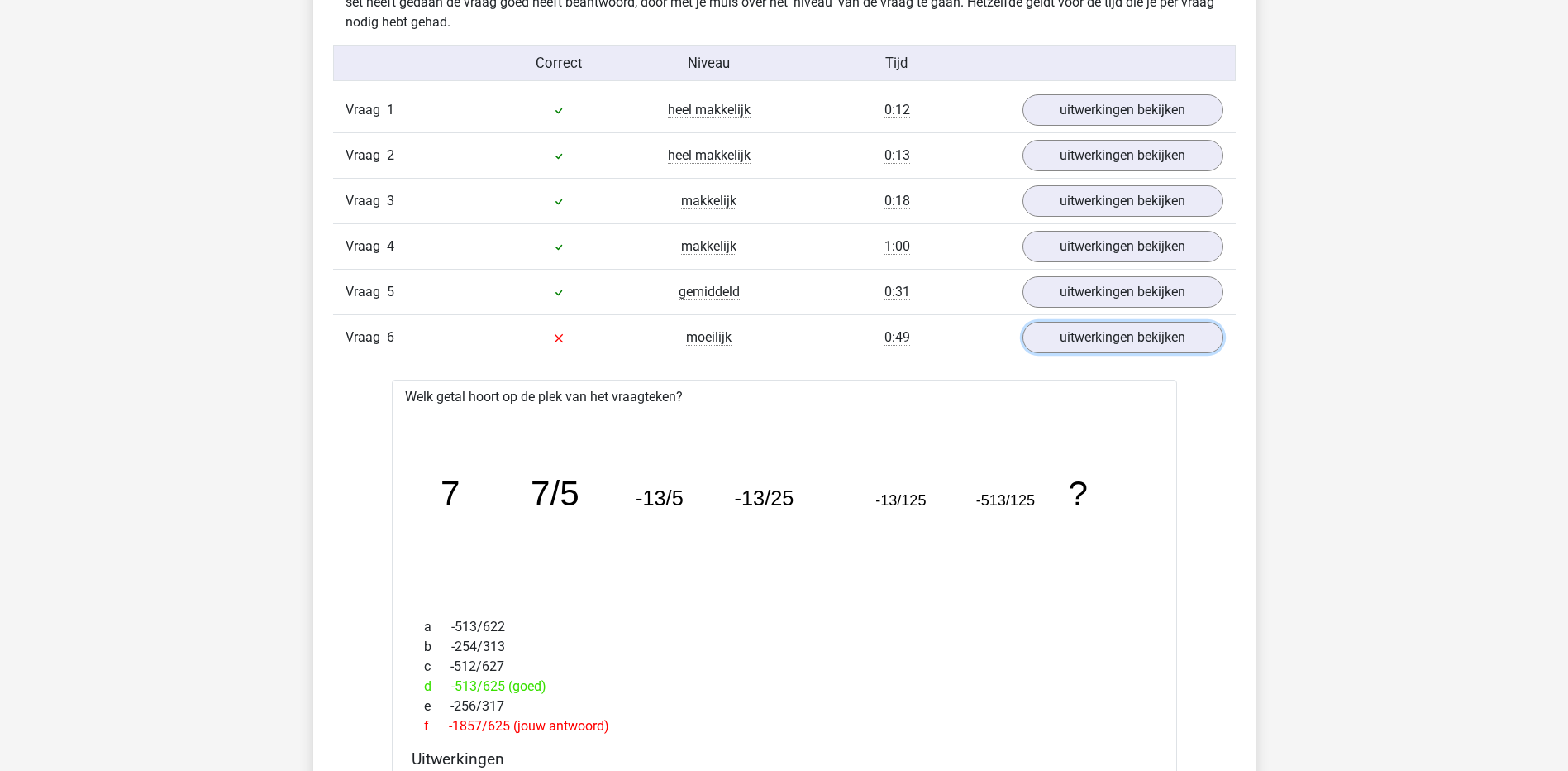
scroll to position [1338, 0]
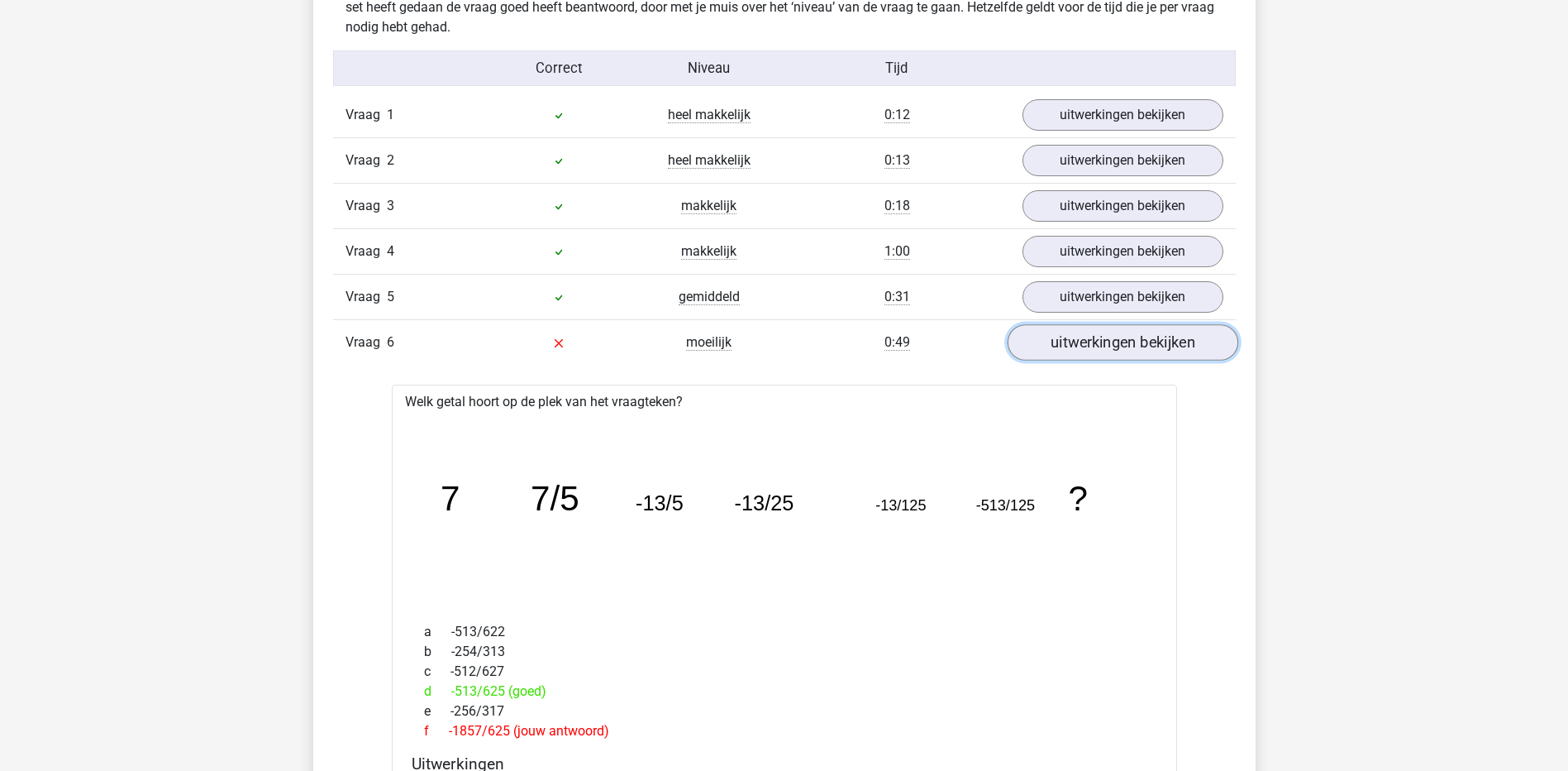
click at [1154, 331] on link "uitwerkingen bekijken" at bounding box center [1123, 343] width 231 height 36
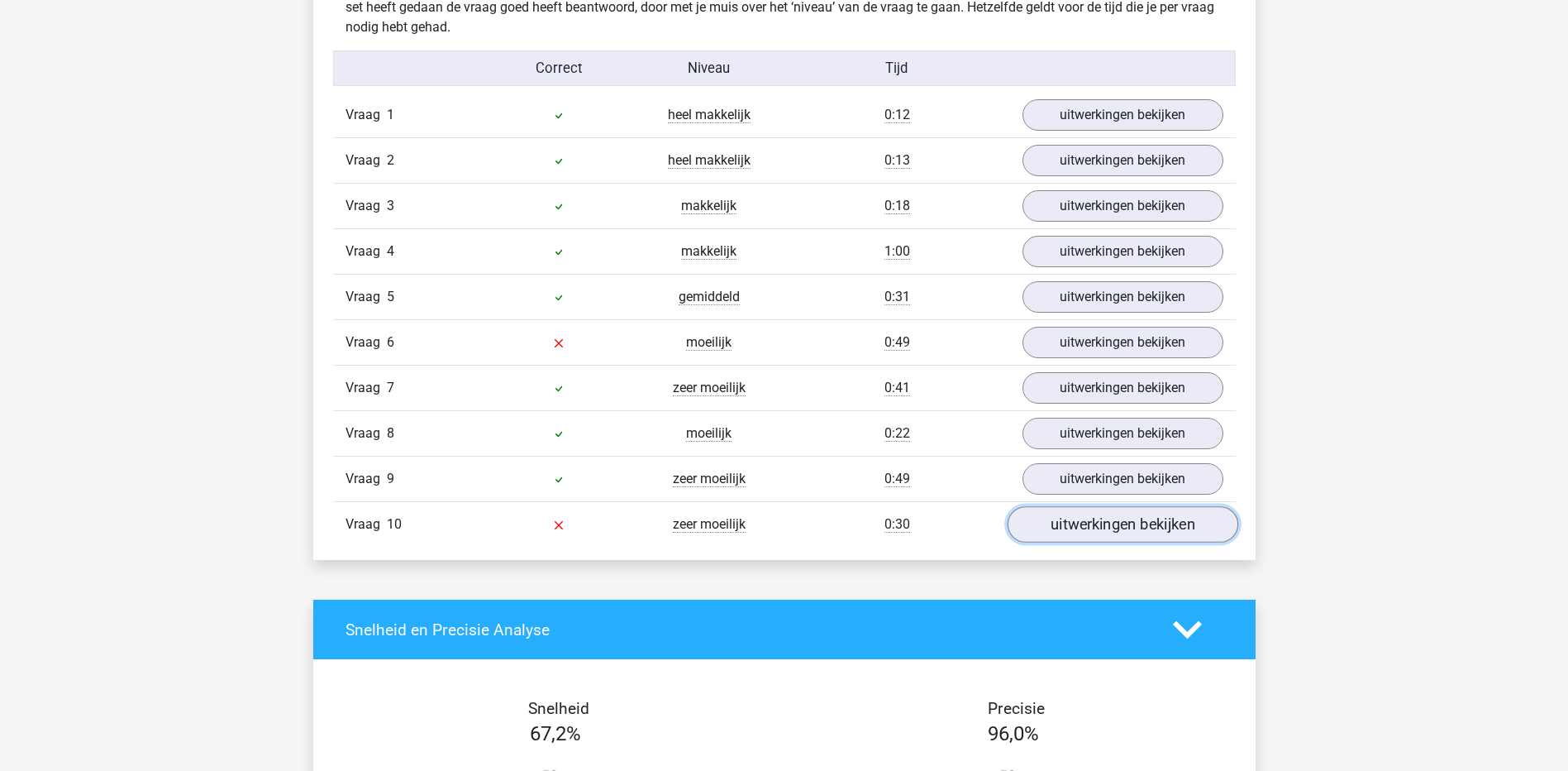
click at [1165, 528] on link "uitwerkingen bekijken" at bounding box center [1123, 525] width 231 height 36
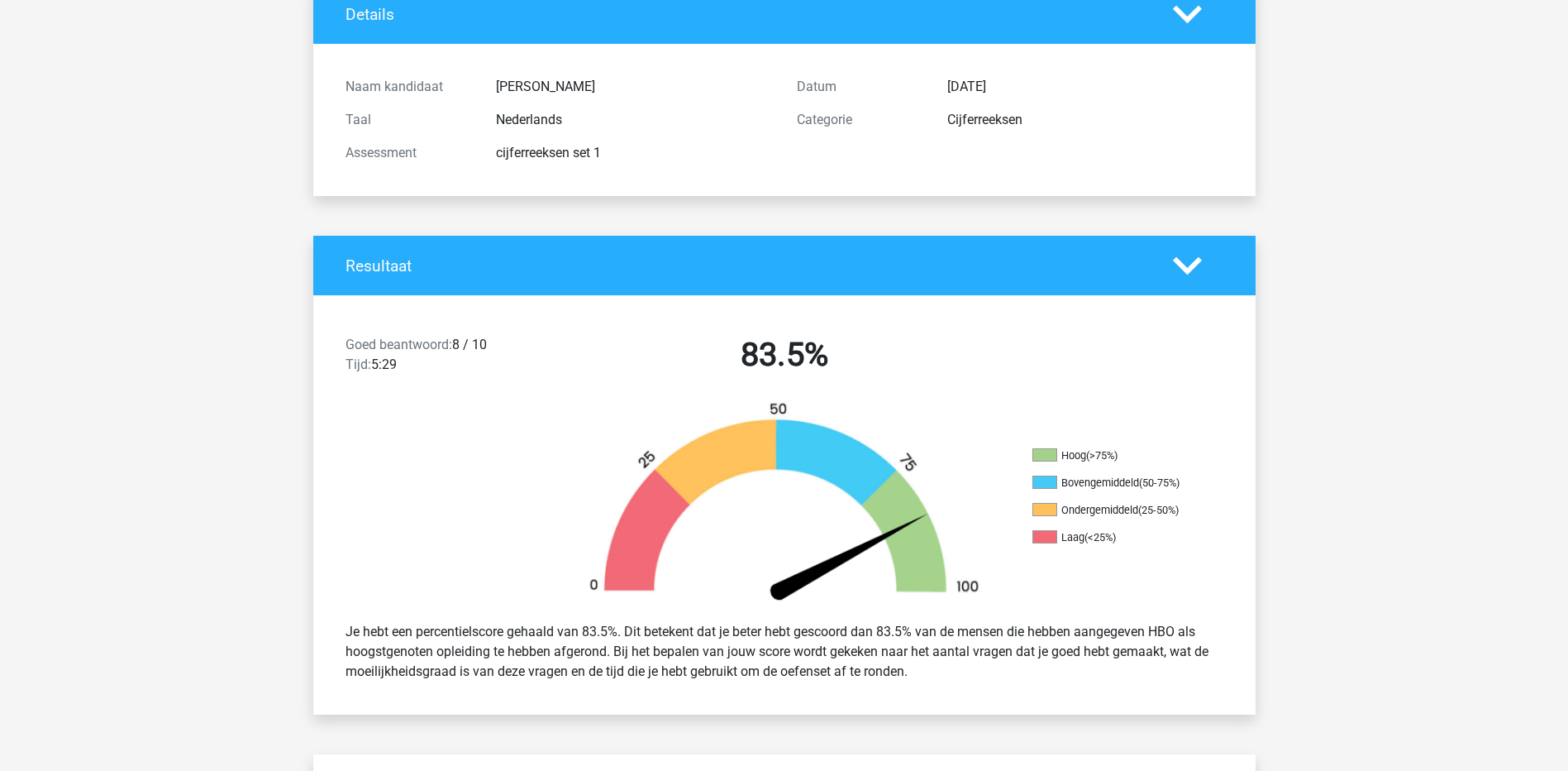
scroll to position [0, 0]
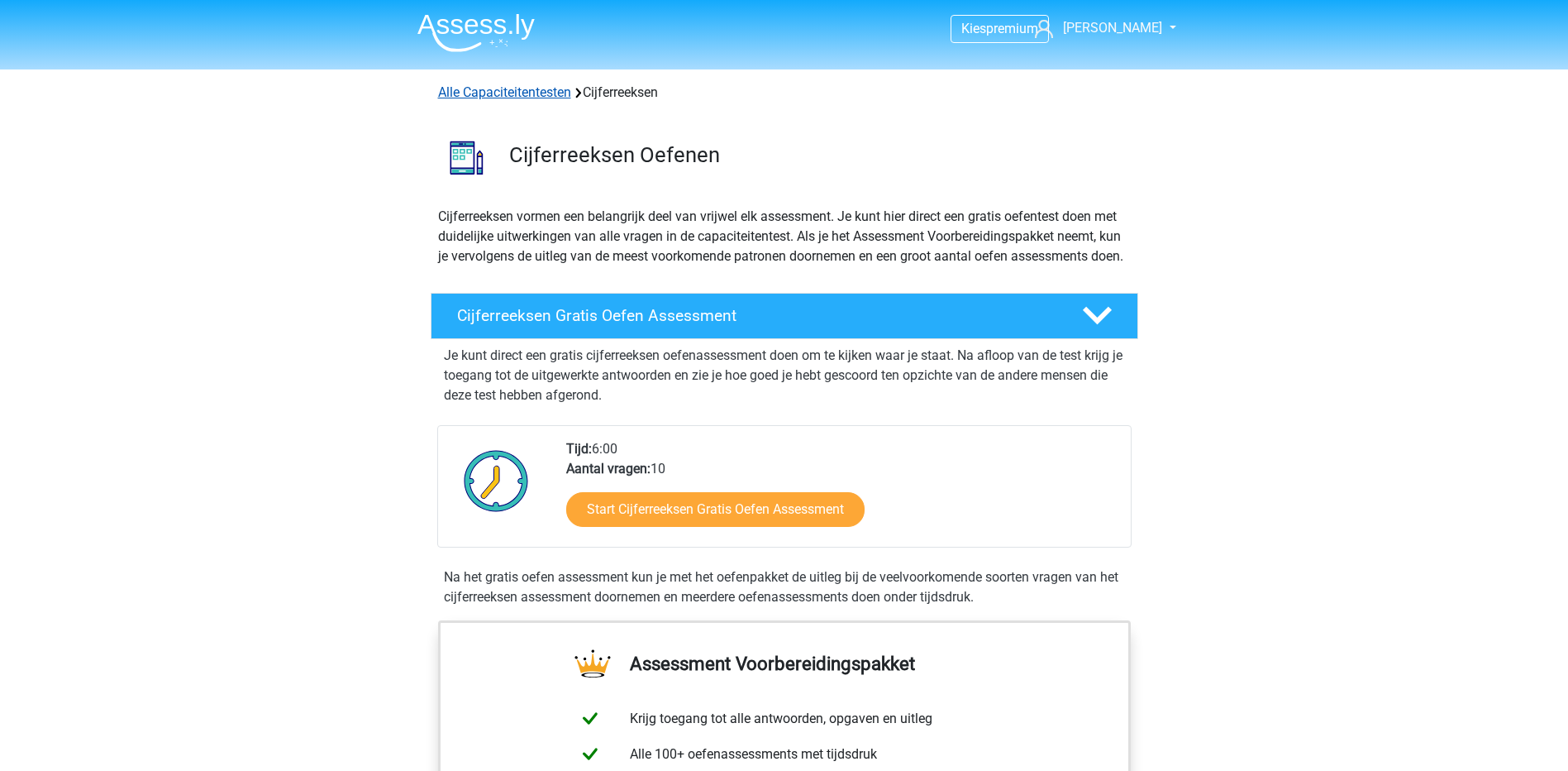
click at [503, 89] on link "Alle Capaciteitentesten" at bounding box center [504, 92] width 133 height 16
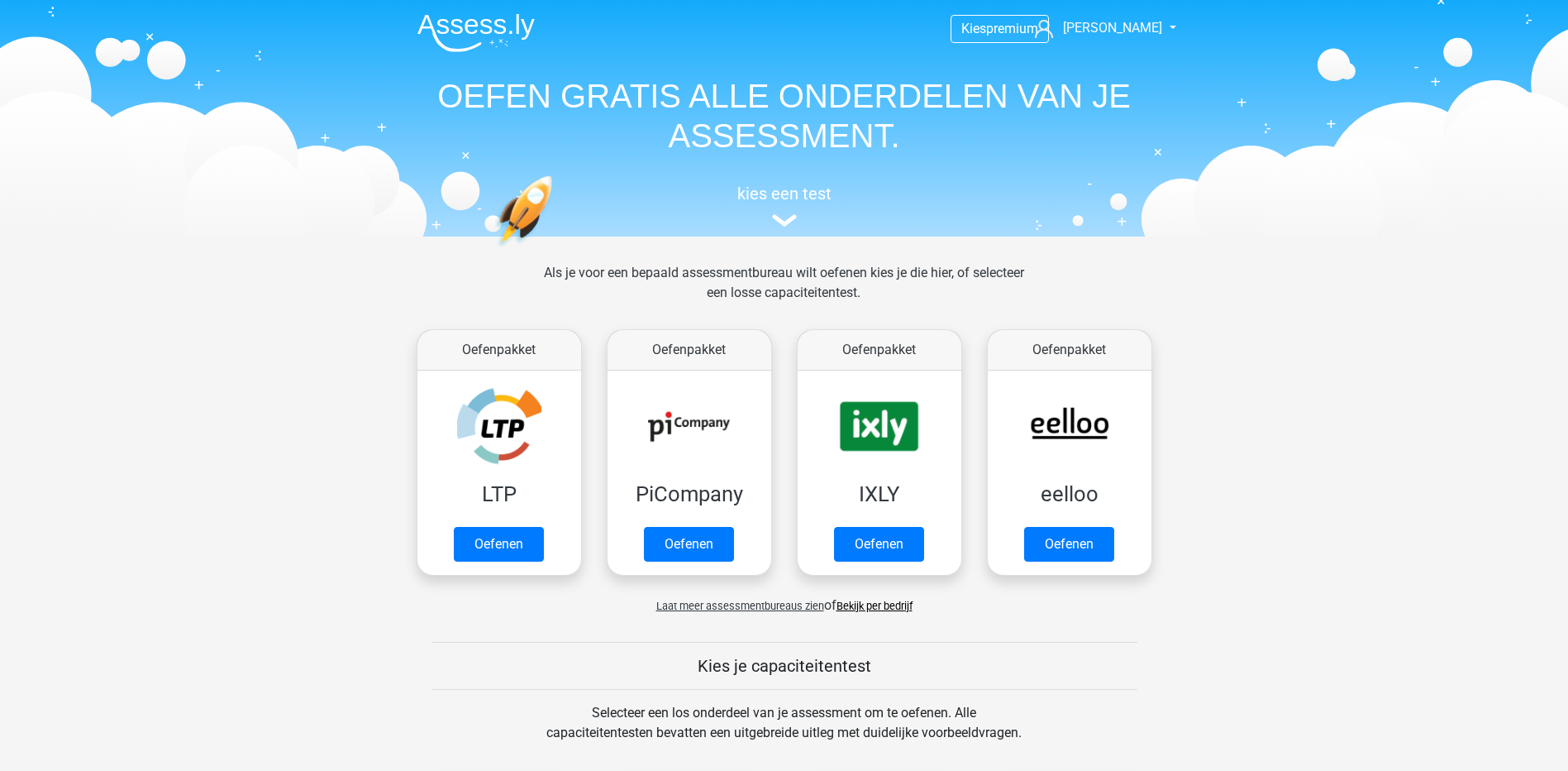
scroll to position [703, 0]
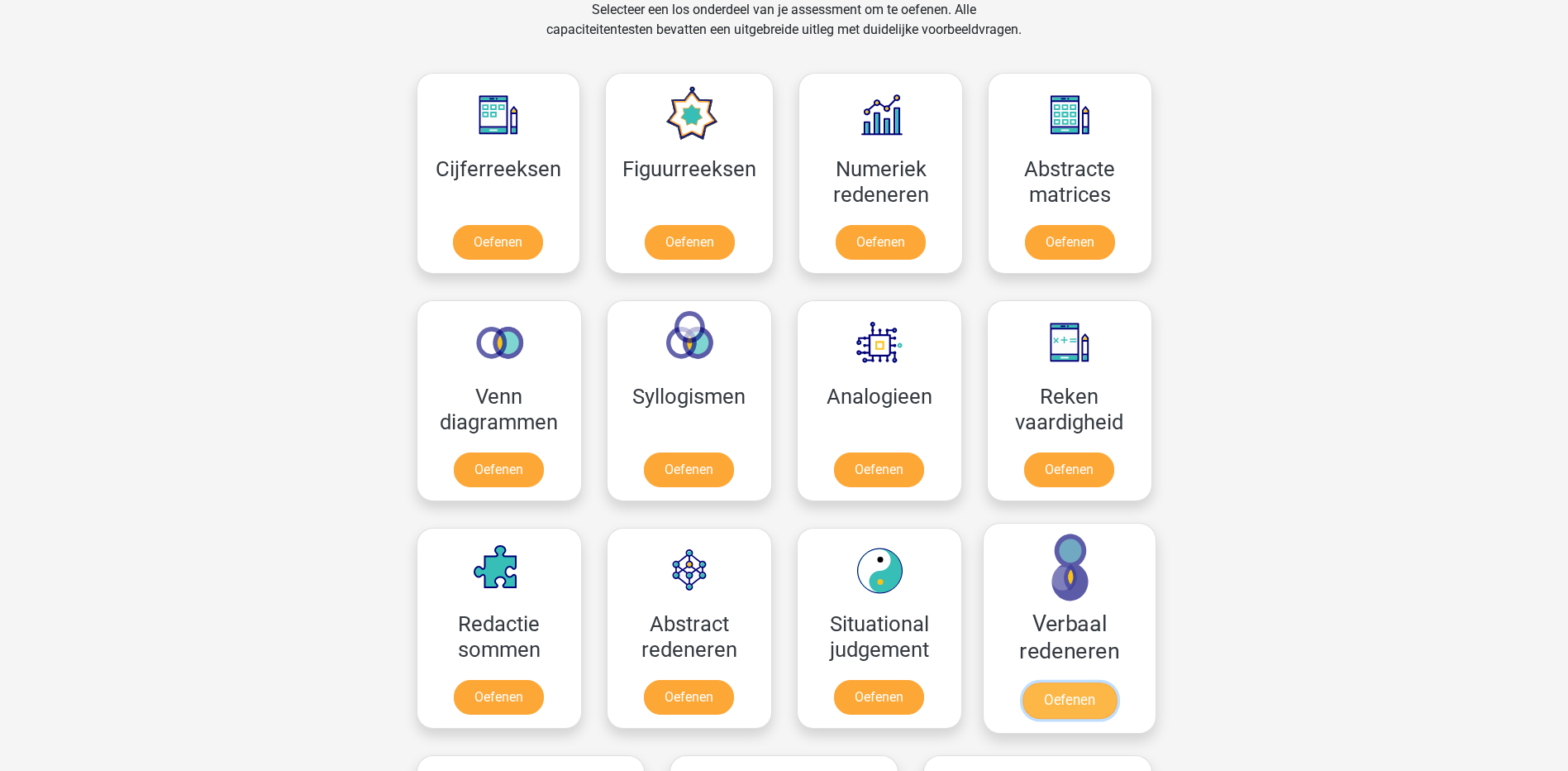
click at [1069, 709] on link "Oefenen" at bounding box center [1070, 700] width 95 height 36
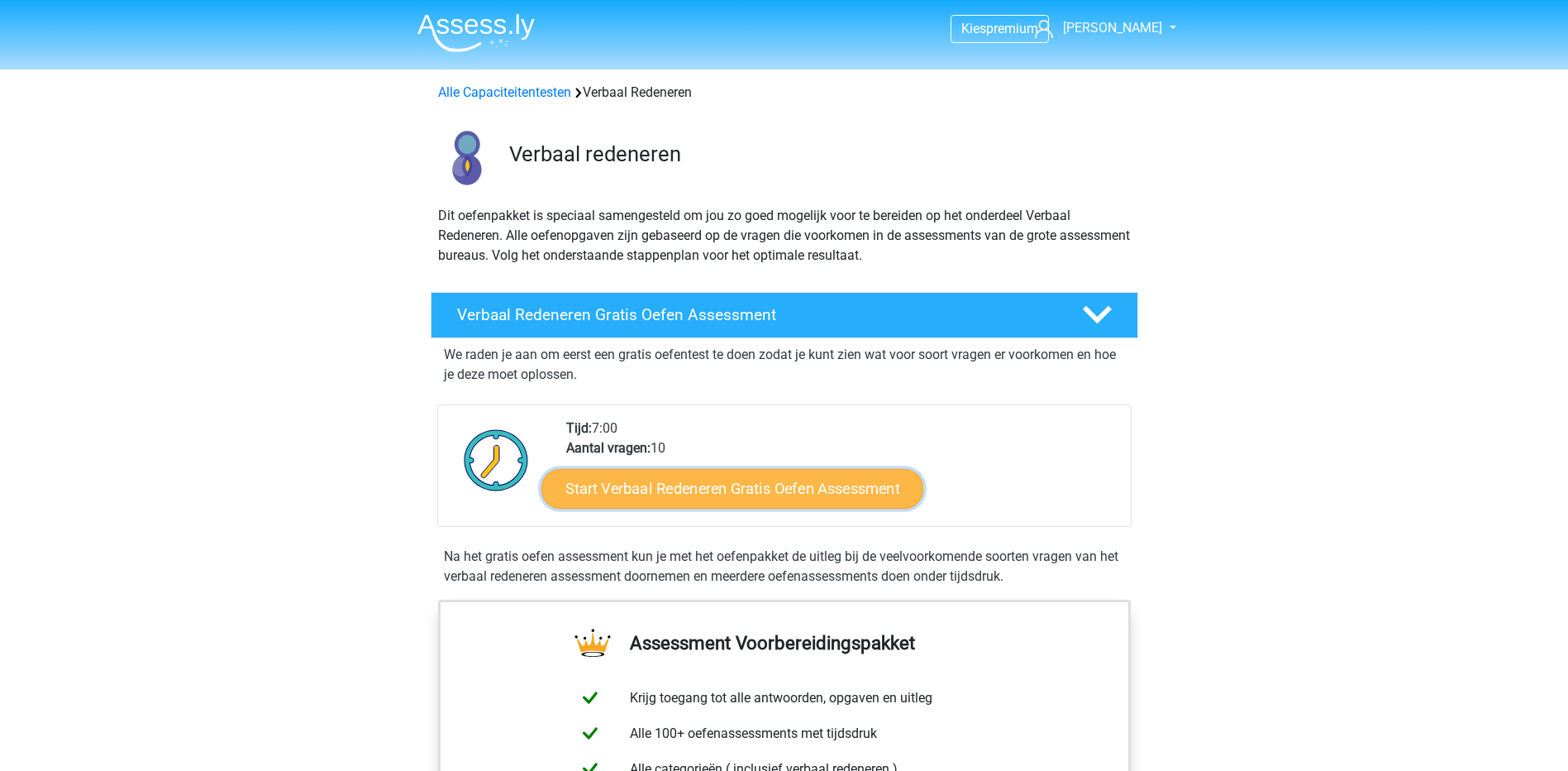
click at [783, 485] on link "Start Verbaal Redeneren Gratis Oefen Assessment" at bounding box center [733, 489] width 382 height 40
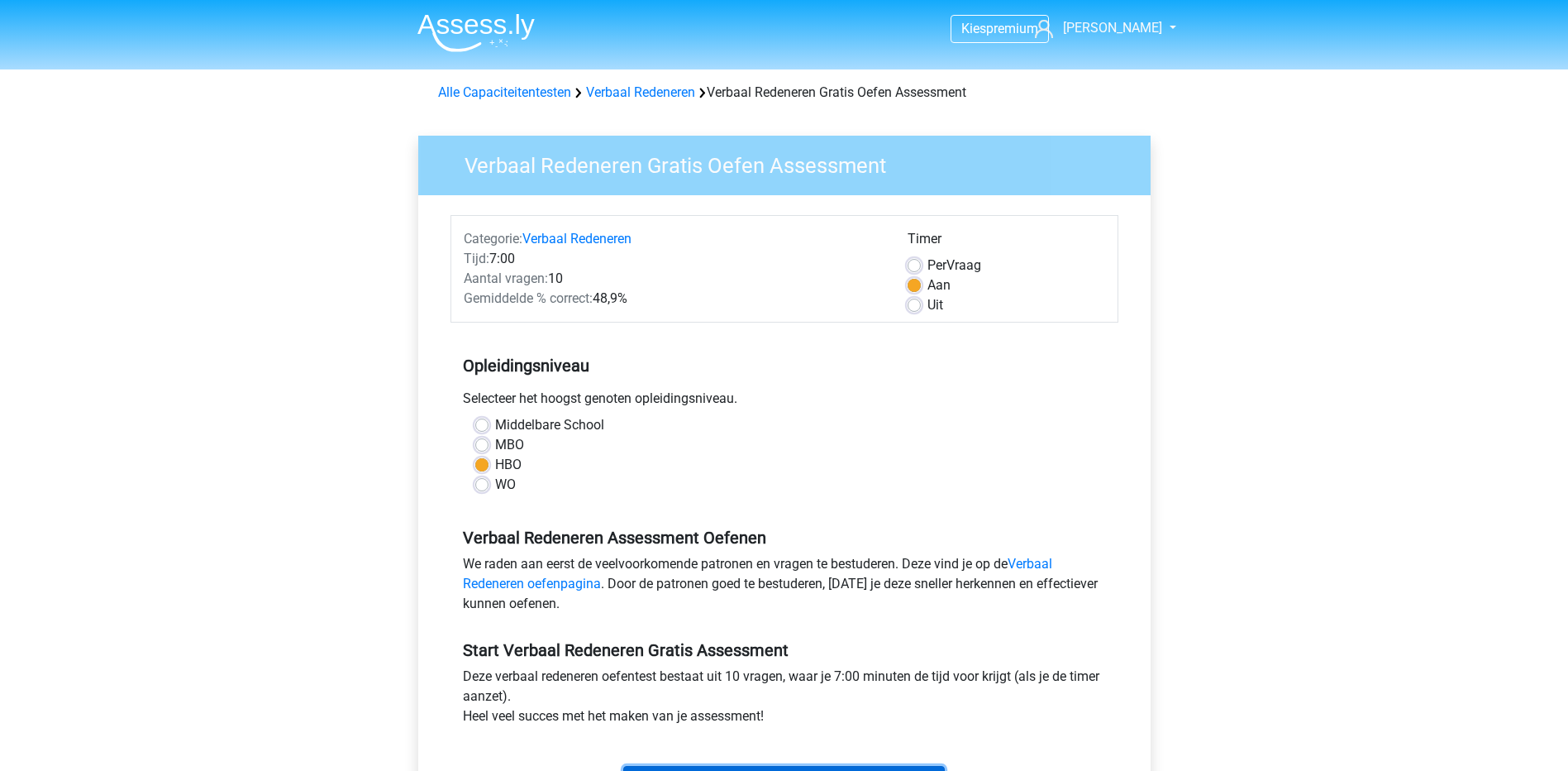
click at [817, 766] on input "Start" at bounding box center [784, 781] width 322 height 31
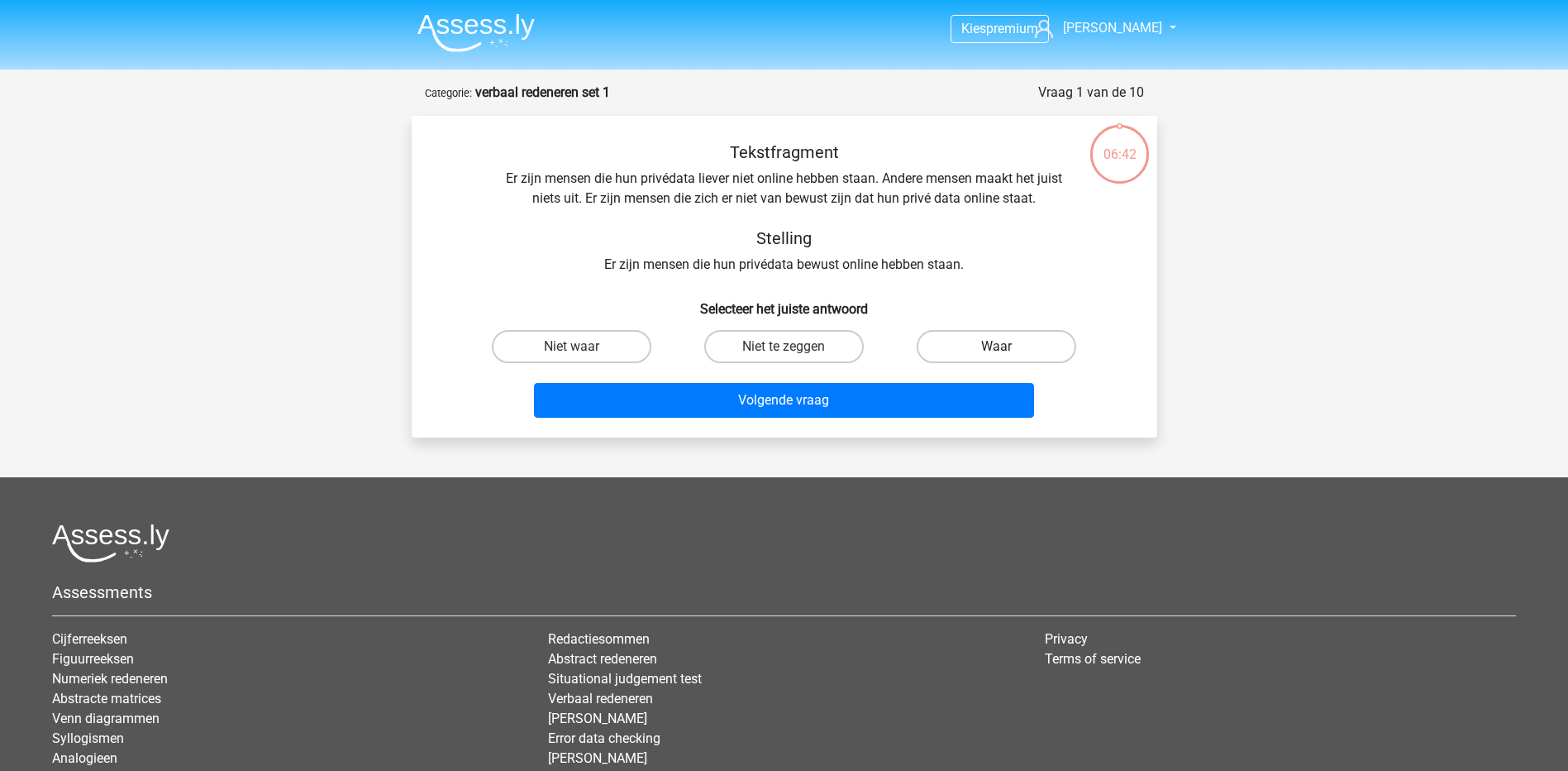
click at [980, 345] on label "Waar" at bounding box center [997, 346] width 160 height 33
click at [997, 346] on input "Waar" at bounding box center [1002, 351] width 10 height 10
radio input "true"
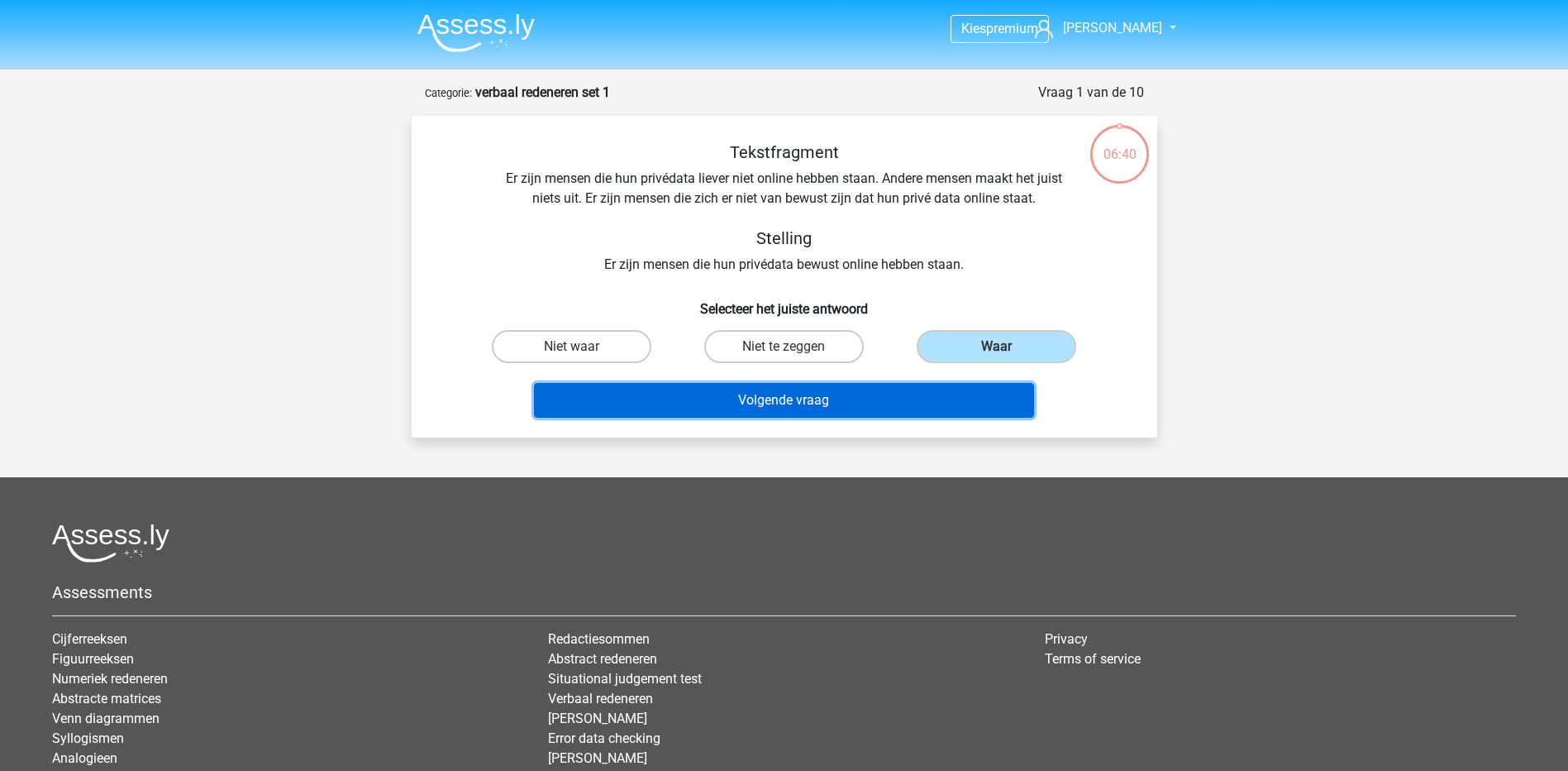
click at [769, 404] on button "Volgende vraag" at bounding box center [784, 400] width 500 height 35
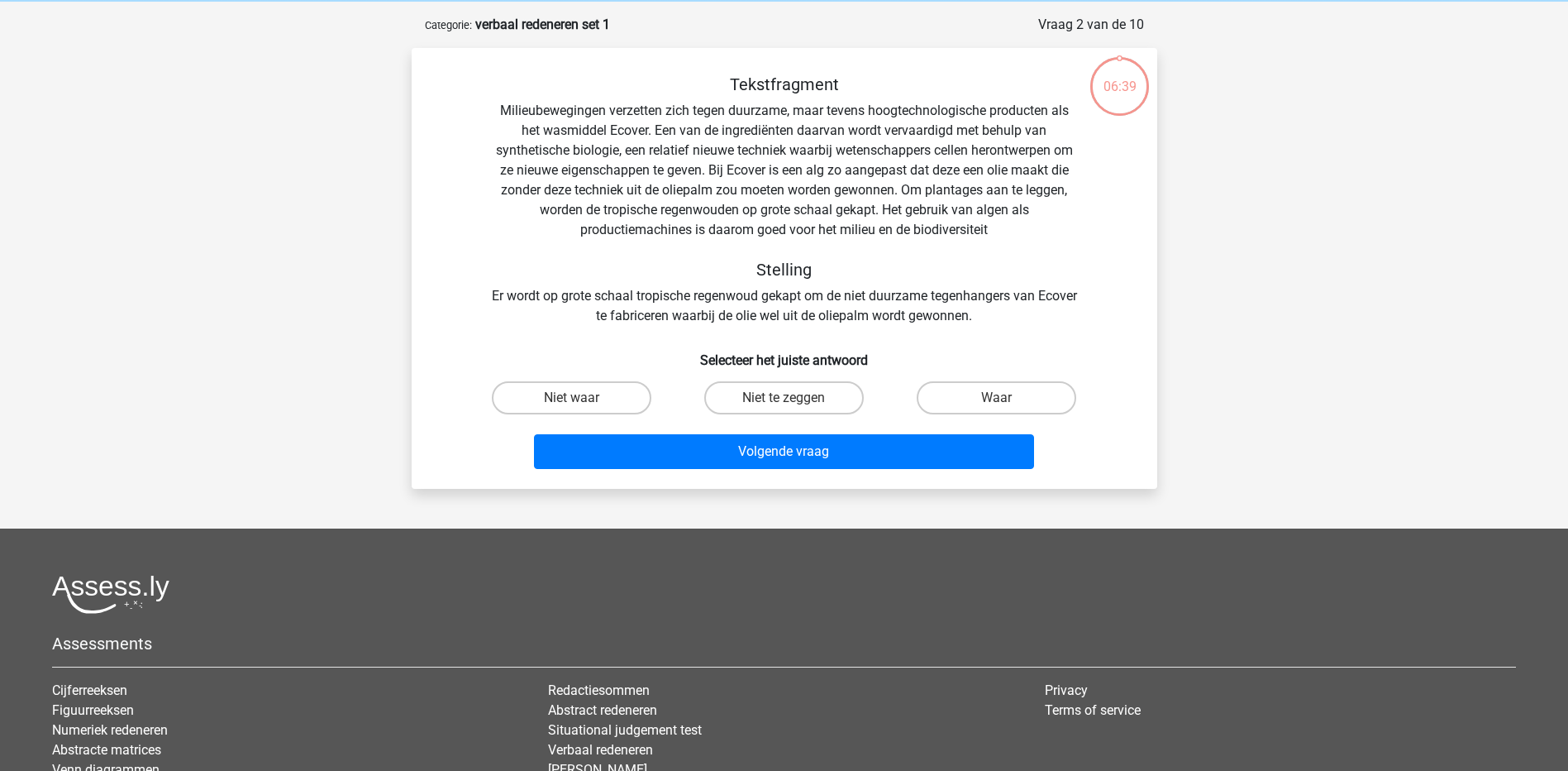
scroll to position [82, 0]
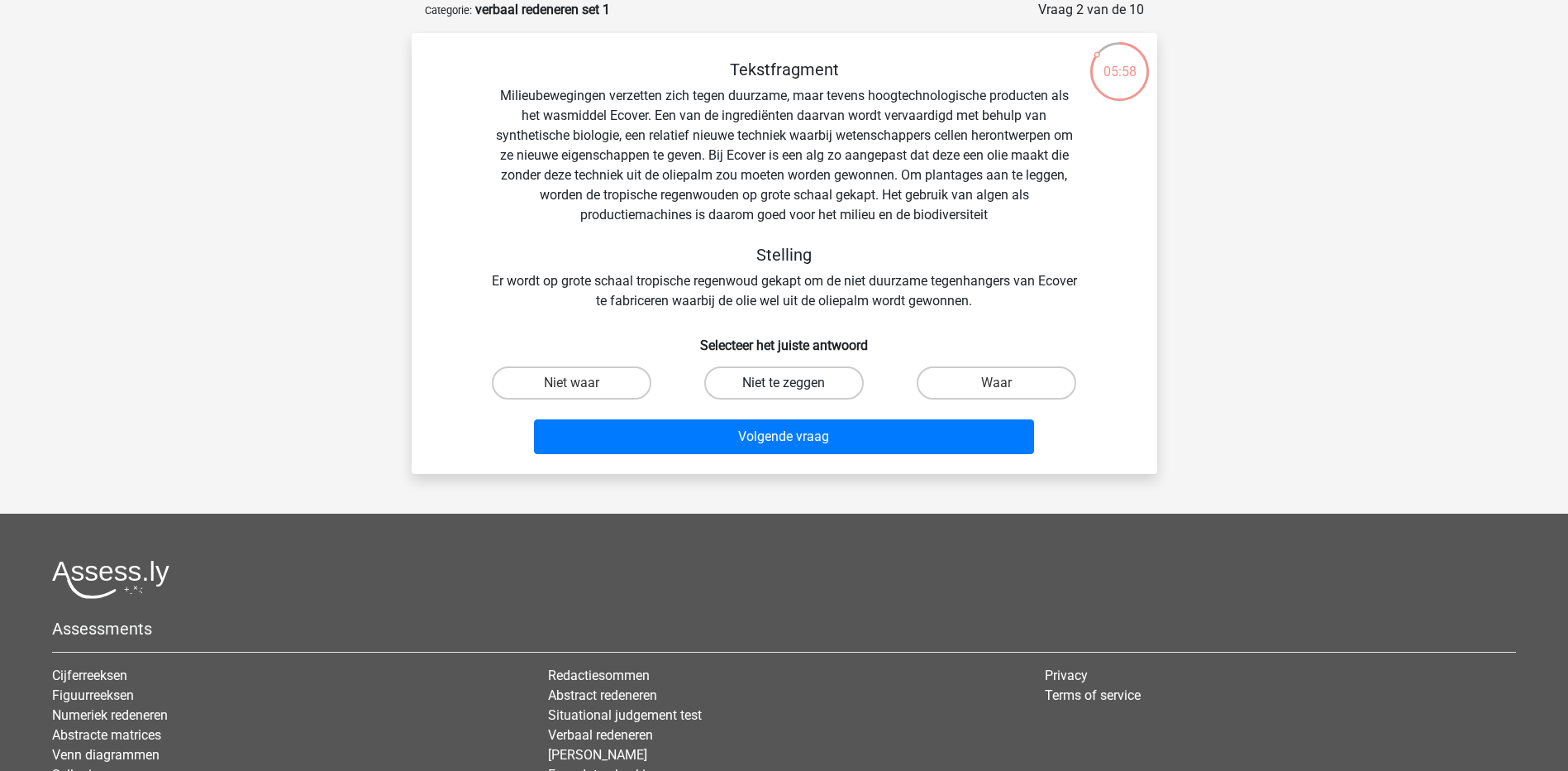
click at [781, 373] on label "Niet te zeggen" at bounding box center [784, 382] width 160 height 33
click at [784, 383] on input "Niet te zeggen" at bounding box center [789, 388] width 10 height 10
radio input "true"
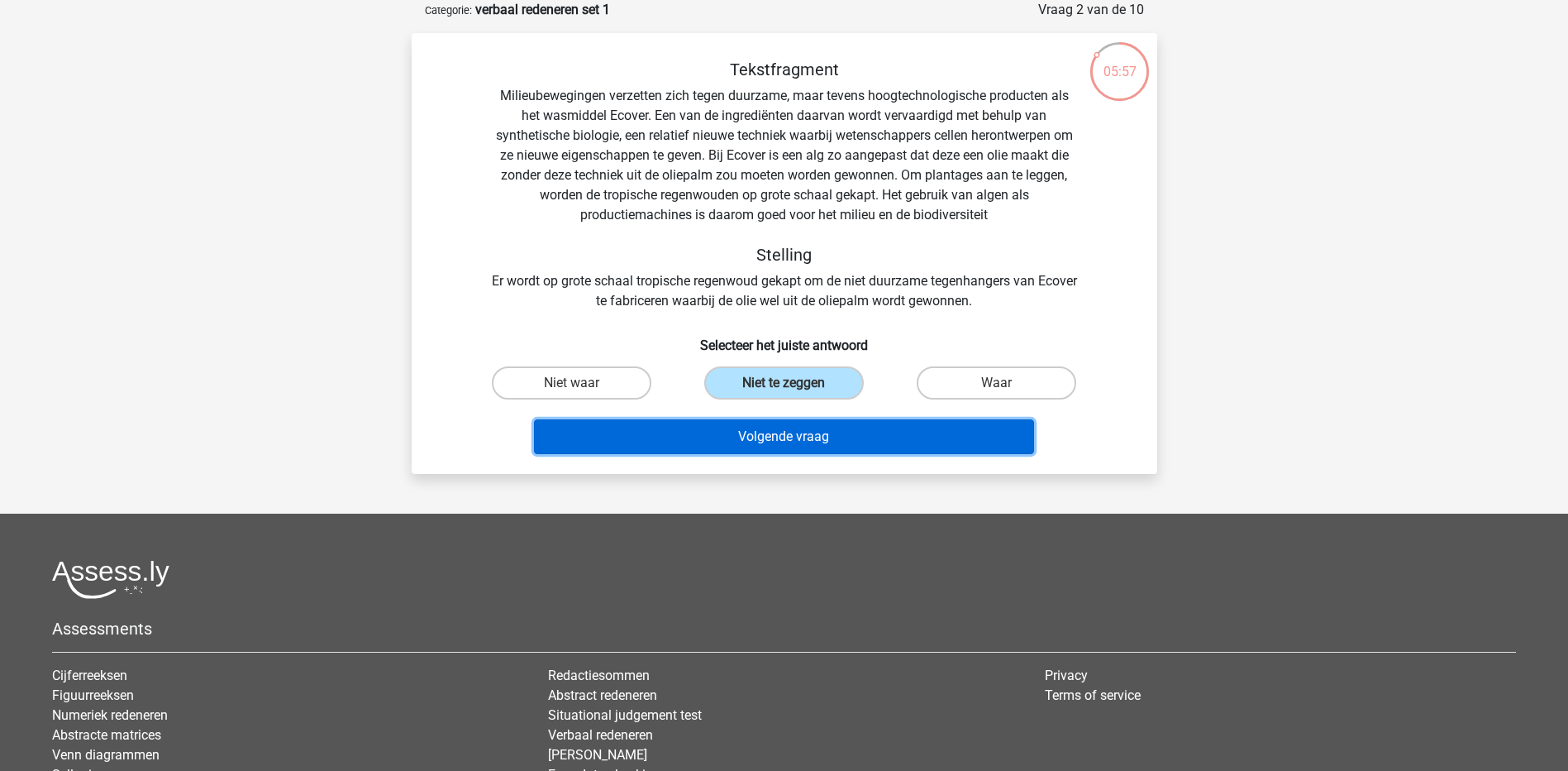
click at [781, 437] on button "Volgende vraag" at bounding box center [784, 436] width 500 height 35
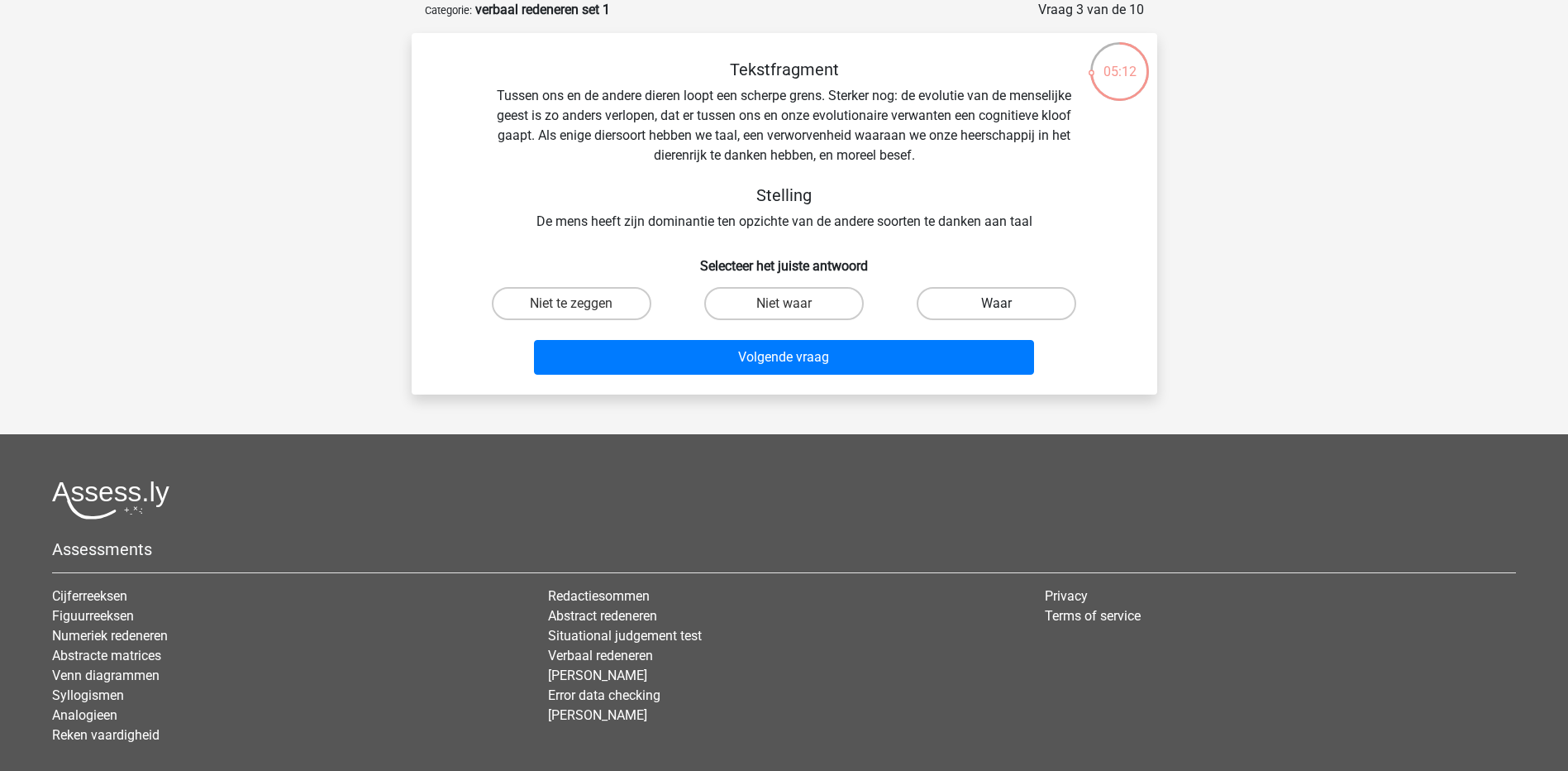
click at [955, 298] on label "Waar" at bounding box center [997, 303] width 160 height 33
click at [997, 304] on input "Waar" at bounding box center [1002, 308] width 10 height 10
radio input "true"
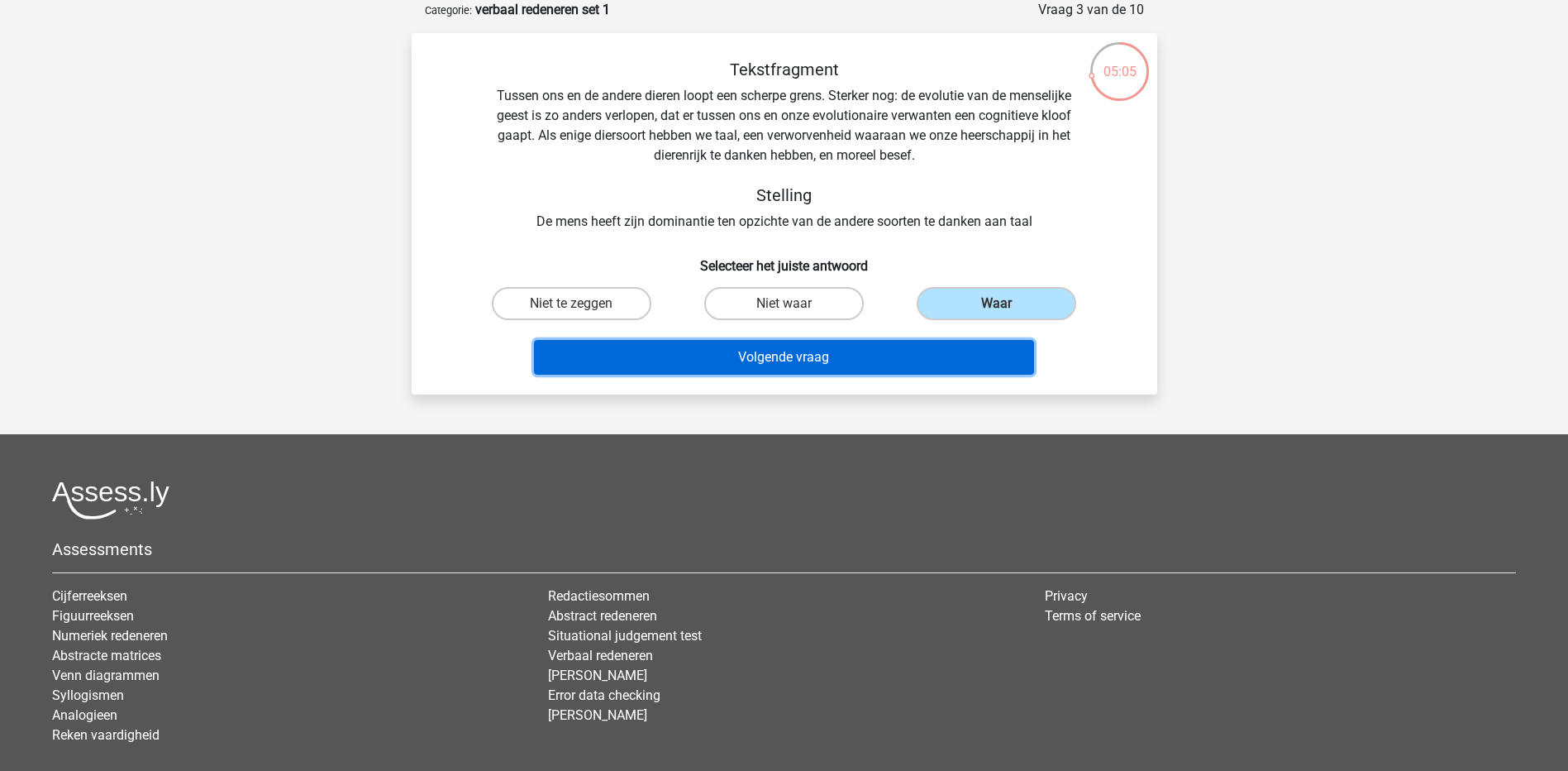
click at [706, 355] on button "Volgende vraag" at bounding box center [784, 357] width 500 height 35
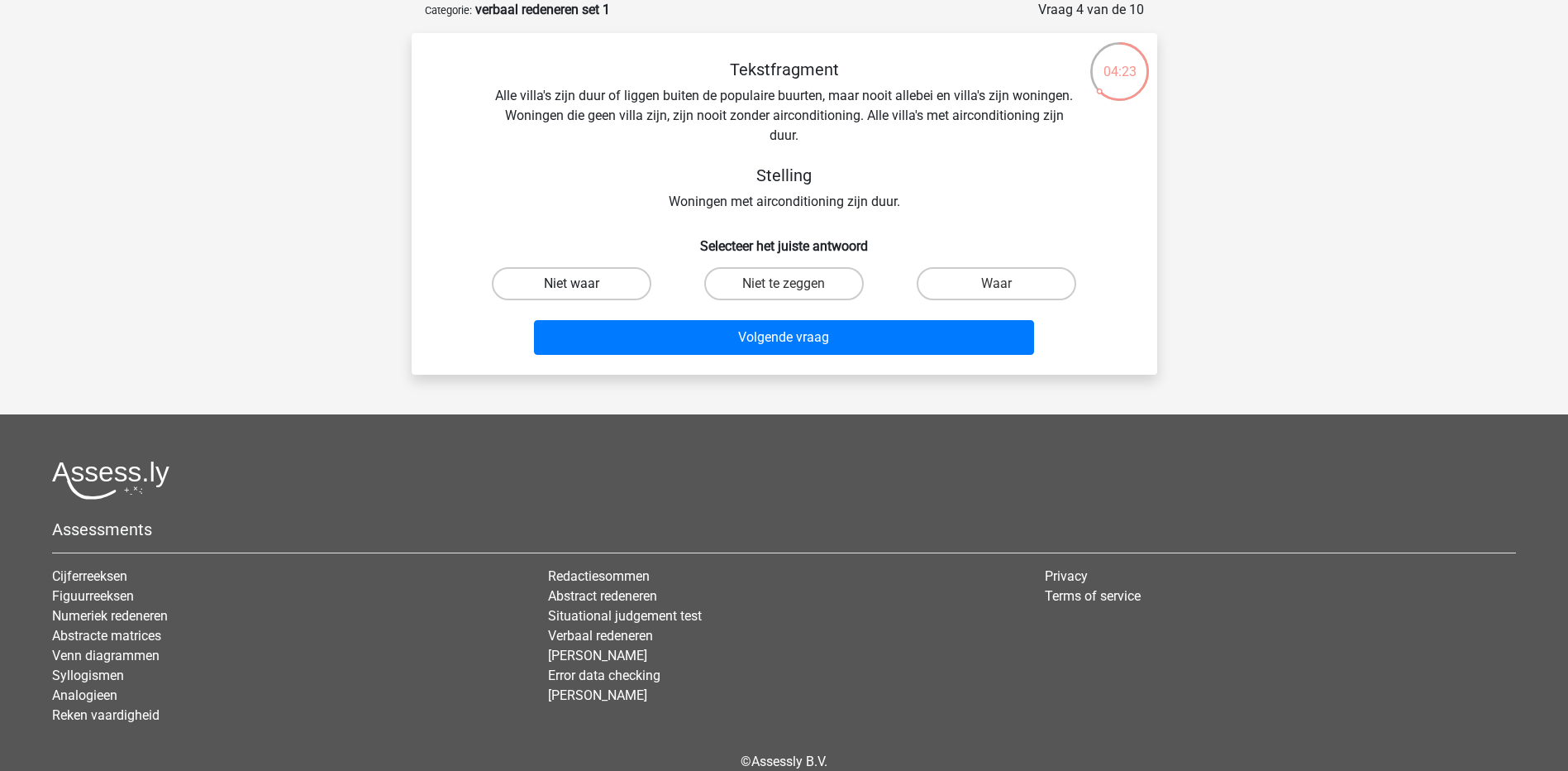
click at [612, 280] on label "Niet waar" at bounding box center [571, 283] width 160 height 33
click at [582, 284] on input "Niet waar" at bounding box center [576, 289] width 10 height 10
radio input "true"
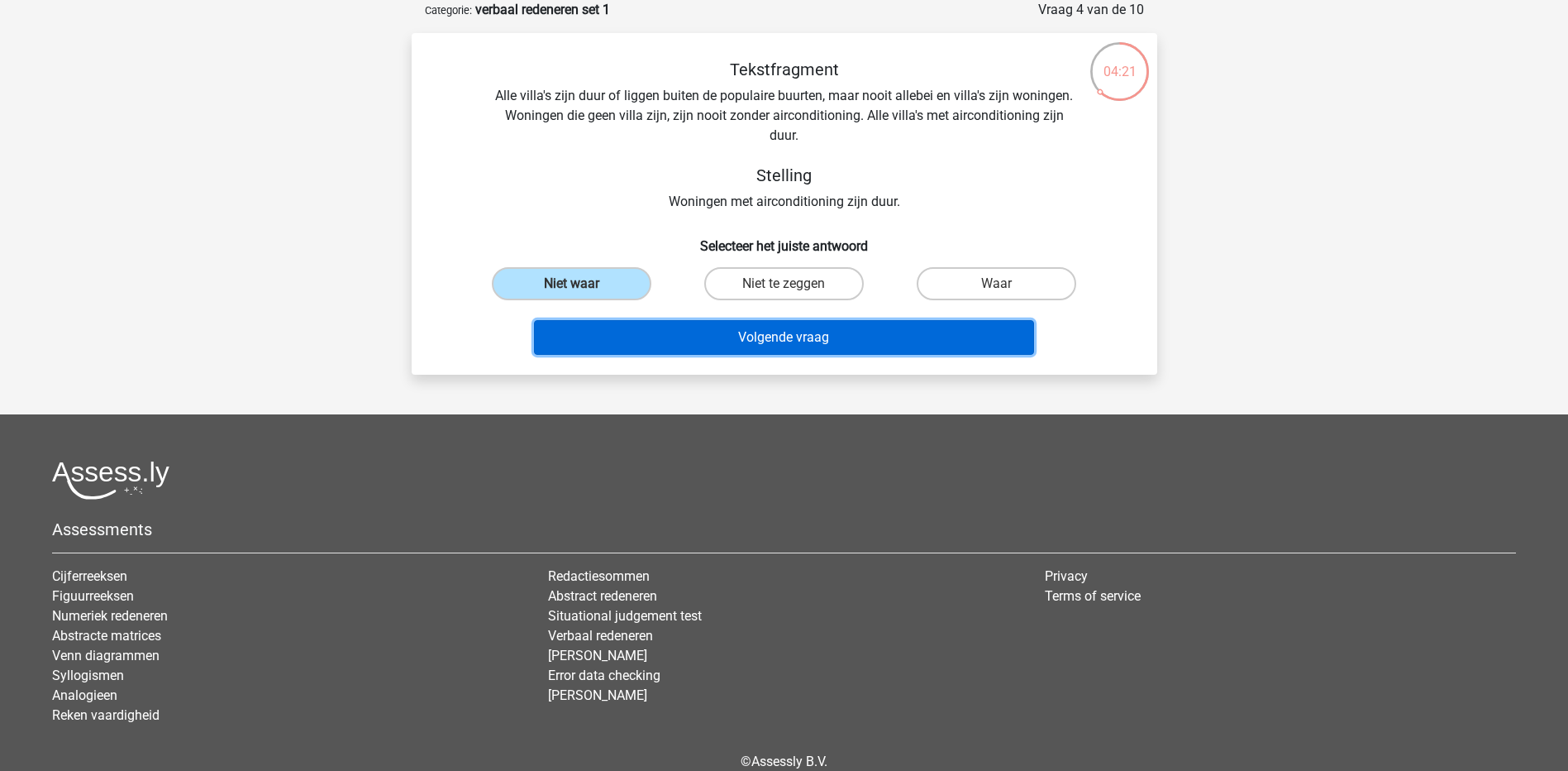
click at [753, 335] on button "Volgende vraag" at bounding box center [784, 337] width 500 height 35
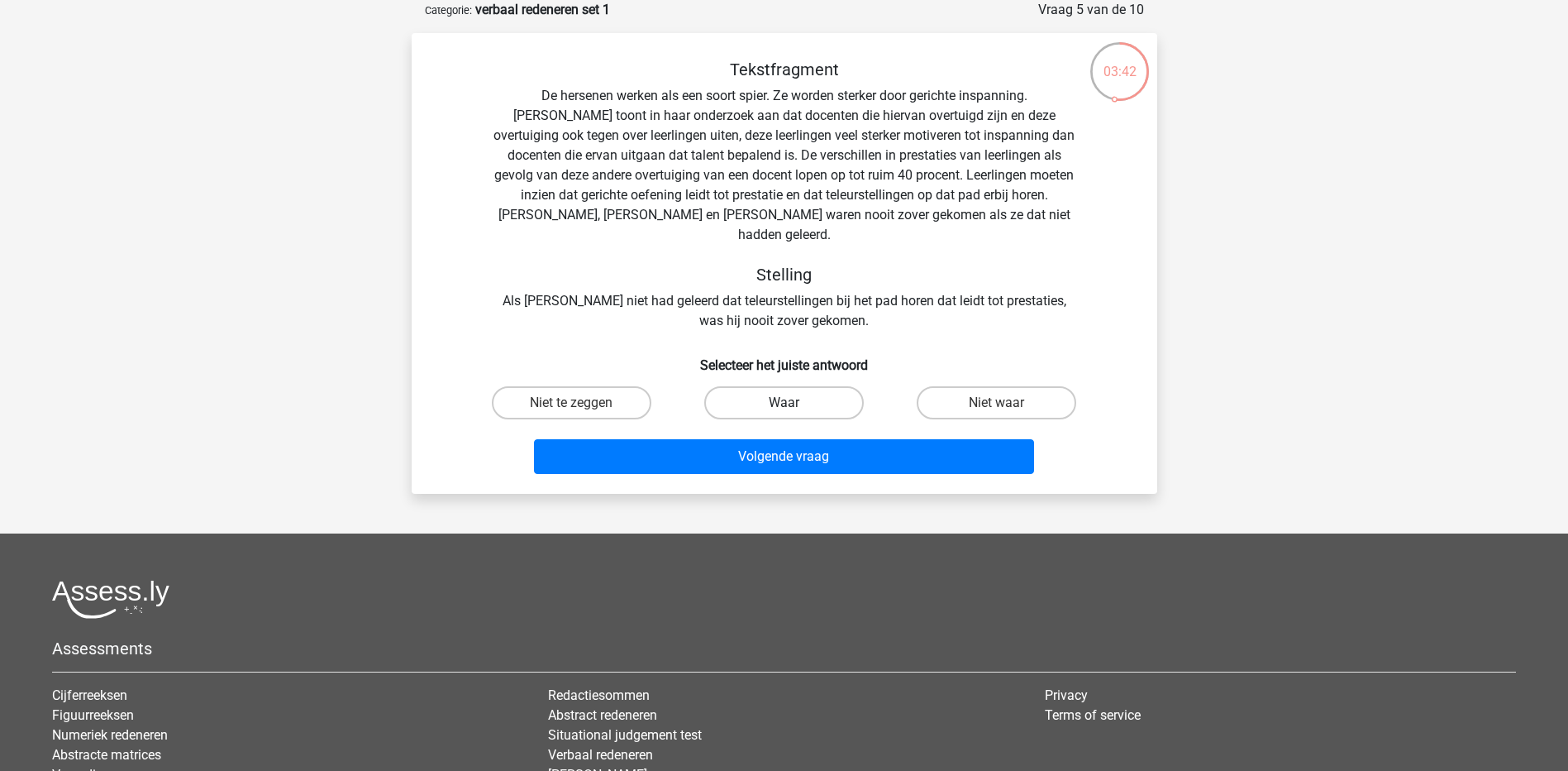
click at [830, 386] on label "Waar" at bounding box center [784, 402] width 160 height 33
click at [794, 403] on input "Waar" at bounding box center [789, 408] width 10 height 10
radio input "true"
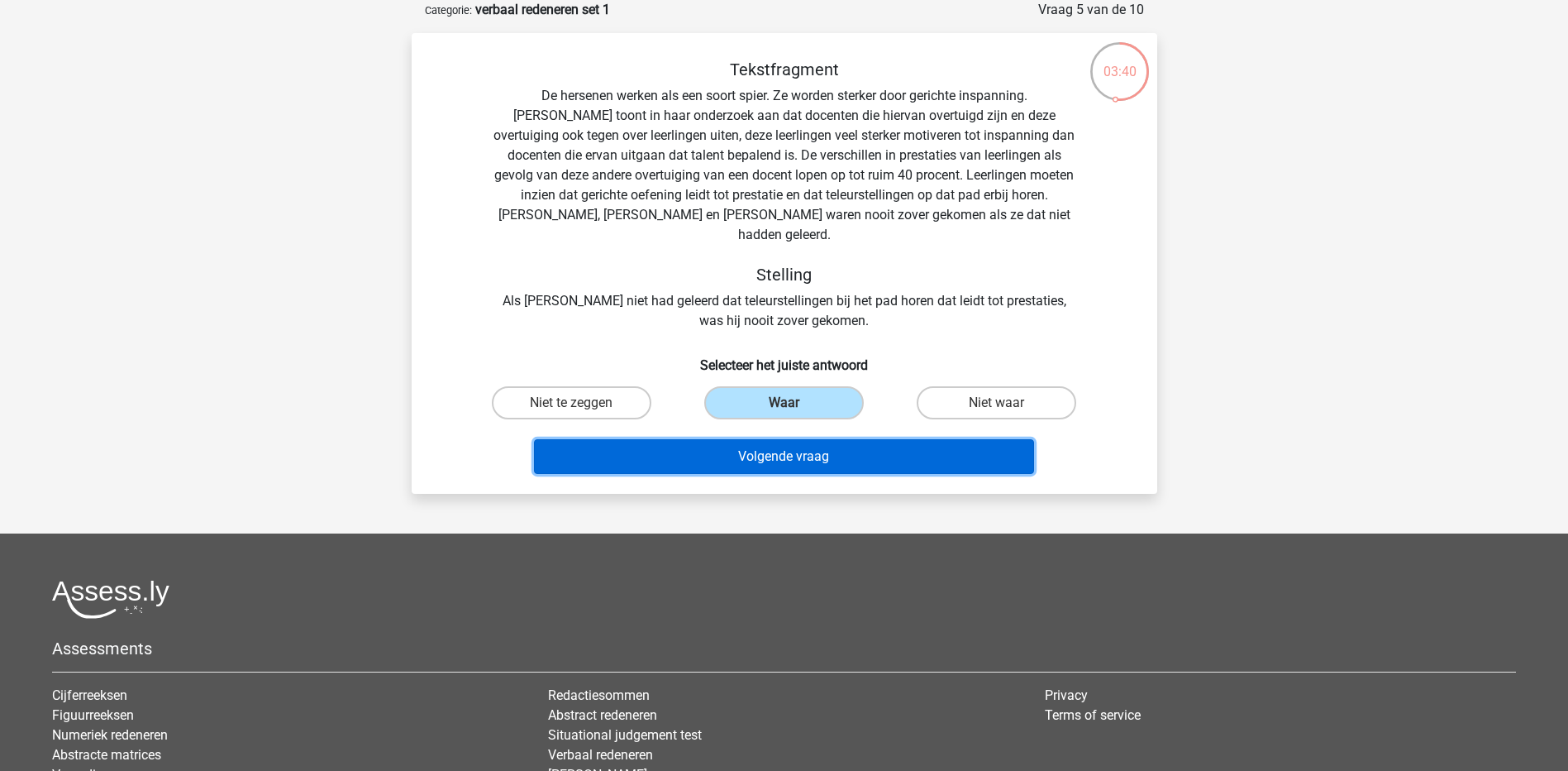
click at [818, 439] on button "Volgende vraag" at bounding box center [784, 456] width 500 height 35
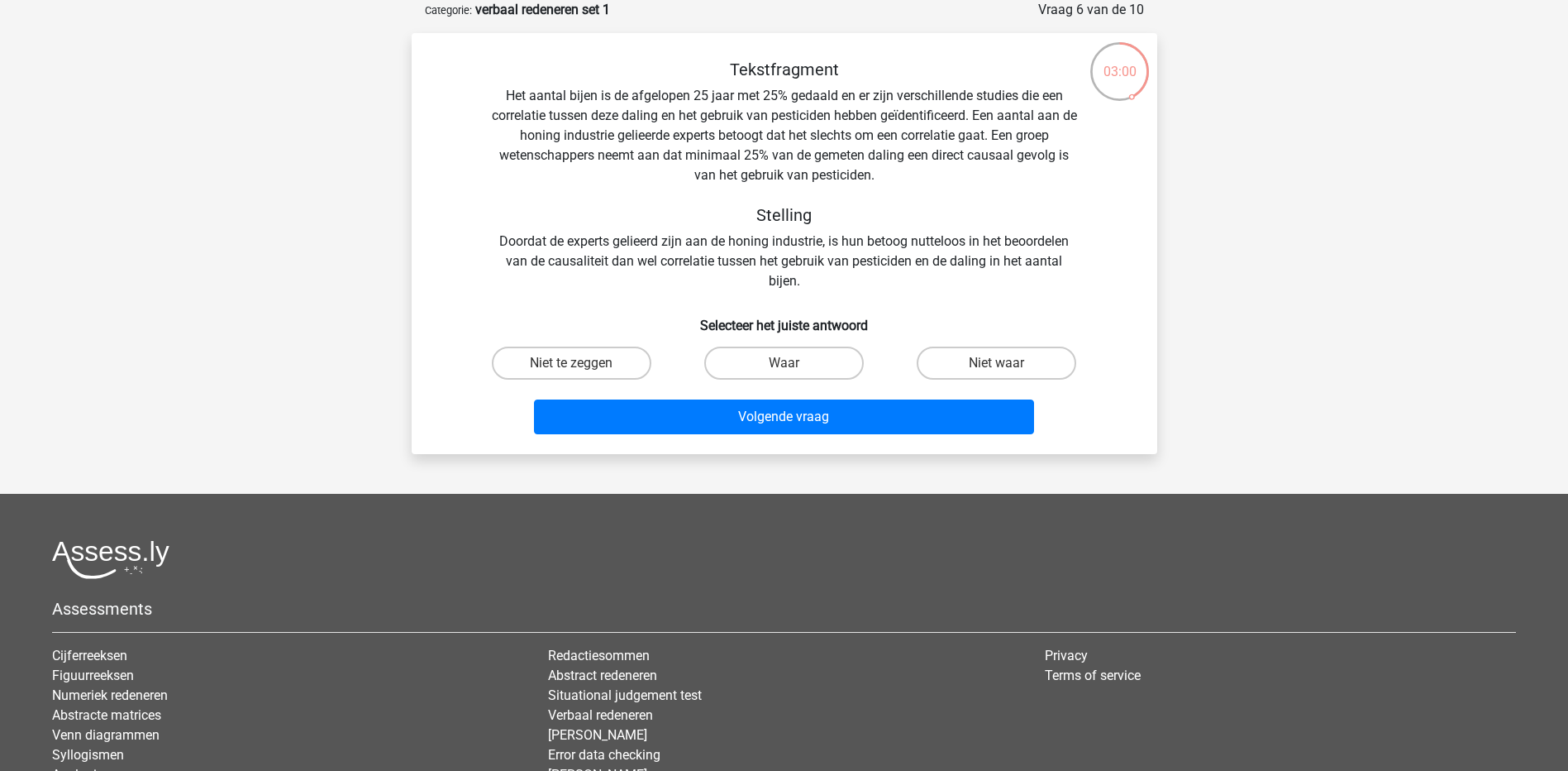
click at [575, 365] on input "Niet te zeggen" at bounding box center [576, 368] width 10 height 10
radio input "true"
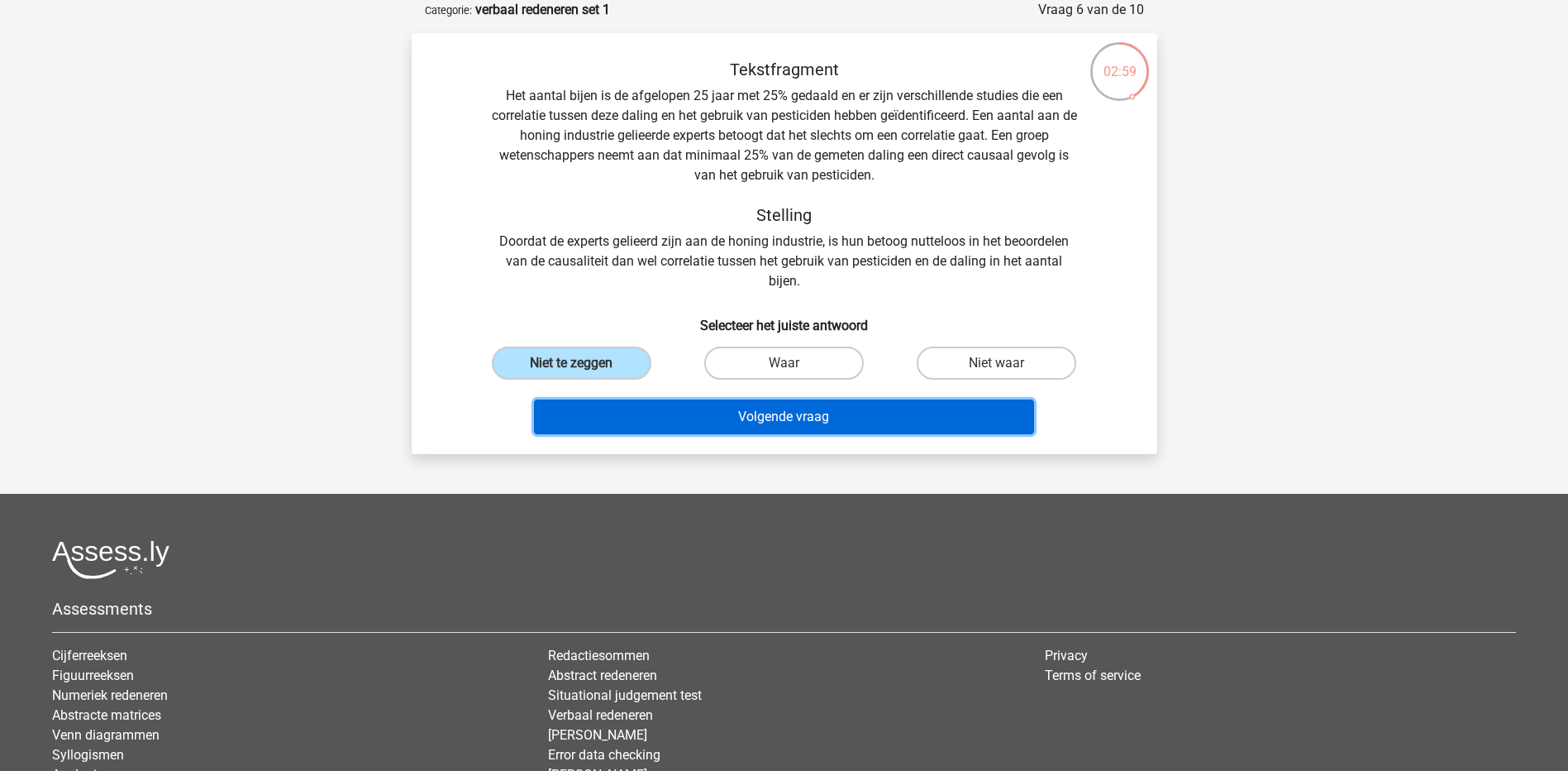
click at [728, 418] on button "Volgende vraag" at bounding box center [784, 416] width 500 height 35
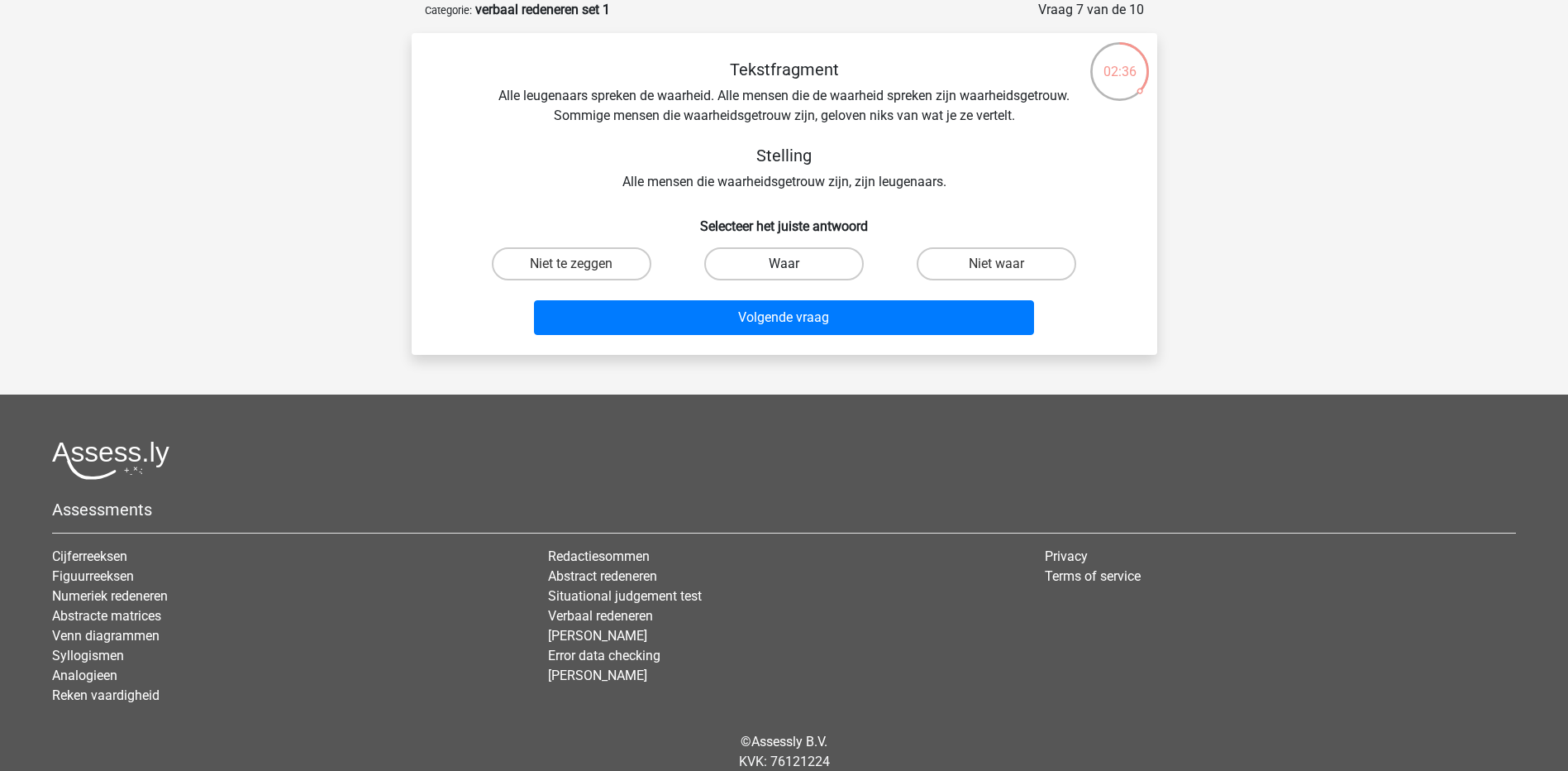
click at [786, 252] on label "Waar" at bounding box center [784, 263] width 160 height 33
click at [786, 264] on input "Waar" at bounding box center [789, 269] width 10 height 10
radio input "true"
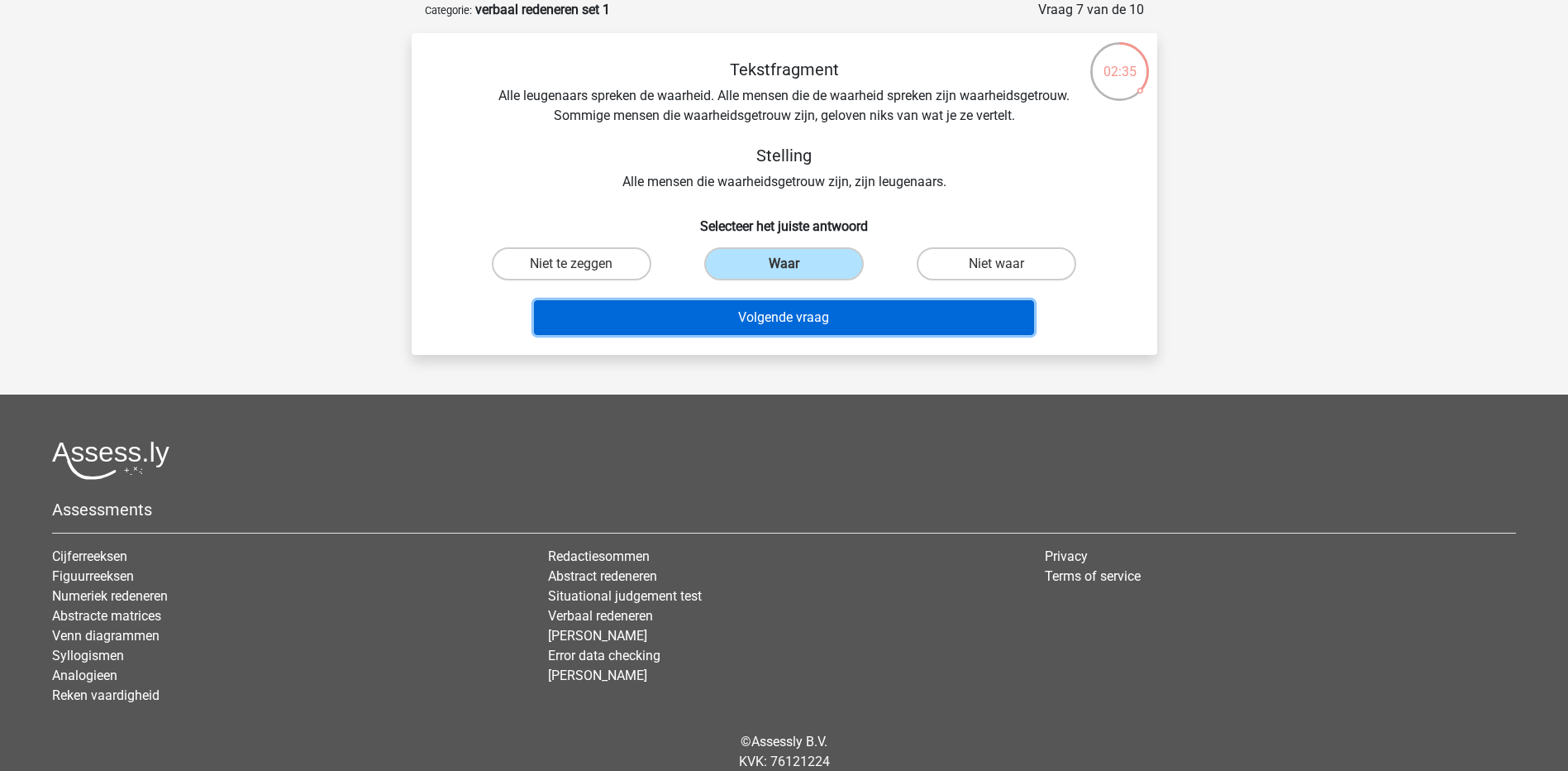
click at [790, 325] on button "Volgende vraag" at bounding box center [784, 317] width 500 height 35
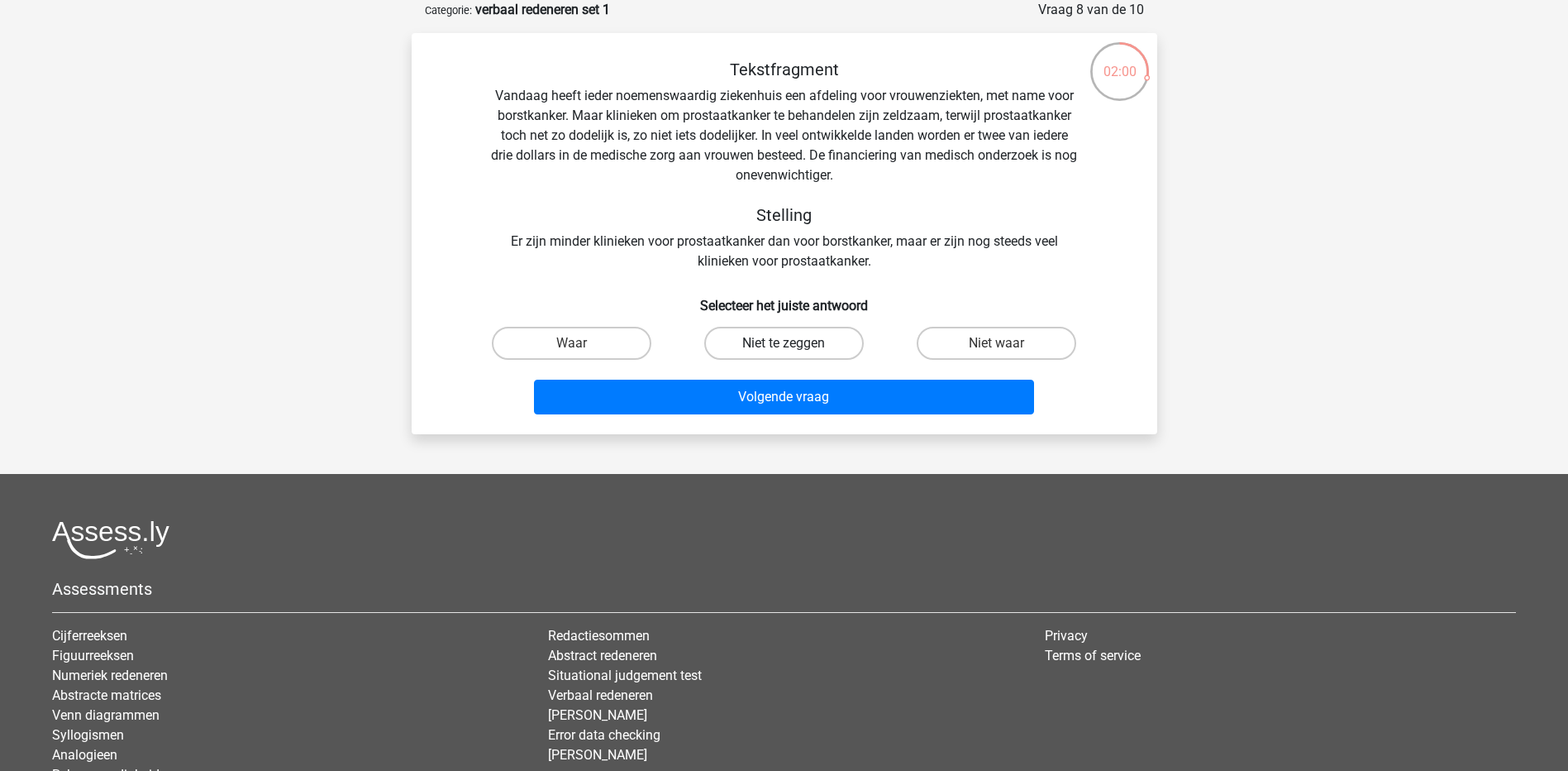
click at [759, 348] on label "Niet te zeggen" at bounding box center [784, 342] width 160 height 33
click at [784, 348] on input "Niet te zeggen" at bounding box center [789, 348] width 10 height 10
radio input "true"
click at [980, 347] on label "Niet waar" at bounding box center [997, 342] width 160 height 33
click at [997, 347] on input "Niet waar" at bounding box center [1002, 348] width 10 height 10
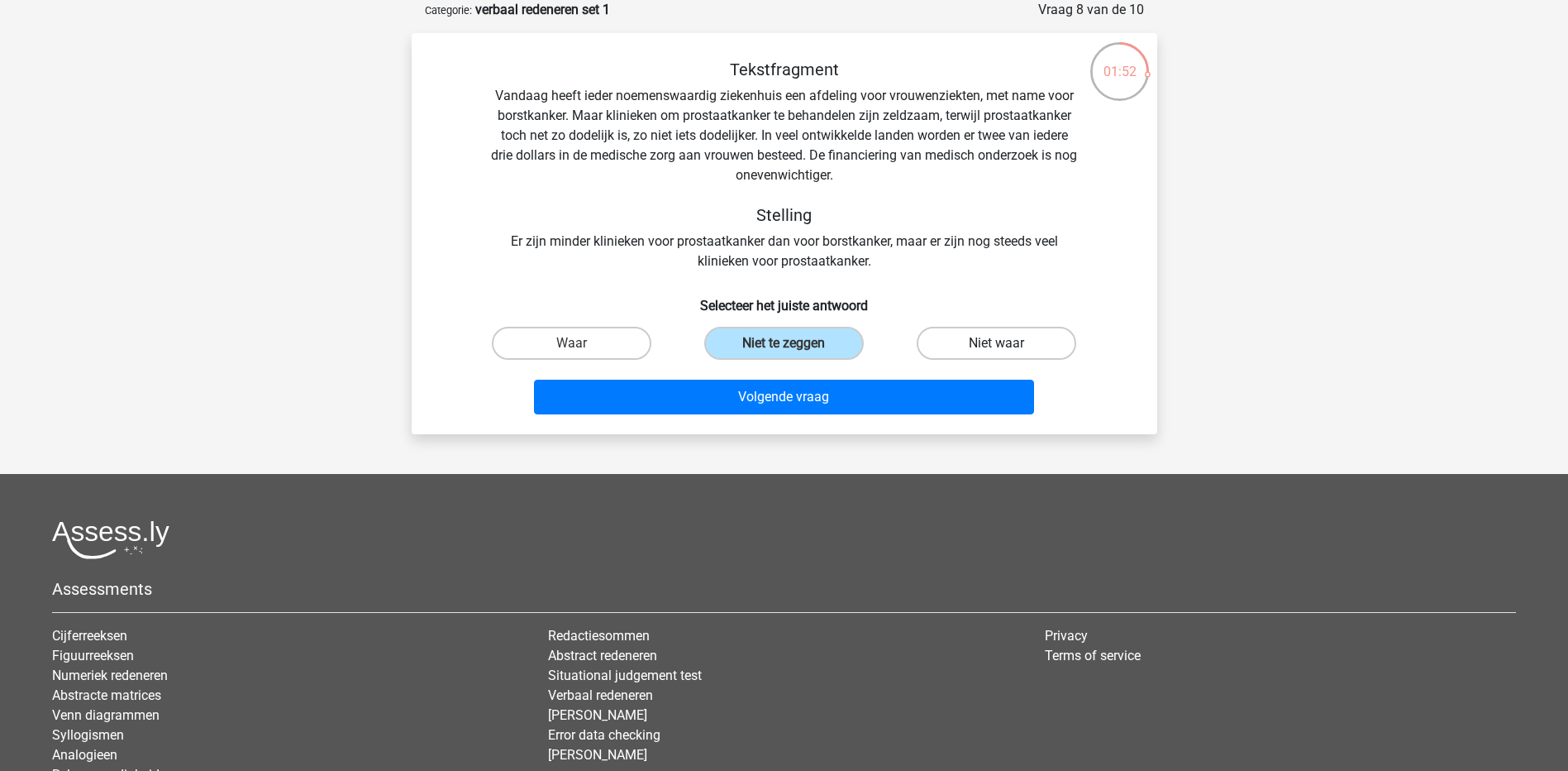
radio input "true"
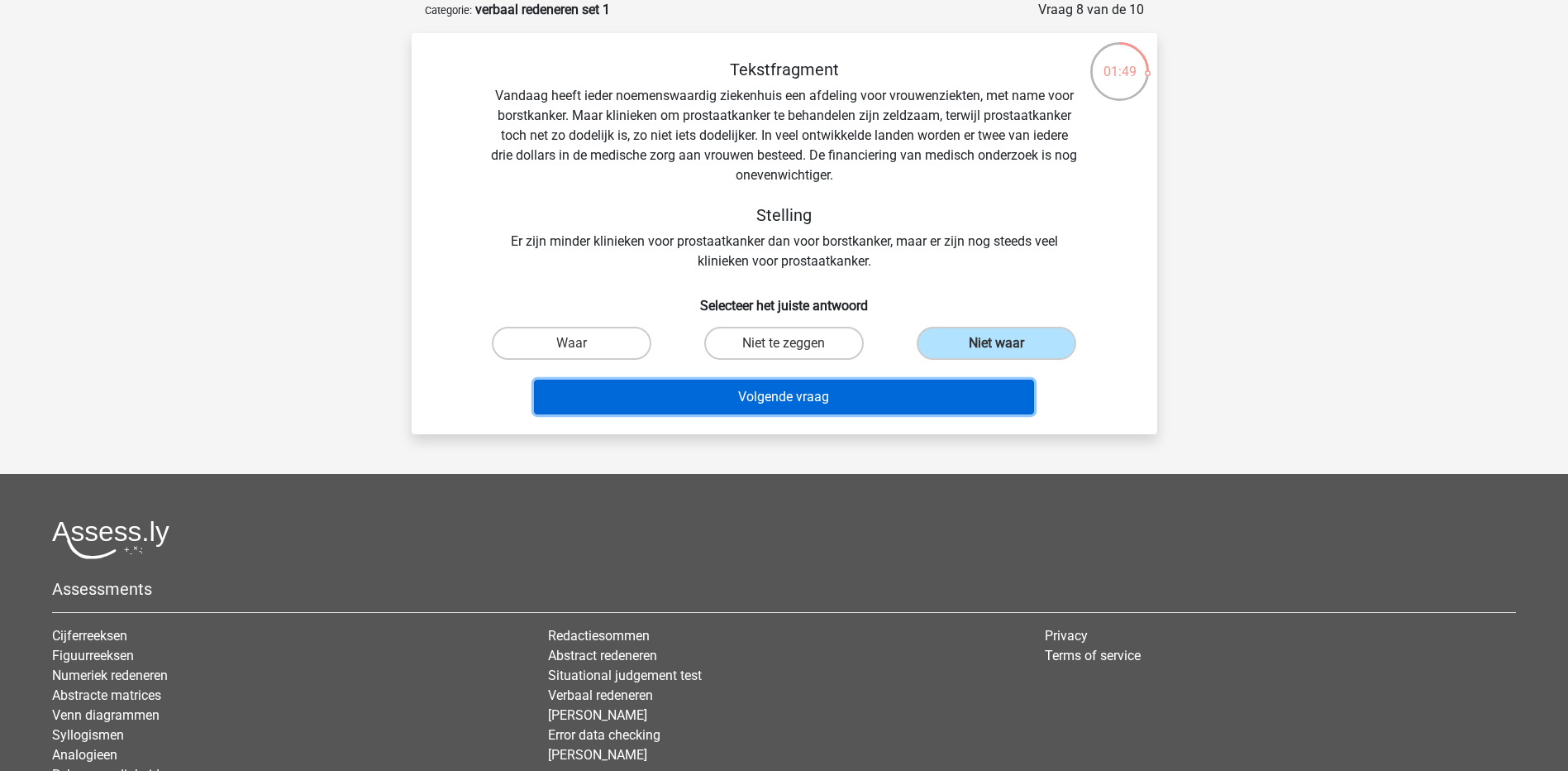
click at [747, 401] on button "Volgende vraag" at bounding box center [784, 396] width 500 height 35
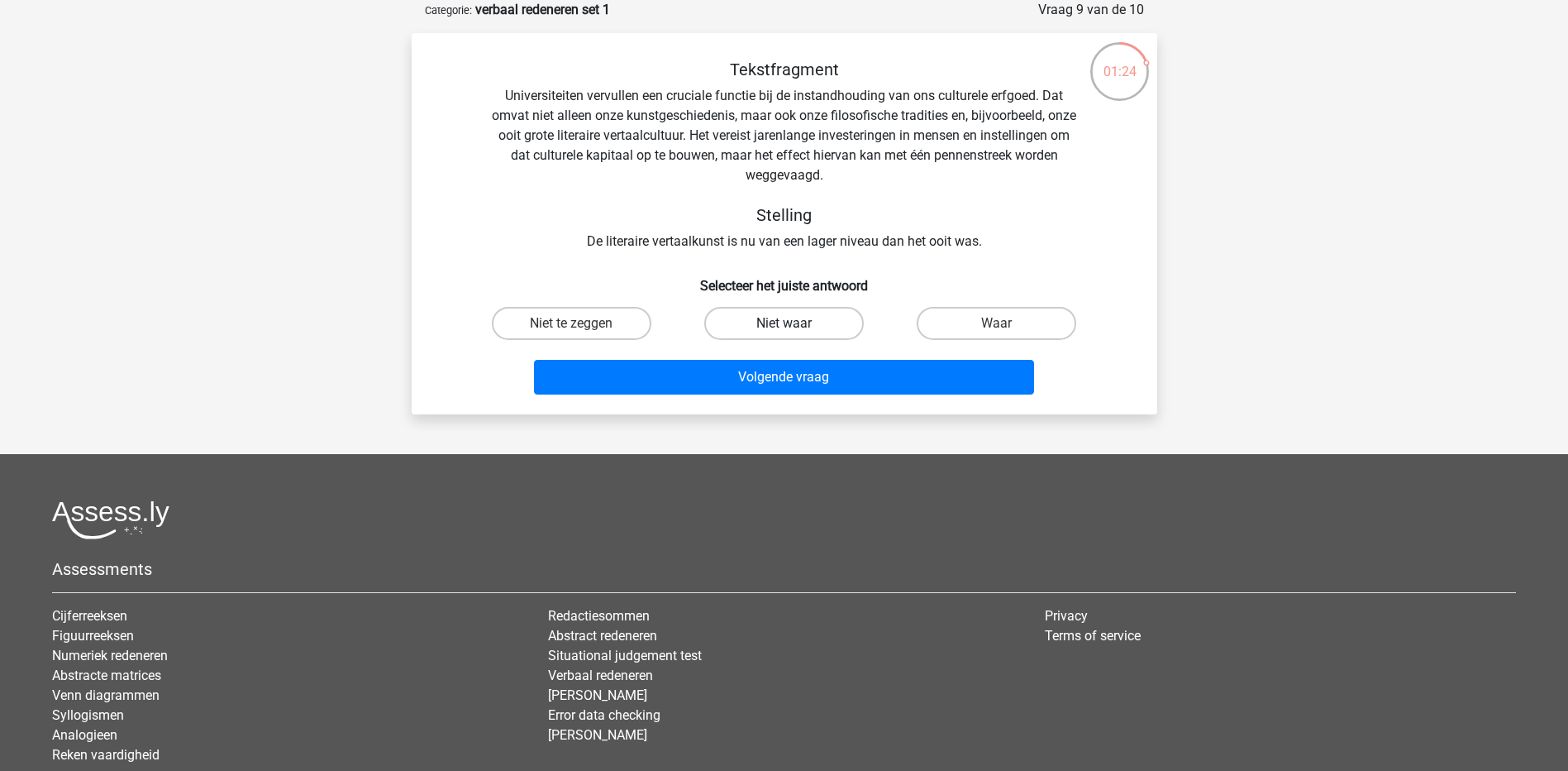
click at [783, 327] on label "Niet waar" at bounding box center [784, 323] width 160 height 33
click at [784, 327] on input "Niet waar" at bounding box center [789, 328] width 10 height 10
radio input "true"
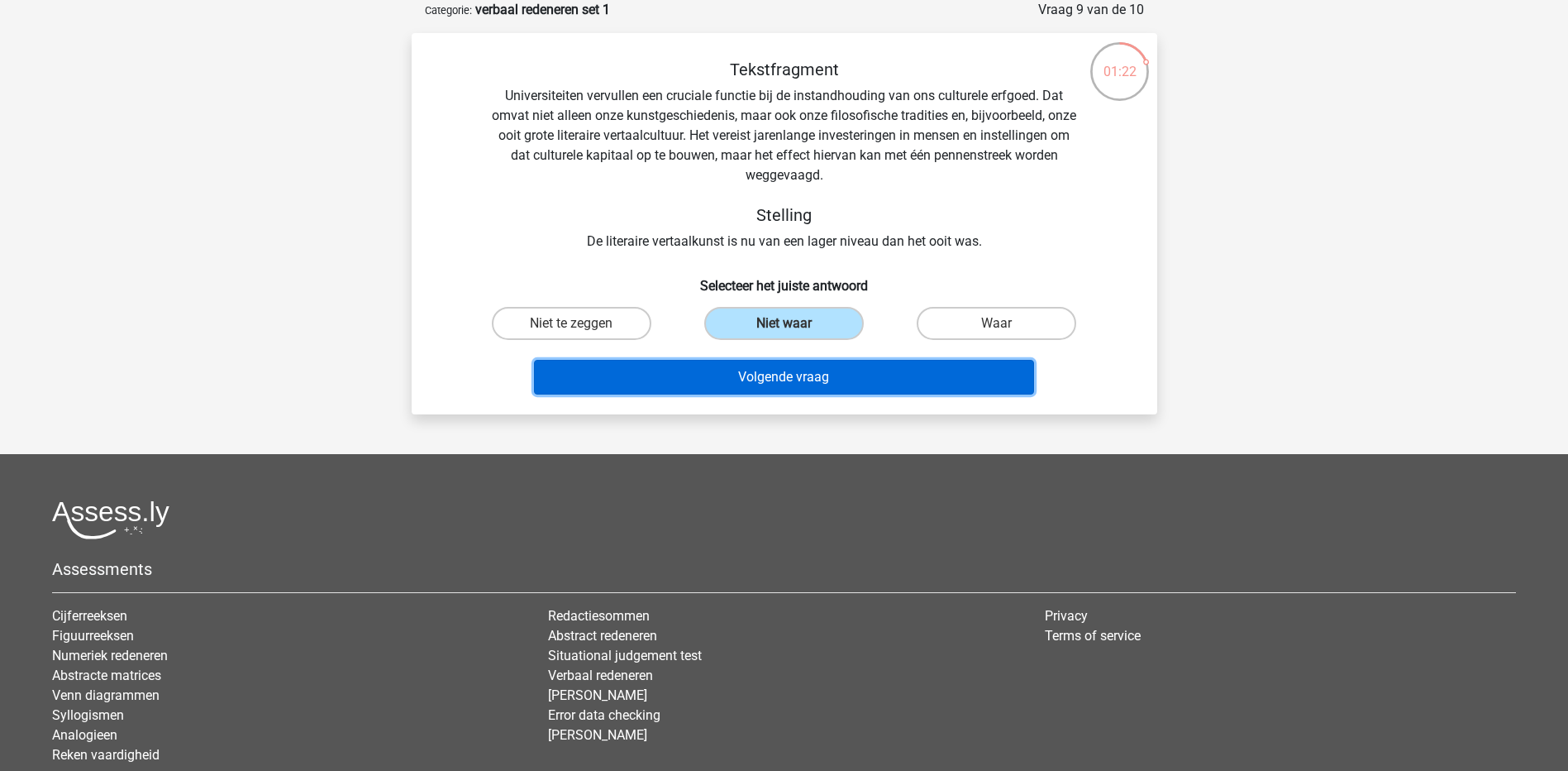
click at [788, 373] on button "Volgende vraag" at bounding box center [784, 377] width 500 height 35
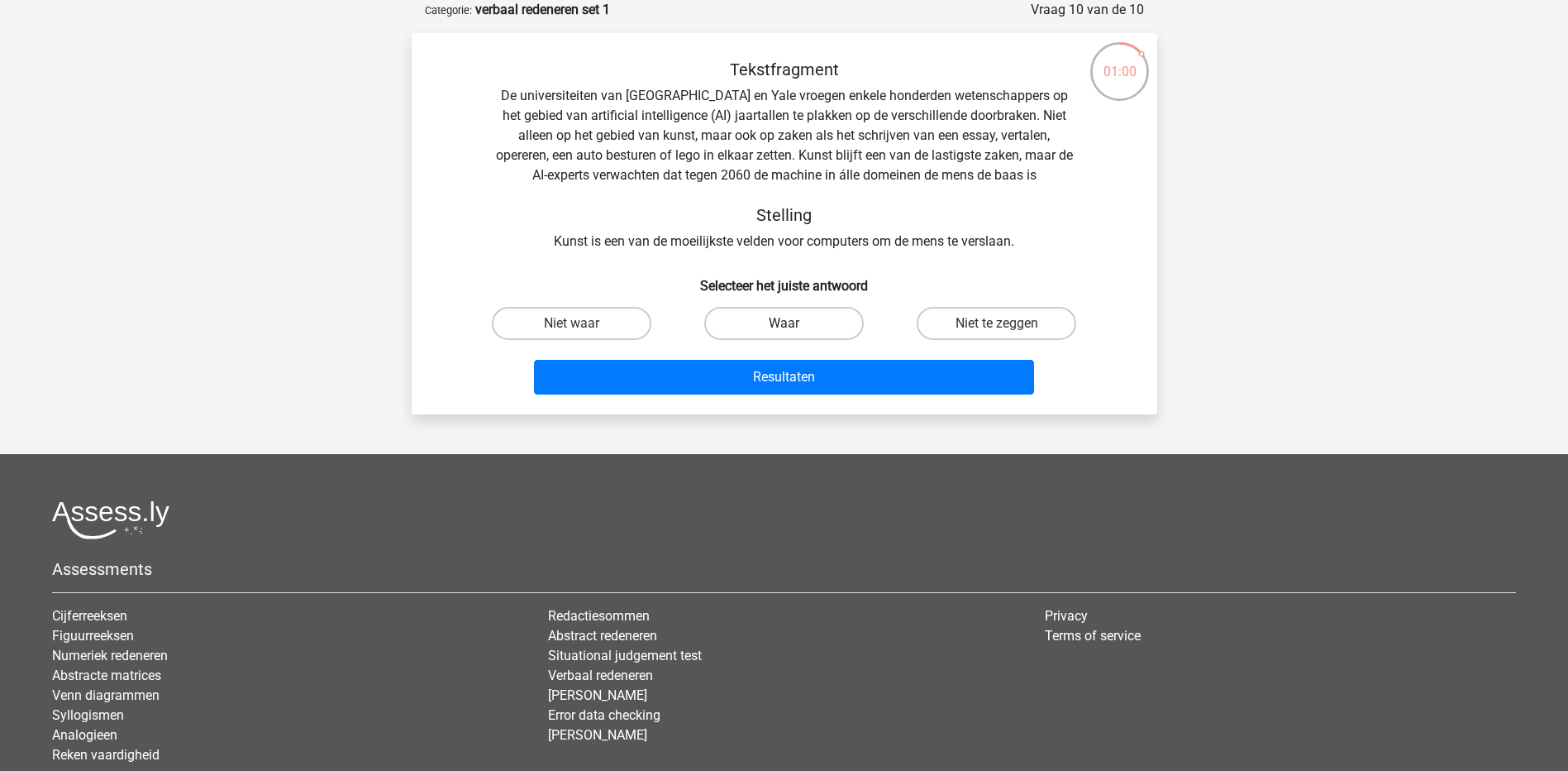
click at [740, 331] on label "Waar" at bounding box center [784, 323] width 160 height 33
click at [784, 331] on input "Waar" at bounding box center [789, 328] width 10 height 10
radio input "true"
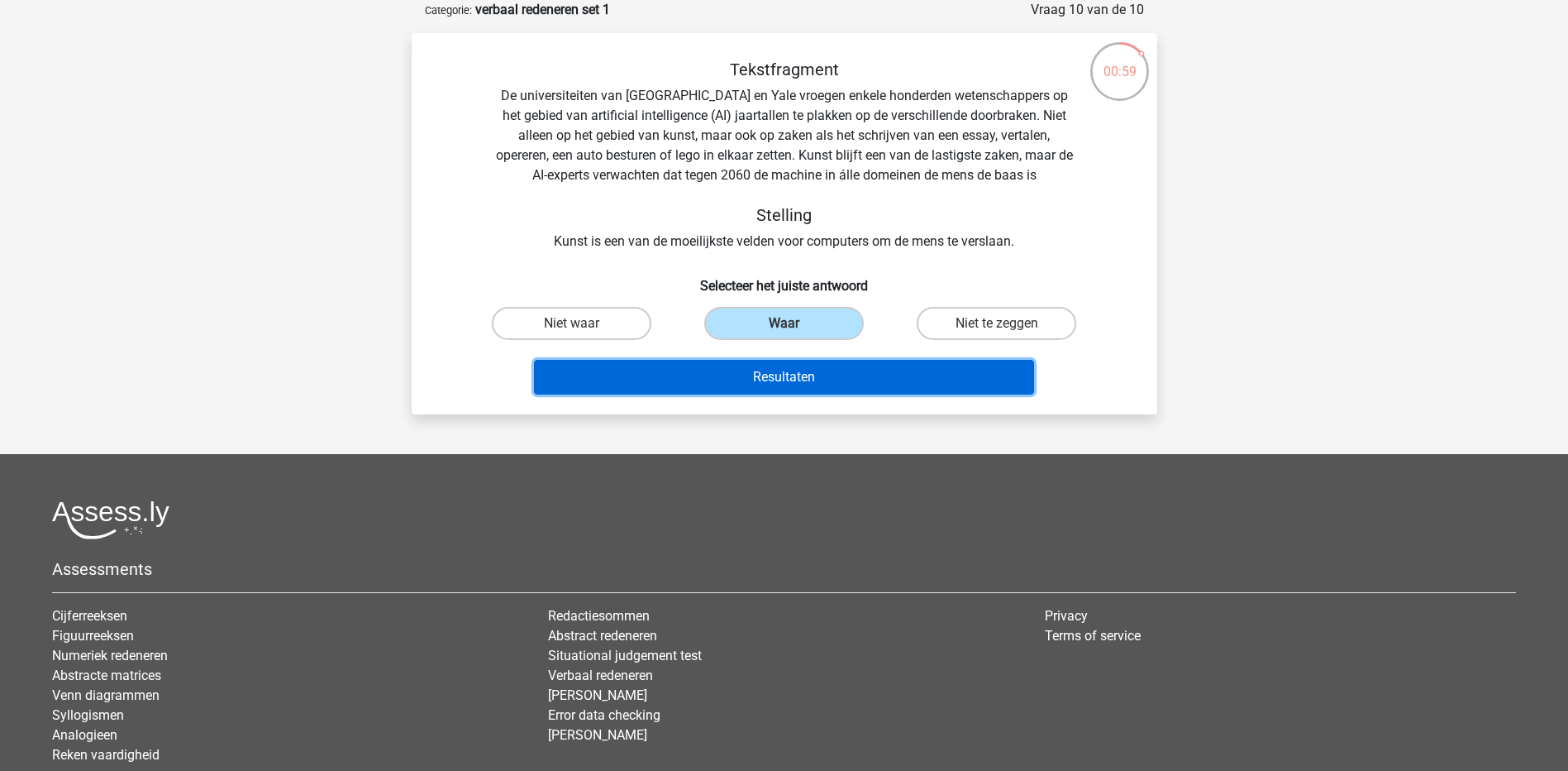
click at [752, 379] on button "Resultaten" at bounding box center [784, 377] width 500 height 35
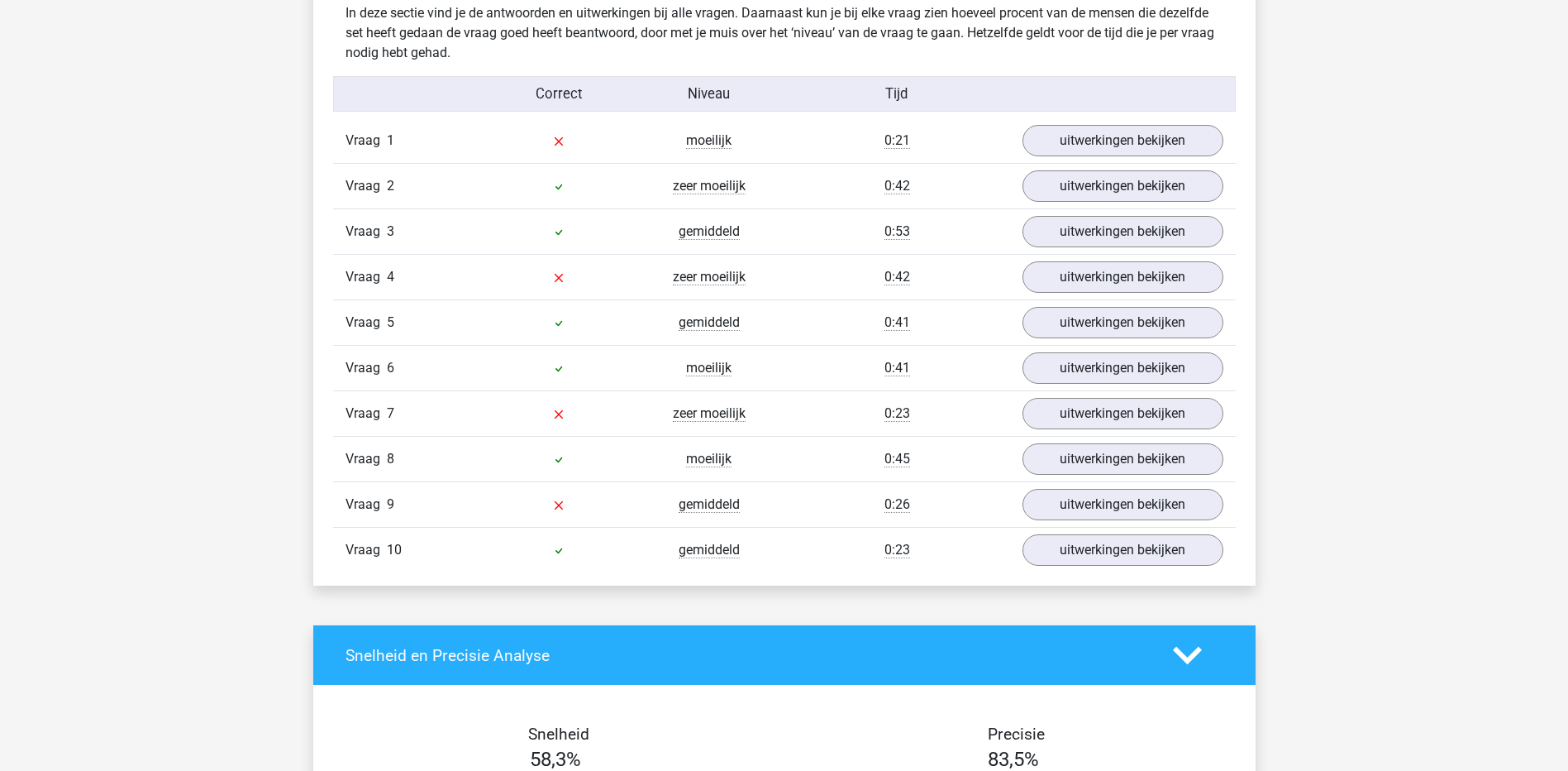
scroll to position [1304, 0]
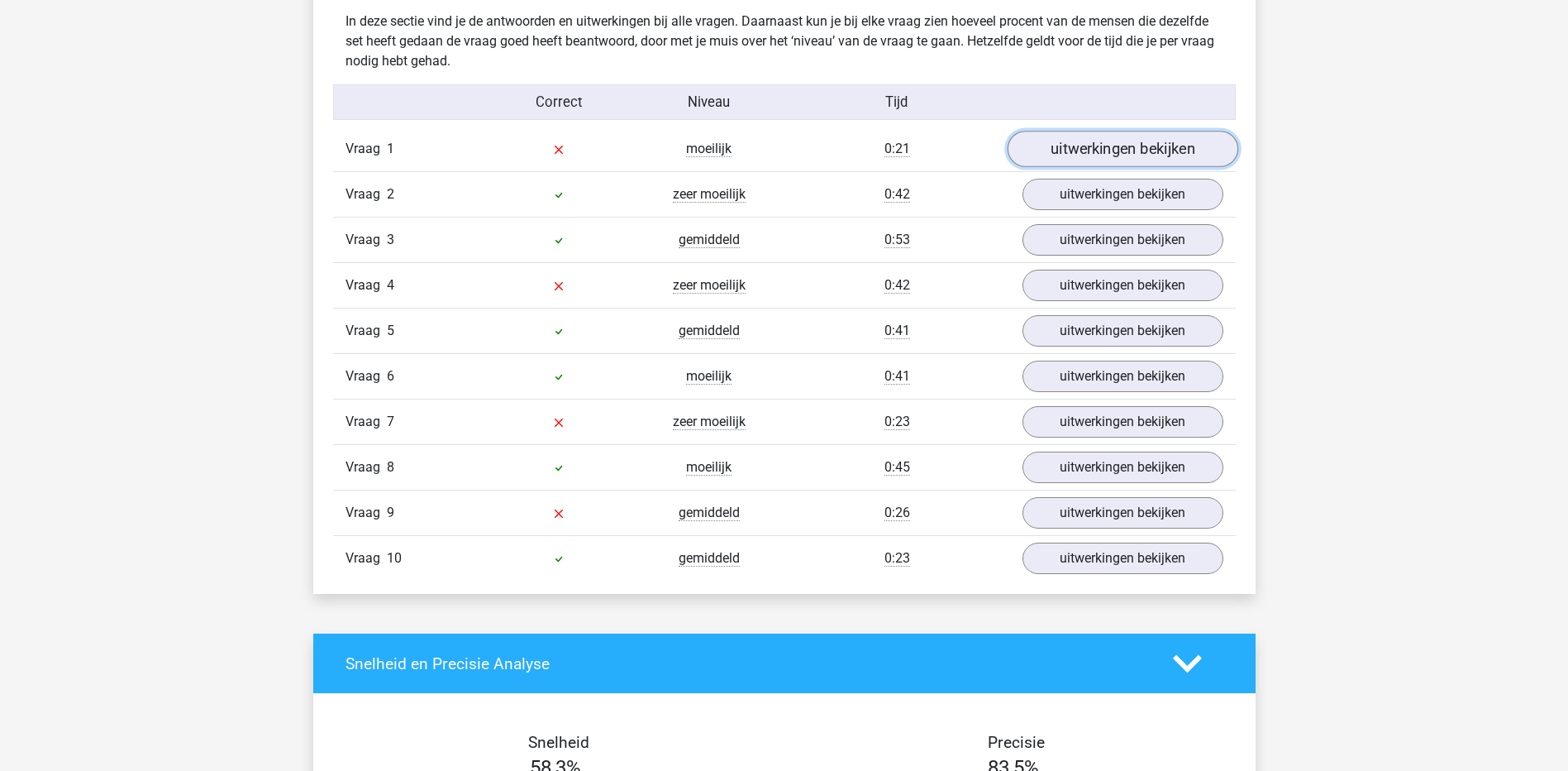
click at [1085, 145] on link "uitwerkingen bekijken" at bounding box center [1123, 149] width 231 height 36
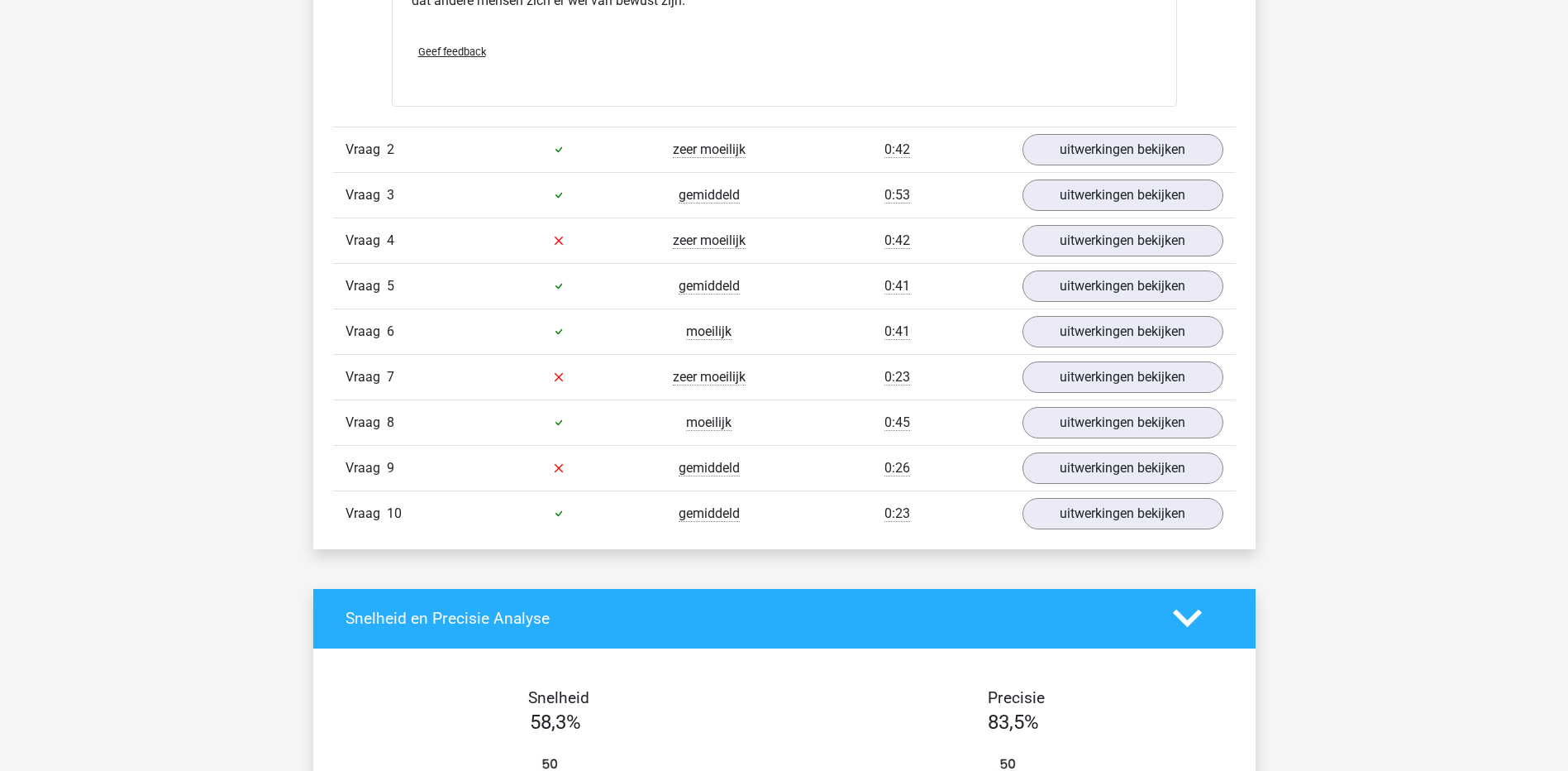
scroll to position [1861, 0]
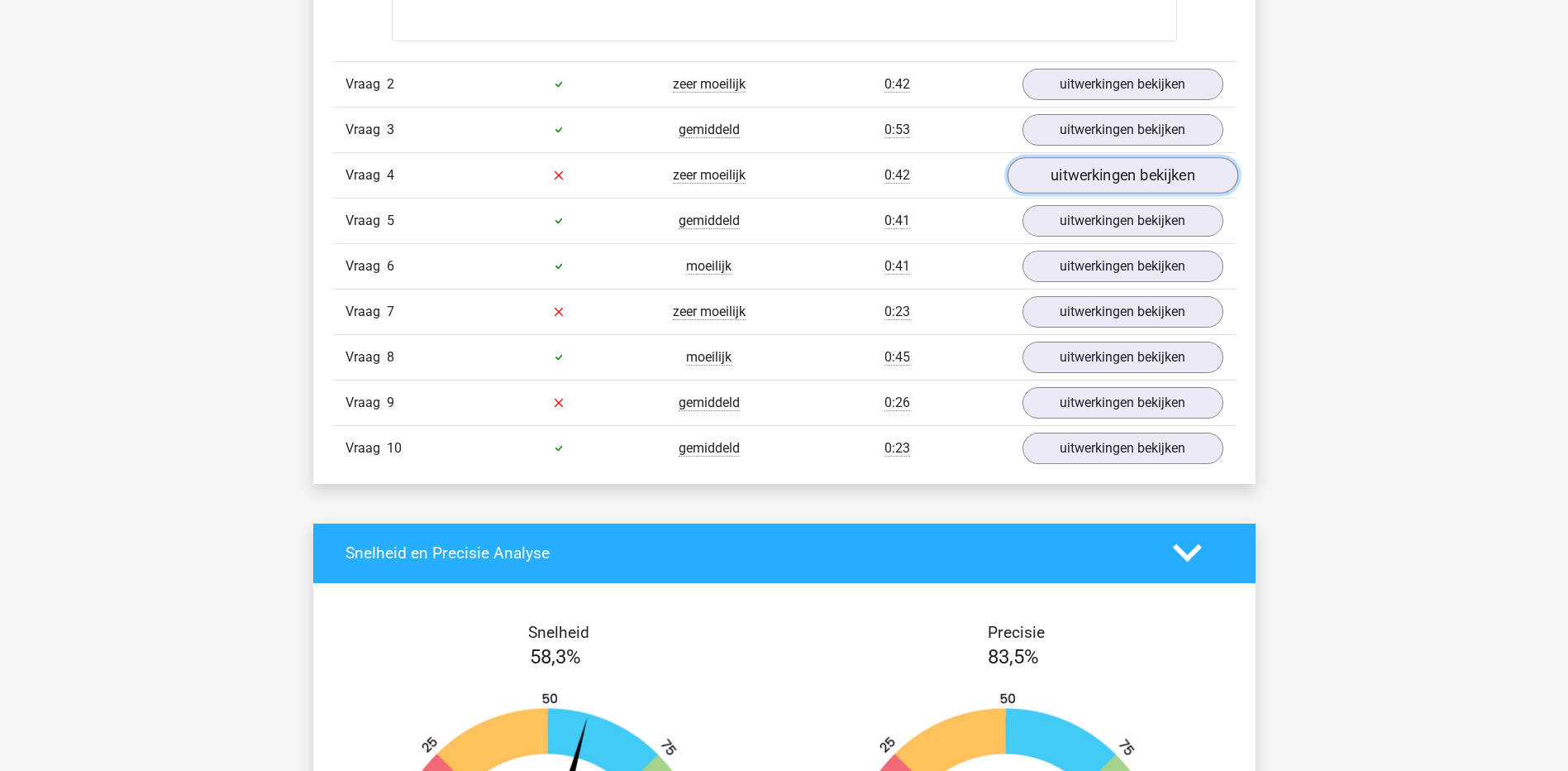
click at [1131, 185] on link "uitwerkingen bekijken" at bounding box center [1123, 175] width 231 height 36
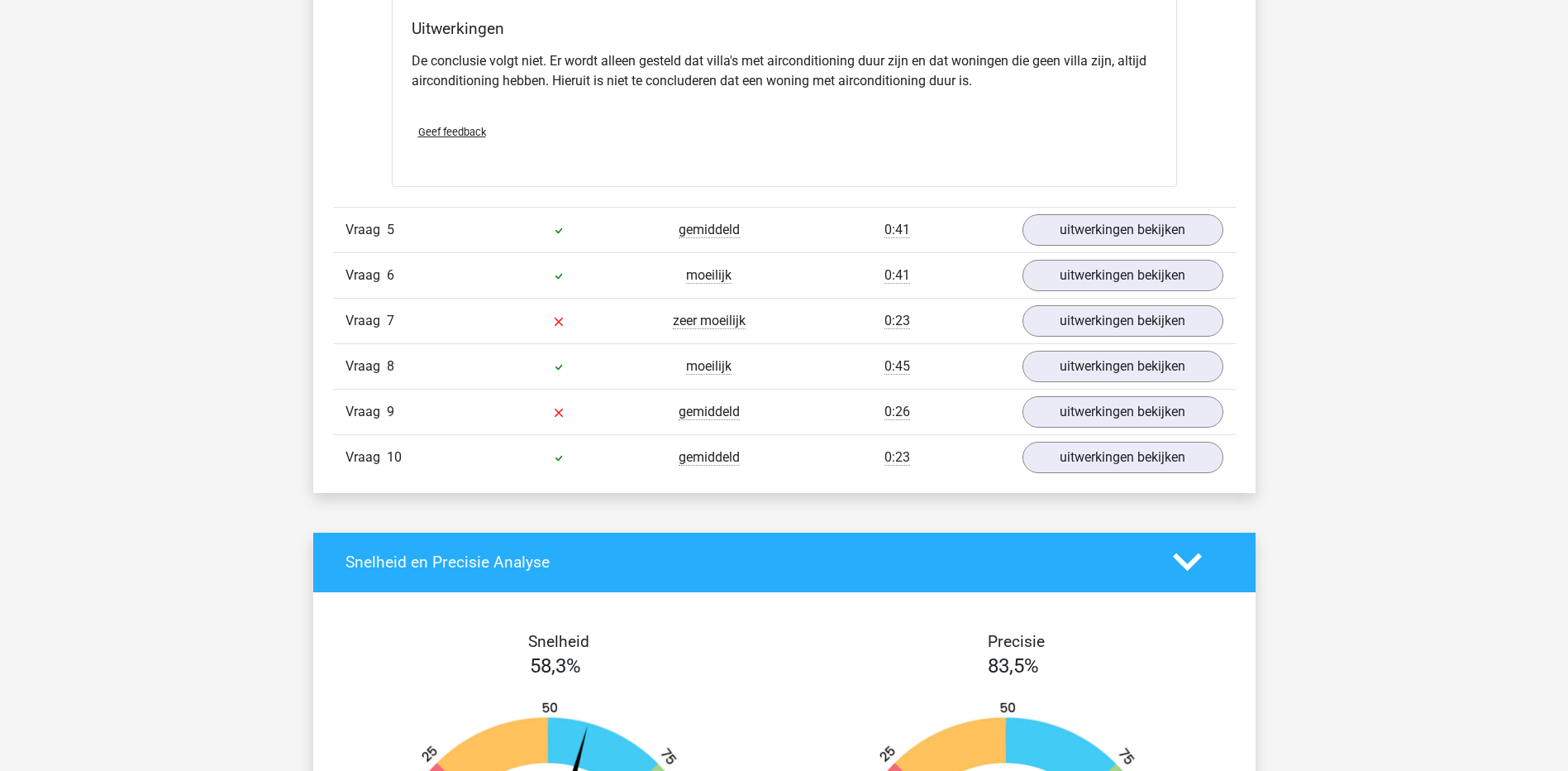
scroll to position [2324, 0]
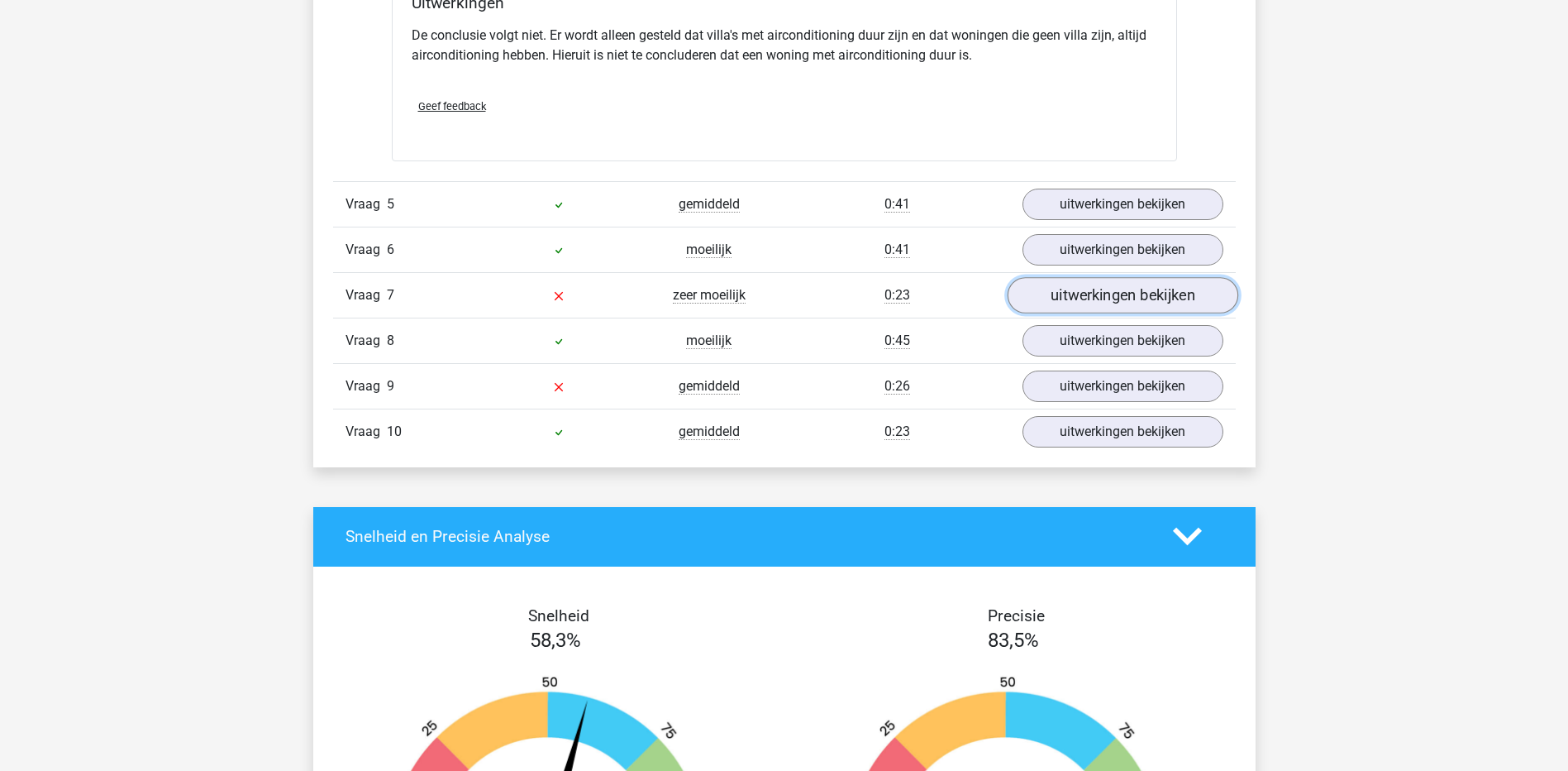
click at [1101, 287] on link "uitwerkingen bekijken" at bounding box center [1123, 295] width 231 height 36
